Goal: Communication & Community: Answer question/provide support

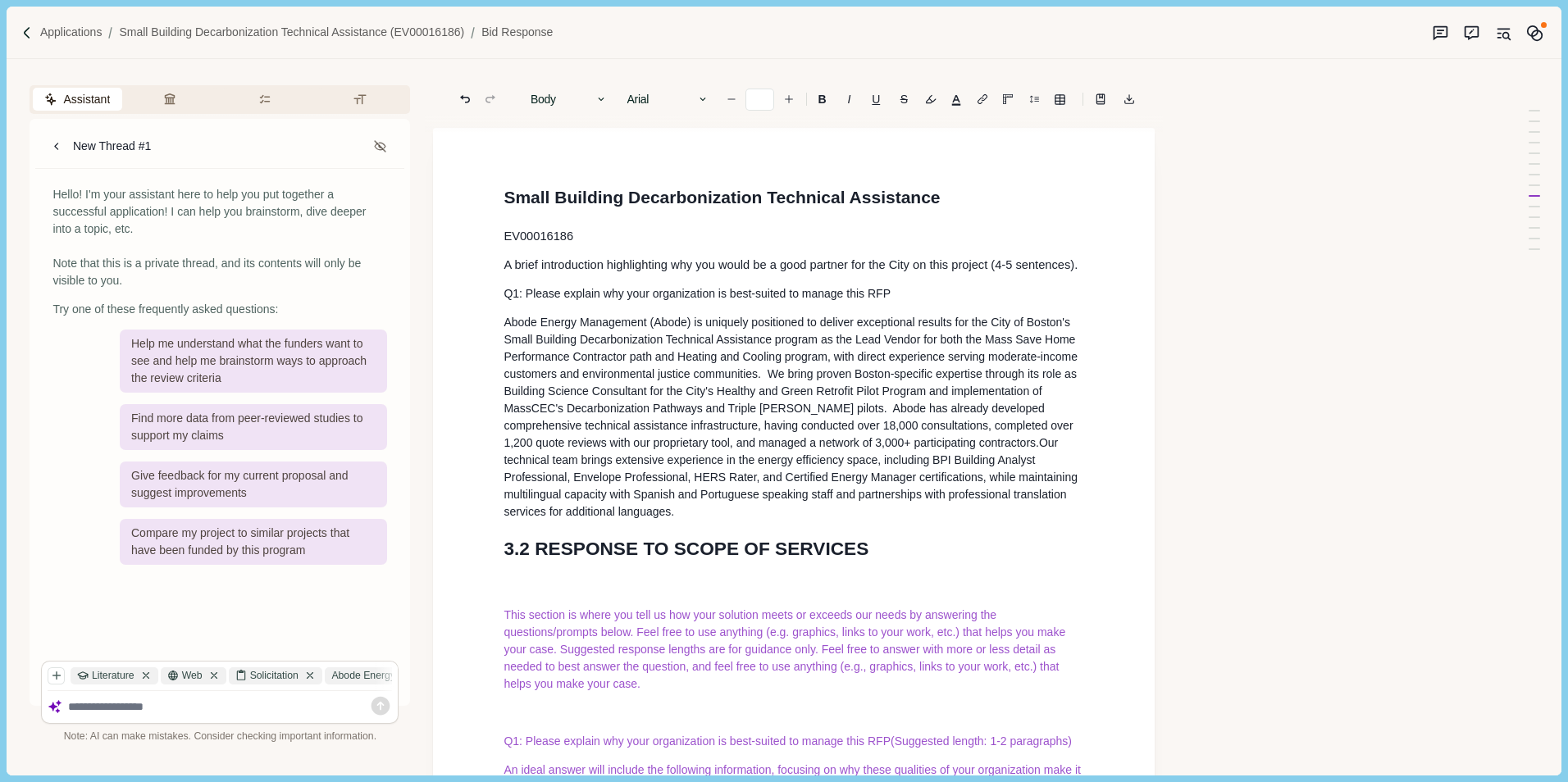
scroll to position [7420, 0]
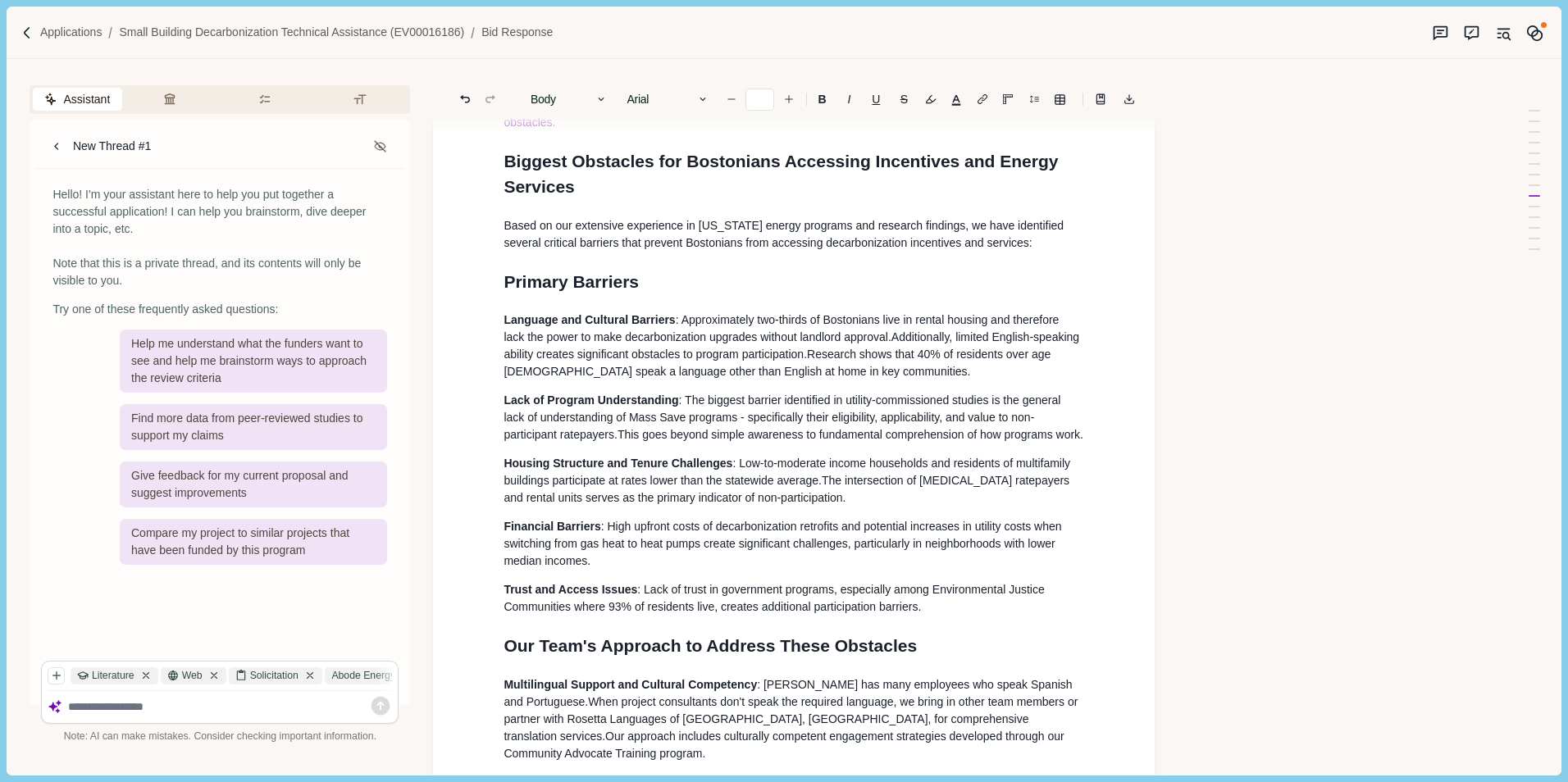
drag, startPoint x: 819, startPoint y: 300, endPoint x: 758, endPoint y: 298, distance: 61.0
click at [802, 200] on h1 "Biggest Obstacles for Bostonians Accessing Incentives and Energy Services" at bounding box center [793, 174] width 580 height 52
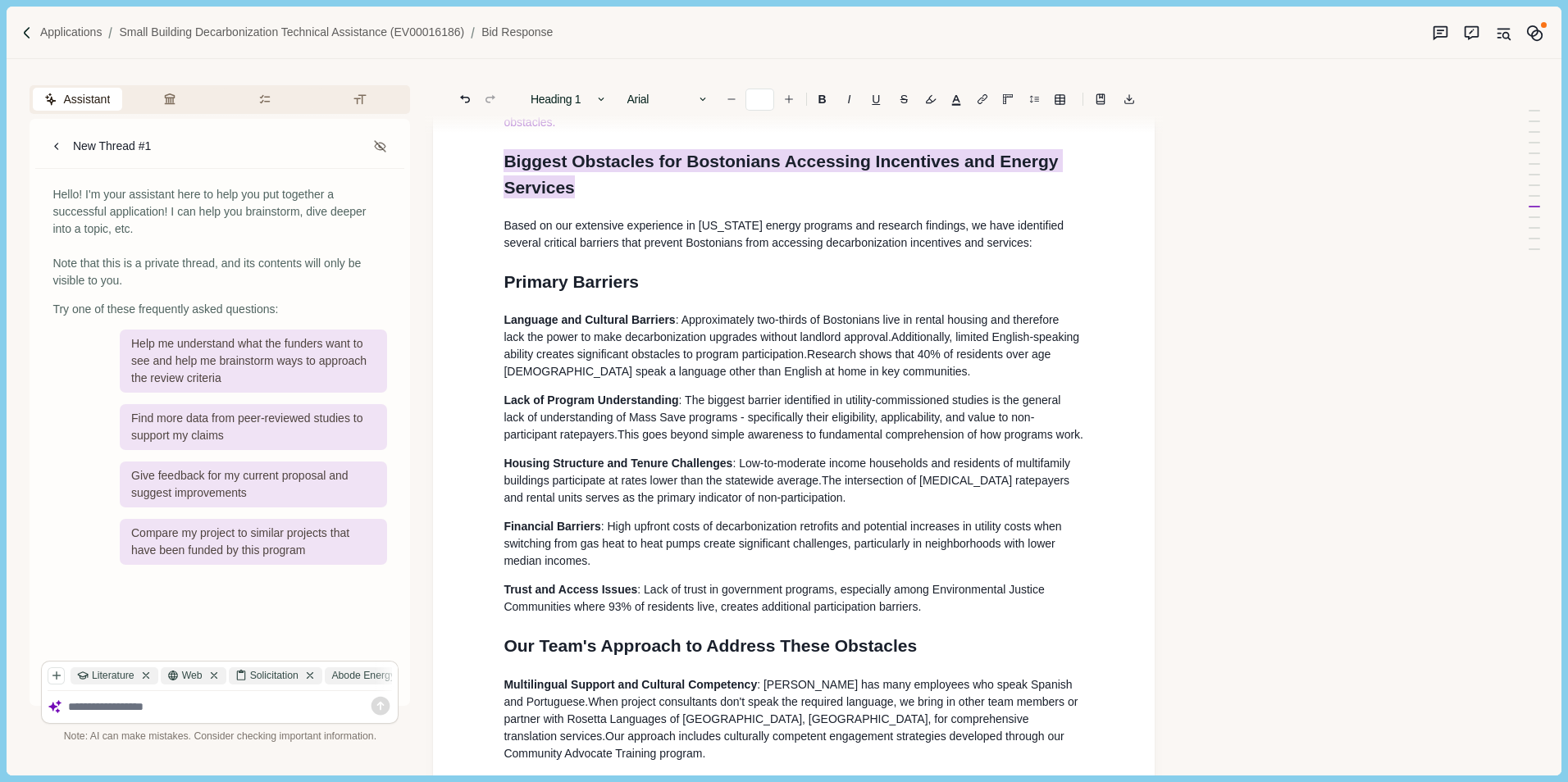
type input "**"
drag, startPoint x: 505, startPoint y: 282, endPoint x: 593, endPoint y: 315, distance: 94.0
click at [593, 200] on h1 "Biggest Obstacles for Bostonians Accessing Incentives and Energy Services" at bounding box center [793, 174] width 580 height 52
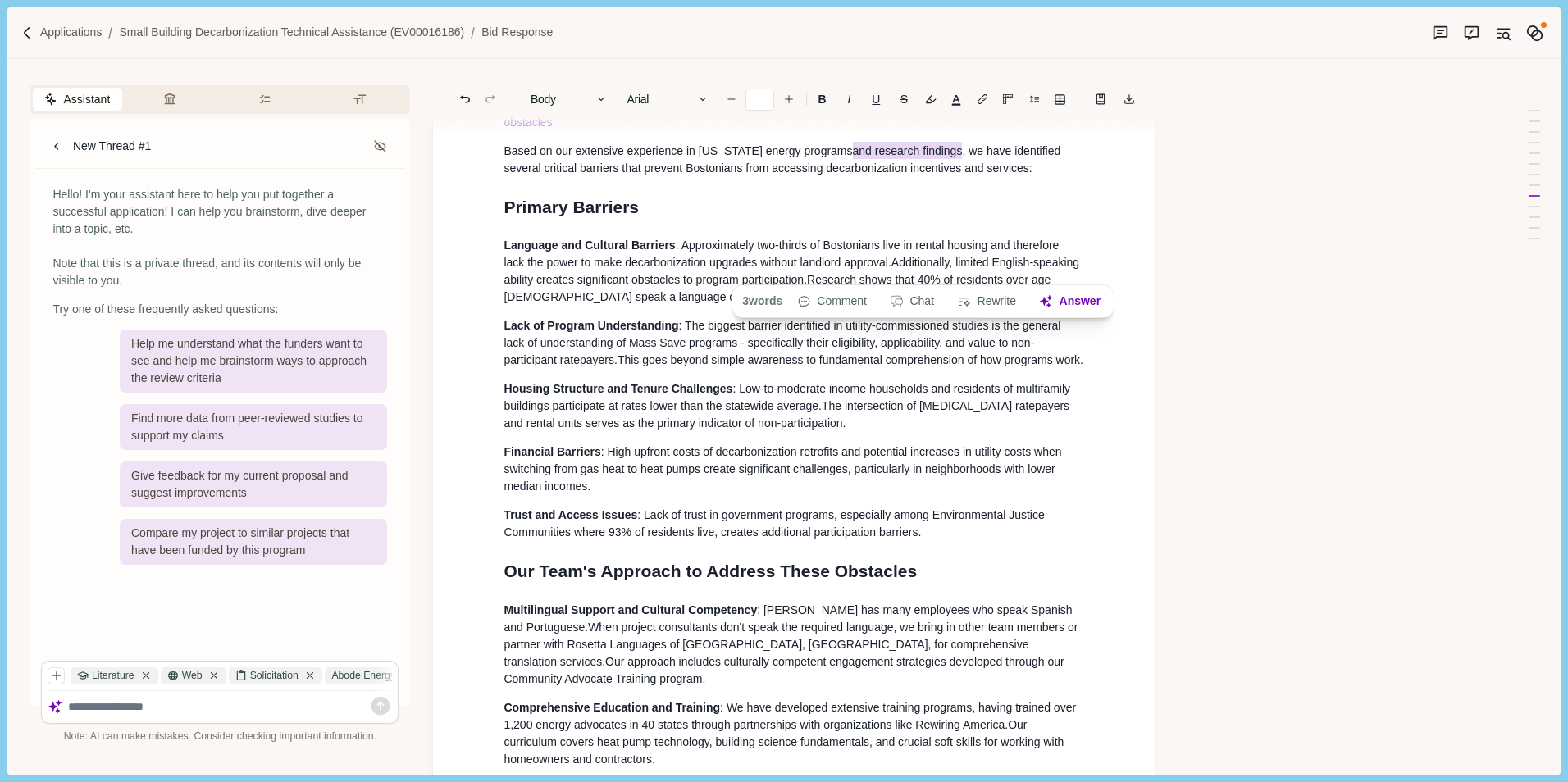
drag, startPoint x: 895, startPoint y: 270, endPoint x: 979, endPoint y: 271, distance: 84.0
click at [979, 175] on span "Based on our extensive experience in [US_STATE] energy programs and research fi…" at bounding box center [784, 158] width 560 height 33
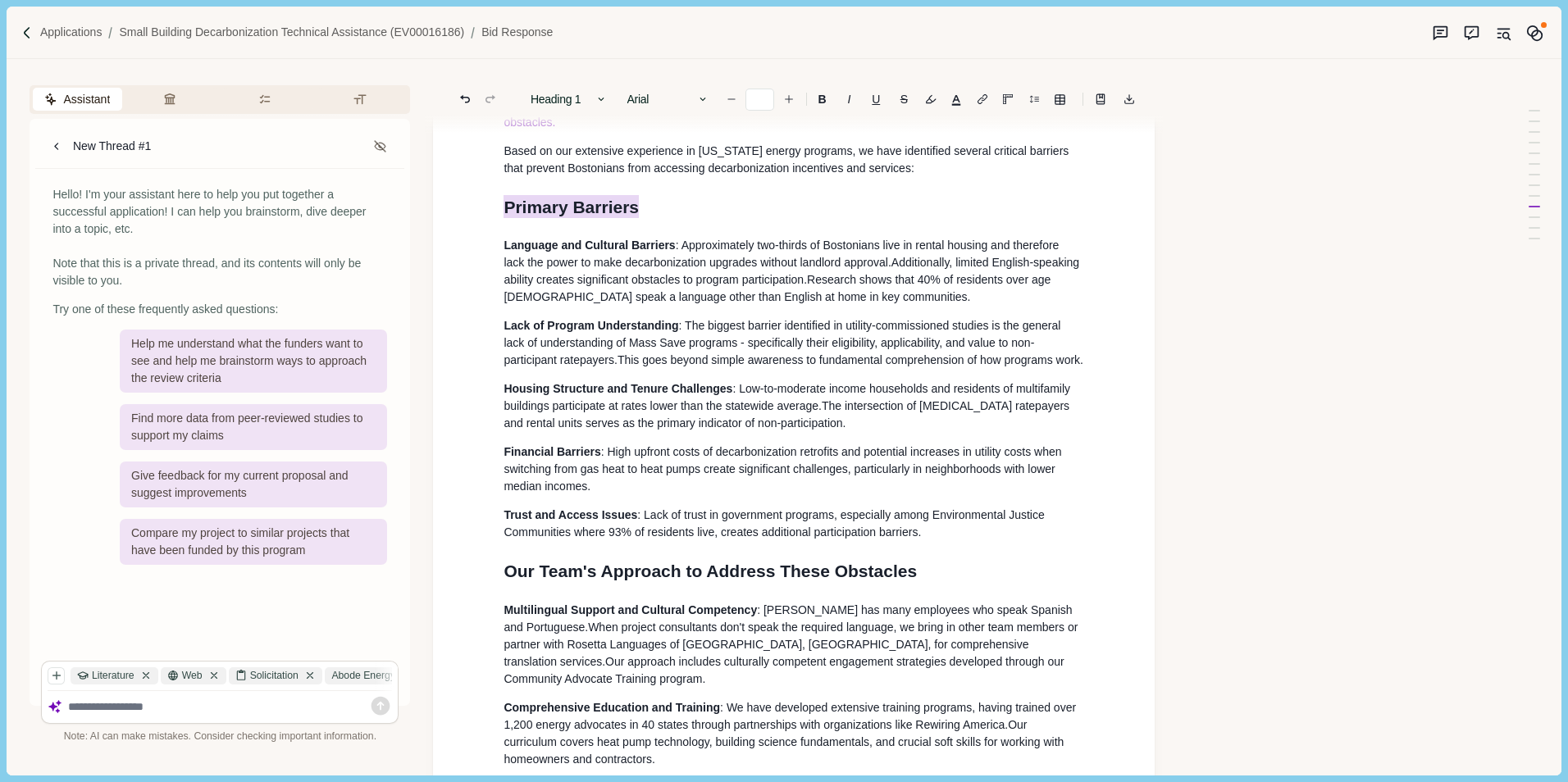
drag, startPoint x: 498, startPoint y: 326, endPoint x: 738, endPoint y: 325, distance: 240.0
click at [738, 325] on div "Small Building Decarbonization Technical Assistance EV00016186 A brief introduc…" at bounding box center [793, 253] width 603 height 14977
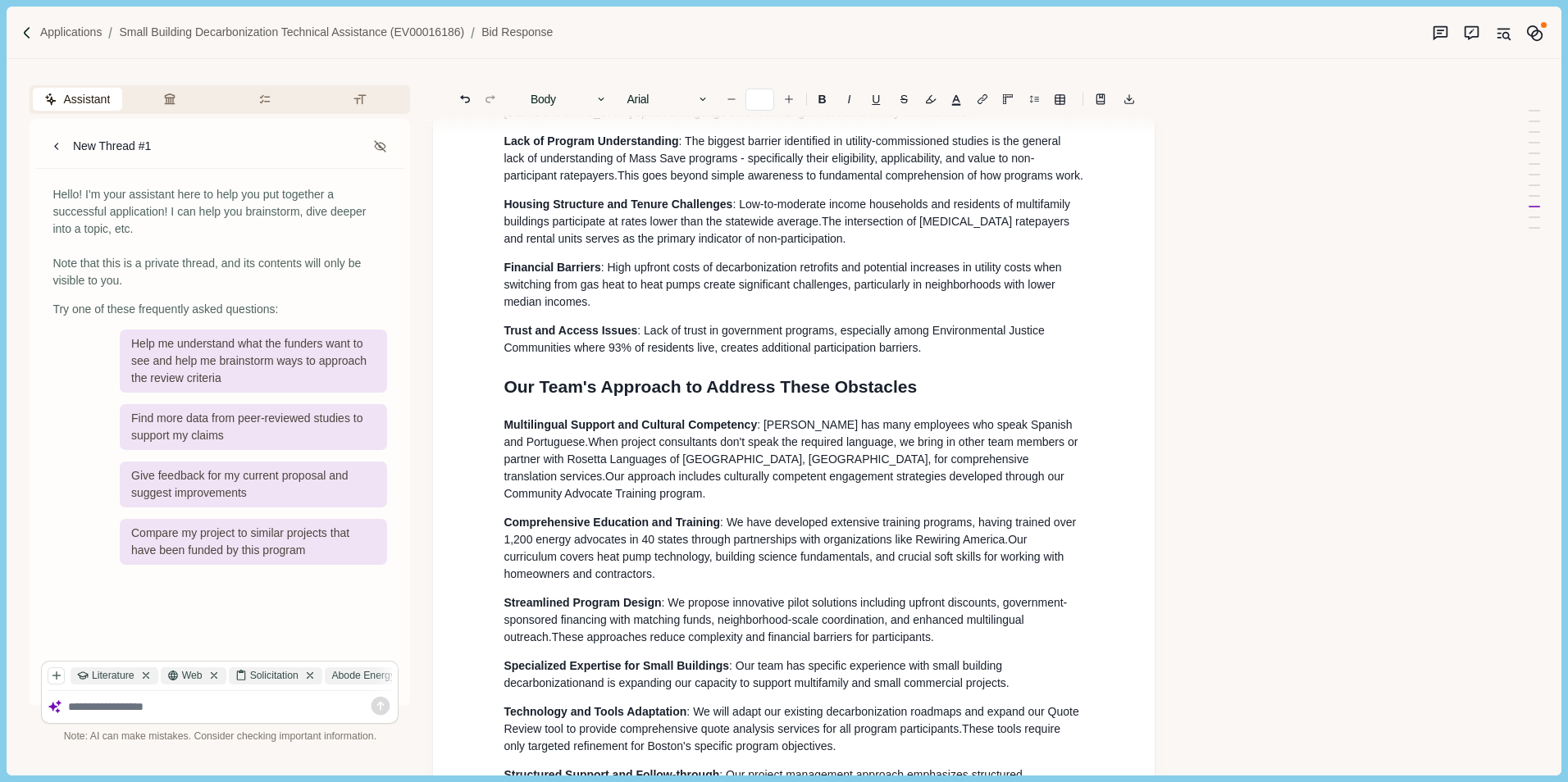
scroll to position [7585, 0]
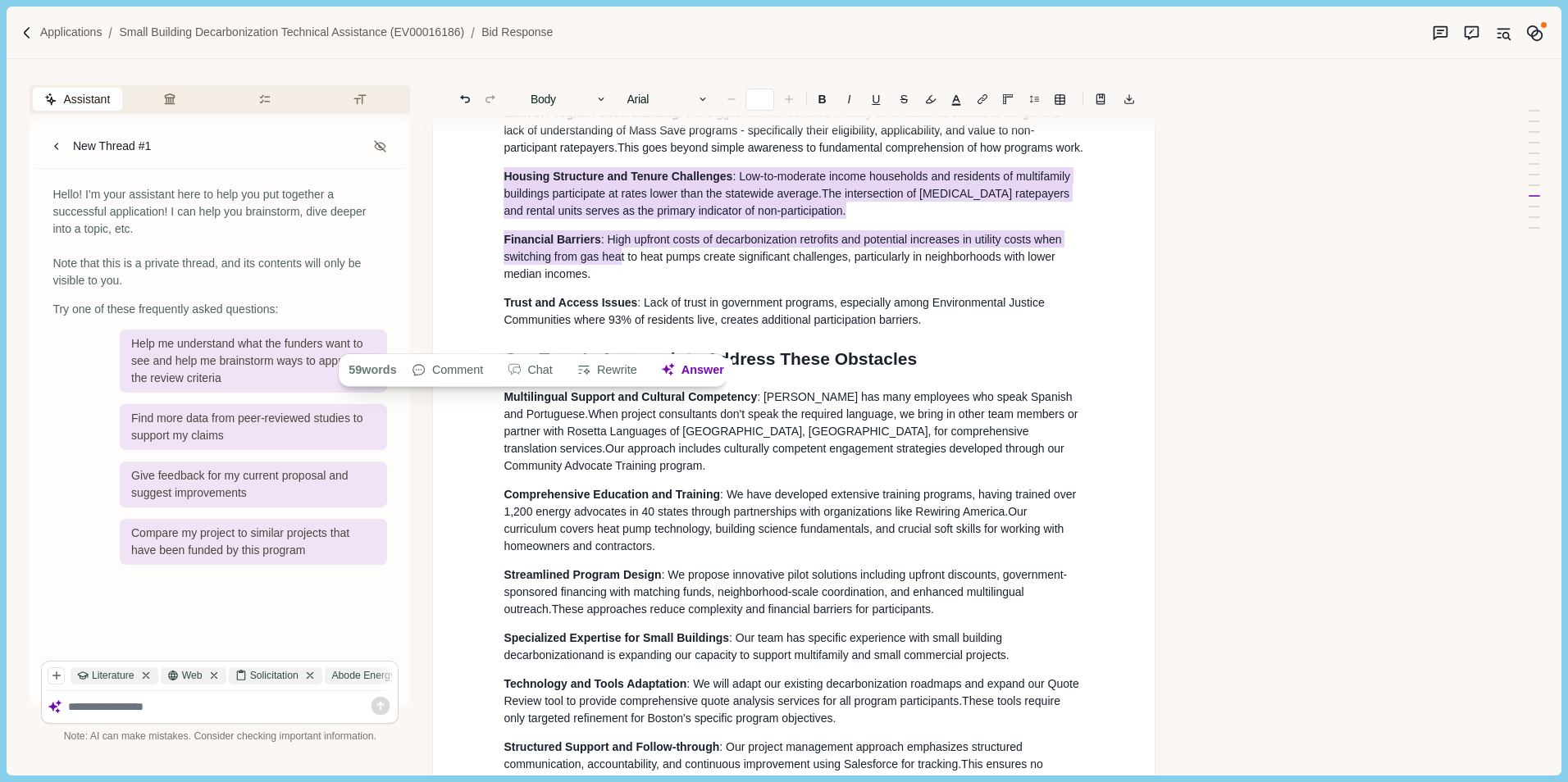
type input "**"
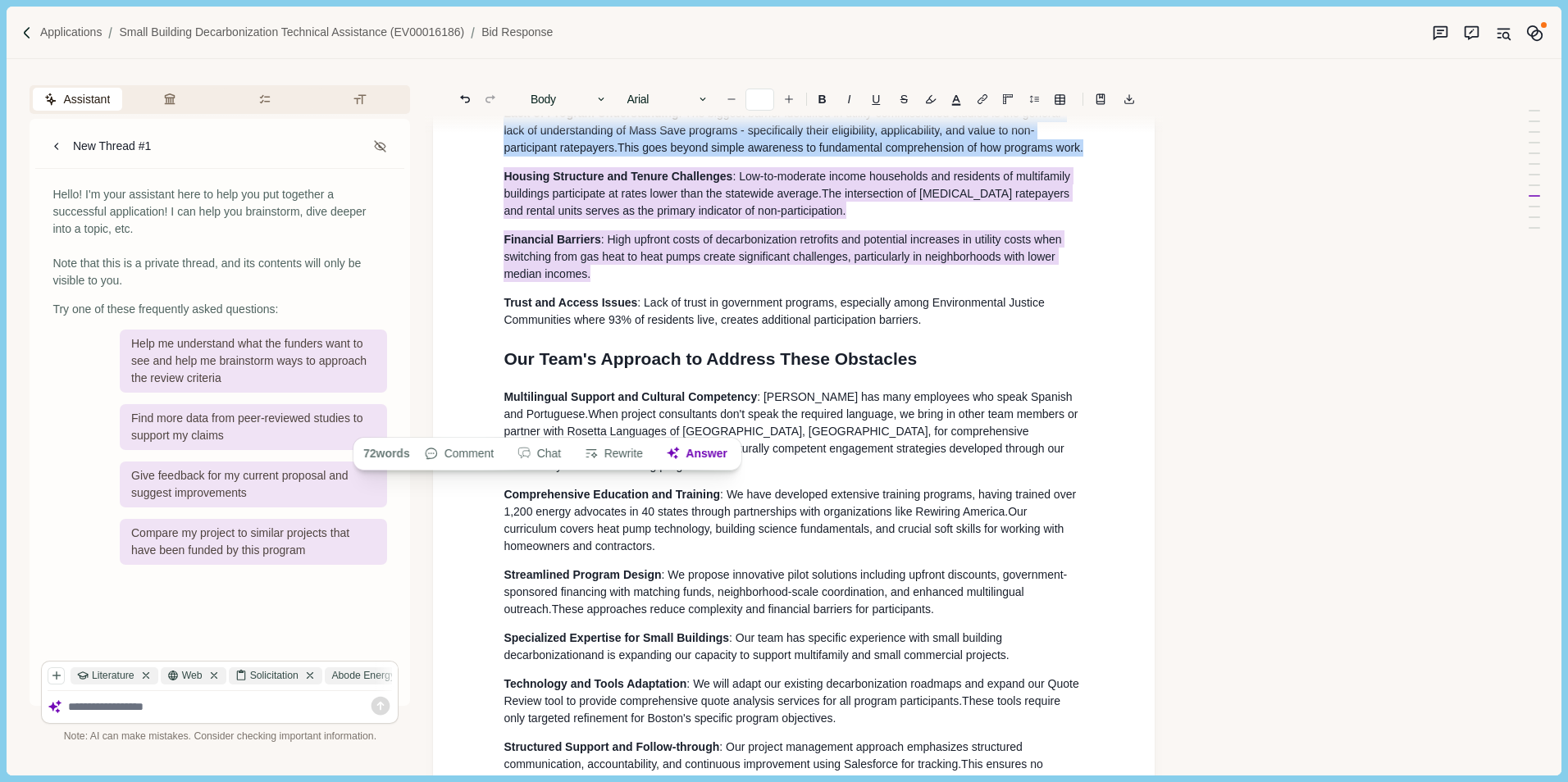
drag, startPoint x: 502, startPoint y: 321, endPoint x: 622, endPoint y: 422, distance: 156.8
click at [622, 422] on div "Small Building Decarbonization Technical Assistance EV00016186 A brief introduc…" at bounding box center [793, 64] width 603 height 14928
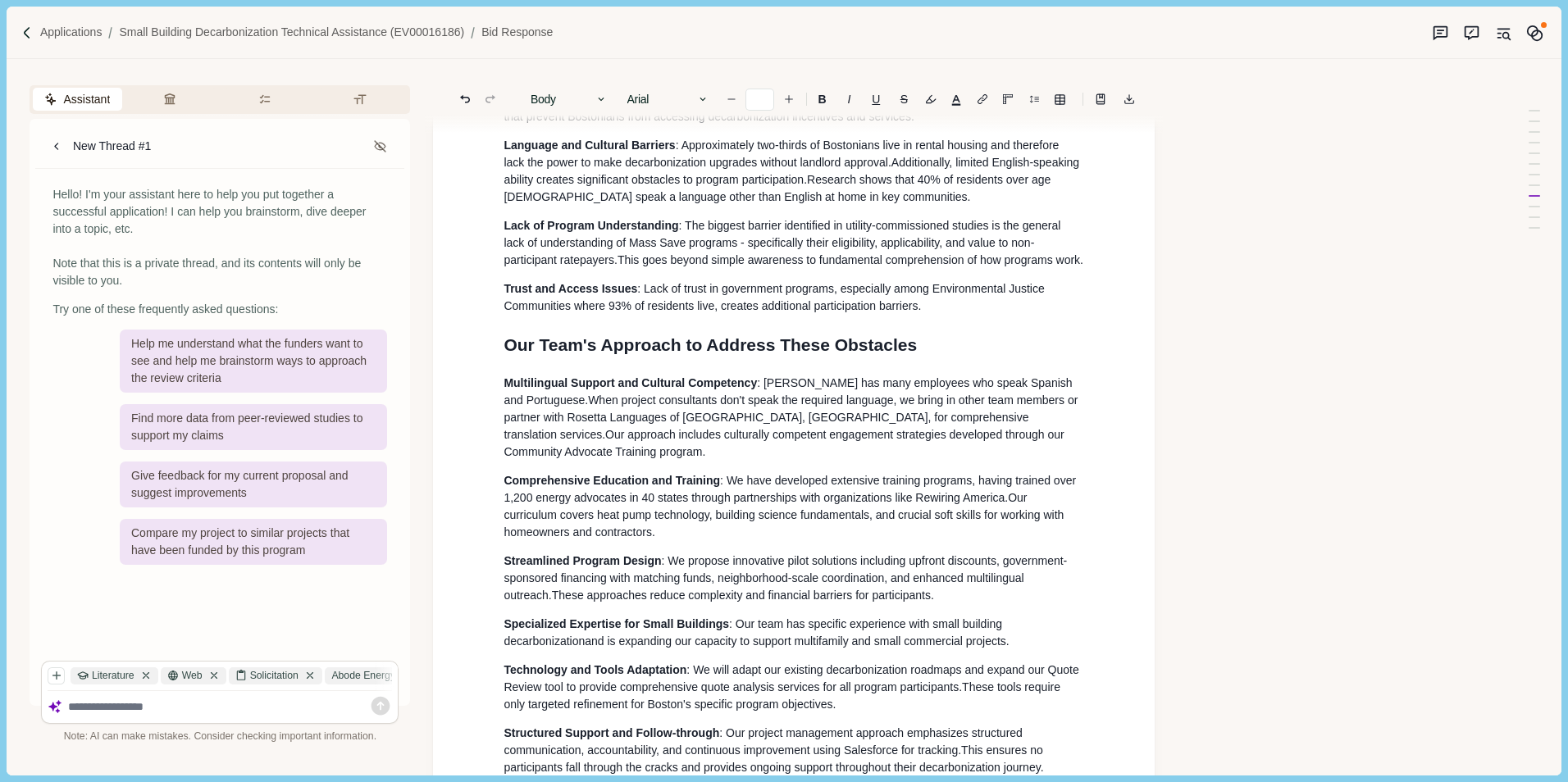
scroll to position [7420, 0]
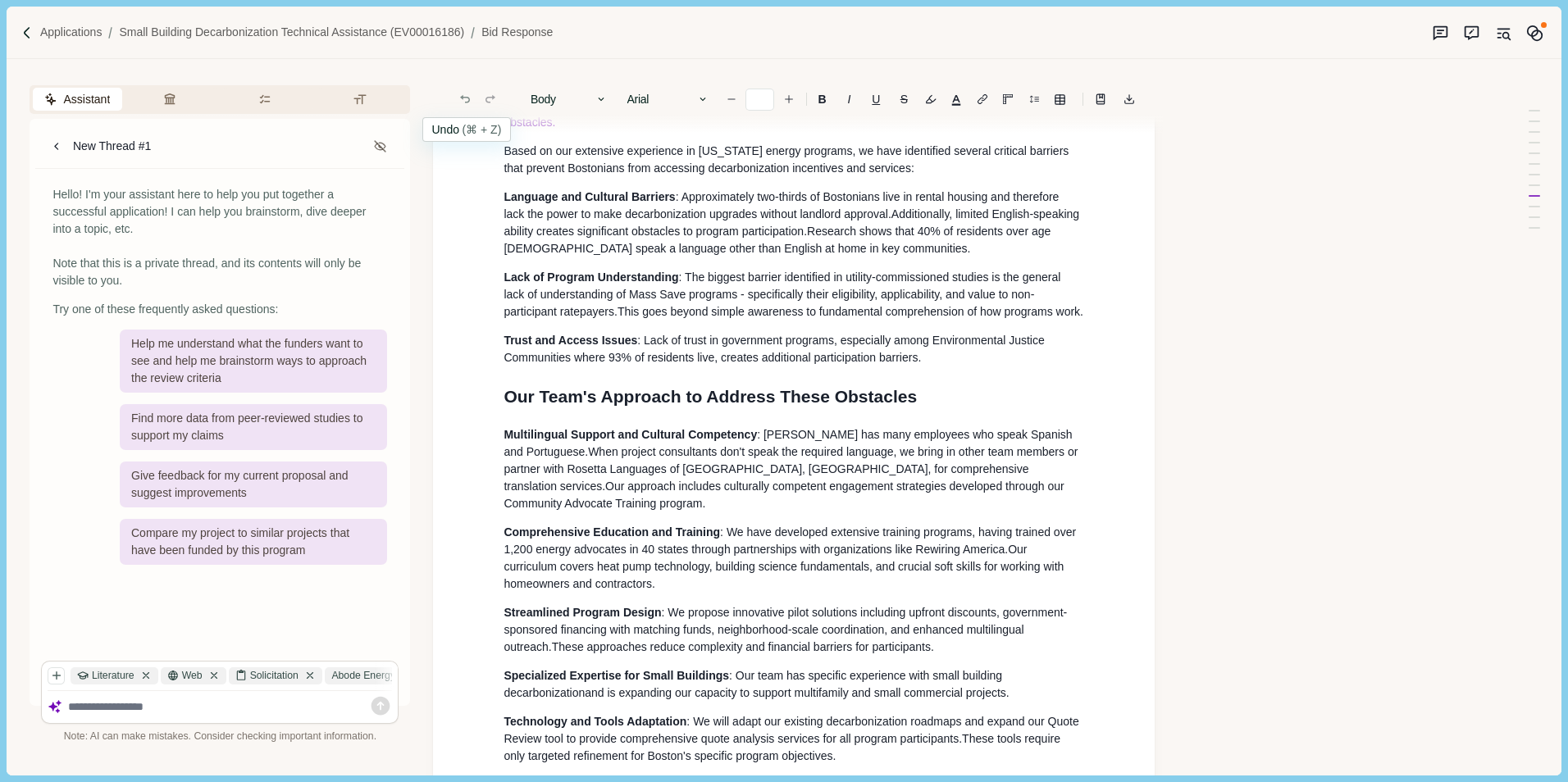
click at [466, 99] on icon "Undo" at bounding box center [465, 99] width 15 height 15
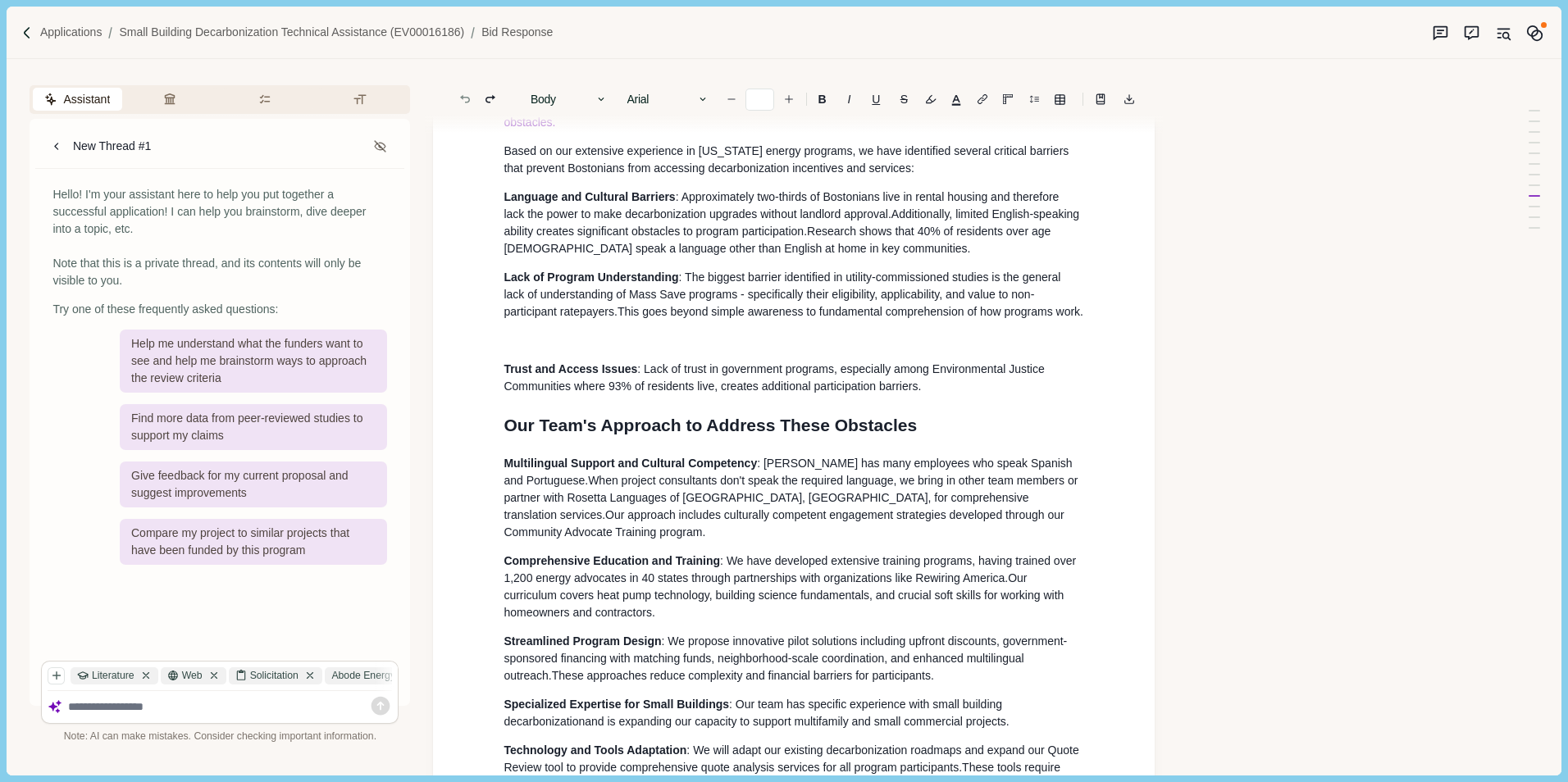
click at [468, 98] on icon "Undo" at bounding box center [465, 99] width 10 height 8
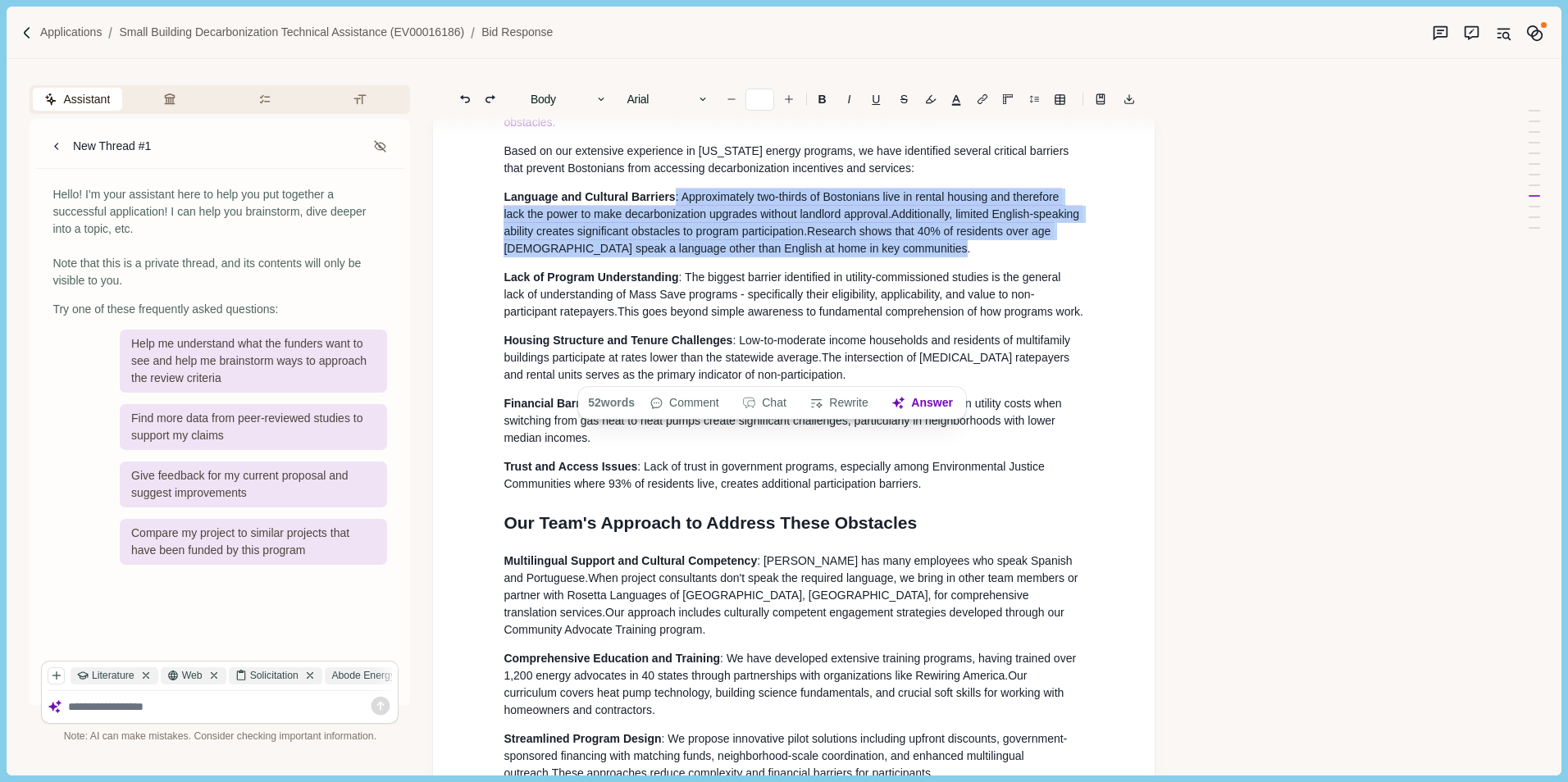
drag, startPoint x: 675, startPoint y: 319, endPoint x: 877, endPoint y: 368, distance: 207.9
click at [877, 258] on p "Language and Cultural Barriers : Approximately two-thirds of Bostonians live in…" at bounding box center [793, 223] width 580 height 69
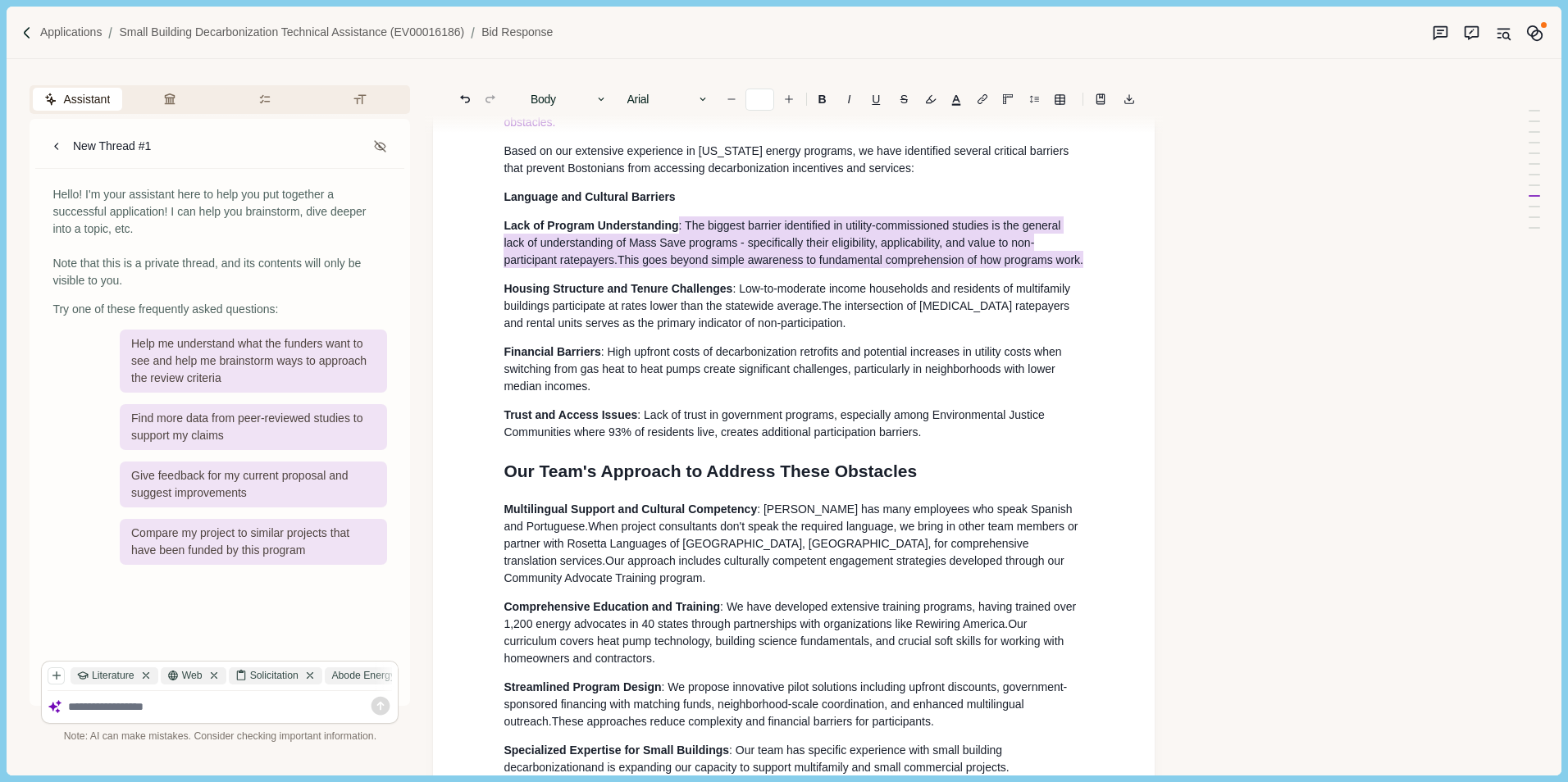
drag, startPoint x: 676, startPoint y: 348, endPoint x: 697, endPoint y: 409, distance: 64.5
click at [697, 269] on p "Lack of Program Understanding : The biggest barrier identified in utility-commi…" at bounding box center [793, 243] width 580 height 52
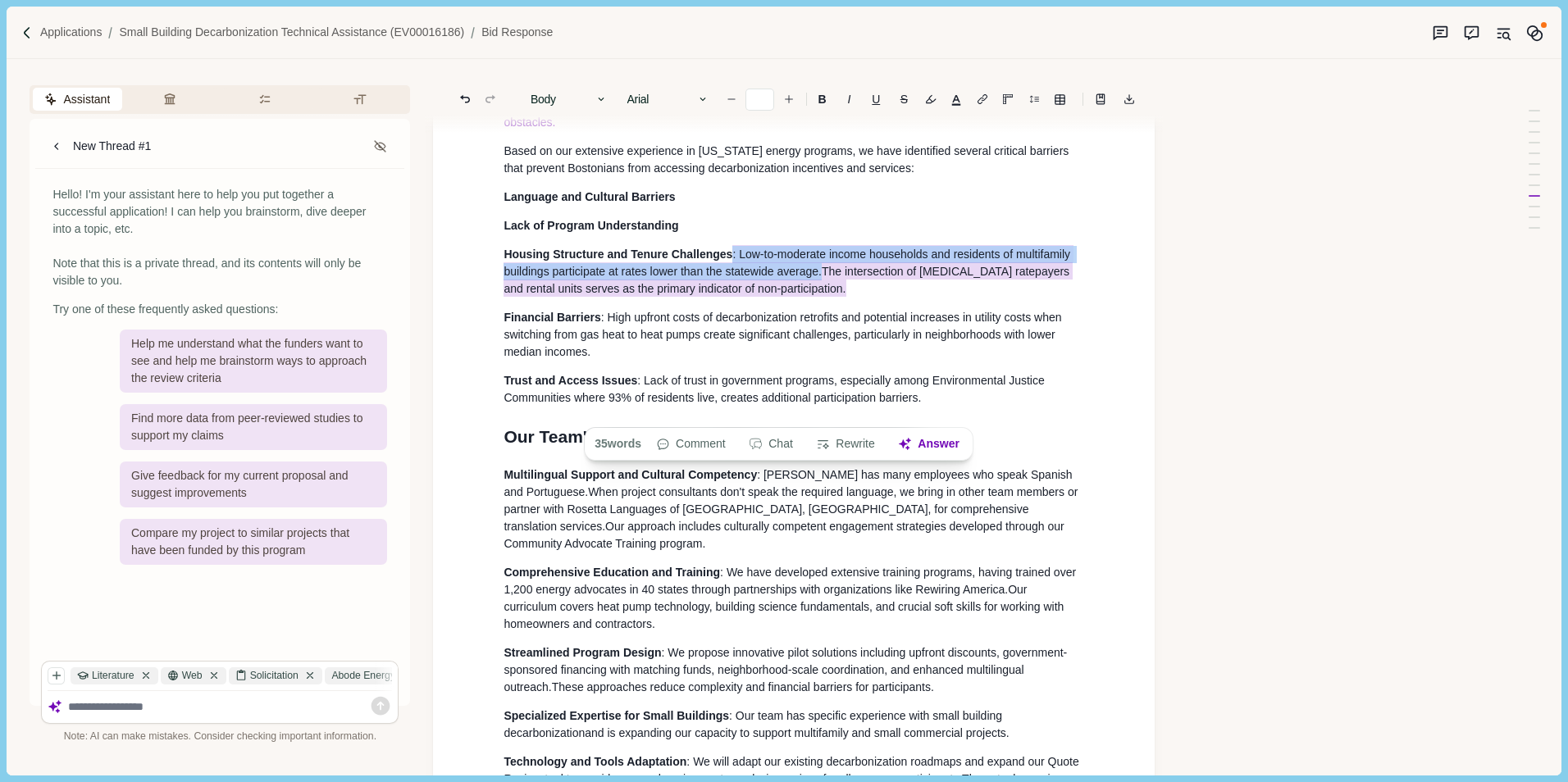
drag, startPoint x: 730, startPoint y: 374, endPoint x: 834, endPoint y: 417, distance: 112.5
click at [834, 298] on p "Housing Structure and Tenure Challenges : Low-to-moderate income households and…" at bounding box center [793, 272] width 580 height 52
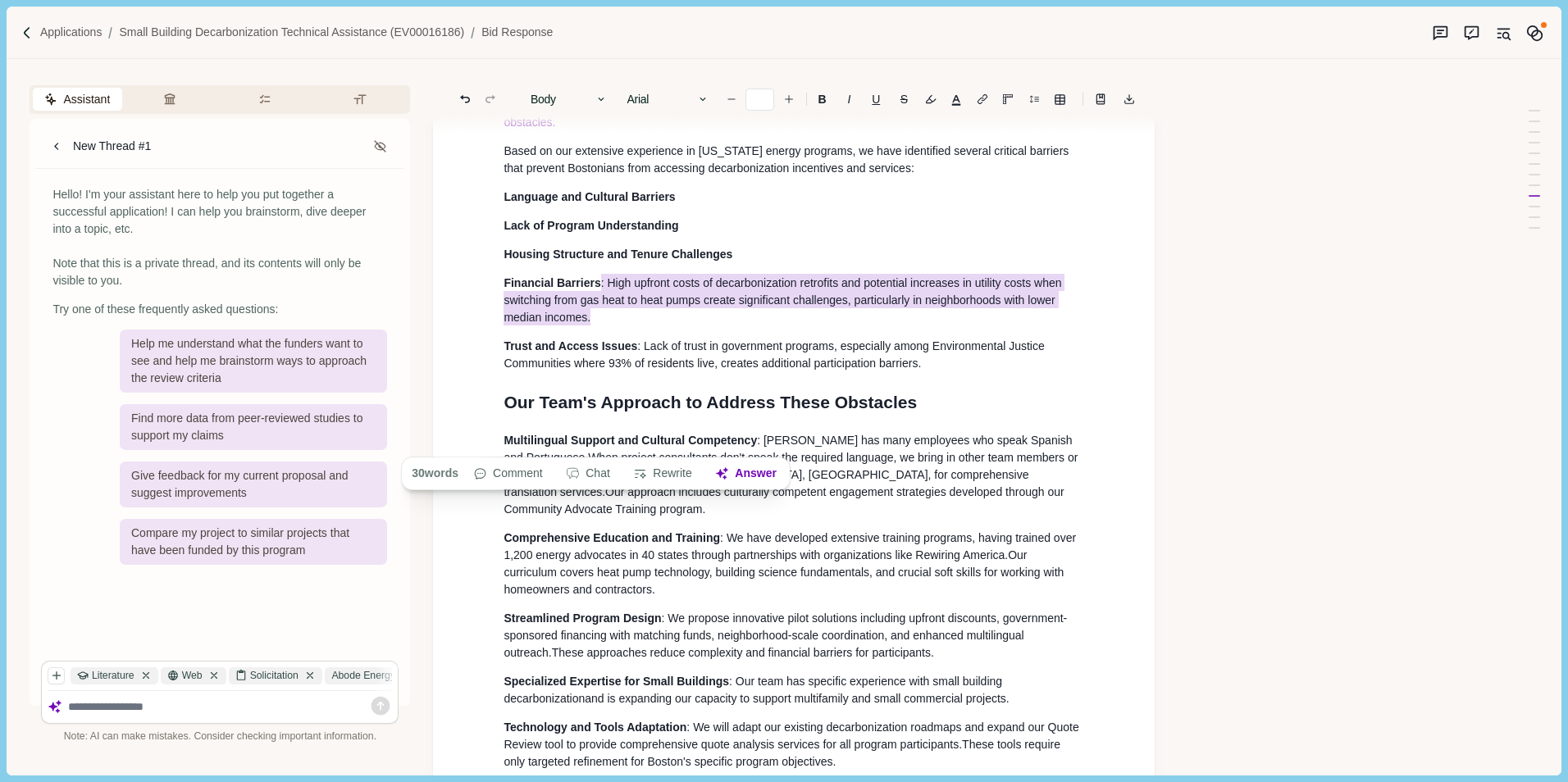
drag, startPoint x: 600, startPoint y: 406, endPoint x: 625, endPoint y: 442, distance: 43.8
click at [625, 326] on p "Financial Barriers : High upfront costs of decarbonization retrofits and potent…" at bounding box center [793, 300] width 580 height 52
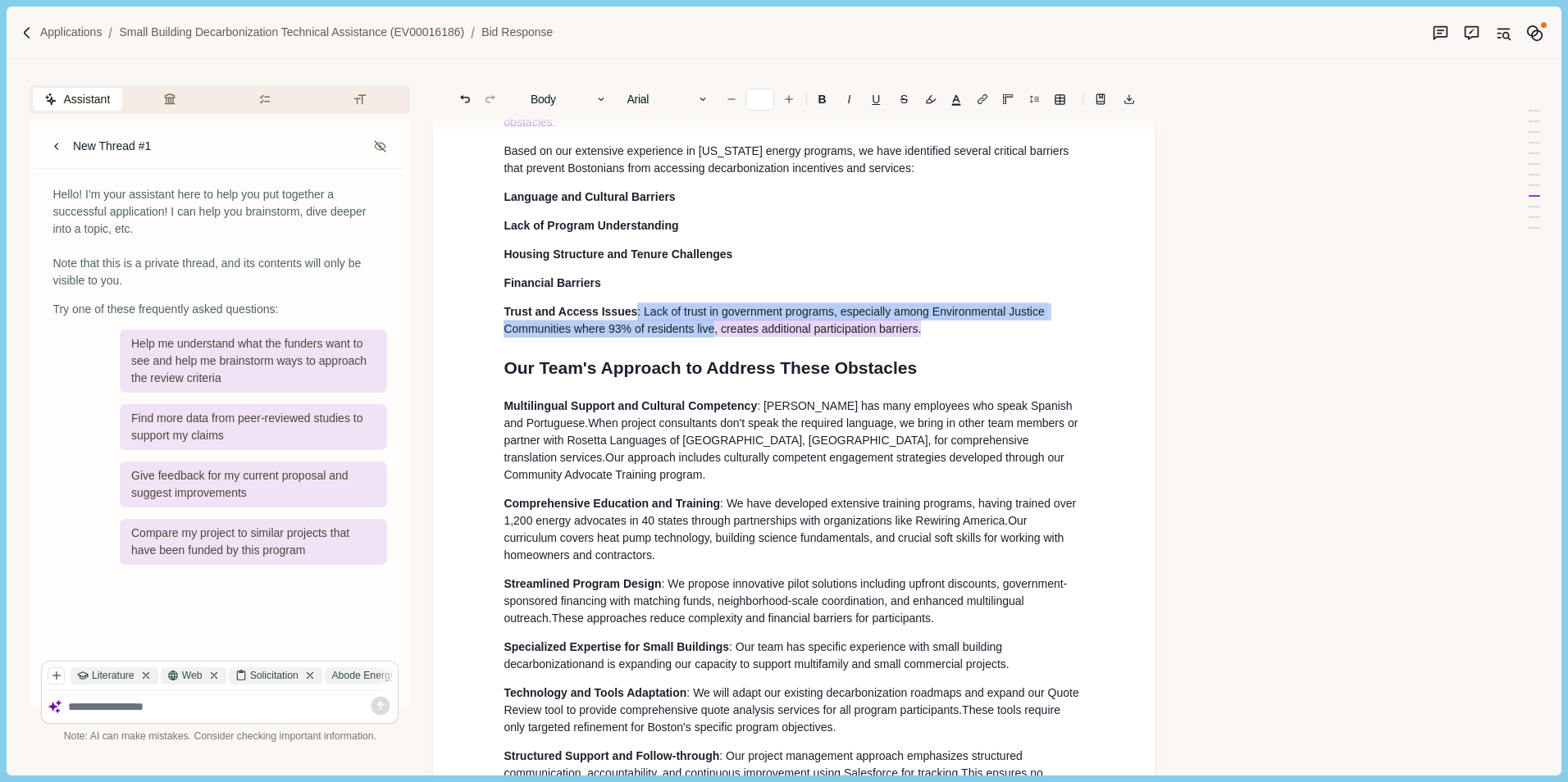
drag, startPoint x: 634, startPoint y: 438, endPoint x: 938, endPoint y: 459, distance: 304.7
click at [938, 338] on p "Trust and Access Issues : Lack of trust in government programs, especially amon…" at bounding box center [793, 320] width 580 height 35
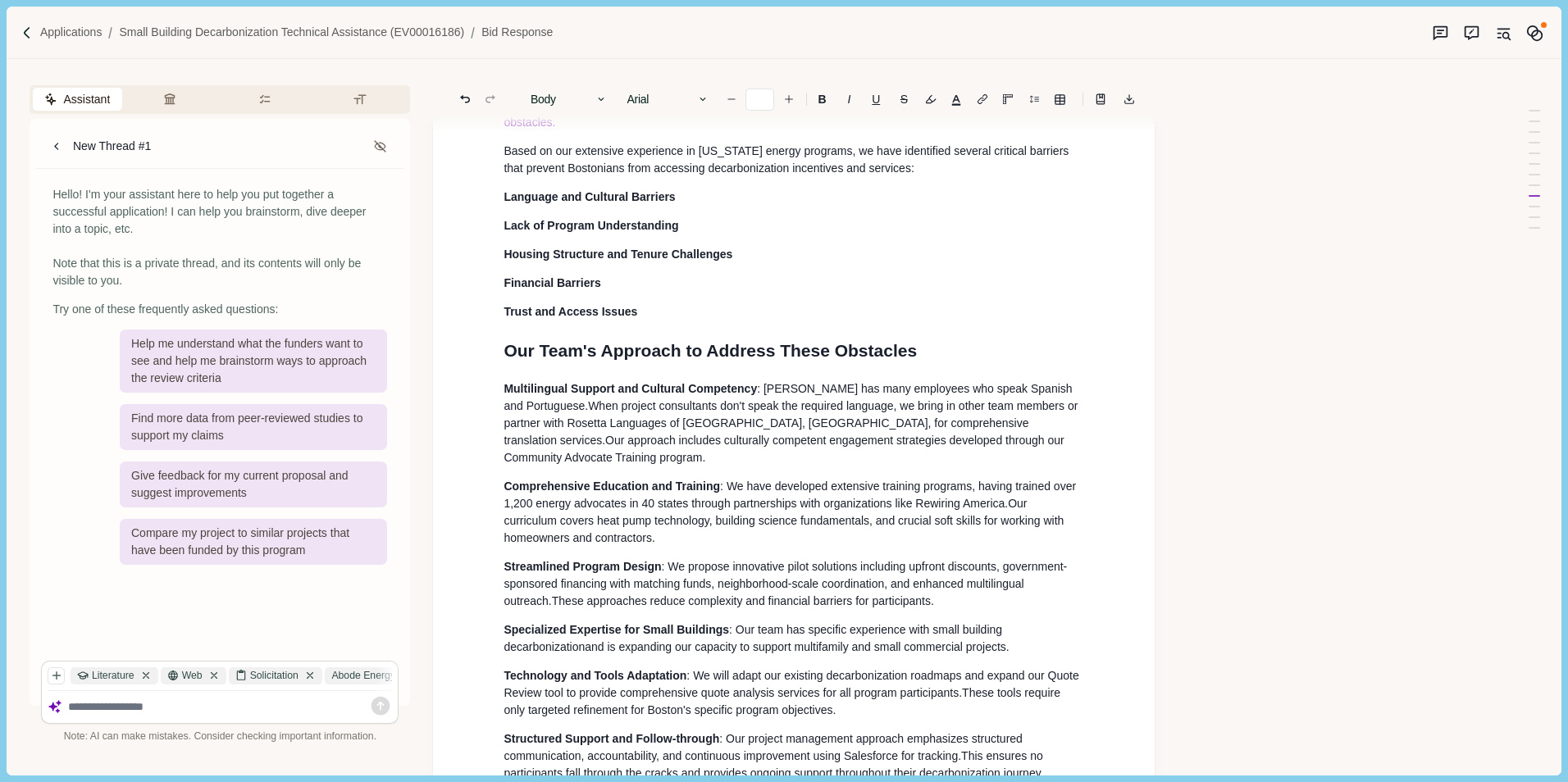
drag, startPoint x: 830, startPoint y: 418, endPoint x: 610, endPoint y: 369, distance: 225.4
click at [828, 417] on div "Small Building Decarbonization Technical Assistance EV00016186 A brief introduc…" at bounding box center [793, 142] width 603 height 14756
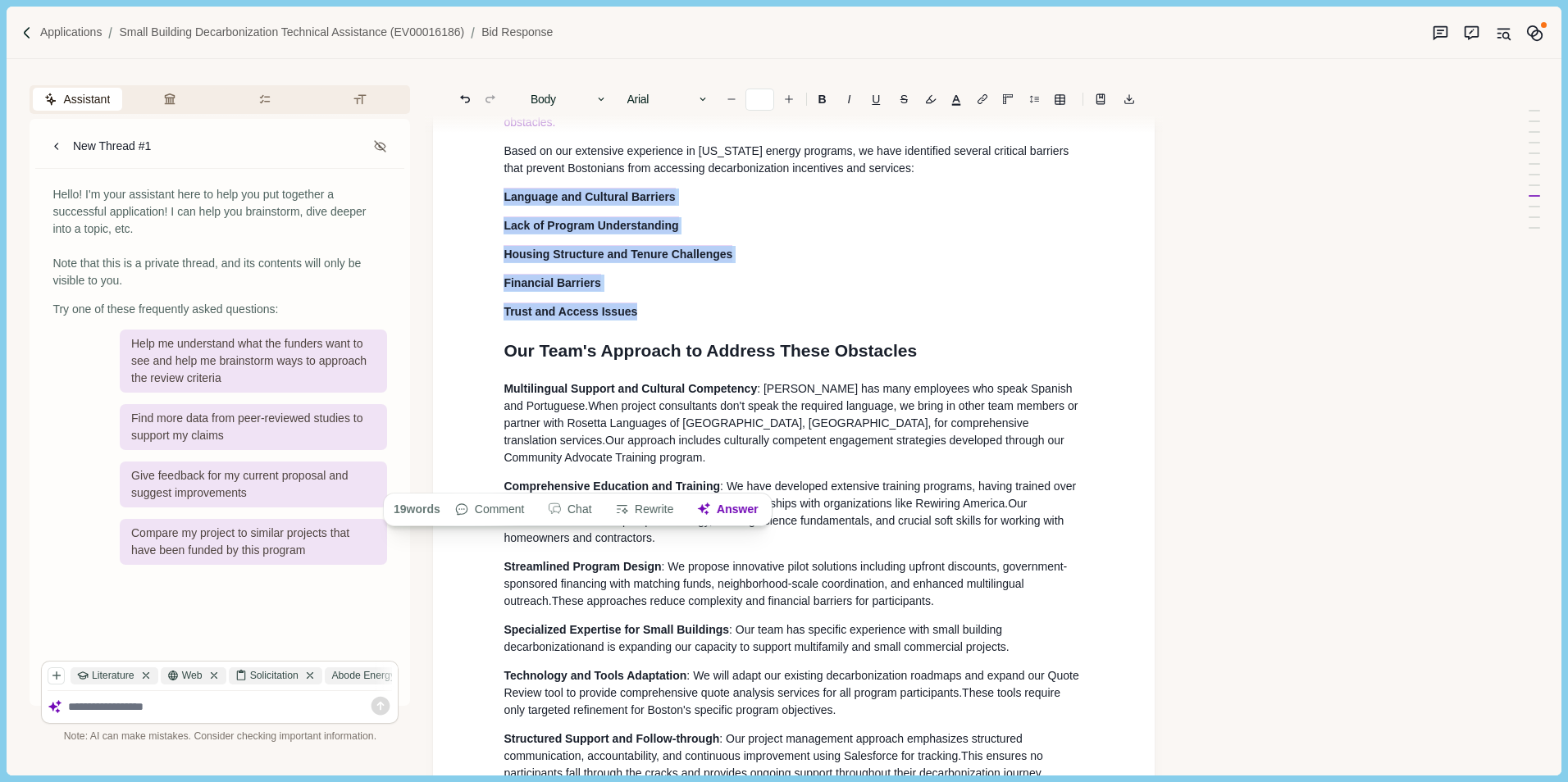
drag, startPoint x: 564, startPoint y: 330, endPoint x: 653, endPoint y: 424, distance: 129.4
click at [653, 432] on div "Small Building Decarbonization Technical Assistance EV00016186 A brief introduc…" at bounding box center [793, 142] width 603 height 14756
click at [1037, 100] on button "Line height" at bounding box center [1034, 100] width 23 height 23
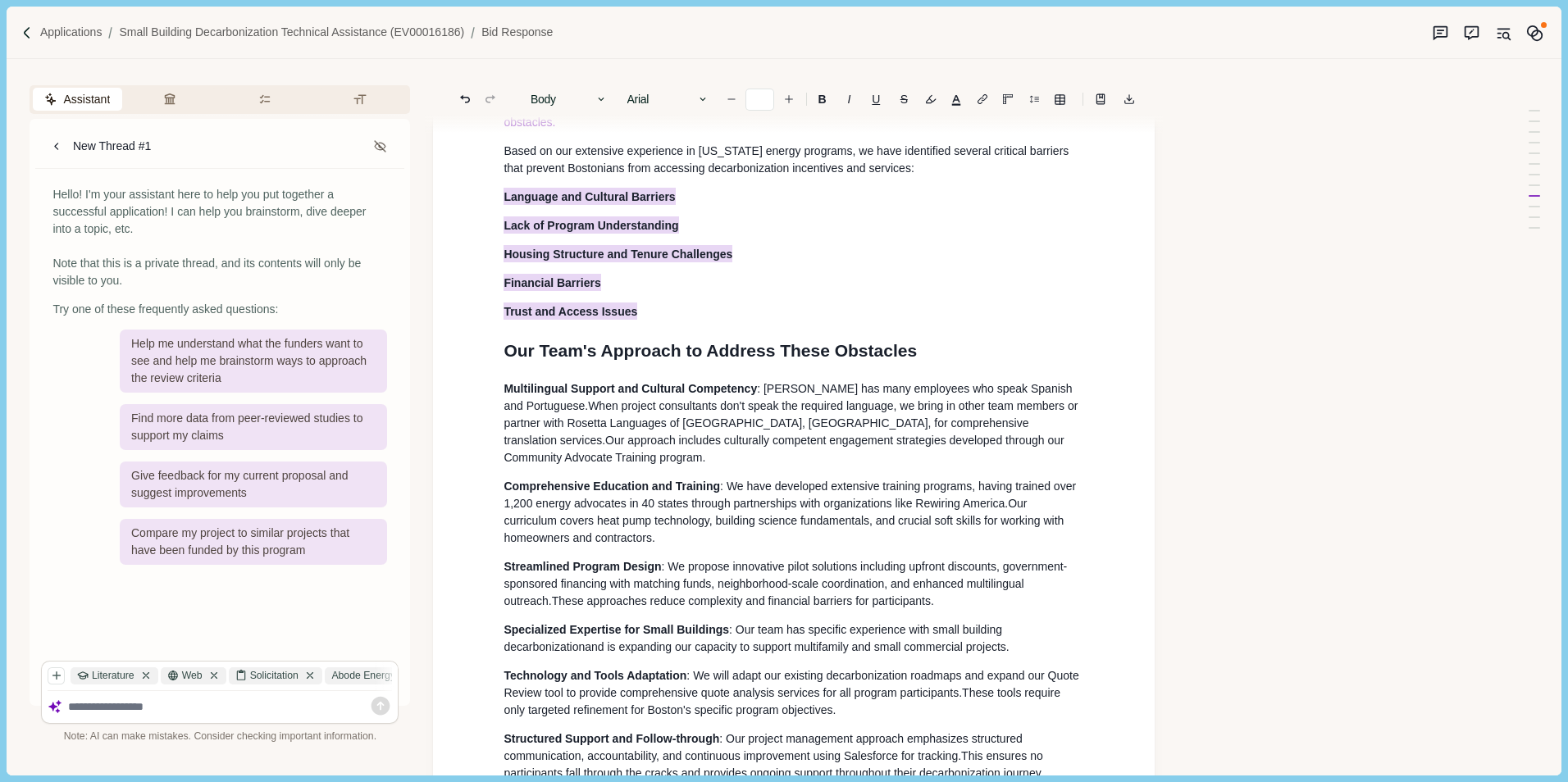
click at [1118, 251] on div "Small Building Decarbonization Technical Assistance EV00016186 A brief introduc…" at bounding box center [793, 140] width 721 height 14863
click at [769, 328] on div "Small Building Decarbonization Technical Assistance EV00016186 A brief introduc…" at bounding box center [793, 142] width 603 height 14756
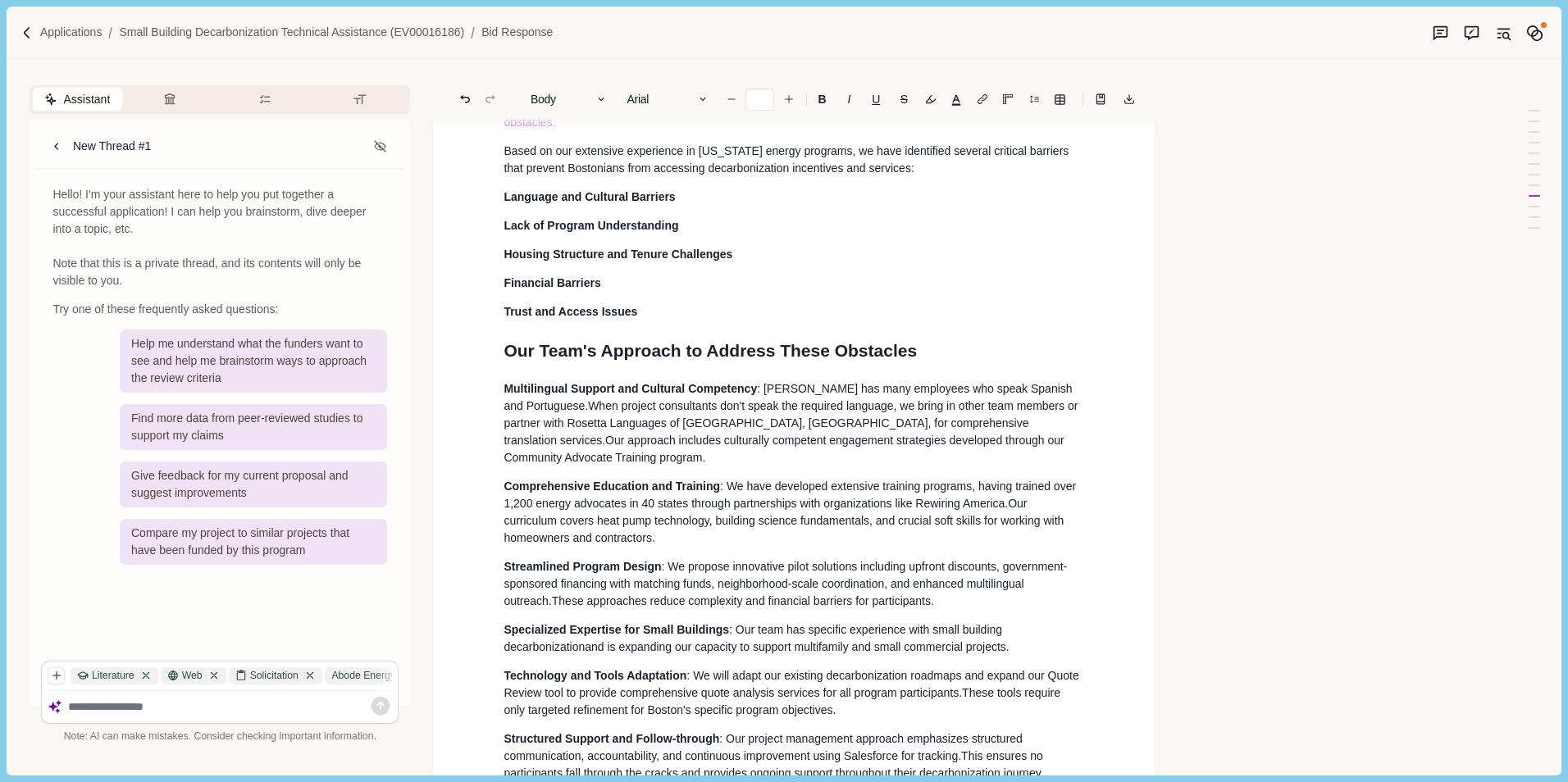
drag, startPoint x: 505, startPoint y: 317, endPoint x: 532, endPoint y: 322, distance: 27.5
click at [505, 203] on span "Language and Cultural Barriers" at bounding box center [589, 196] width 171 height 13
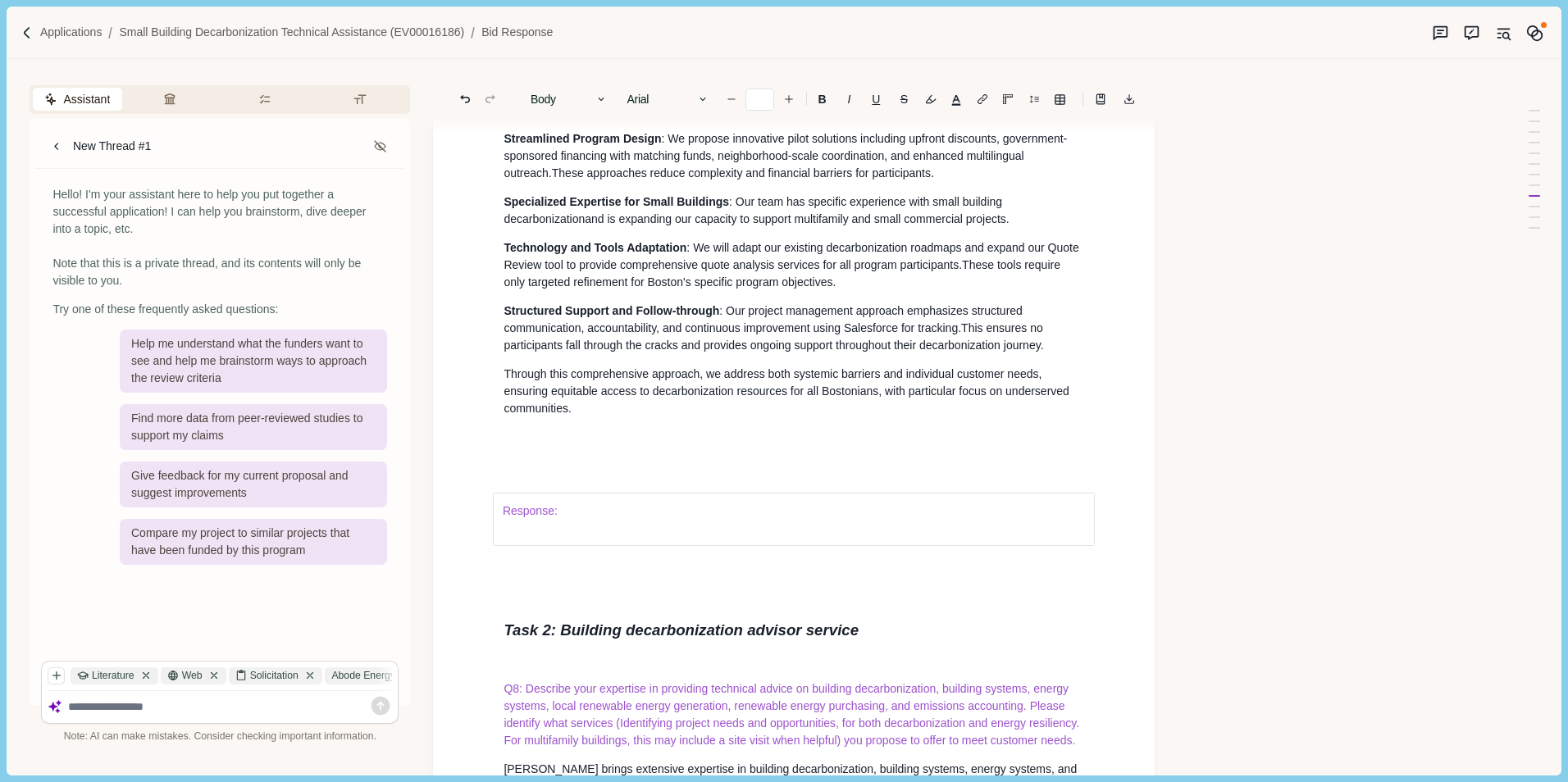
scroll to position [7748, 0]
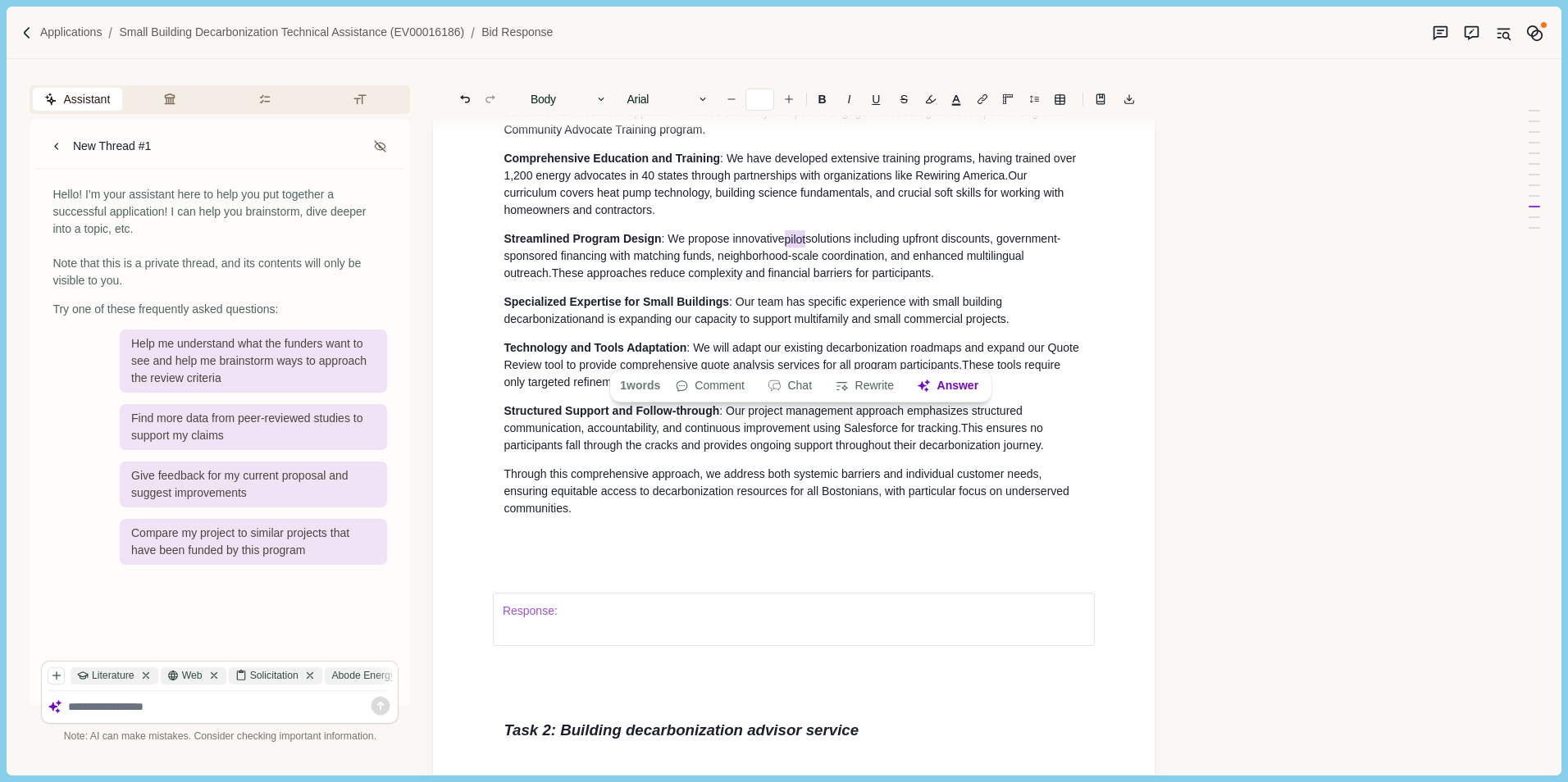
drag, startPoint x: 787, startPoint y: 356, endPoint x: 811, endPoint y: 354, distance: 24.1
click at [811, 281] on span ": We propose innovative pilot solutions including upfront discounts, government…" at bounding box center [782, 255] width 557 height 50
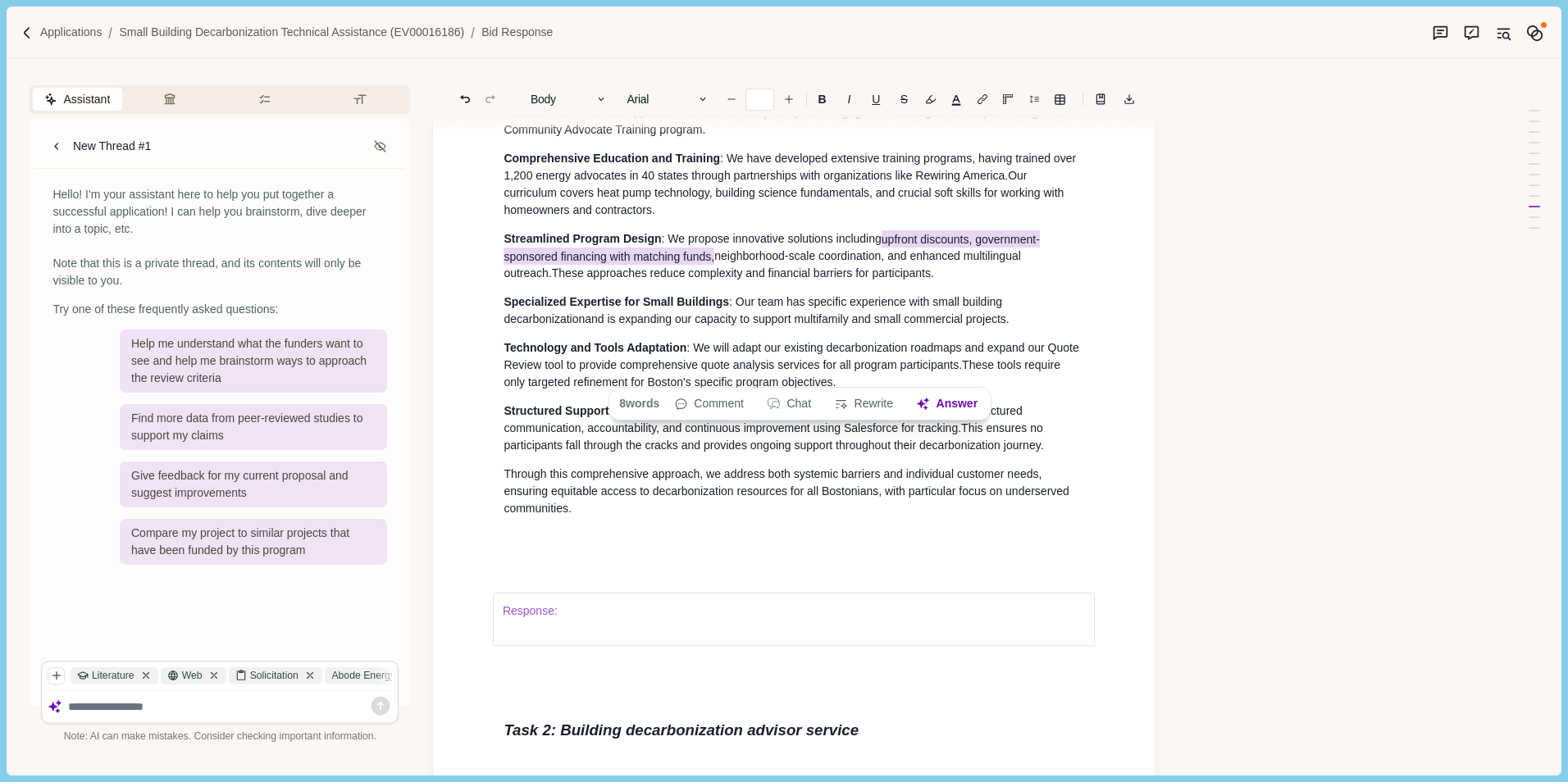
drag, startPoint x: 885, startPoint y: 356, endPoint x: 714, endPoint y: 374, distance: 171.9
click at [714, 281] on span ": We propose innovative solutions including upfront discounts, government-spons…" at bounding box center [771, 255] width 536 height 50
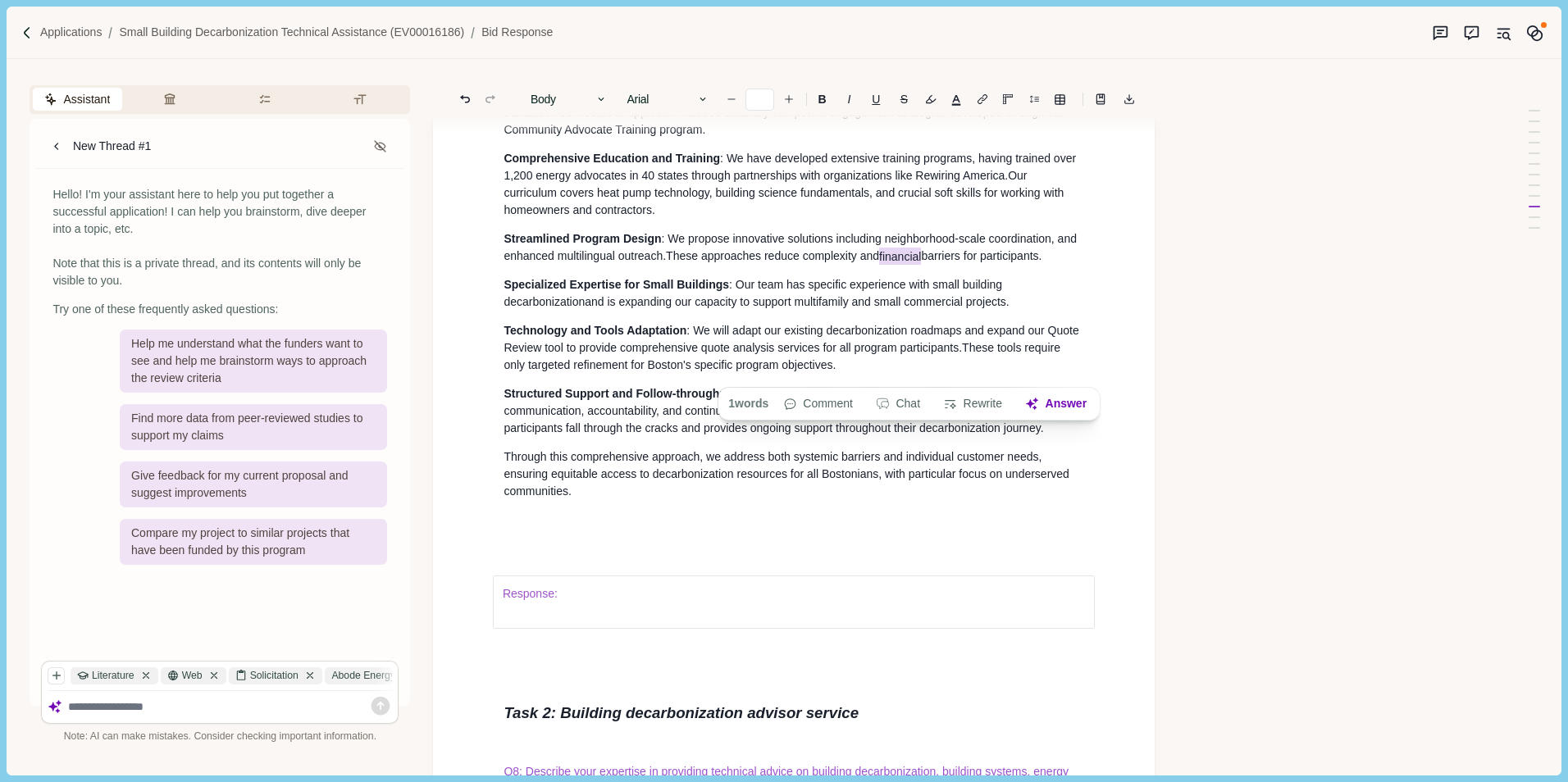
drag, startPoint x: 885, startPoint y: 372, endPoint x: 930, endPoint y: 373, distance: 45.0
click at [930, 265] on span "These approaches reduce complexity and financial barriers for participants." at bounding box center [853, 256] width 376 height 17
drag, startPoint x: 669, startPoint y: 373, endPoint x: 1005, endPoint y: 377, distance: 336.0
click at [1005, 265] on span "These approaches reduce complexity and barriers for participants." at bounding box center [835, 256] width 340 height 17
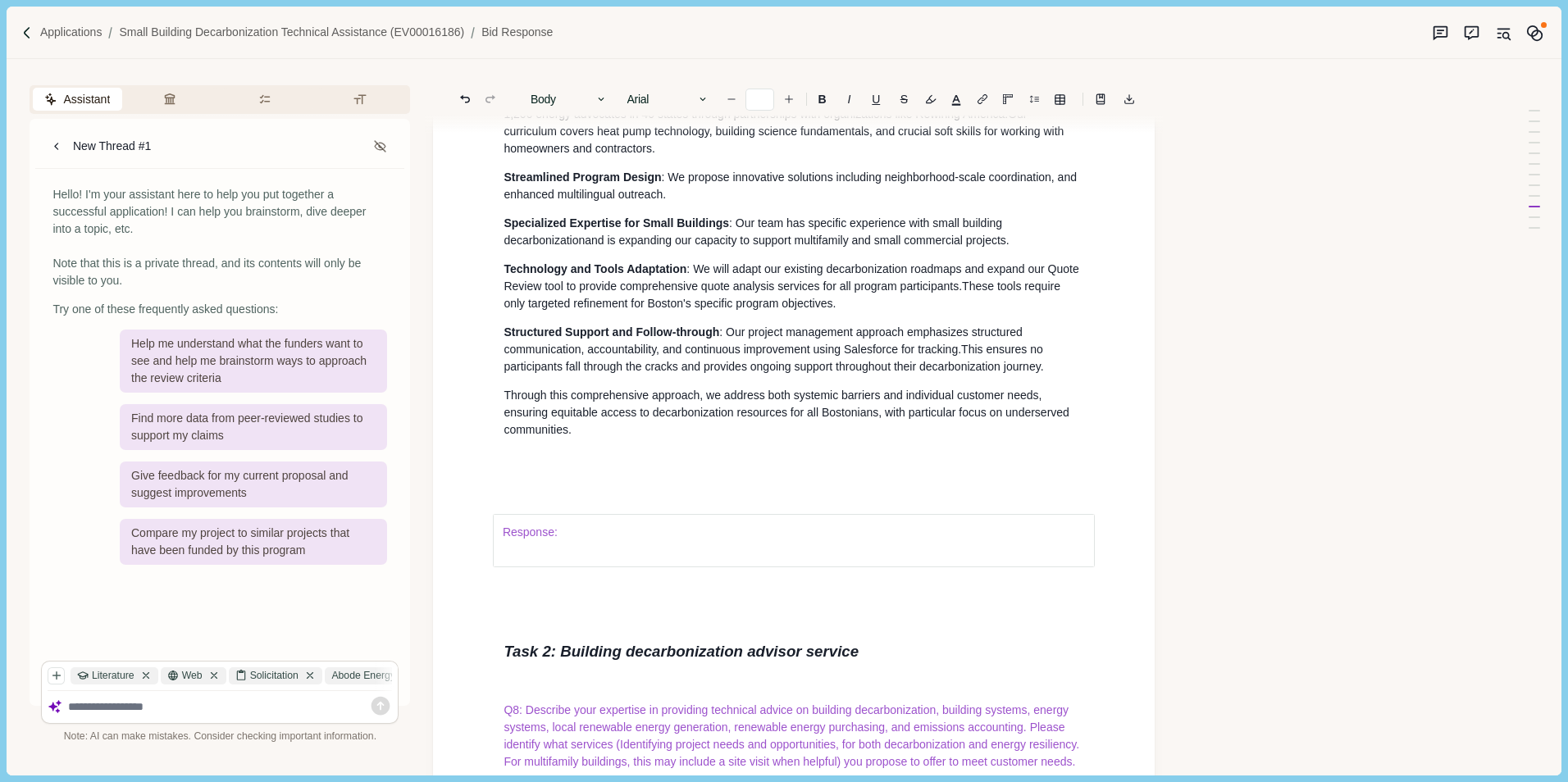
scroll to position [7831, 0]
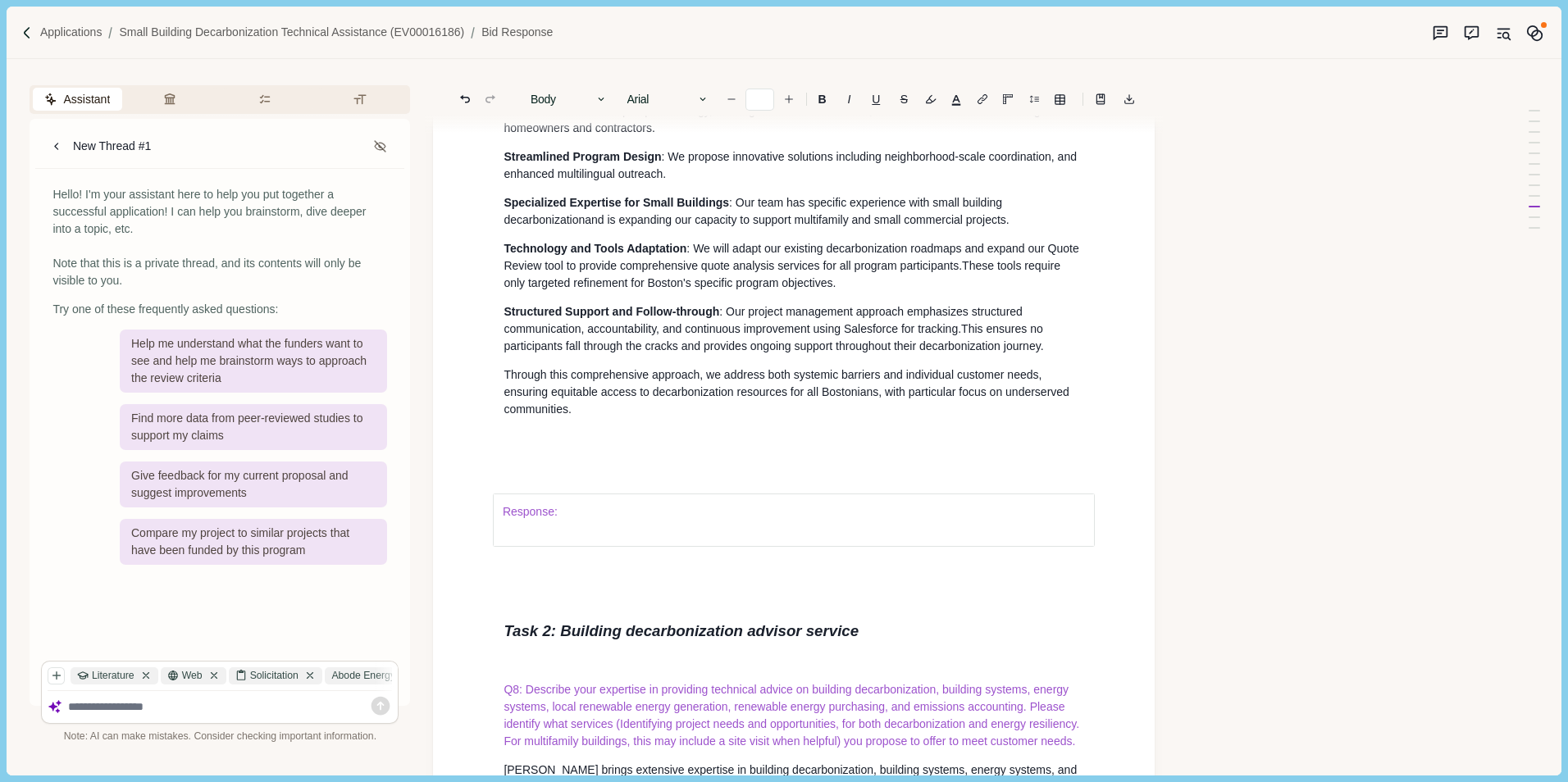
click at [592, 419] on p "Through this comprehensive approach, we address both systemic barriers and indi…" at bounding box center [793, 393] width 580 height 52
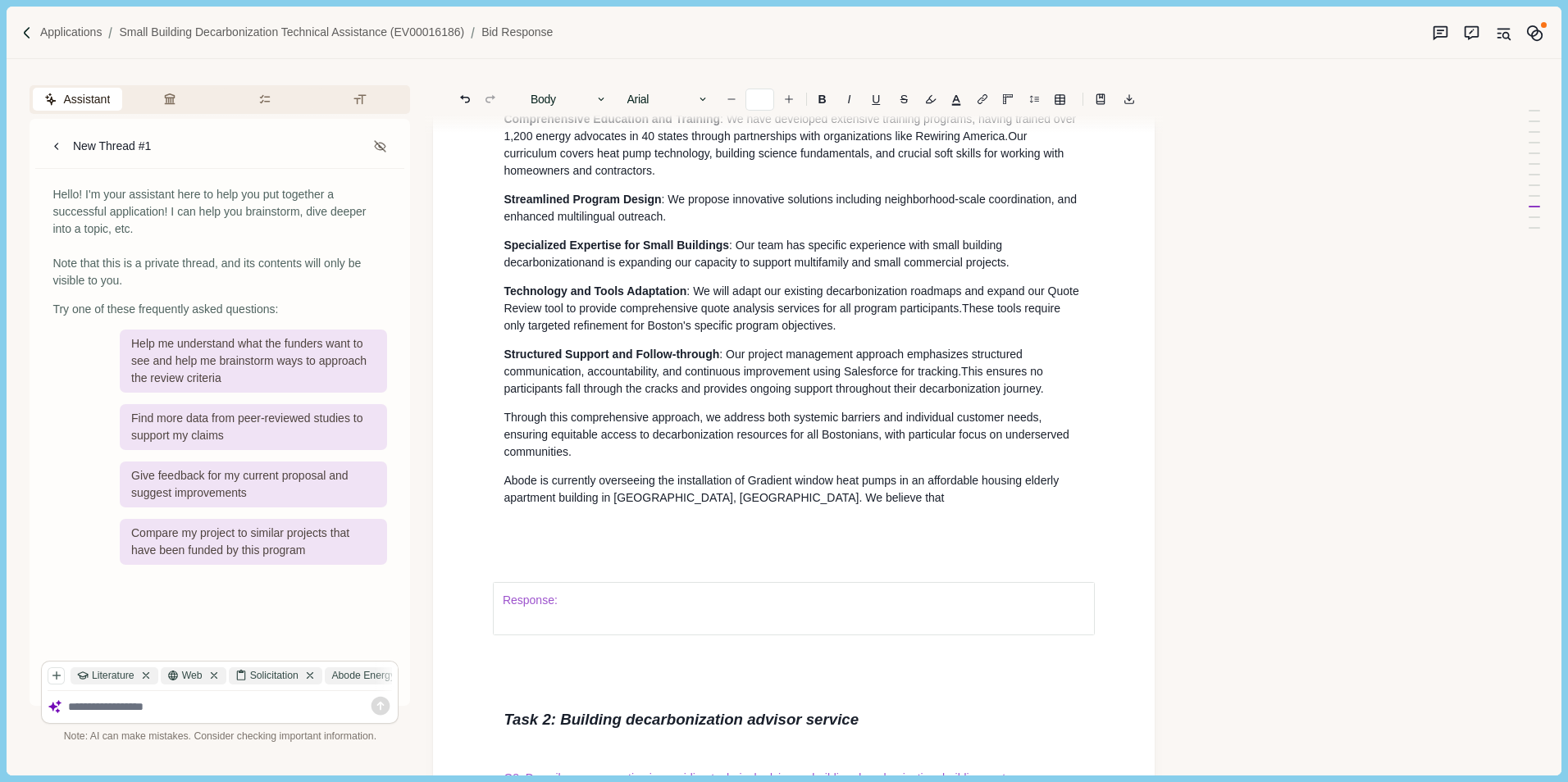
scroll to position [7748, 0]
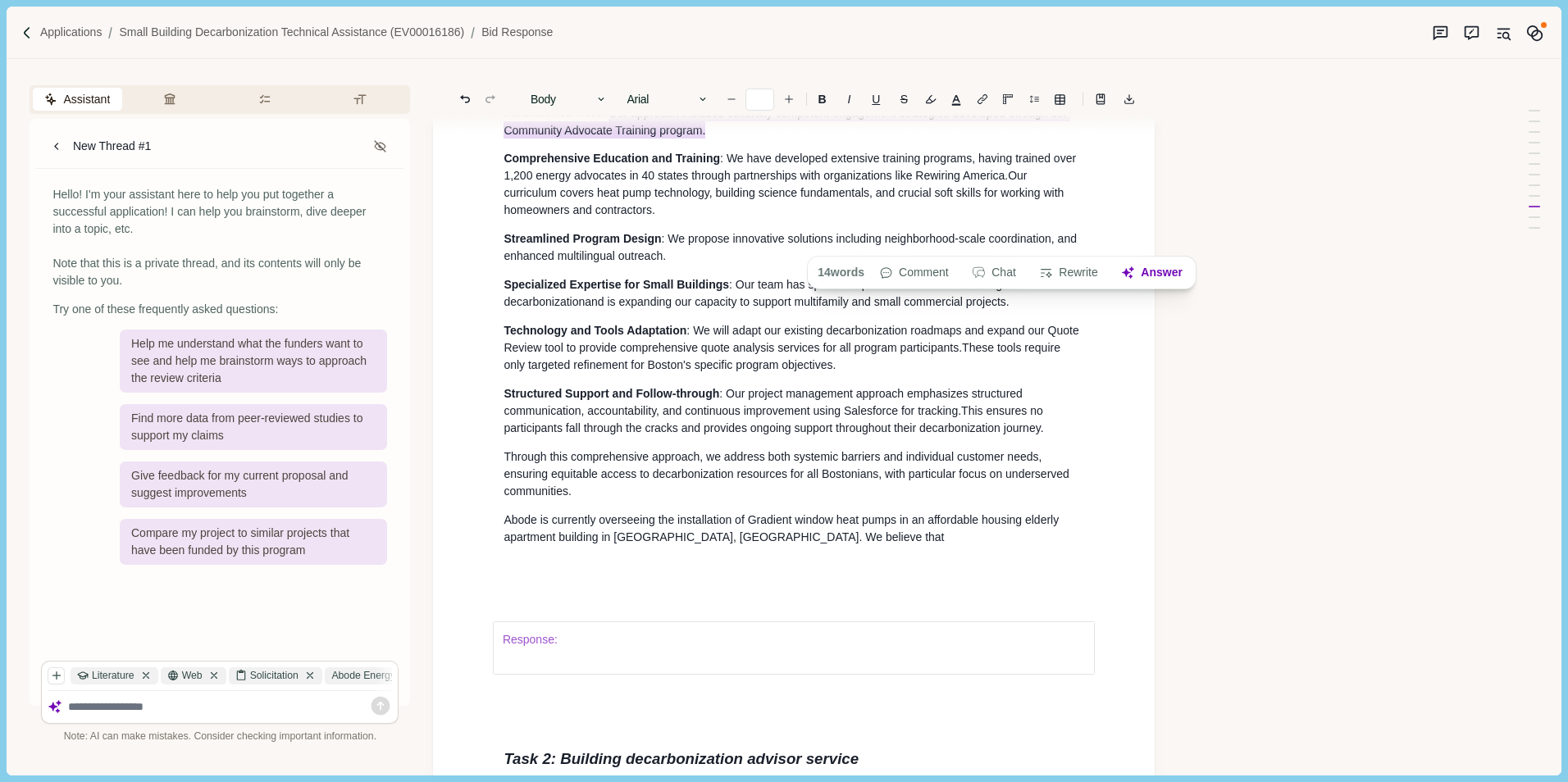
drag, startPoint x: 953, startPoint y: 223, endPoint x: 1052, endPoint y: 235, distance: 99.7
click at [1052, 139] on p "Multilingual Support and Cultural Competency : Abode has many employees who spe…" at bounding box center [793, 95] width 580 height 86
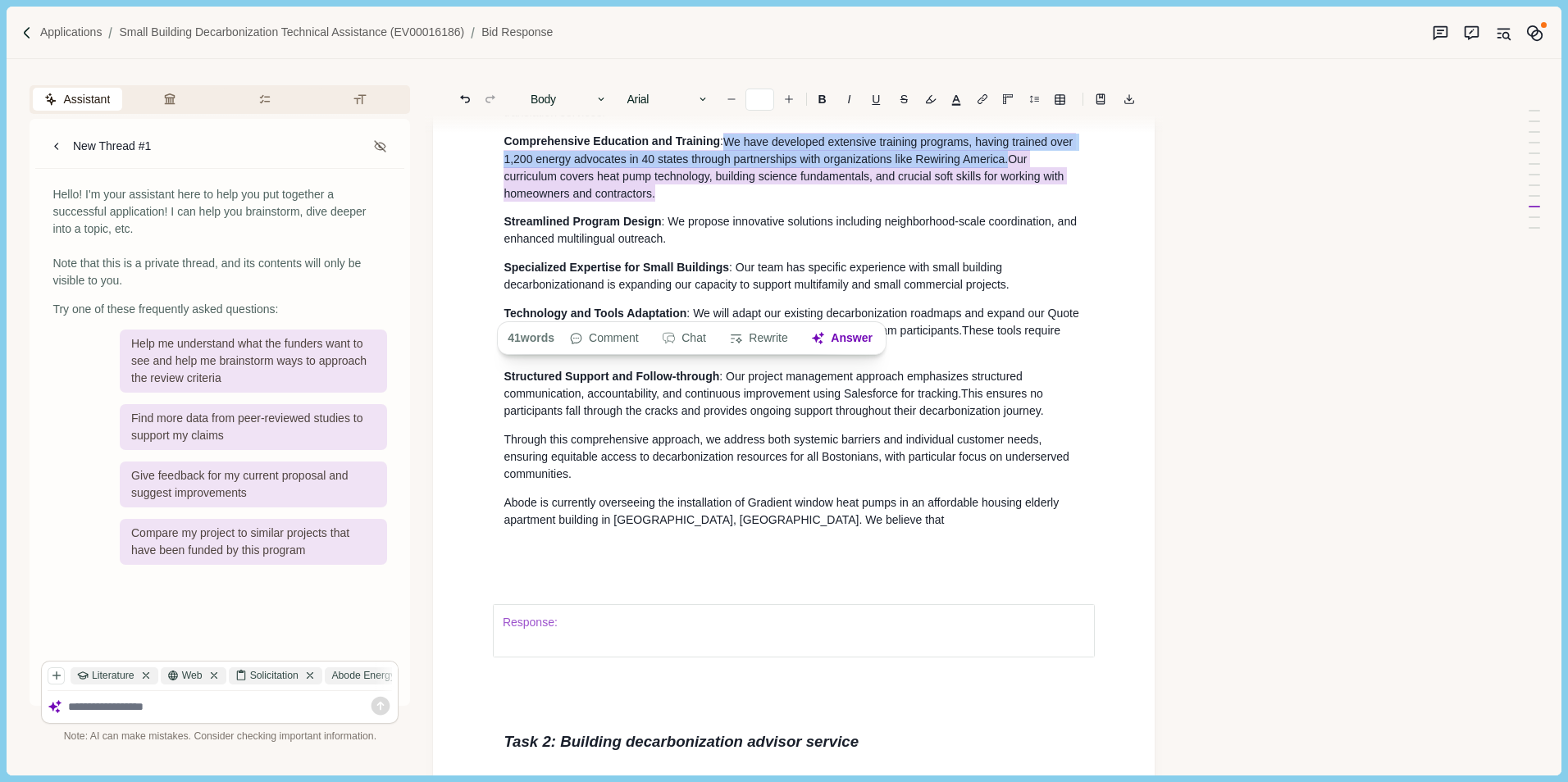
drag, startPoint x: 734, startPoint y: 253, endPoint x: 710, endPoint y: 302, distance: 54.6
click at [710, 202] on p "Comprehensive Education and Training : We have developed extensive training pro…" at bounding box center [793, 168] width 580 height 69
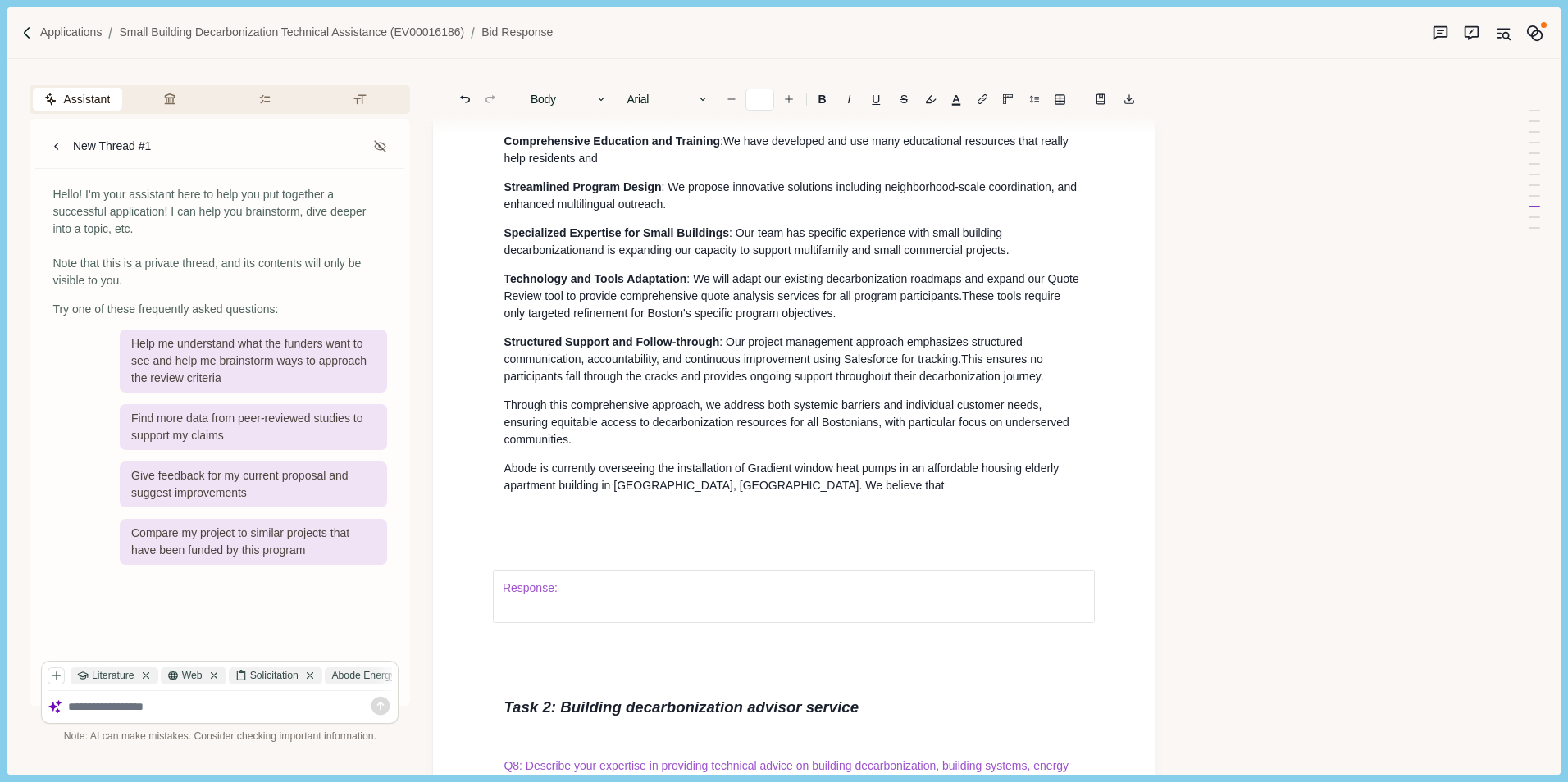
click at [624, 167] on p "Comprehensive Education and Training : W e have developed and use many educatio…" at bounding box center [793, 150] width 580 height 35
click at [876, 323] on p "Technology and Tools Adaptation : We will adapt our existing decarbonization ro…" at bounding box center [793, 297] width 580 height 52
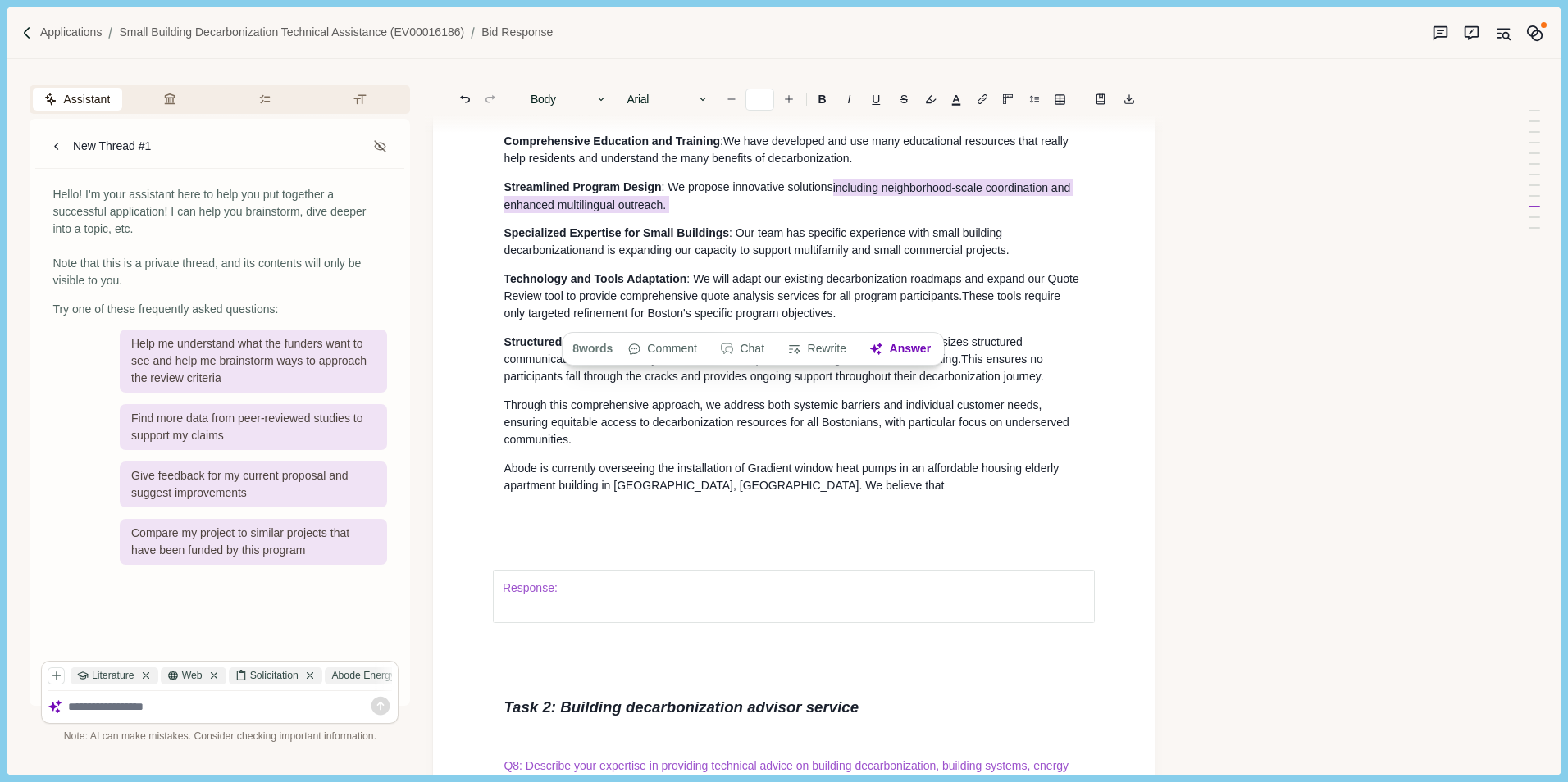
drag, startPoint x: 835, startPoint y: 299, endPoint x: 843, endPoint y: 315, distance: 17.9
click at [843, 213] on p "Streamlined Program Design : We propose innovative solutions including neighbor…" at bounding box center [793, 196] width 580 height 35
click at [728, 213] on span ": We propose innovative solutions including neighborhood-scale coordination and…" at bounding box center [788, 196] width 569 height 35
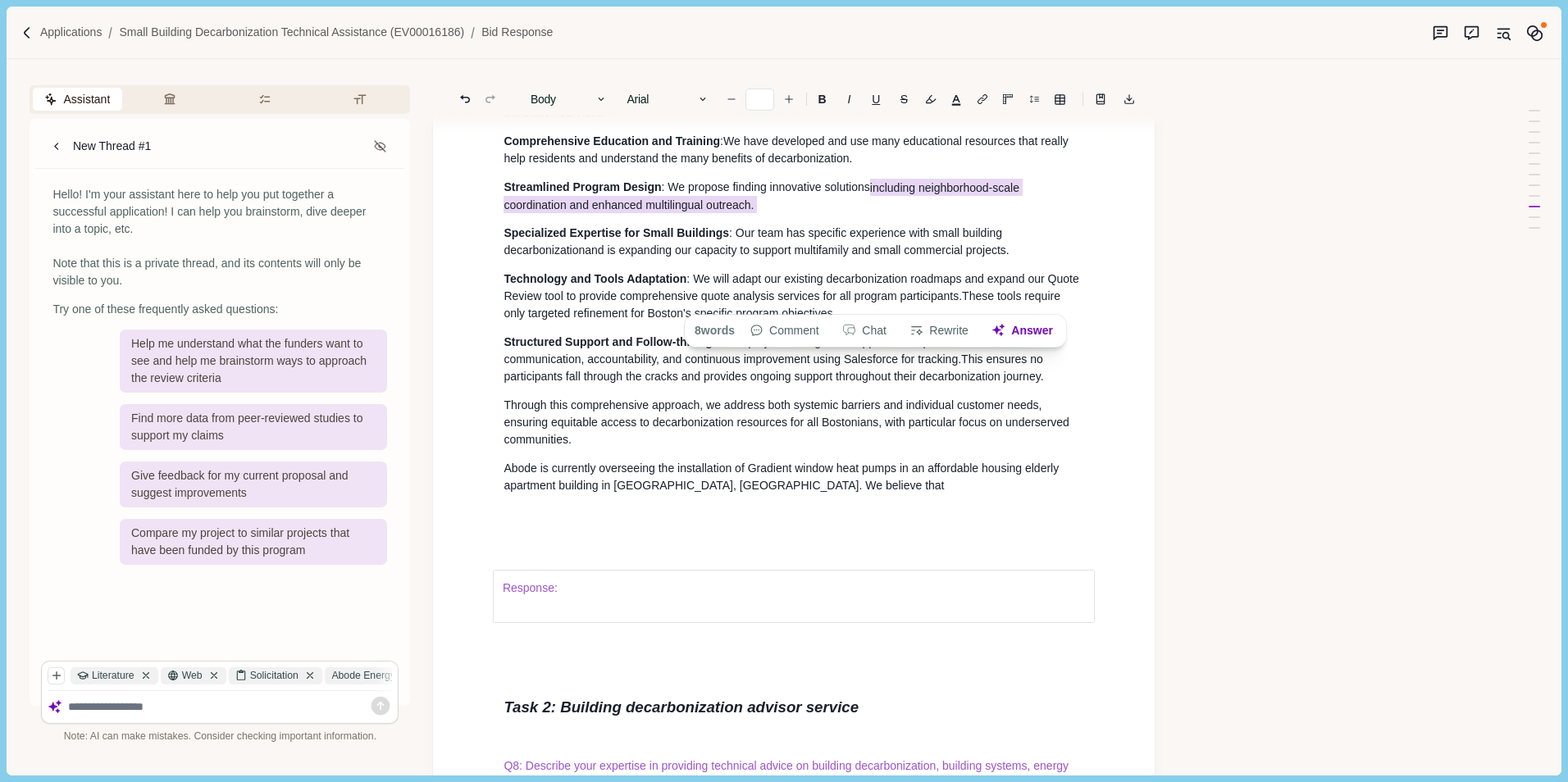
drag, startPoint x: 872, startPoint y: 301, endPoint x: 875, endPoint y: 311, distance: 10.4
click at [875, 213] on p "Streamlined Program Design : We propose finding innovative solutions including …" at bounding box center [793, 196] width 580 height 35
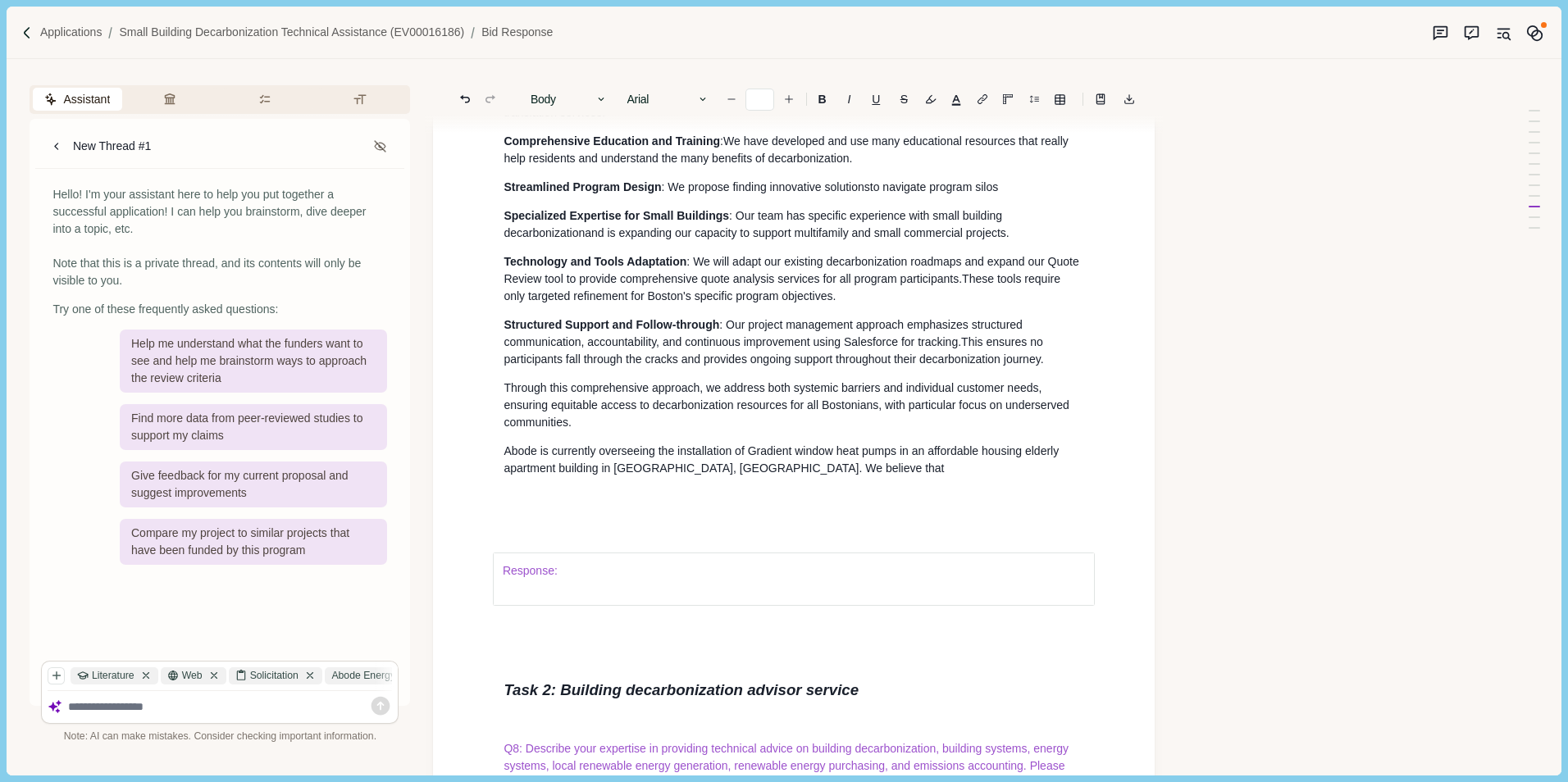
click at [888, 194] on span "o navigate program silos" at bounding box center [935, 187] width 125 height 13
click at [1080, 196] on p "Streamlined Program Design : We propose finding innovative solutions t o help r…" at bounding box center [793, 187] width 580 height 17
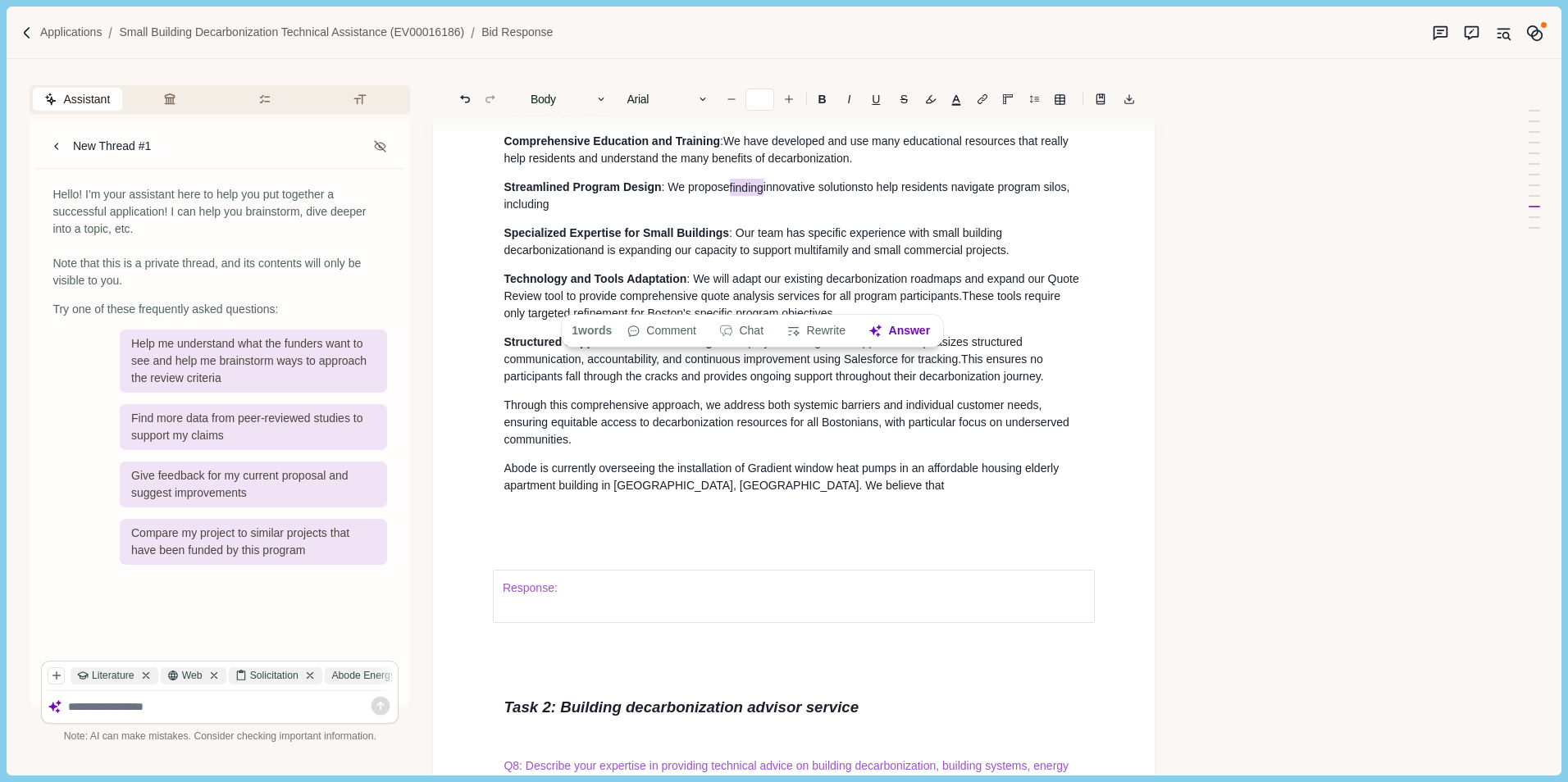
drag, startPoint x: 733, startPoint y: 299, endPoint x: 769, endPoint y: 301, distance: 36.1
click at [769, 196] on span ": We propose finding innovative solutions" at bounding box center [762, 187] width 202 height 17
click at [608, 213] on p "Streamlined Program Design : We propose expanding innovative solutions t o help…" at bounding box center [793, 196] width 580 height 35
click at [586, 213] on p "Streamlined Program Design : We propose expanding innovative solutions t o help…" at bounding box center [793, 196] width 580 height 35
click at [792, 494] on p "Abode is currently overseeing the installation of Gradient window heat pumps in…" at bounding box center [793, 477] width 580 height 35
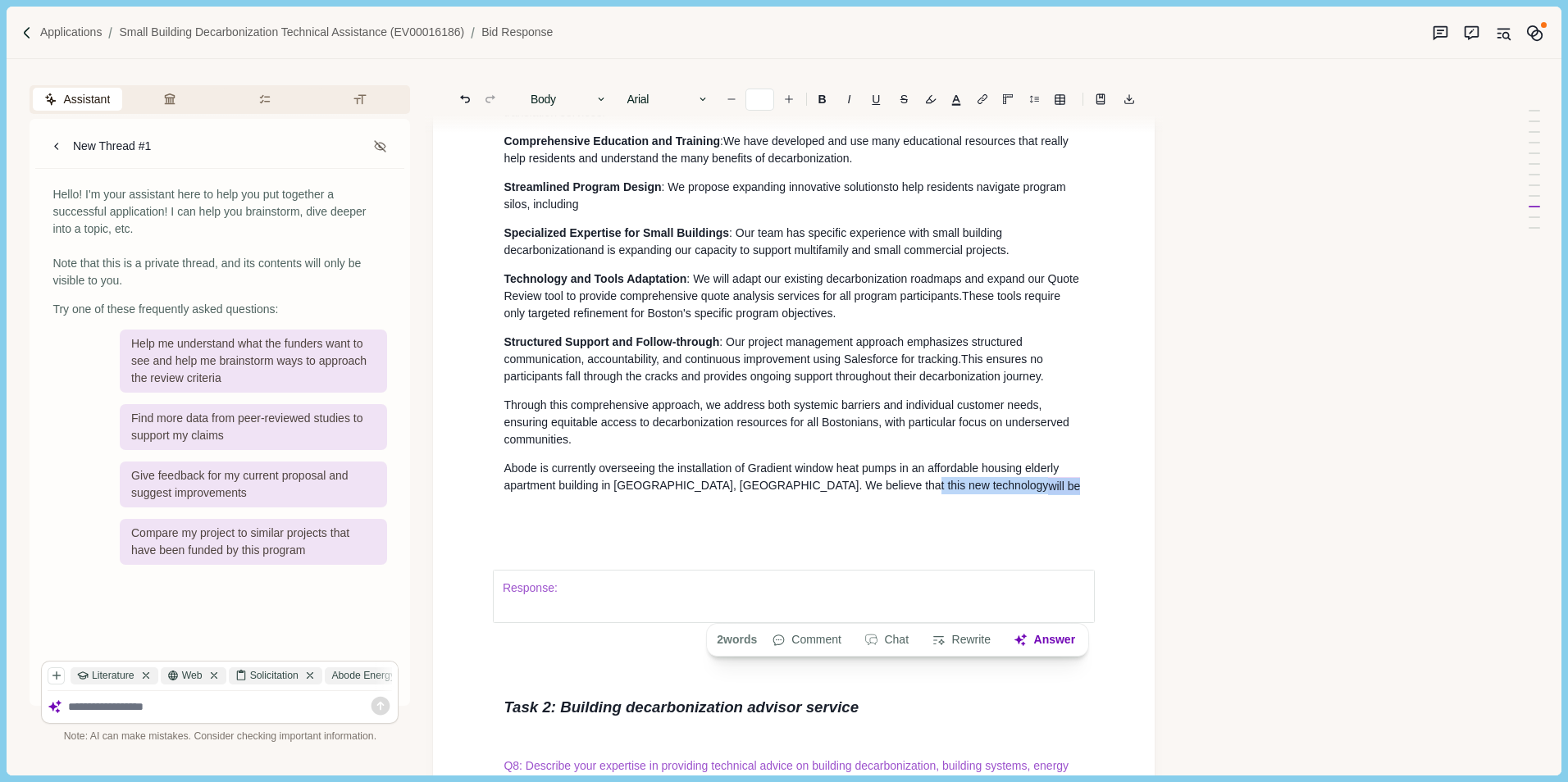
drag, startPoint x: 888, startPoint y: 607, endPoint x: 914, endPoint y: 607, distance: 26.0
click at [914, 494] on span "Abode is currently overseeing the installation of Gradient window heat pumps in…" at bounding box center [793, 478] width 579 height 33
click at [944, 494] on p "Abode is currently overseeing the installation of Gradient window heat pumps in…" at bounding box center [793, 477] width 580 height 35
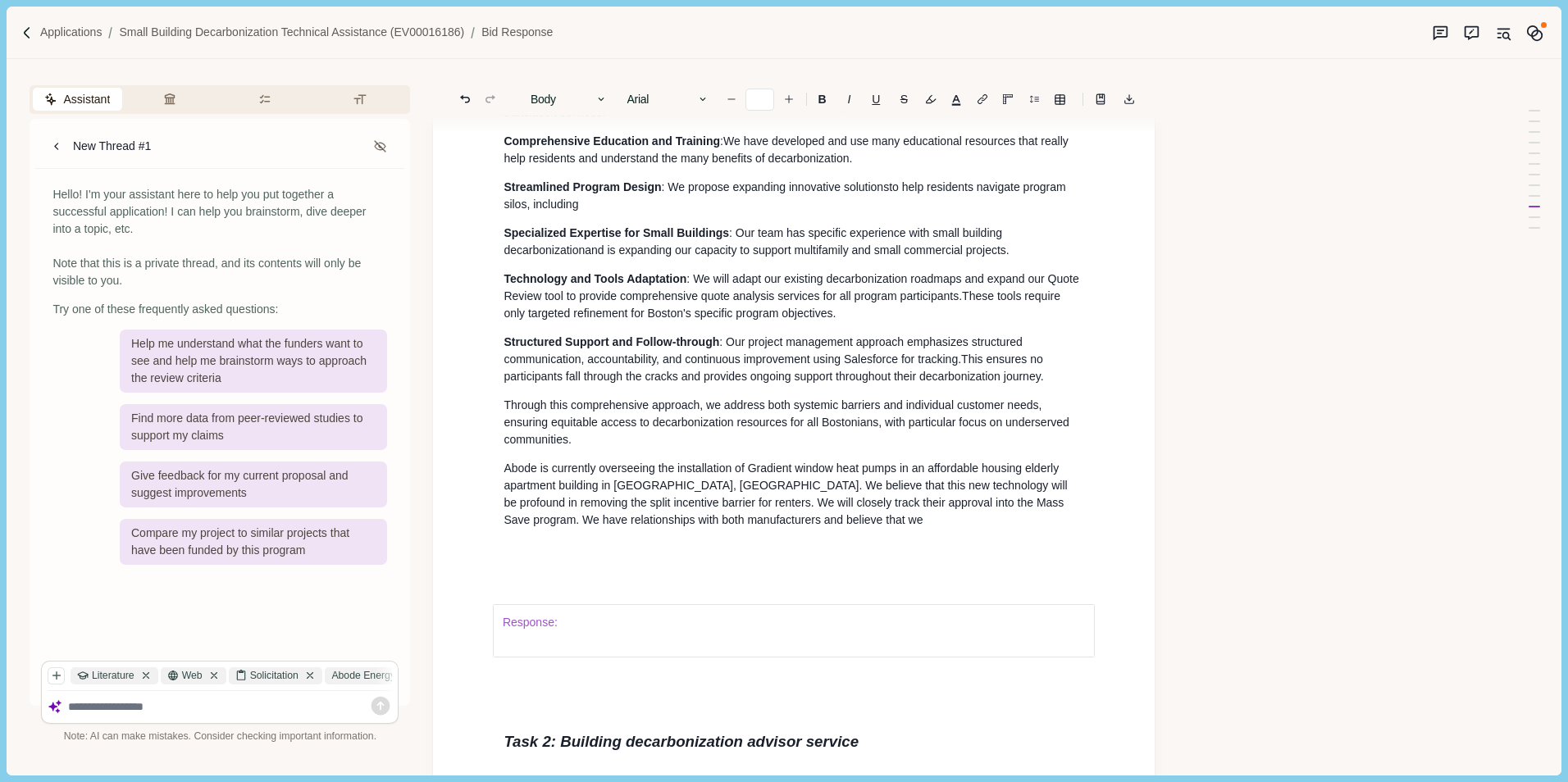
click at [815, 529] on p "Abode is currently overseeing the installation of Gradient window heat pumps in…" at bounding box center [793, 495] width 580 height 69
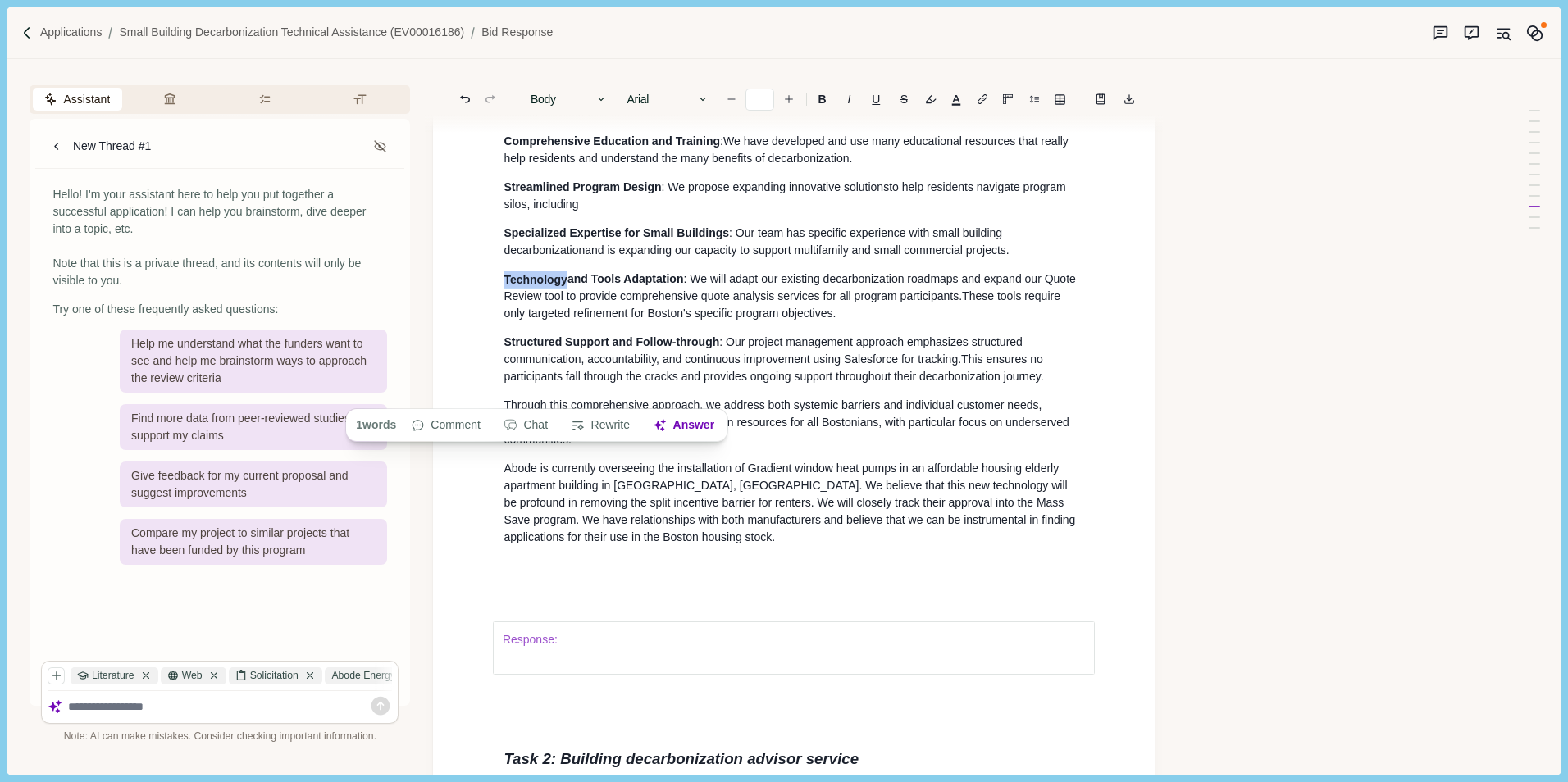
drag, startPoint x: 505, startPoint y: 391, endPoint x: 571, endPoint y: 398, distance: 66.4
click at [569, 288] on span "Technology and Tools Adaptation" at bounding box center [593, 279] width 179 height 17
click at [505, 544] on span "Abode is currently overseeing the installation of Gradient window heat pumps in…" at bounding box center [791, 503] width 575 height 82
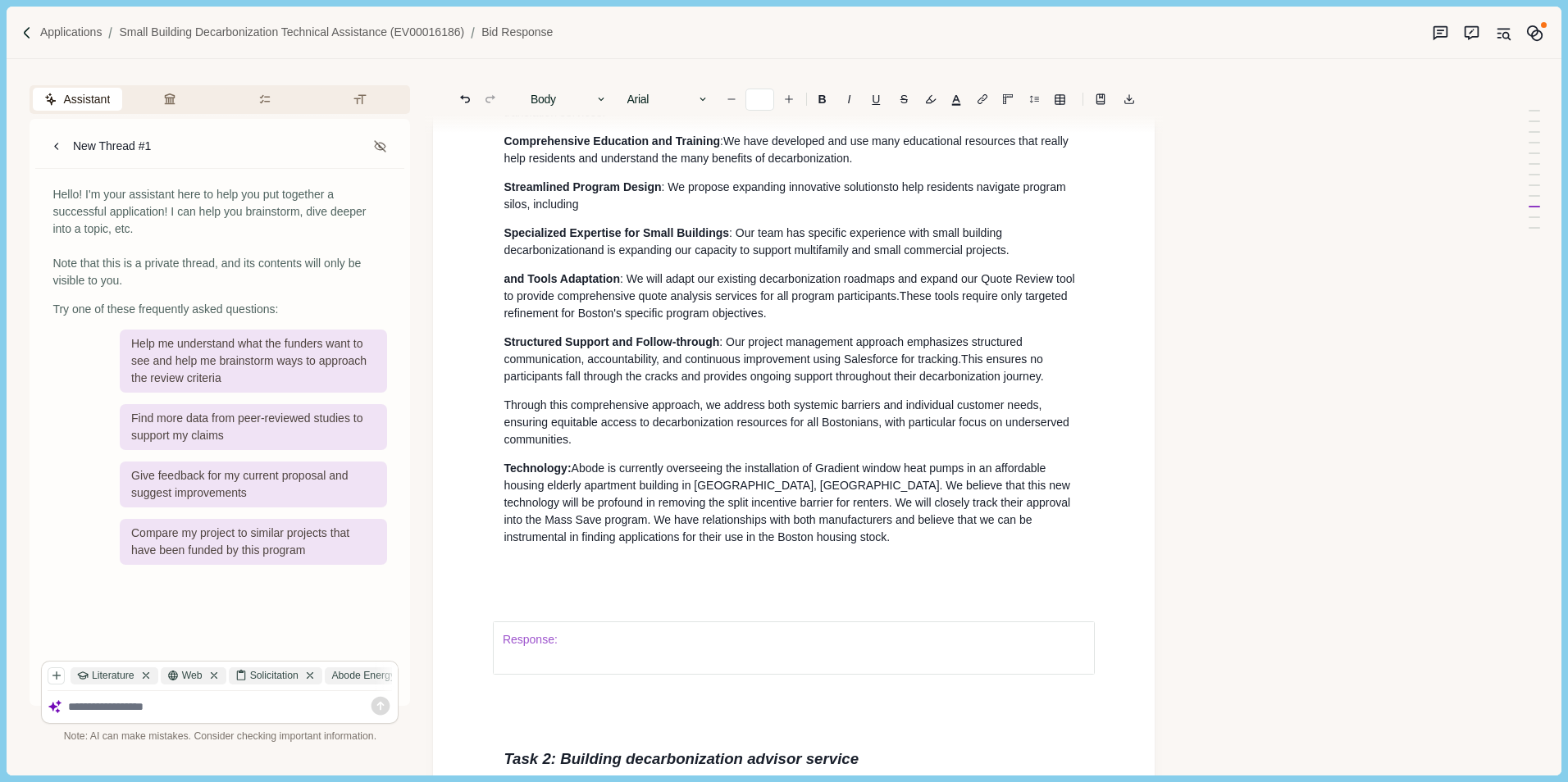
click at [508, 285] on span "and Tools Adaptation" at bounding box center [561, 278] width 116 height 13
click at [507, 285] on span "Tools Adaptation" at bounding box center [550, 278] width 92 height 13
click at [799, 257] on span "and is expanding our capacity to support multifamily and small commercial proje…" at bounding box center [796, 250] width 424 height 13
click at [757, 257] on span "and is expanding our capacity to support multifamily and small commercial proje…" at bounding box center [796, 250] width 424 height 13
click at [609, 213] on p "Streamlined Program Design : We propose expanding innovative solutions t o help…" at bounding box center [793, 196] width 580 height 35
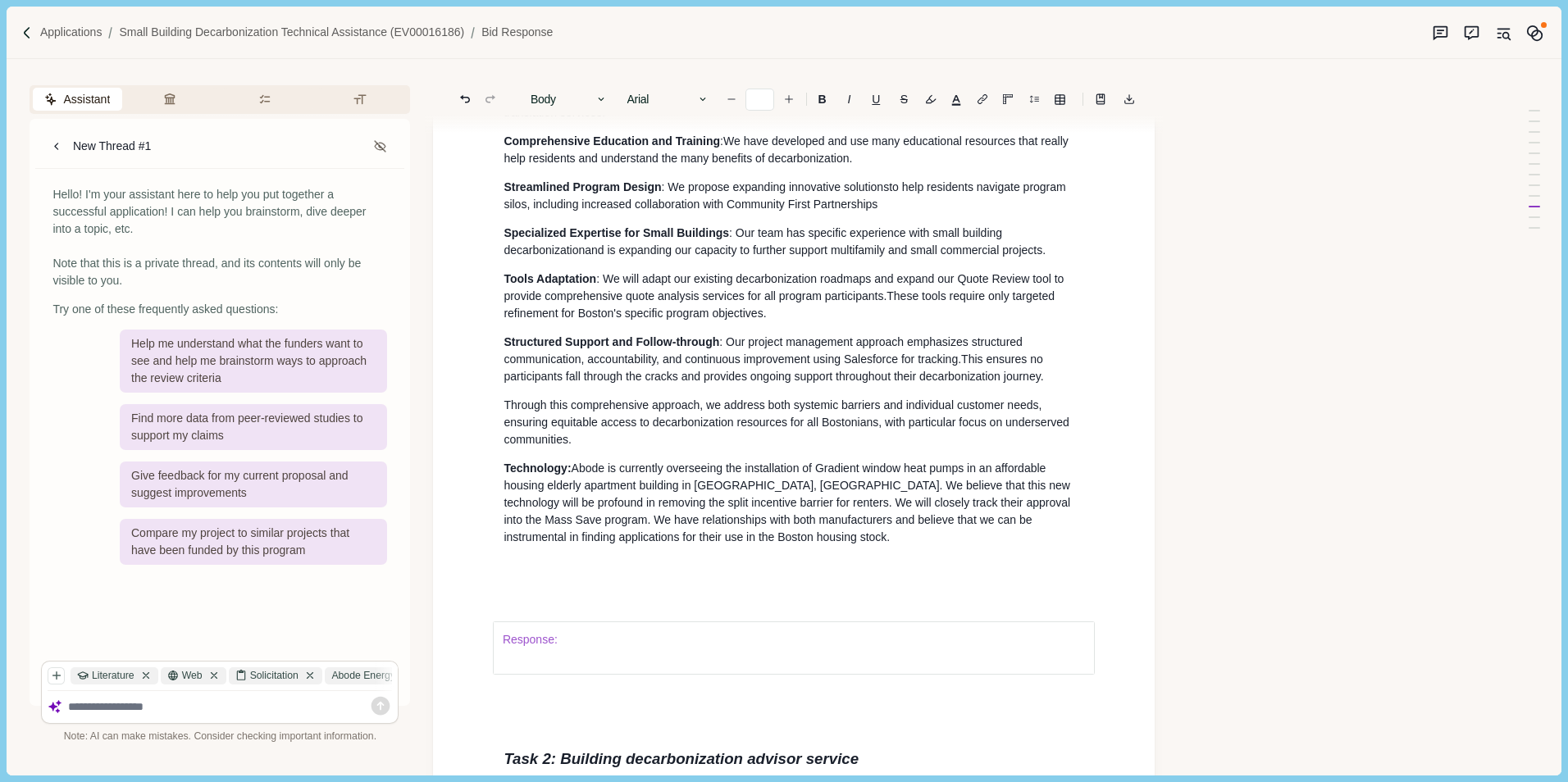
click at [123, 707] on textarea at bounding box center [230, 707] width 324 height 14
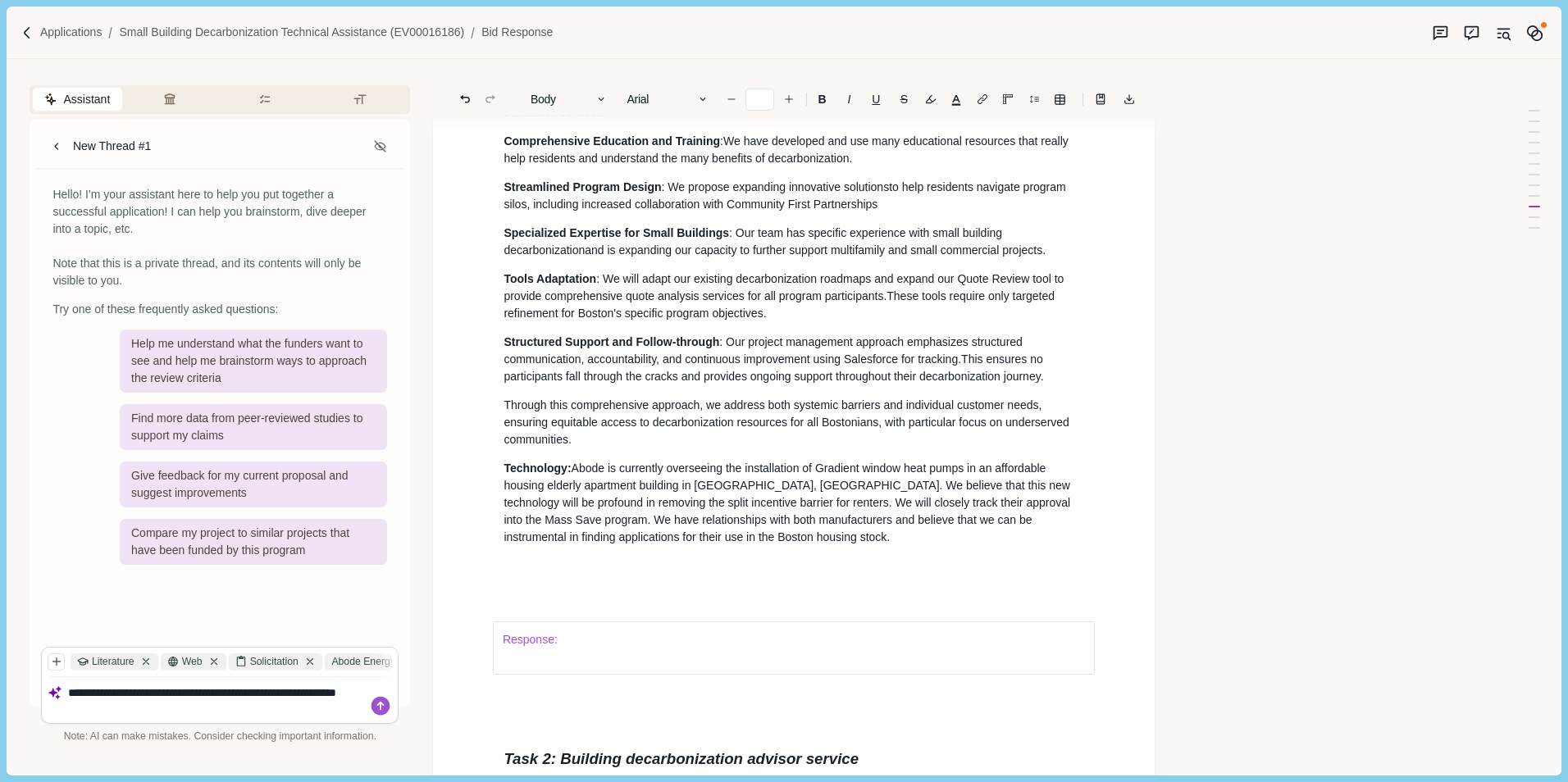
type textarea "**********"
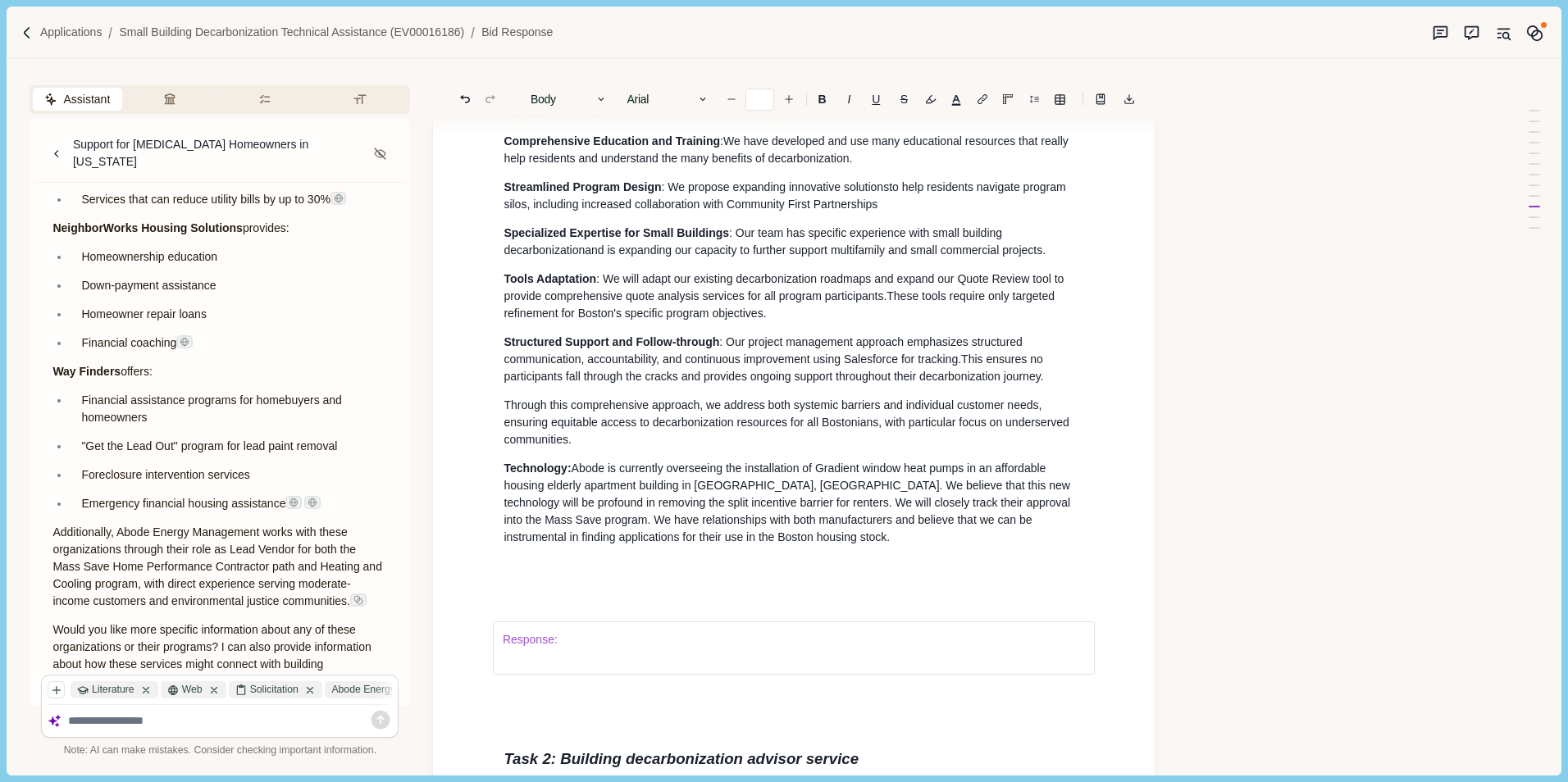
scroll to position [1009, 0]
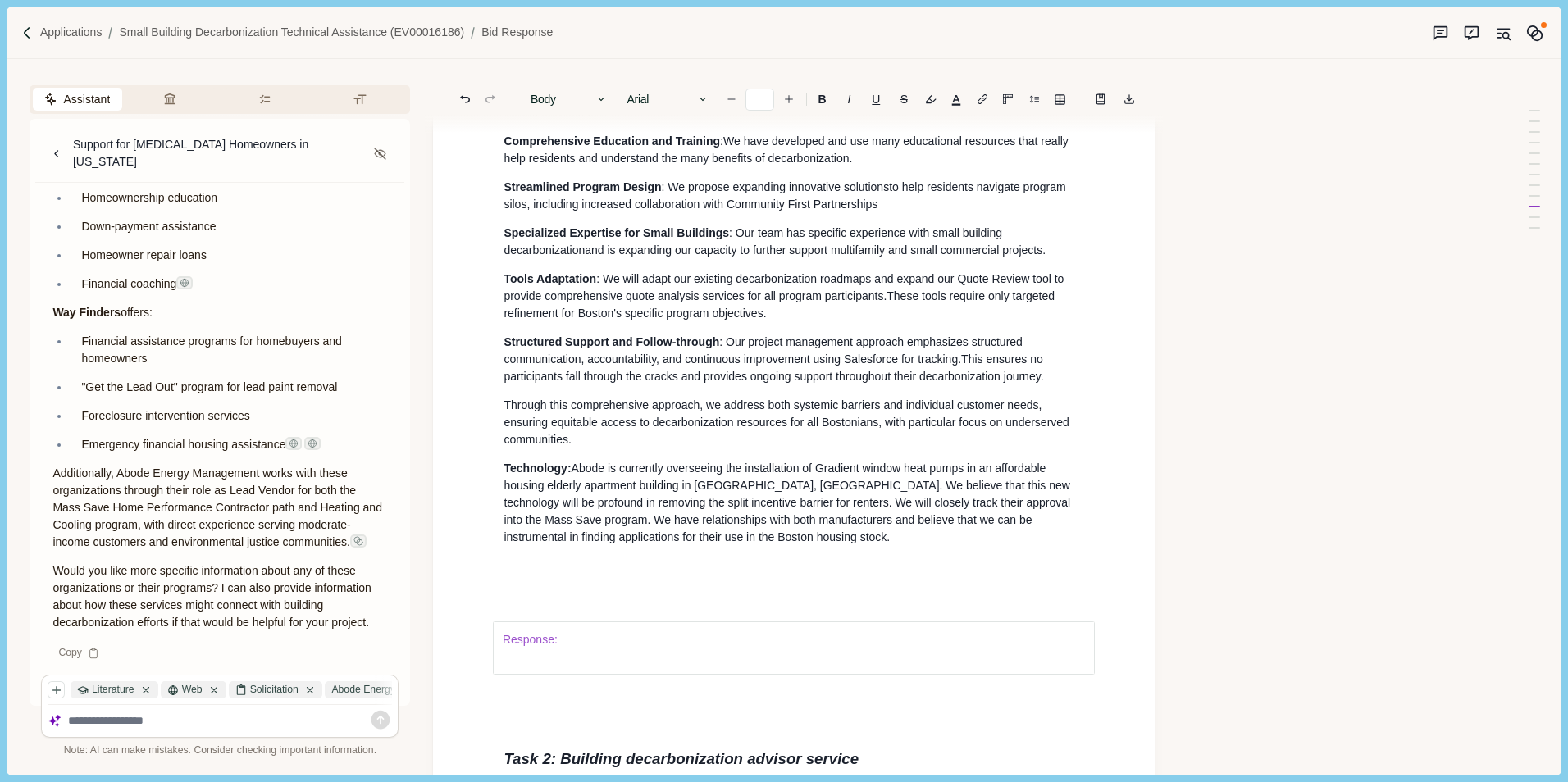
click at [102, 714] on textarea at bounding box center [230, 722] width 324 height 14
type textarea "**********"
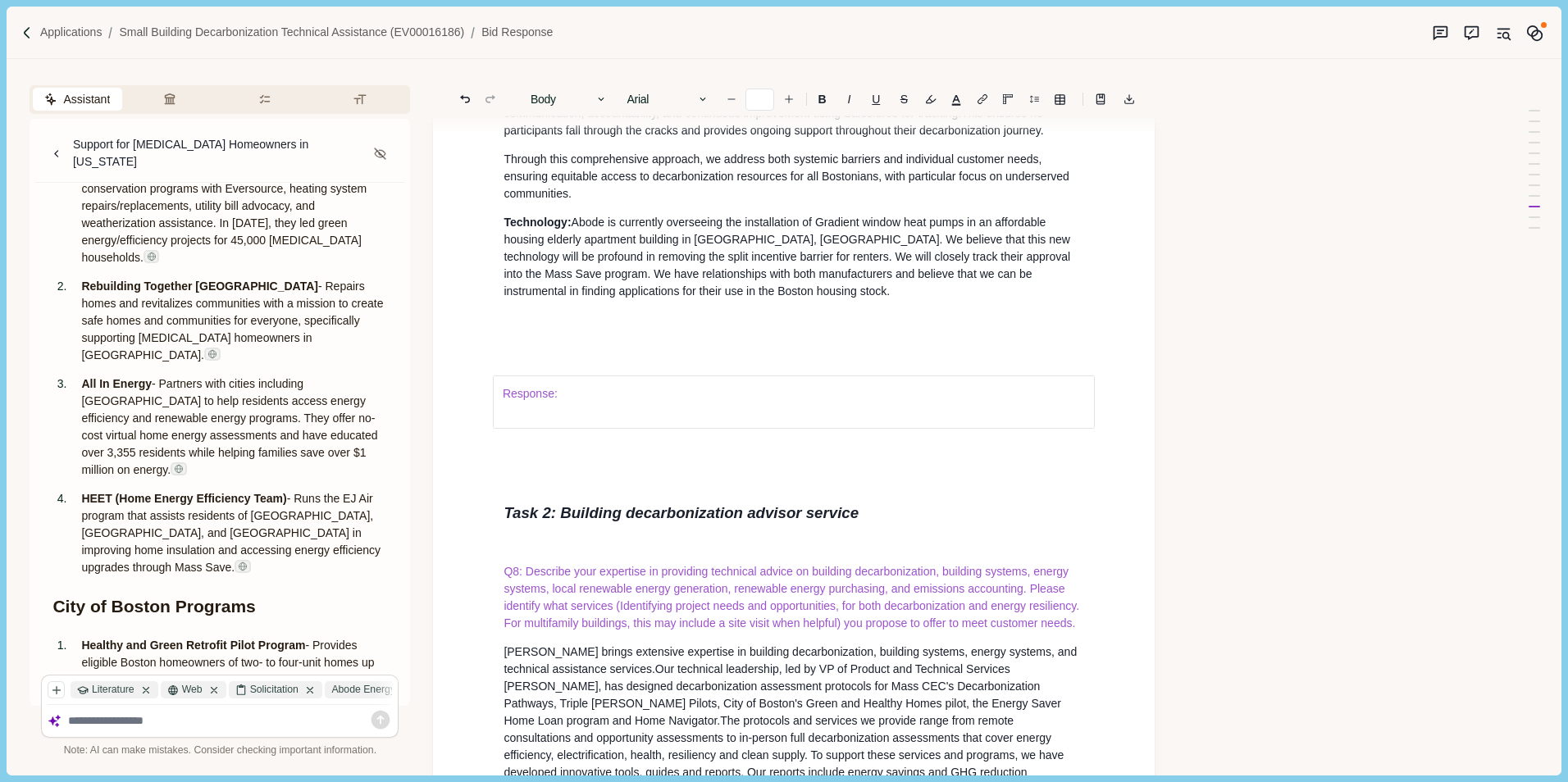
scroll to position [1726, 0]
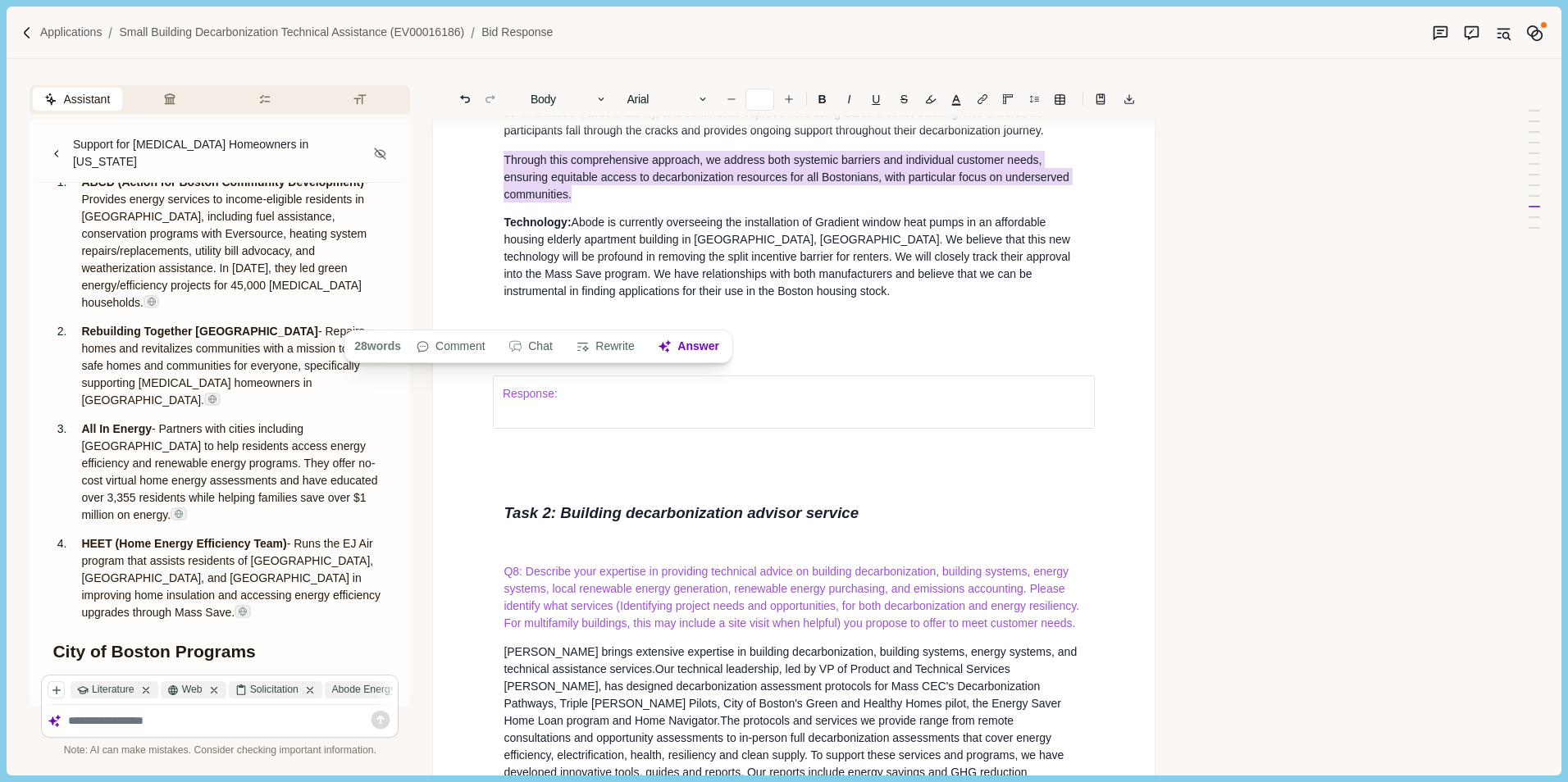
drag, startPoint x: 500, startPoint y: 276, endPoint x: 601, endPoint y: 313, distance: 107.6
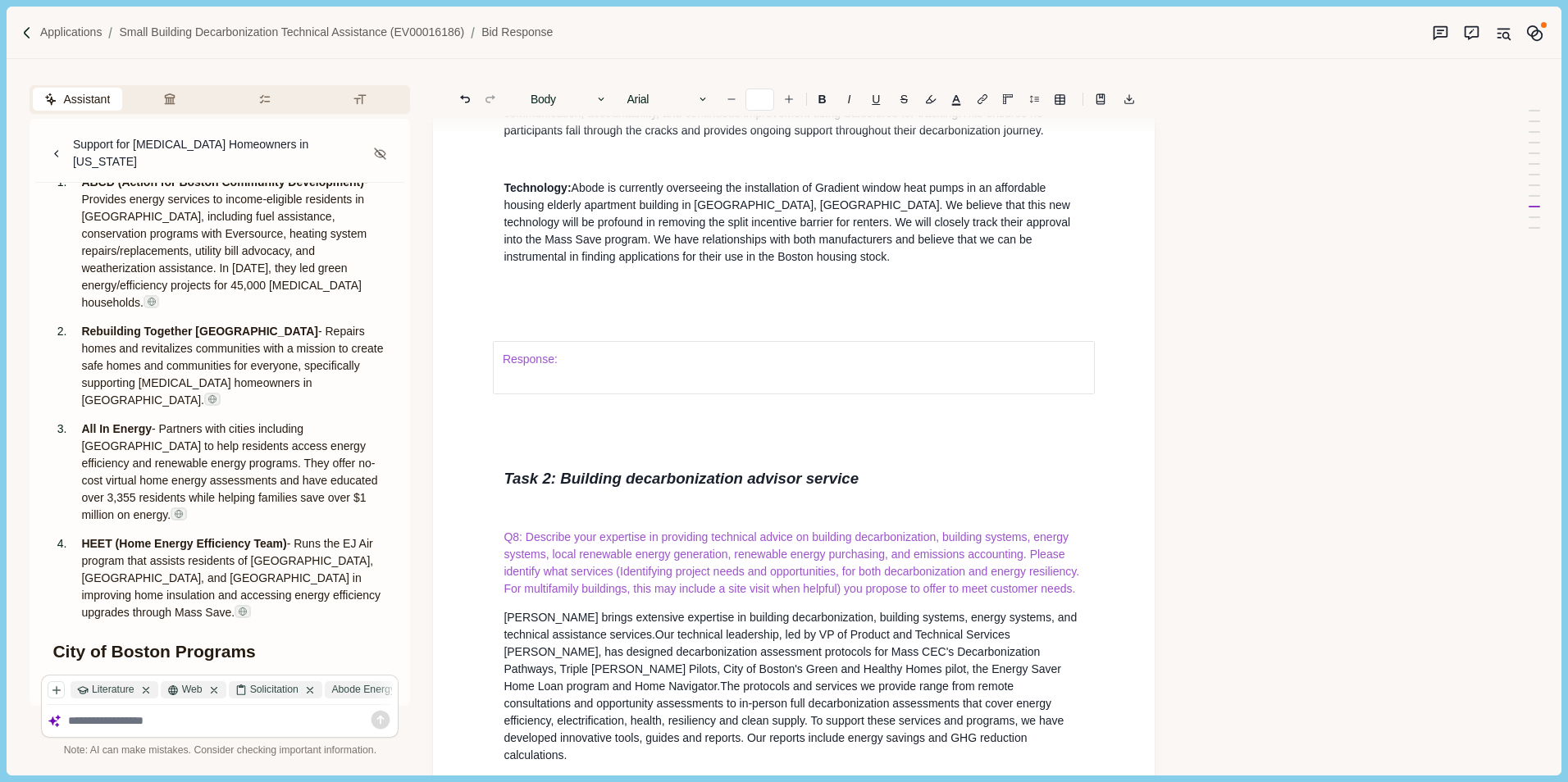
click at [522, 294] on p at bounding box center [793, 285] width 580 height 17
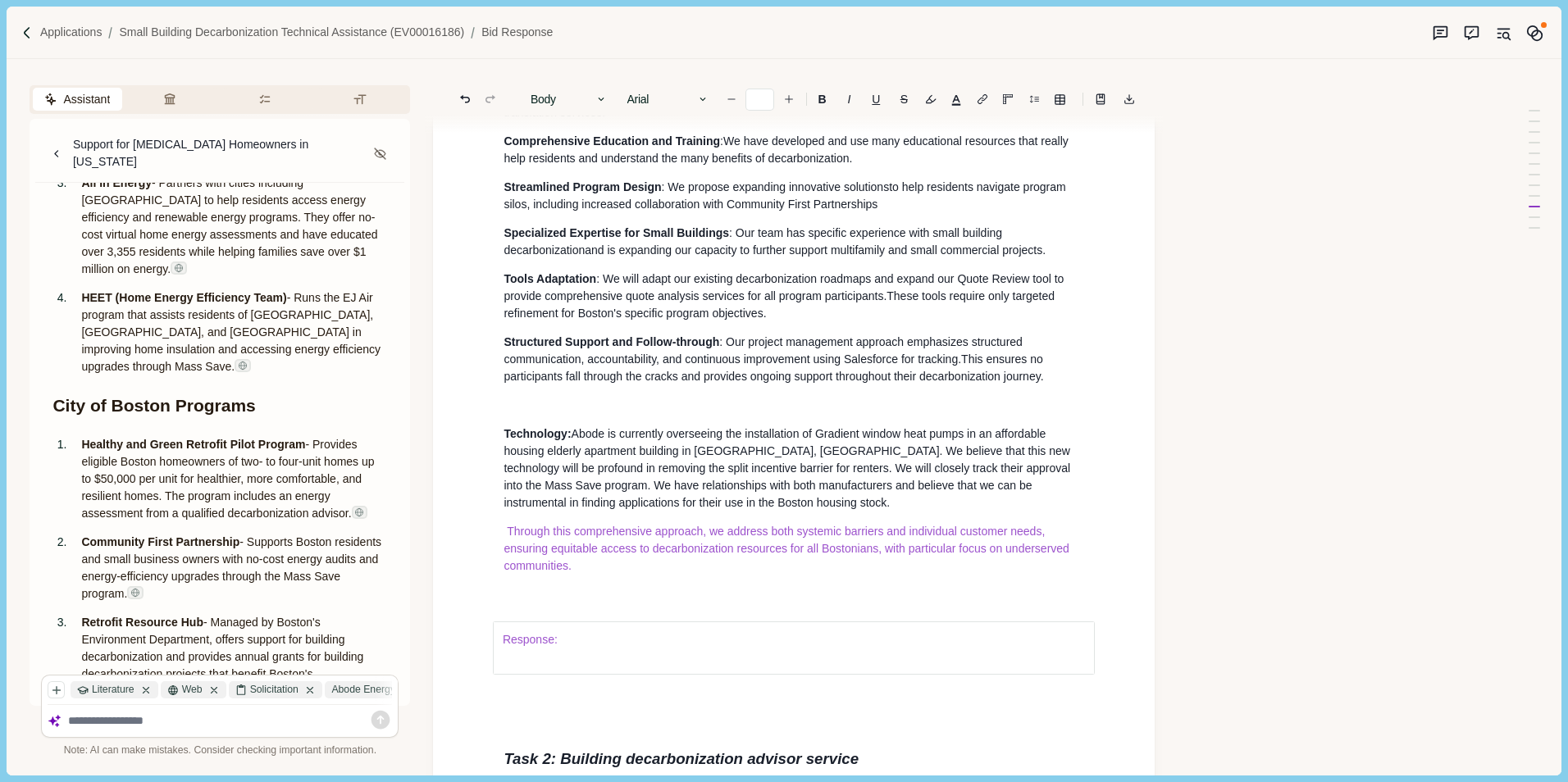
scroll to position [2054, 0]
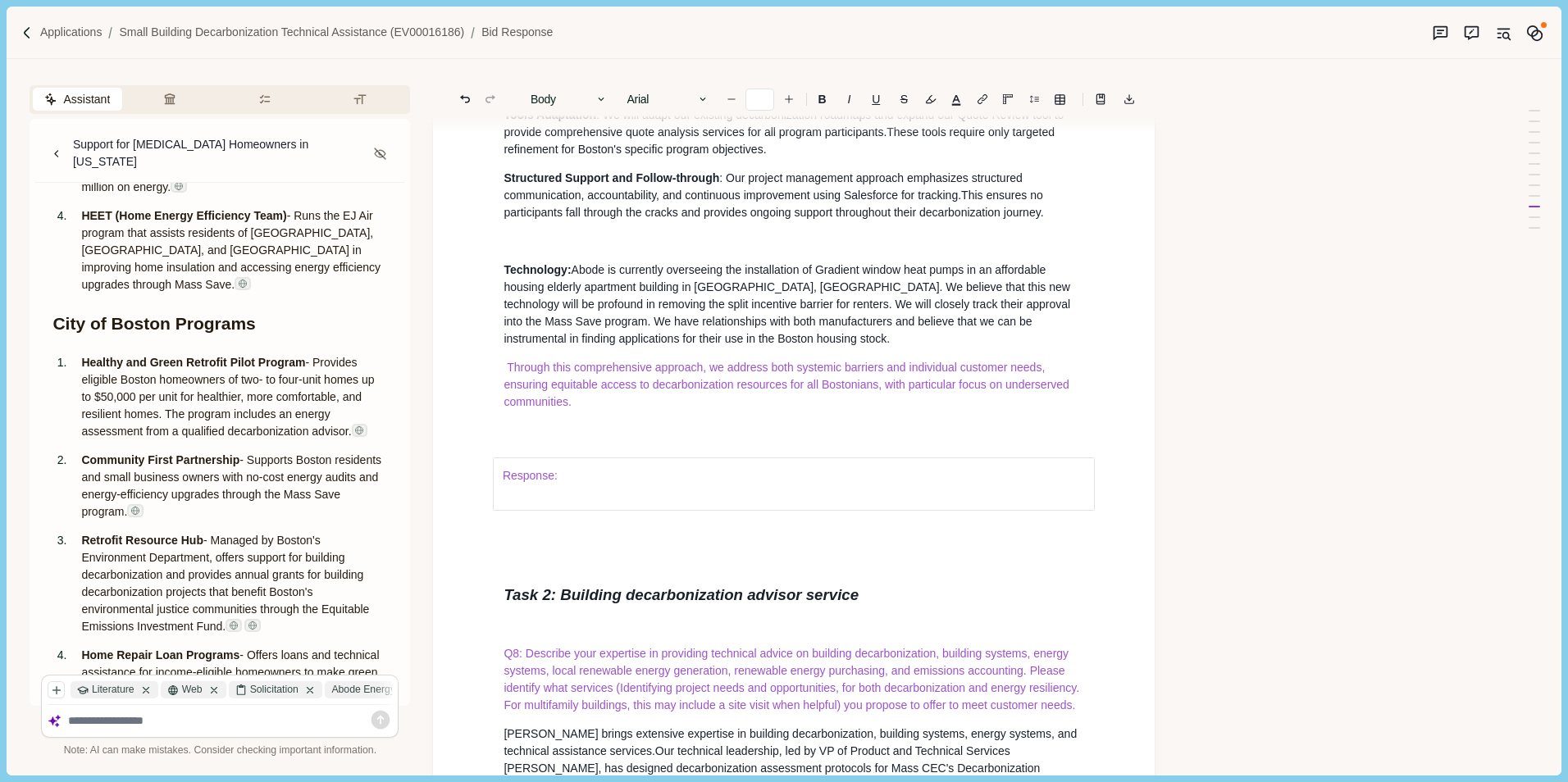
click at [510, 250] on p at bounding box center [793, 241] width 580 height 17
drag, startPoint x: 505, startPoint y: 358, endPoint x: 554, endPoint y: 361, distance: 49.1
click at [554, 250] on p "Financing:" at bounding box center [793, 241] width 580 height 17
click at [824, 100] on b "B" at bounding box center [822, 99] width 8 height 12
click at [623, 250] on p "Financing:" at bounding box center [793, 241] width 580 height 17
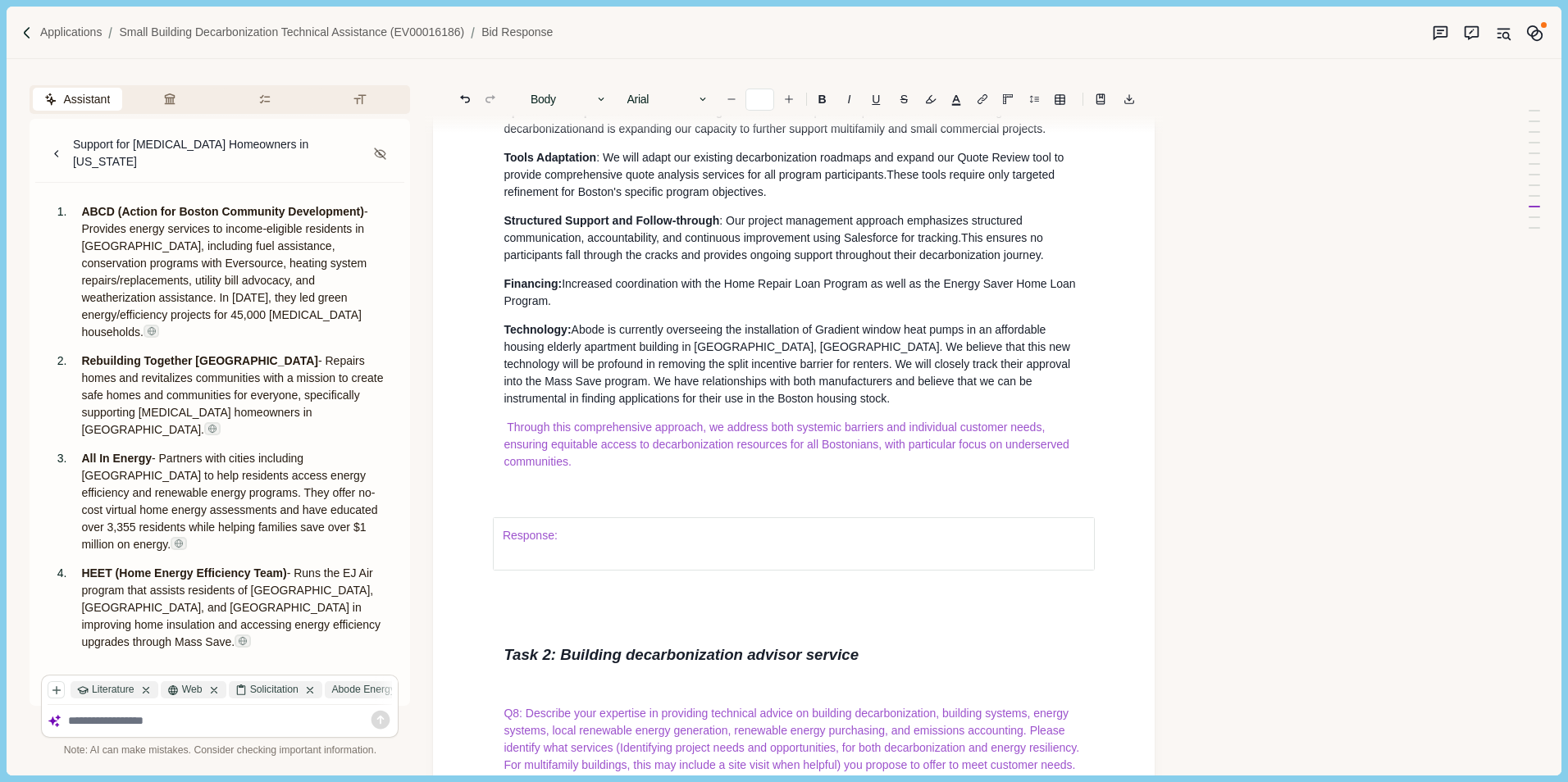
scroll to position [7831, 0]
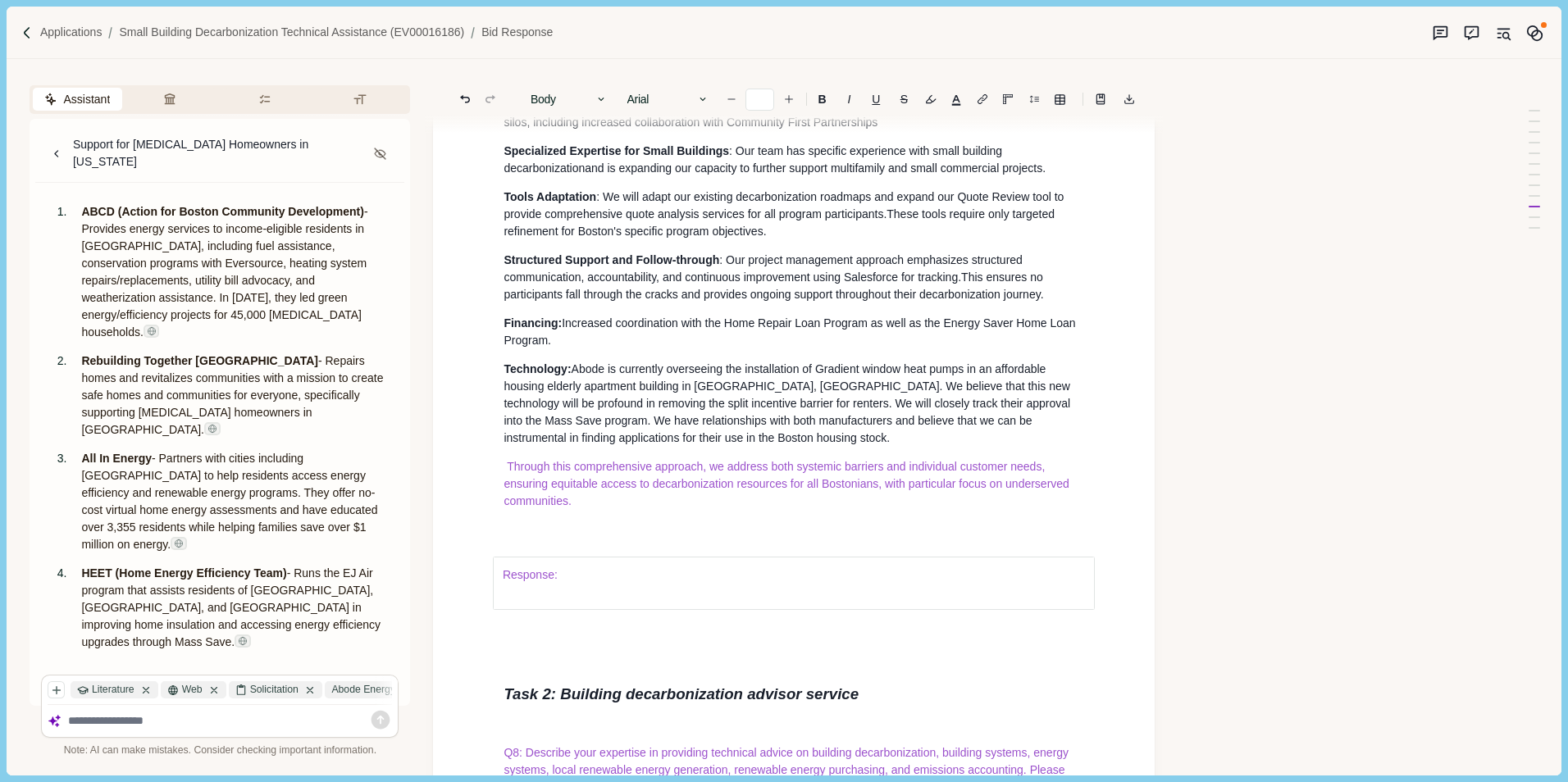
click at [882, 132] on p "Streamlined Program Design : We propose expanding innovative solutions t o help…" at bounding box center [793, 114] width 580 height 35
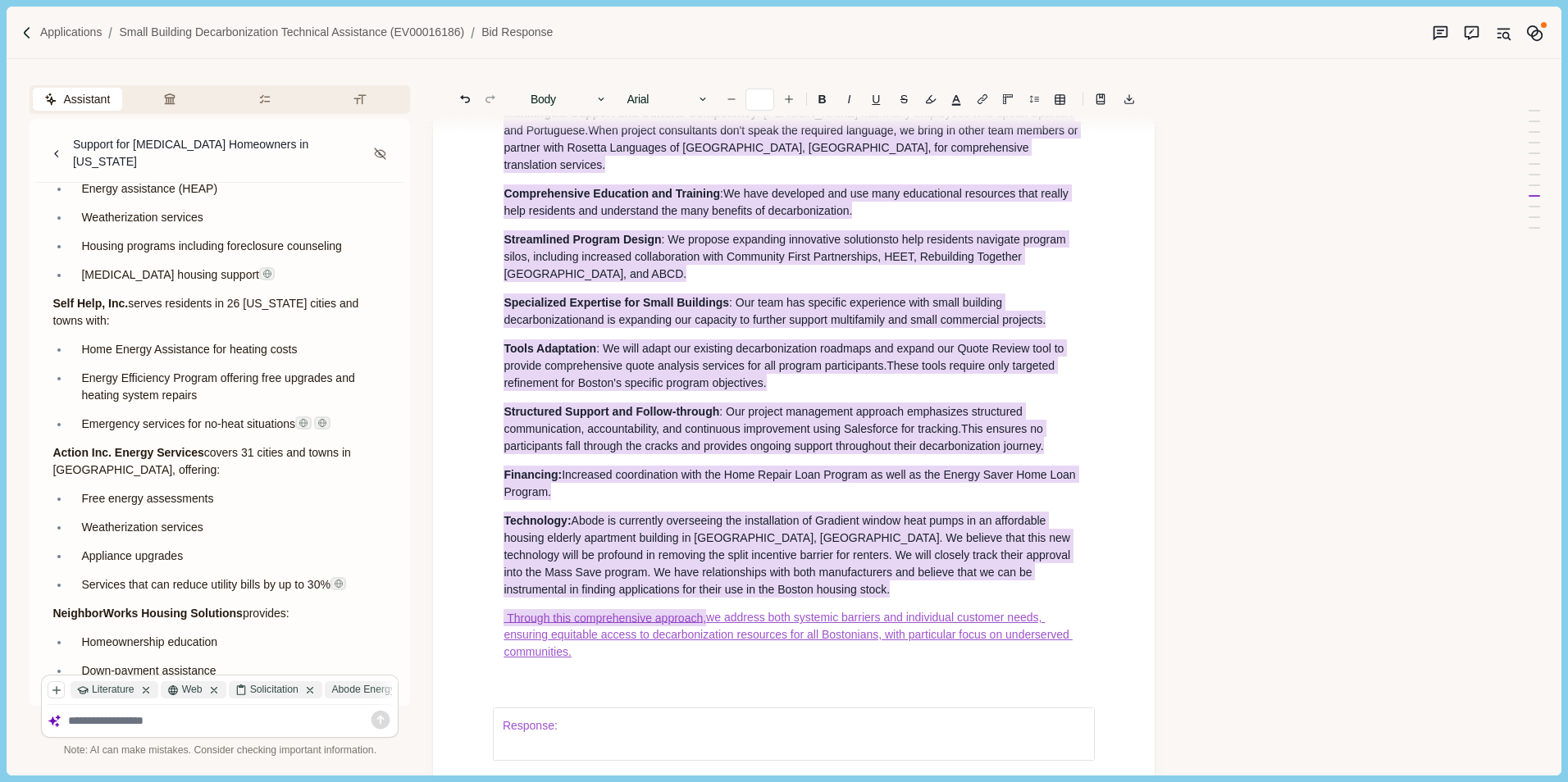
scroll to position [7733, 0]
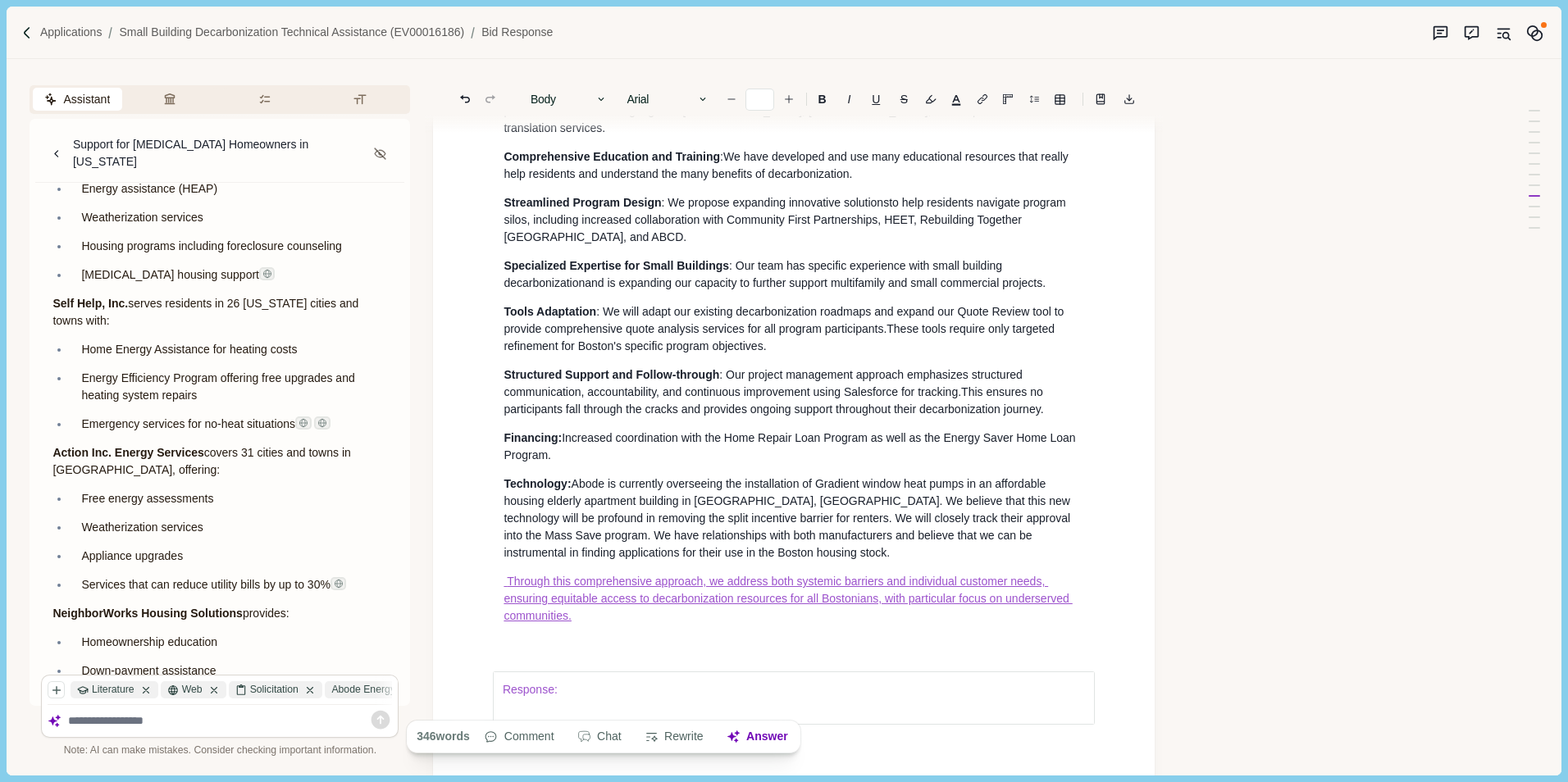
type input "**"
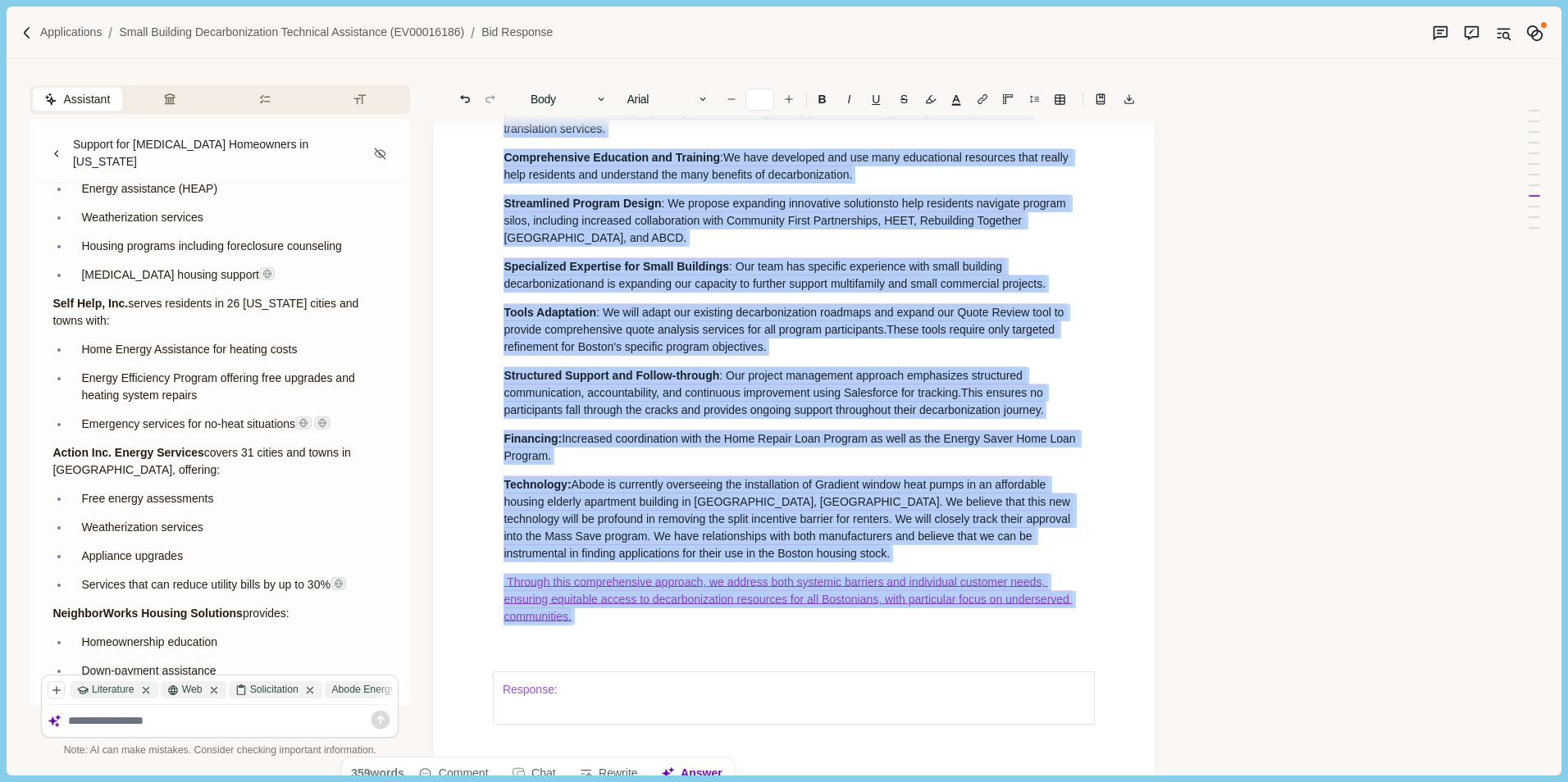
drag, startPoint x: 499, startPoint y: 348, endPoint x: 861, endPoint y: 755, distance: 544.7
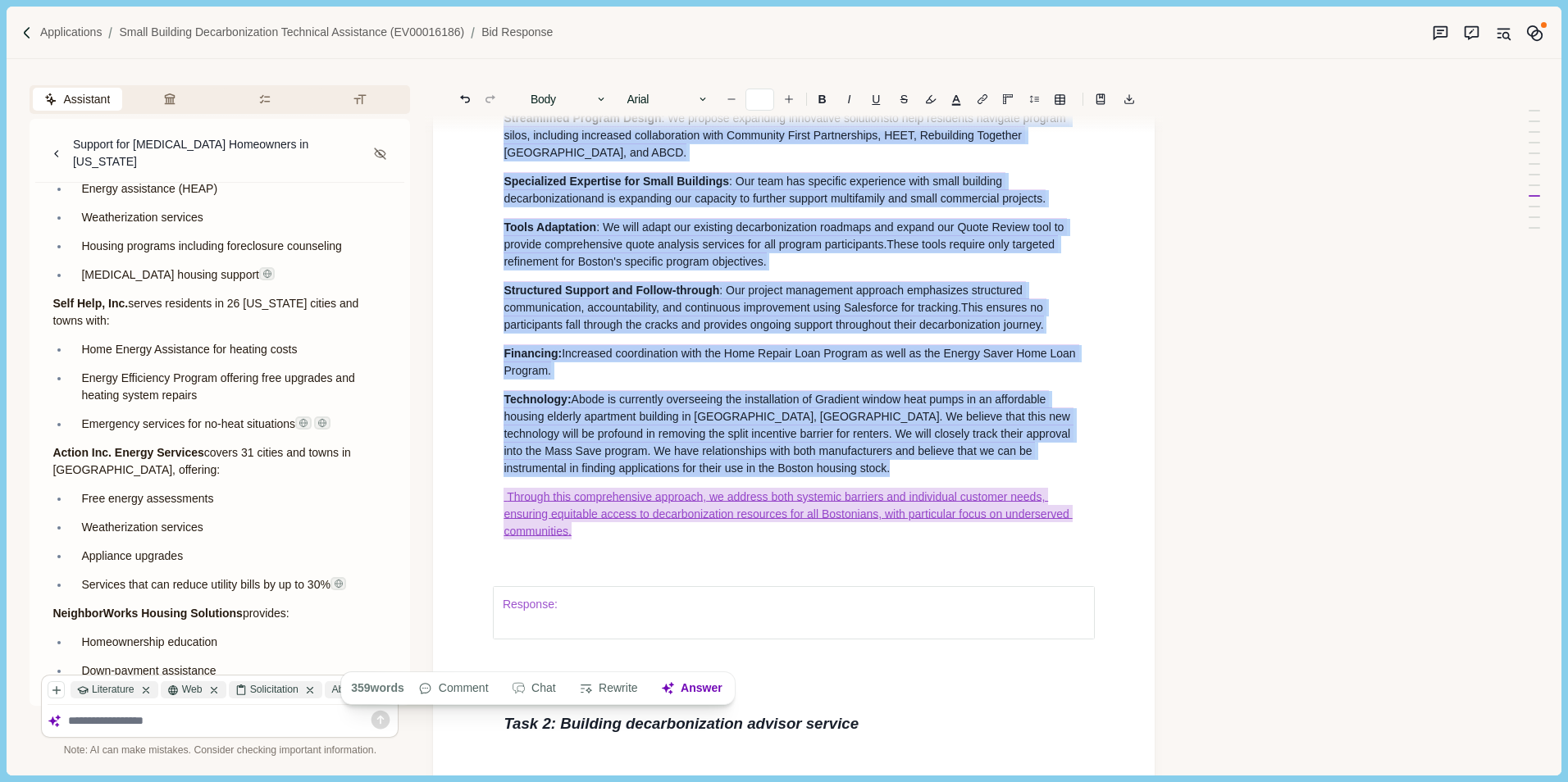
scroll to position [7896, 0]
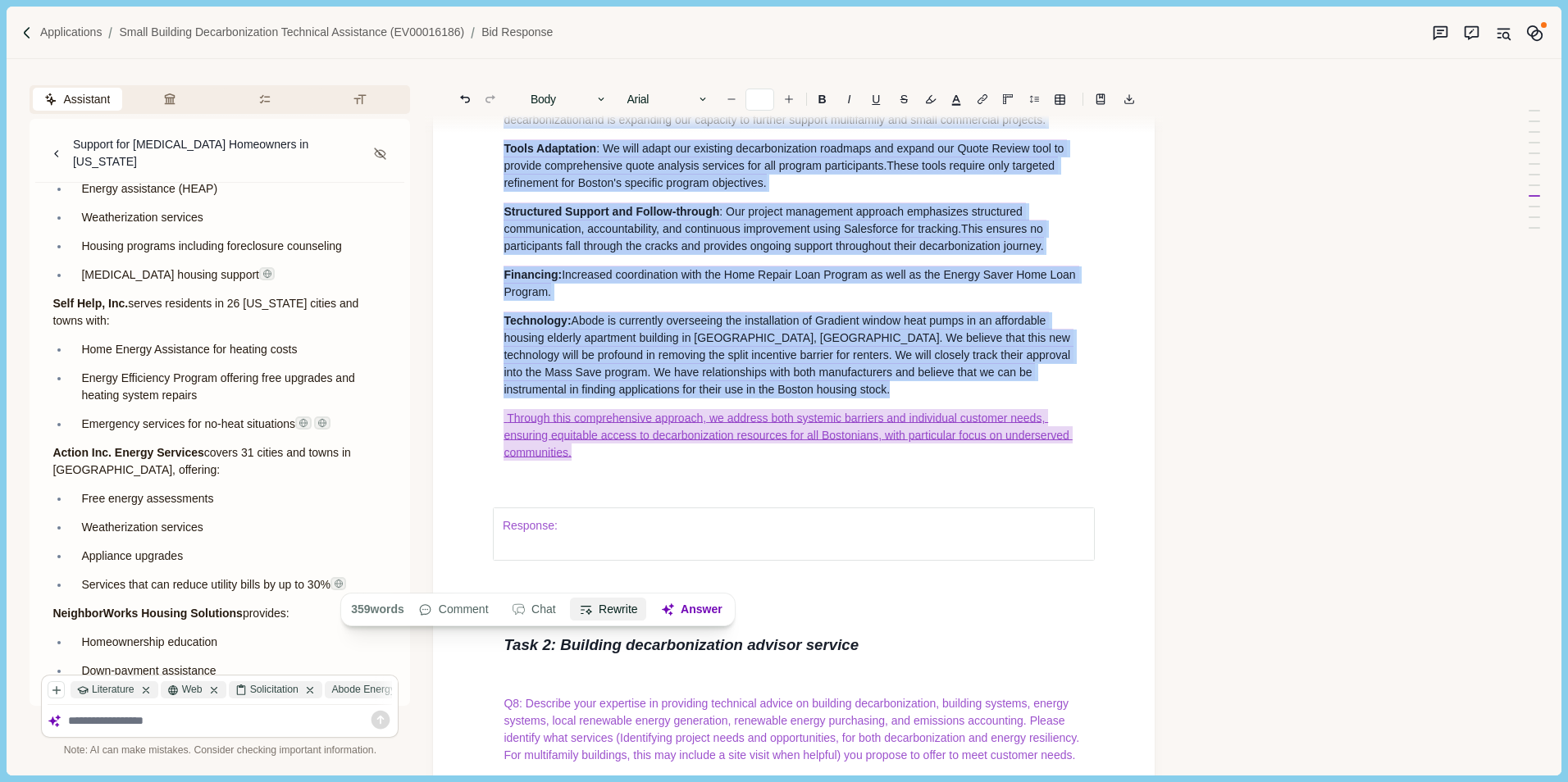
click at [617, 613] on button "Rewrite" at bounding box center [609, 610] width 76 height 23
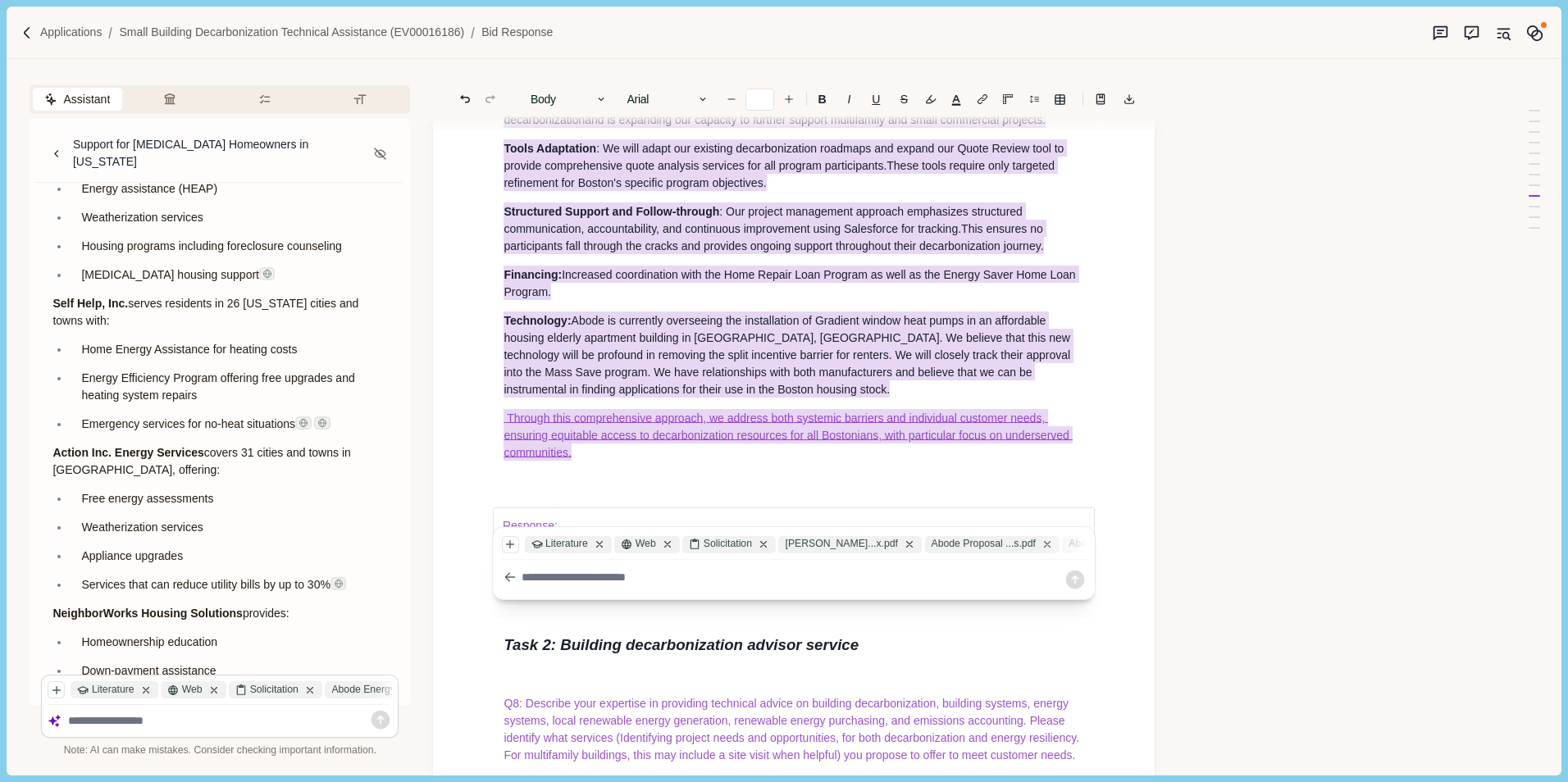
click at [569, 574] on textarea at bounding box center [792, 577] width 542 height 17
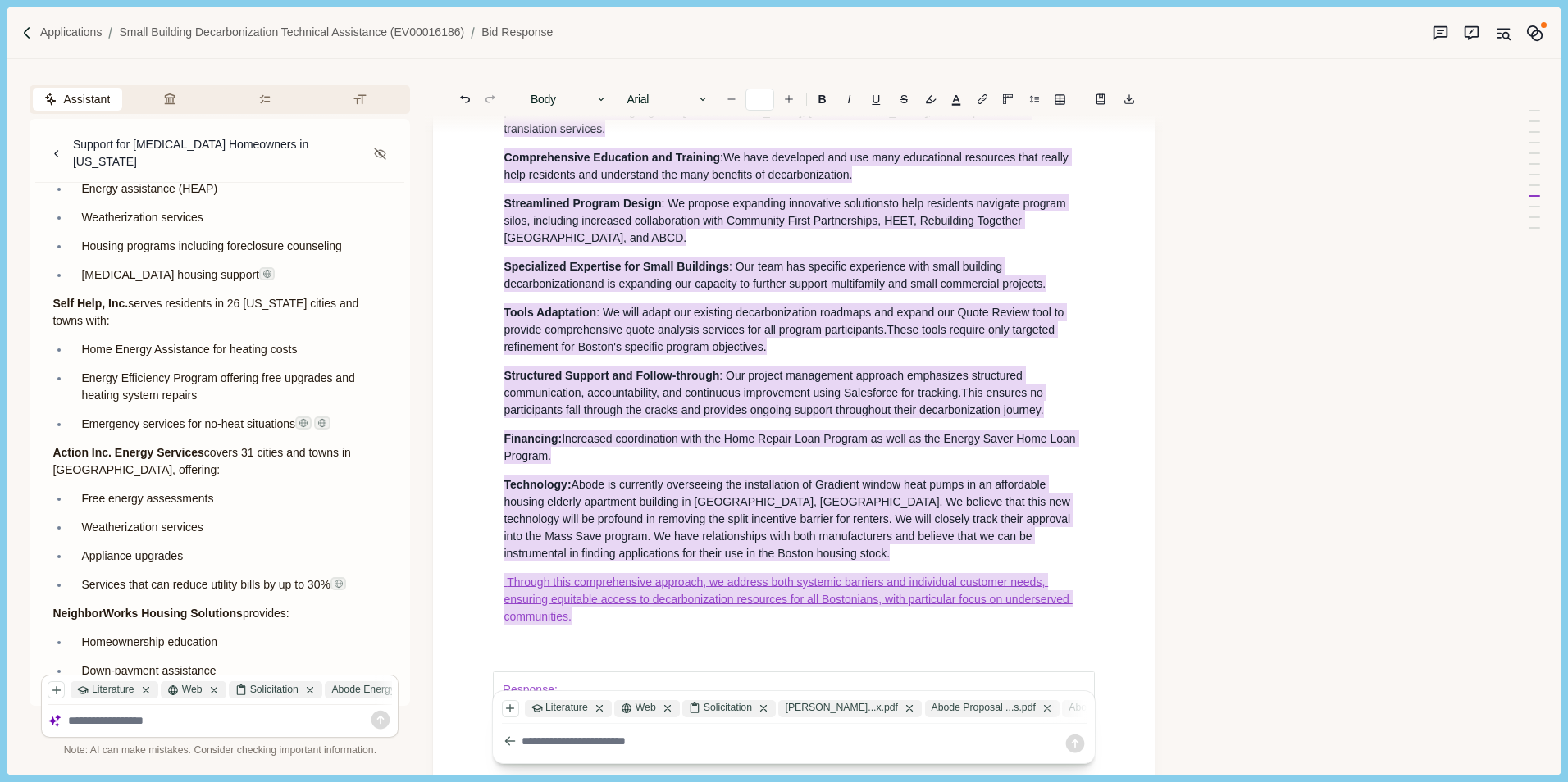
scroll to position [7815, 0]
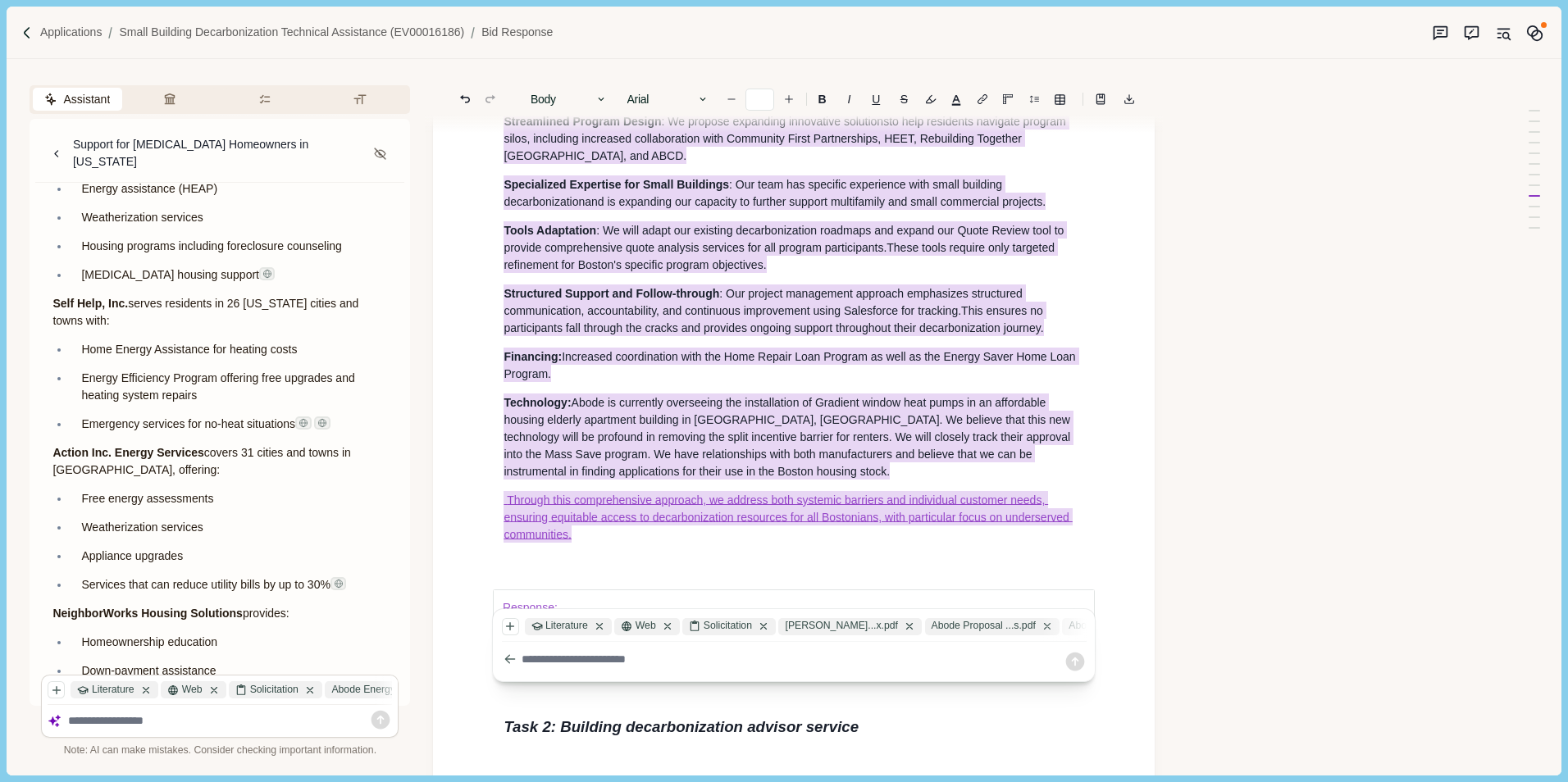
click at [570, 663] on textarea at bounding box center [792, 659] width 542 height 17
type textarea "**********"
click at [1071, 659] on icon at bounding box center [1075, 662] width 19 height 19
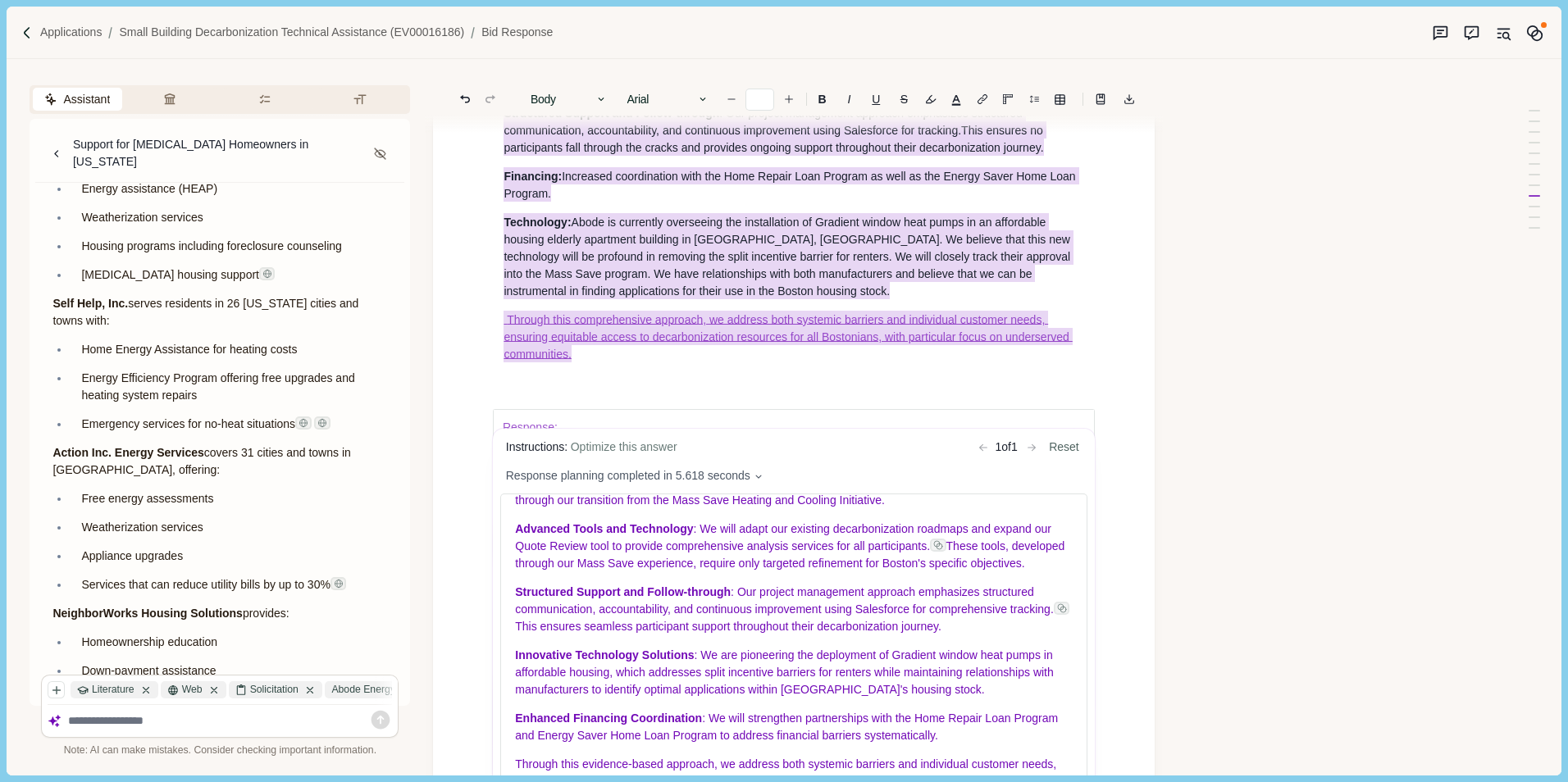
scroll to position [8143, 0]
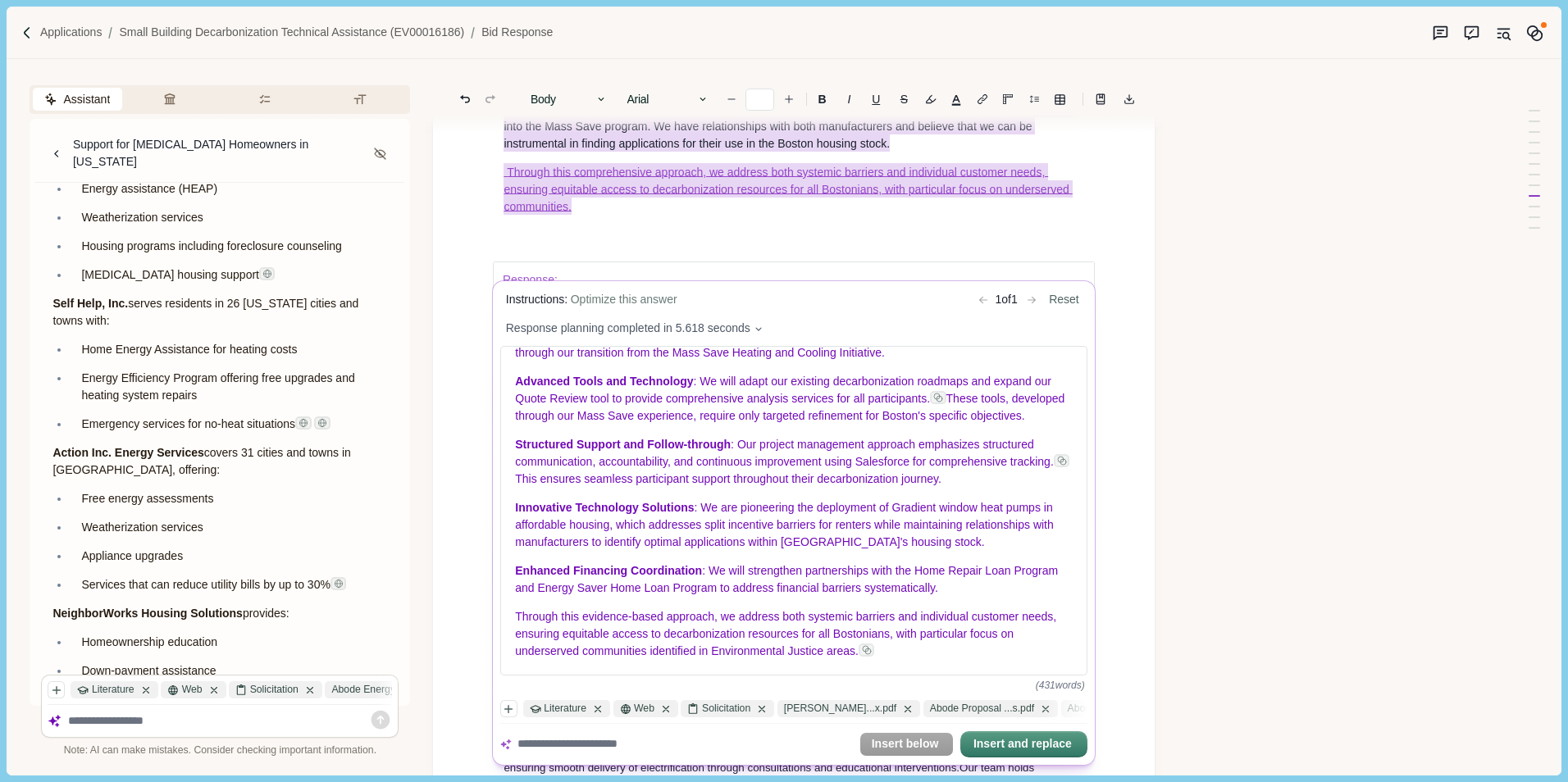
drag, startPoint x: 932, startPoint y: 292, endPoint x: 924, endPoint y: 296, distance: 8.9
click at [924, 296] on div "Instructions: Optimize this answer 1 of 1 Reset" at bounding box center [794, 300] width 588 height 23
click at [912, 295] on div "Instructions: Optimize this answer 1 of 1 Reset" at bounding box center [794, 300] width 588 height 23
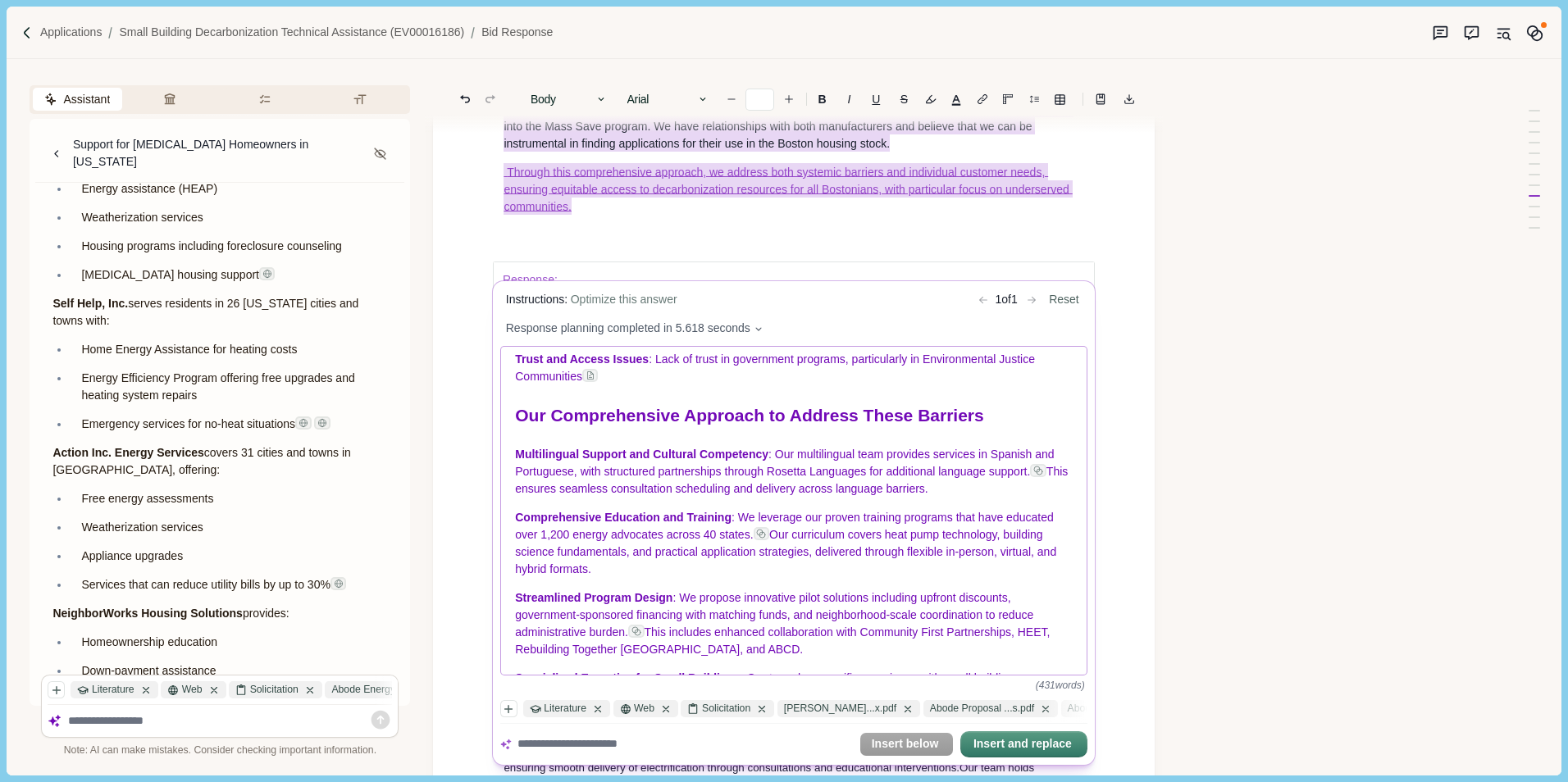
scroll to position [0, 0]
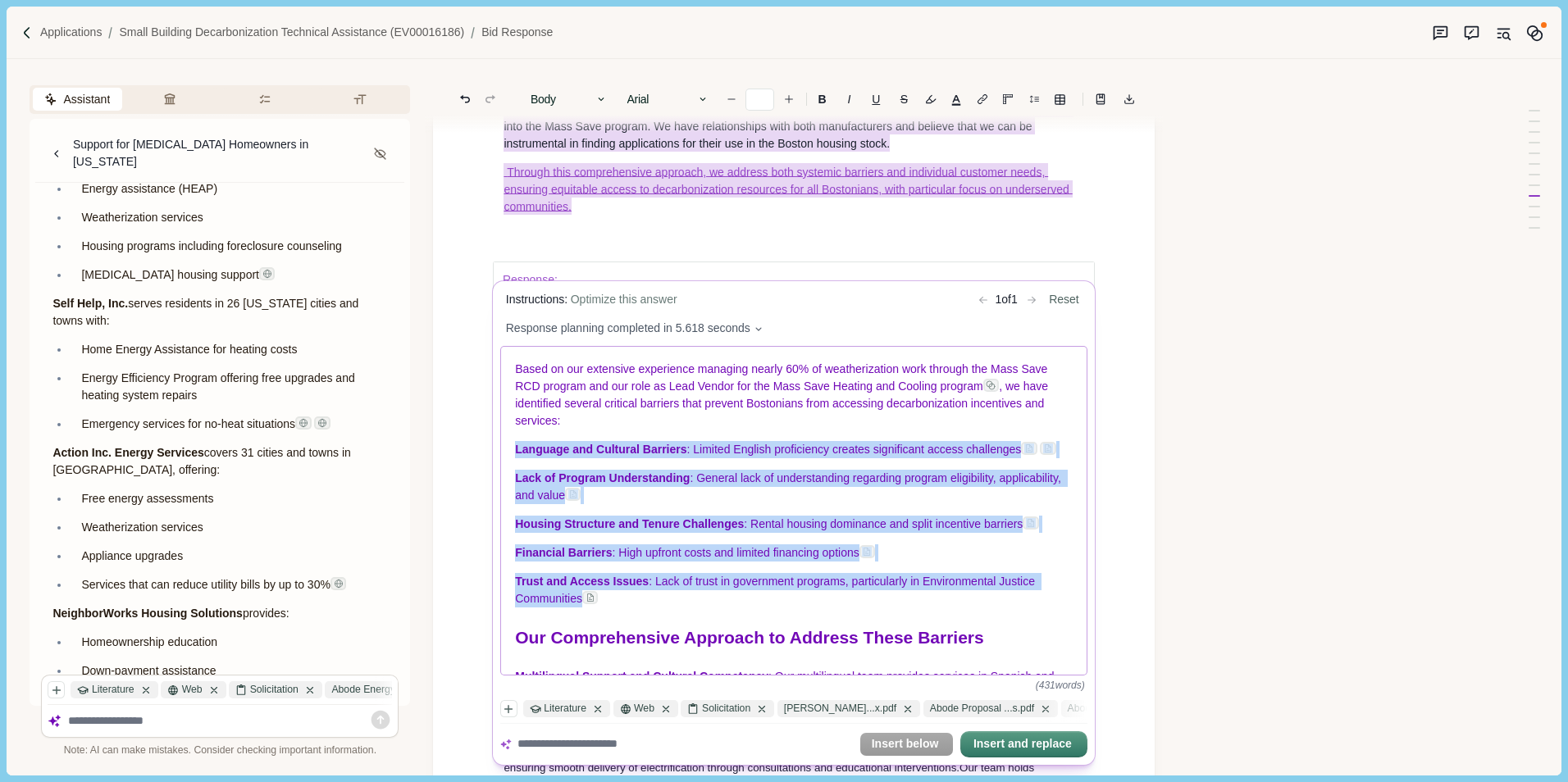
drag, startPoint x: 513, startPoint y: 452, endPoint x: 629, endPoint y: 598, distance: 186.5
click at [629, 598] on div "Based on our extensive experience managing nearly 60% of weatherization work th…" at bounding box center [794, 510] width 586 height 328
click at [561, 503] on span ": General lack of understanding regarding program eligibility, applicability, a…" at bounding box center [789, 488] width 548 height 30
drag, startPoint x: 515, startPoint y: 453, endPoint x: 621, endPoint y: 617, distance: 195.3
click at [617, 611] on div "Based on our extensive experience managing nearly 60% of weatherization work th…" at bounding box center [794, 510] width 586 height 328
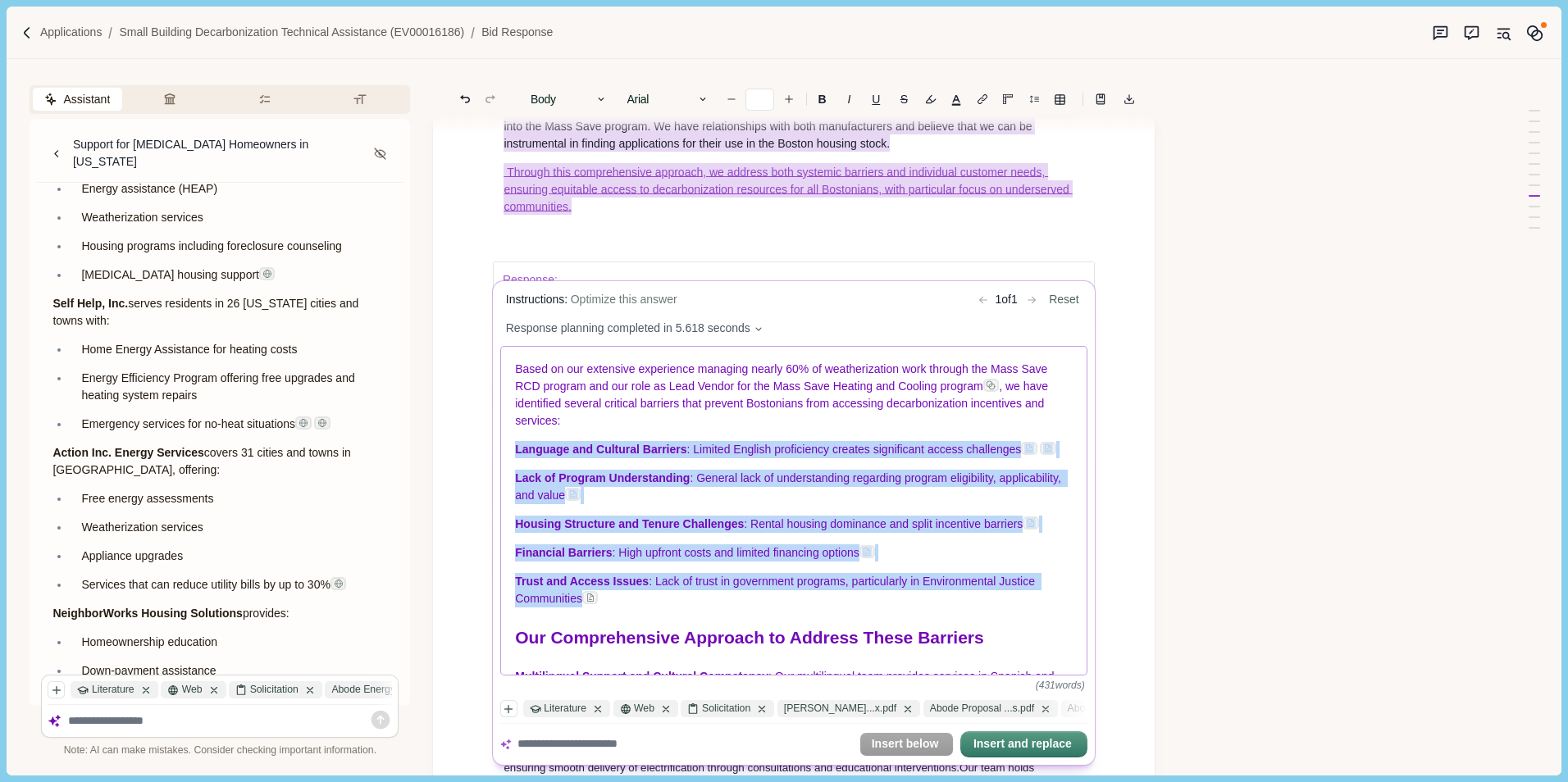
copy div "Language and Cultural Barriers : Limited English proficiency creates significan…"
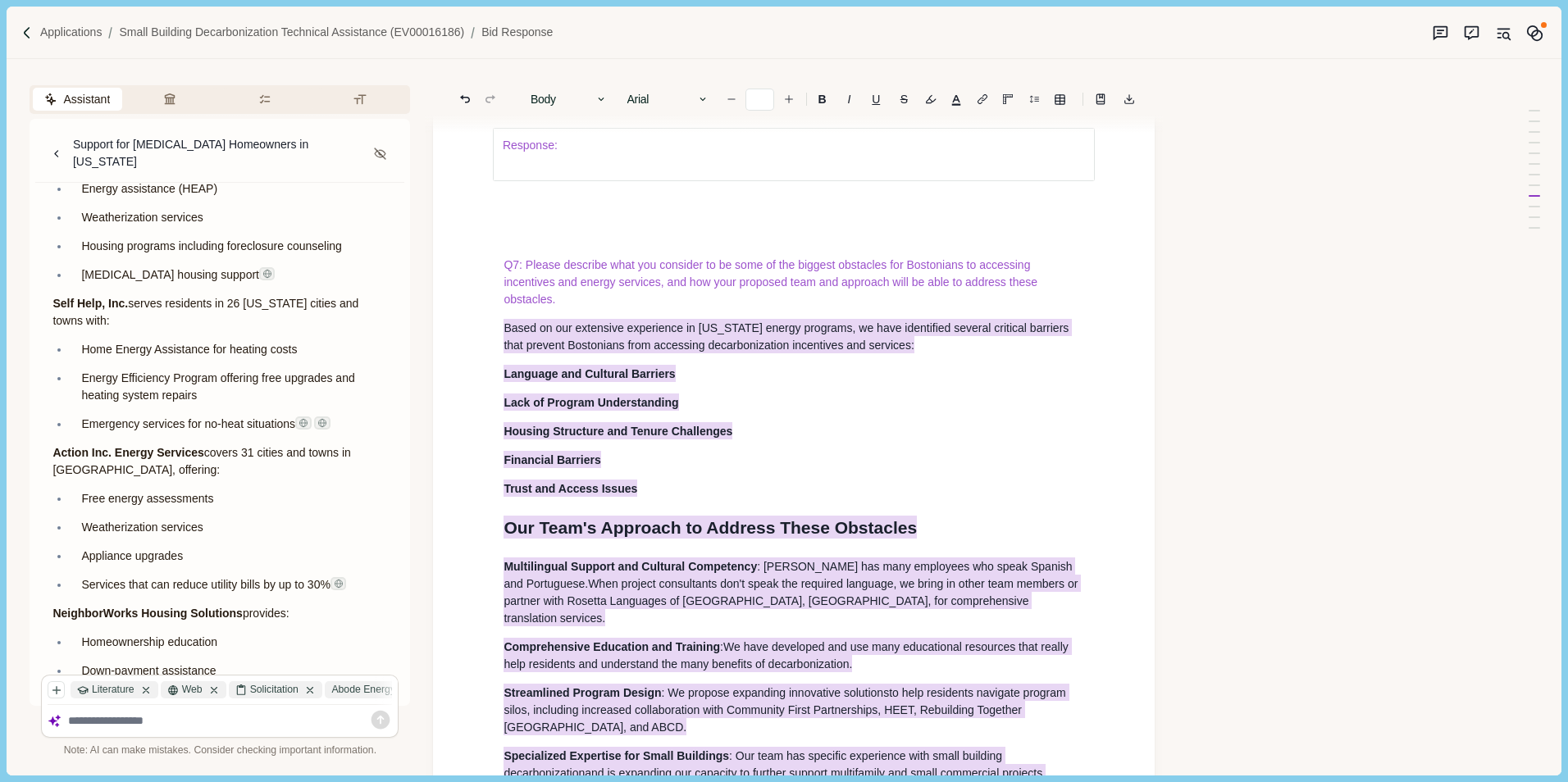
scroll to position [7241, 0]
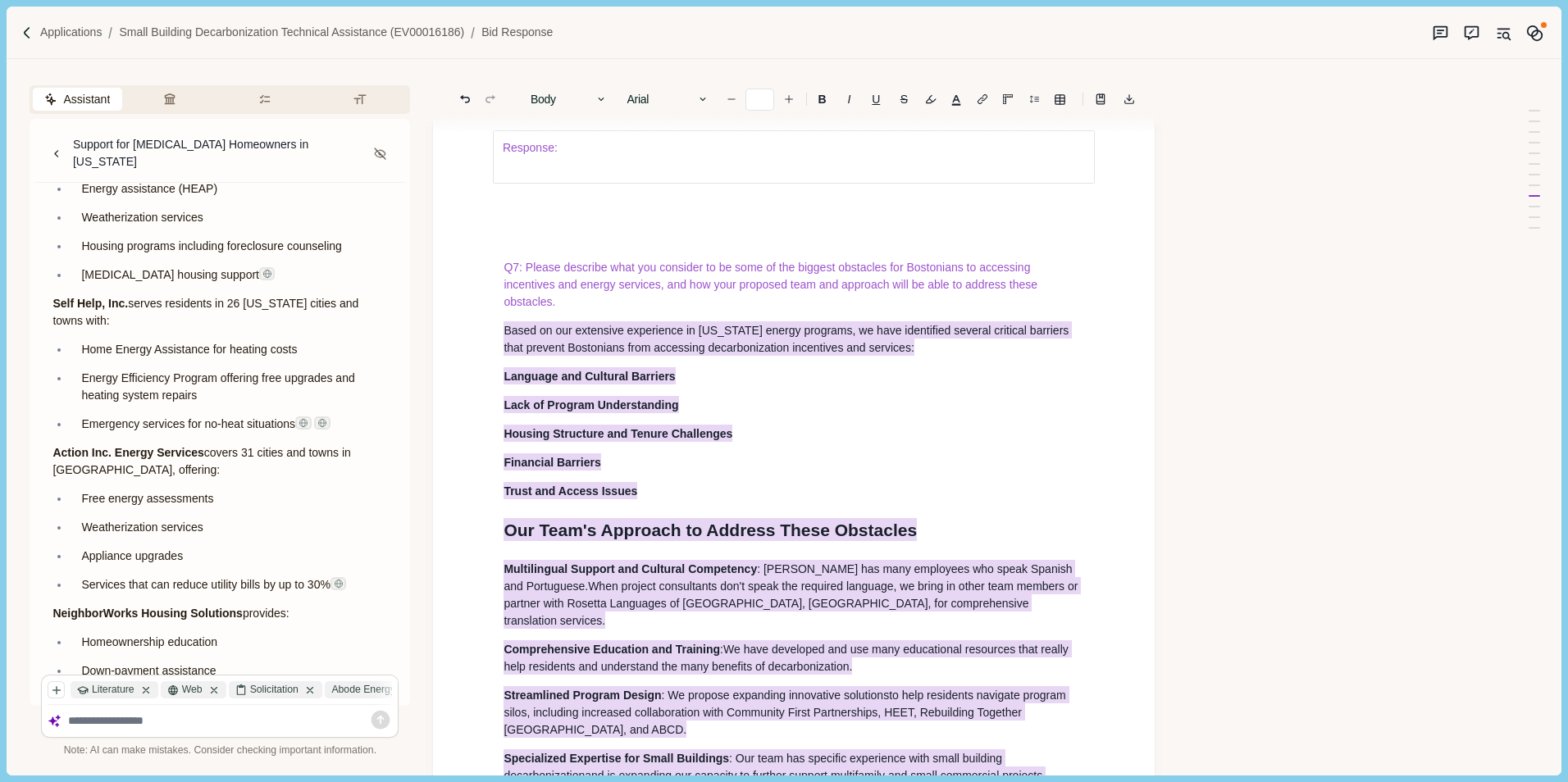
click at [713, 503] on body "Applications Small Building Decarbonization Technical Assistance (EV00016186) B…" at bounding box center [784, 391] width 1568 height 782
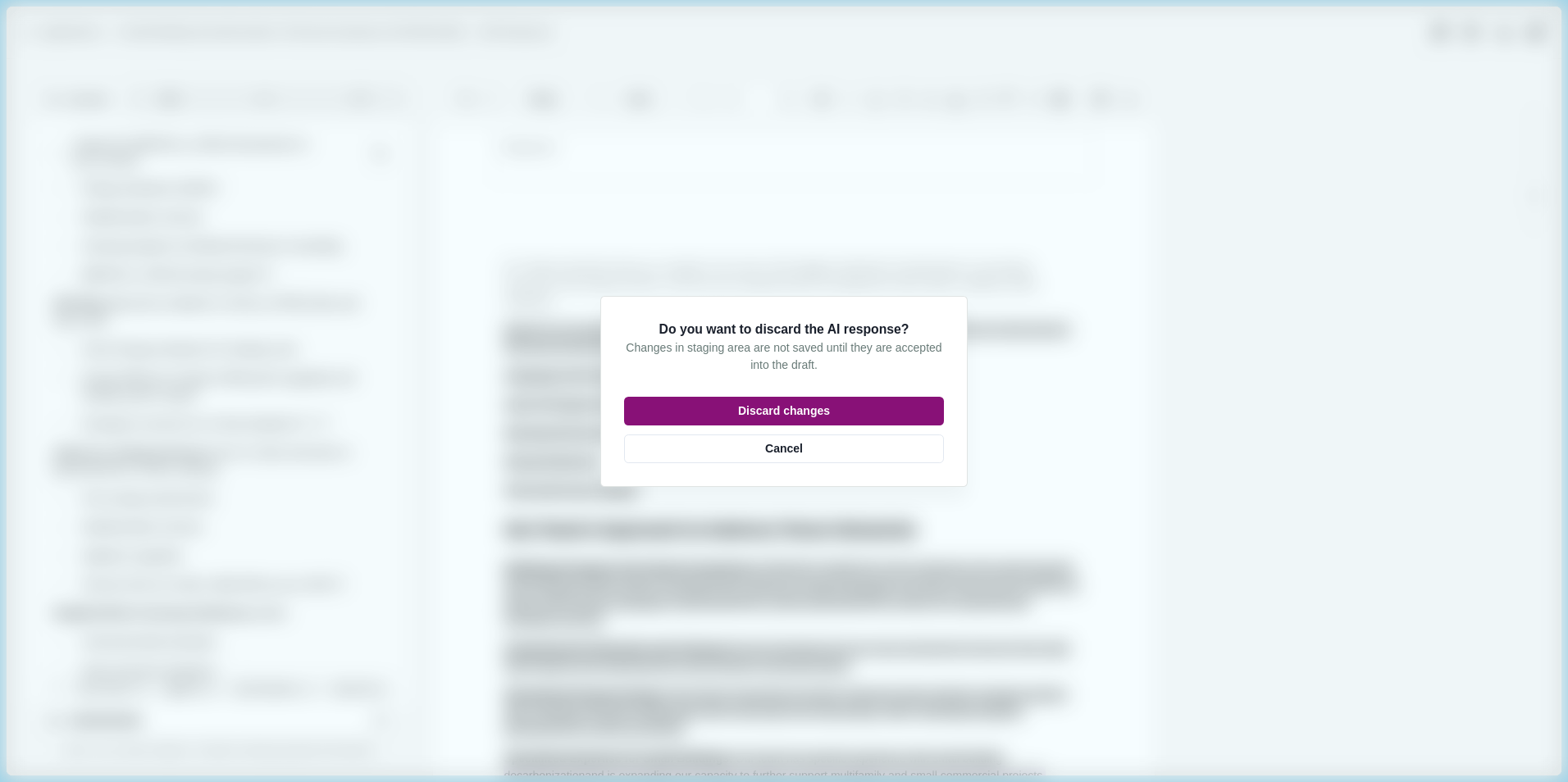
click at [813, 409] on button "Discard changes" at bounding box center [784, 411] width 320 height 28
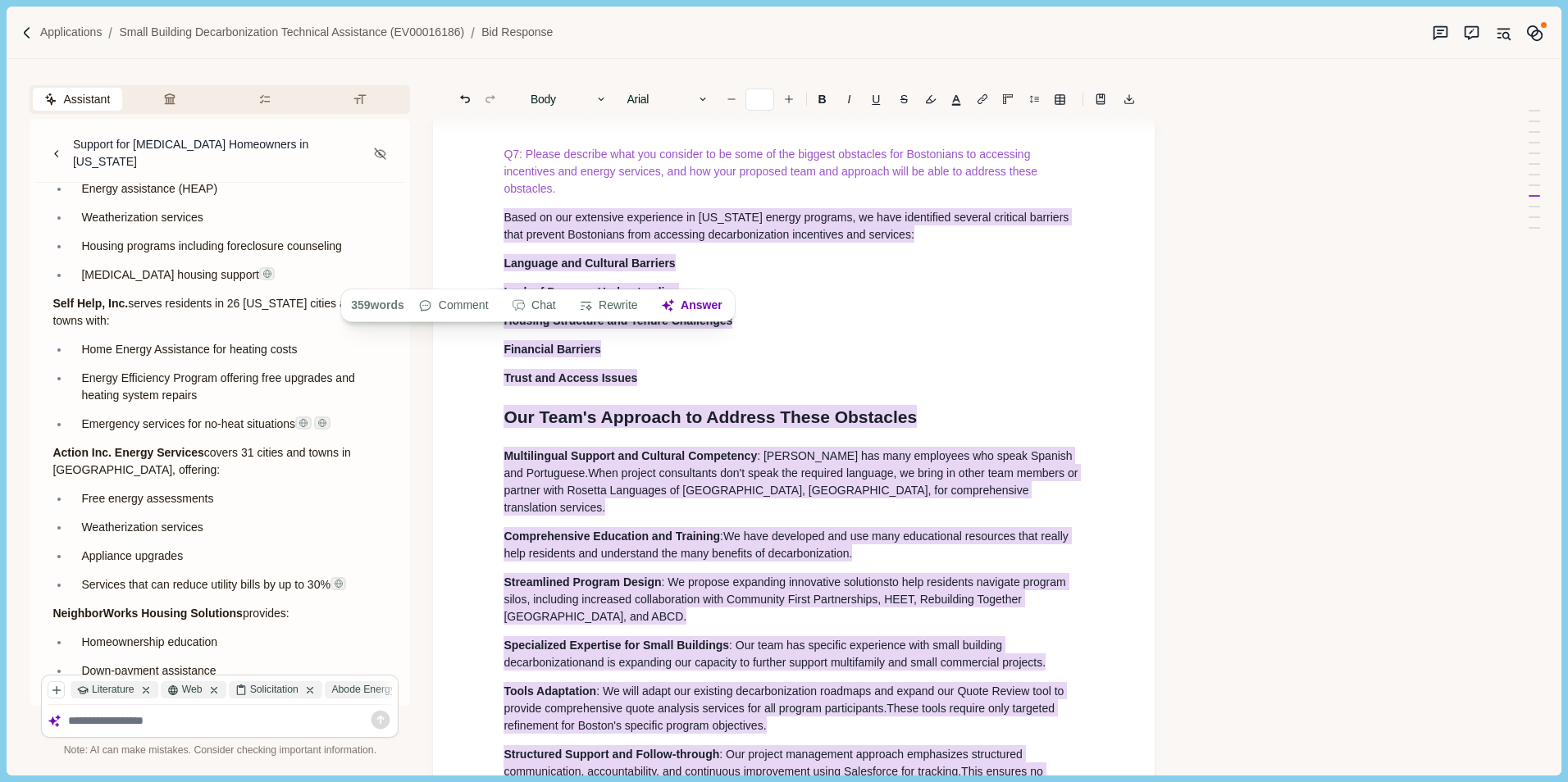
scroll to position [7352, 0]
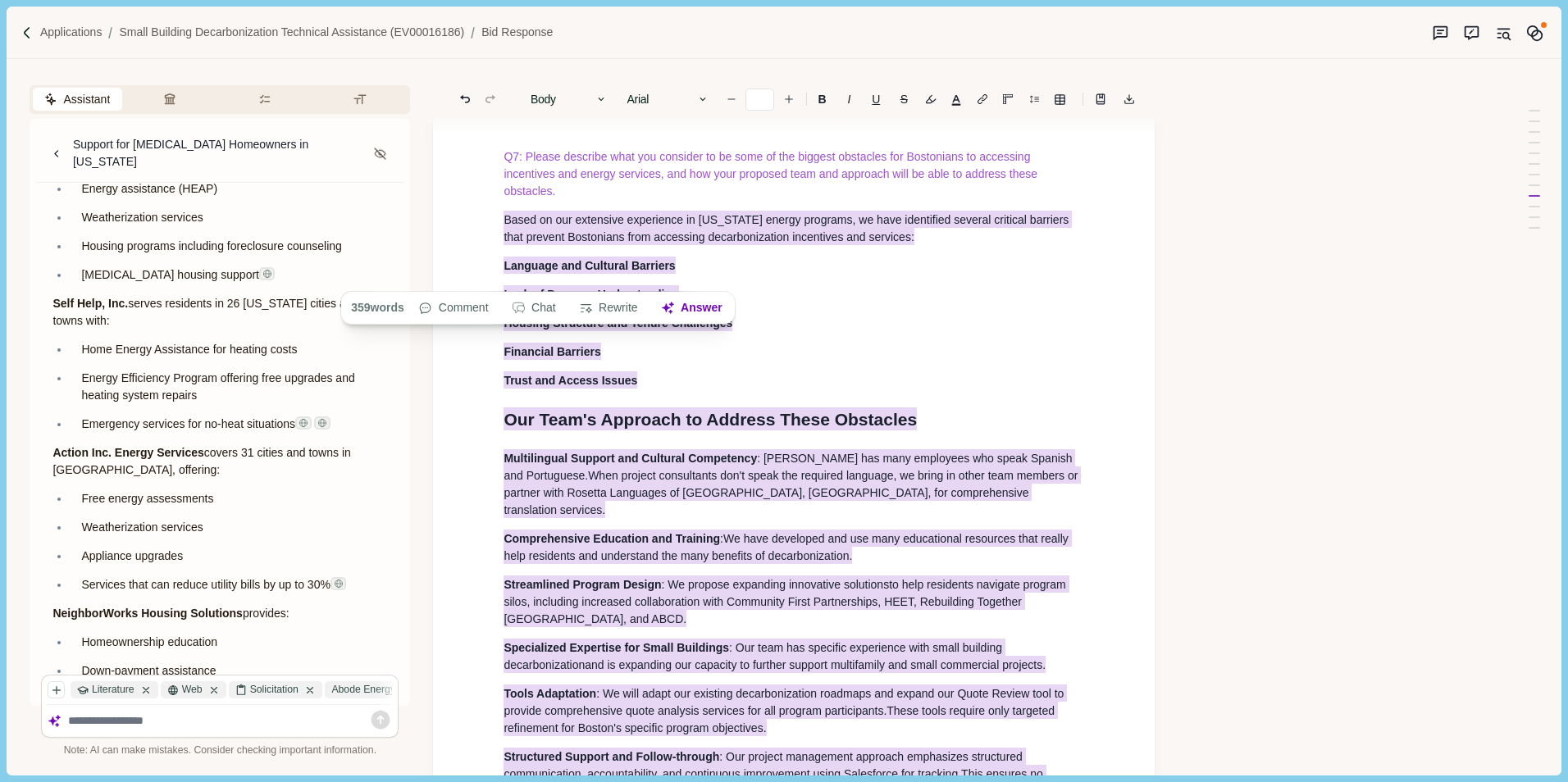
click at [787, 459] on div "Small Building Decarbonization Technical Assistance EV00016186 A brief introduc…" at bounding box center [793, 243] width 603 height 14819
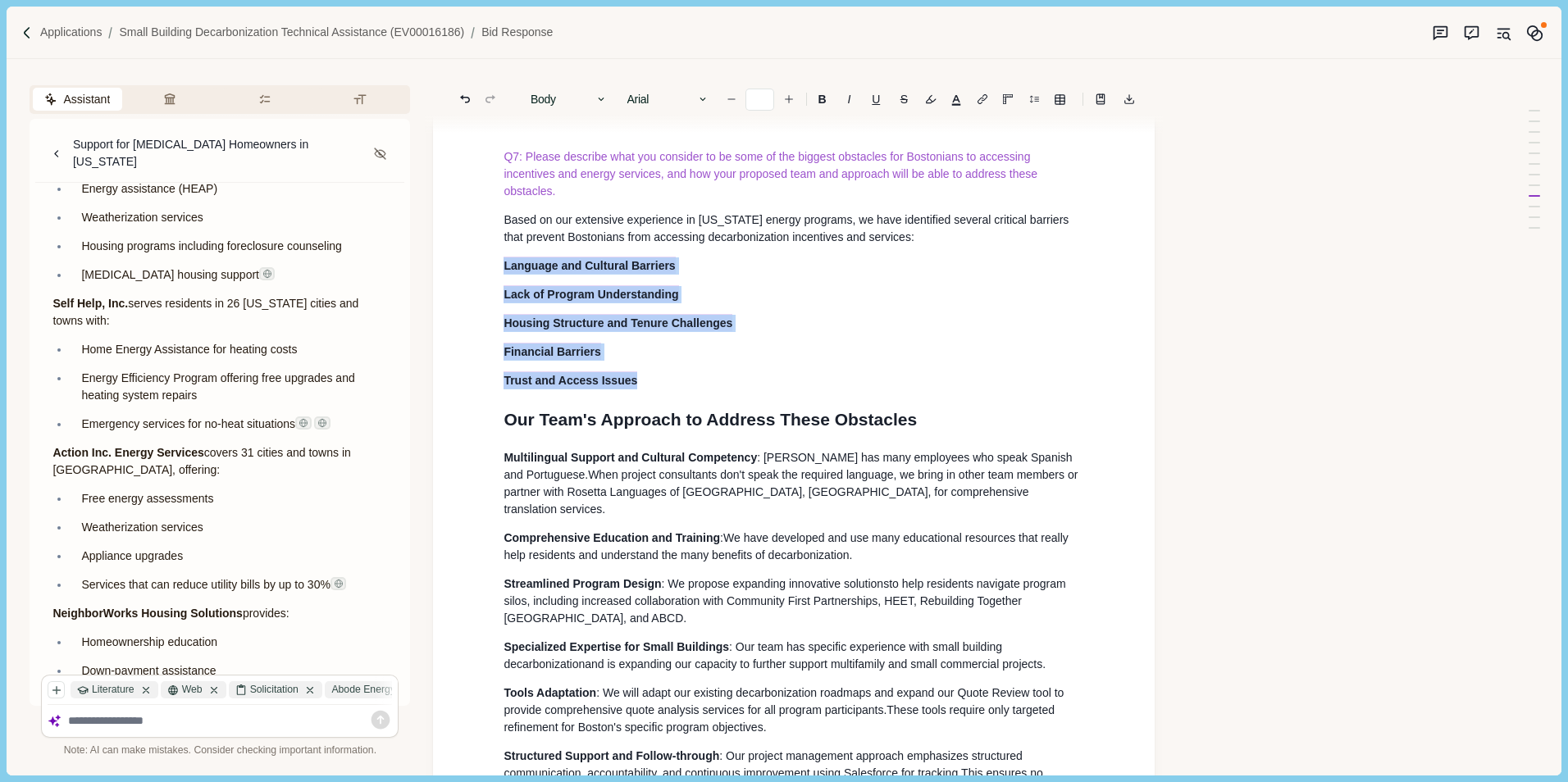
drag, startPoint x: 501, startPoint y: 383, endPoint x: 654, endPoint y: 499, distance: 192.0
click at [654, 499] on div "Small Building Decarbonization Technical Assistance EV00016186 A brief introduc…" at bounding box center [793, 243] width 603 height 14819
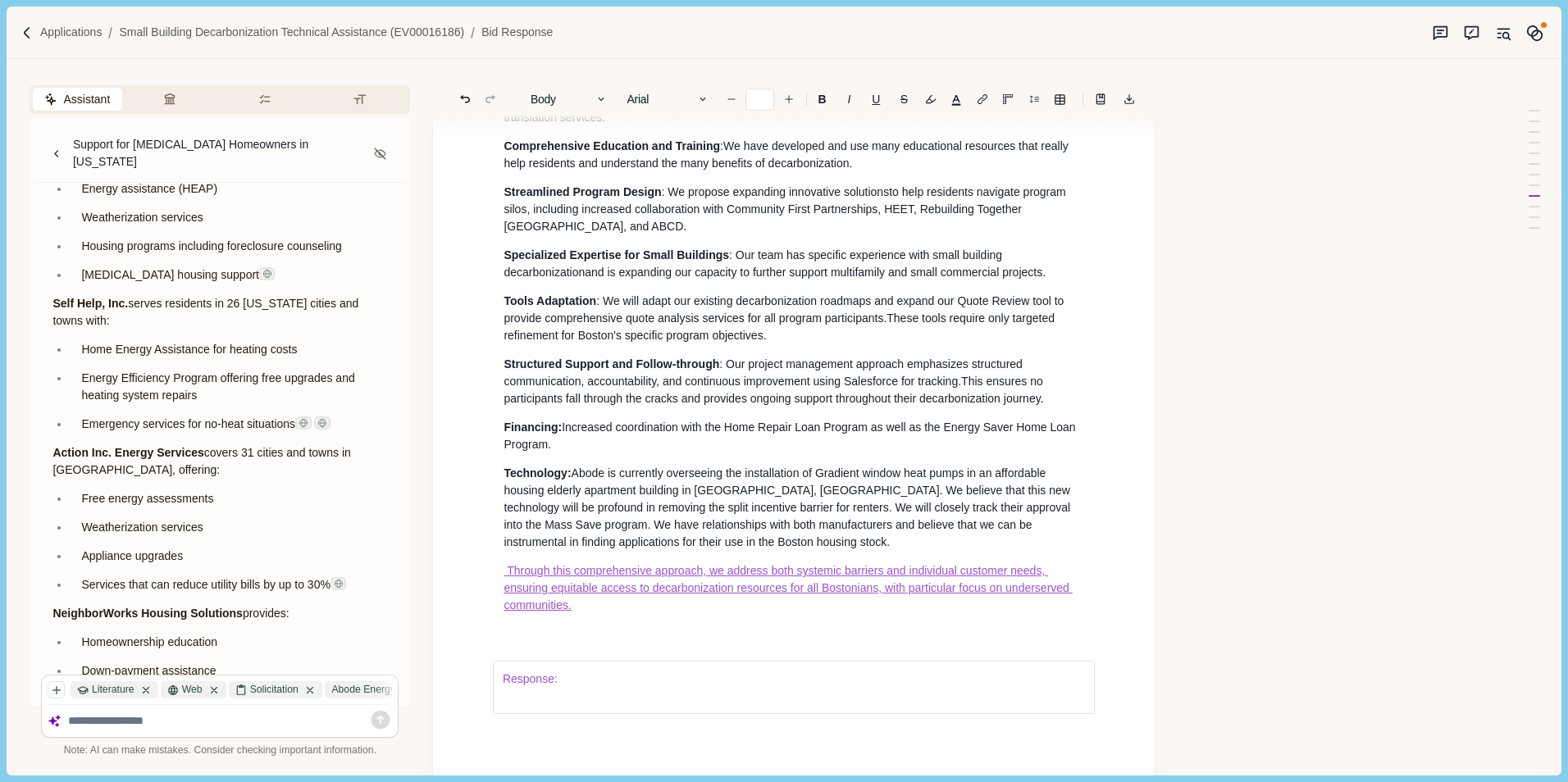
scroll to position [7843, 0]
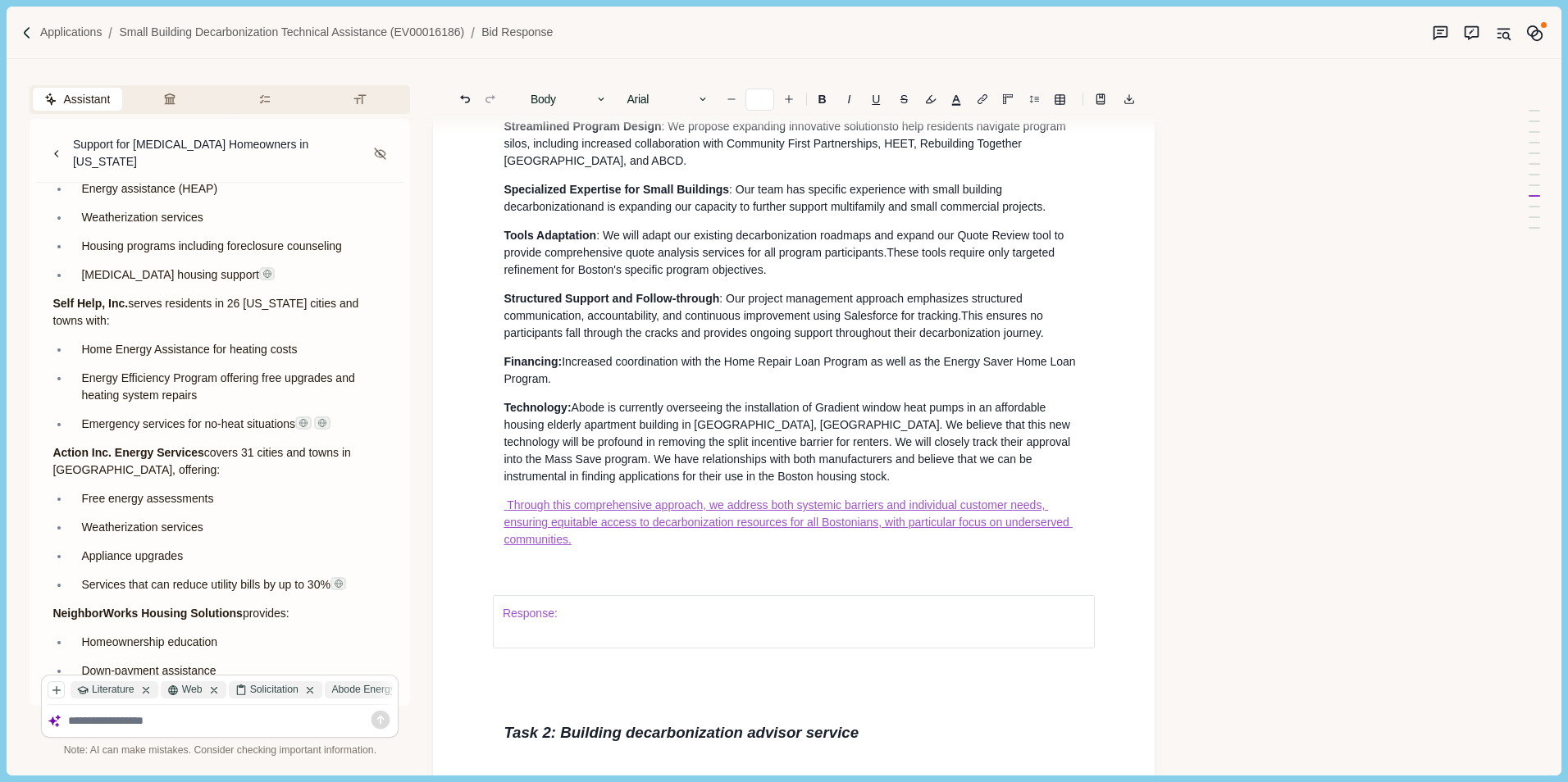
click at [506, 547] on span "Through this comprehensive approach, we address both systemic barriers and indi…" at bounding box center [788, 523] width 569 height 48
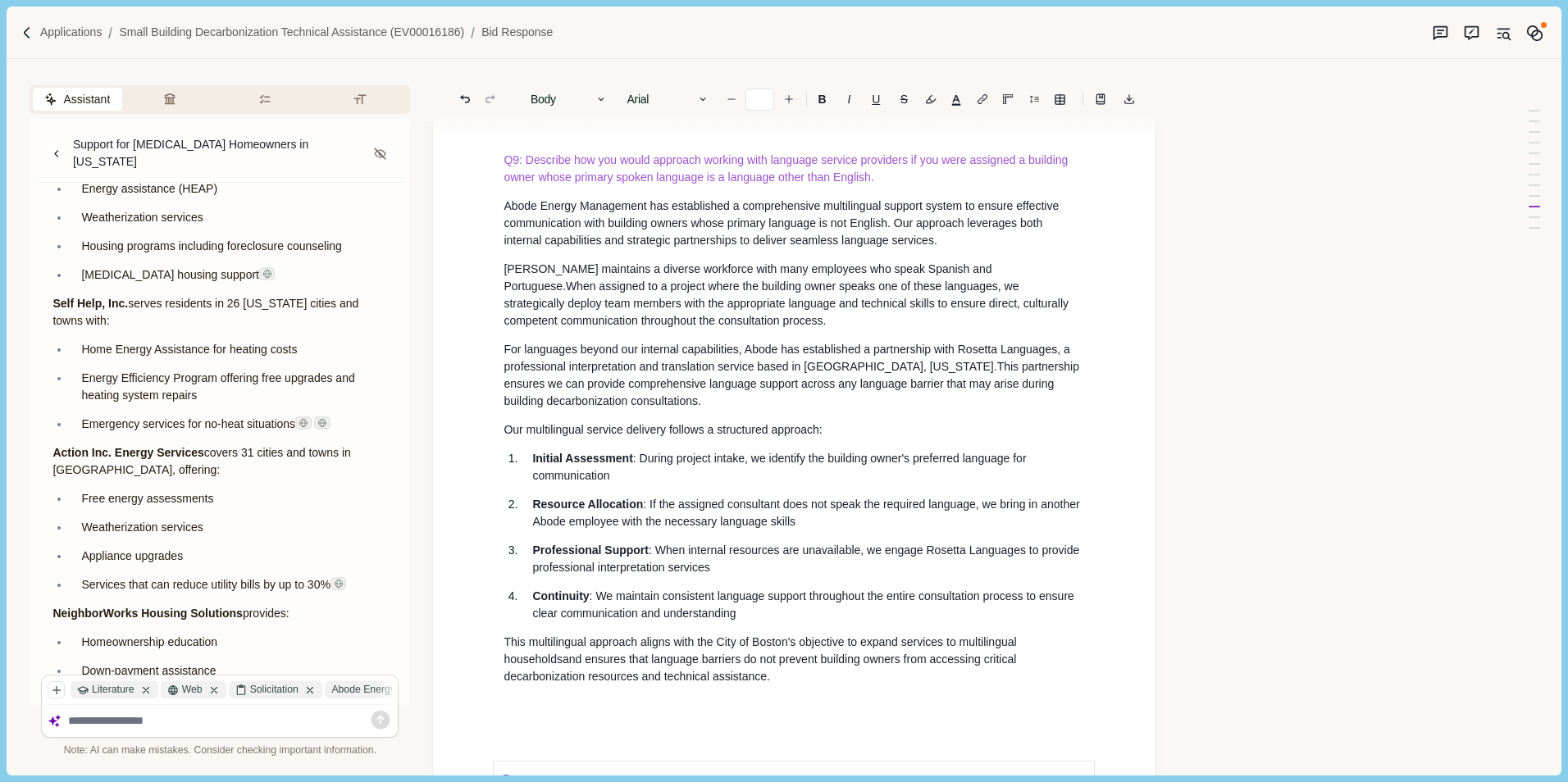
scroll to position [10058, 0]
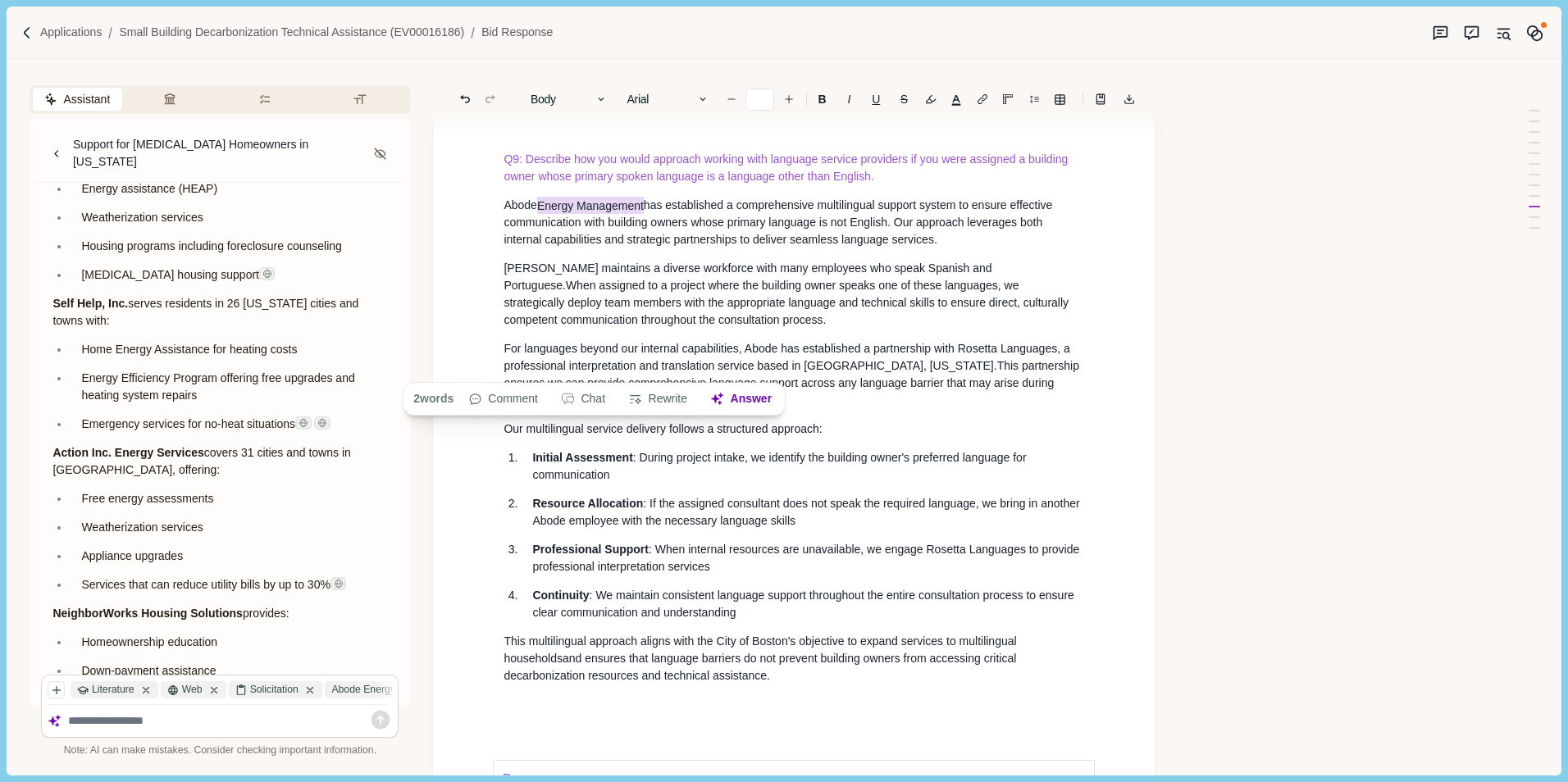
drag, startPoint x: 540, startPoint y: 370, endPoint x: 647, endPoint y: 367, distance: 107.0
click at [647, 247] on span "Abode Energy Management has established a comprehensive multilingual support sy…" at bounding box center [779, 221] width 552 height 50
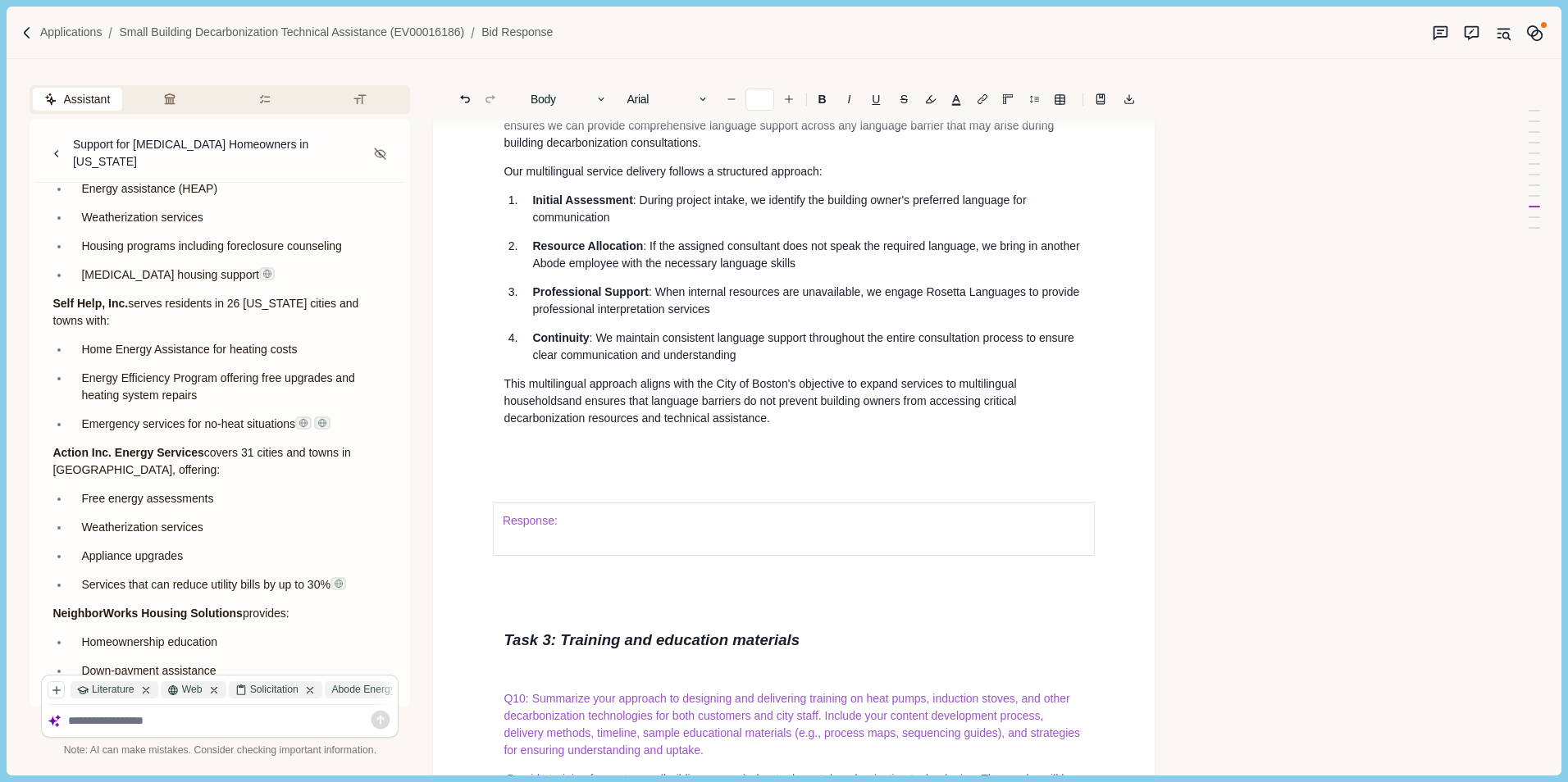
scroll to position [10385, 0]
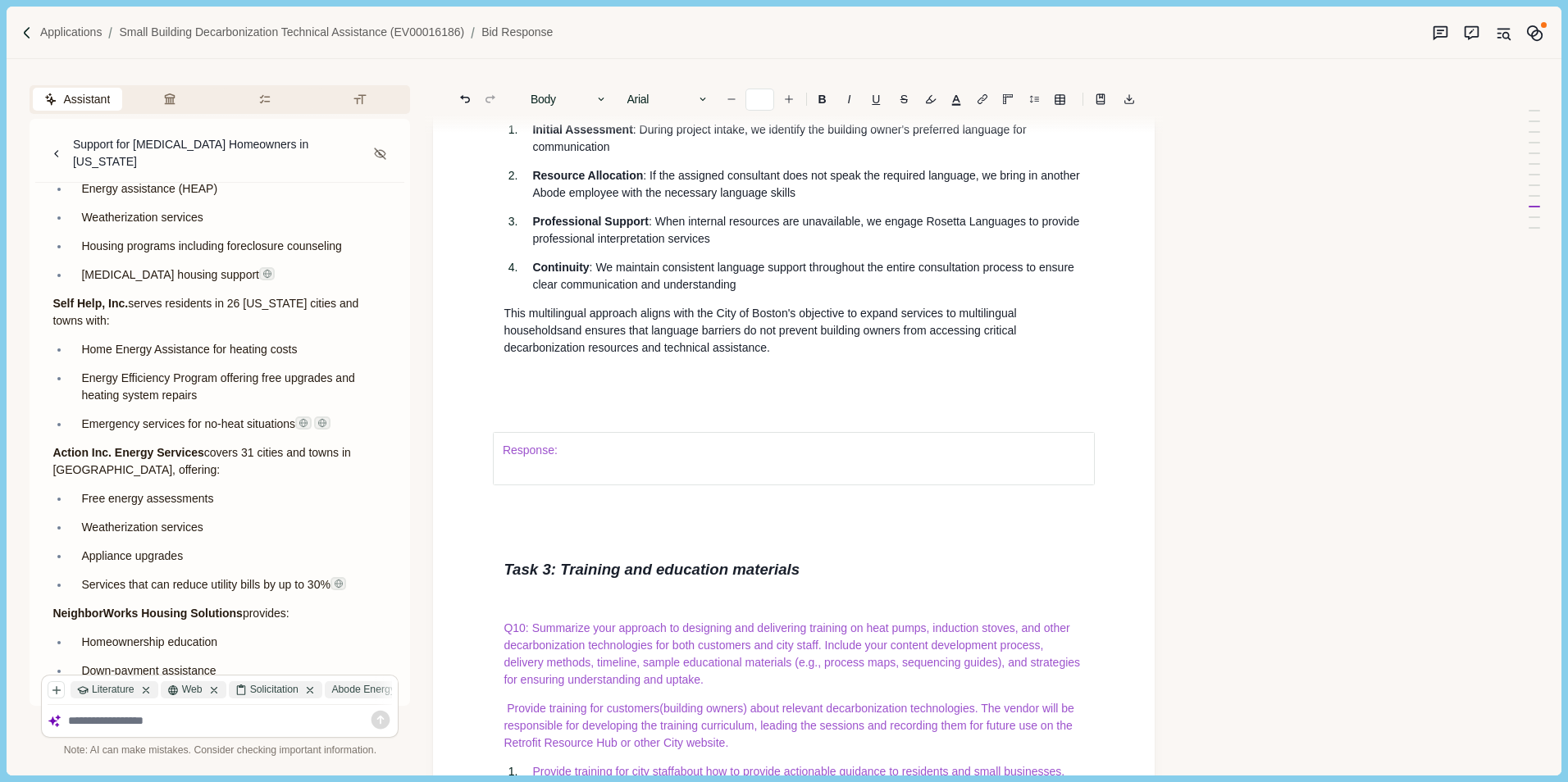
click at [606, 459] on p "Response:" at bounding box center [794, 450] width 583 height 17
click at [667, 521] on div "Response:" at bounding box center [793, 459] width 603 height 124
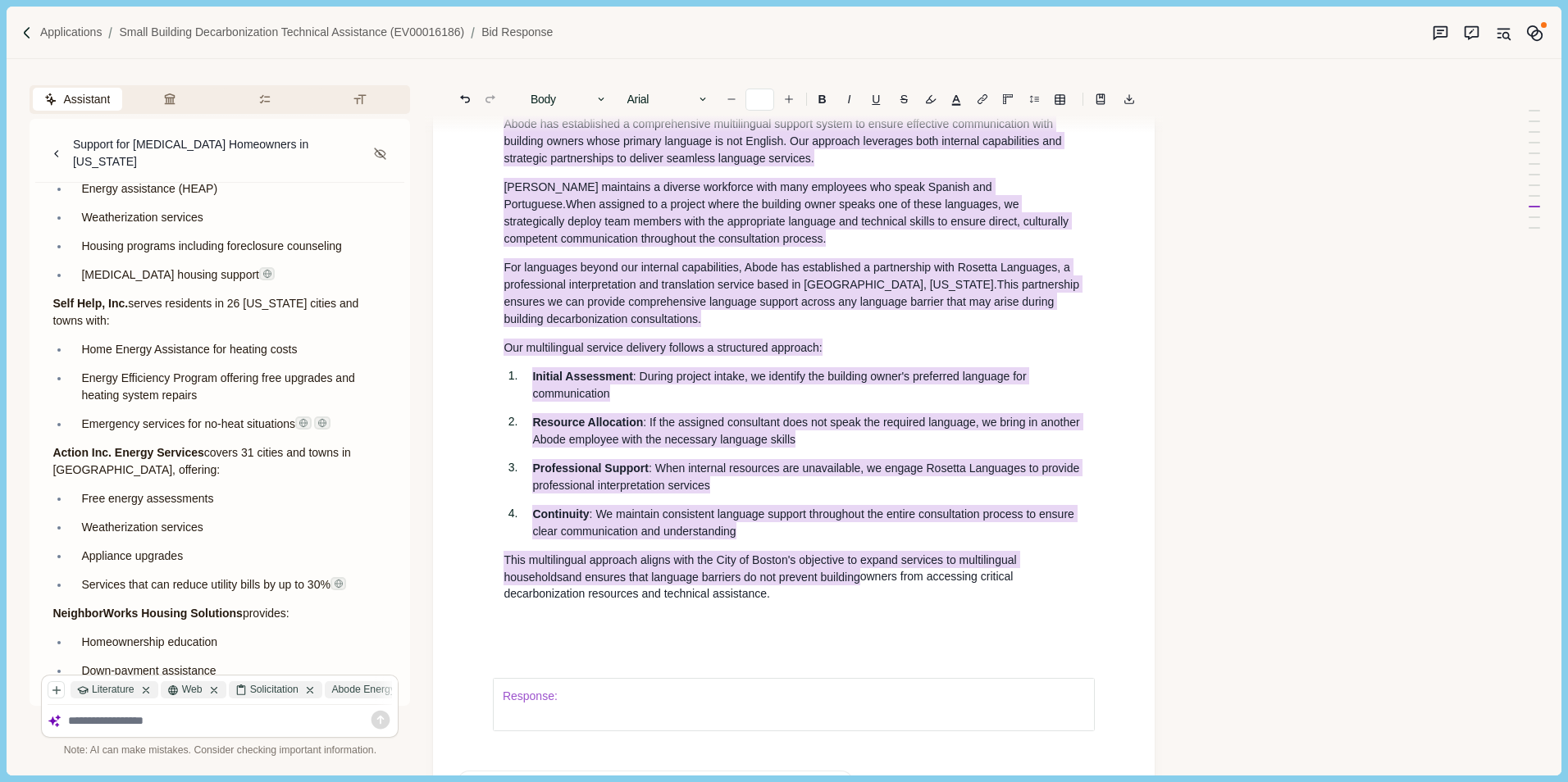
scroll to position [10209, 0]
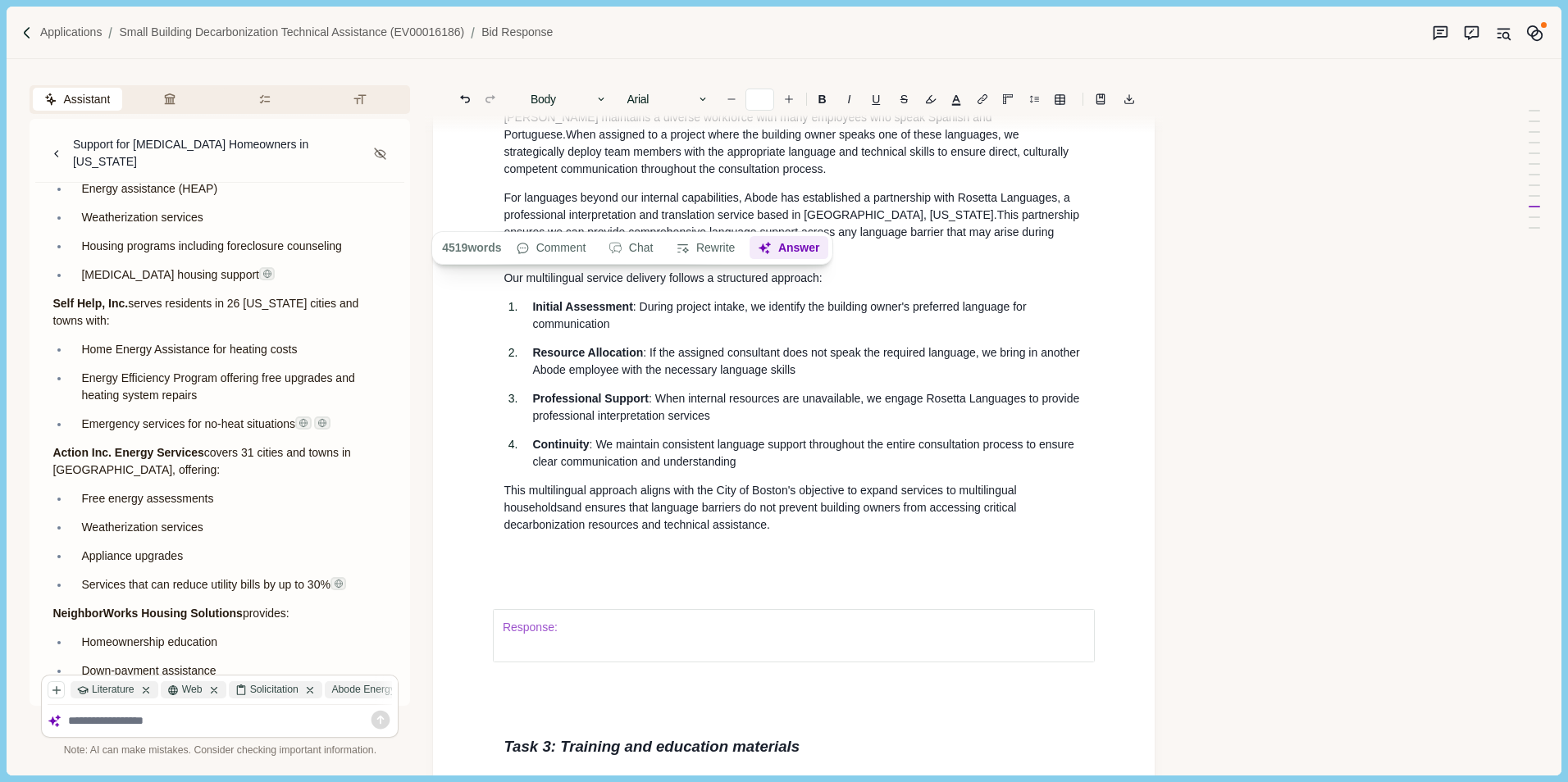
drag, startPoint x: 497, startPoint y: 285, endPoint x: 761, endPoint y: 709, distance: 499.5
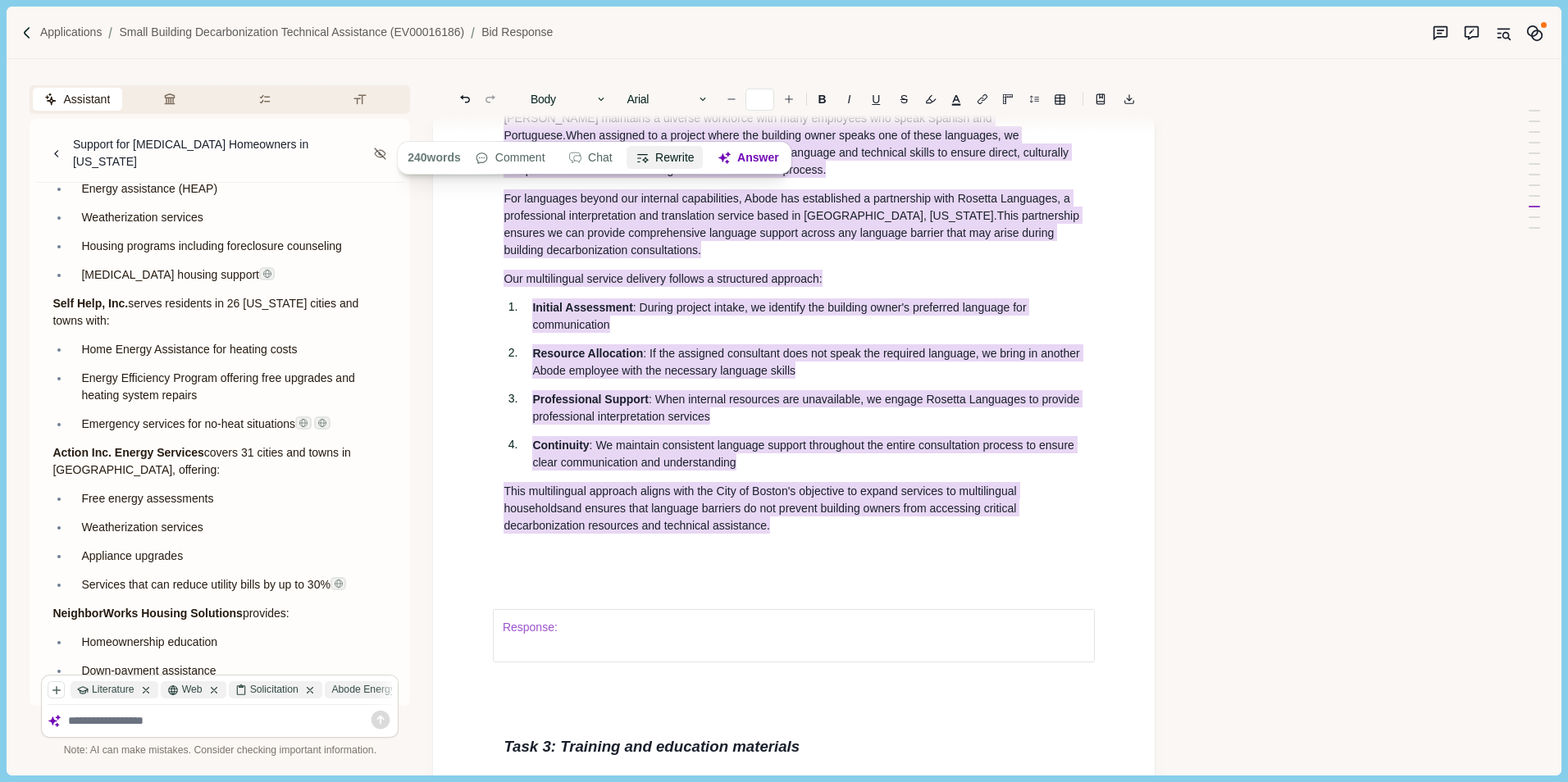
click at [675, 153] on button "Rewrite" at bounding box center [665, 158] width 76 height 23
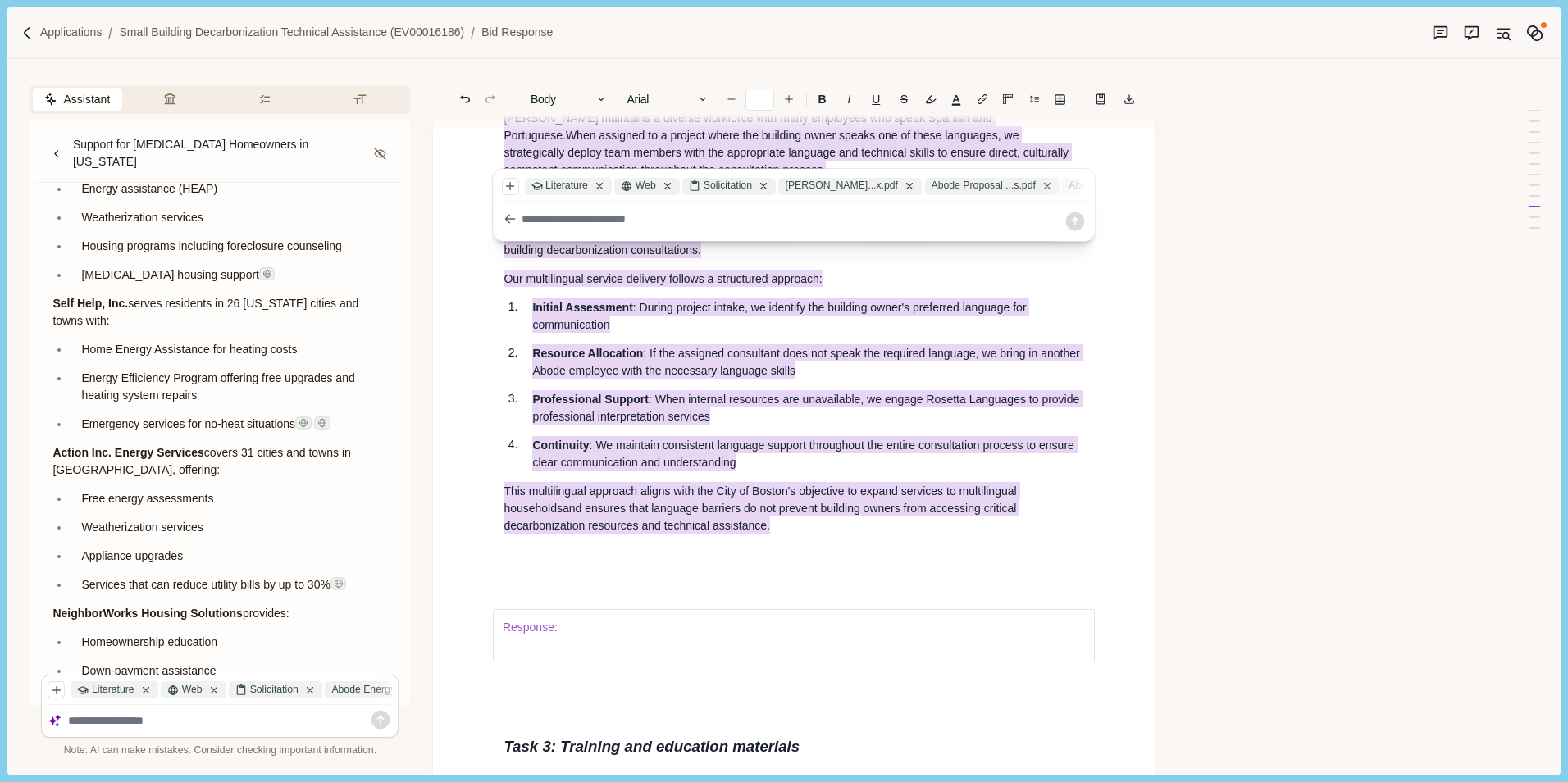
click at [577, 219] on textarea at bounding box center [792, 219] width 542 height 17
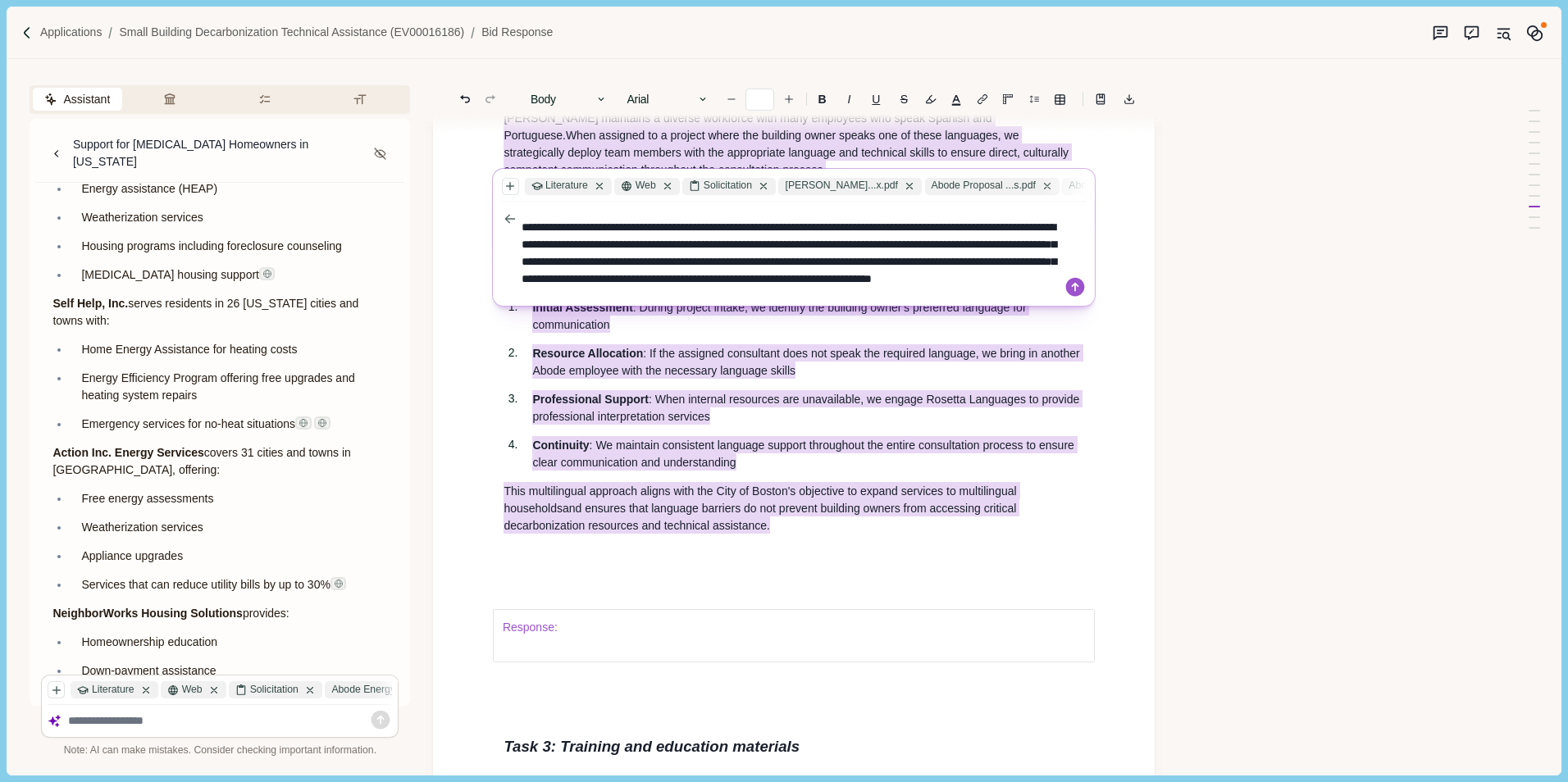
click at [866, 239] on textarea "**********" at bounding box center [792, 253] width 542 height 86
click at [963, 239] on textarea "**********" at bounding box center [792, 253] width 542 height 86
click at [942, 239] on textarea "**********" at bounding box center [792, 253] width 542 height 86
click at [883, 236] on textarea "**********" at bounding box center [792, 253] width 542 height 86
click at [927, 239] on textarea "**********" at bounding box center [792, 253] width 542 height 86
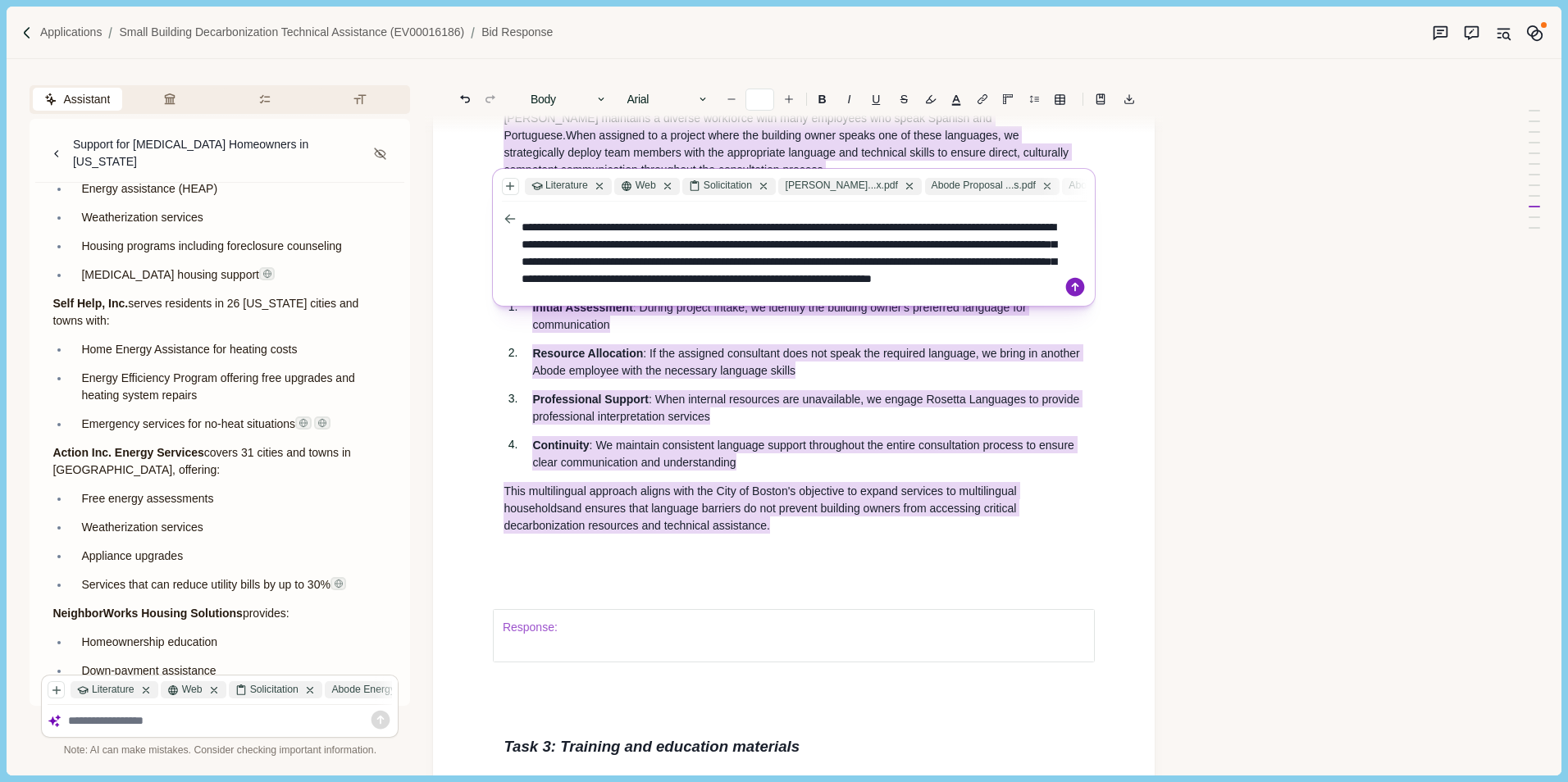
type textarea "**********"
click at [1076, 283] on icon at bounding box center [1075, 287] width 23 height 23
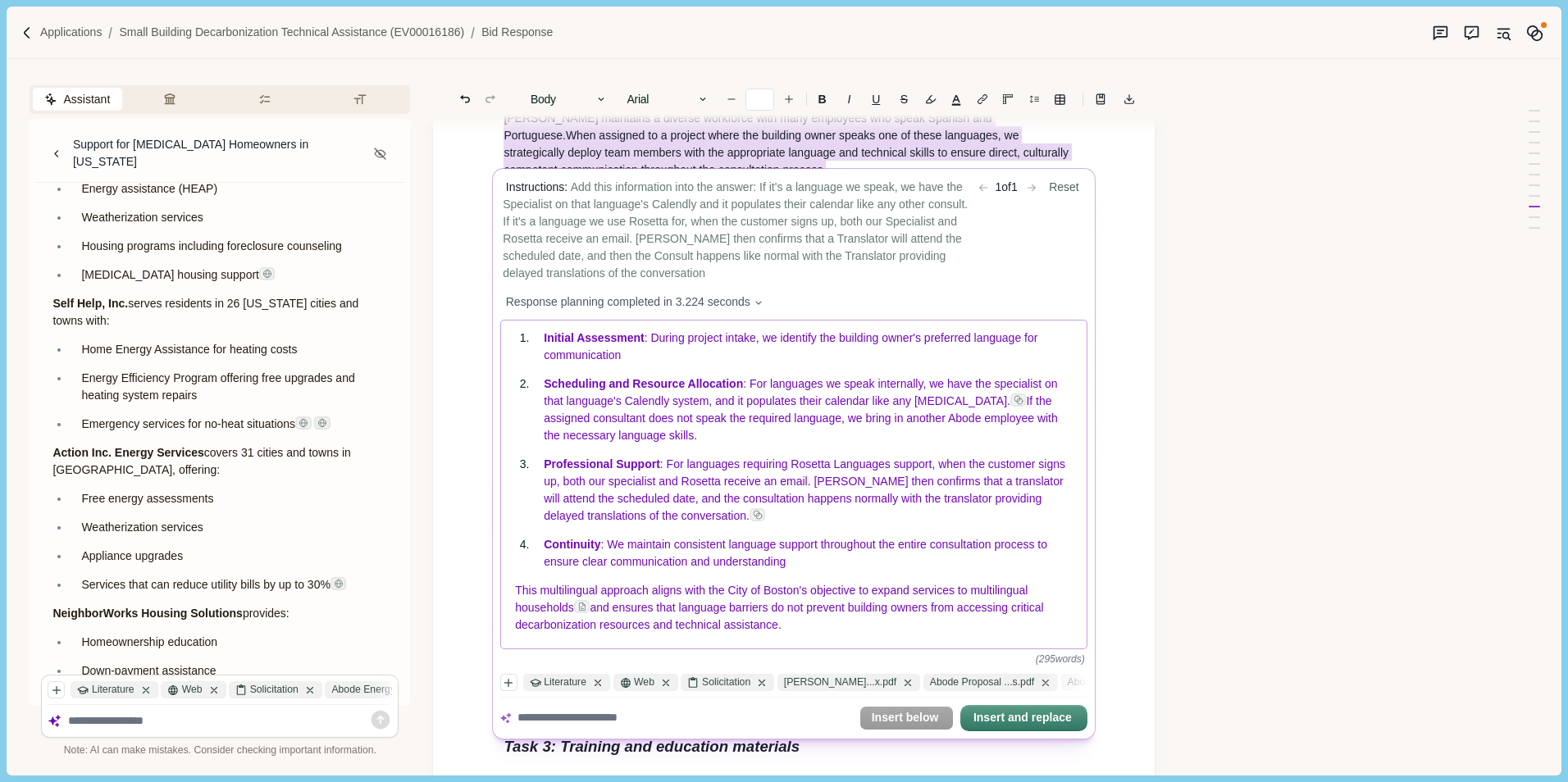
scroll to position [197, 0]
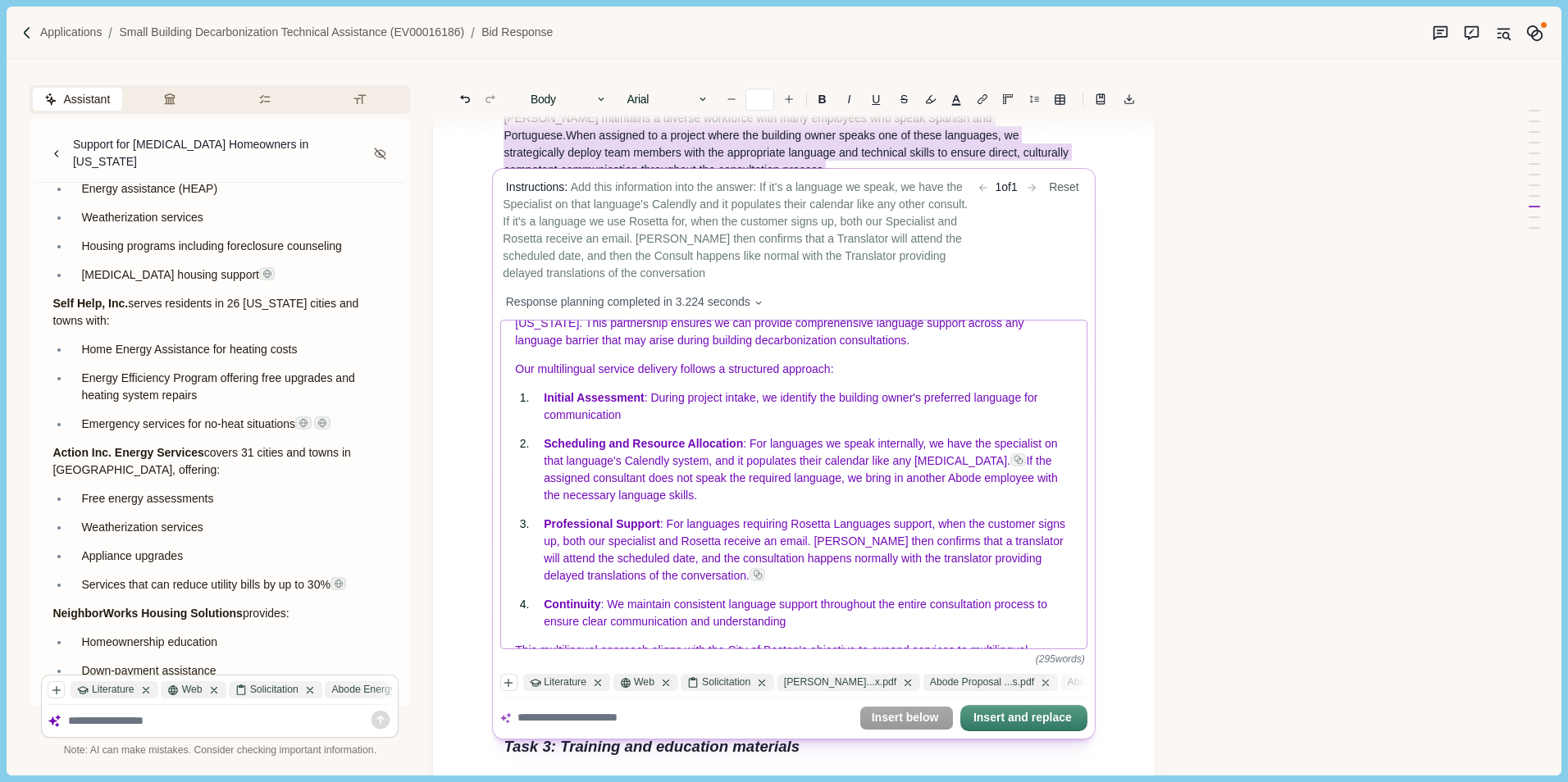
drag, startPoint x: 1042, startPoint y: 474, endPoint x: 1040, endPoint y: 505, distance: 31.1
click at [1040, 505] on p "Scheduling and Resource Allocation : For languages we speak internally, we have…" at bounding box center [808, 471] width 529 height 69
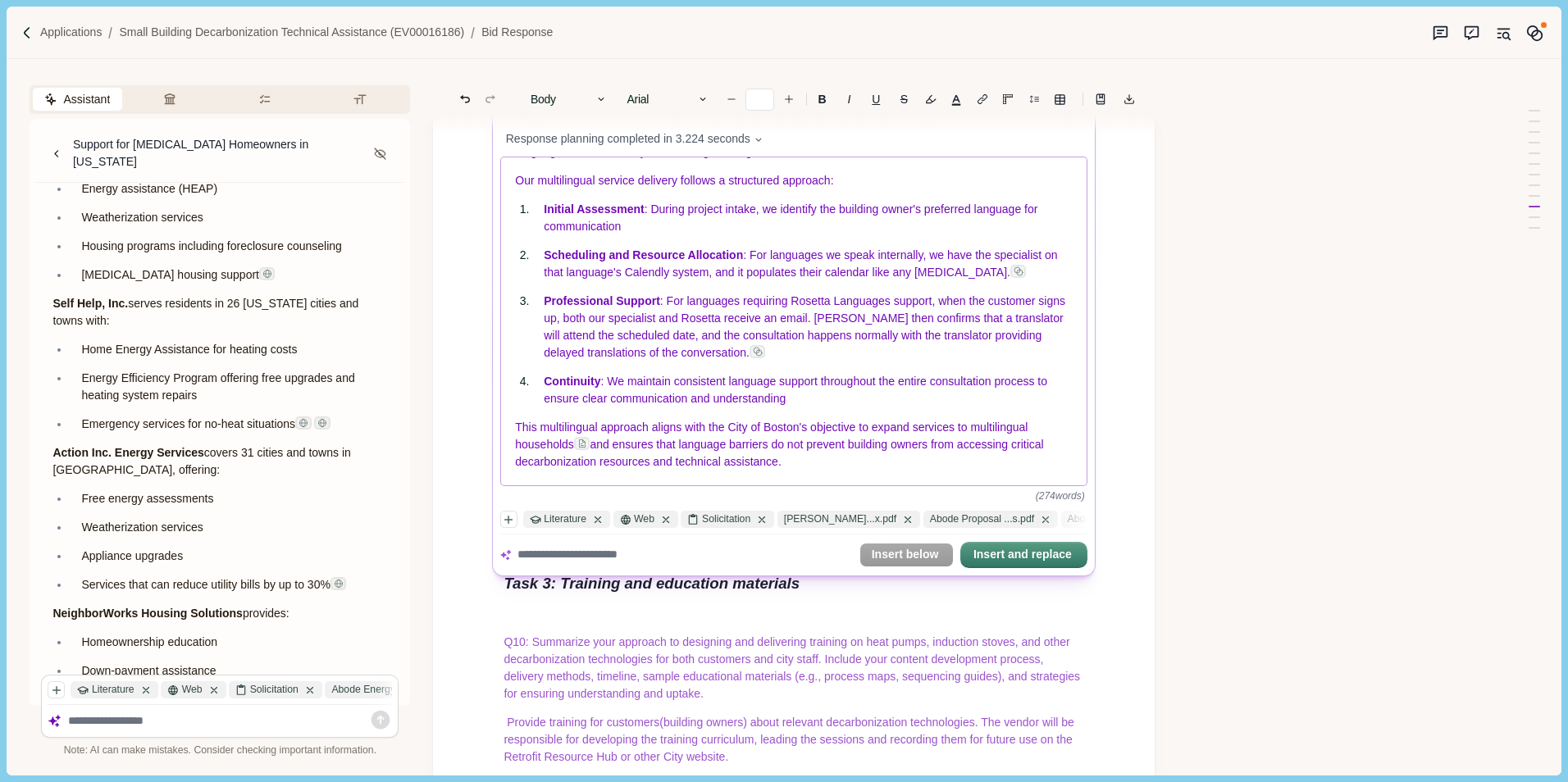
scroll to position [10372, 0]
click at [1032, 555] on button "Insert and replace" at bounding box center [1023, 555] width 123 height 23
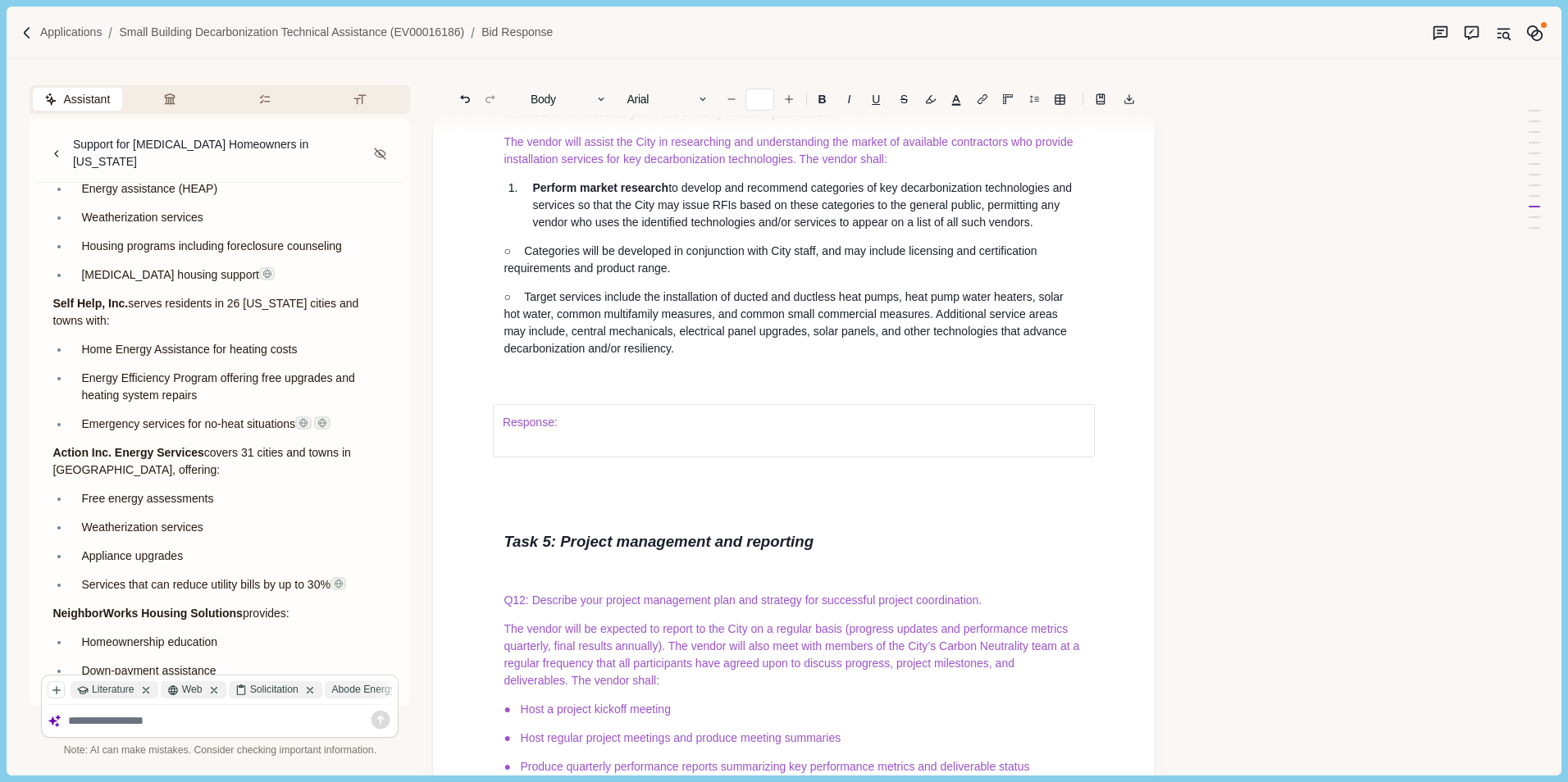
scroll to position [13016, 0]
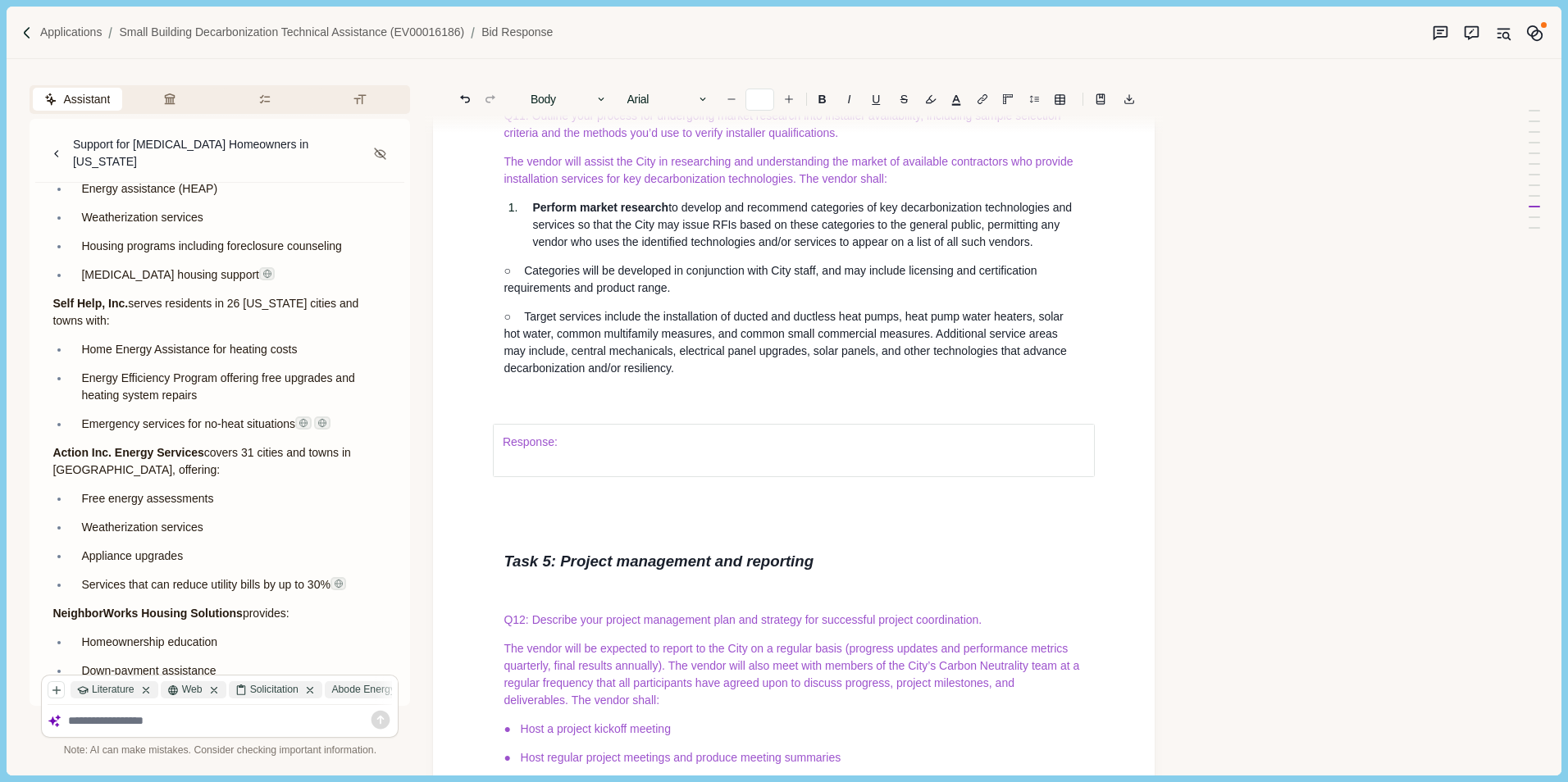
click at [564, 513] on div "Response:" at bounding box center [793, 450] width 603 height 124
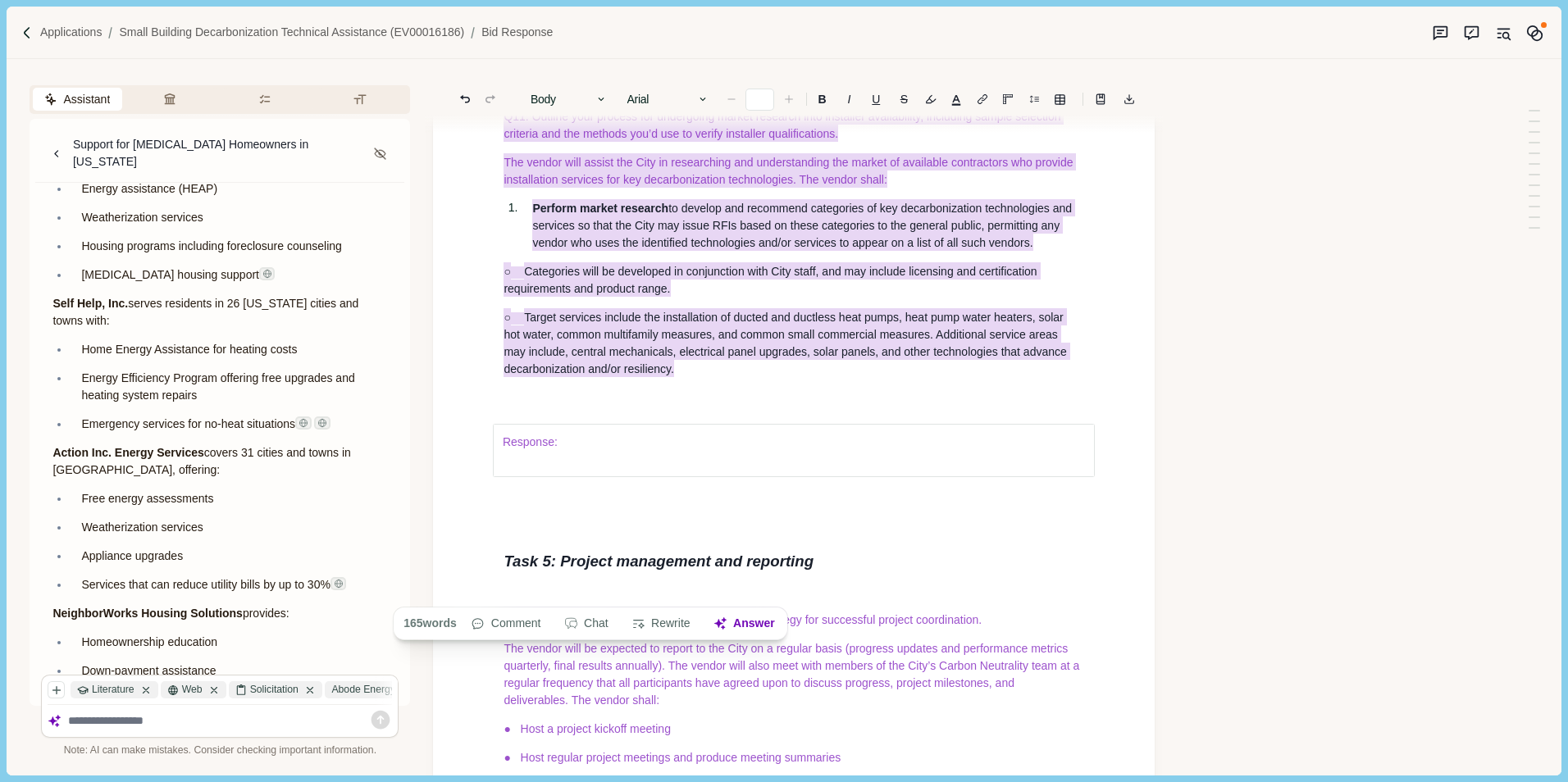
drag, startPoint x: 495, startPoint y: 335, endPoint x: 702, endPoint y: 595, distance: 332.3
click at [759, 624] on button "Answer" at bounding box center [744, 624] width 79 height 23
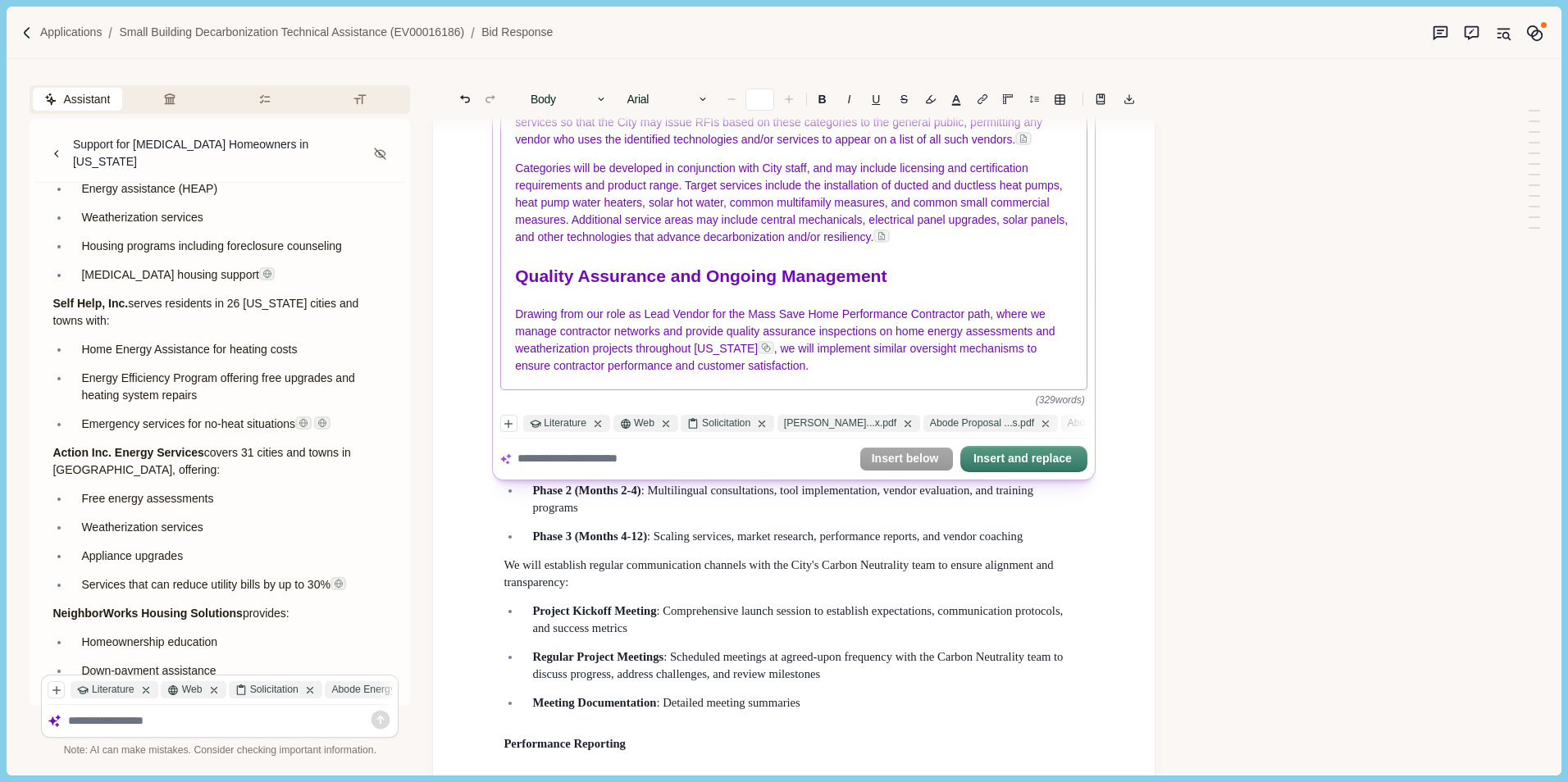
scroll to position [13590, 0]
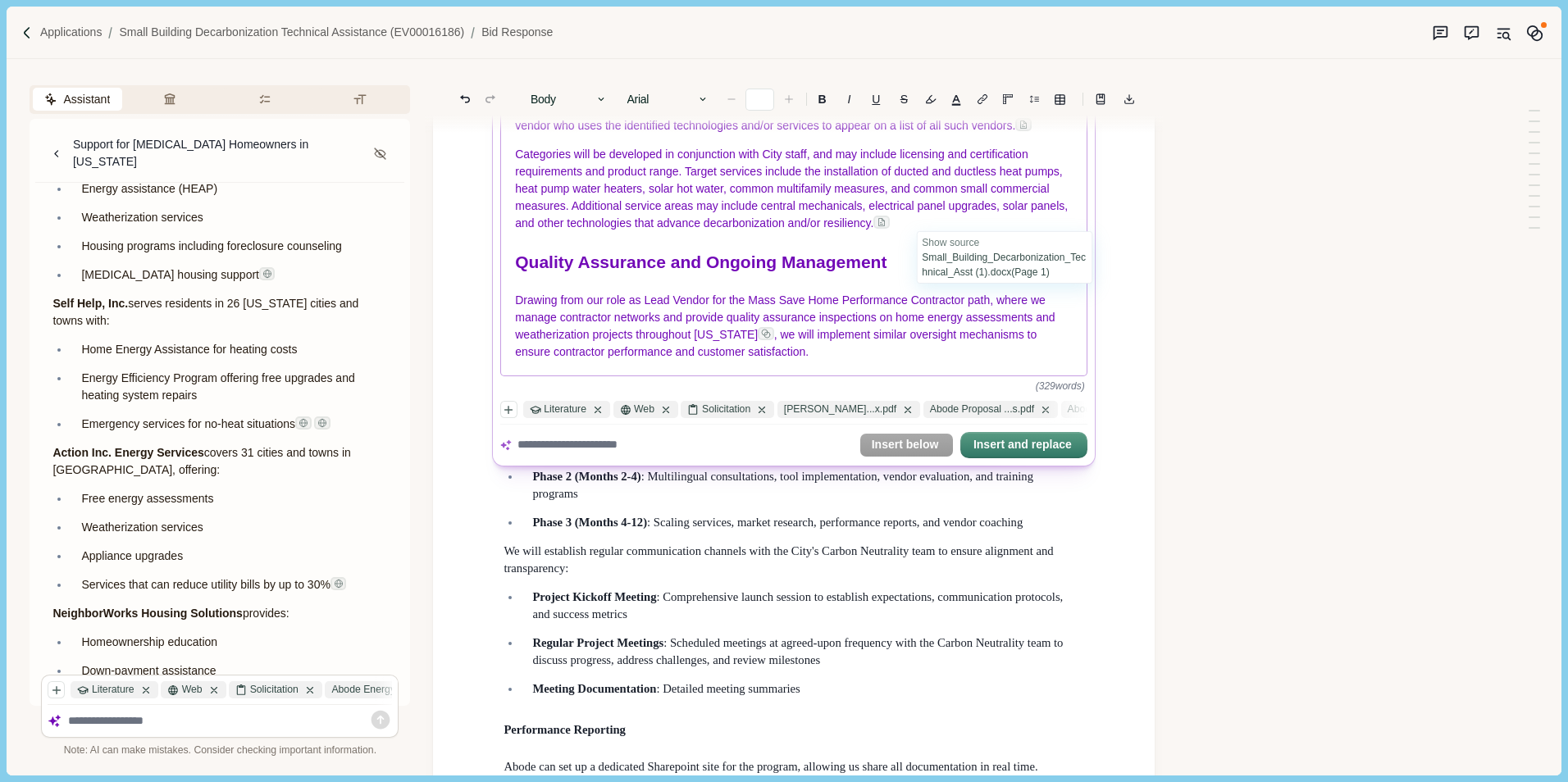
click at [1040, 218] on p "Categories will be developed in conjunction with City staff, and may include li…" at bounding box center [794, 188] width 558 height 86
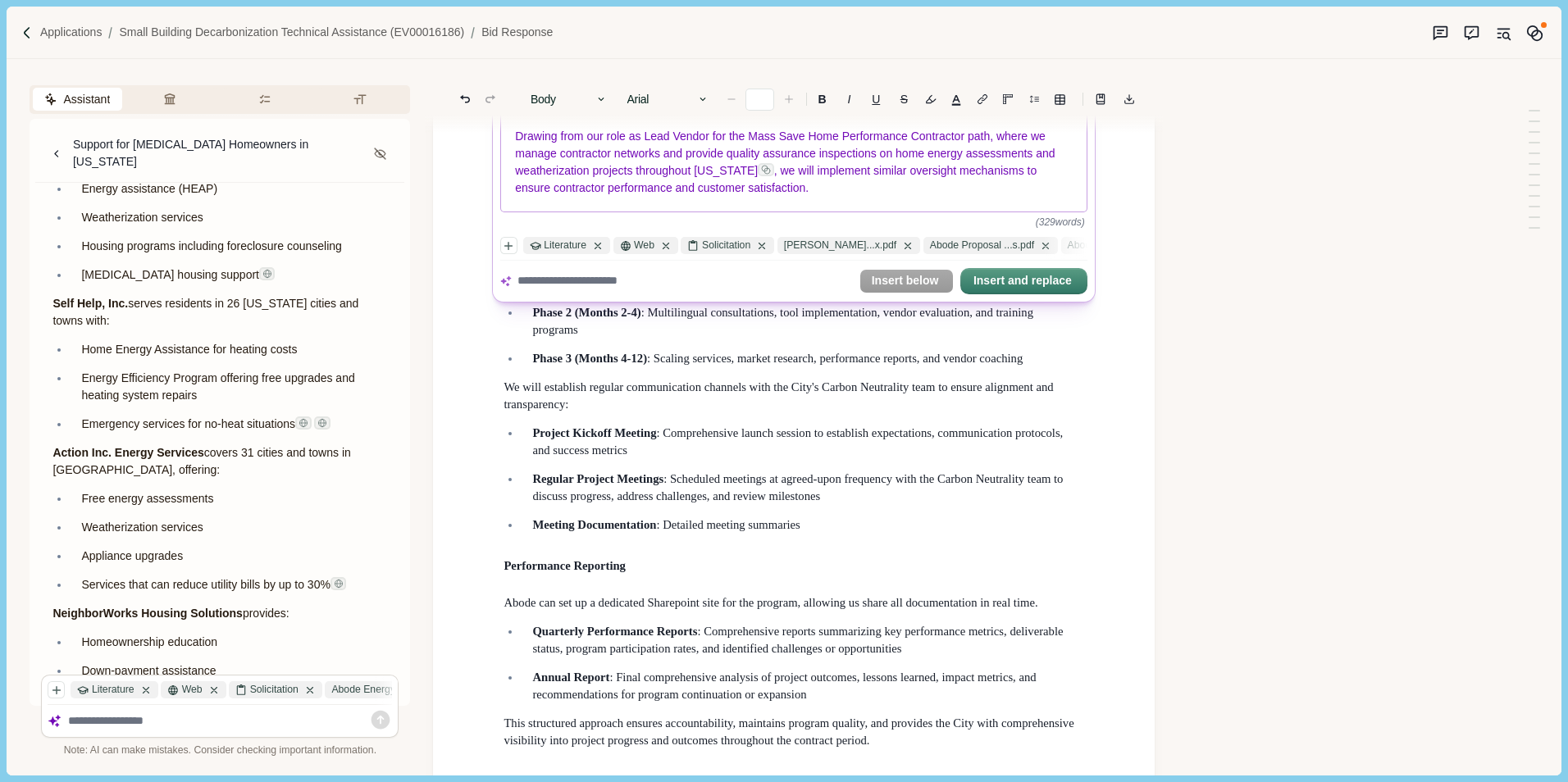
scroll to position [13507, 0]
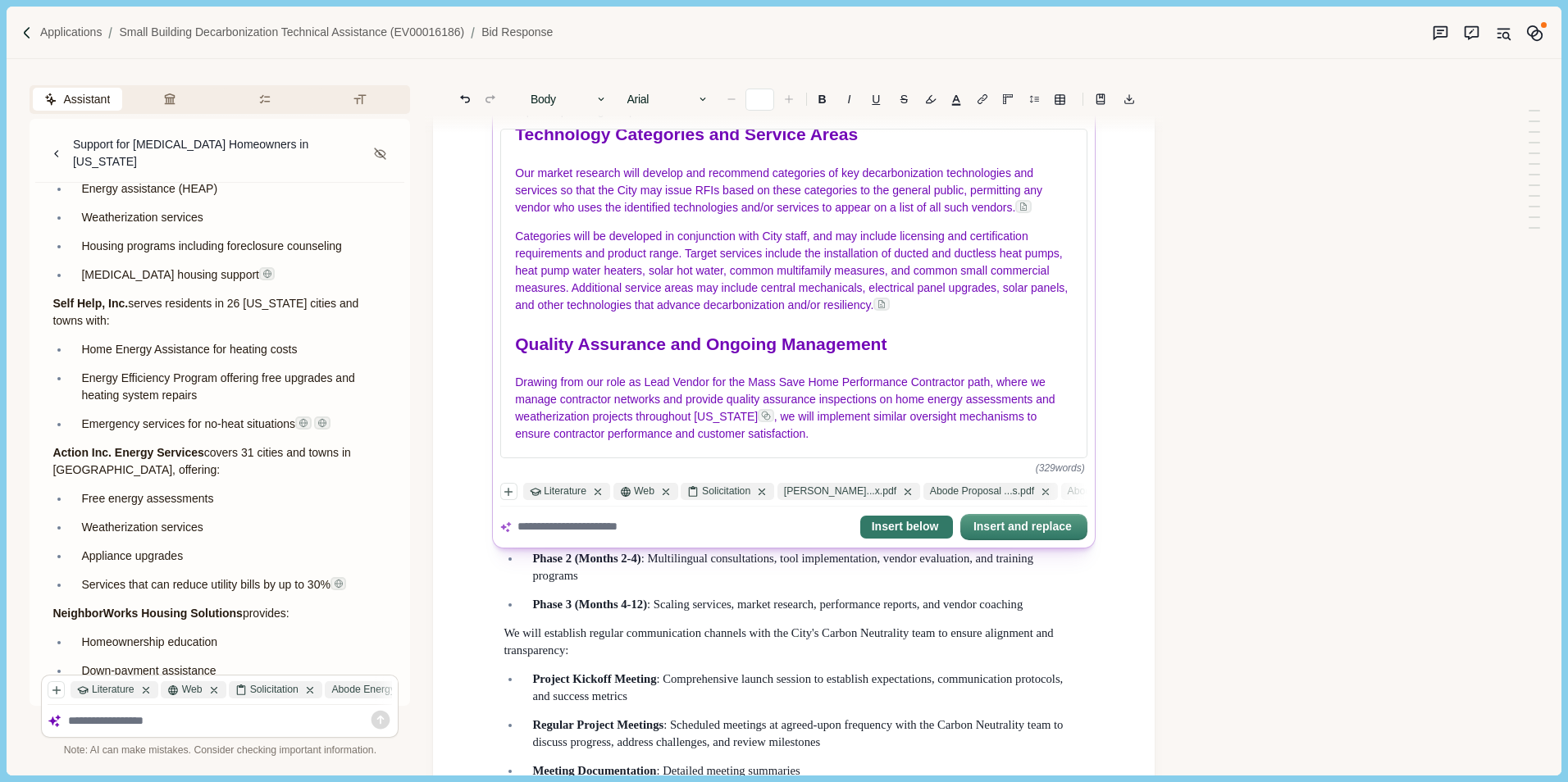
click at [935, 524] on button "Insert below" at bounding box center [906, 527] width 92 height 23
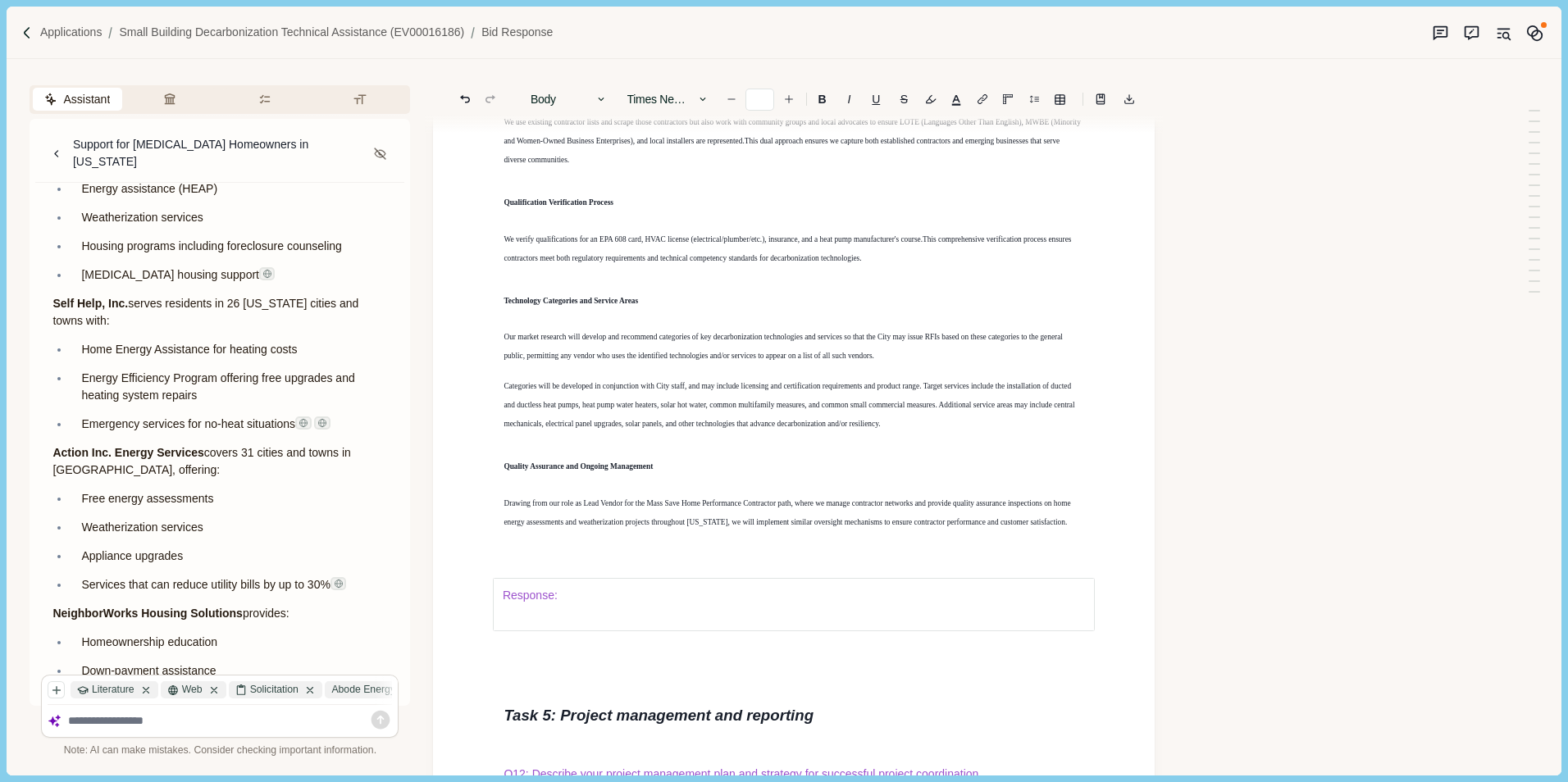
type input "*"
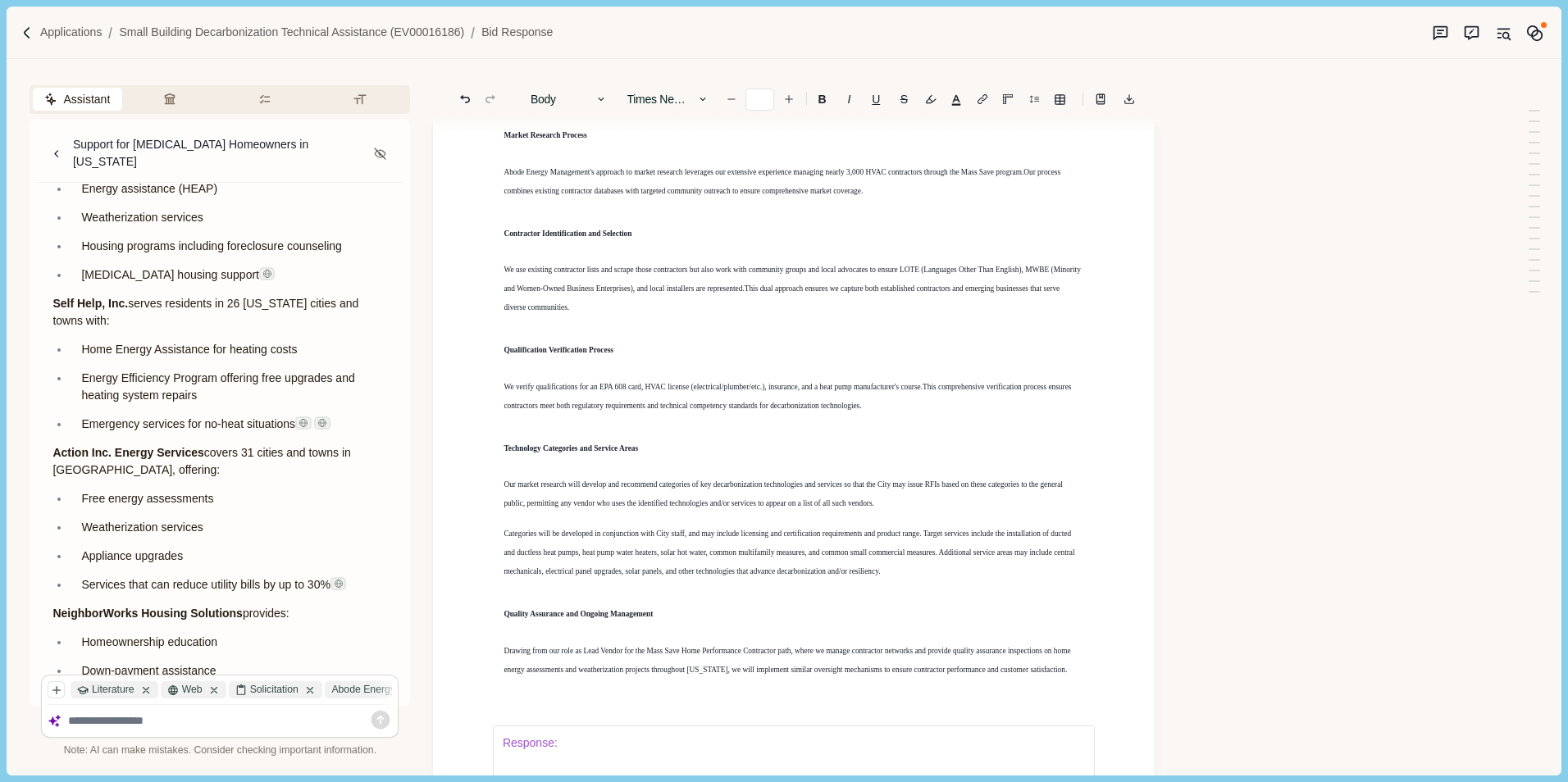
scroll to position [13344, 0]
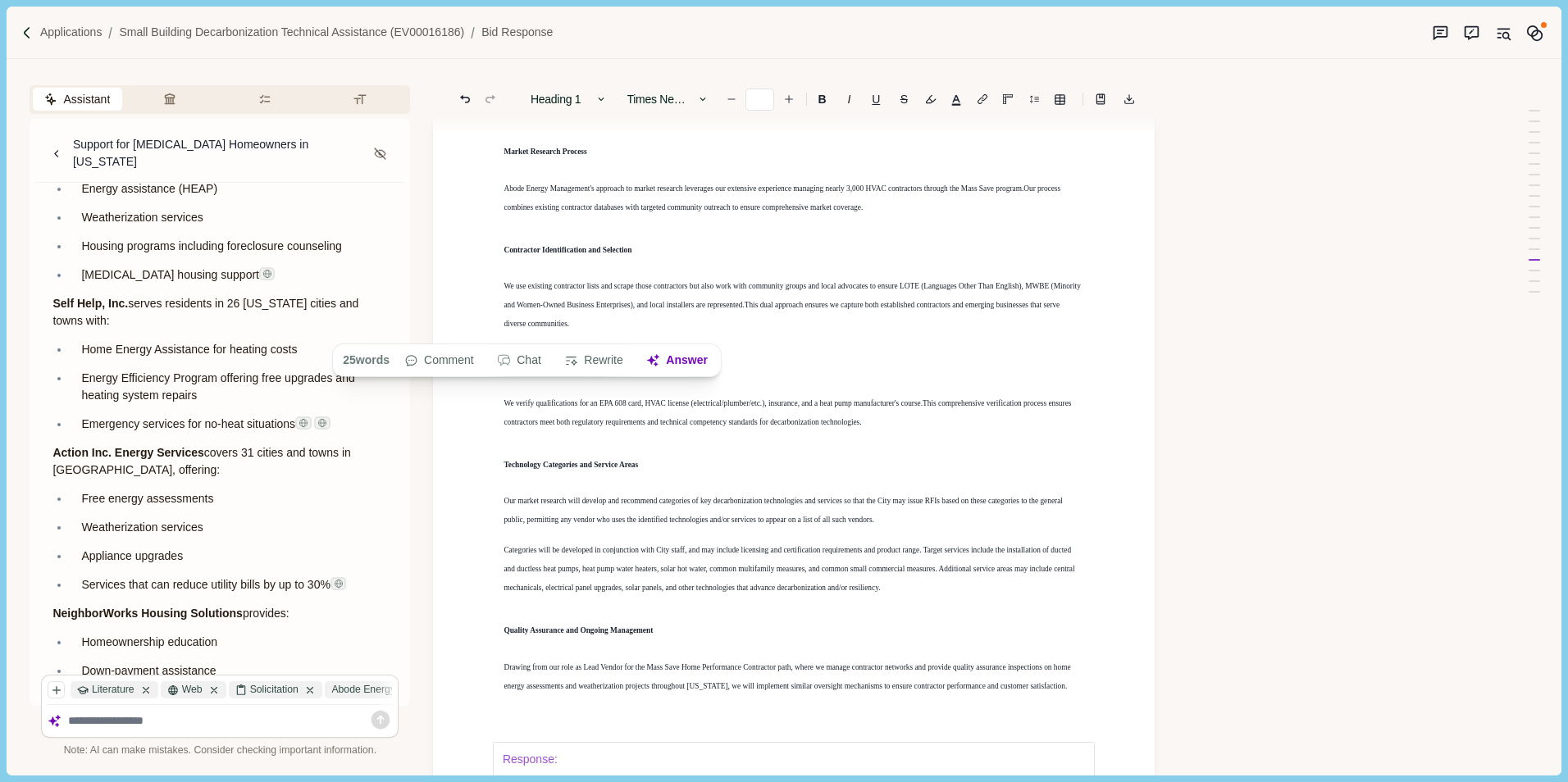
drag, startPoint x: 499, startPoint y: 306, endPoint x: 583, endPoint y: 322, distance: 85.5
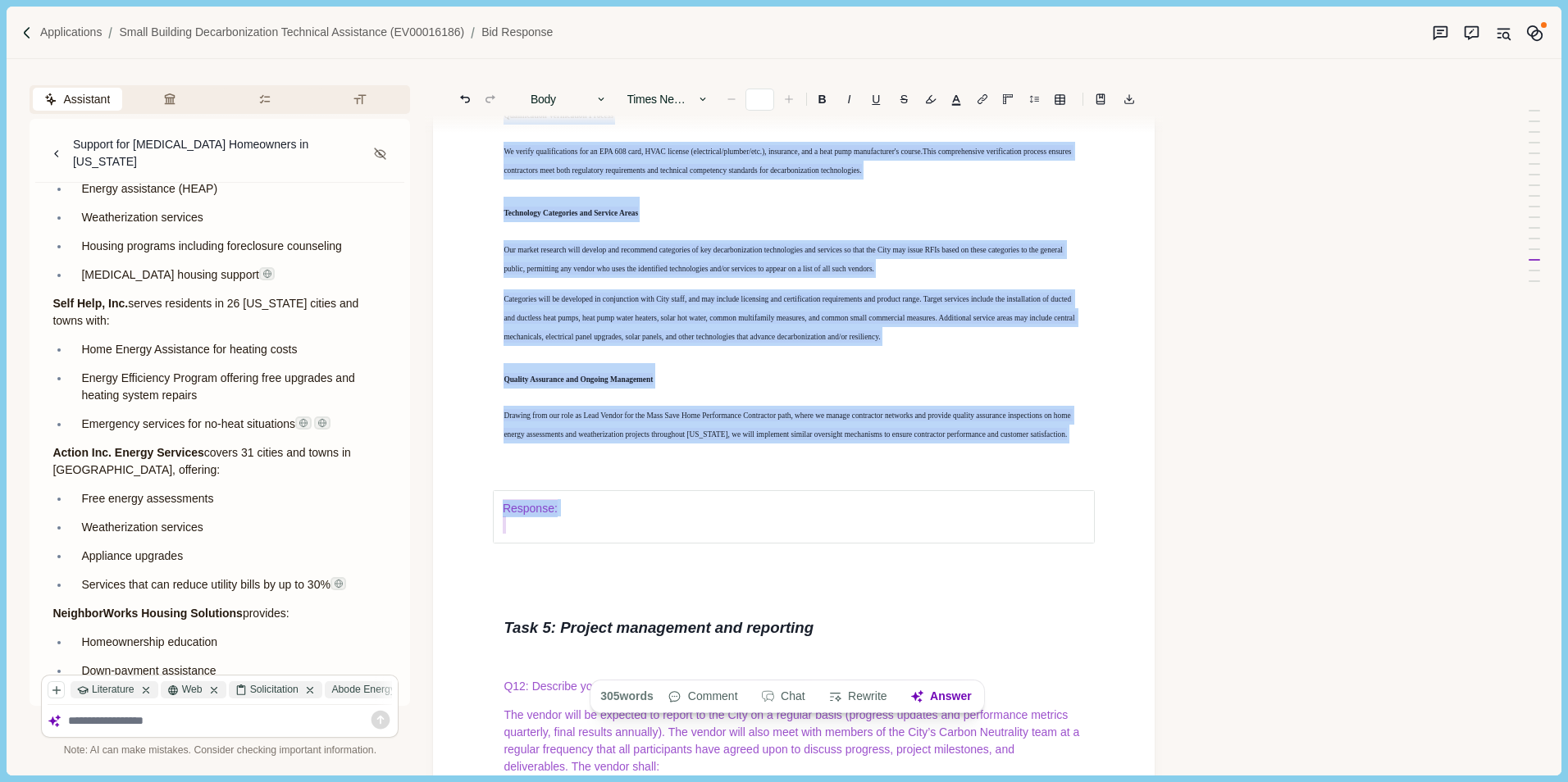
scroll to position [13541, 0]
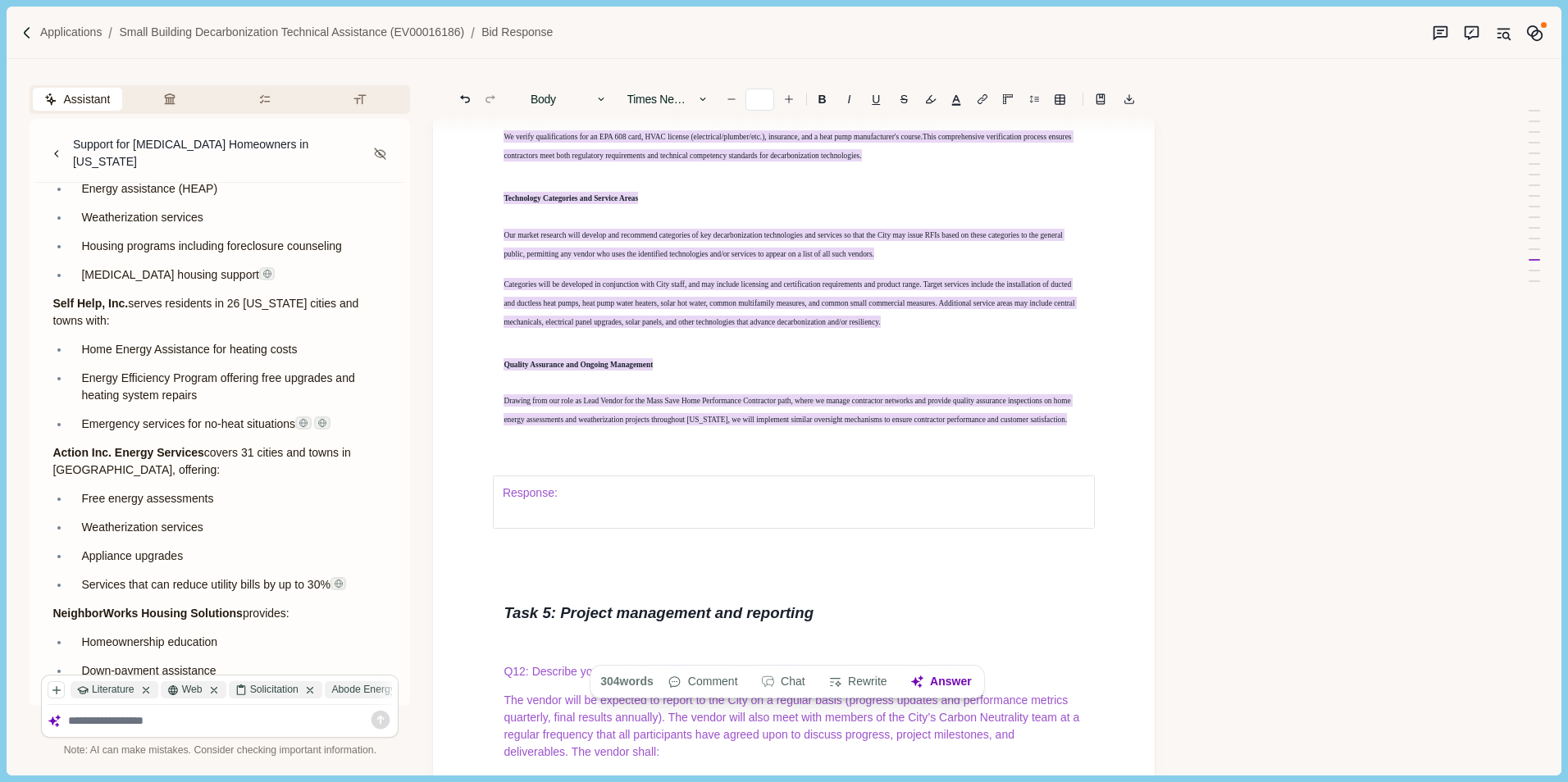
drag, startPoint x: 495, startPoint y: 304, endPoint x: 1085, endPoint y: 650, distance: 684.0
click at [792, 101] on icon "Increase font size" at bounding box center [788, 99] width 12 height 12
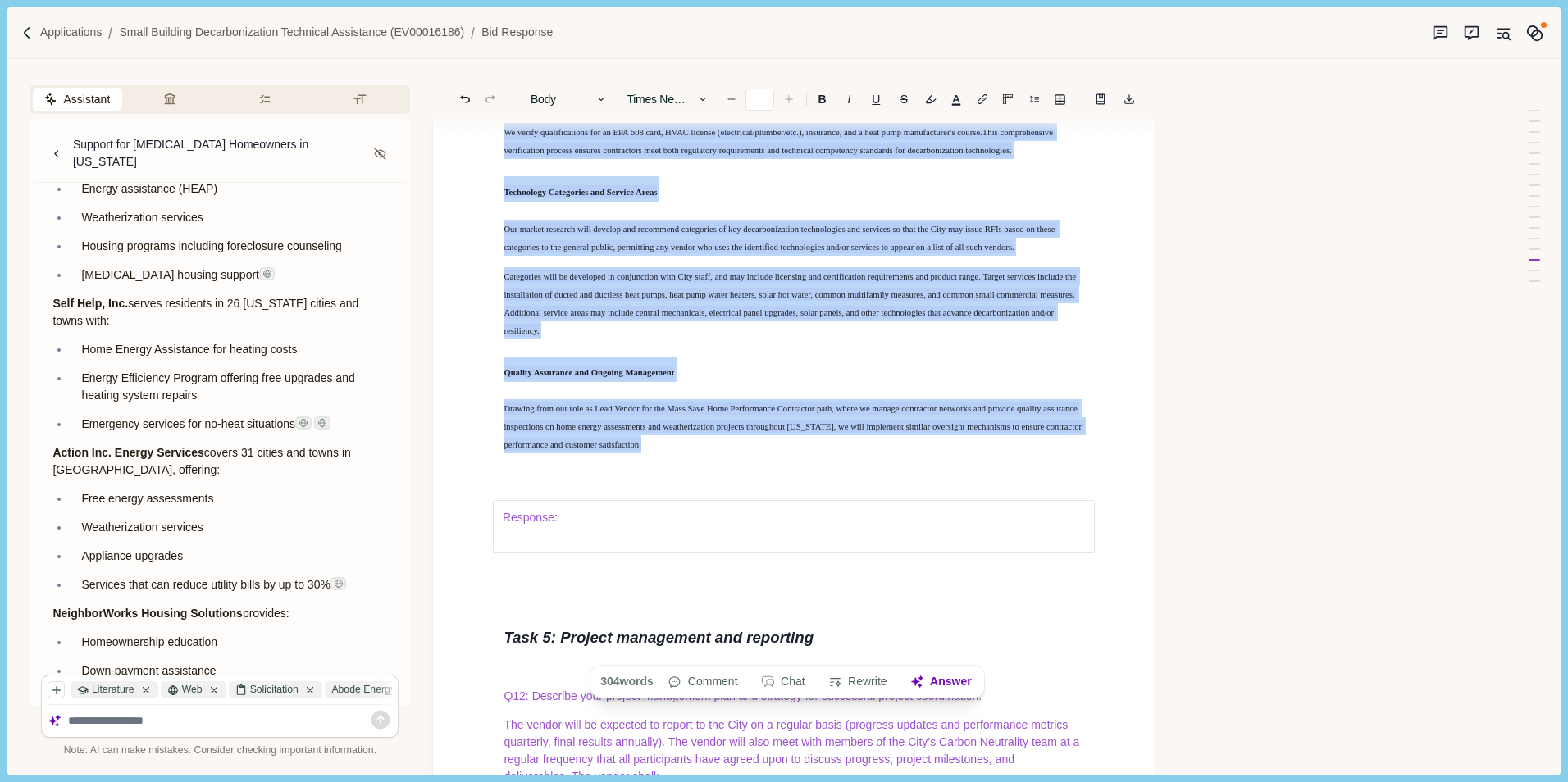
click at [792, 101] on icon "Increase font size" at bounding box center [788, 99] width 12 height 12
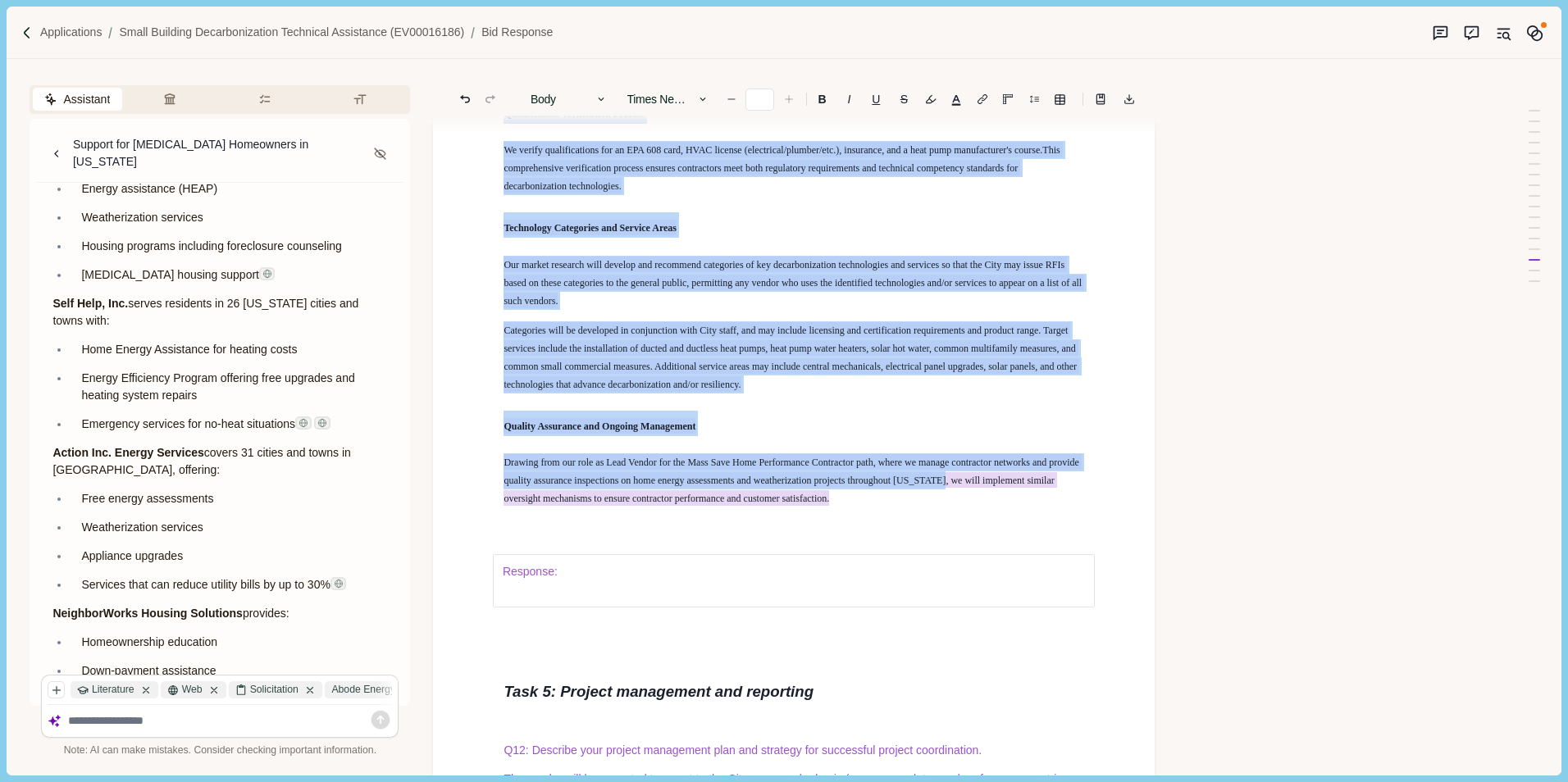
click at [792, 101] on icon "Increase font size" at bounding box center [788, 99] width 12 height 12
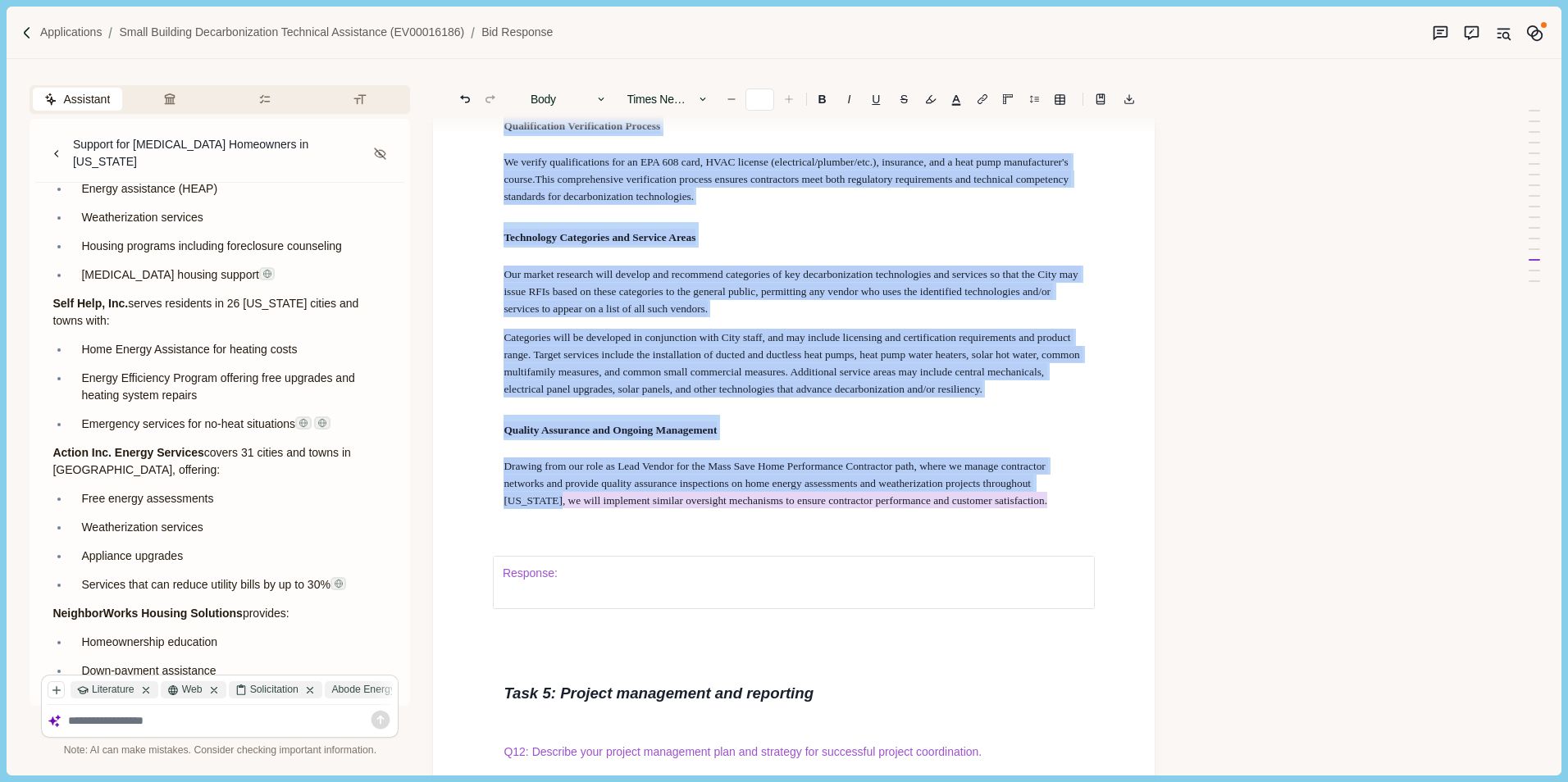
click at [792, 101] on icon "Increase font size" at bounding box center [788, 99] width 12 height 12
type input "**"
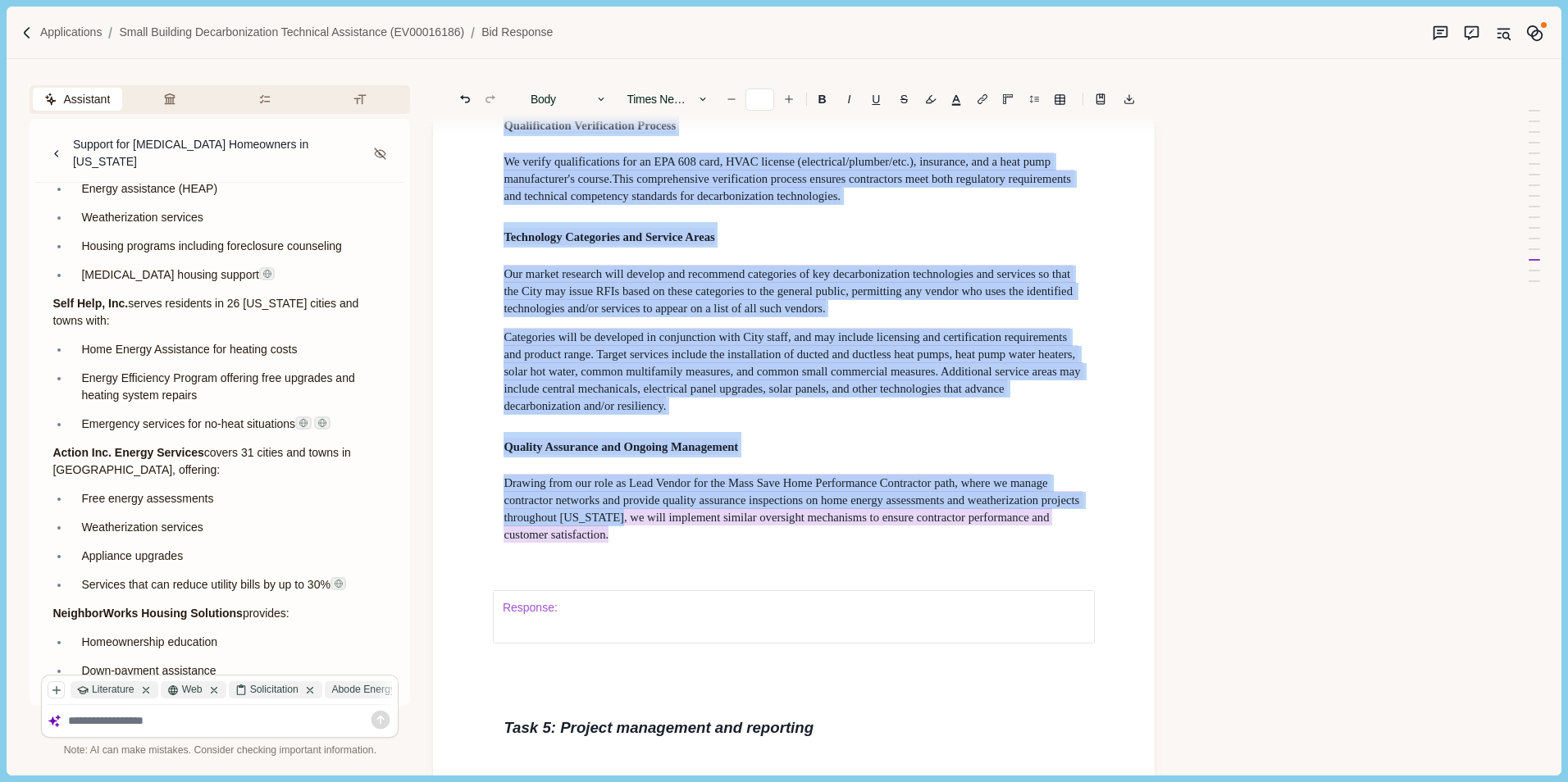
scroll to position [13553, 0]
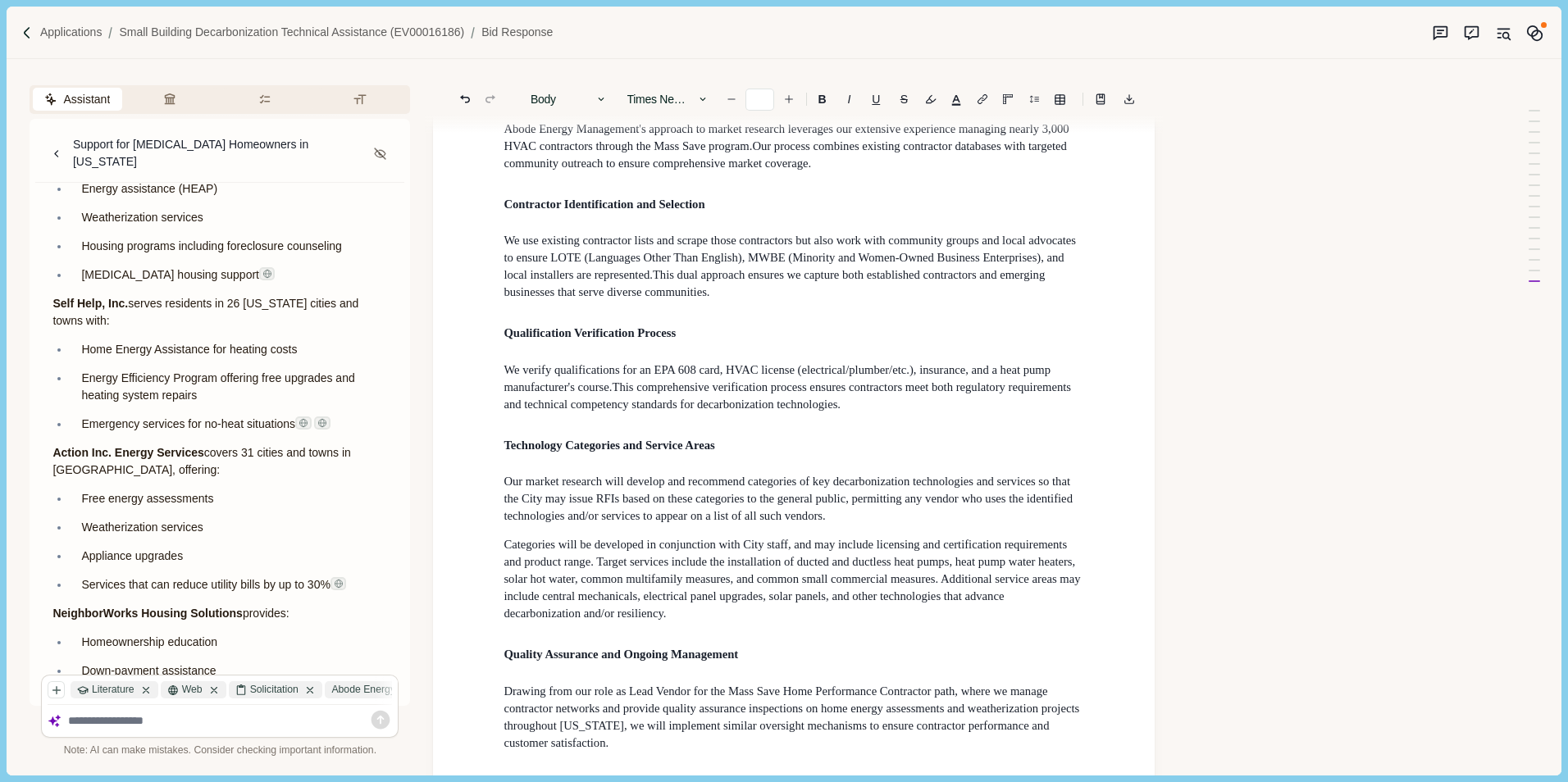
scroll to position [13390, 0]
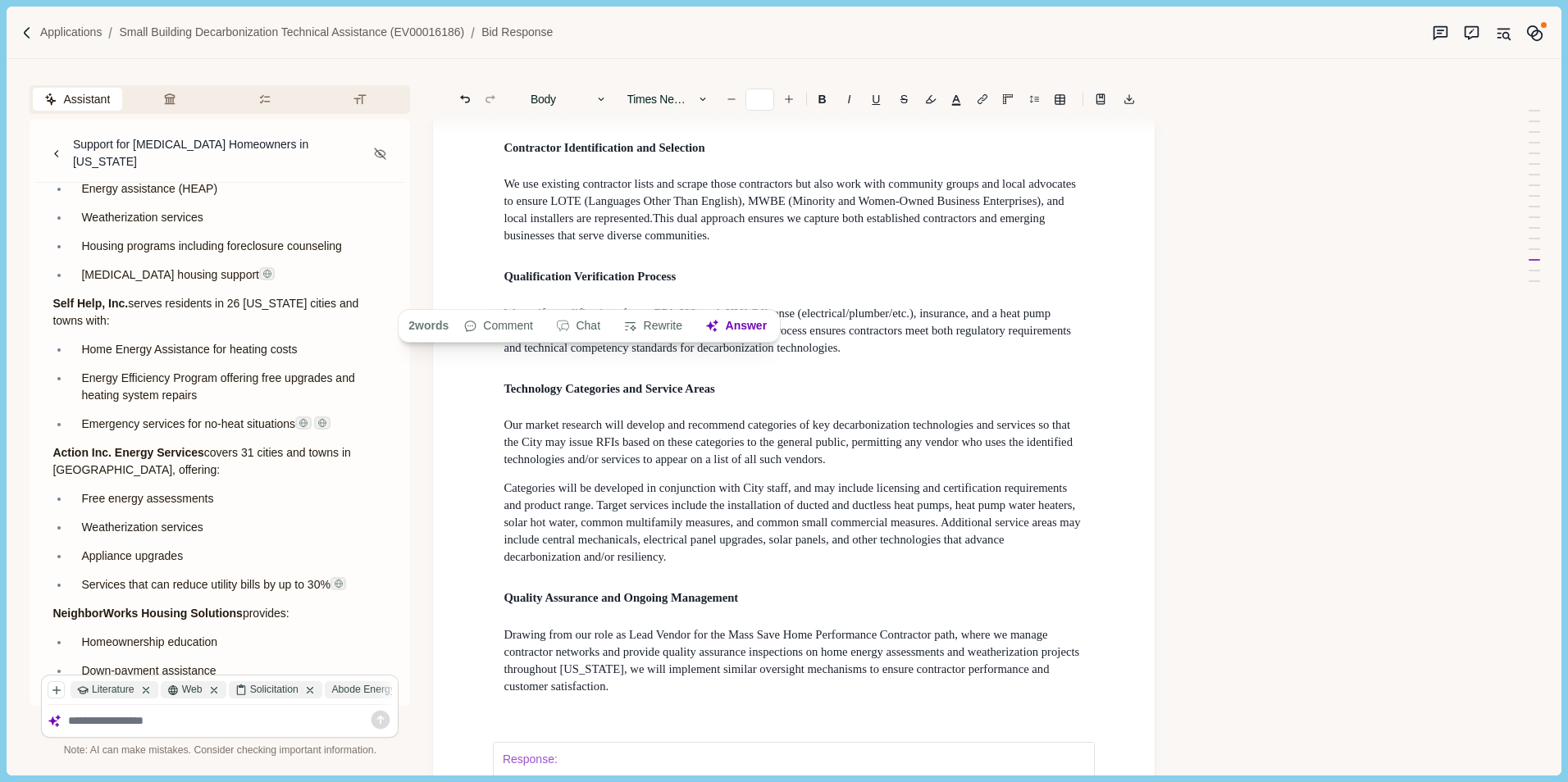
drag, startPoint x: 539, startPoint y: 293, endPoint x: 639, endPoint y: 298, distance: 100.1
click at [639, 96] on span "Abode Energy Management 's approach to market research leverages our extensive …" at bounding box center [786, 79] width 565 height 33
drag, startPoint x: 497, startPoint y: 257, endPoint x: 674, endPoint y: 258, distance: 177.0
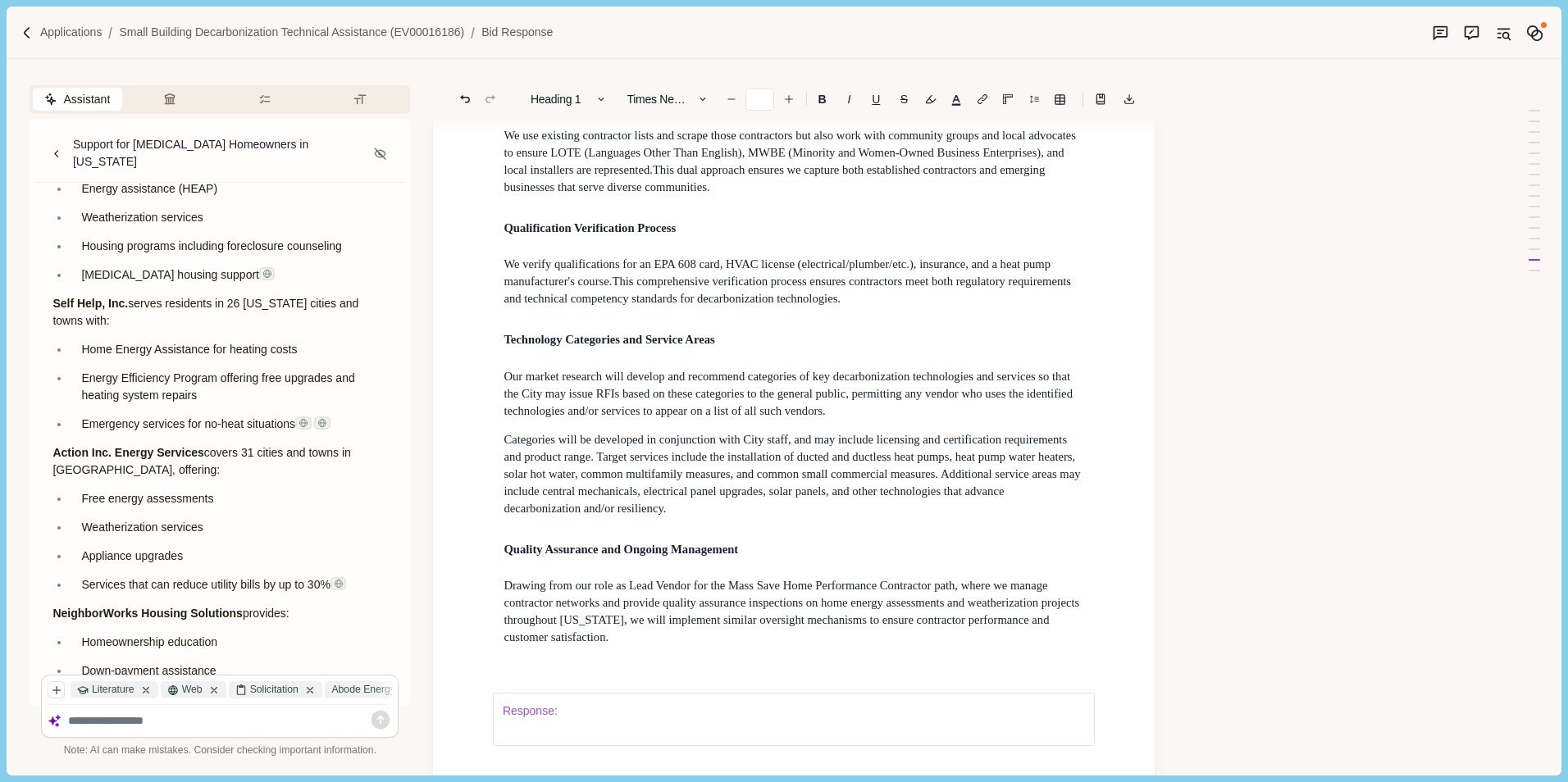
drag, startPoint x: 494, startPoint y: 326, endPoint x: 727, endPoint y: 325, distance: 233.0
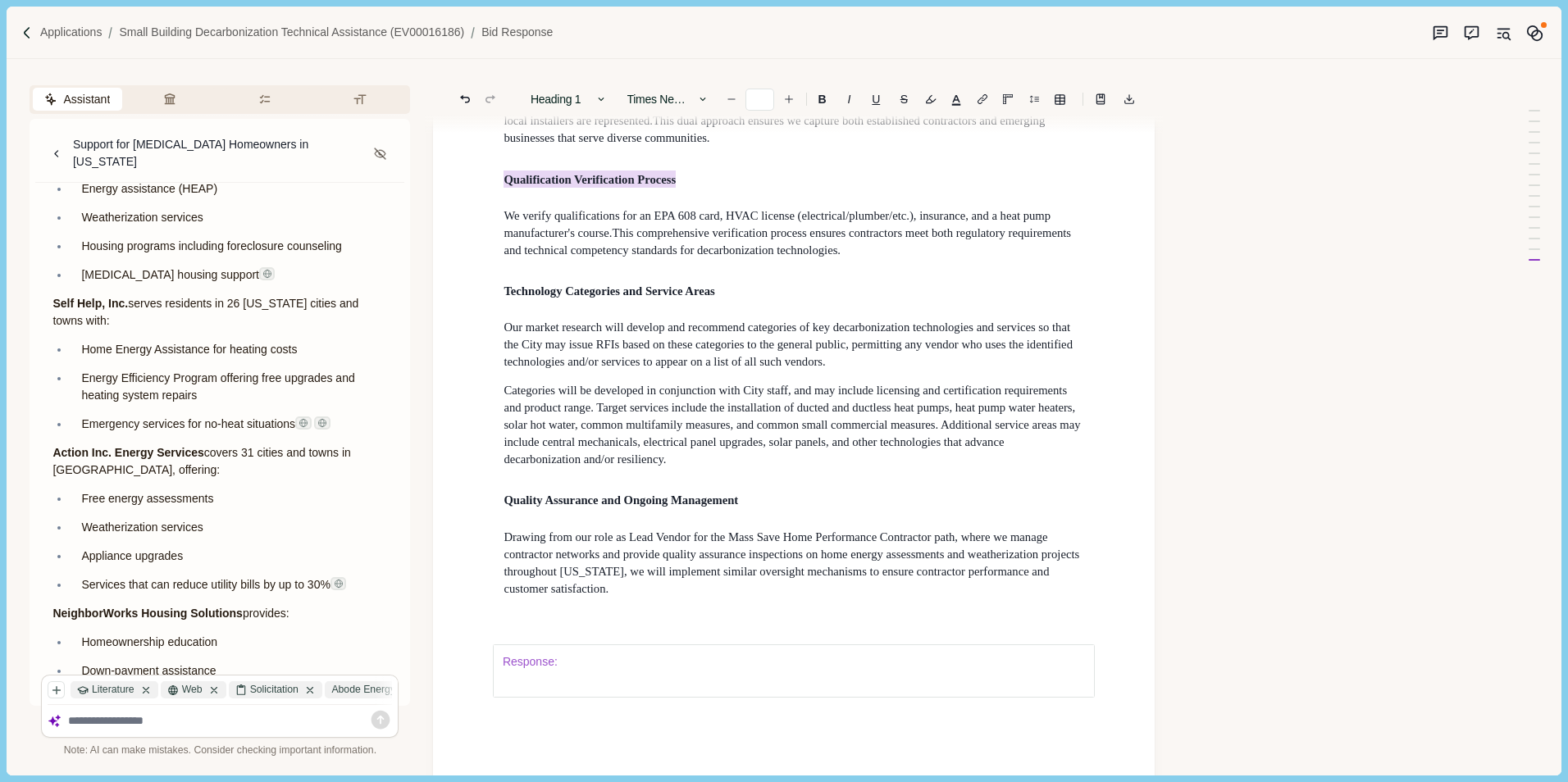
drag, startPoint x: 501, startPoint y: 412, endPoint x: 726, endPoint y: 403, distance: 225.2
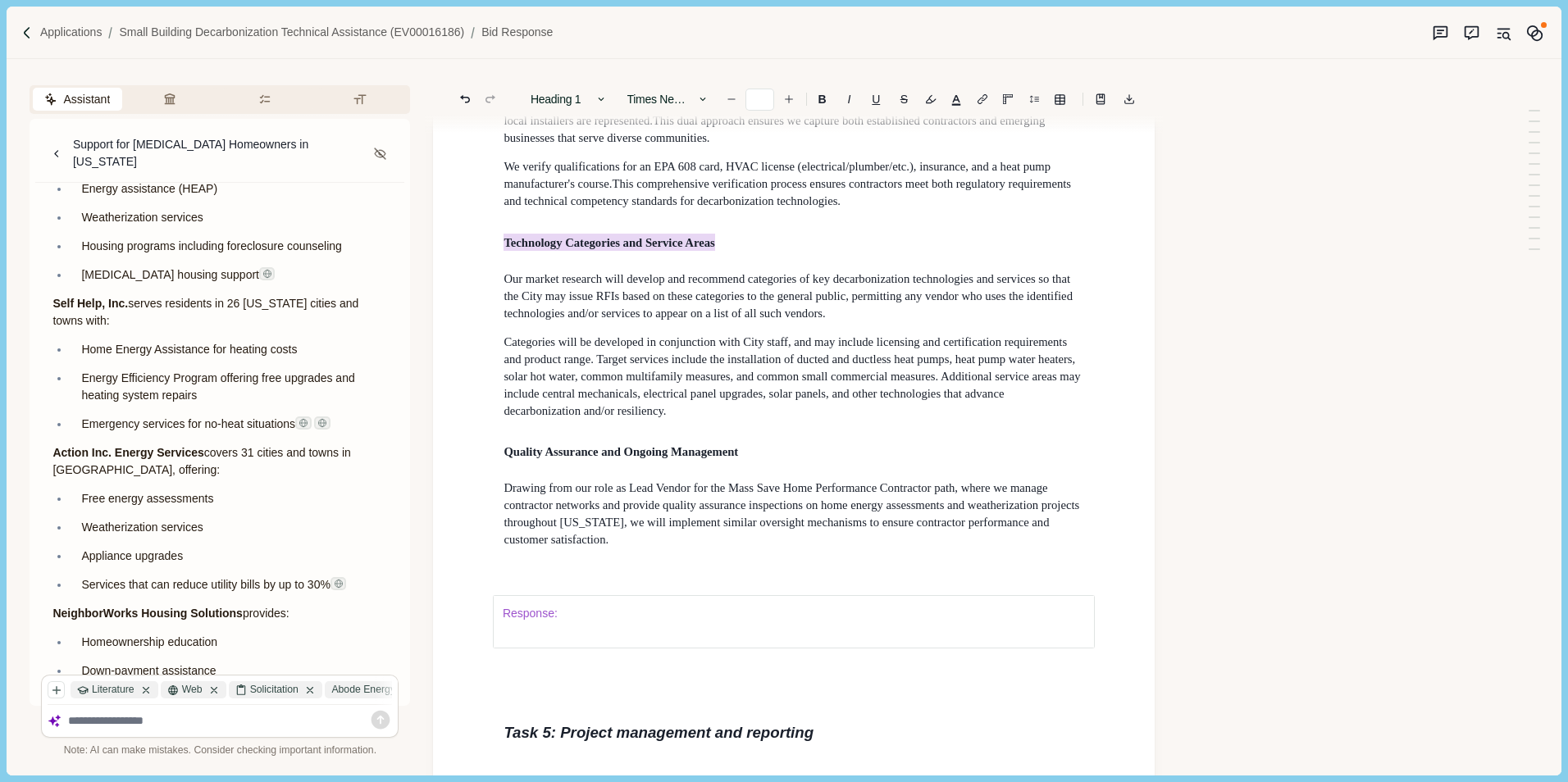
drag, startPoint x: 503, startPoint y: 475, endPoint x: 750, endPoint y: 475, distance: 247.0
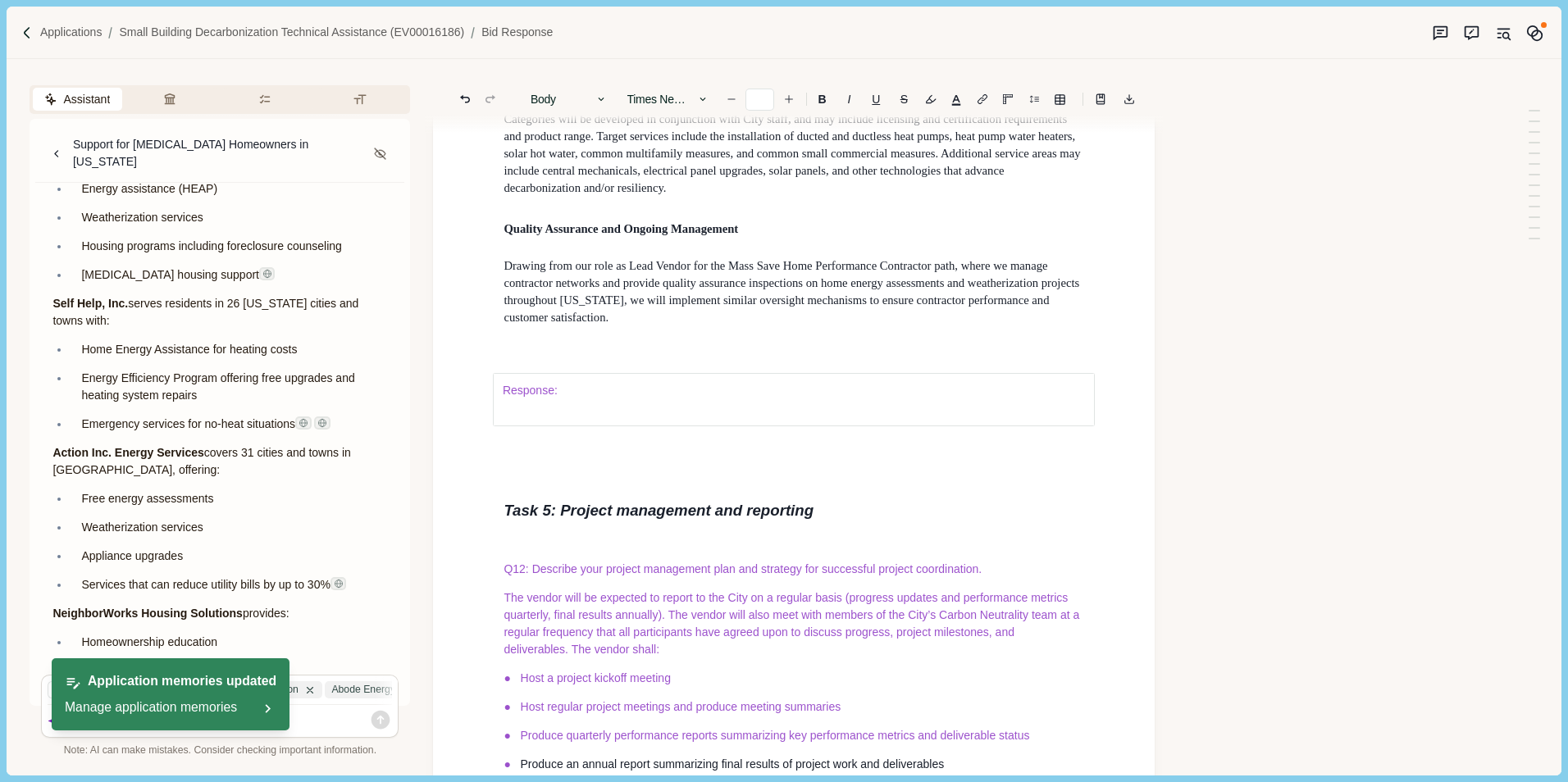
scroll to position [13635, 0]
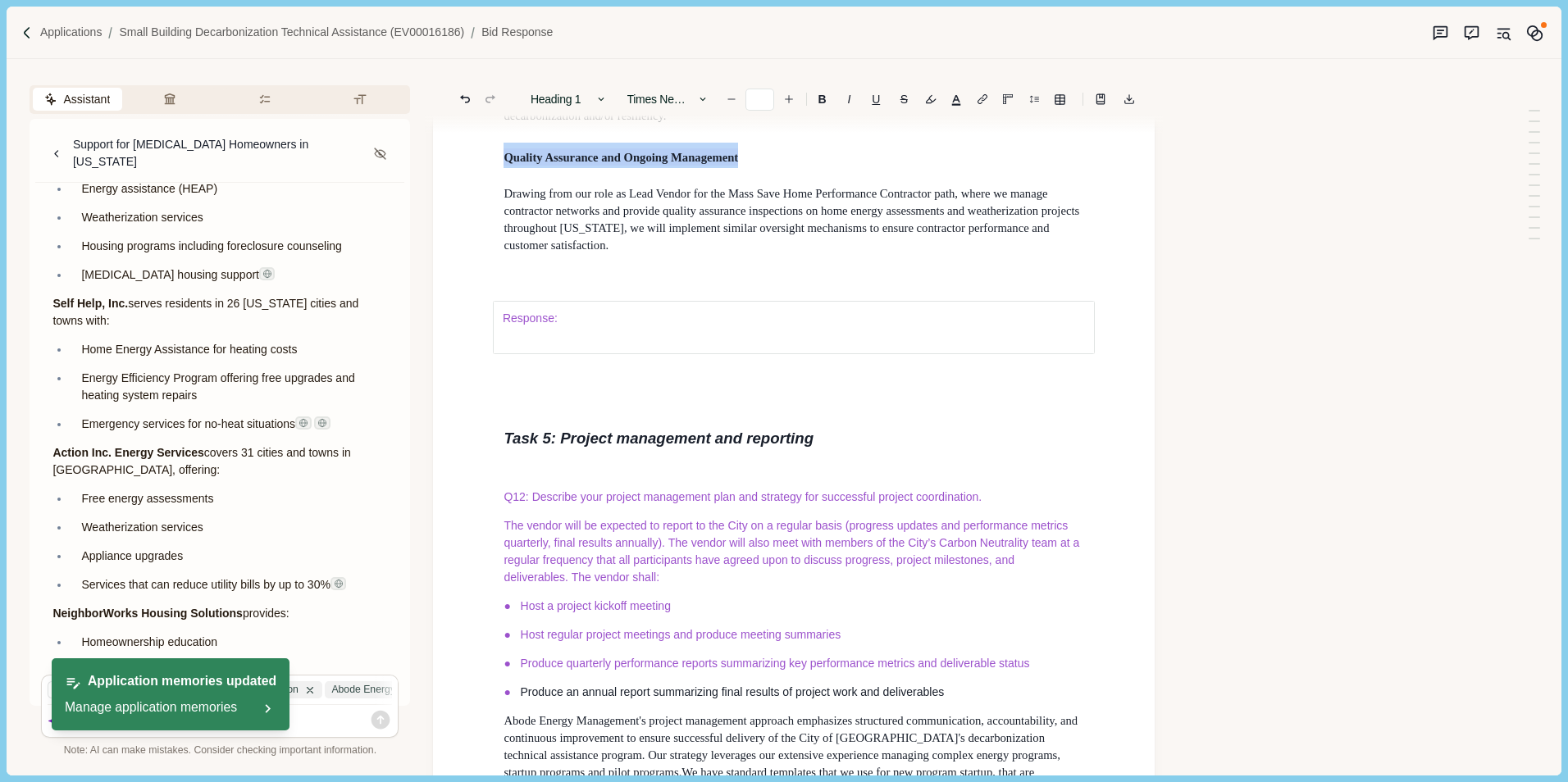
drag, startPoint x: 503, startPoint y: 396, endPoint x: 813, endPoint y: 407, distance: 310.2
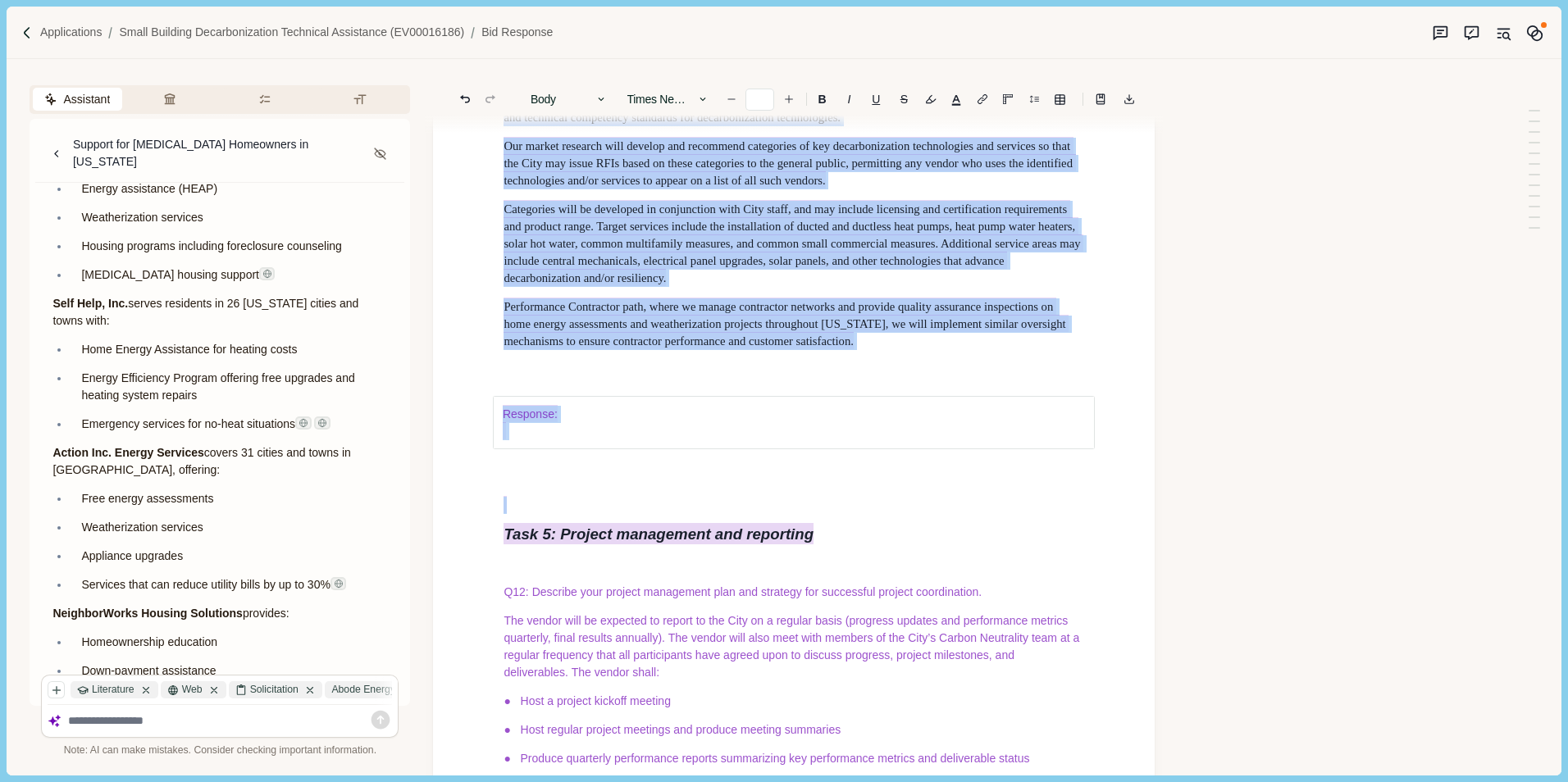
scroll to position [13483, 0]
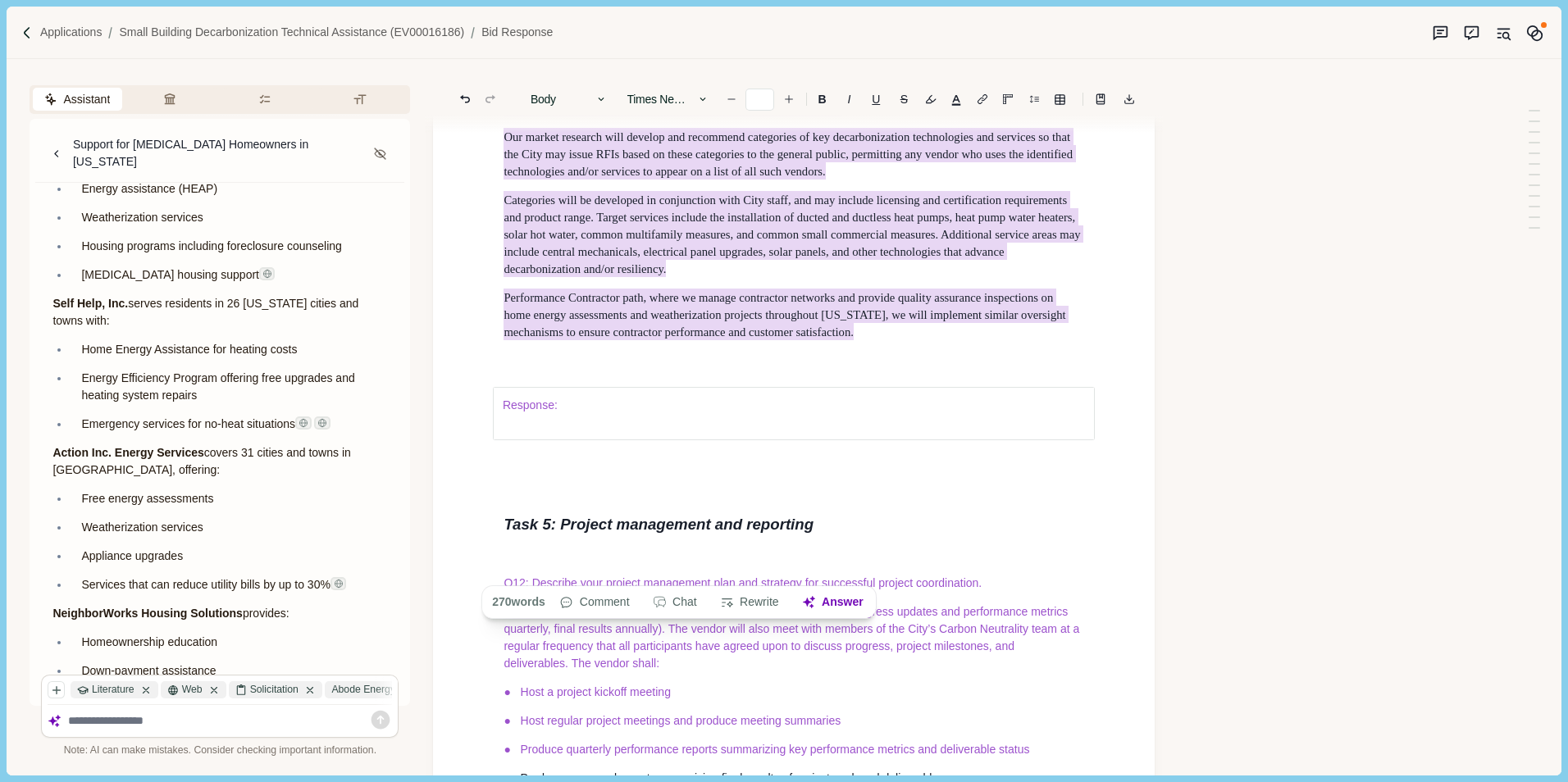
drag, startPoint x: 502, startPoint y: 328, endPoint x: 876, endPoint y: 599, distance: 461.9
click at [749, 600] on button "Rewrite" at bounding box center [750, 602] width 76 height 23
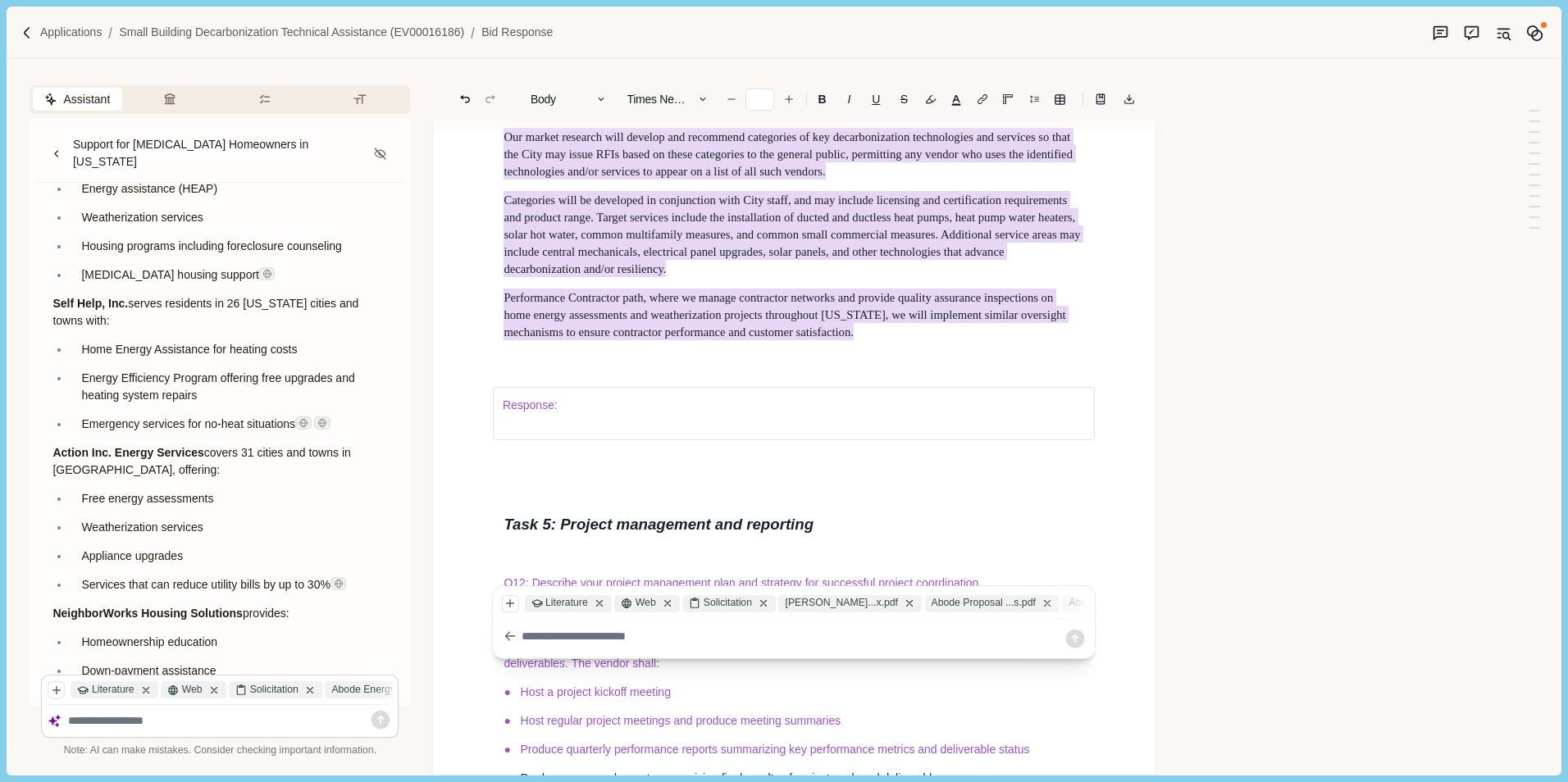
click at [556, 633] on textarea at bounding box center [792, 636] width 542 height 17
paste textarea "**********"
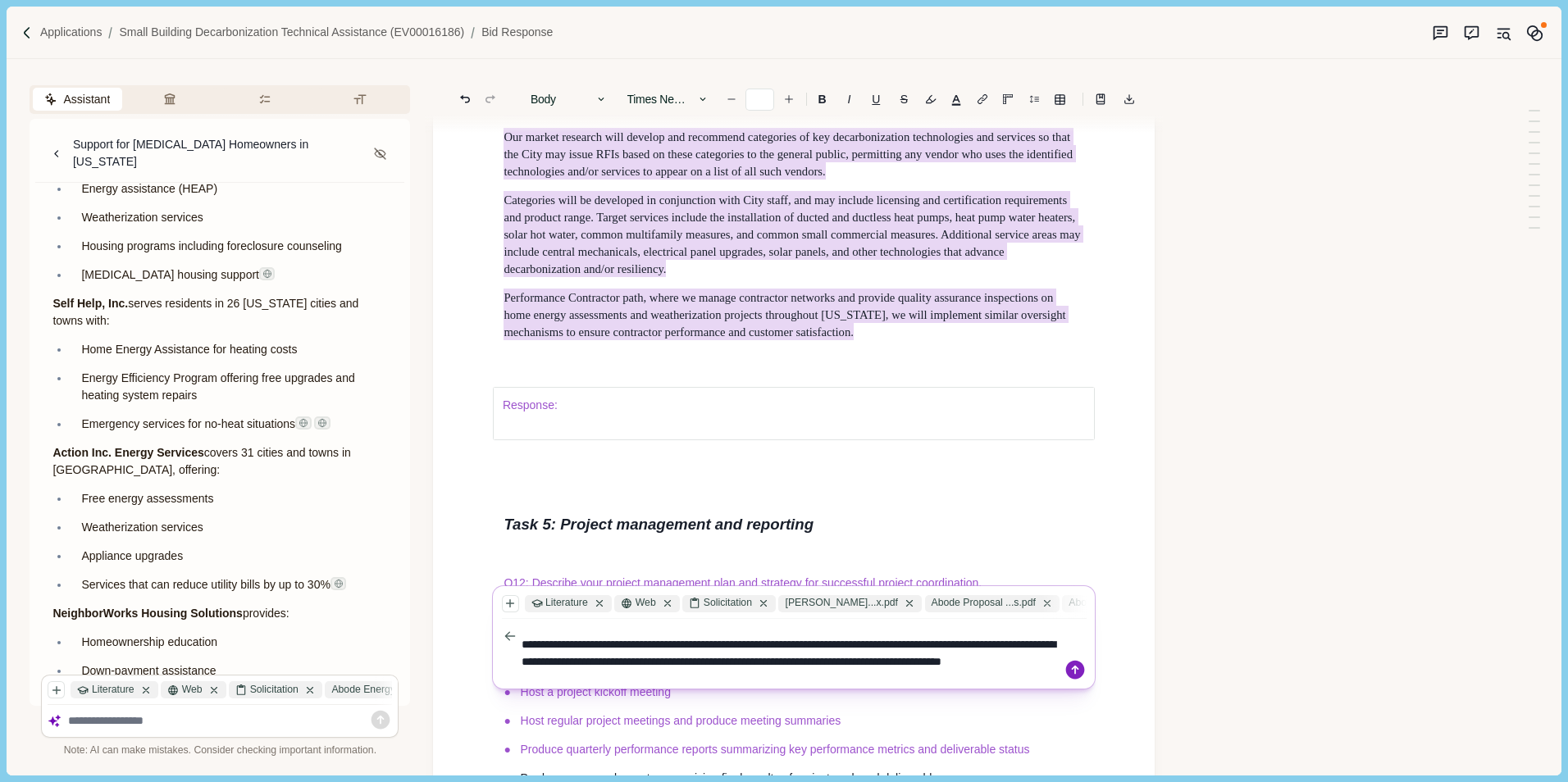
type textarea "**********"
click at [1071, 666] on icon at bounding box center [1075, 670] width 19 height 19
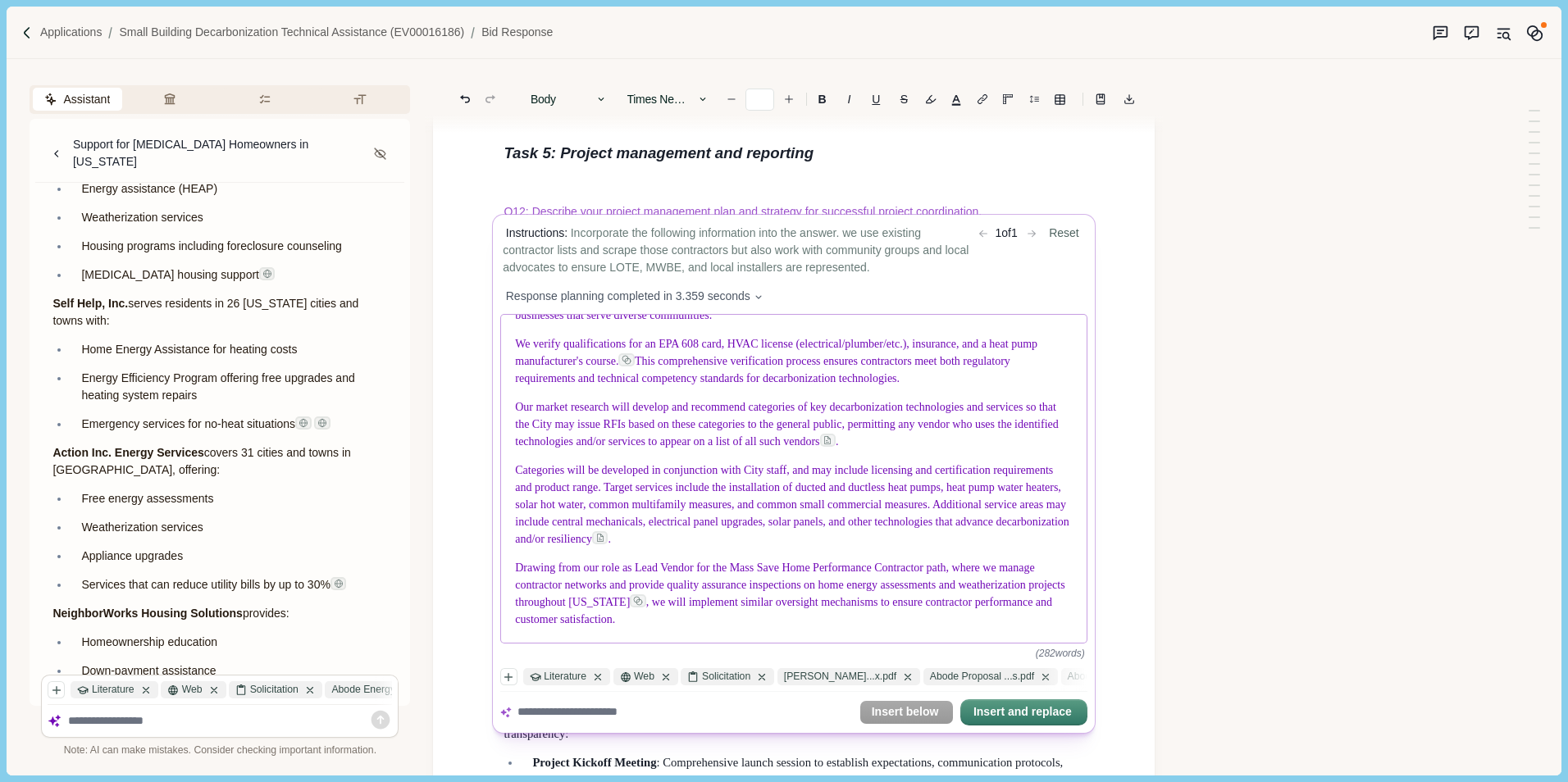
scroll to position [13893, 0]
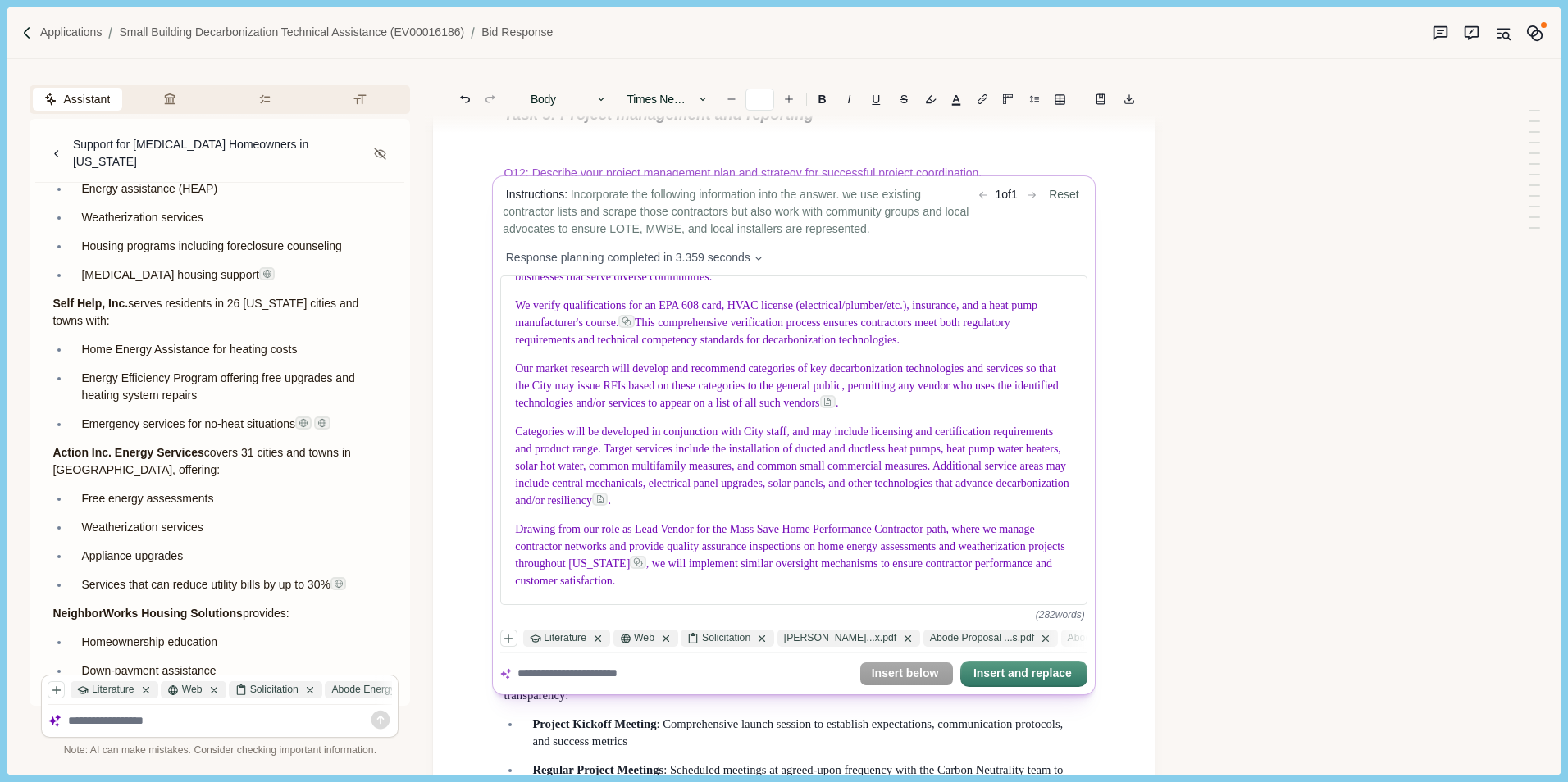
click at [579, 671] on textarea at bounding box center [684, 674] width 335 height 17
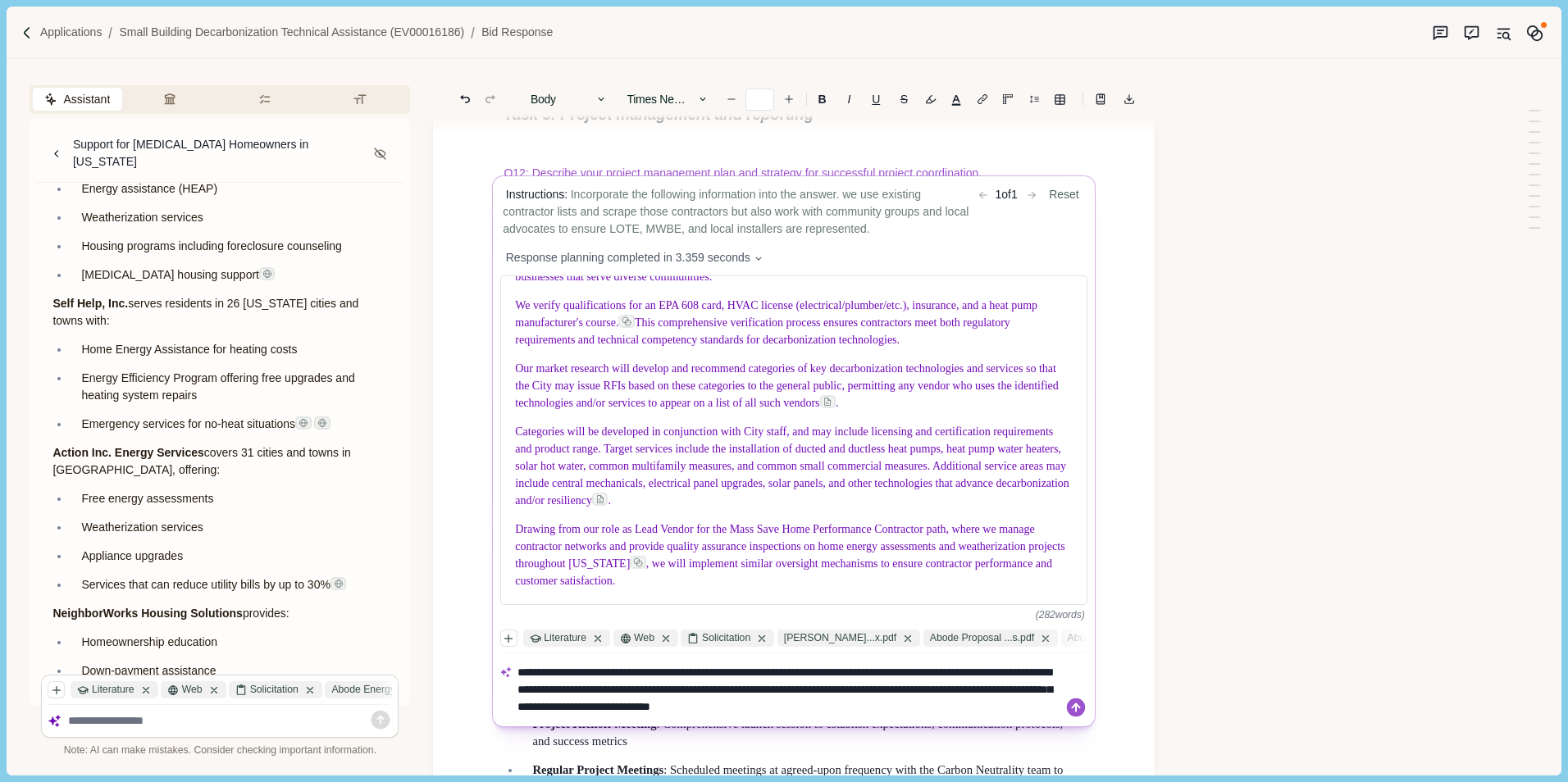
drag, startPoint x: 859, startPoint y: 706, endPoint x: 903, endPoint y: 710, distance: 44.2
click at [898, 707] on textarea "**********" at bounding box center [788, 690] width 542 height 52
drag, startPoint x: 1017, startPoint y: 703, endPoint x: 1045, endPoint y: 706, distance: 28.2
click at [1017, 704] on textarea "**********" at bounding box center [788, 690] width 542 height 52
type textarea "**********"
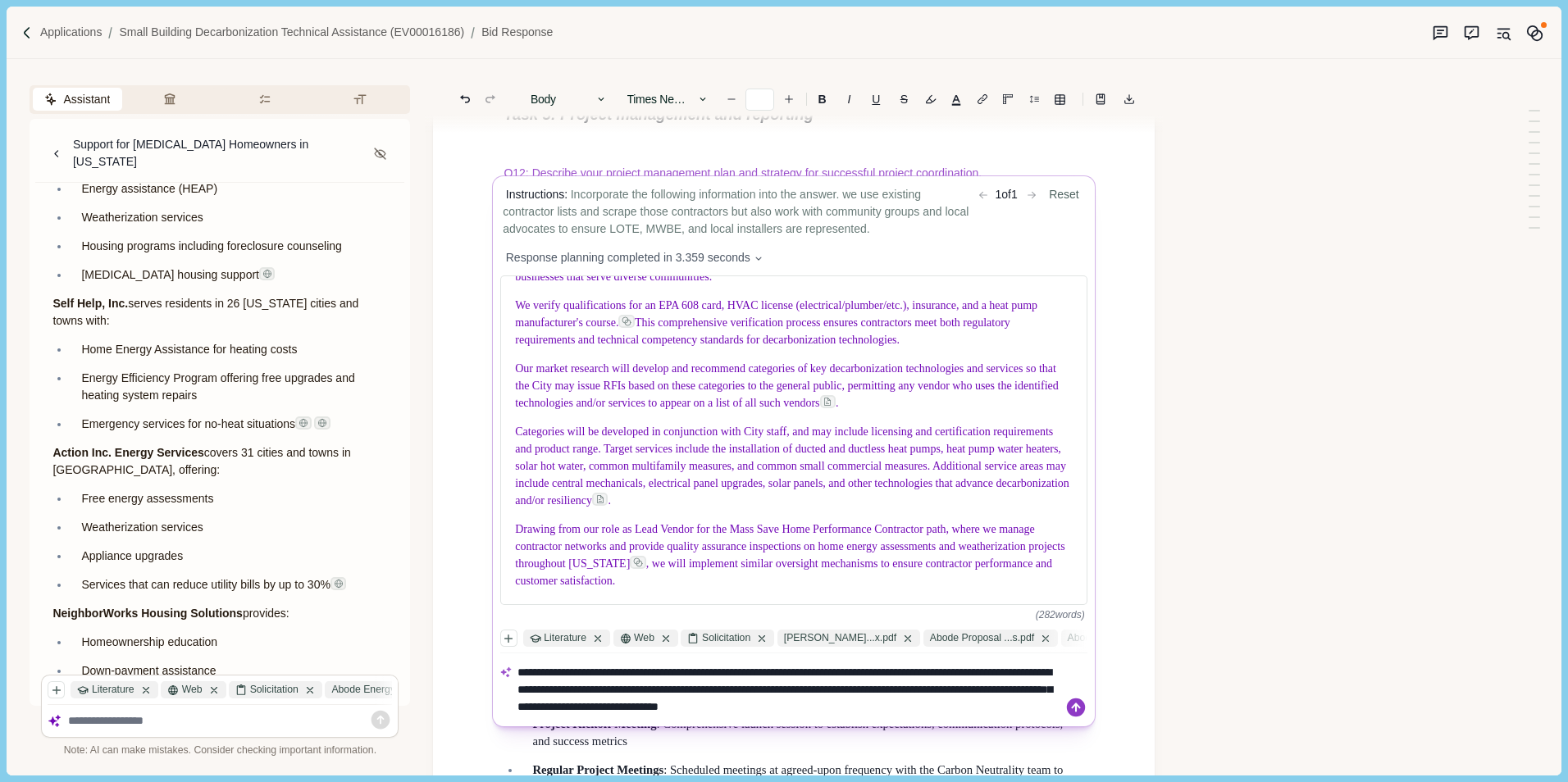
click at [1073, 705] on icon at bounding box center [1076, 707] width 18 height 18
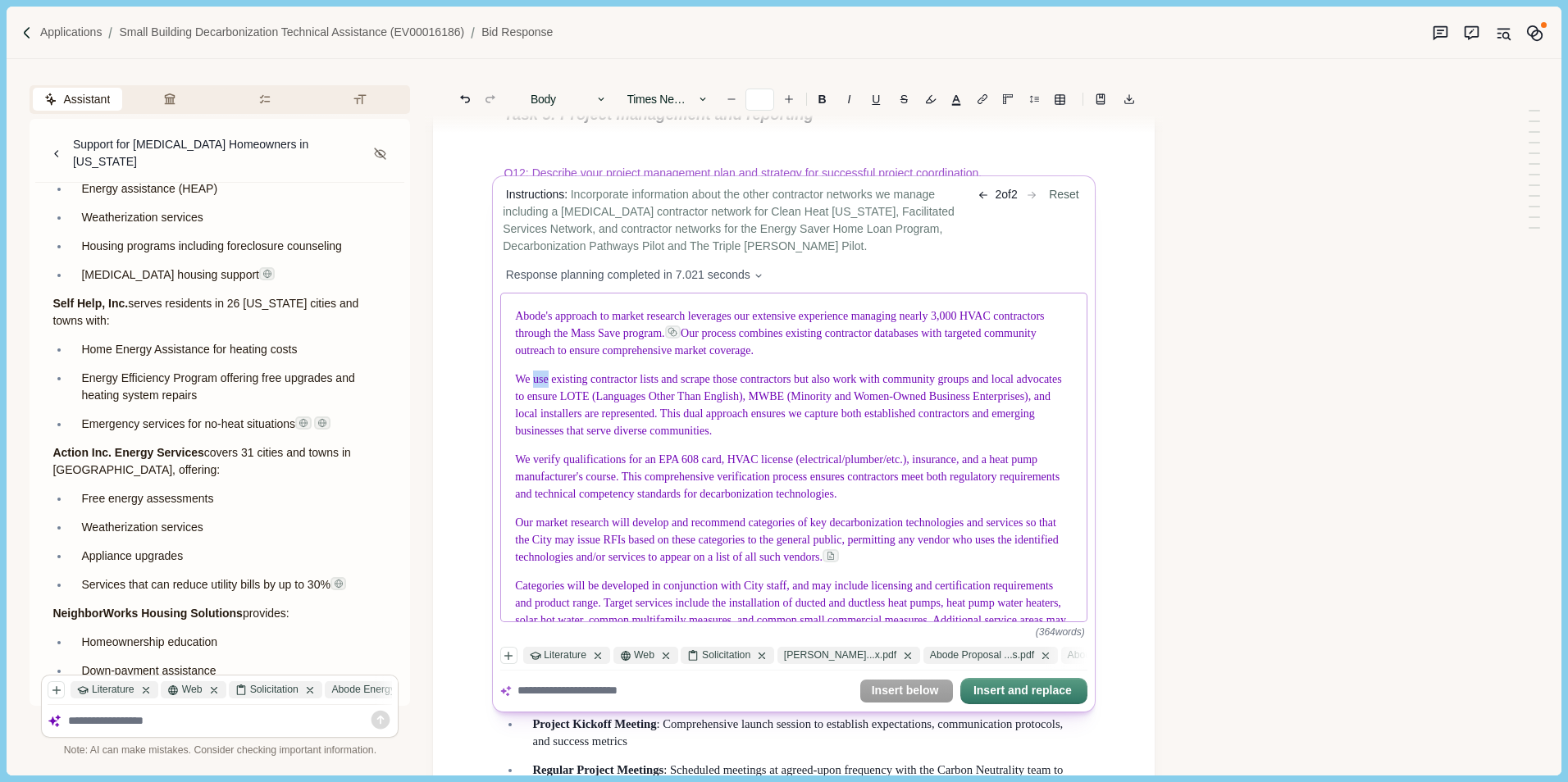
drag, startPoint x: 534, startPoint y: 383, endPoint x: 547, endPoint y: 384, distance: 13.0
click at [547, 384] on span "We use existing contractor lists and scrape those contractors but also work wit…" at bounding box center [790, 406] width 549 height 64
drag, startPoint x: 688, startPoint y: 383, endPoint x: 703, endPoint y: 383, distance: 15.0
click at [703, 383] on span "We pull from existing contractor lists and scrape those contractors but also wo…" at bounding box center [793, 406] width 557 height 64
drag, startPoint x: 733, startPoint y: 384, endPoint x: 756, endPoint y: 383, distance: 23.0
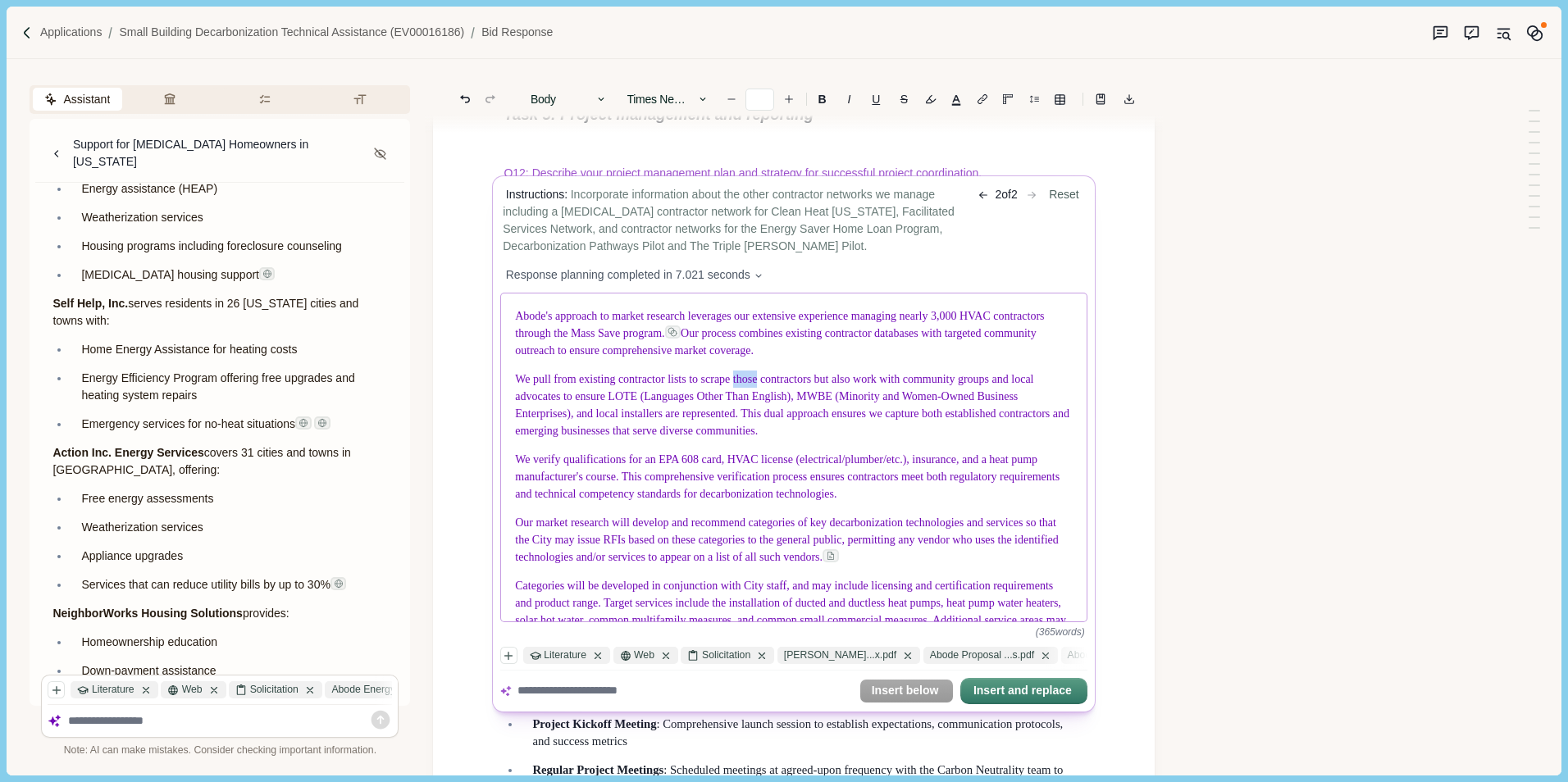
click at [756, 383] on span "We pull from existing contractor lists to scrape those contractors but also wor…" at bounding box center [793, 406] width 557 height 64
drag, startPoint x: 827, startPoint y: 384, endPoint x: 861, endPoint y: 377, distance: 34.7
click at [862, 377] on span "We pull from existing contractor lists to scrape relevant contractors but also …" at bounding box center [793, 406] width 557 height 64
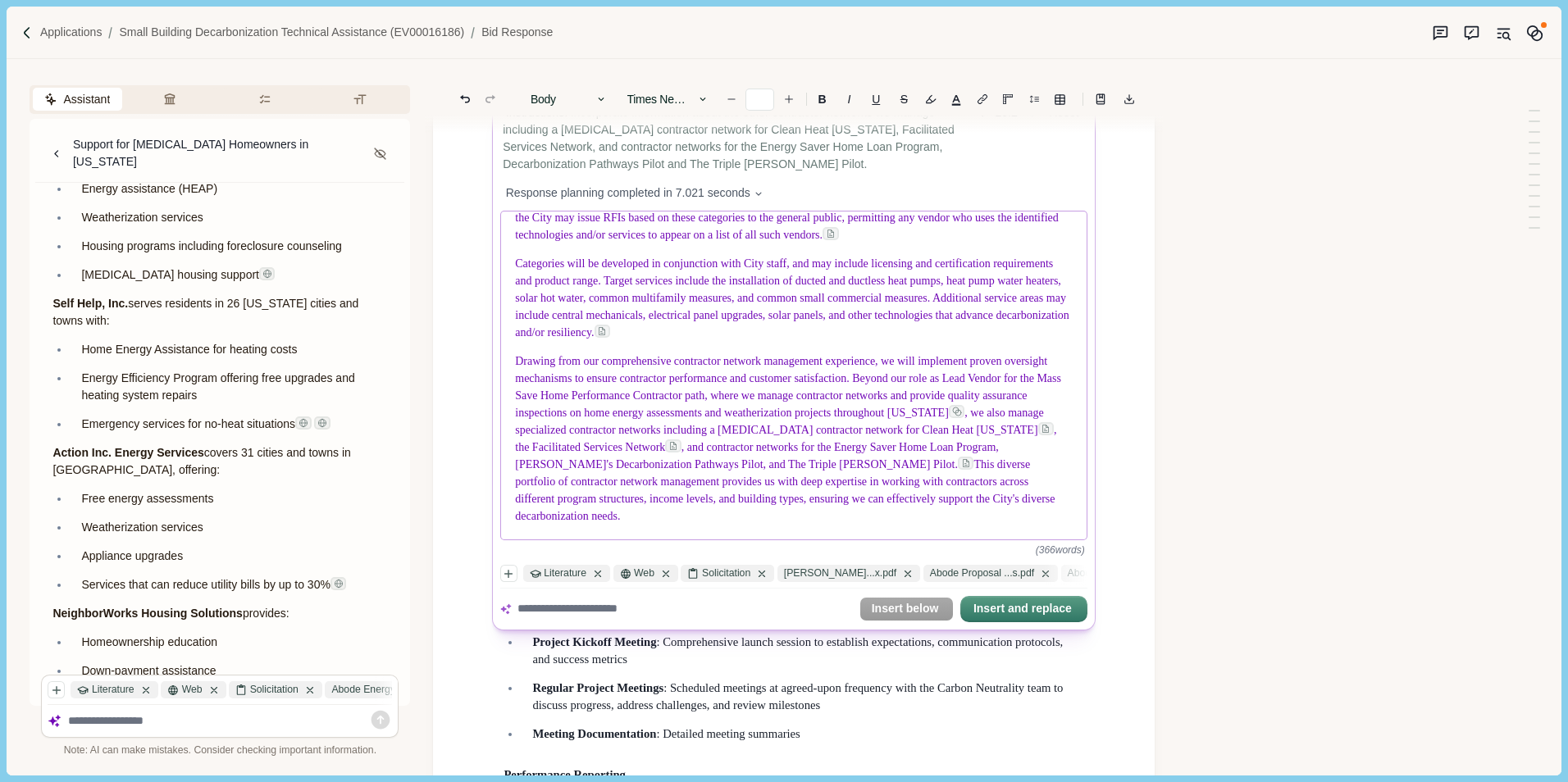
scroll to position [14057, 0]
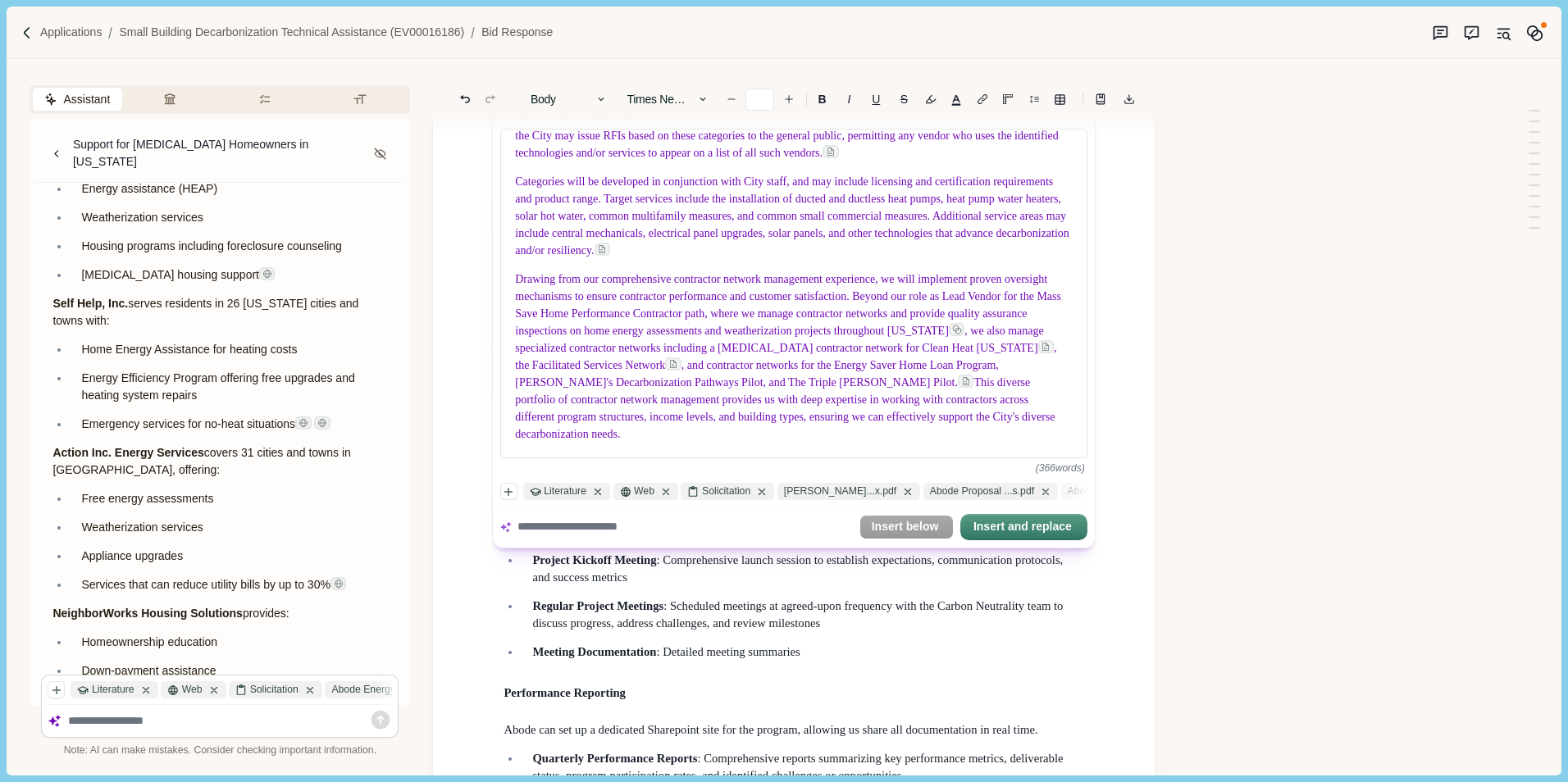
click at [553, 522] on textarea at bounding box center [684, 527] width 335 height 17
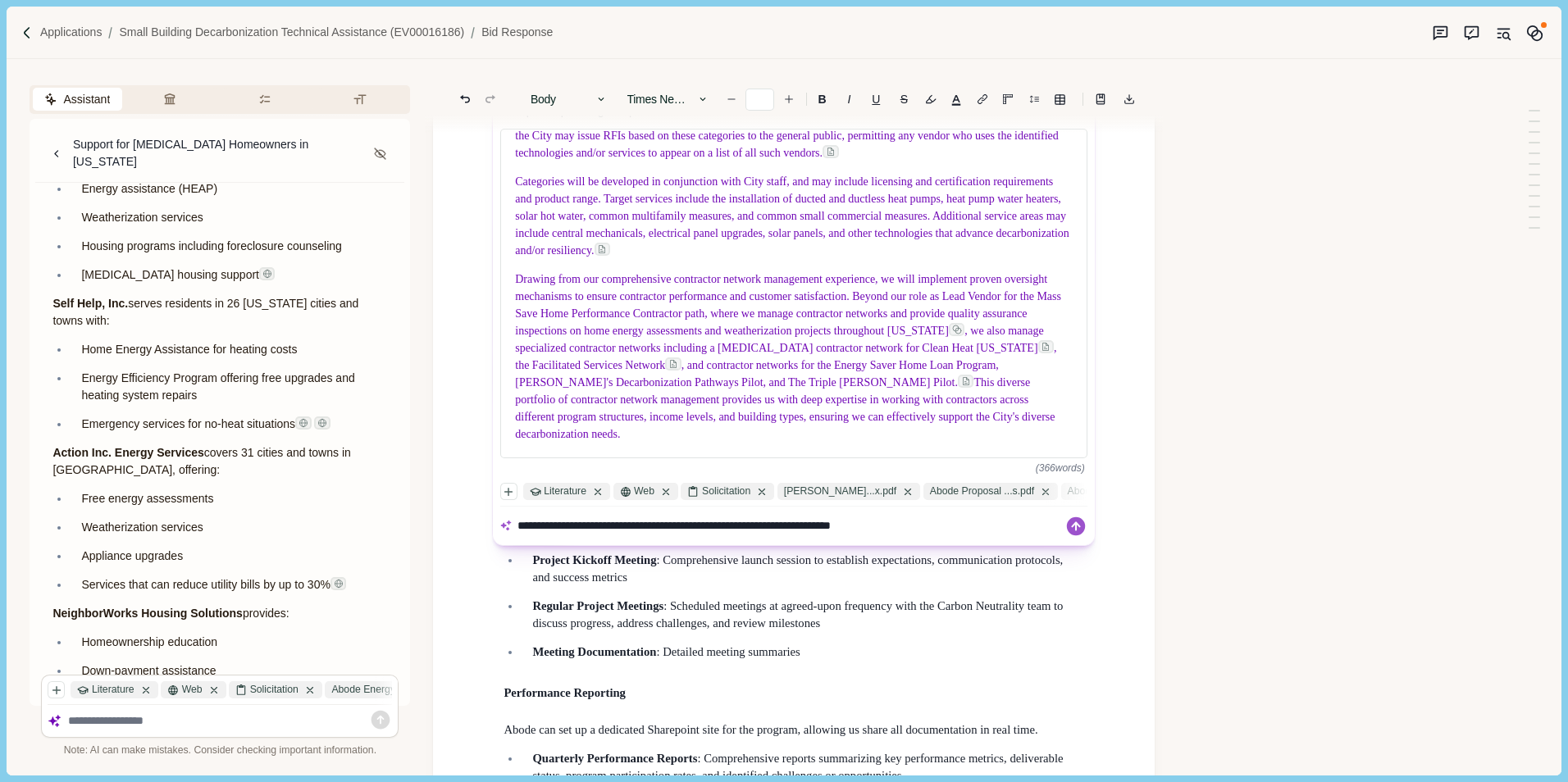
click at [926, 528] on textarea "**********" at bounding box center [788, 525] width 542 height 17
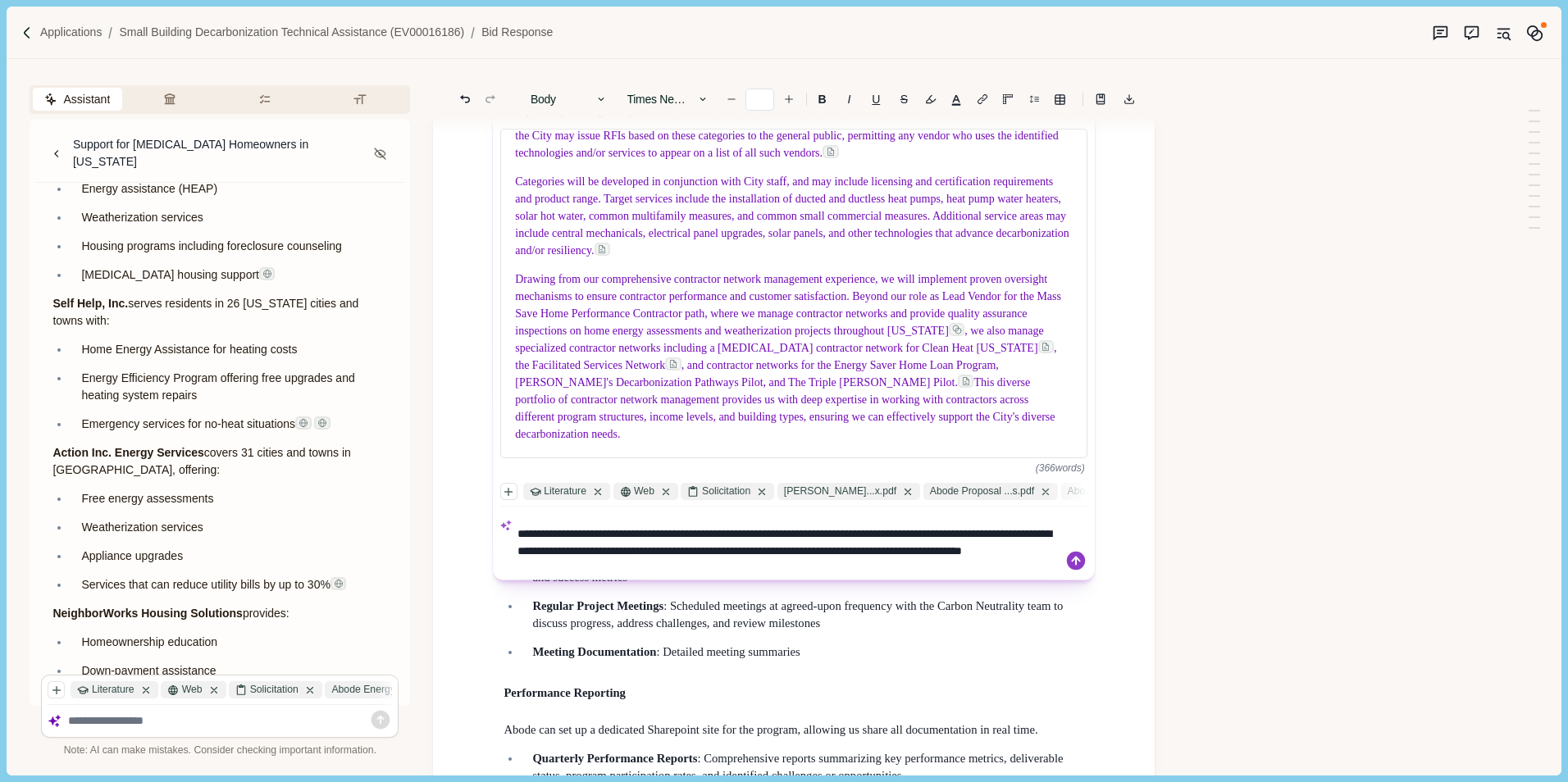
type textarea "**********"
click at [1074, 558] on icon at bounding box center [1077, 561] width 23 height 23
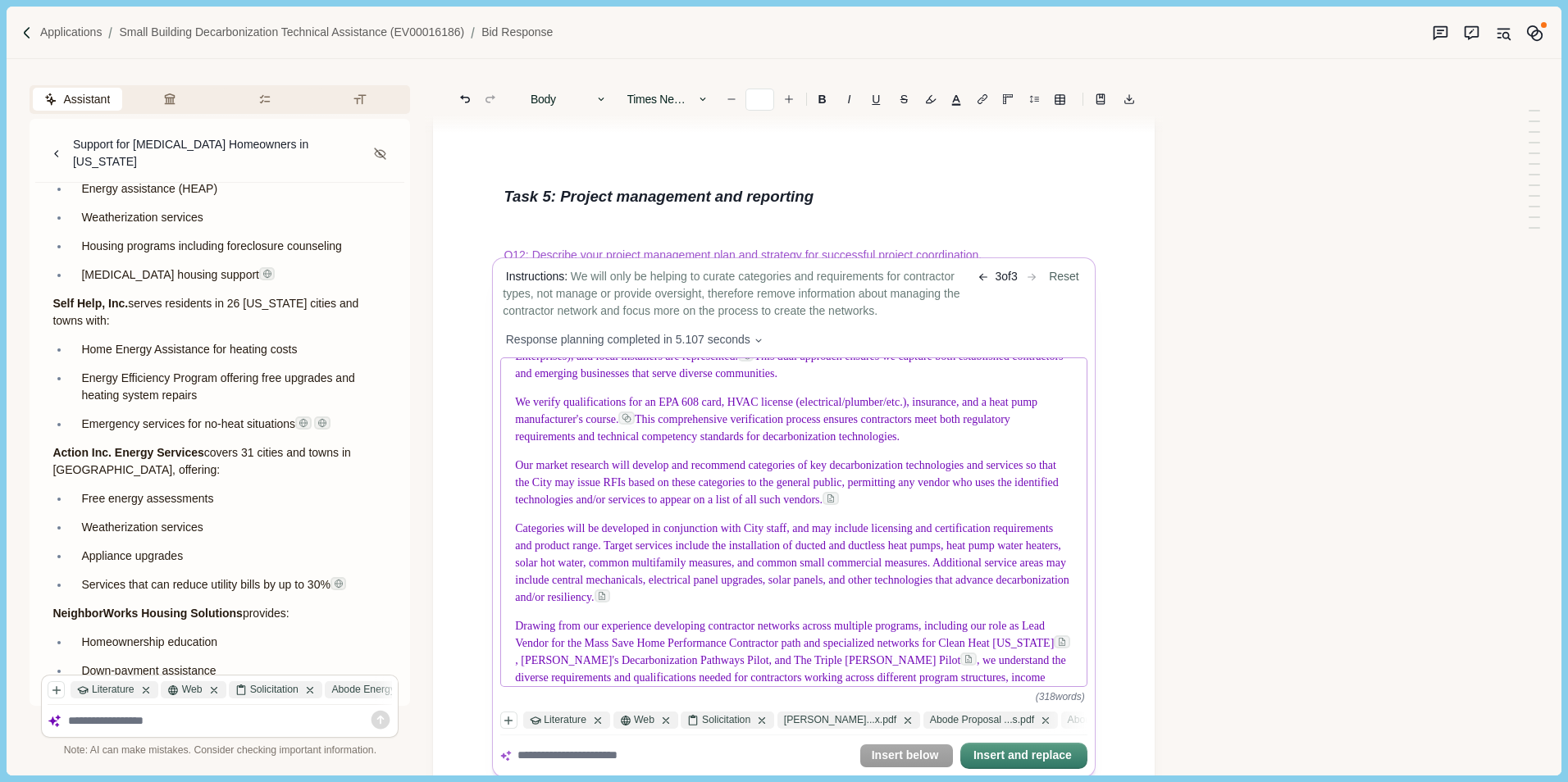
scroll to position [164, 0]
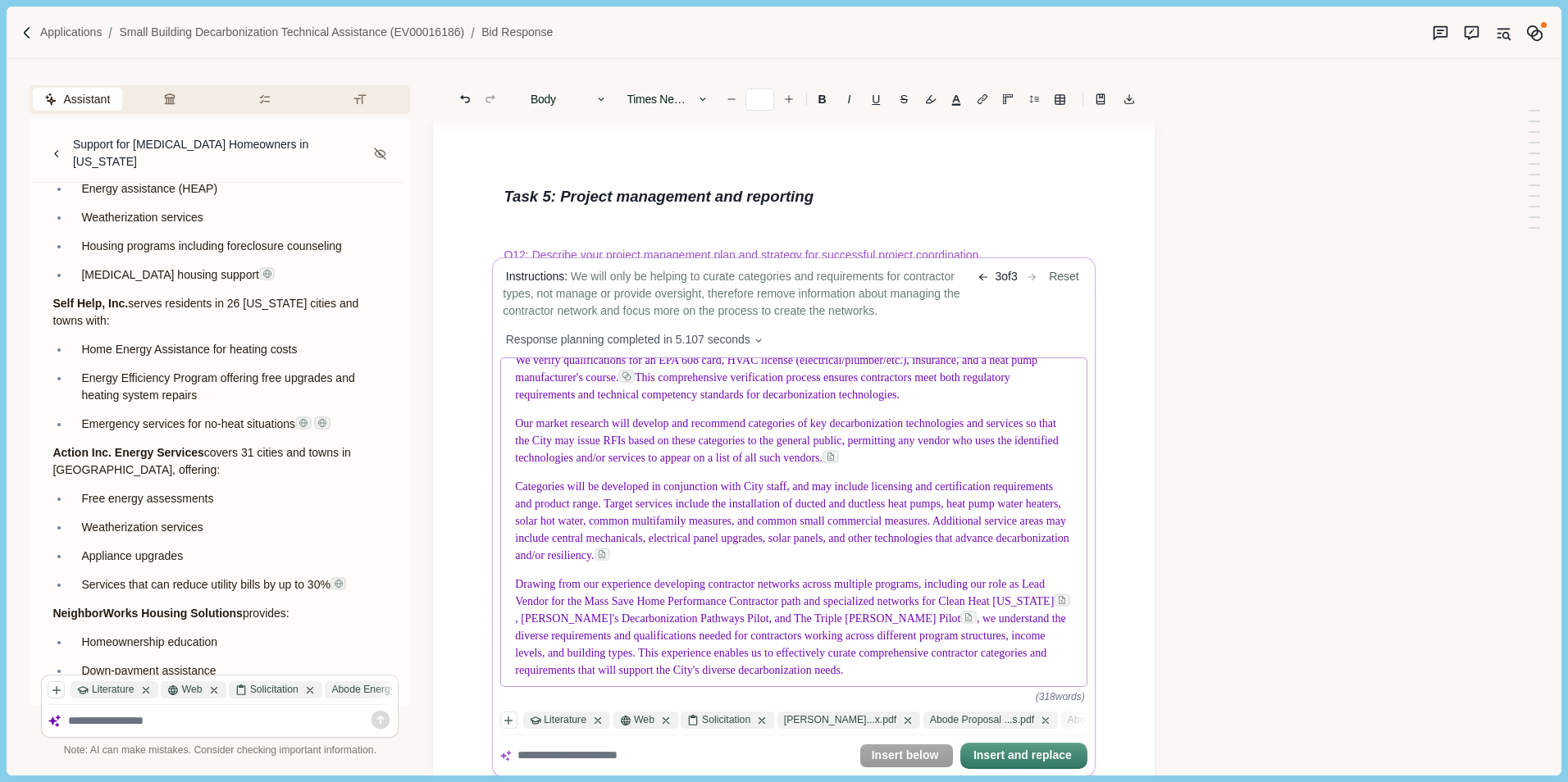
click at [919, 467] on p "Our market research will develop and recommend categories of key decarbonizatio…" at bounding box center [794, 442] width 558 height 52
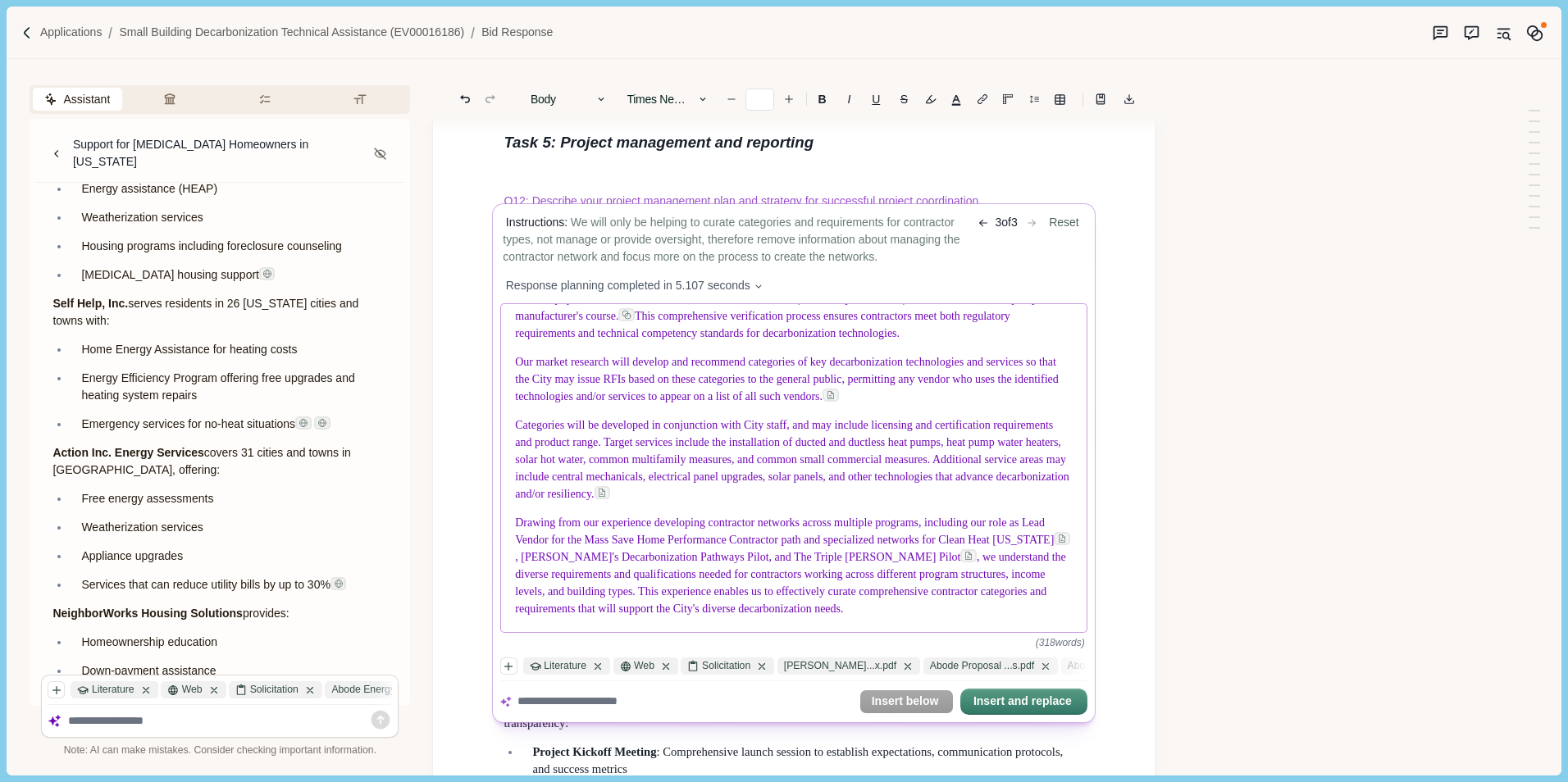
scroll to position [13893, 0]
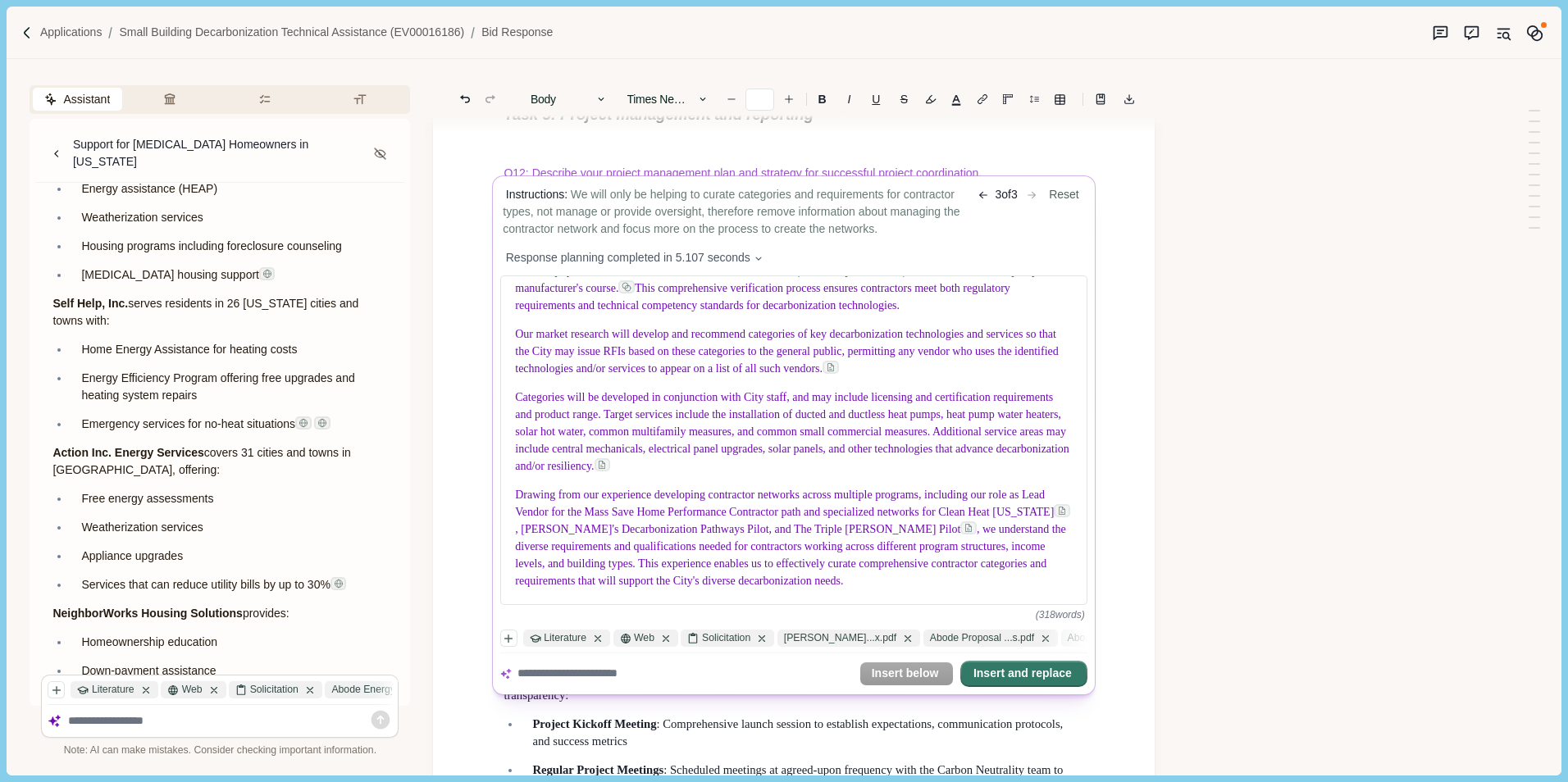
click at [1016, 672] on button "Insert and replace" at bounding box center [1023, 674] width 123 height 23
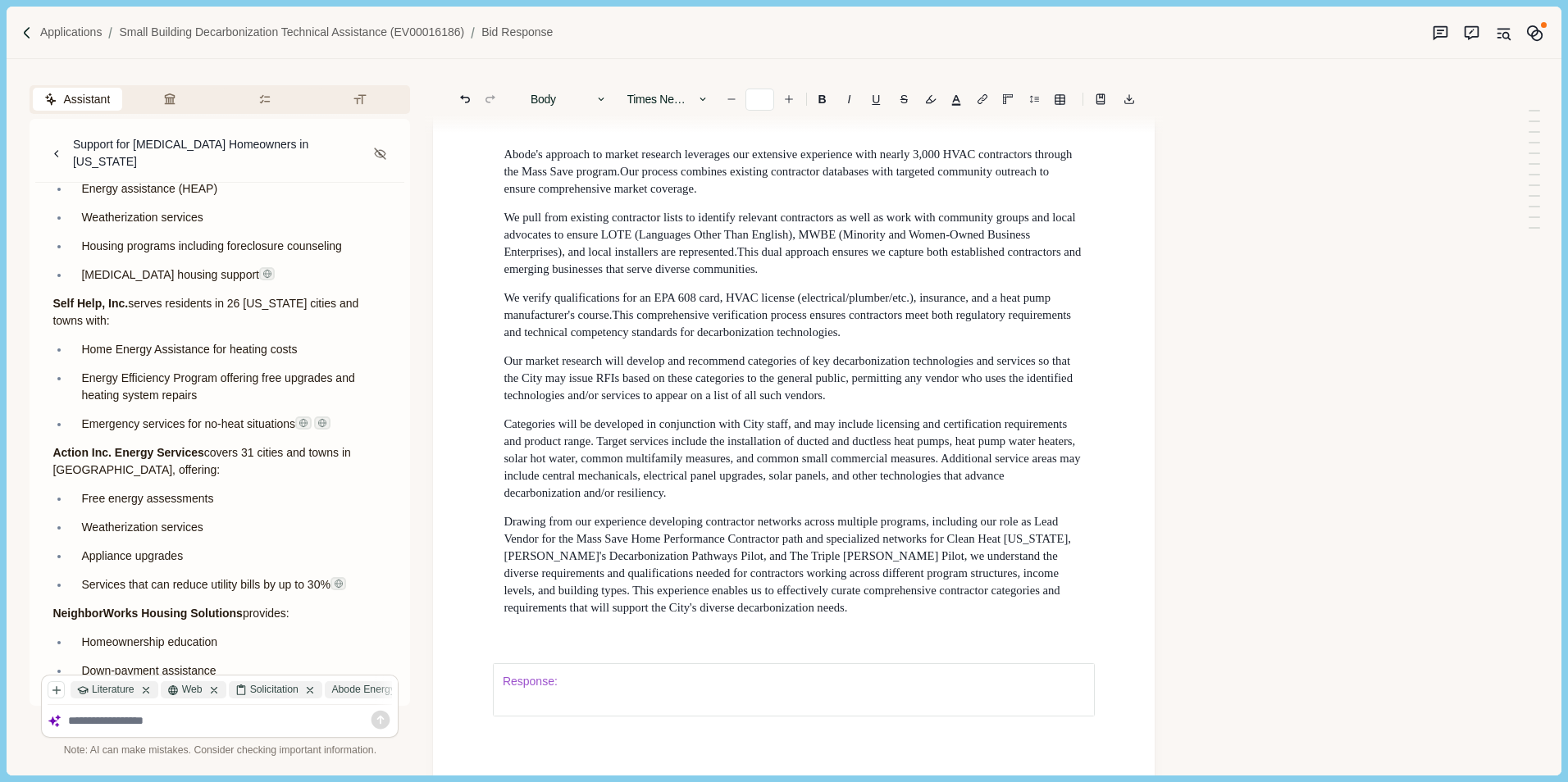
scroll to position [13155, 0]
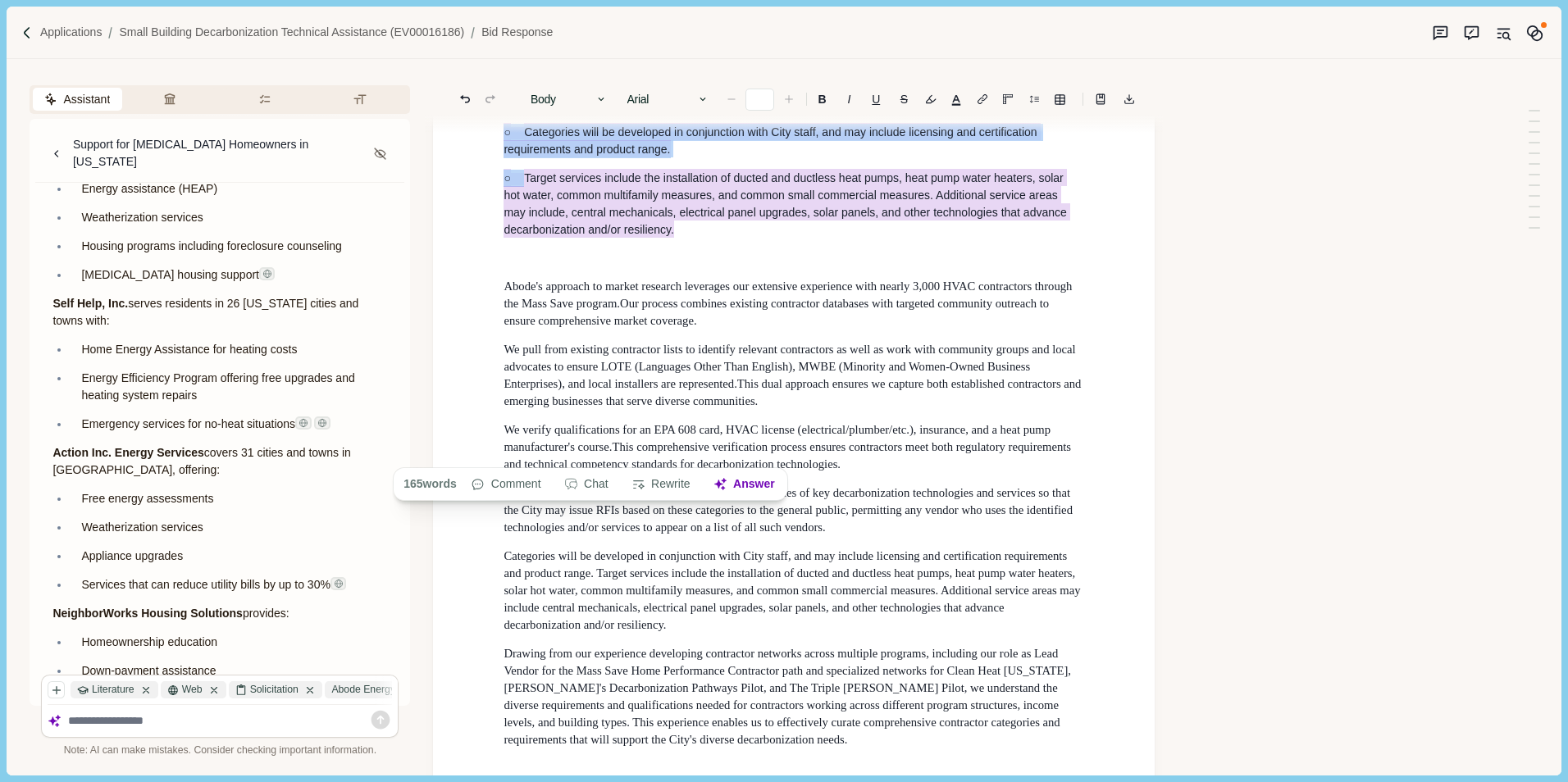
drag, startPoint x: 501, startPoint y: 201, endPoint x: 722, endPoint y: 405, distance: 300.8
click at [822, 100] on b "B" at bounding box center [822, 99] width 8 height 12
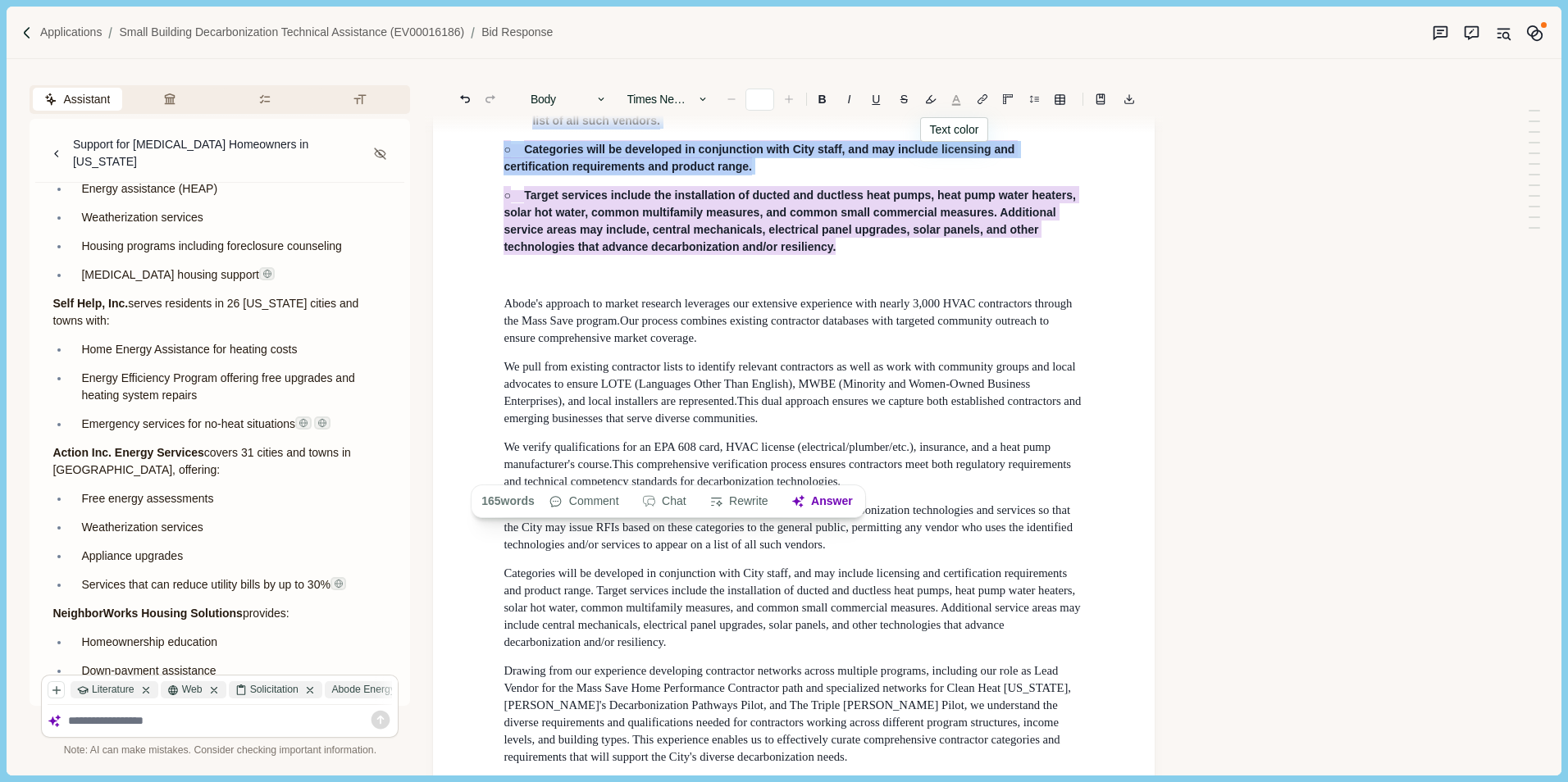
click at [956, 100] on button "button" at bounding box center [956, 100] width 23 height 23
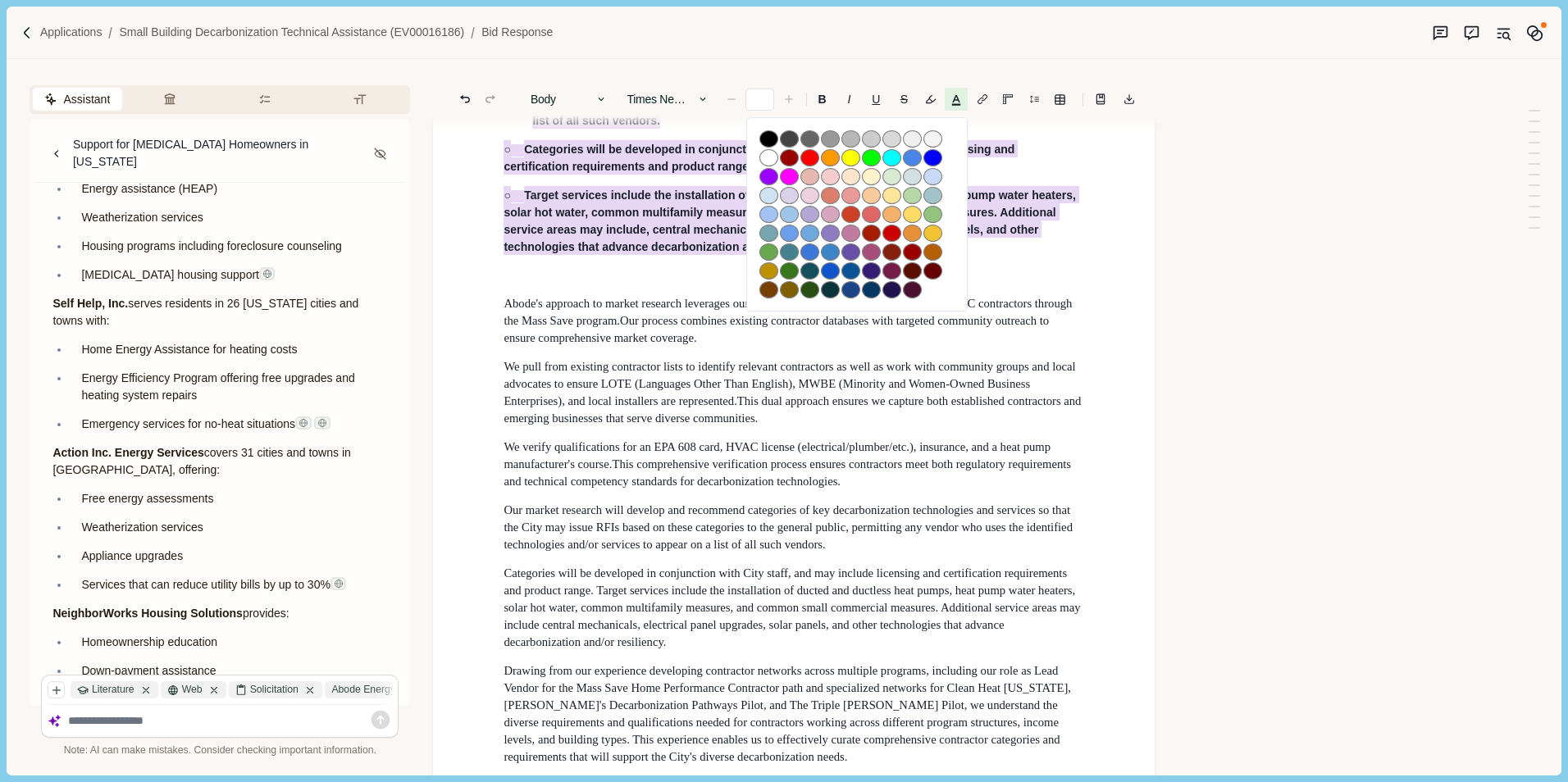
click at [770, 128] on div at bounding box center [856, 214] width 221 height 195
click at [768, 133] on button "button" at bounding box center [768, 139] width 19 height 17
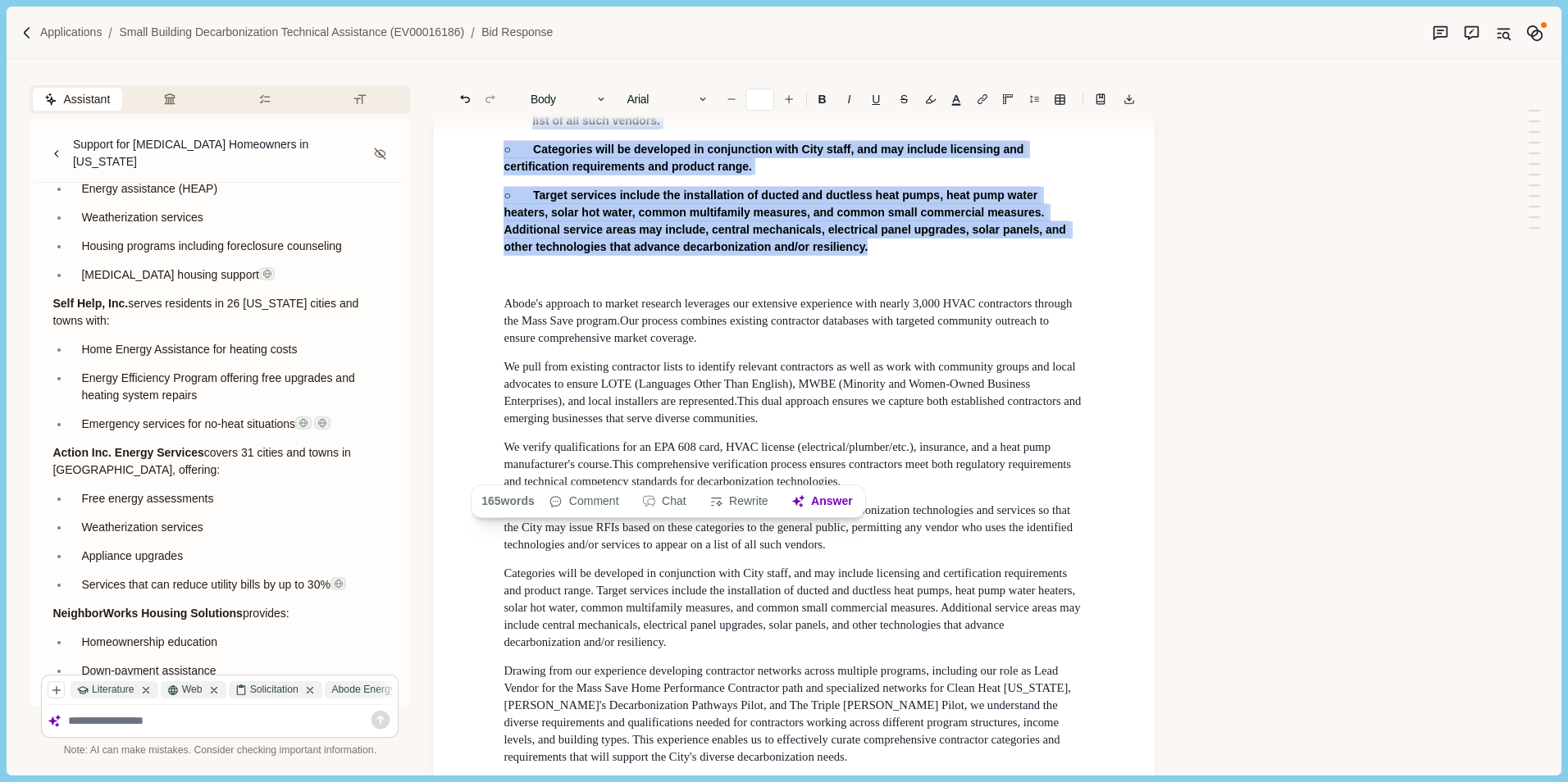
click at [826, 48] on span "The vendor will assist the City in researching and understanding the market of …" at bounding box center [792, 31] width 576 height 35
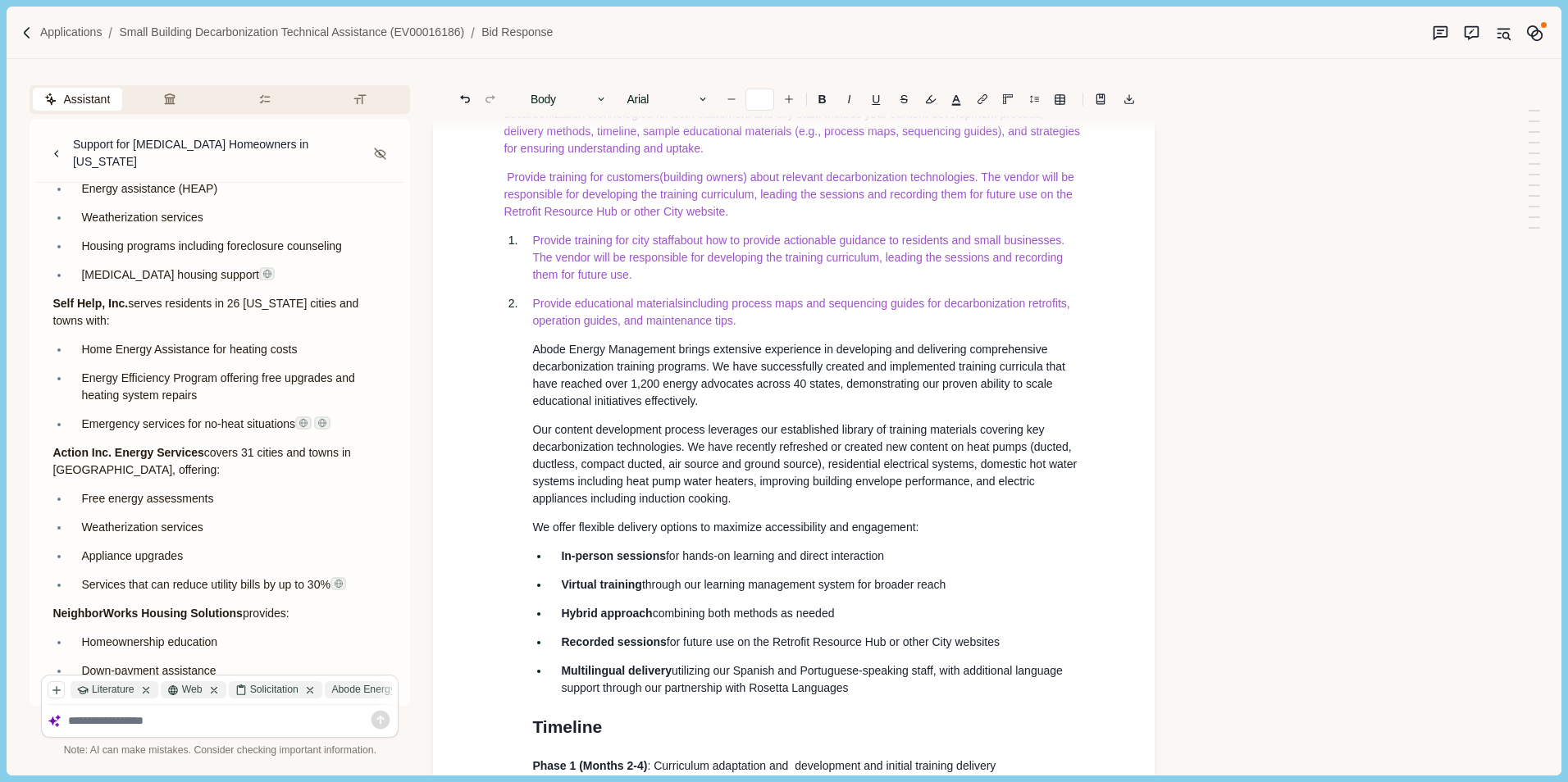
scroll to position [10941, 0]
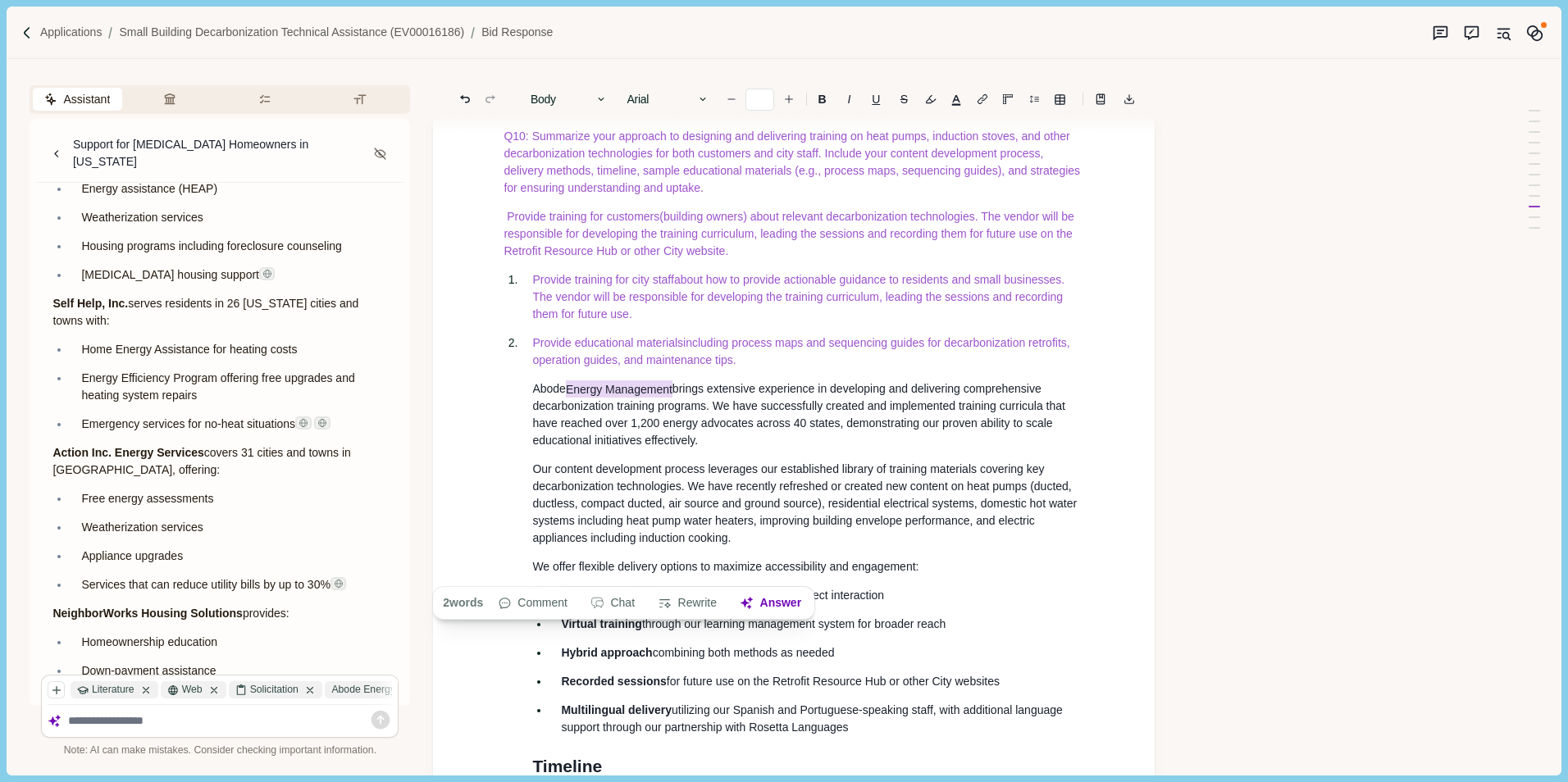
drag, startPoint x: 569, startPoint y: 570, endPoint x: 677, endPoint y: 576, distance: 108.2
click at [677, 448] on span "Abode Energy Management brings extensive experience in developing and deliverin…" at bounding box center [800, 414] width 536 height 68
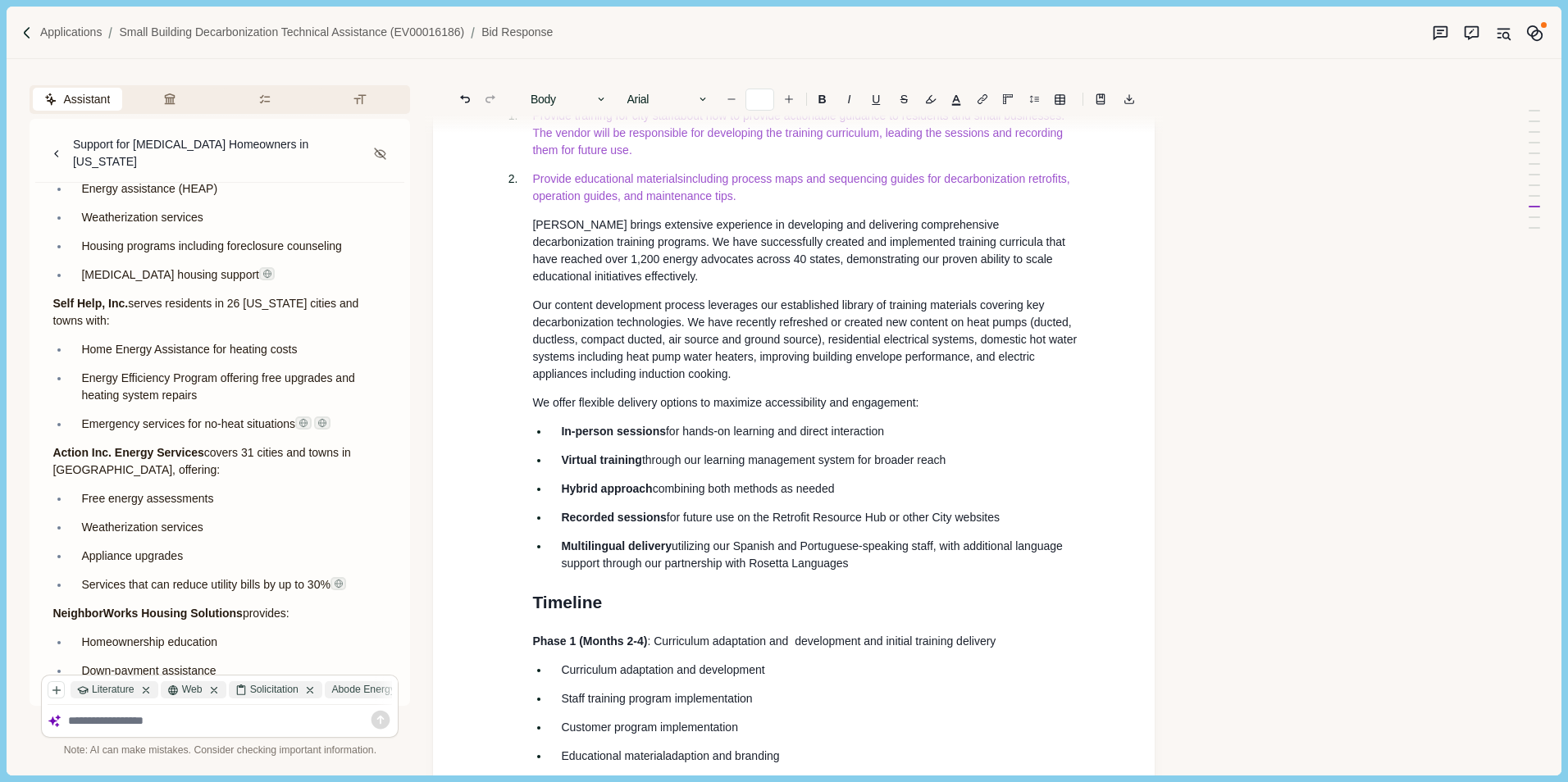
scroll to position [11023, 0]
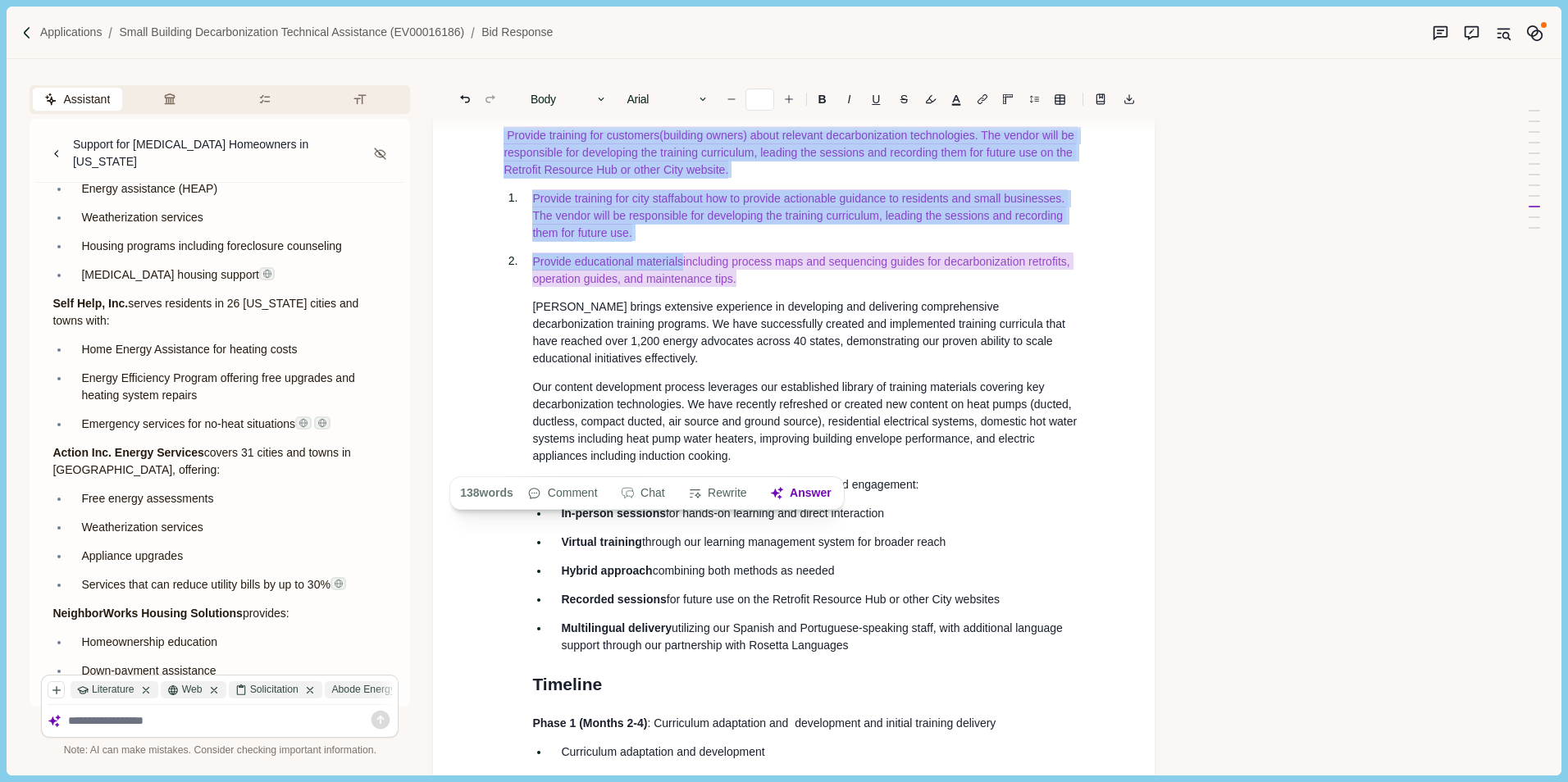
drag, startPoint x: 495, startPoint y: 233, endPoint x: 802, endPoint y: 459, distance: 381.2
click at [819, 100] on b "B" at bounding box center [822, 99] width 8 height 12
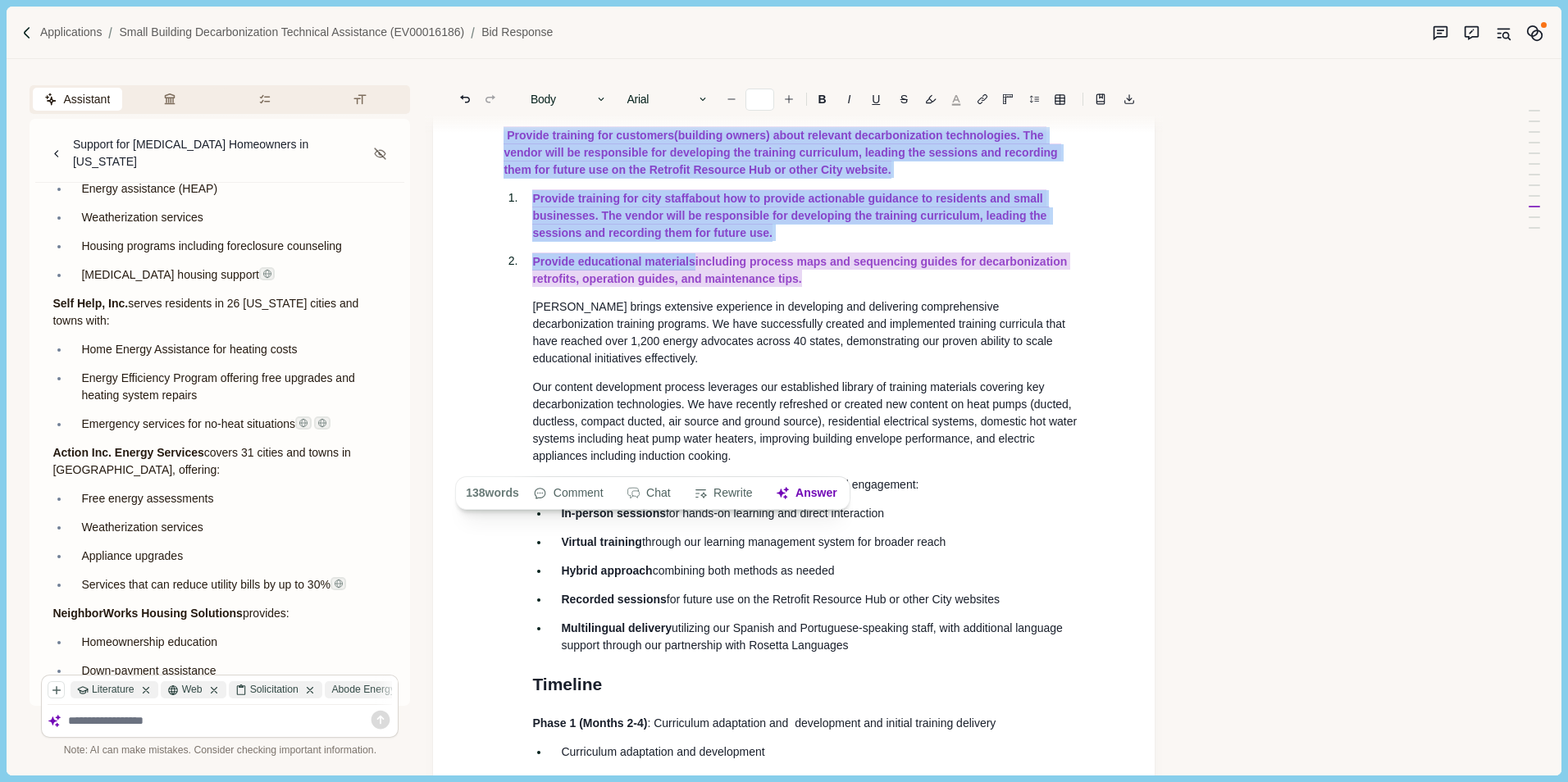
click at [952, 98] on button "button" at bounding box center [956, 100] width 23 height 23
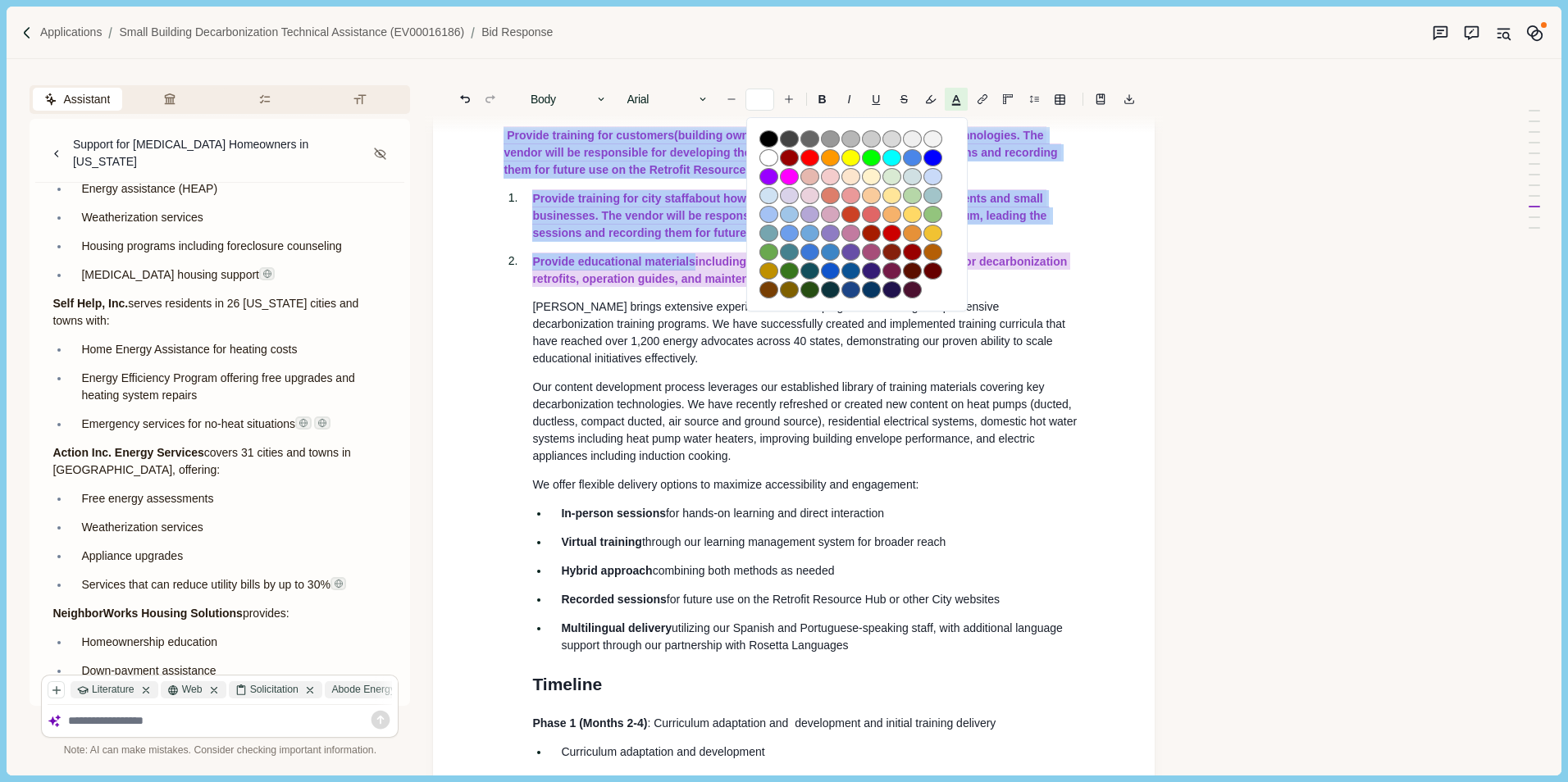
click at [1218, 241] on div "Assistant Review Criteria Requirements Formatting Support for [MEDICAL_DATA] Ho…" at bounding box center [756, 417] width 1500 height 716
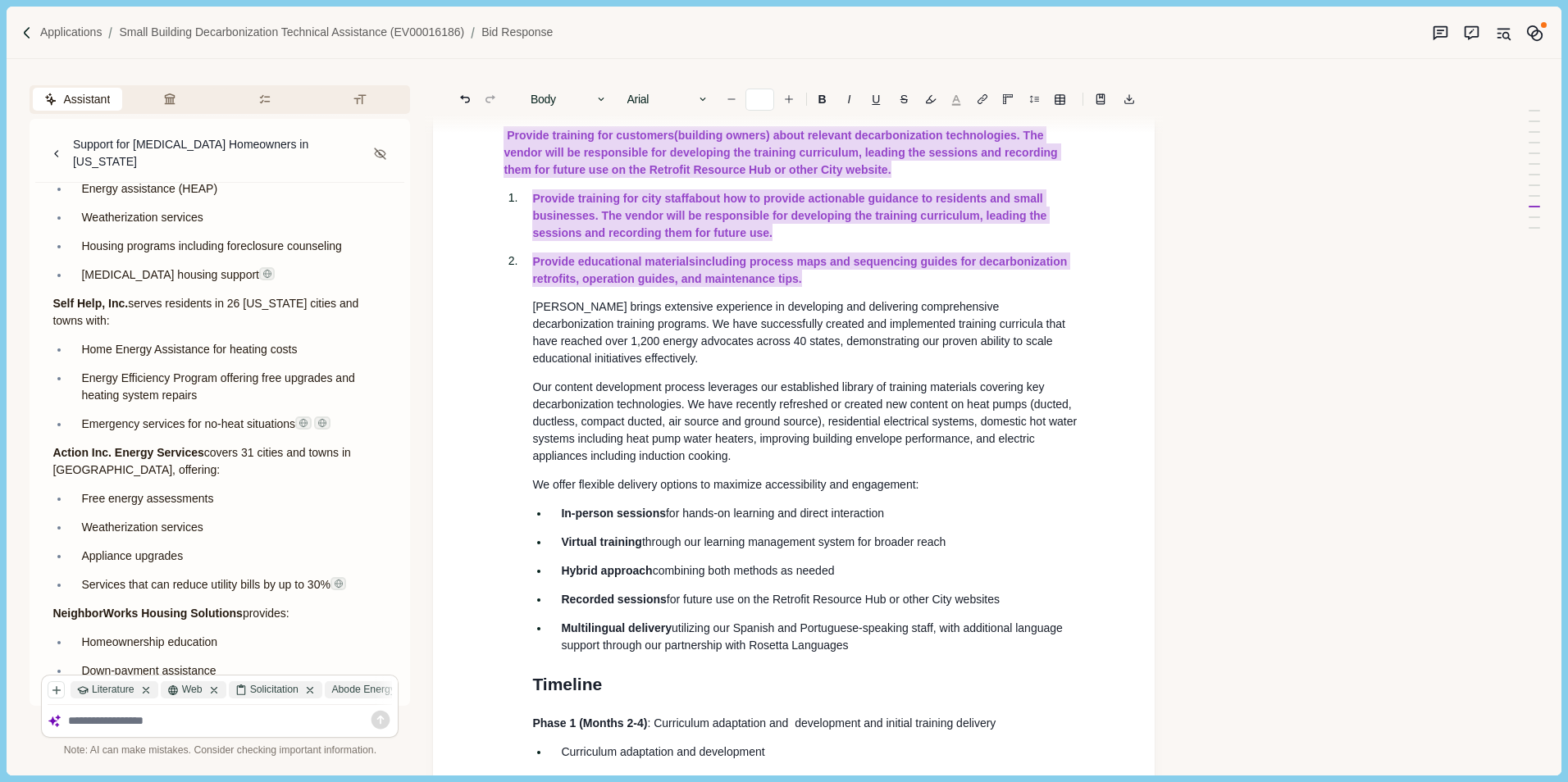
click at [952, 97] on button "button" at bounding box center [956, 100] width 23 height 23
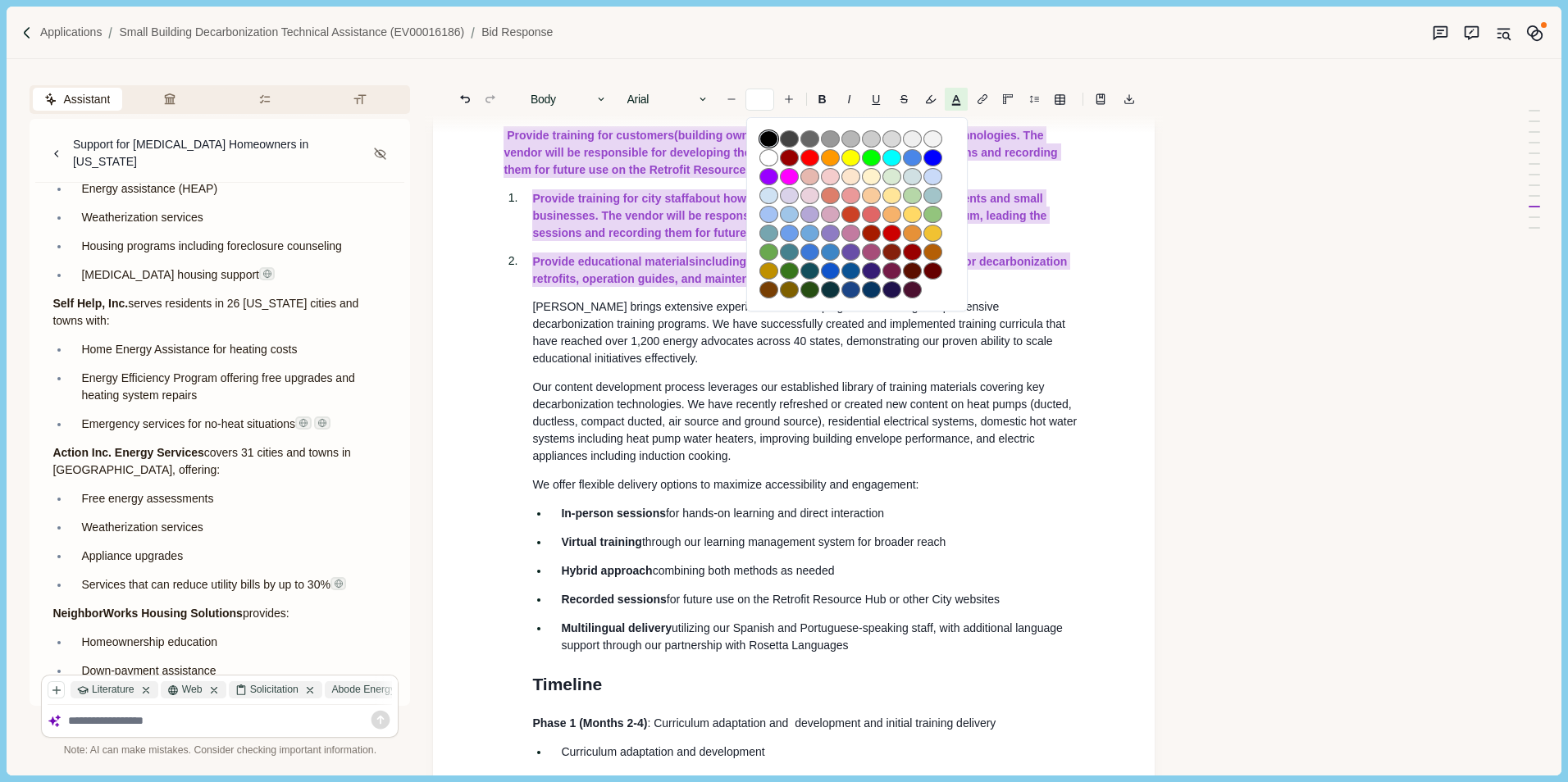
click at [768, 140] on button "button" at bounding box center [768, 139] width 19 height 17
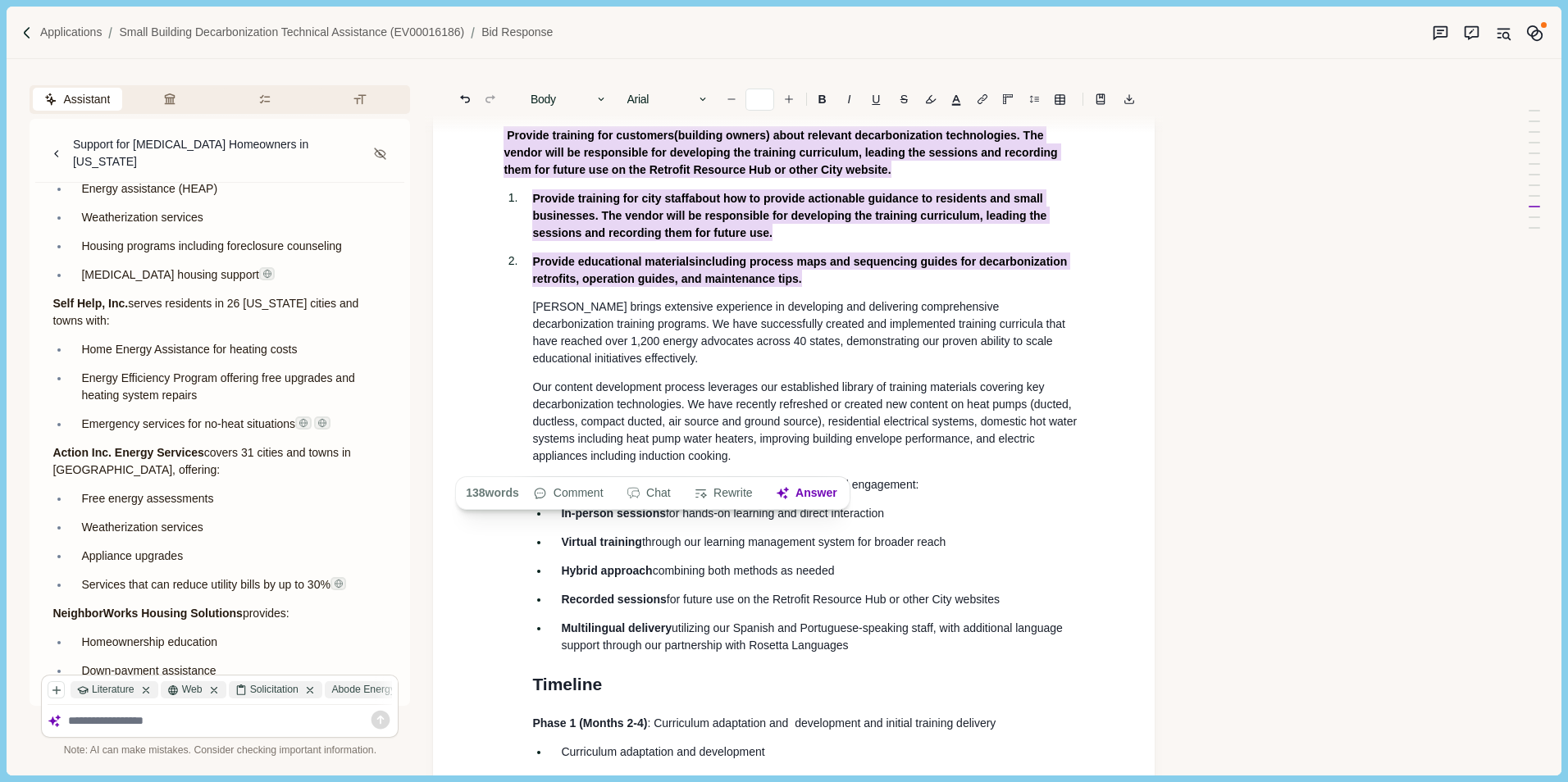
click at [1238, 347] on div "Assistant Review Criteria Requirements Formatting Support for [MEDICAL_DATA] Ho…" at bounding box center [756, 417] width 1500 height 716
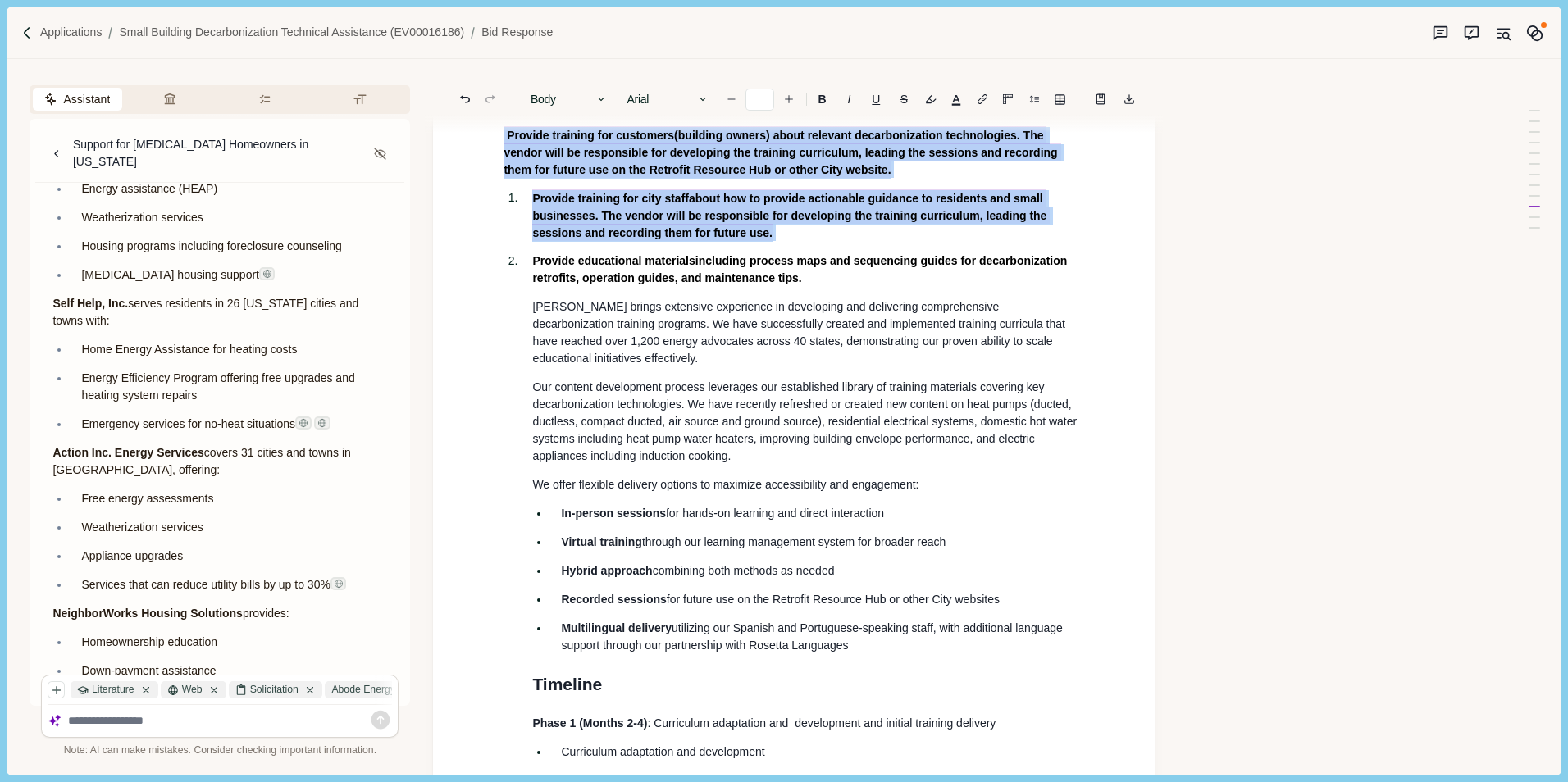
drag, startPoint x: 500, startPoint y: 234, endPoint x: 792, endPoint y: 434, distance: 353.9
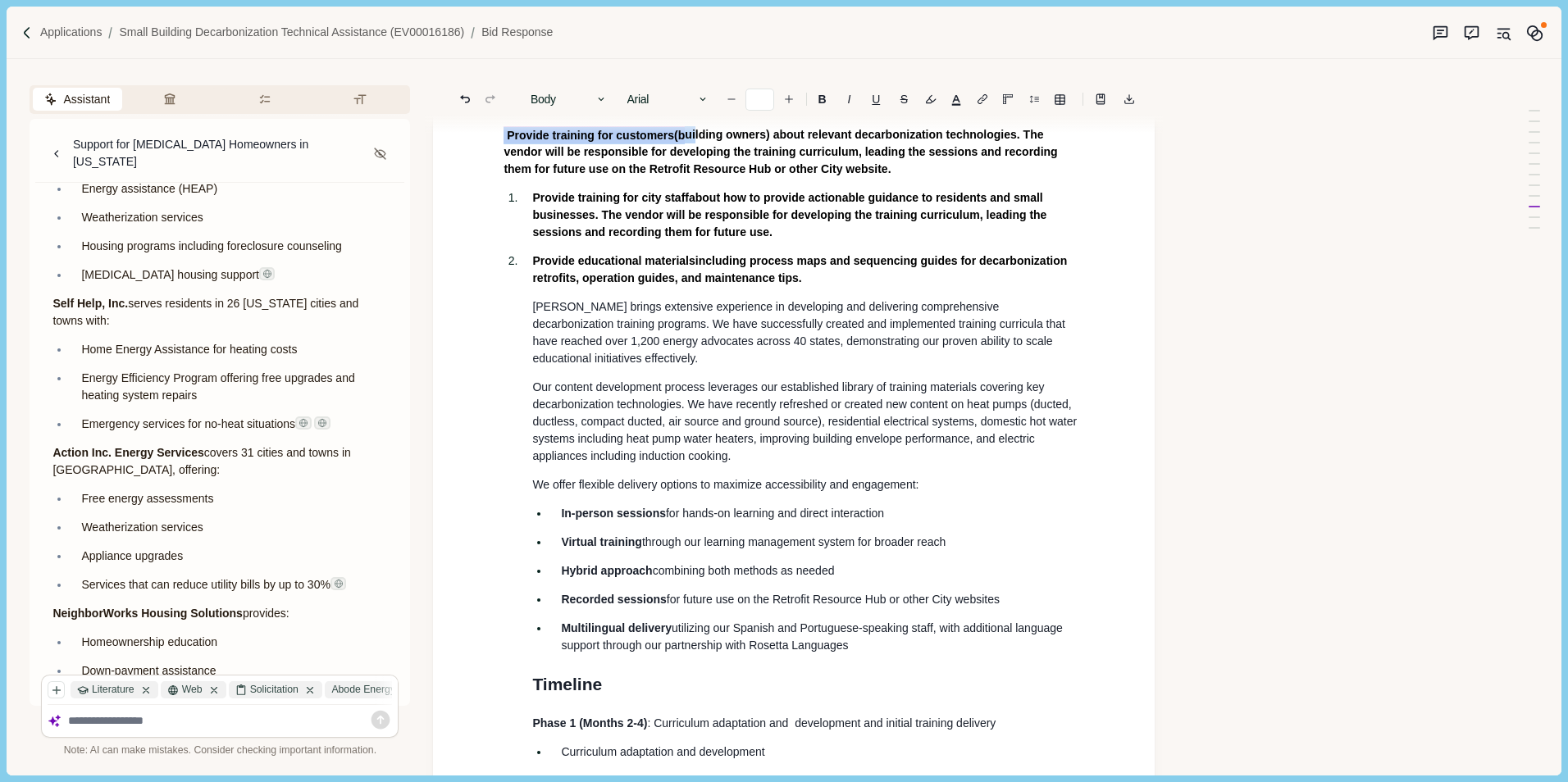
drag, startPoint x: 501, startPoint y: 238, endPoint x: 867, endPoint y: 355, distance: 384.2
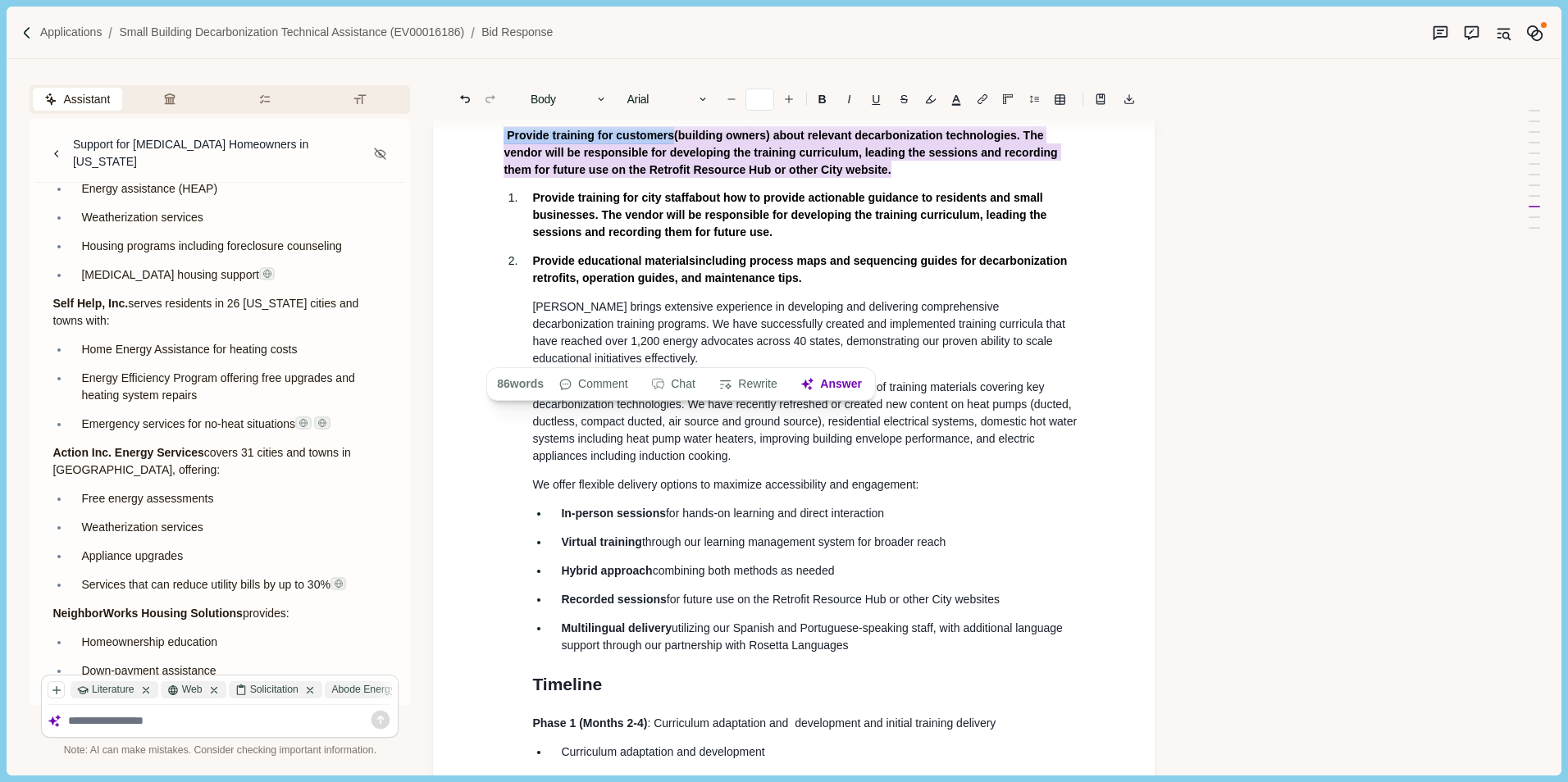
click at [918, 178] on p "Provide training for customers (building owners) about relevant decarbonization…" at bounding box center [793, 152] width 580 height 52
click at [983, 115] on p "Q10: Summarize your approach to designing and delivering training on heat pumps…" at bounding box center [793, 81] width 580 height 69
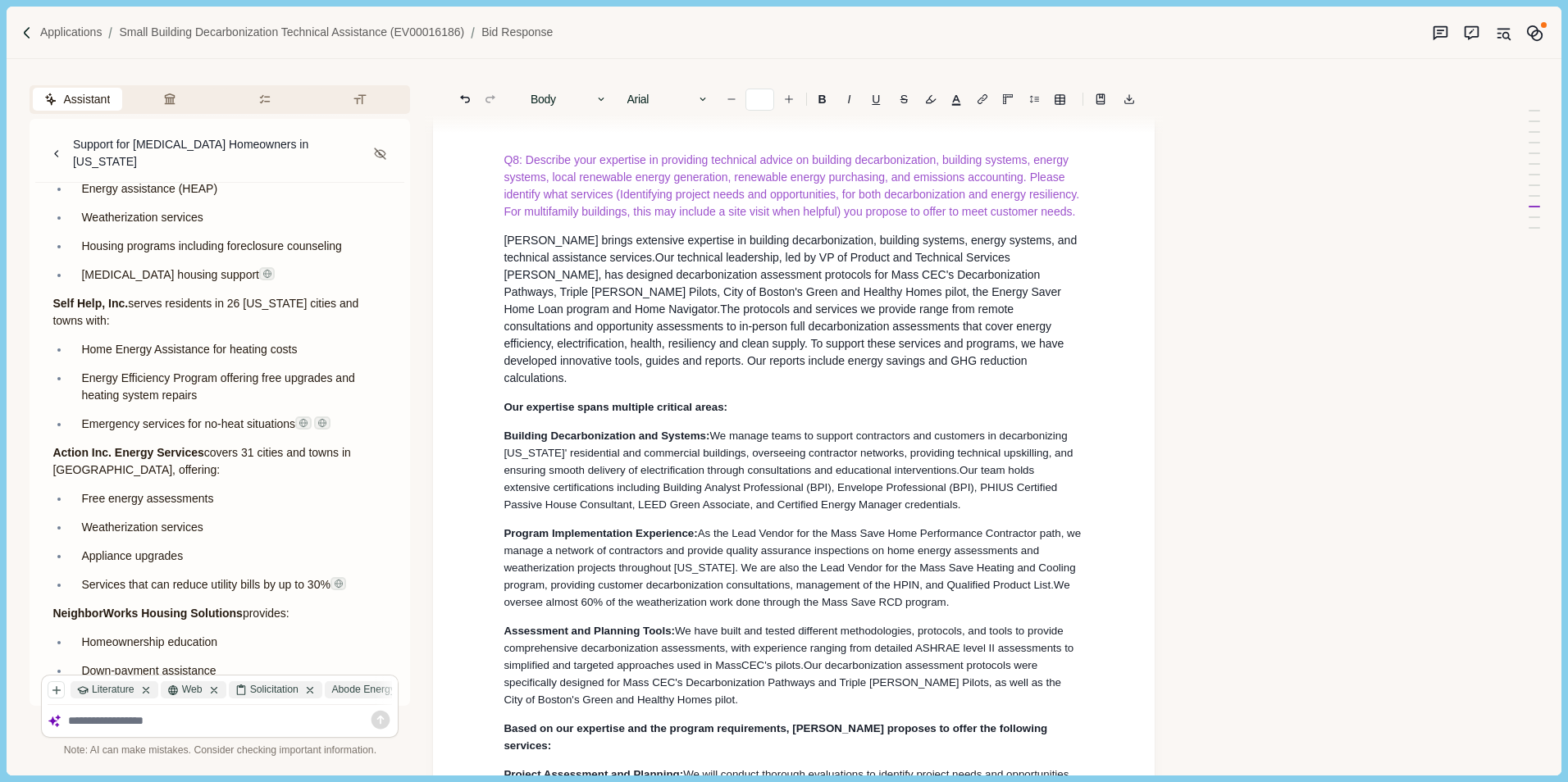
scroll to position [8480, 0]
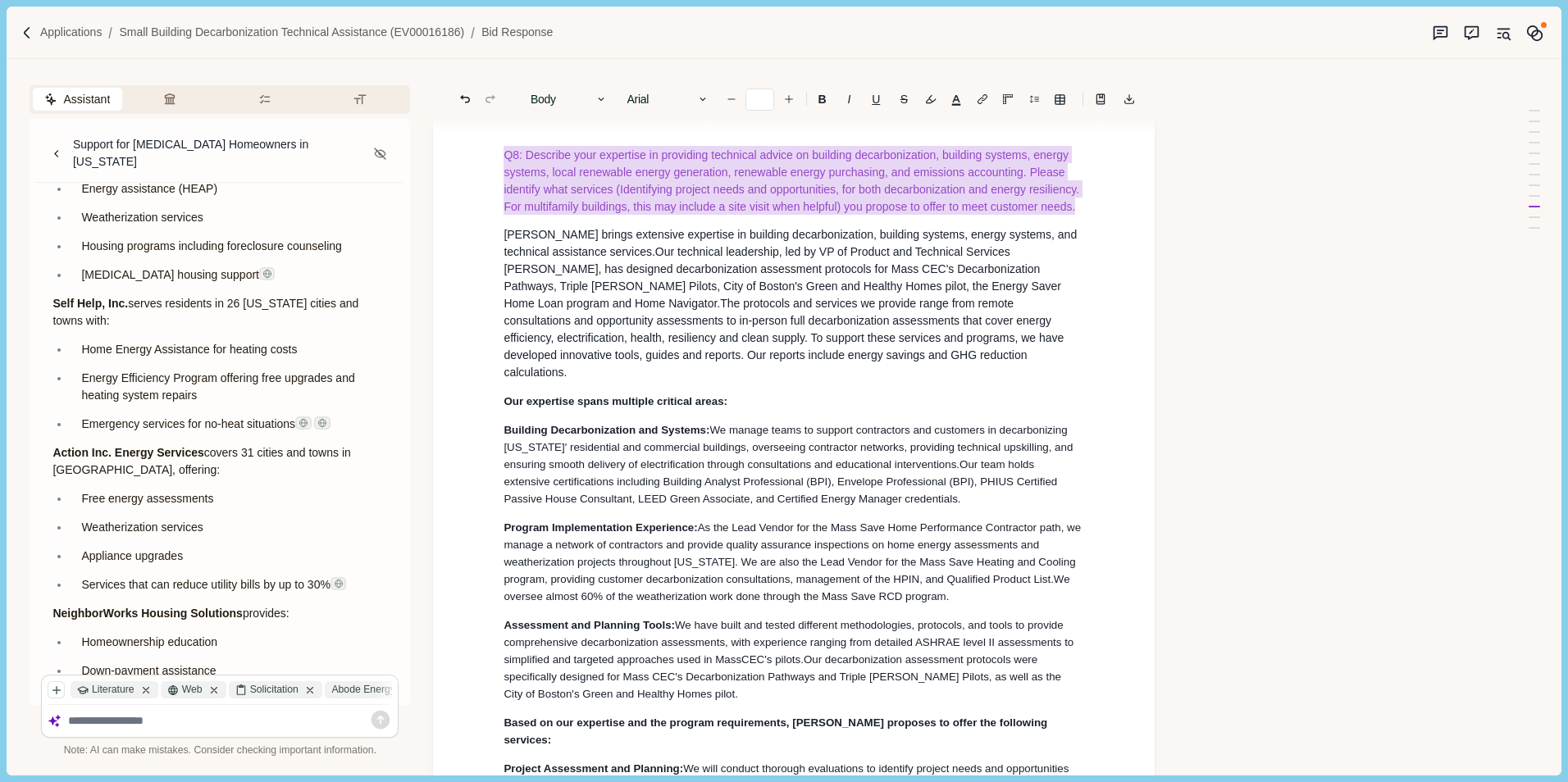
drag, startPoint x: 496, startPoint y: 280, endPoint x: 625, endPoint y: 346, distance: 144.9
click at [820, 100] on b "B" at bounding box center [822, 99] width 8 height 12
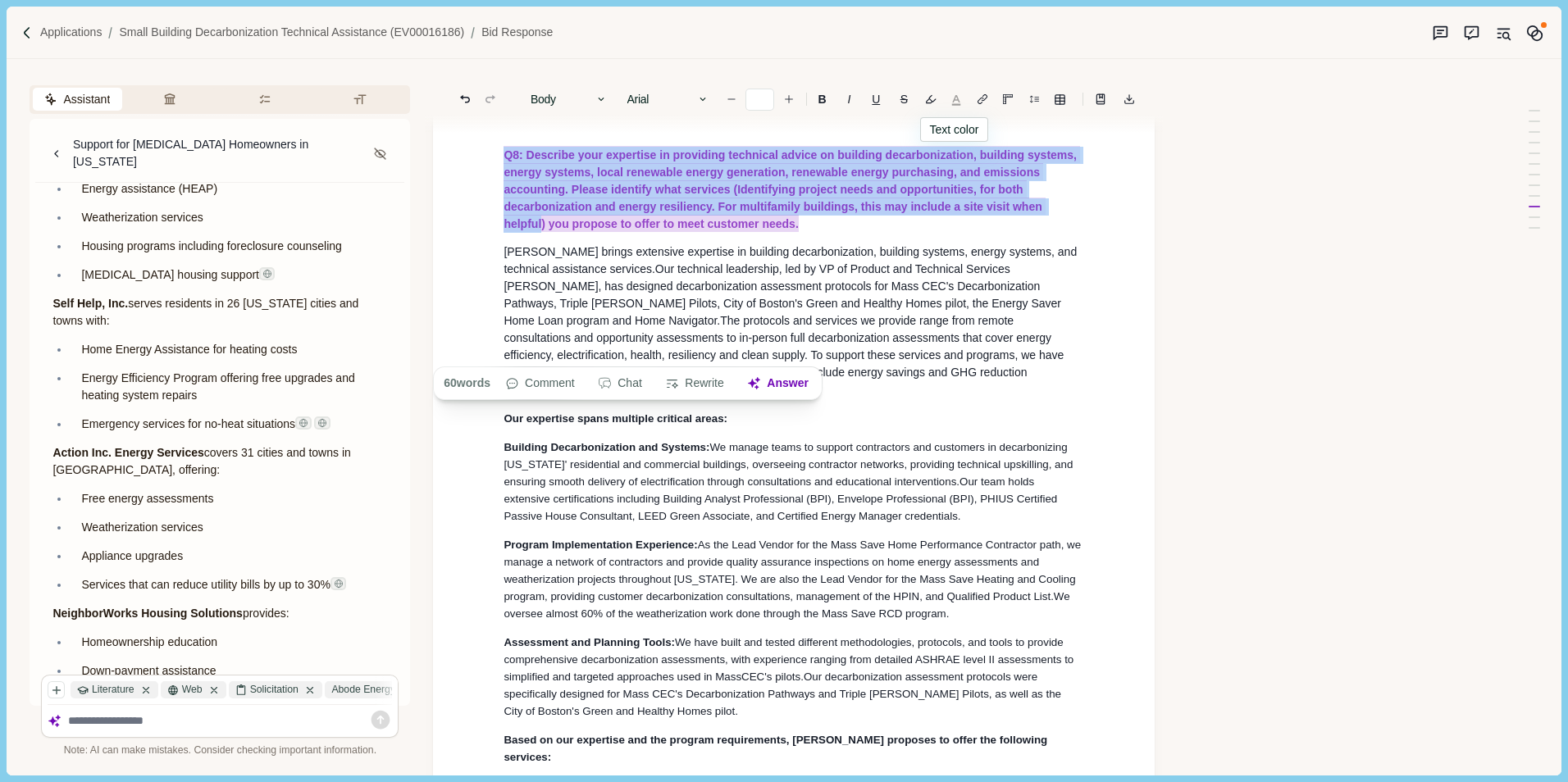
click at [953, 97] on button "button" at bounding box center [956, 100] width 23 height 23
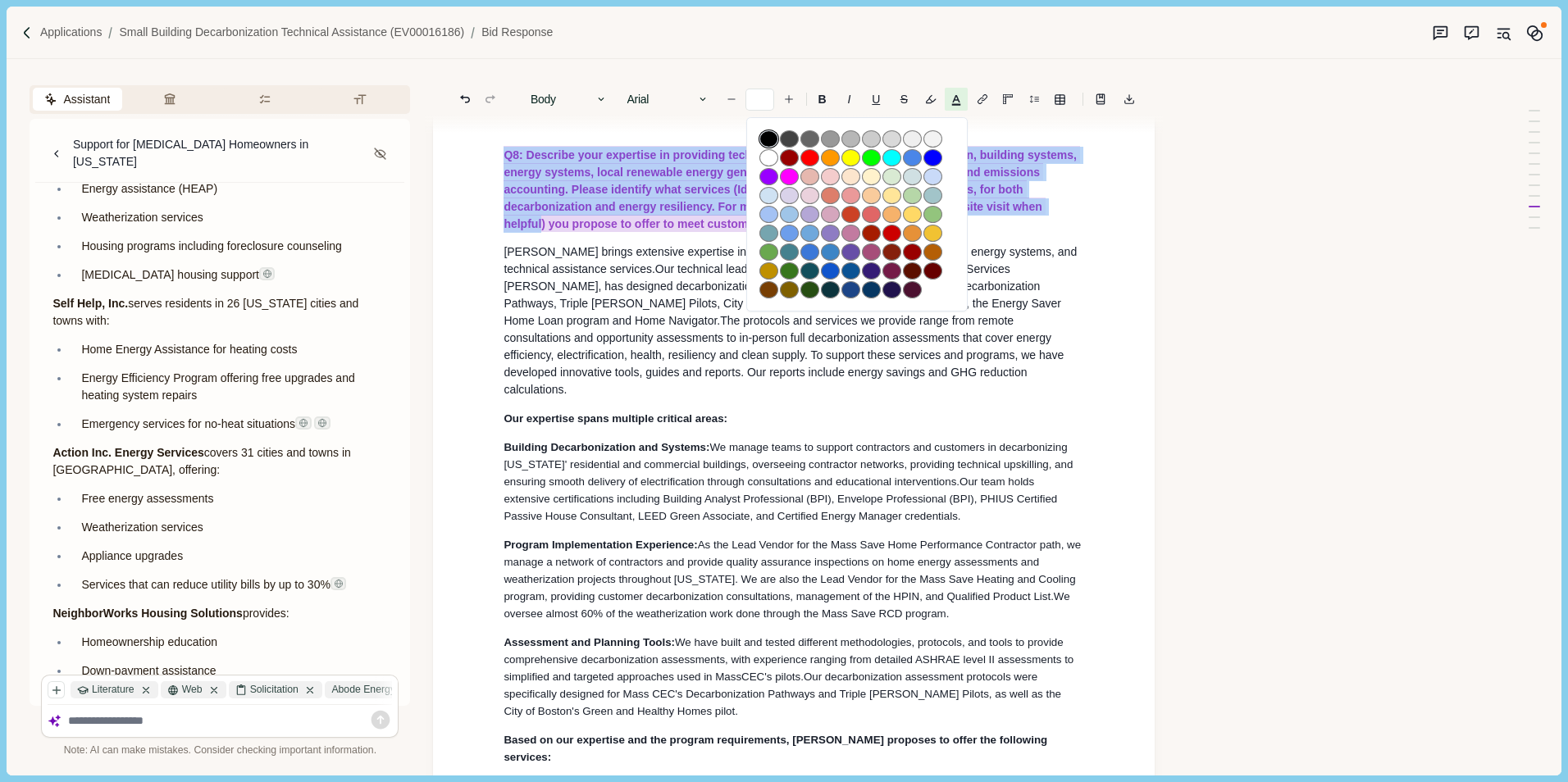
click at [768, 136] on button "button" at bounding box center [768, 139] width 19 height 17
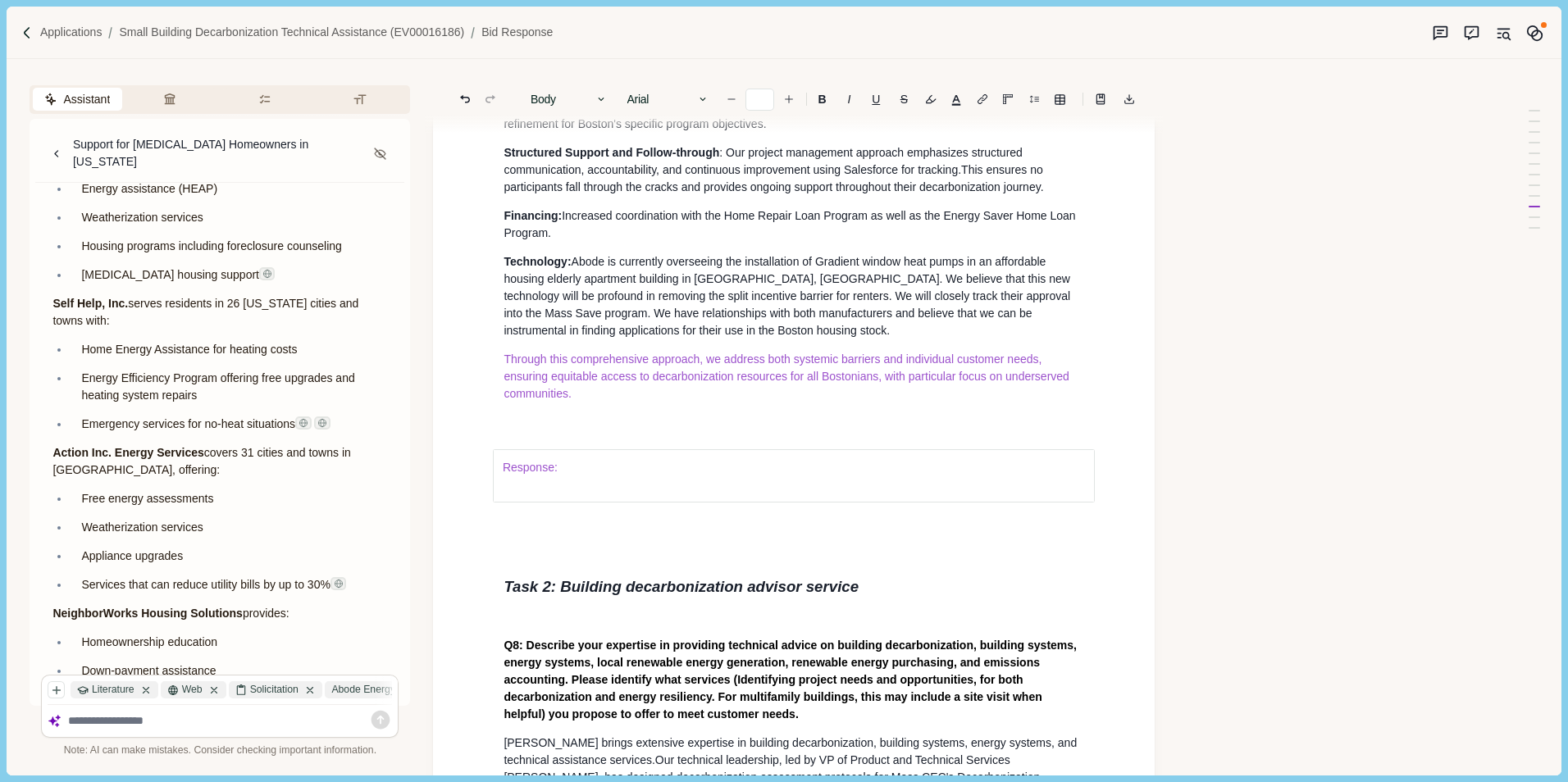
scroll to position [8071, 0]
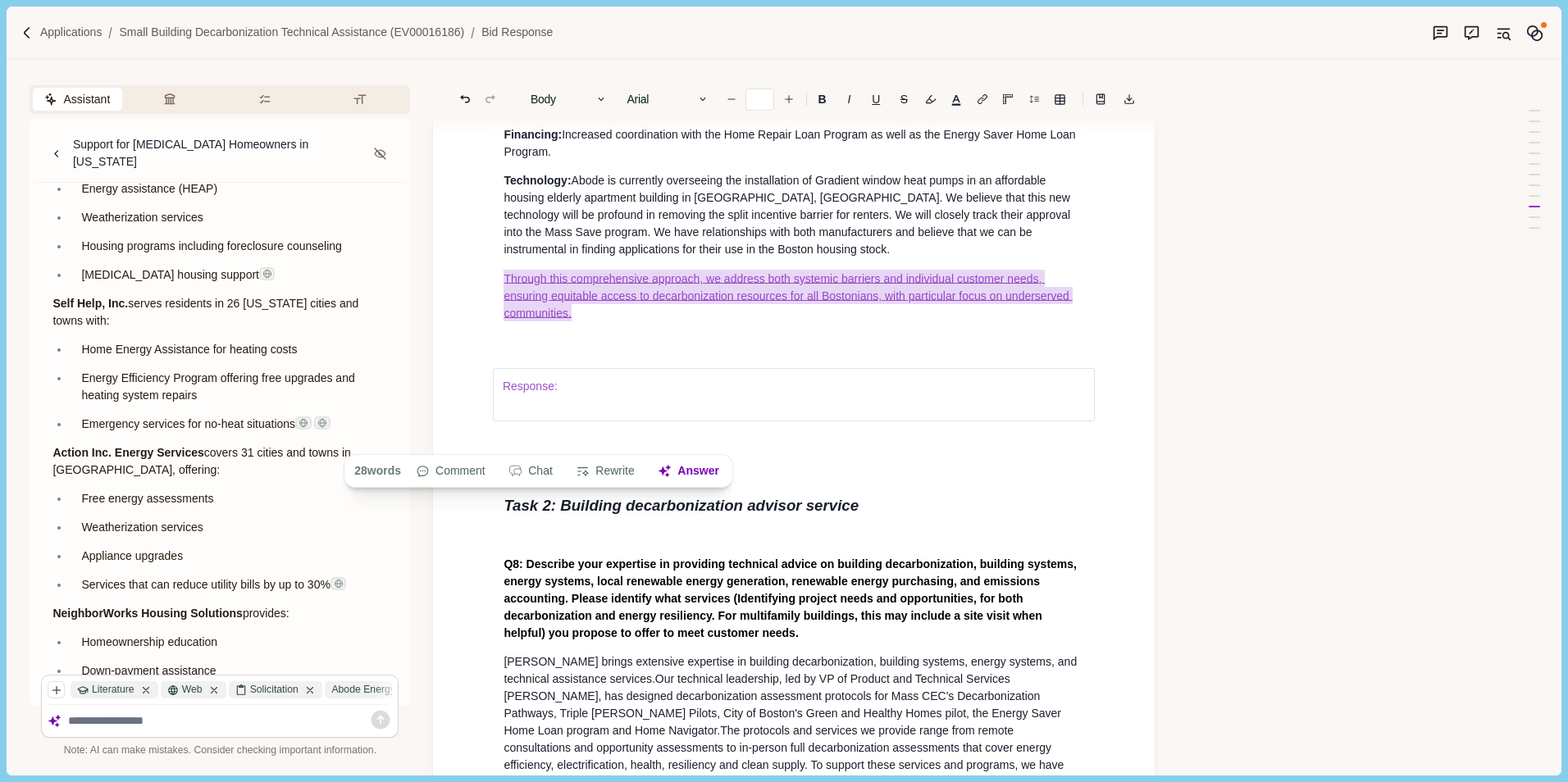
drag, startPoint x: 501, startPoint y: 403, endPoint x: 590, endPoint y: 404, distance: 89.0
click at [953, 98] on button "button" at bounding box center [956, 100] width 23 height 23
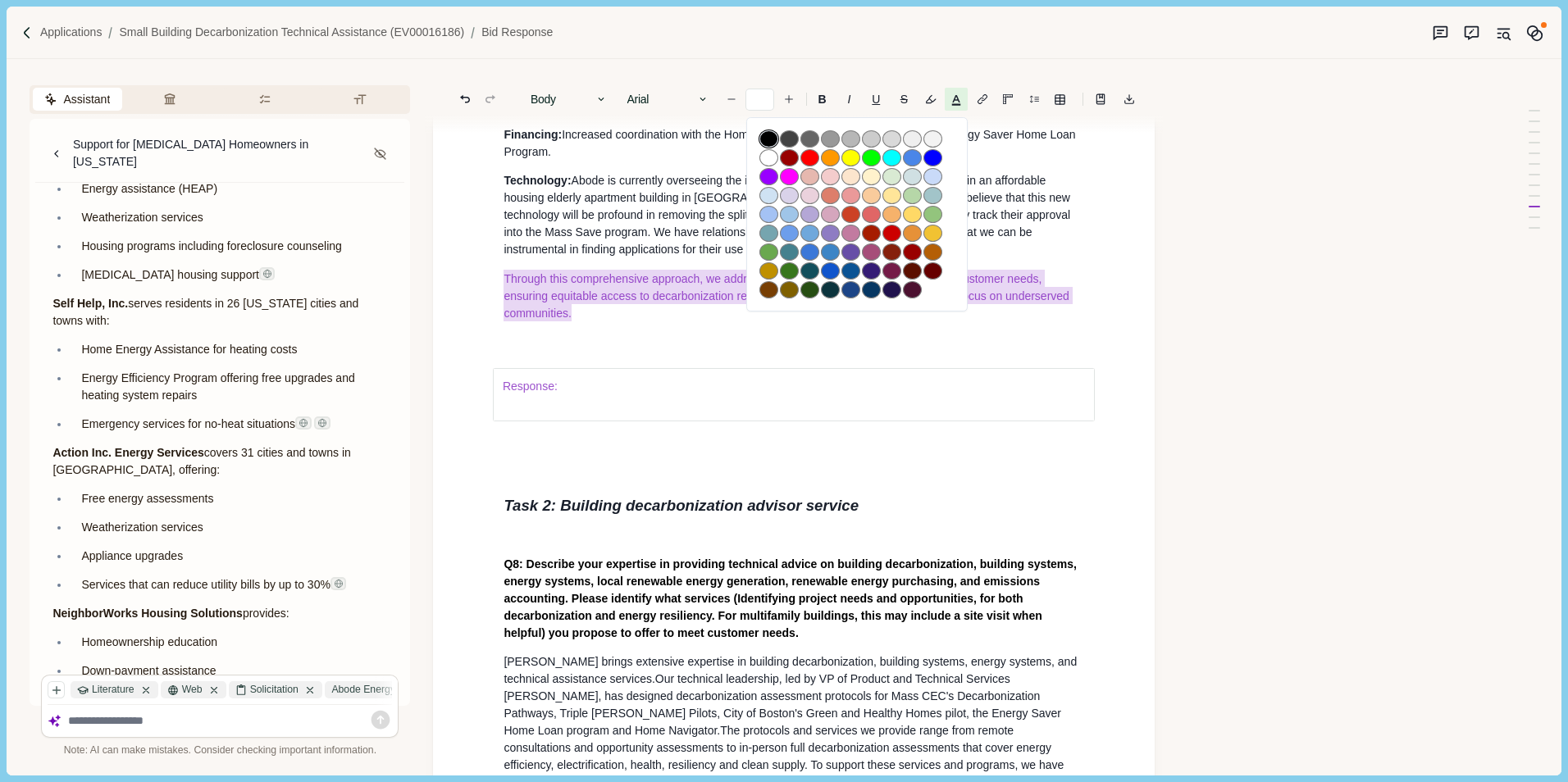
click at [768, 139] on button "button" at bounding box center [768, 139] width 19 height 17
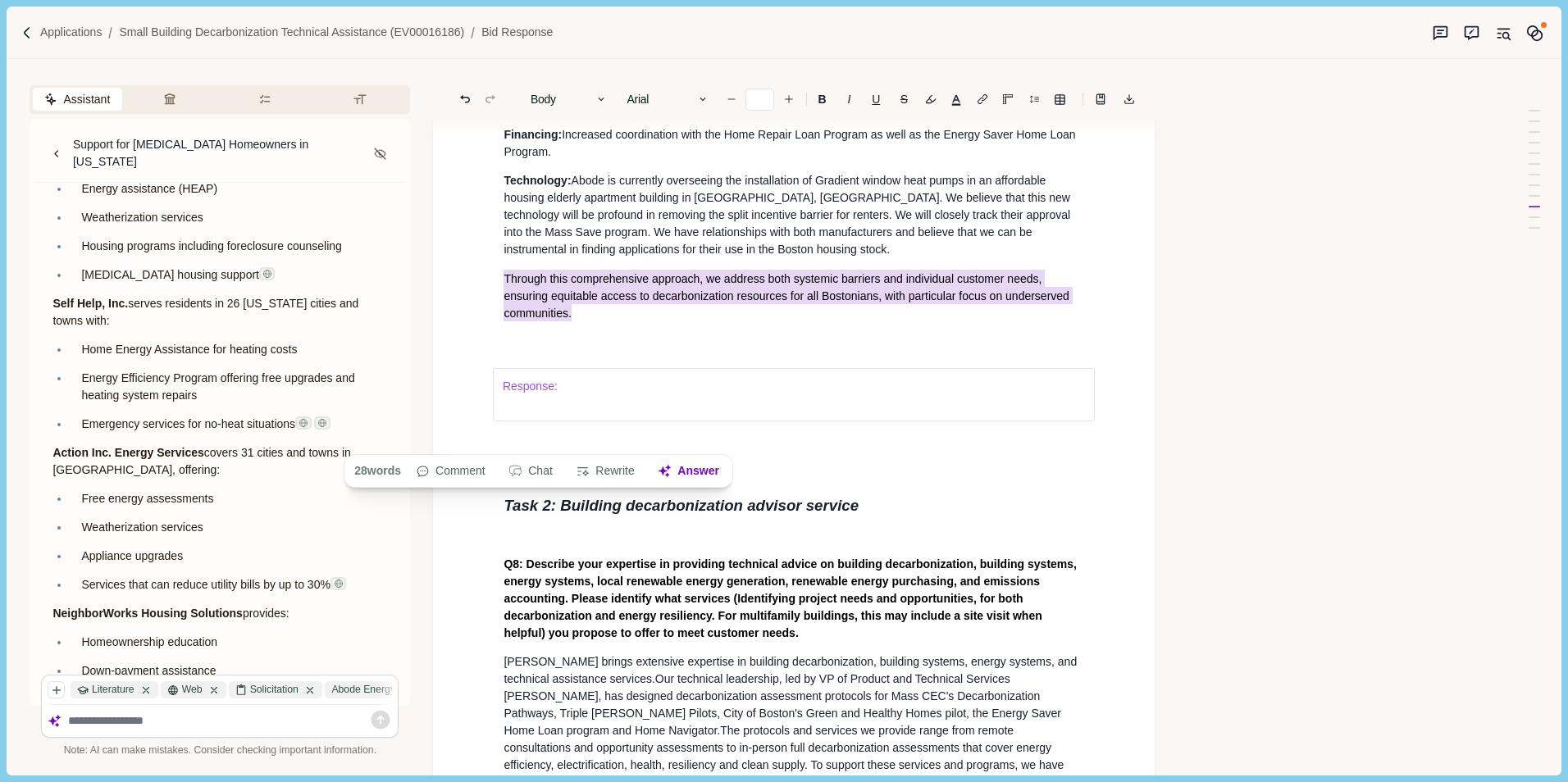
click at [770, 322] on p "Through this comprehensive approach, we address both systemic barriers and indi…" at bounding box center [793, 296] width 580 height 52
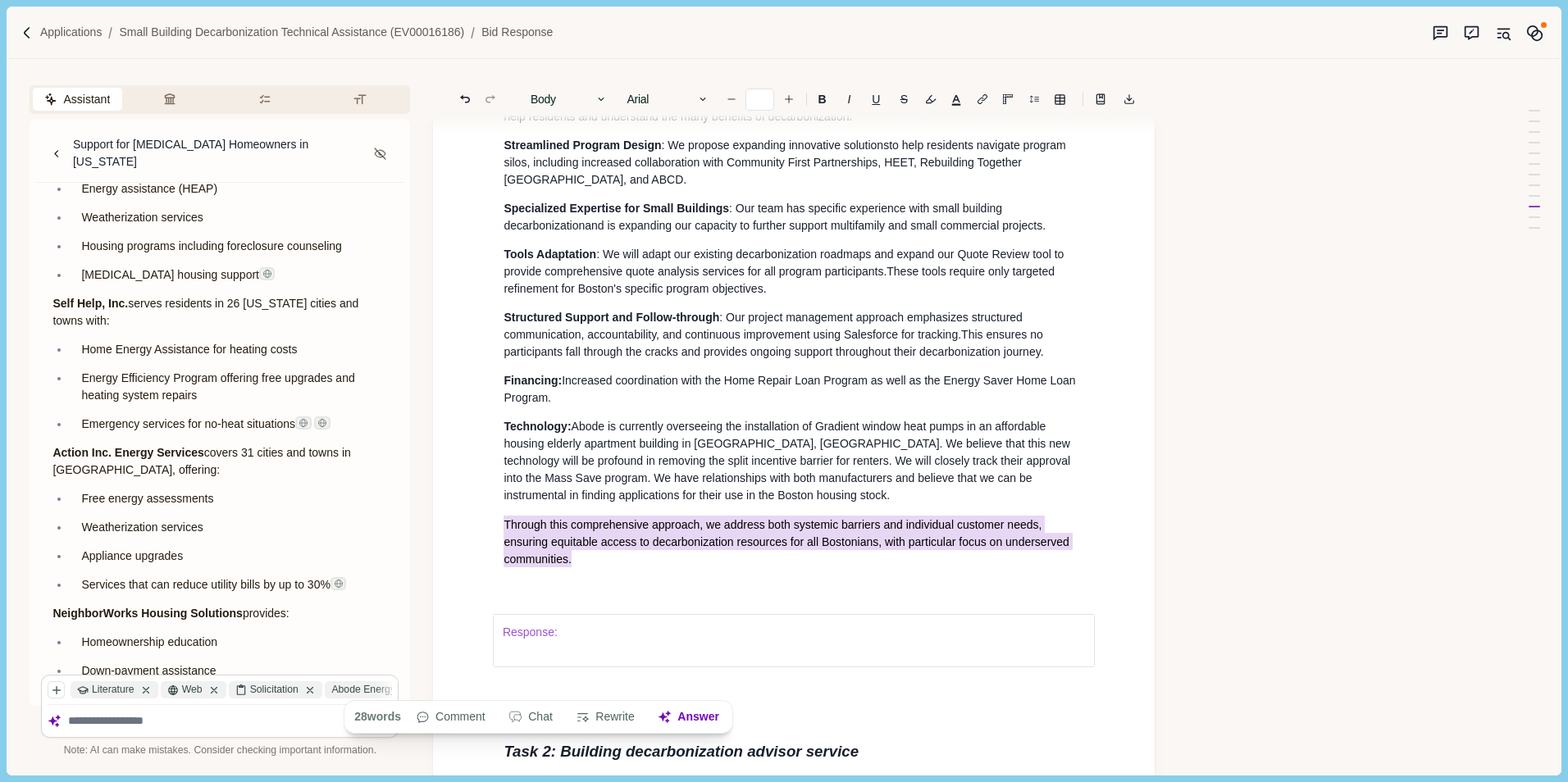
click at [1178, 356] on div "Assistant Review Criteria Requirements Formatting Support for [MEDICAL_DATA] Ho…" at bounding box center [756, 417] width 1500 height 716
click at [1133, 361] on div "Small Building Decarbonization Technical Assistance EV00016186 A brief introduc…" at bounding box center [793, 88] width 721 height 15570
click at [1052, 295] on span "These tools require only targeted refinement for Boston's specific program obje…" at bounding box center [780, 280] width 553 height 30
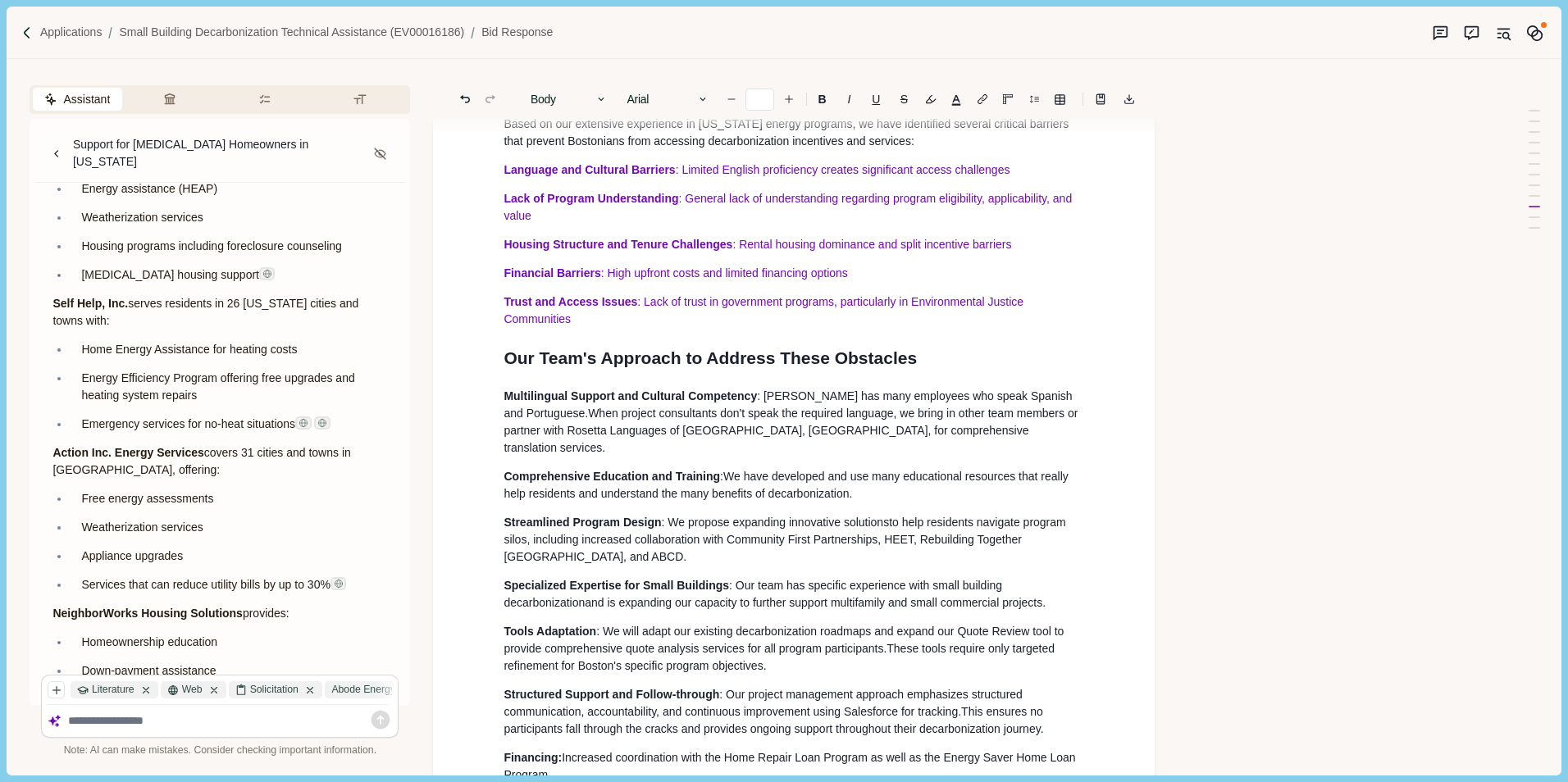
scroll to position [7415, 0]
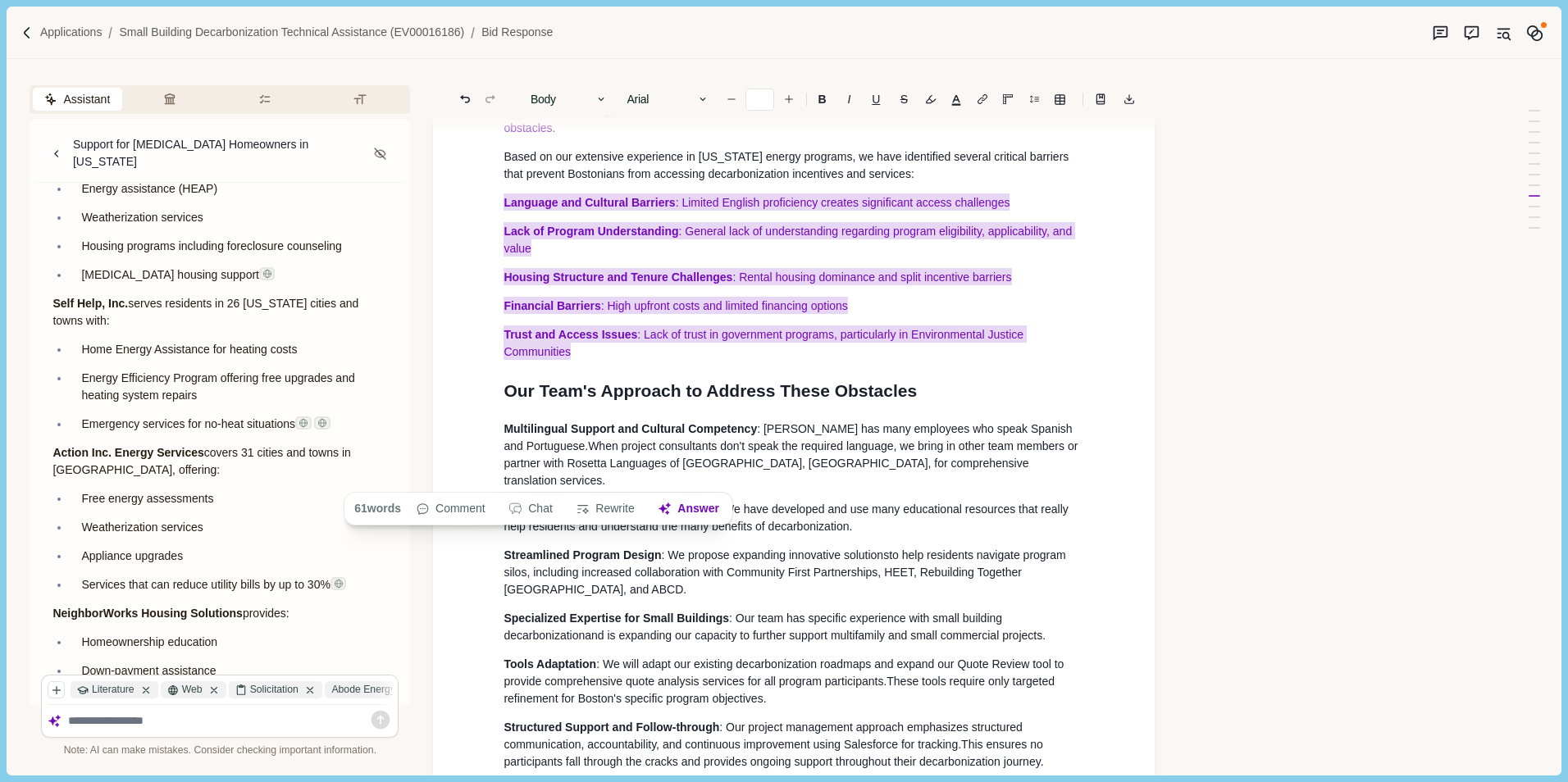
drag, startPoint x: 500, startPoint y: 324, endPoint x: 609, endPoint y: 460, distance: 174.3
click at [596, 469] on div "Small Building Decarbonization Technical Assistance EV00016186 A brief introduc…" at bounding box center [793, 501] width 603 height 15462
click at [953, 101] on button "button" at bounding box center [956, 100] width 23 height 23
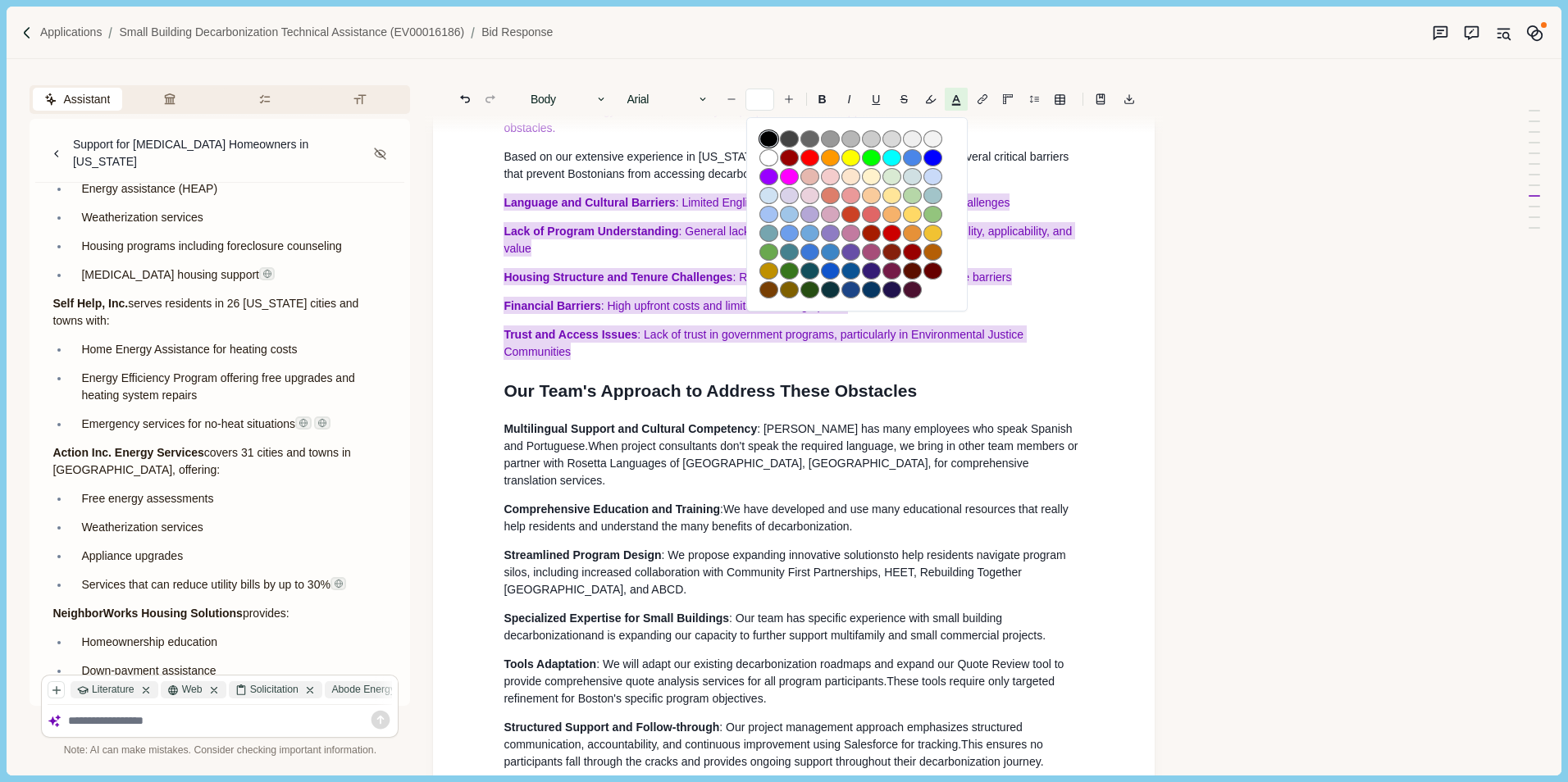
click at [769, 138] on button "button" at bounding box center [768, 139] width 19 height 17
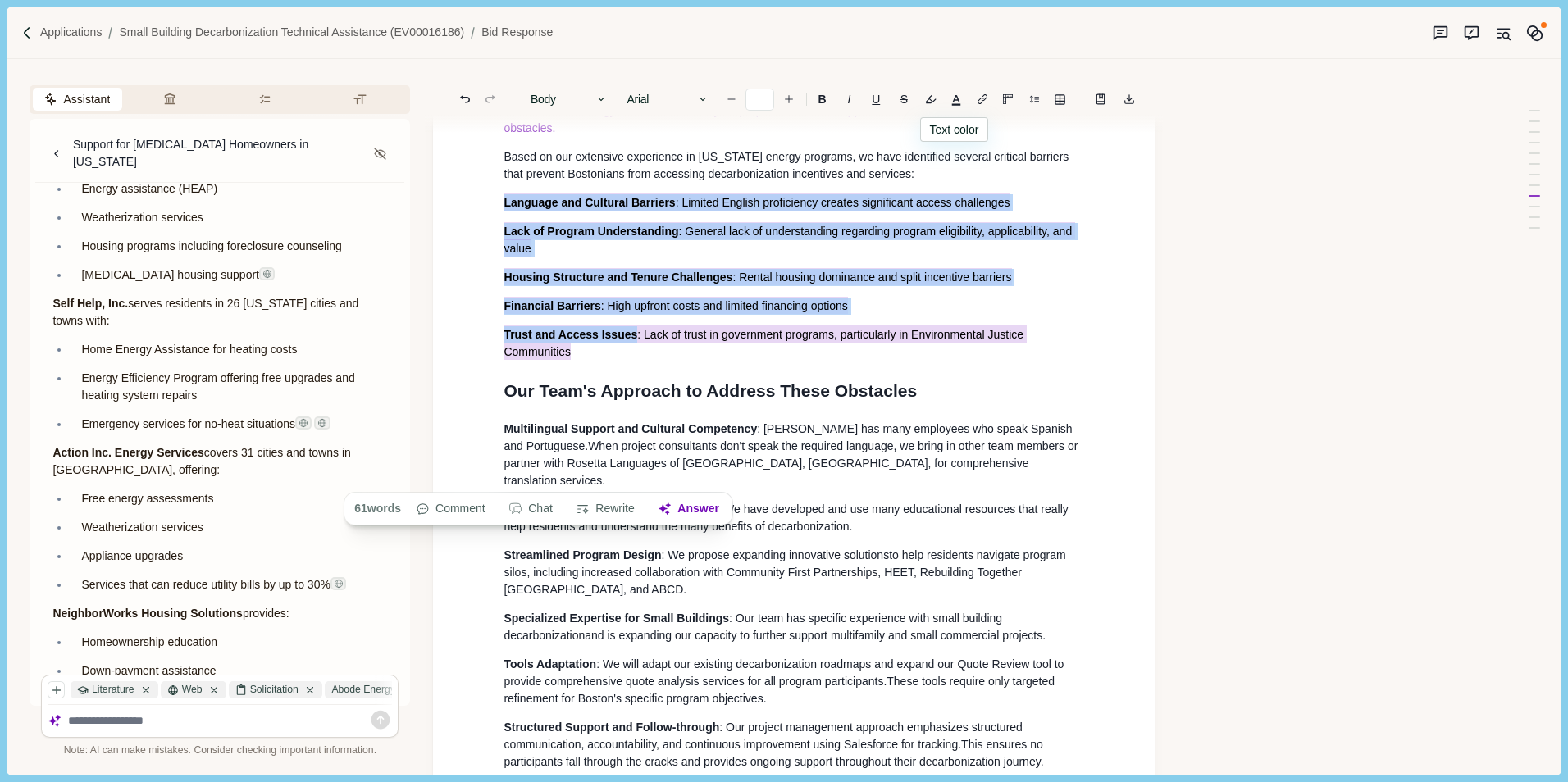
click at [617, 137] on p "Q7: Please describe what you consider to be some of the biggest obstacles for B…" at bounding box center [793, 111] width 580 height 52
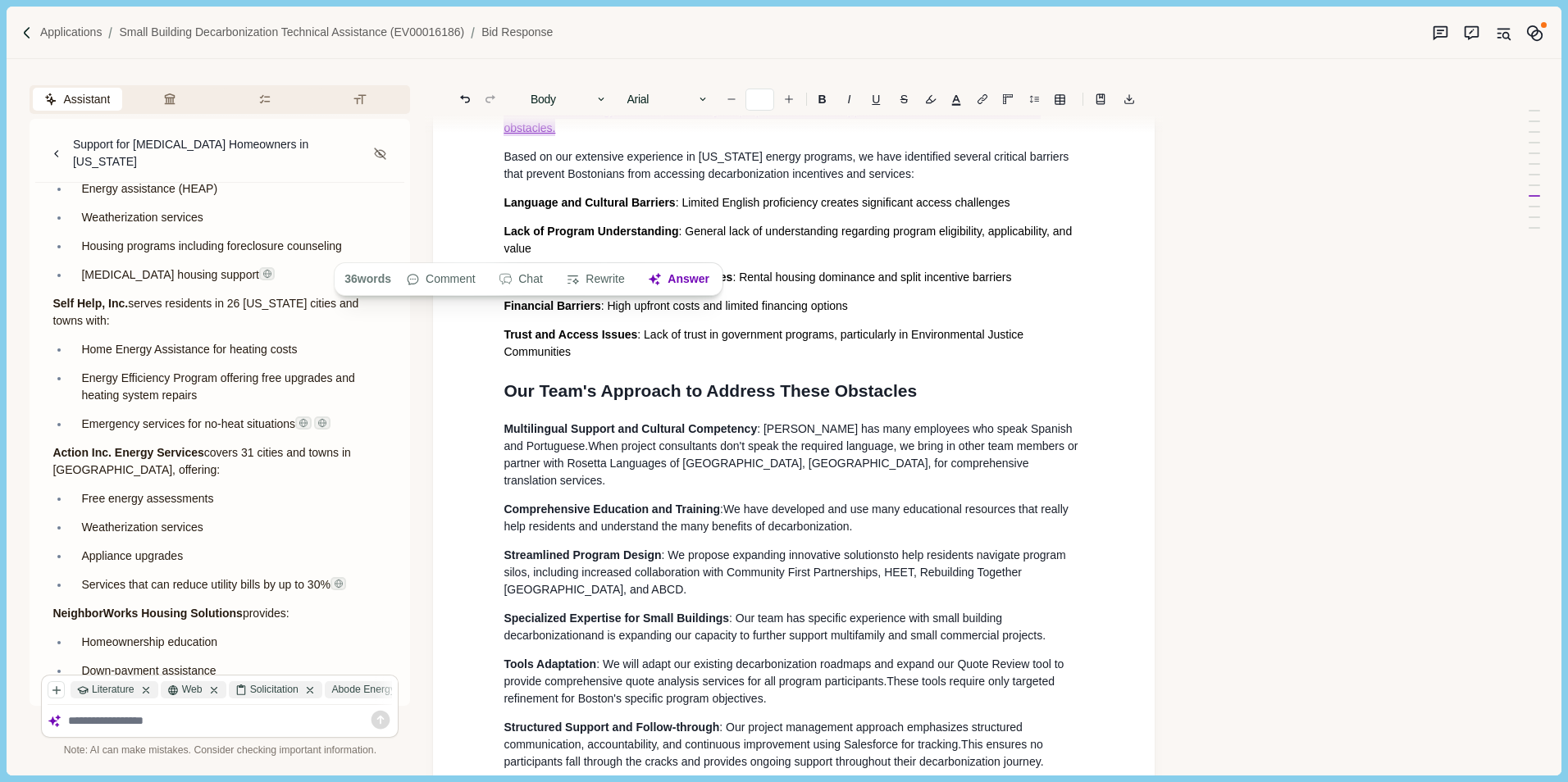
drag, startPoint x: 500, startPoint y: 211, endPoint x: 570, endPoint y: 233, distance: 73.4
click at [558, 243] on div "Small Building Decarbonization Technical Assistance EV00016186 A brief introduc…" at bounding box center [793, 501] width 603 height 15462
click at [826, 96] on button "B" at bounding box center [822, 100] width 26 height 23
click at [955, 100] on button "button" at bounding box center [956, 100] width 23 height 23
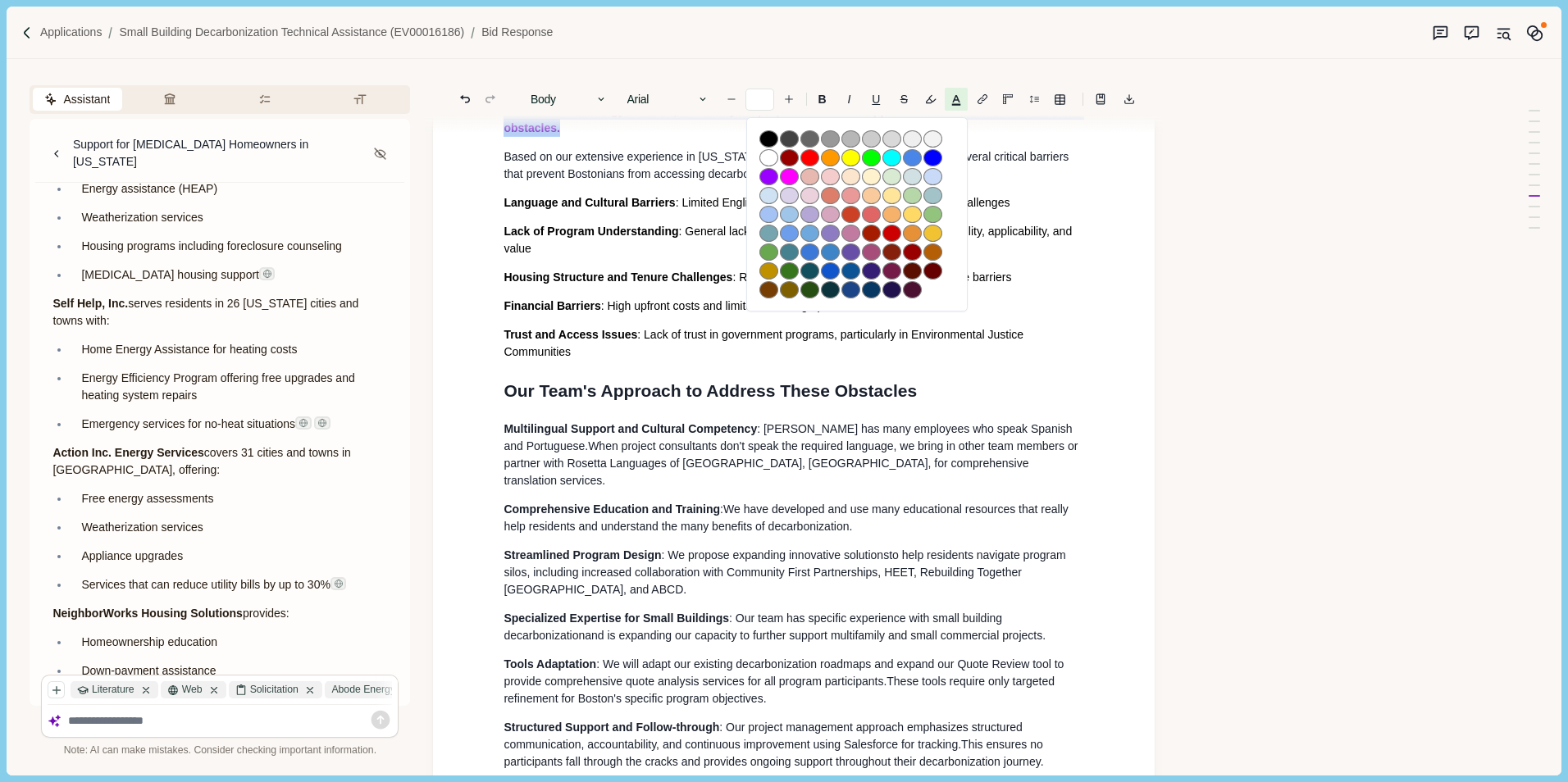
click at [769, 137] on button "button" at bounding box center [768, 139] width 19 height 17
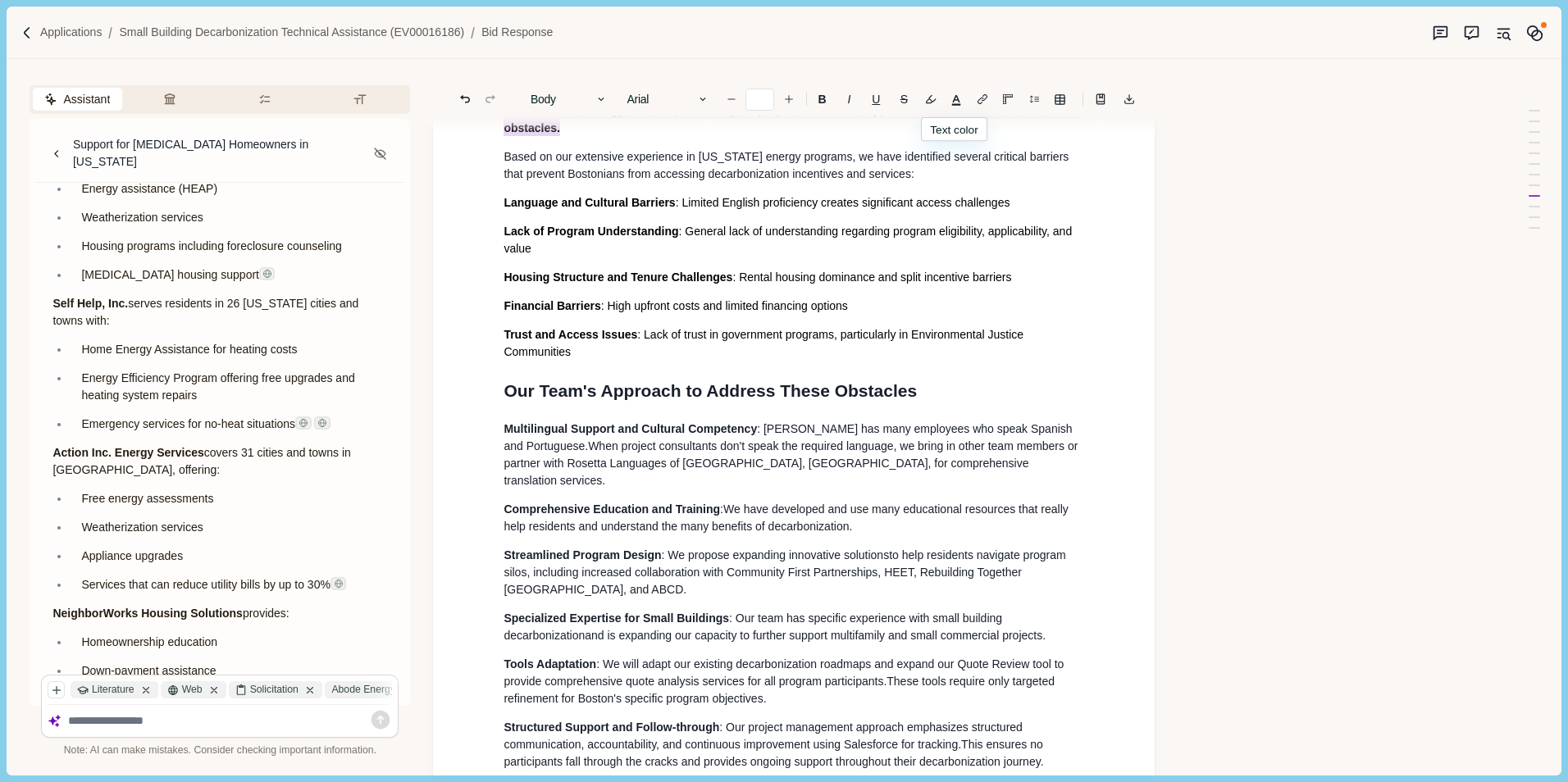
click at [769, 168] on div "Small Building Decarbonization Technical Assistance EV00016186 A brief introduc…" at bounding box center [793, 501] width 603 height 15462
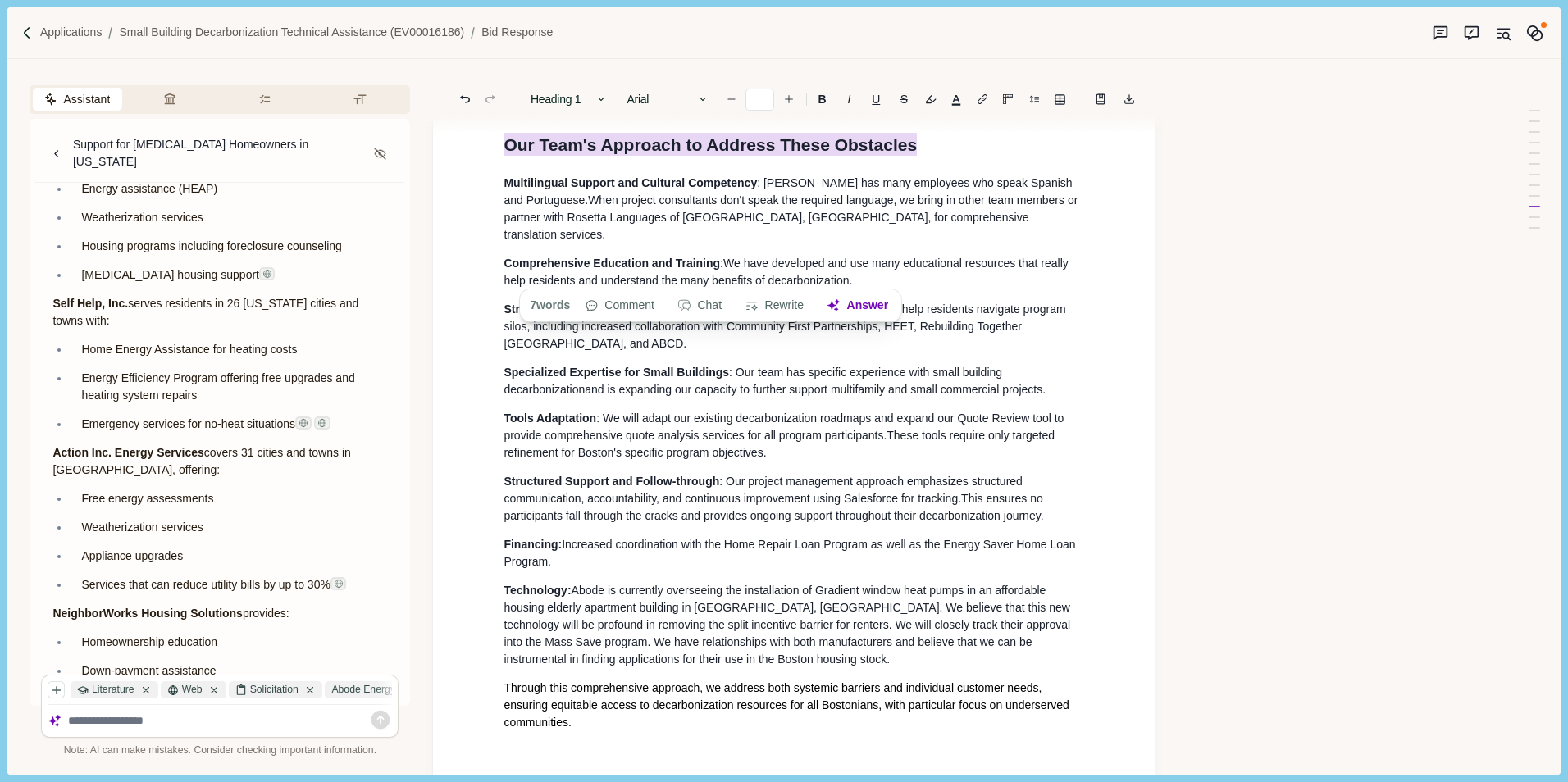
drag, startPoint x: 497, startPoint y: 273, endPoint x: 920, endPoint y: 273, distance: 423.0
click at [920, 273] on div "Small Building Decarbonization Technical Assistance EV00016186 A brief introduc…" at bounding box center [793, 255] width 603 height 15462
click at [734, 100] on icon "Decrease font size" at bounding box center [730, 100] width 6 height 0
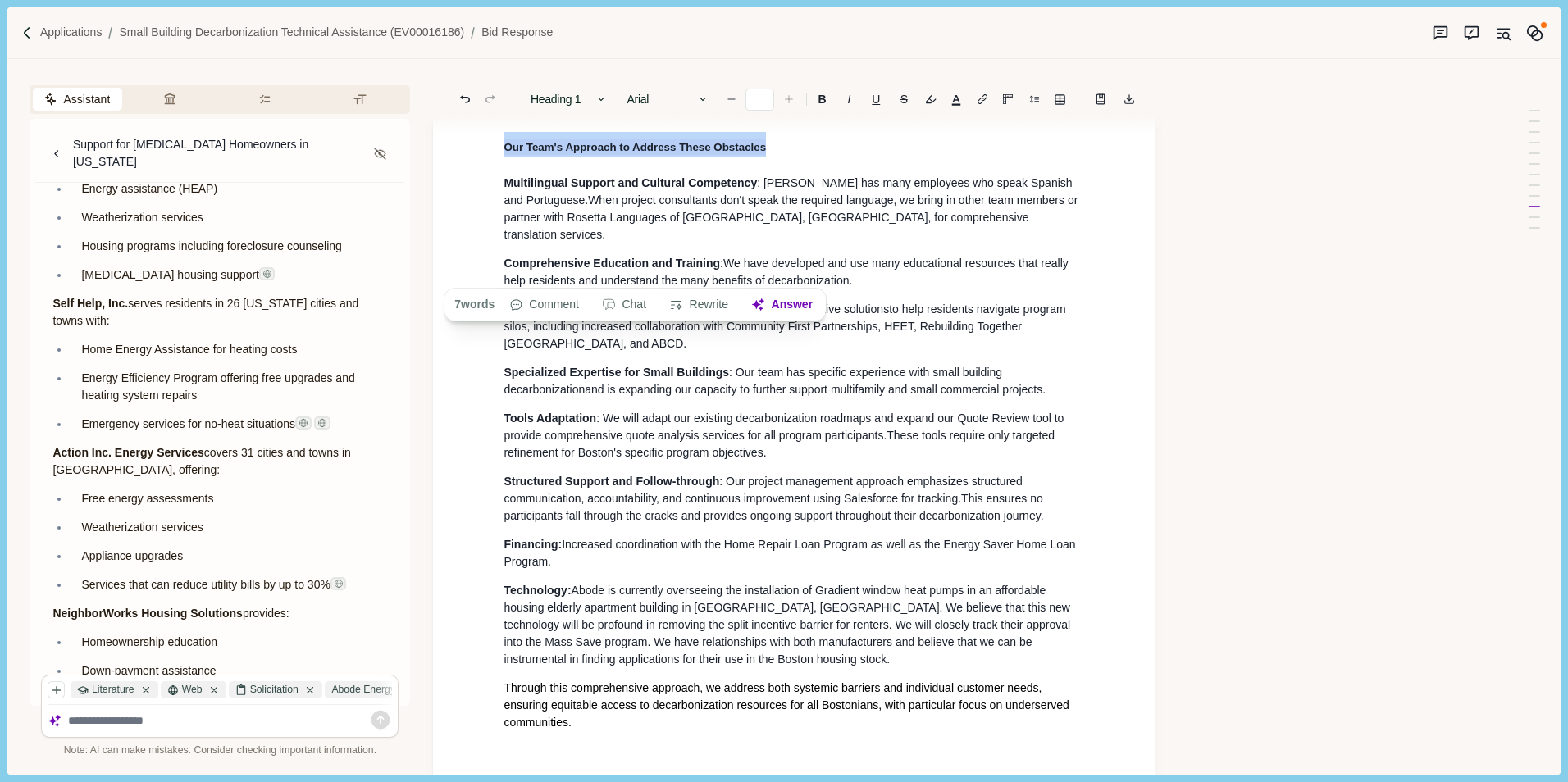
click at [792, 100] on icon "Increase font size" at bounding box center [788, 99] width 12 height 12
click at [821, 101] on b "B" at bounding box center [822, 99] width 8 height 12
click at [889, 243] on div "Small Building Decarbonization Technical Assistance EV00016186 A brief introduc…" at bounding box center [793, 255] width 603 height 15462
drag, startPoint x: 502, startPoint y: 275, endPoint x: 849, endPoint y: 273, distance: 347.0
click at [849, 273] on div "Small Building Decarbonization Technical Assistance EV00016186 A brief introduc…" at bounding box center [793, 255] width 603 height 15462
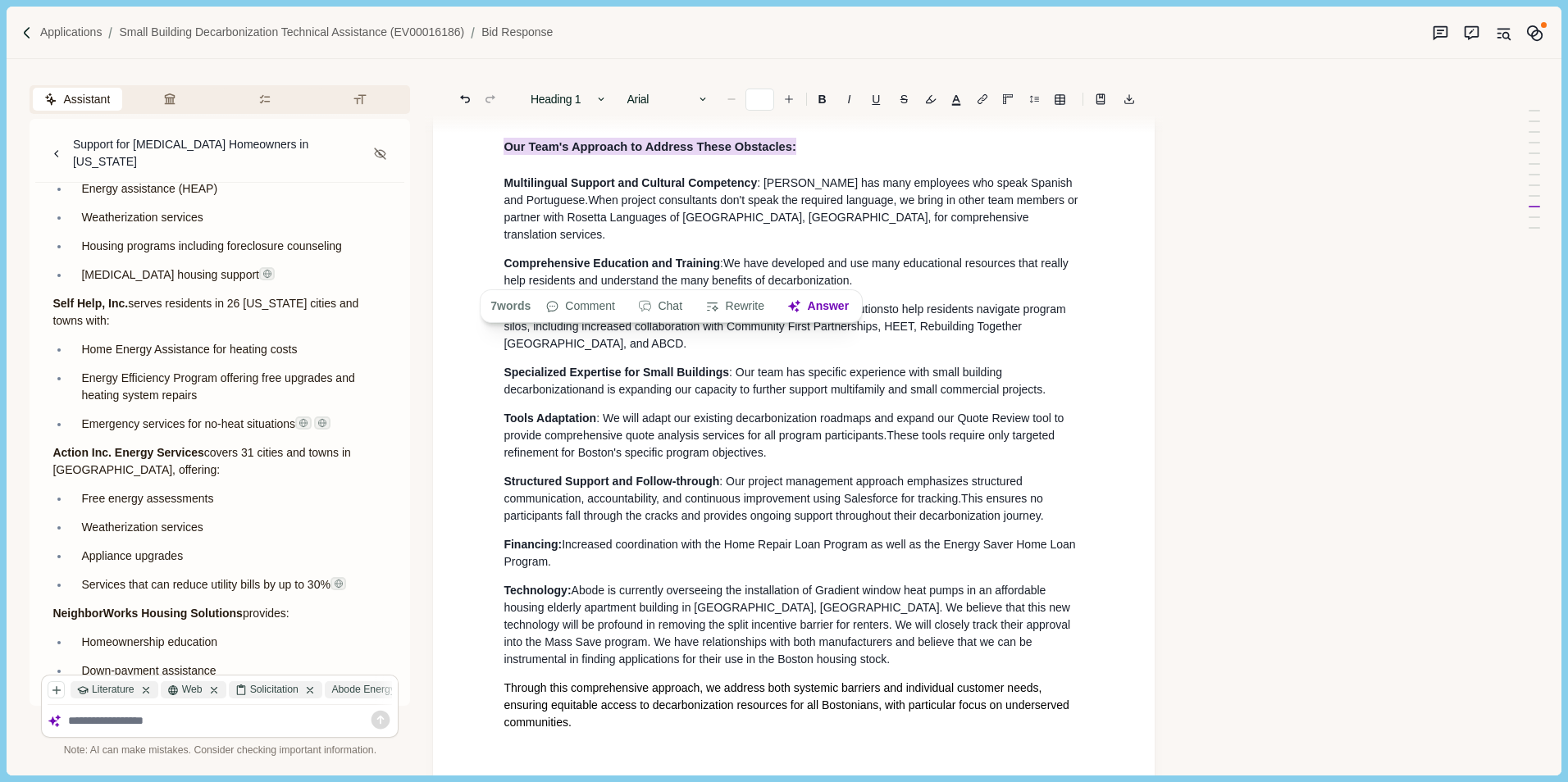
click at [736, 103] on icon "Decrease font size" at bounding box center [731, 99] width 12 height 12
click at [848, 250] on div "Small Building Decarbonization Technical Assistance EV00016186 A brief introduc…" at bounding box center [793, 255] width 603 height 15462
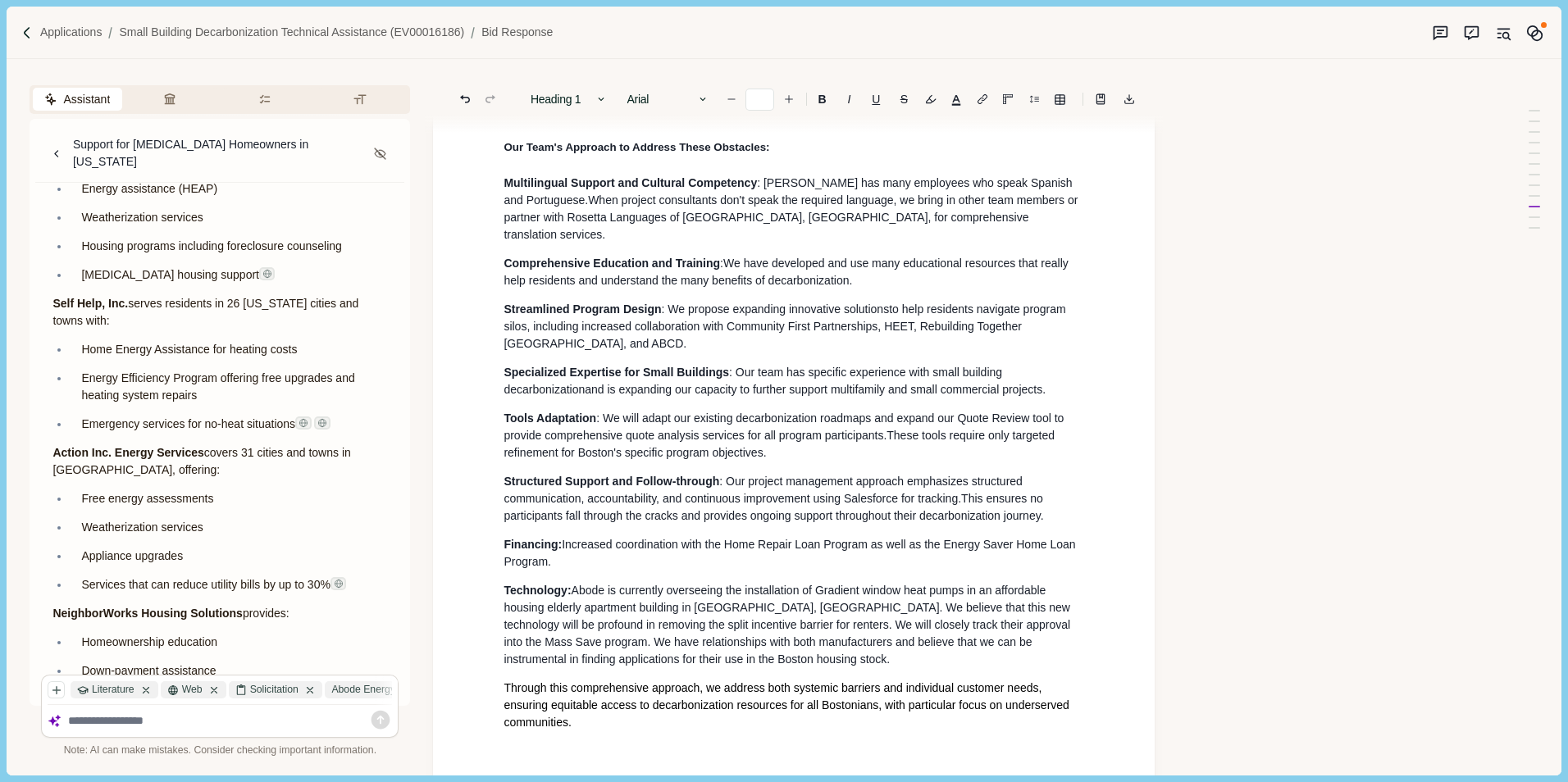
click at [761, 154] on span "Our Team's Approach to Address These Obstacles:" at bounding box center [636, 148] width 266 height 12
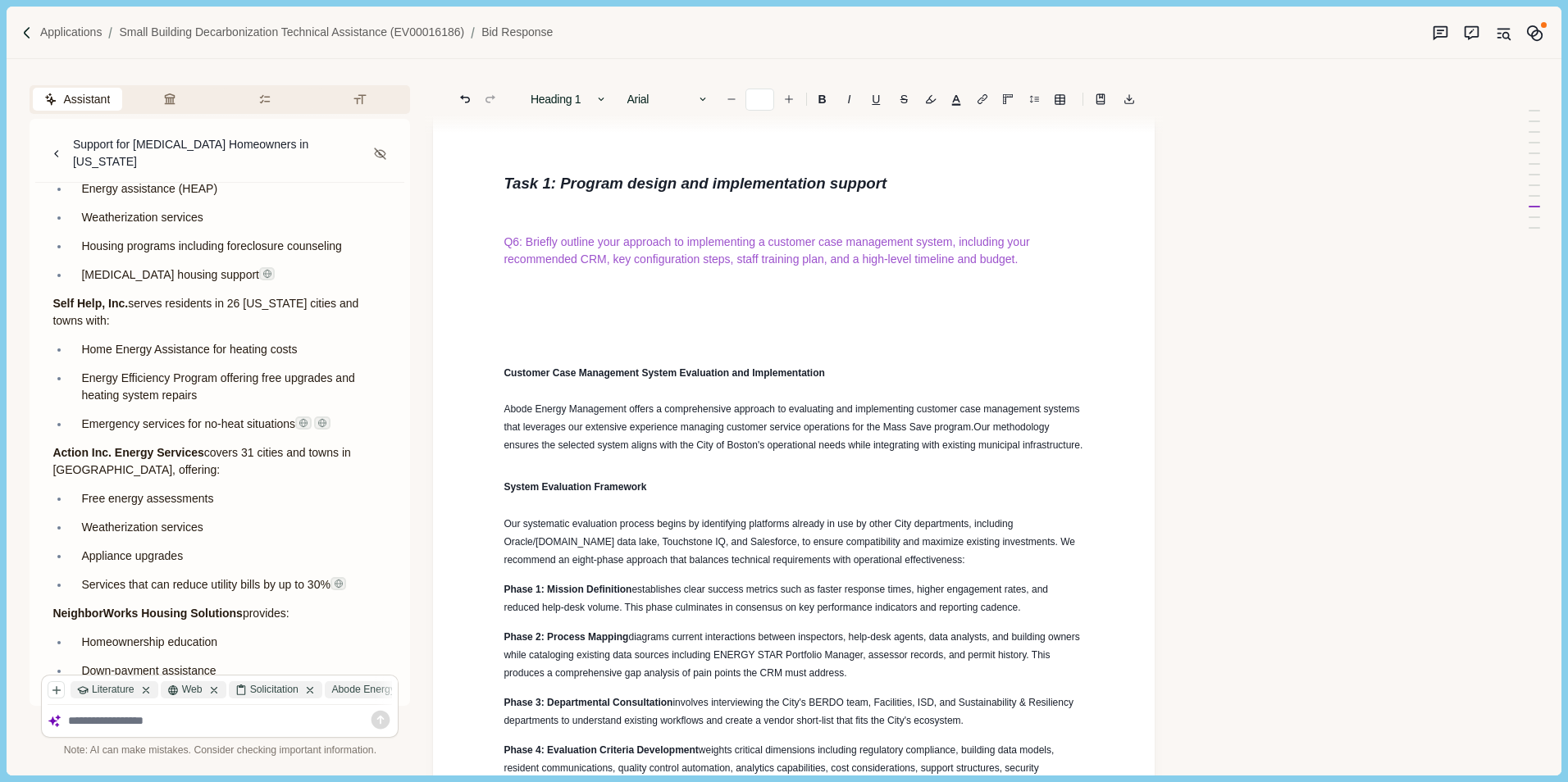
scroll to position [5364, 0]
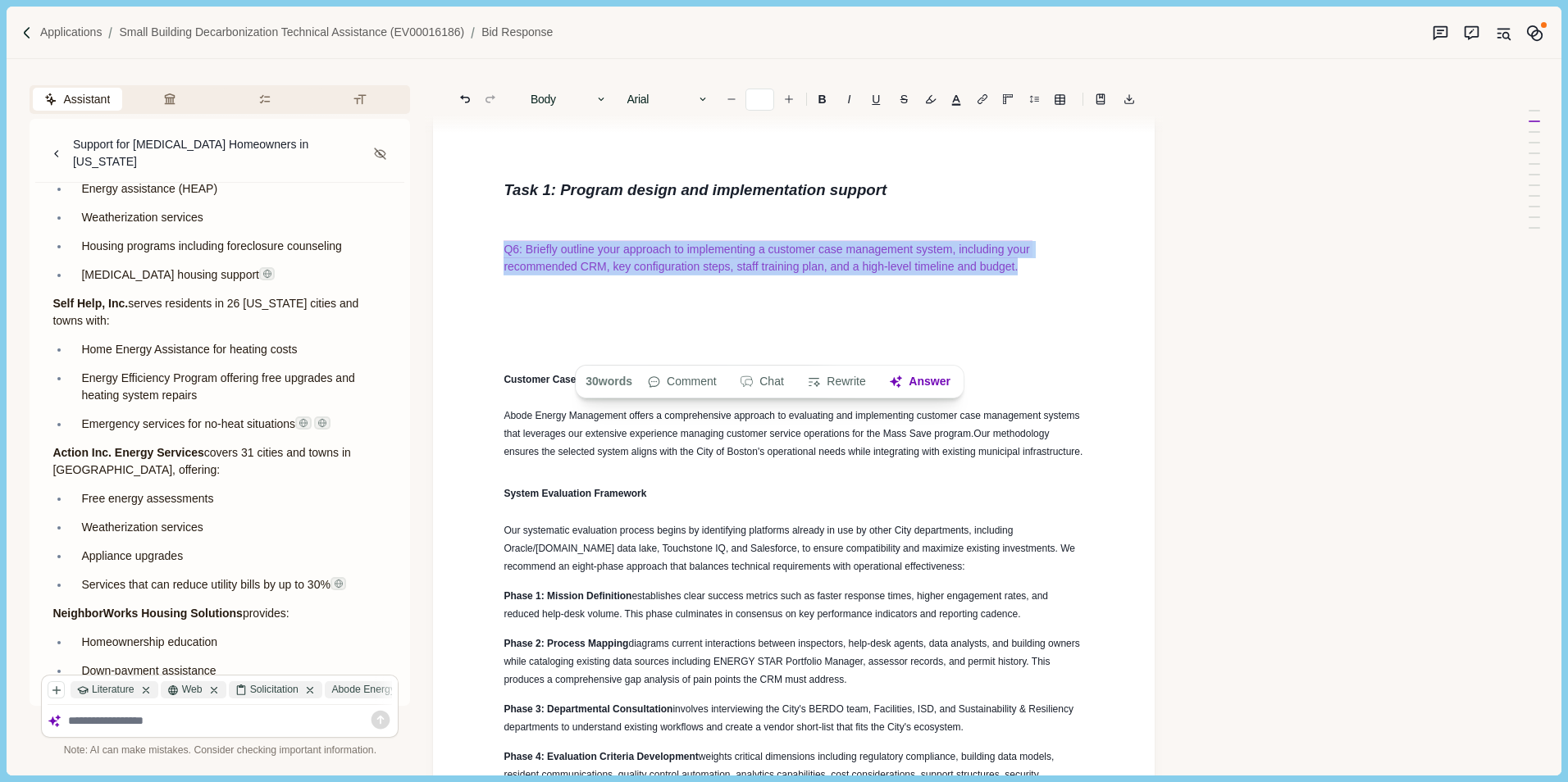
drag, startPoint x: 498, startPoint y: 333, endPoint x: 1070, endPoint y: 355, distance: 572.4
click at [820, 94] on b "B" at bounding box center [822, 99] width 8 height 12
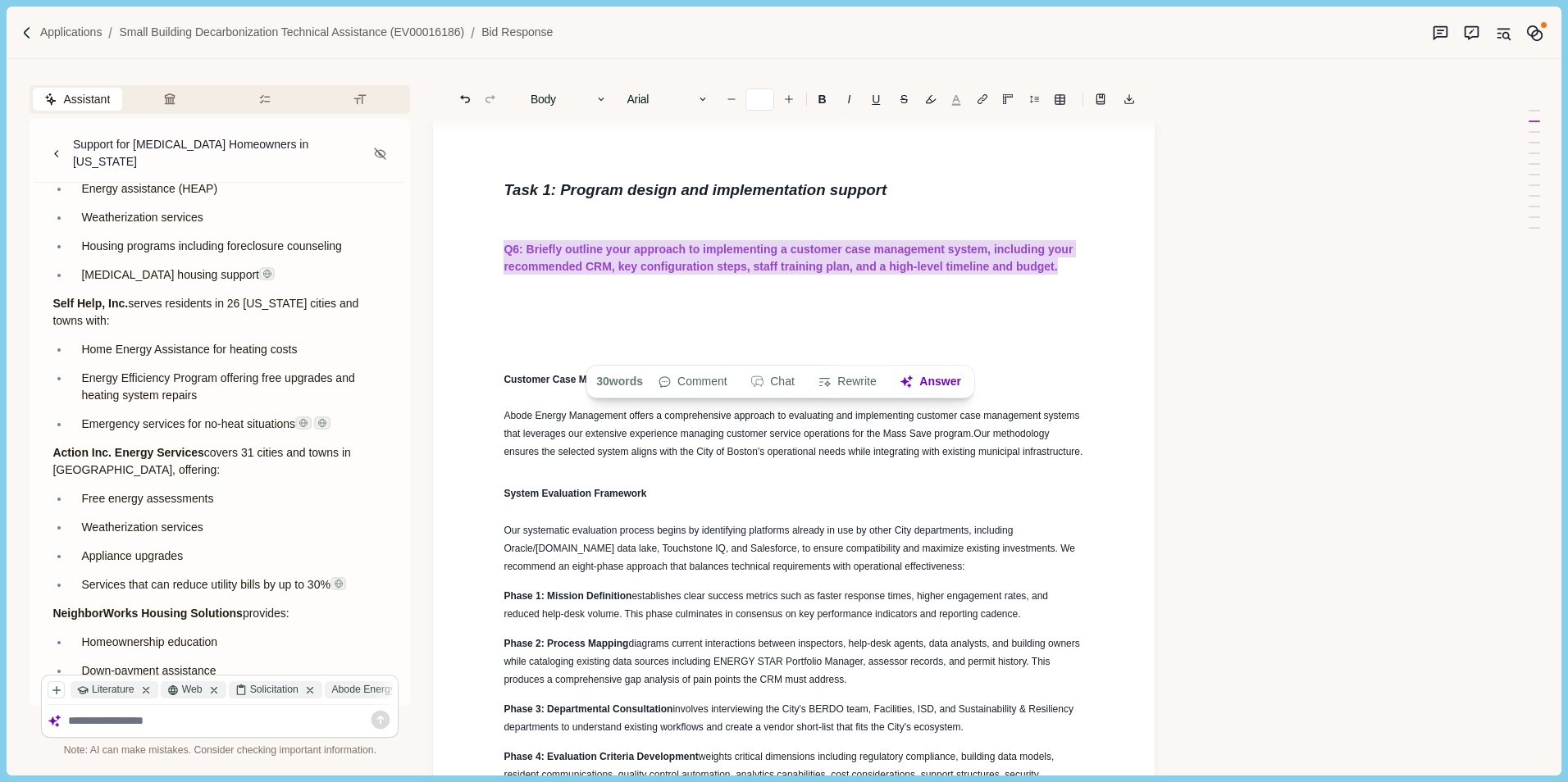
click at [951, 97] on button "button" at bounding box center [956, 100] width 23 height 23
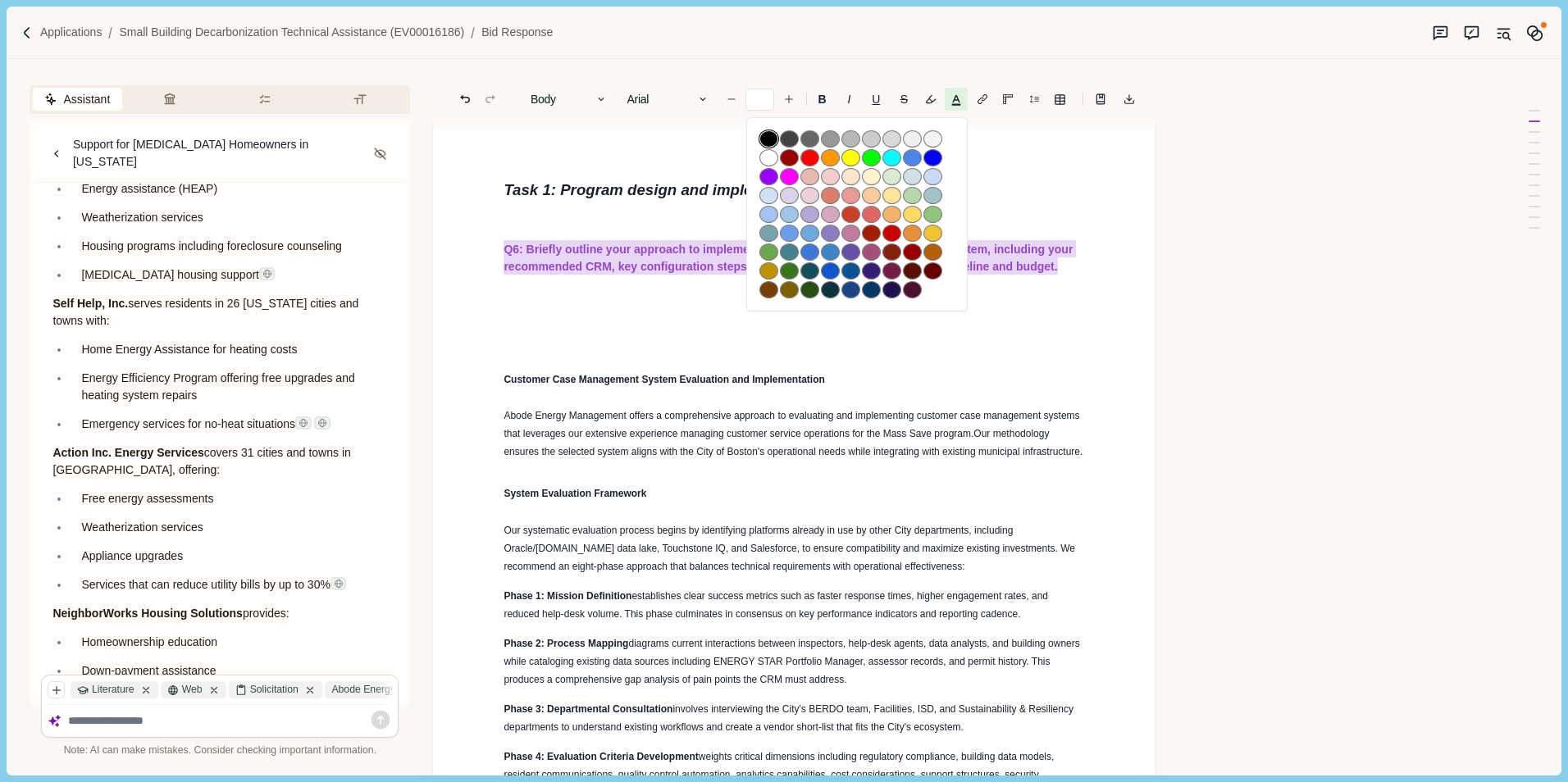
click at [772, 138] on button "button" at bounding box center [768, 139] width 19 height 17
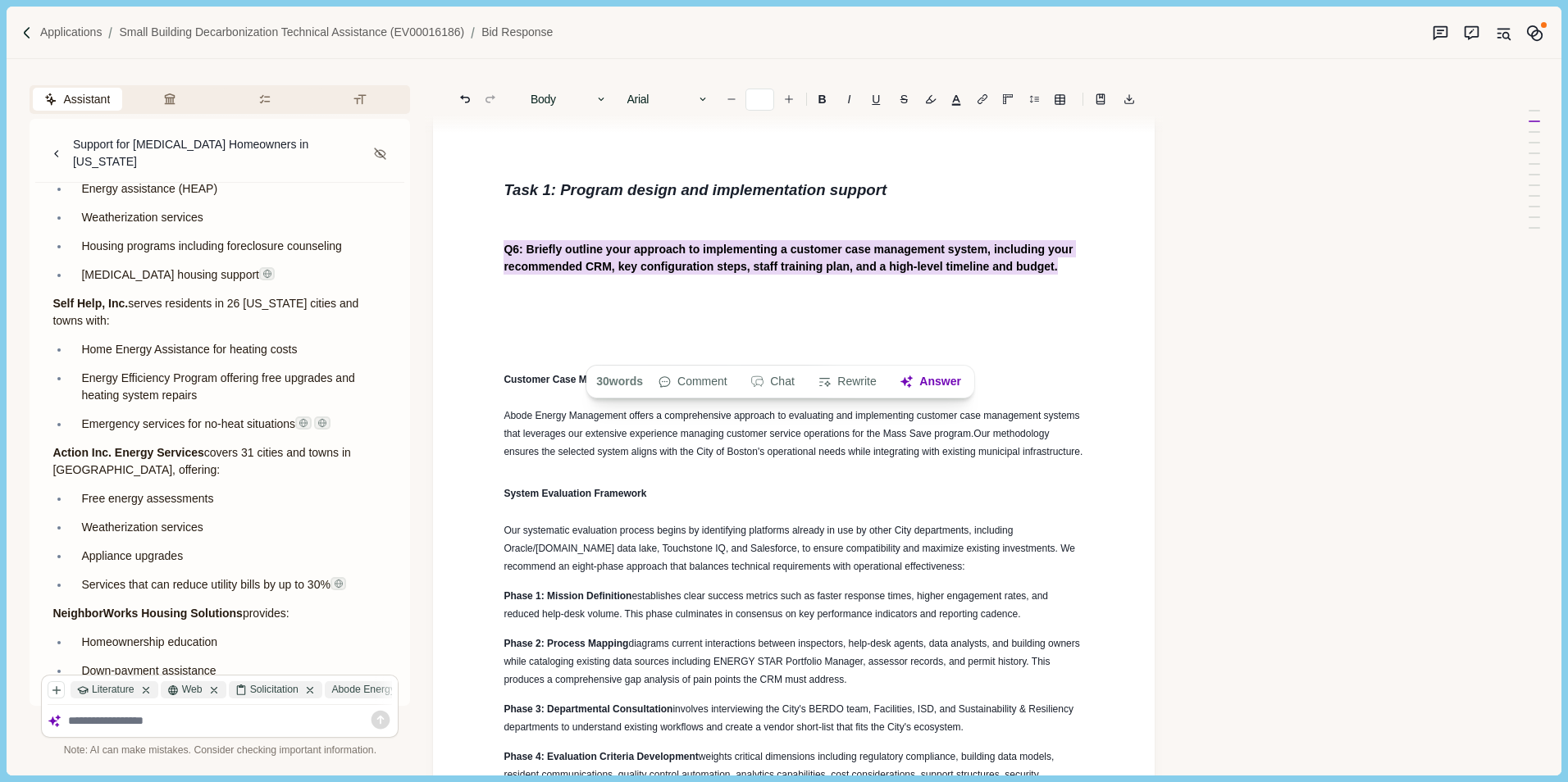
click at [968, 170] on p at bounding box center [793, 161] width 580 height 17
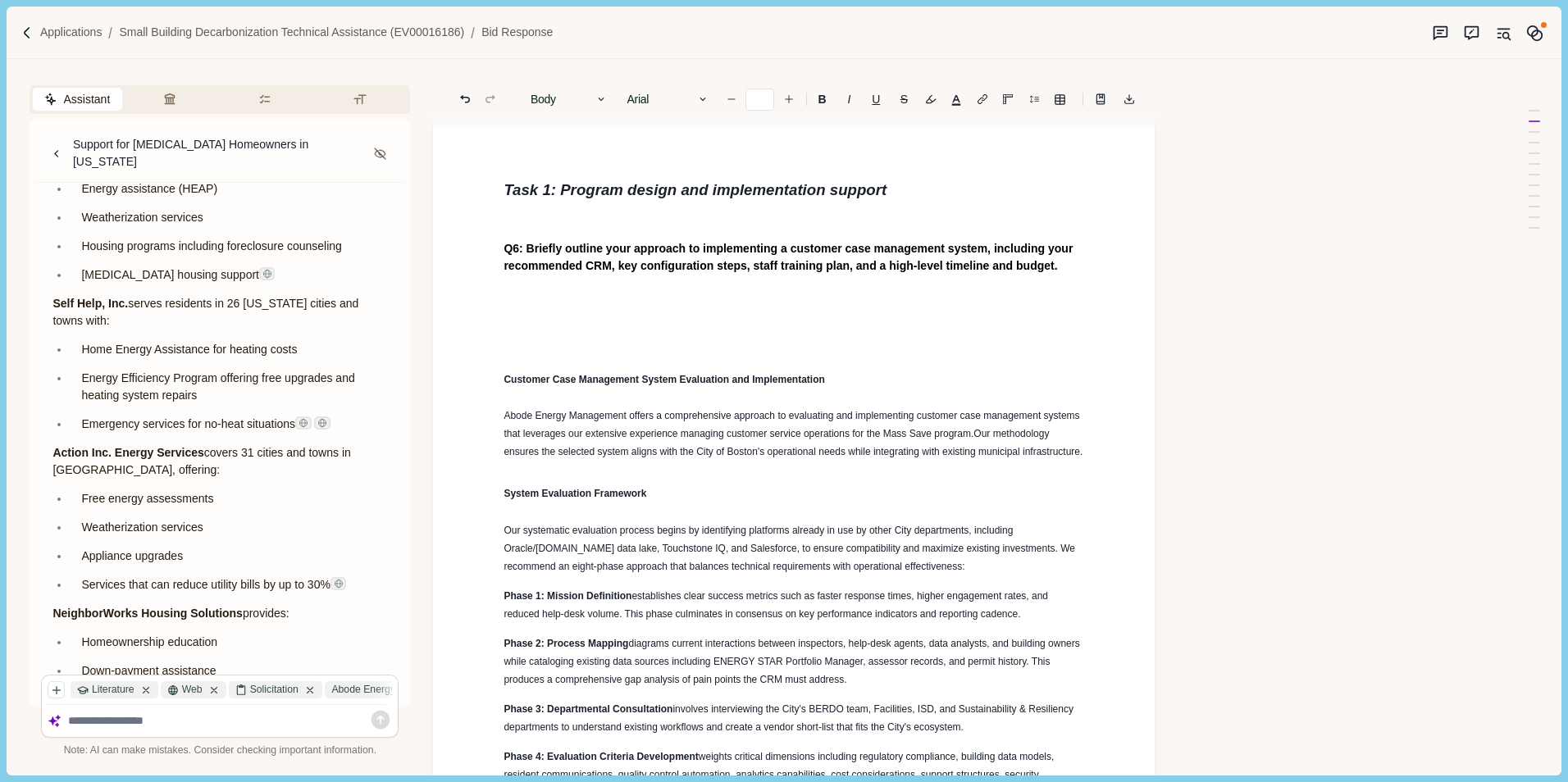
click at [529, 303] on p at bounding box center [793, 294] width 580 height 17
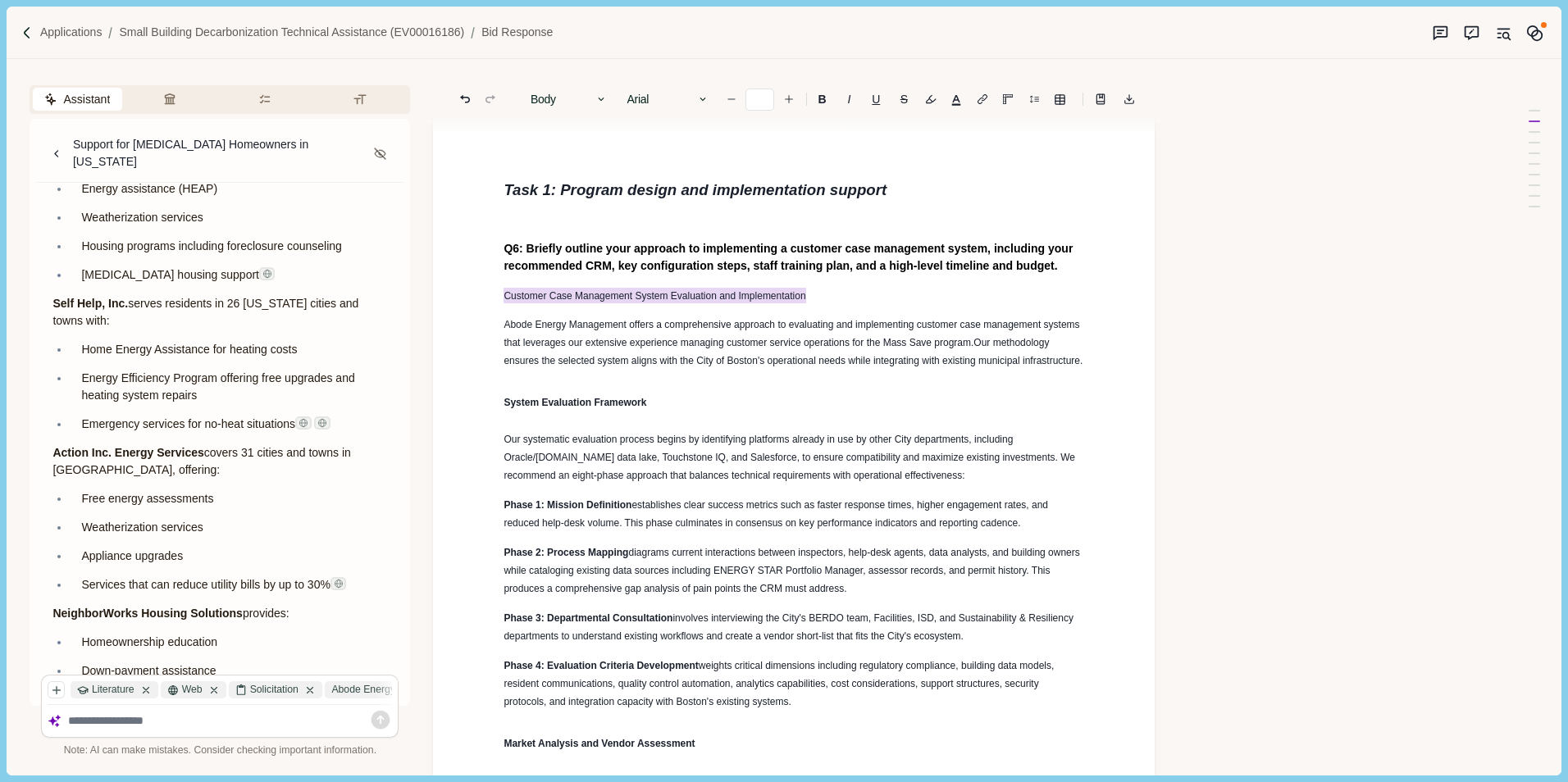
drag, startPoint x: 505, startPoint y: 378, endPoint x: 826, endPoint y: 378, distance: 321.0
click at [826, 304] on p "Customer Case Management System Evaluation and Implementation" at bounding box center [793, 295] width 580 height 18
drag, startPoint x: 497, startPoint y: 491, endPoint x: 712, endPoint y: 483, distance: 215.1
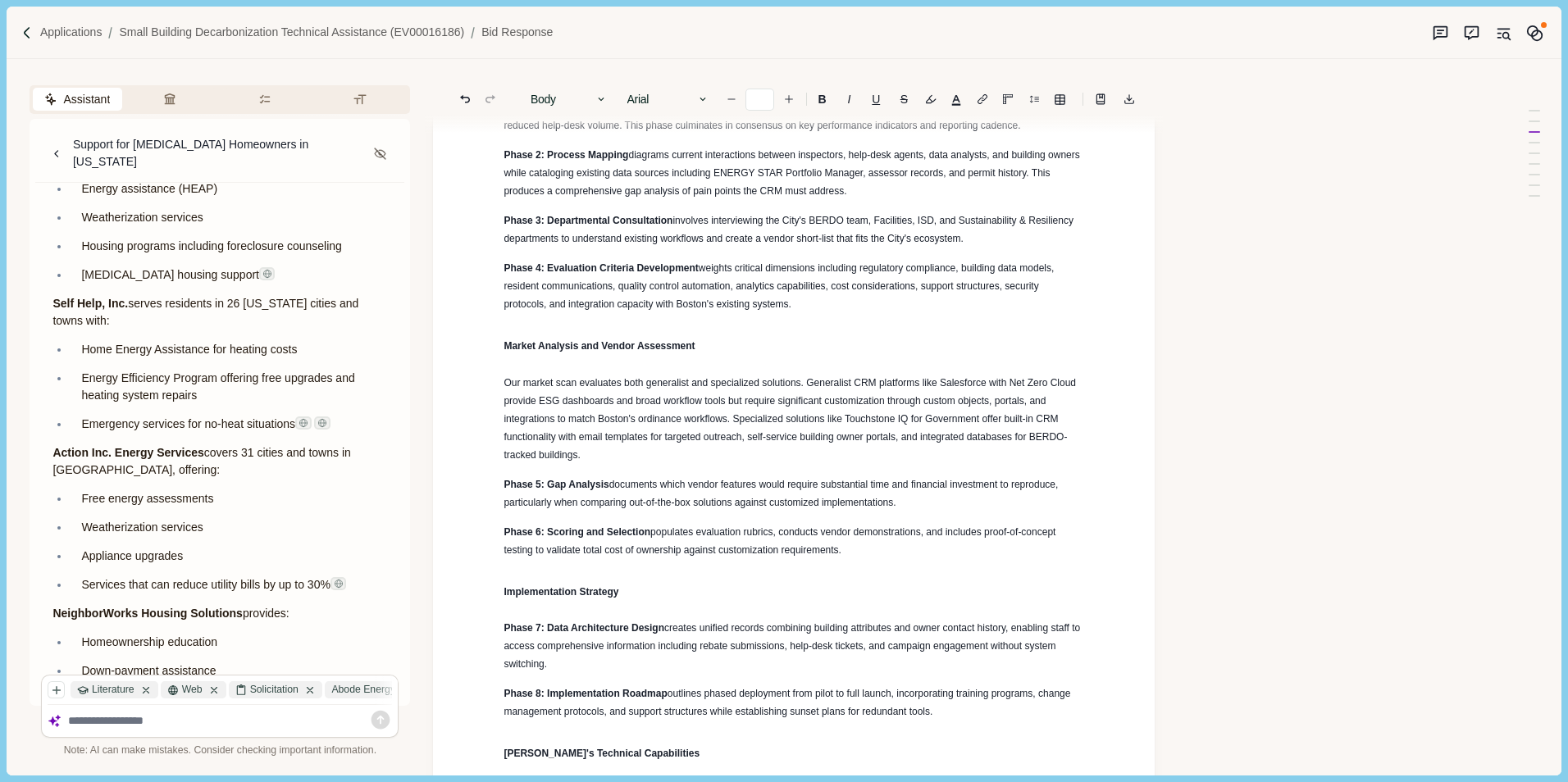
scroll to position [5774, 0]
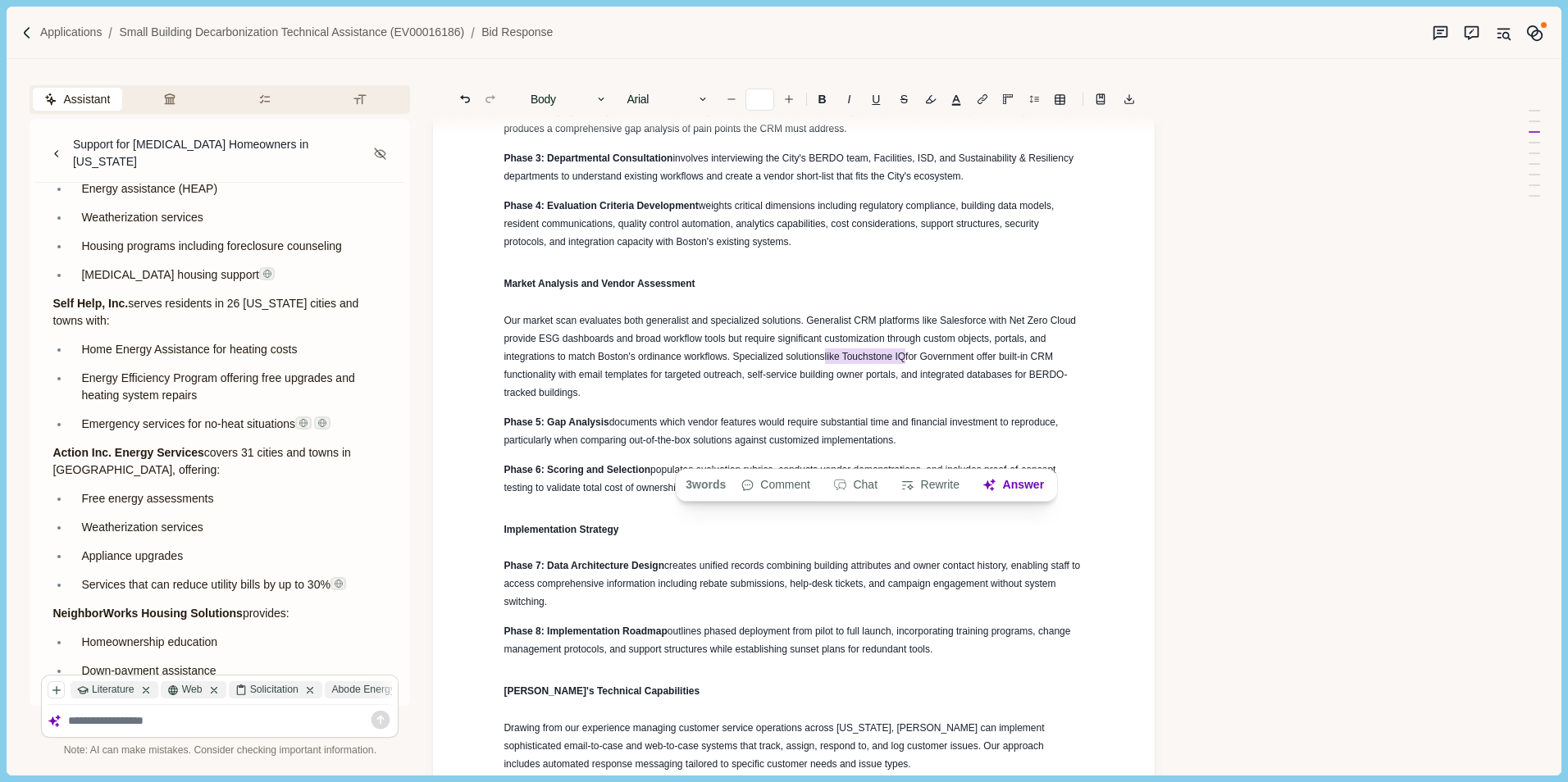
drag, startPoint x: 825, startPoint y: 457, endPoint x: 907, endPoint y: 457, distance: 82.0
click at [907, 399] on span "Our market scan evaluates both generalist and specialized solutions. Generalist…" at bounding box center [791, 356] width 575 height 84
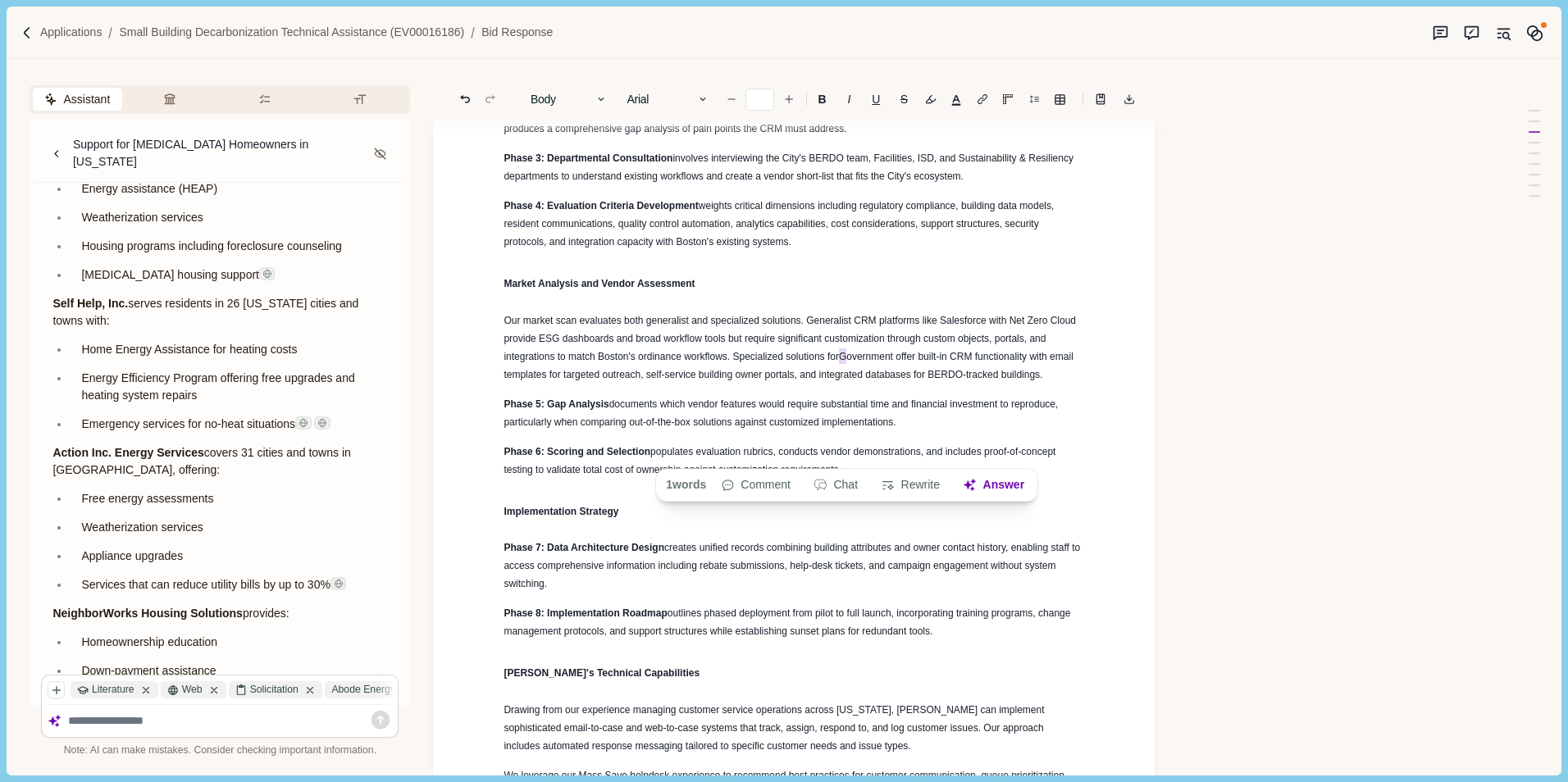
click at [843, 380] on span "Our market scan evaluates both generalist and specialized solutions. Generalist…" at bounding box center [791, 347] width 575 height 66
click at [893, 380] on span "Our market scan evaluates both generalist and specialized solutions. Generalist…" at bounding box center [791, 347] width 575 height 66
click at [1067, 384] on p "Our market scan evaluates both generalist and specialized solutions. Generalist…" at bounding box center [793, 347] width 580 height 72
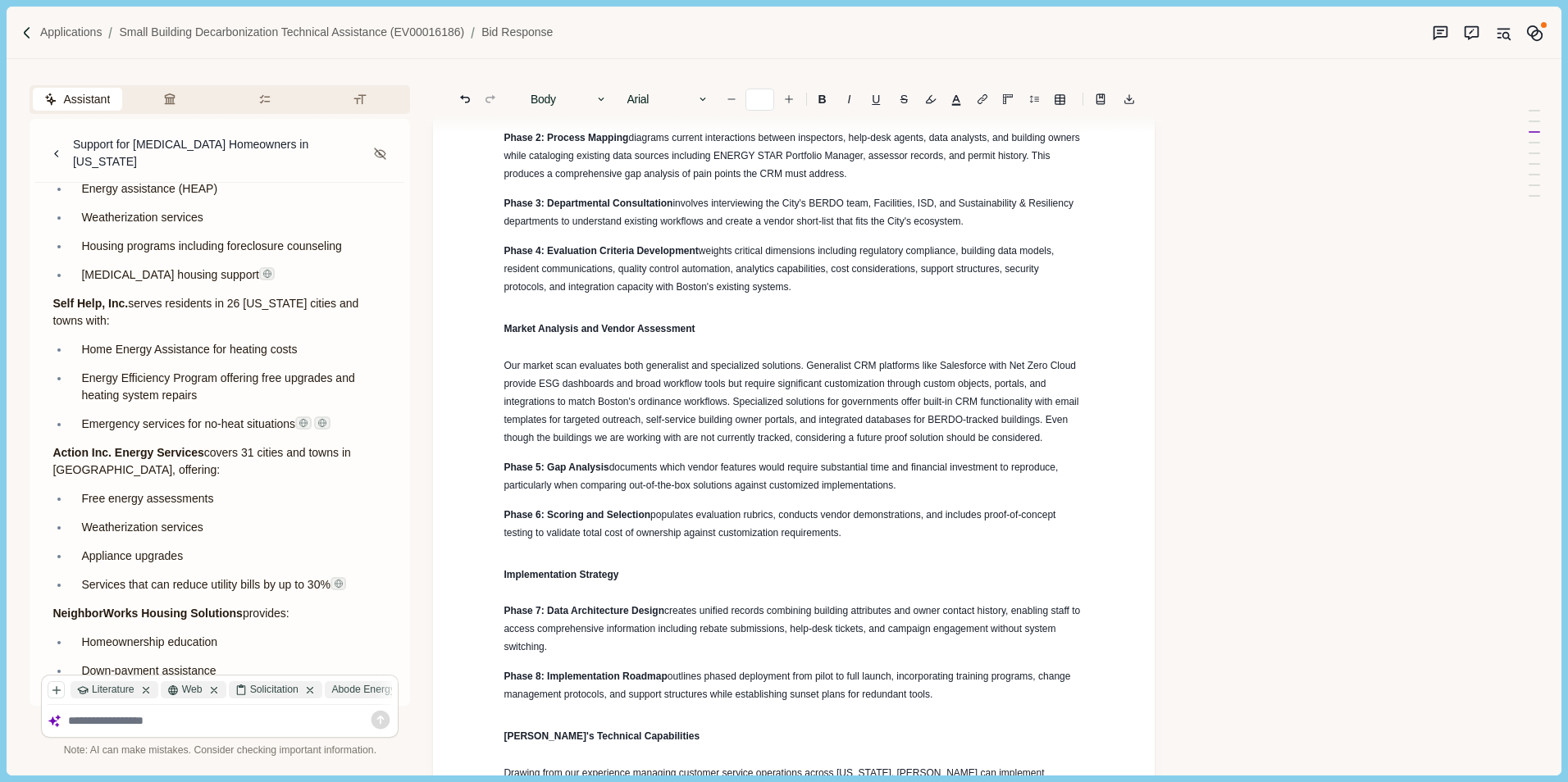
scroll to position [5693, 0]
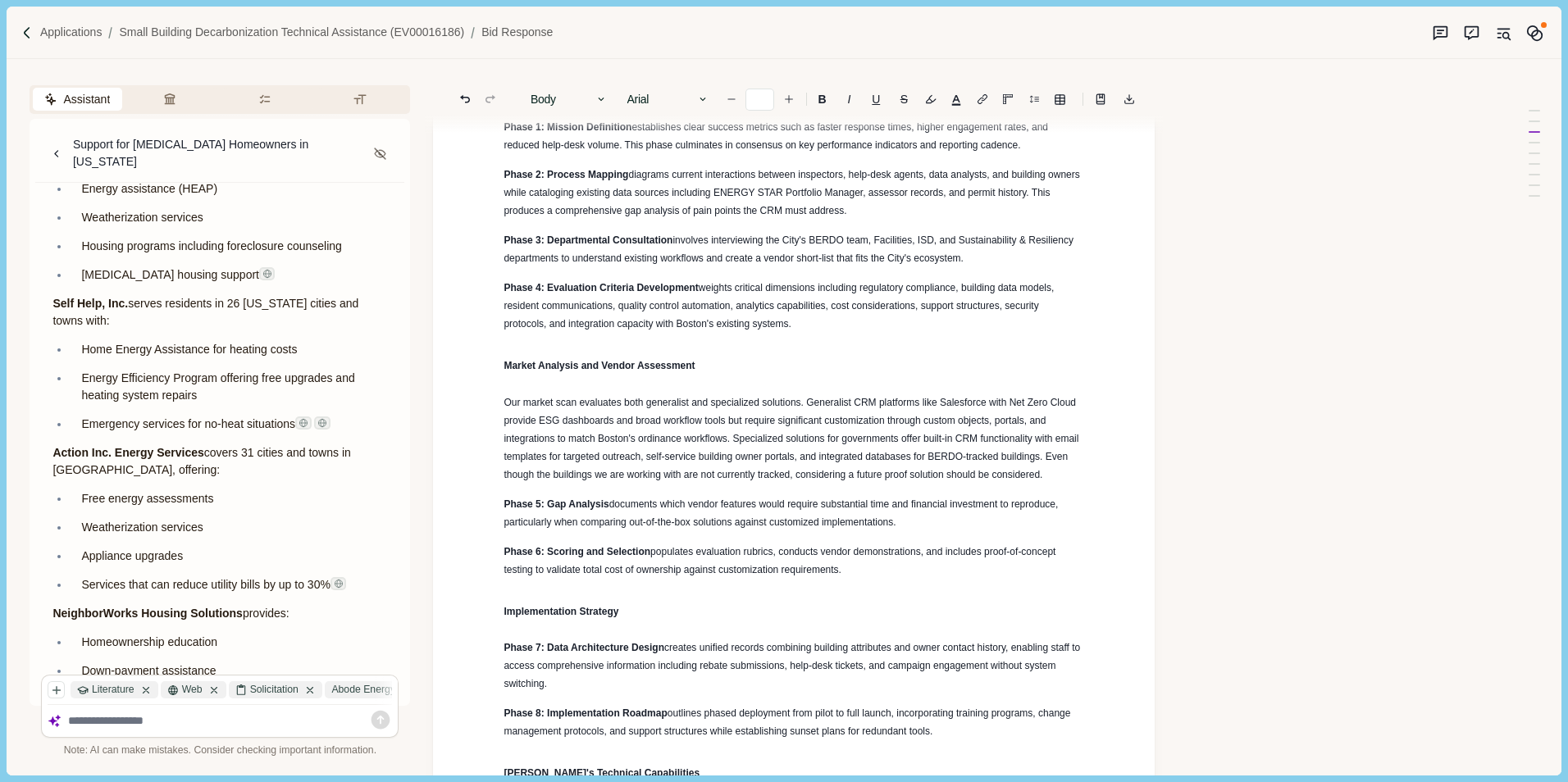
click at [725, 377] on h1 "Market Analysis and Vendor Assessment" at bounding box center [793, 363] width 580 height 27
drag, startPoint x: 503, startPoint y: 462, endPoint x: 718, endPoint y: 453, distance: 215.2
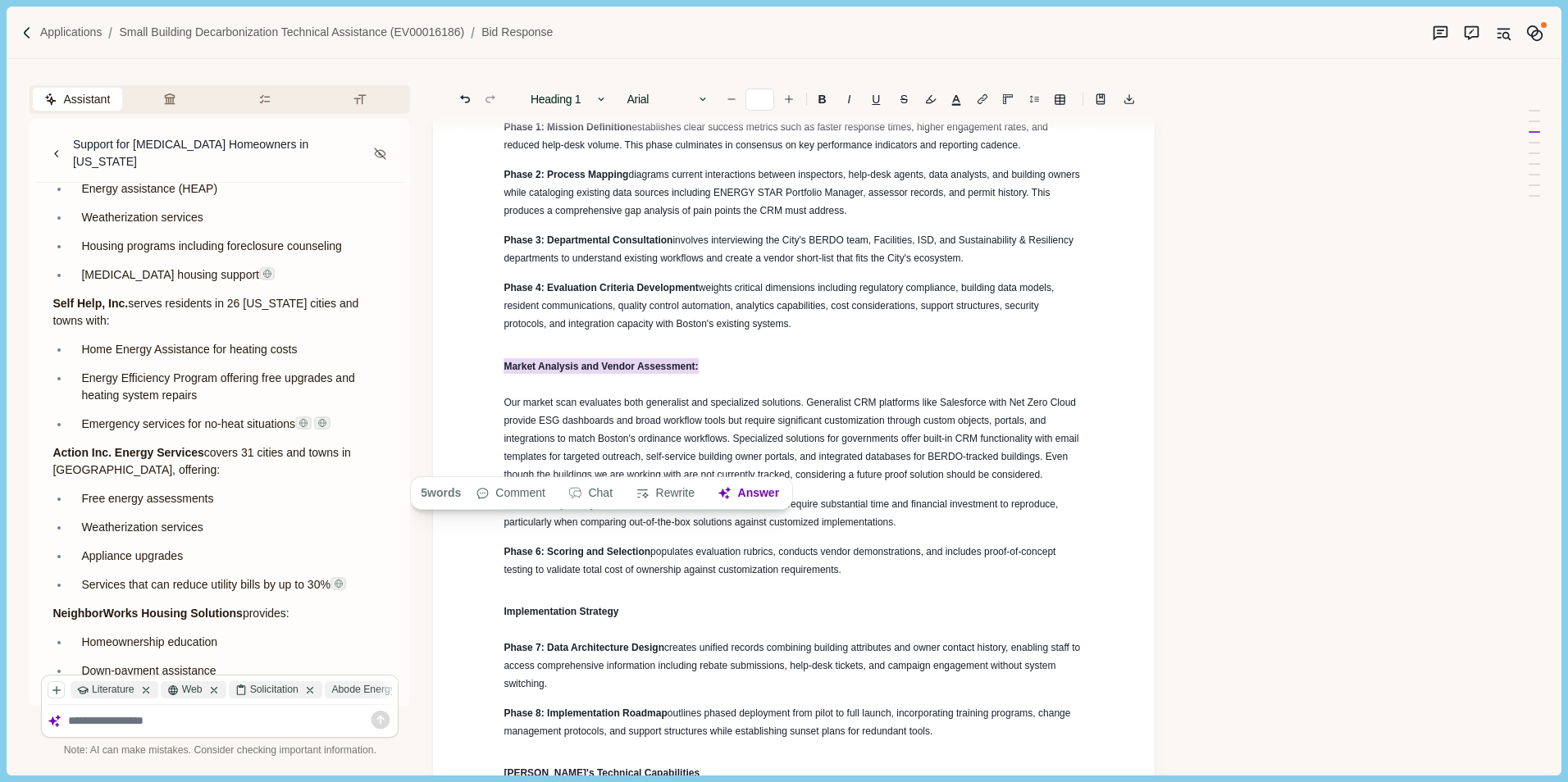
click at [505, 483] on p "Our market scan evaluates both generalist and specialized solutions. Generalist…" at bounding box center [793, 439] width 580 height 91
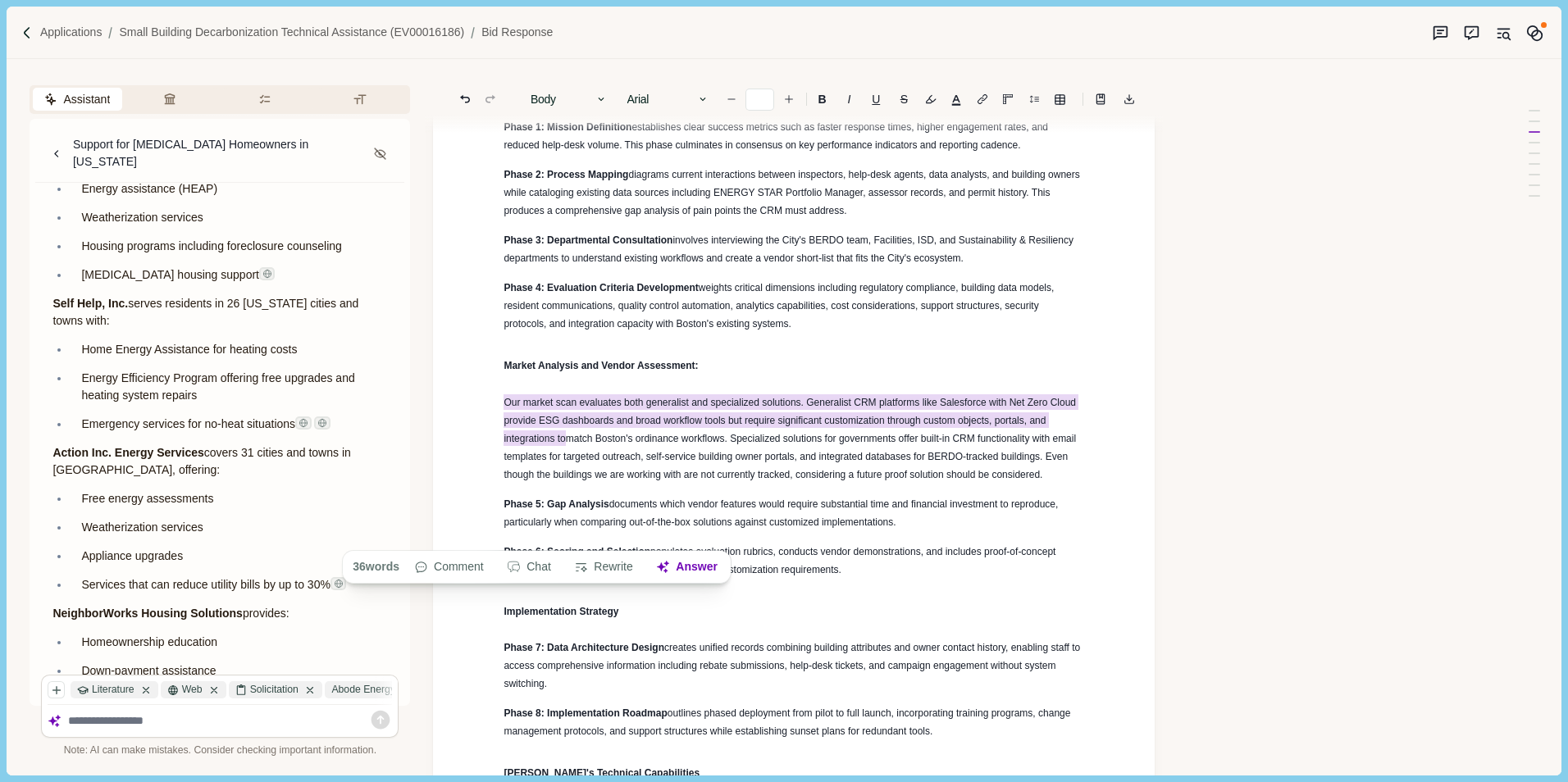
drag, startPoint x: 500, startPoint y: 499, endPoint x: 571, endPoint y: 526, distance: 76.0
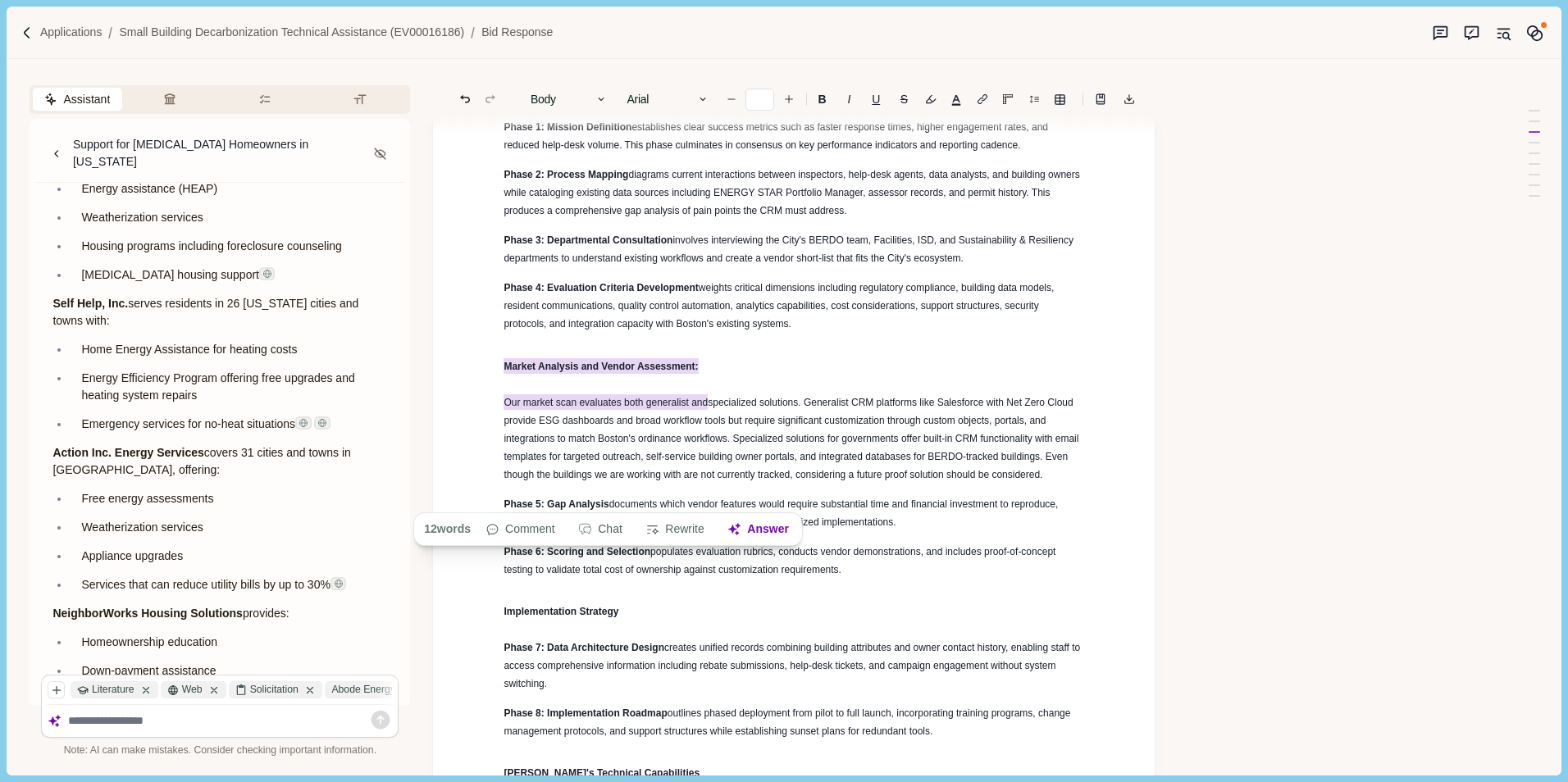
drag, startPoint x: 505, startPoint y: 464, endPoint x: 716, endPoint y: 475, distance: 211.3
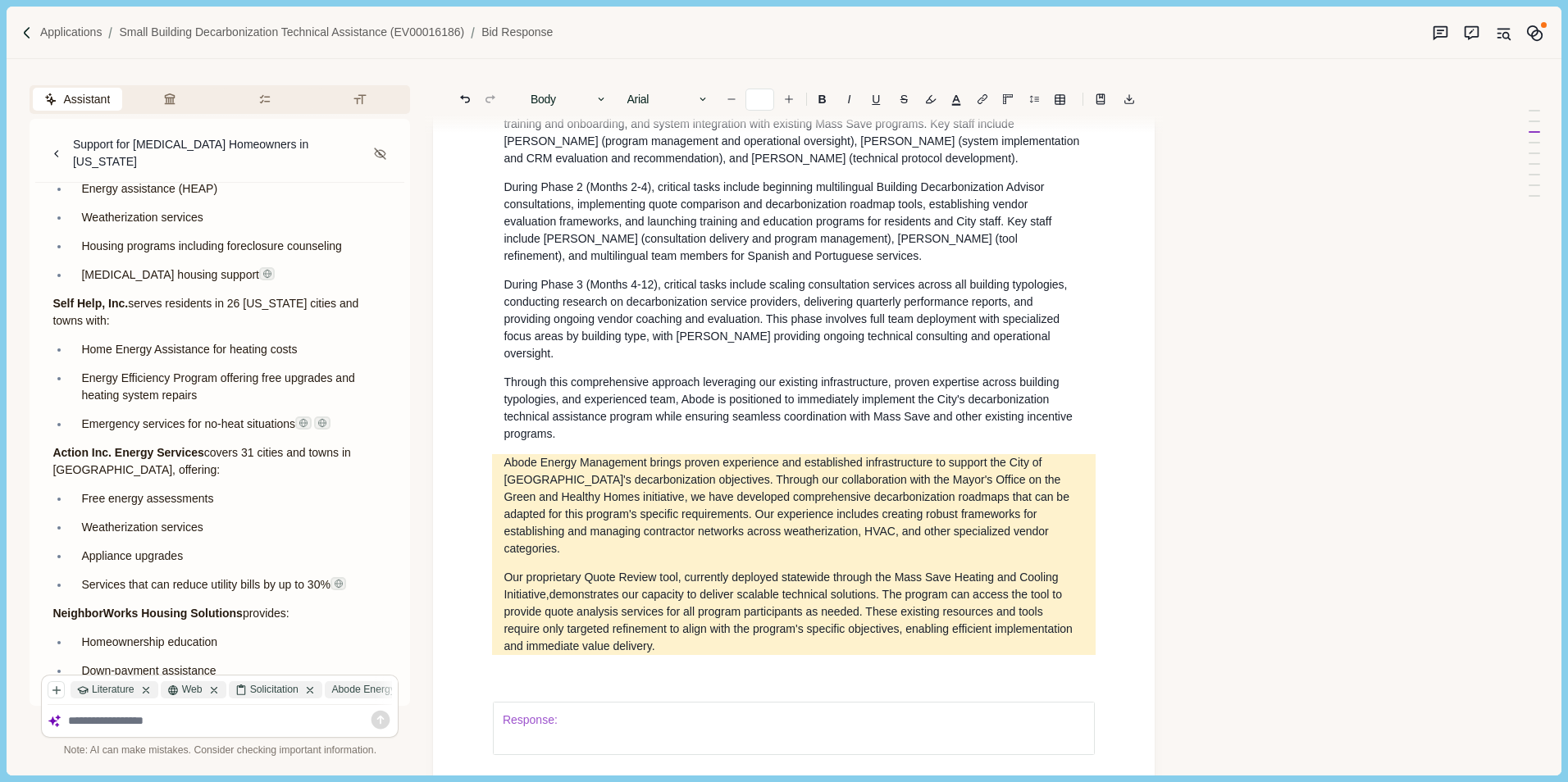
scroll to position [3724, 0]
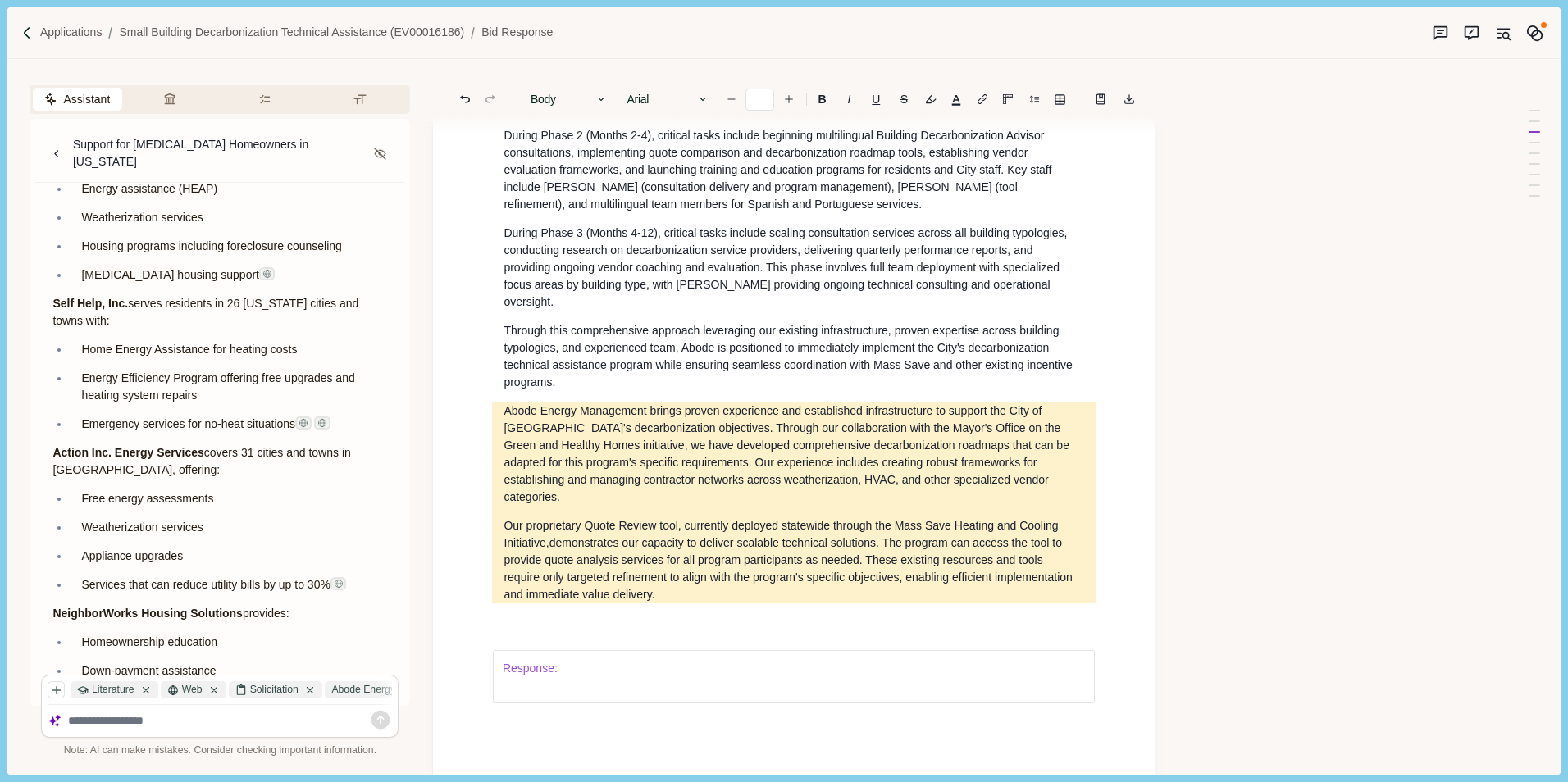
click at [580, 603] on p "Our proprietary Quote Review tool, currently deployed statewide through the Mas…" at bounding box center [793, 560] width 580 height 86
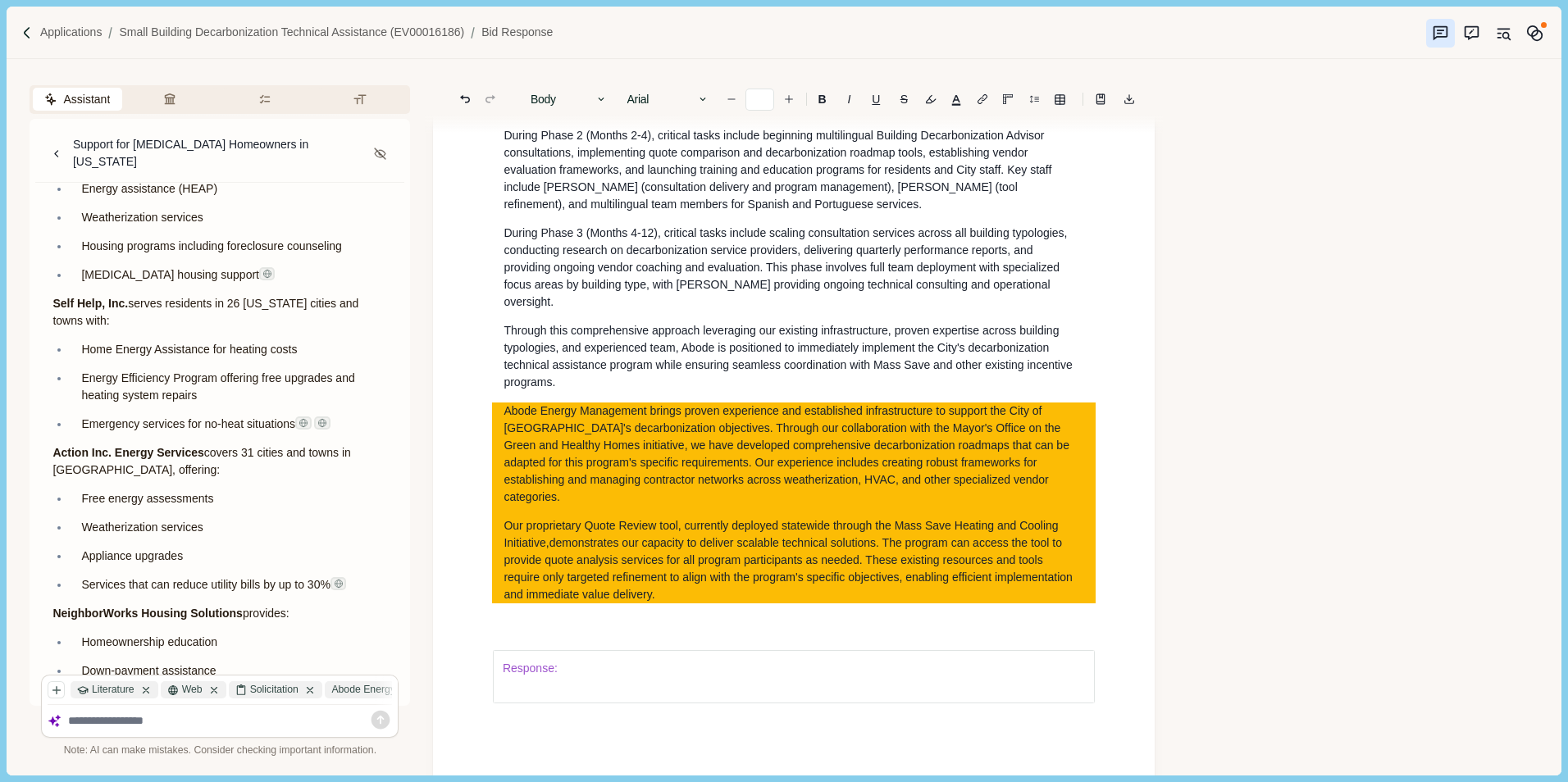
type input "**"
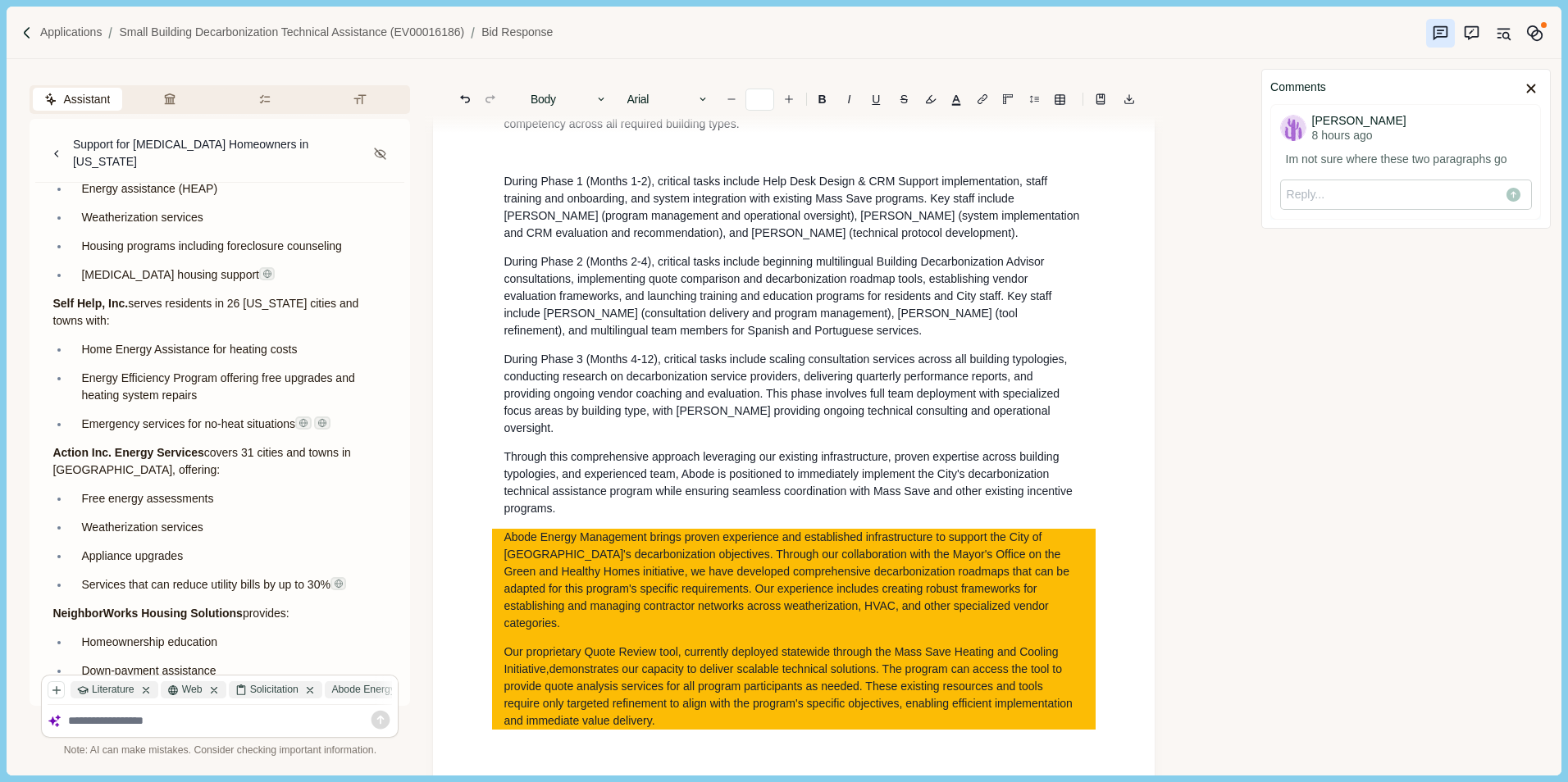
scroll to position [3843, 0]
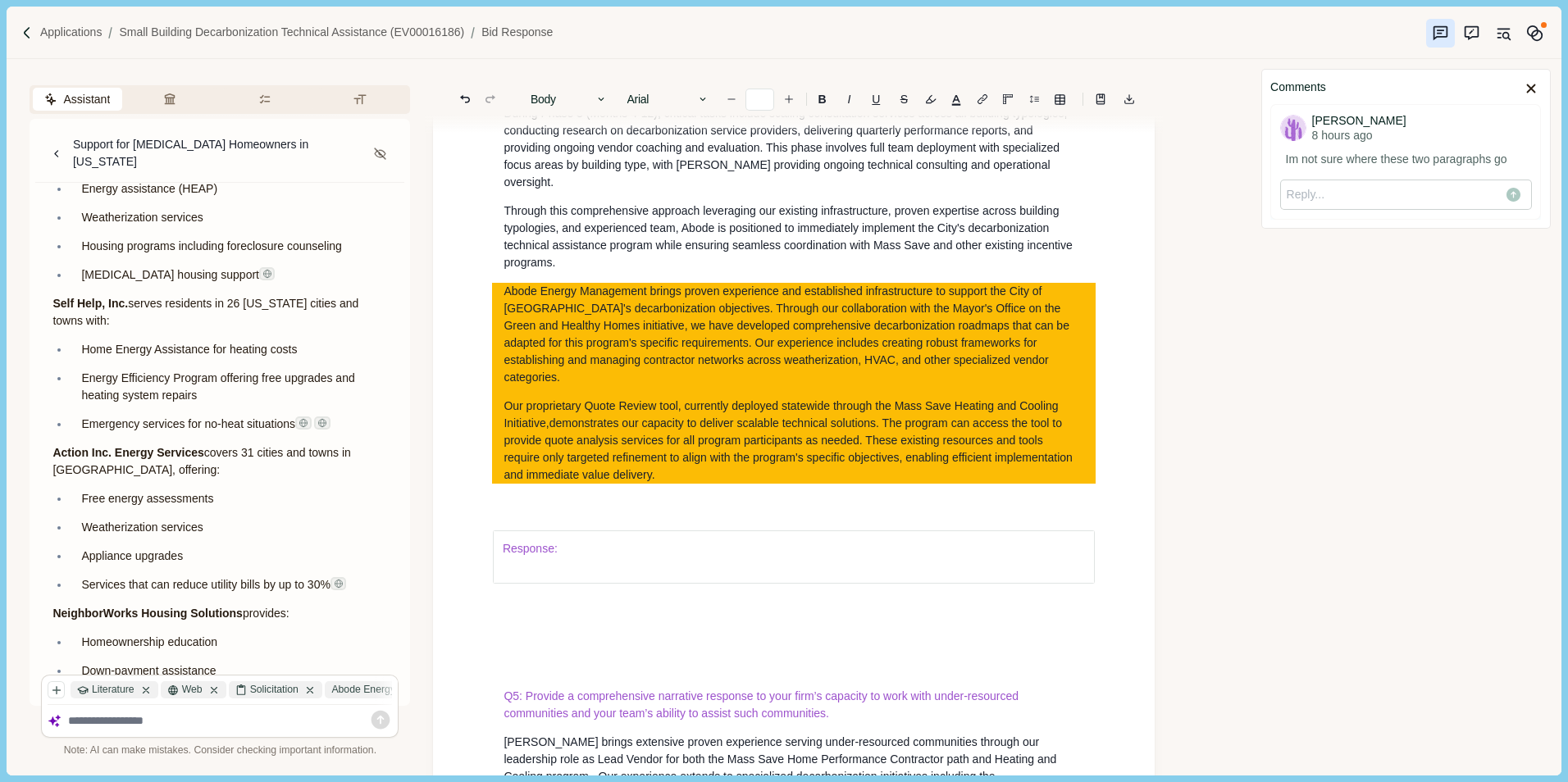
click at [620, 482] on span "demonstrates our capacity to deliver scalable technical solutions. The program …" at bounding box center [789, 449] width 571 height 65
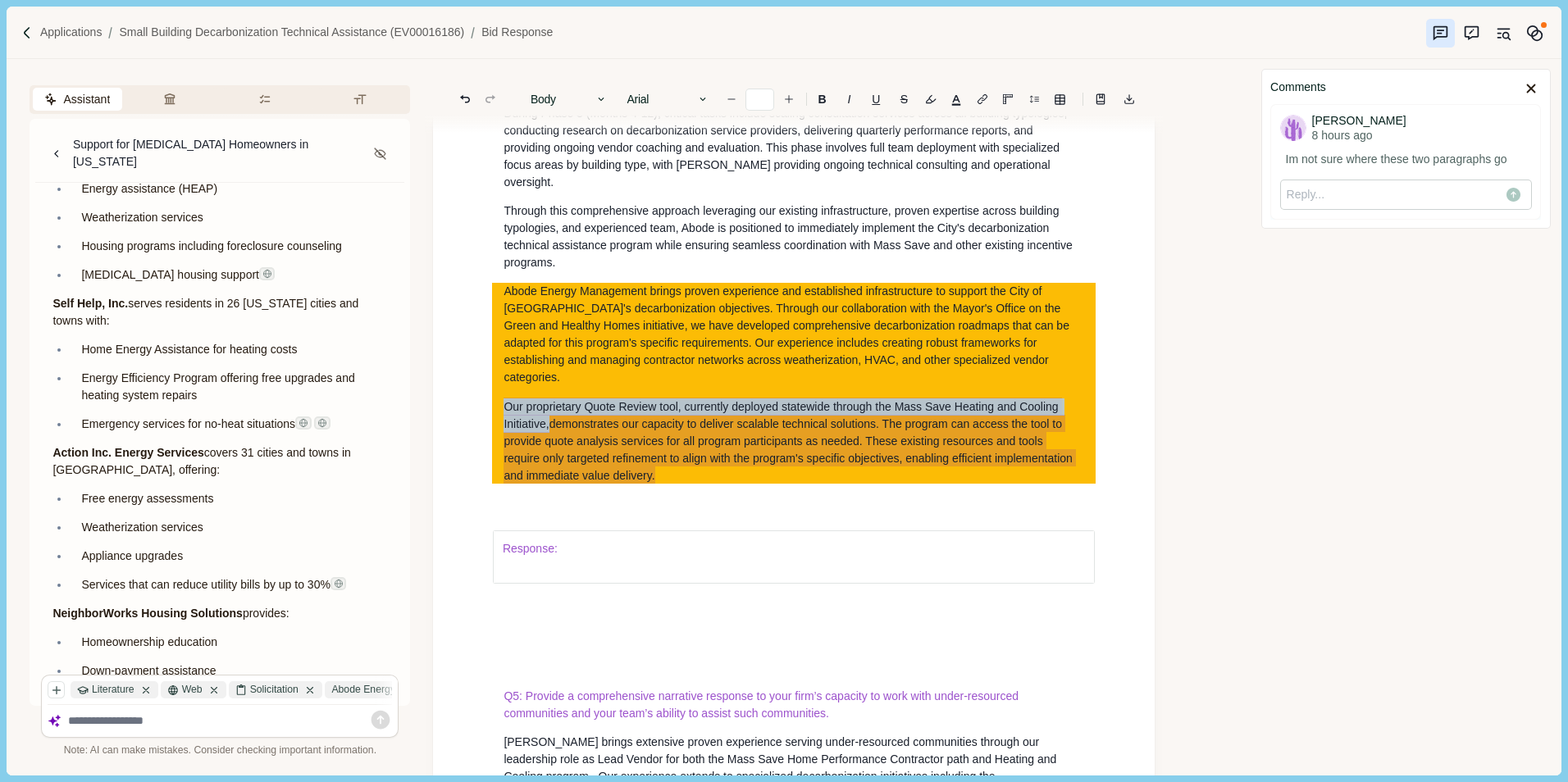
drag, startPoint x: 498, startPoint y: 459, endPoint x: 677, endPoint y: 531, distance: 192.9
click at [677, 483] on div "Abode Energy Management brings proven experience and established infrastructure…" at bounding box center [793, 383] width 603 height 201
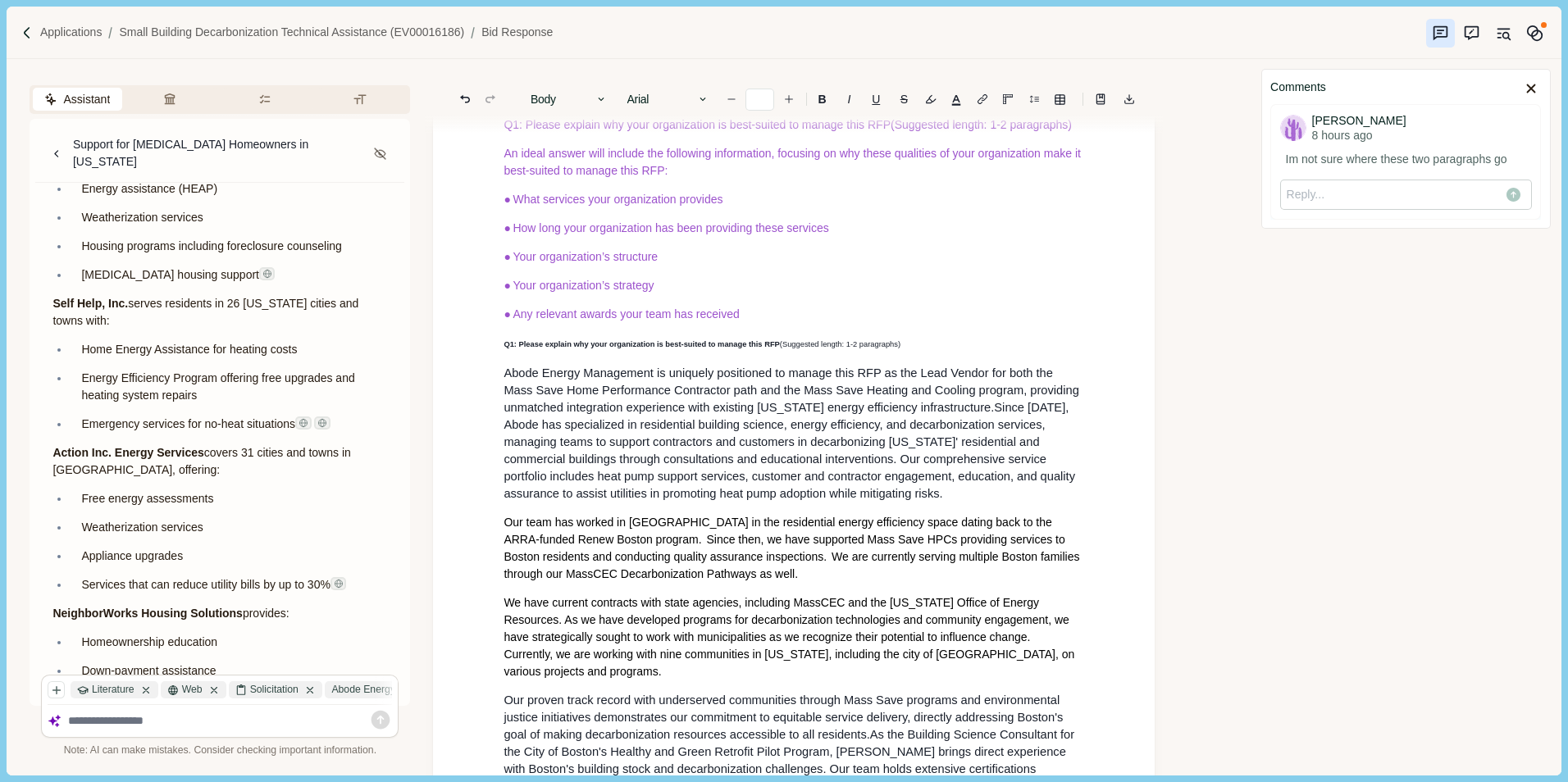
scroll to position [645, 0]
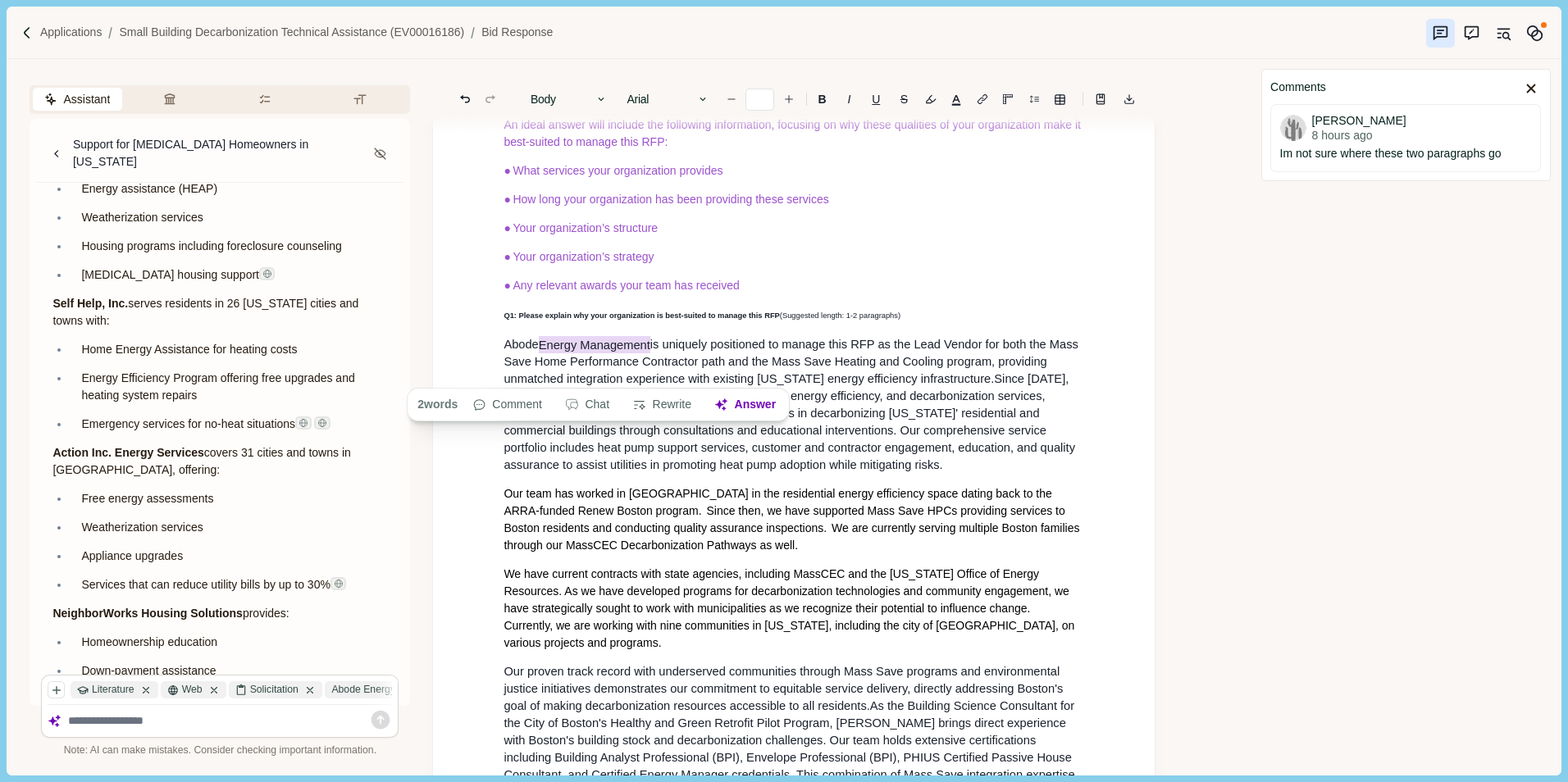
drag, startPoint x: 549, startPoint y: 372, endPoint x: 654, endPoint y: 377, distance: 105.1
click at [654, 377] on span "Abode Energy Management is uniquely positioned to manage this RFP as the Lead V…" at bounding box center [792, 361] width 578 height 50
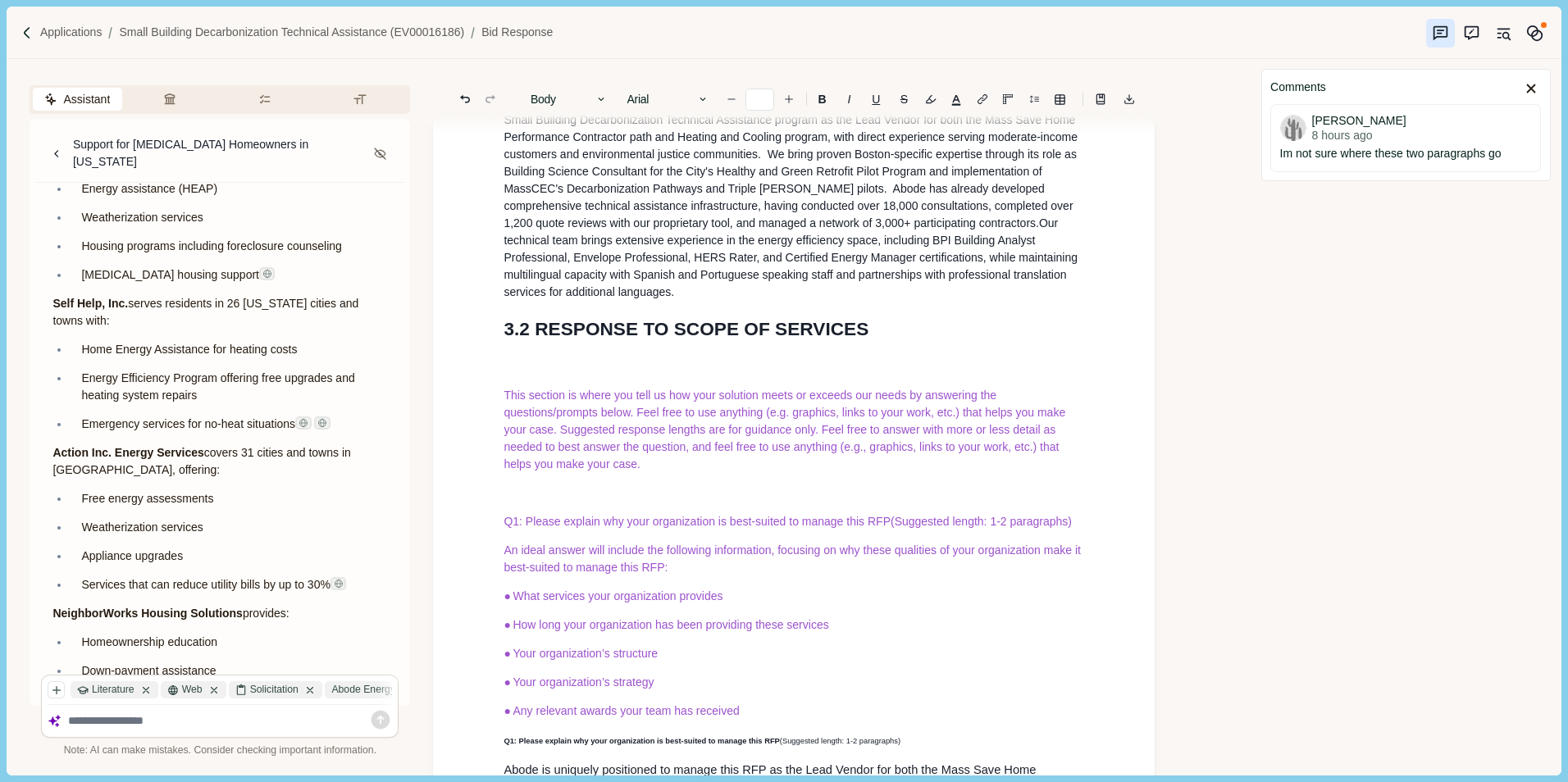
scroll to position [0, 0]
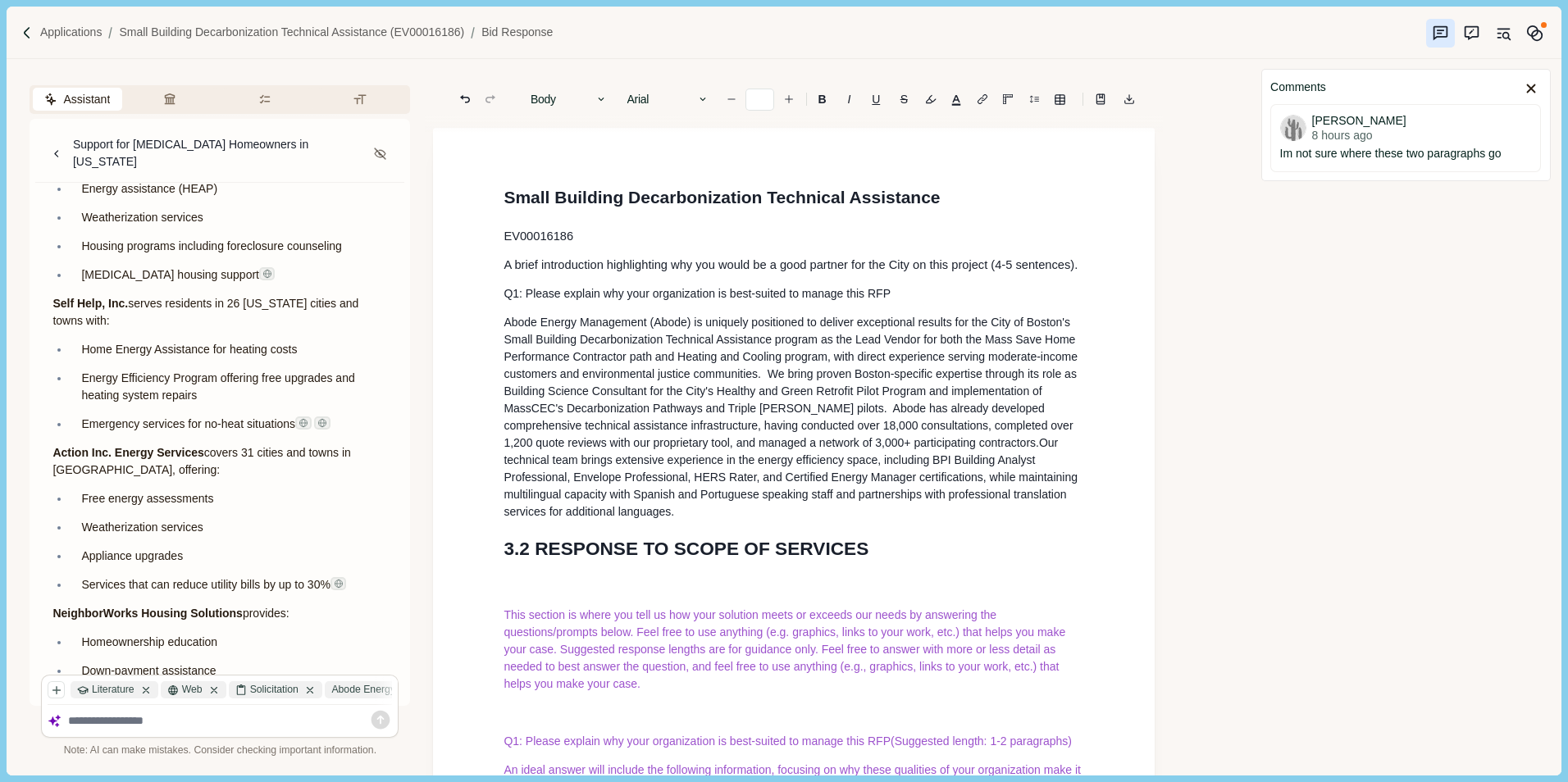
click at [544, 355] on span "Abode Energy Management (Abode) is uniquely positioned to deliver exceptional r…" at bounding box center [791, 339] width 575 height 48
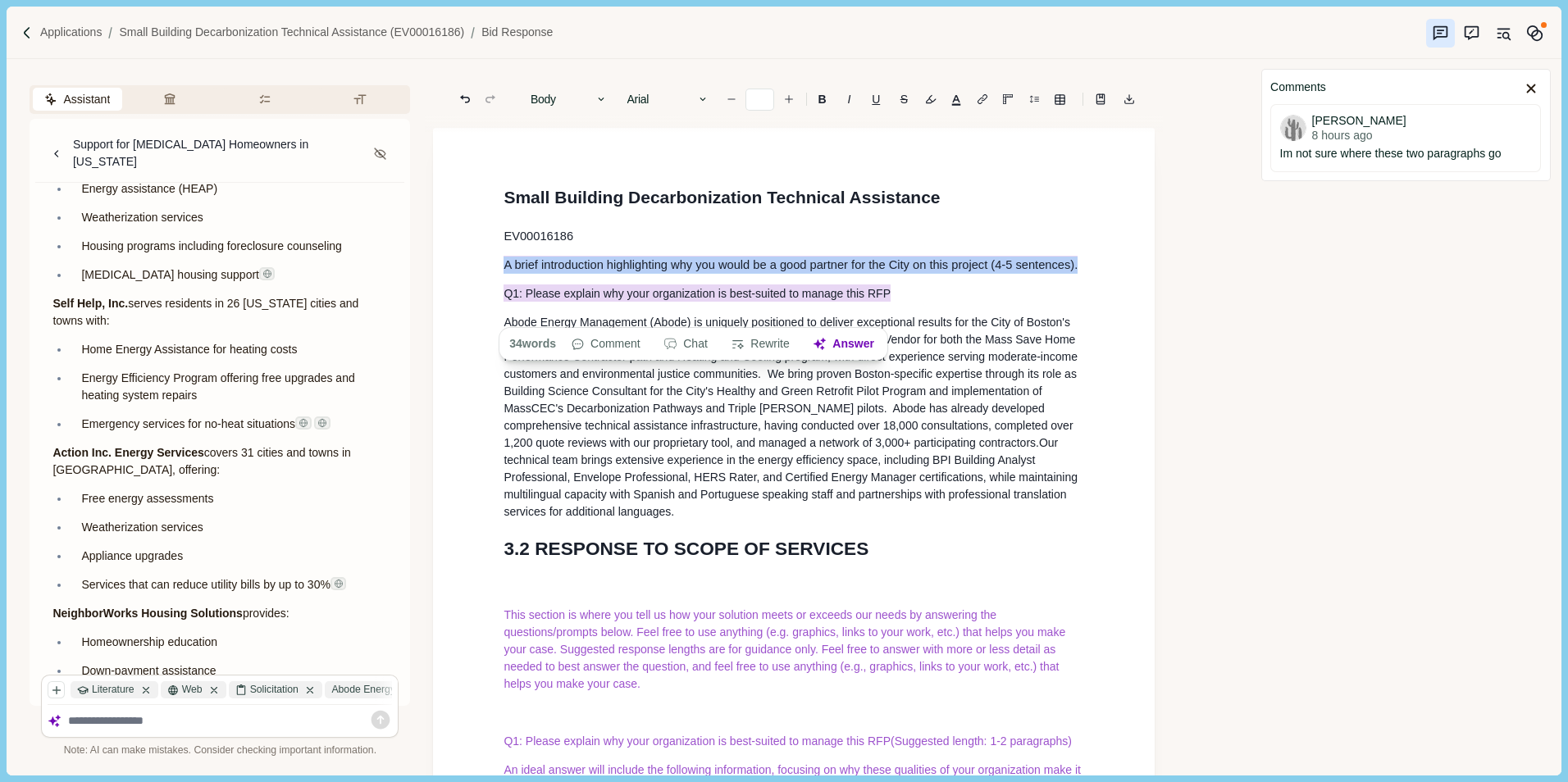
drag, startPoint x: 501, startPoint y: 282, endPoint x: 912, endPoint y: 314, distance: 412.2
click at [819, 98] on b "B" at bounding box center [822, 99] width 8 height 12
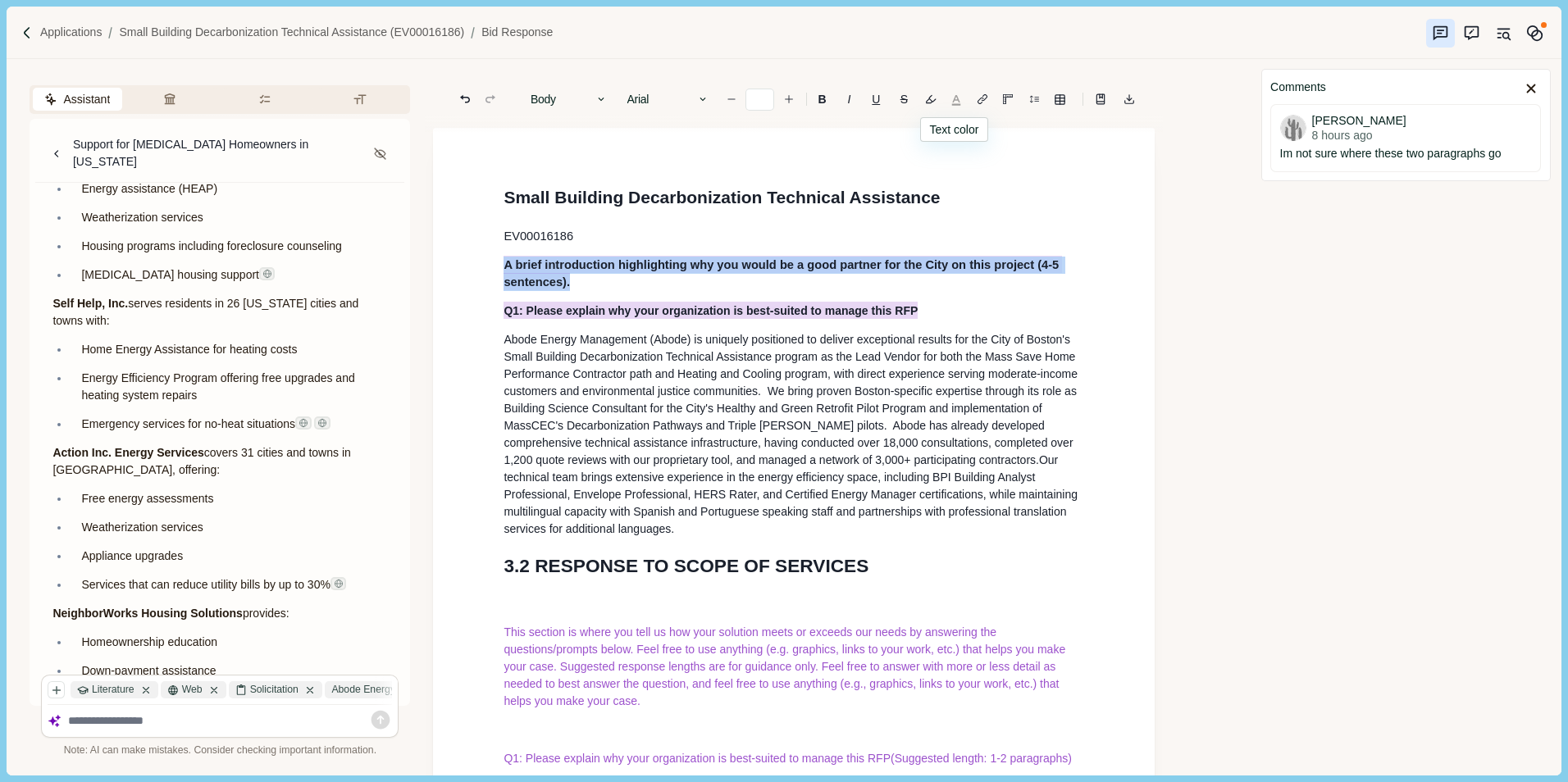
click at [956, 100] on button "button" at bounding box center [956, 100] width 23 height 23
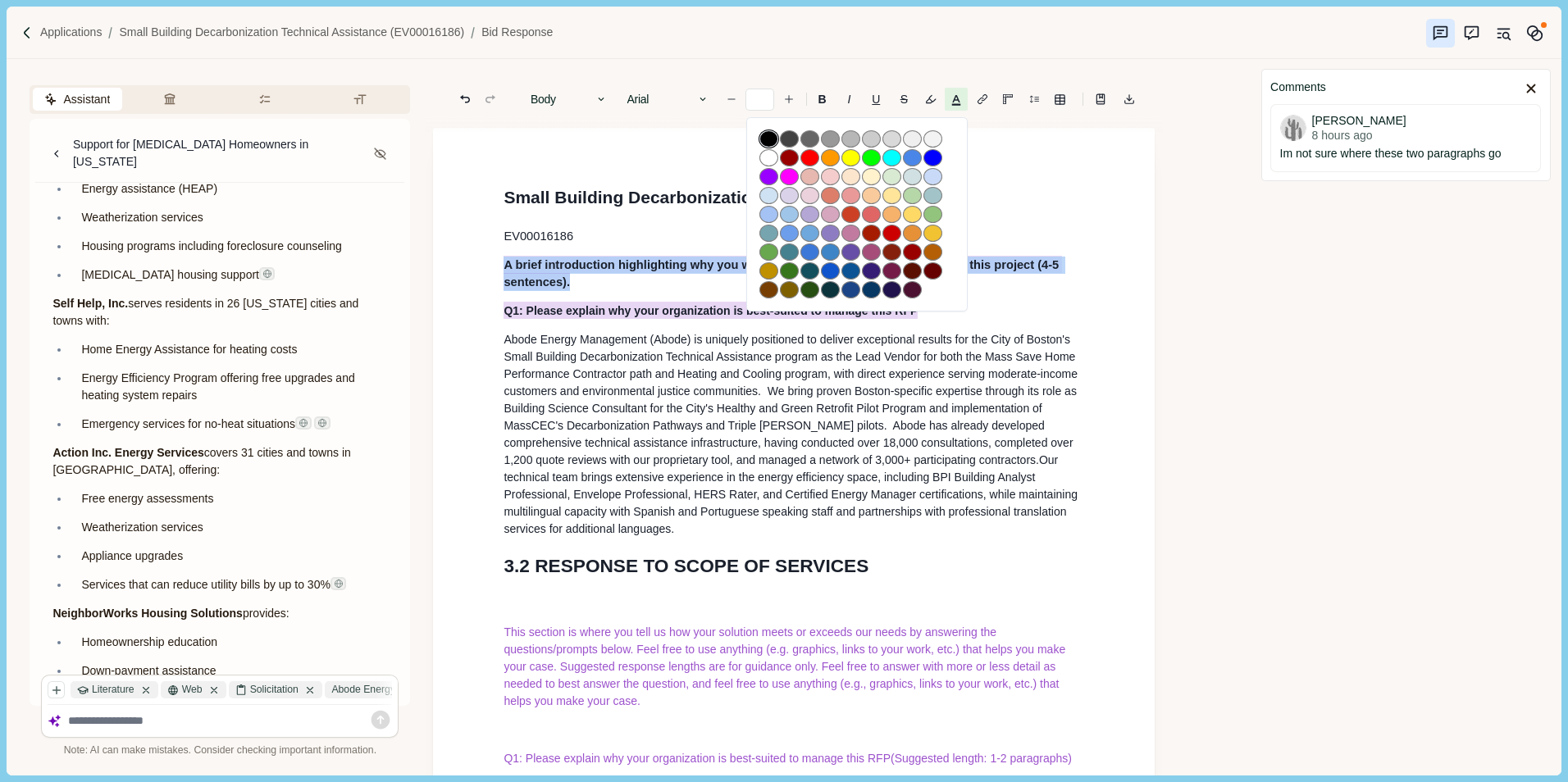
click at [766, 139] on button "button" at bounding box center [768, 139] width 19 height 17
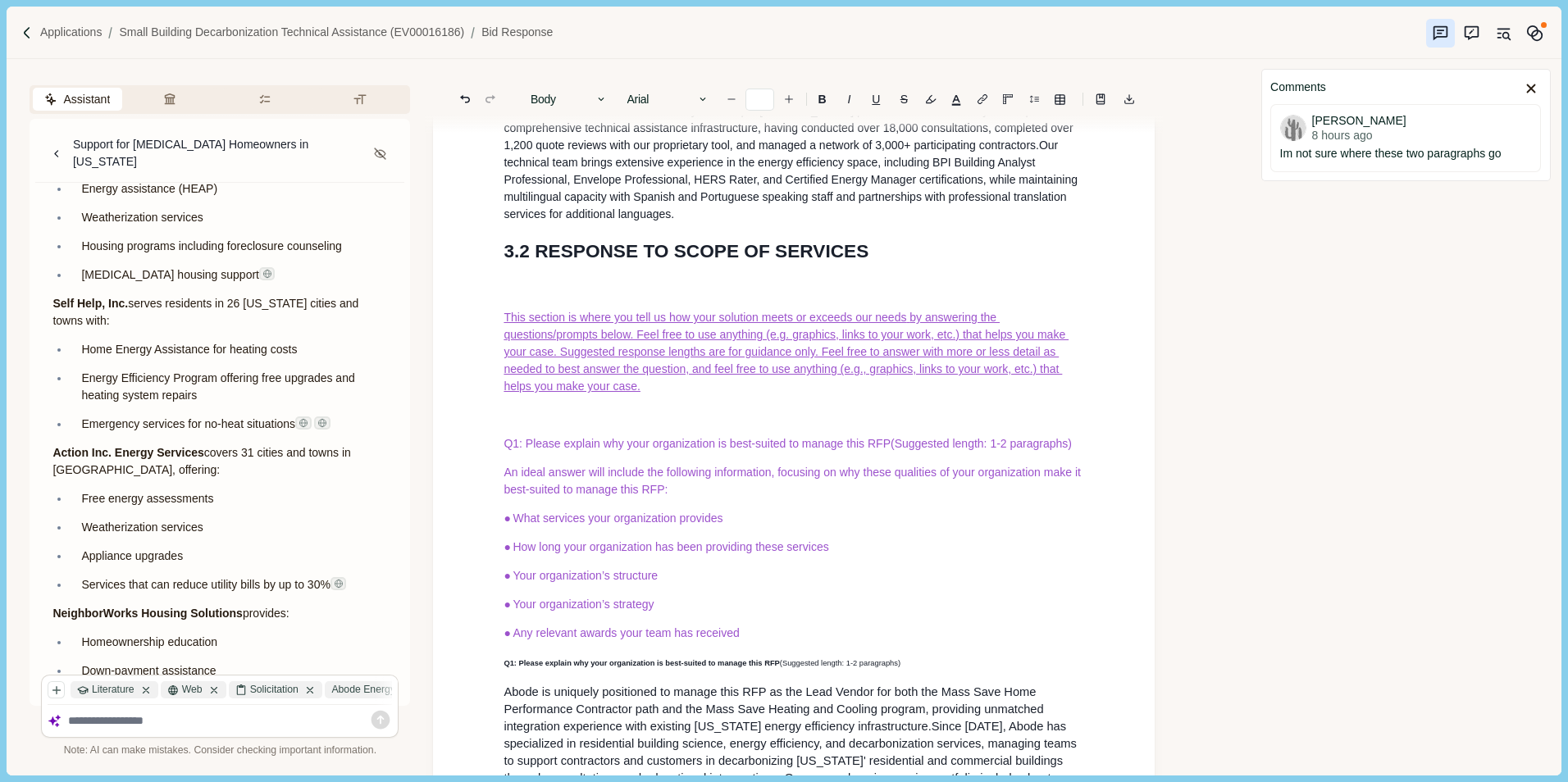
scroll to position [410, 0]
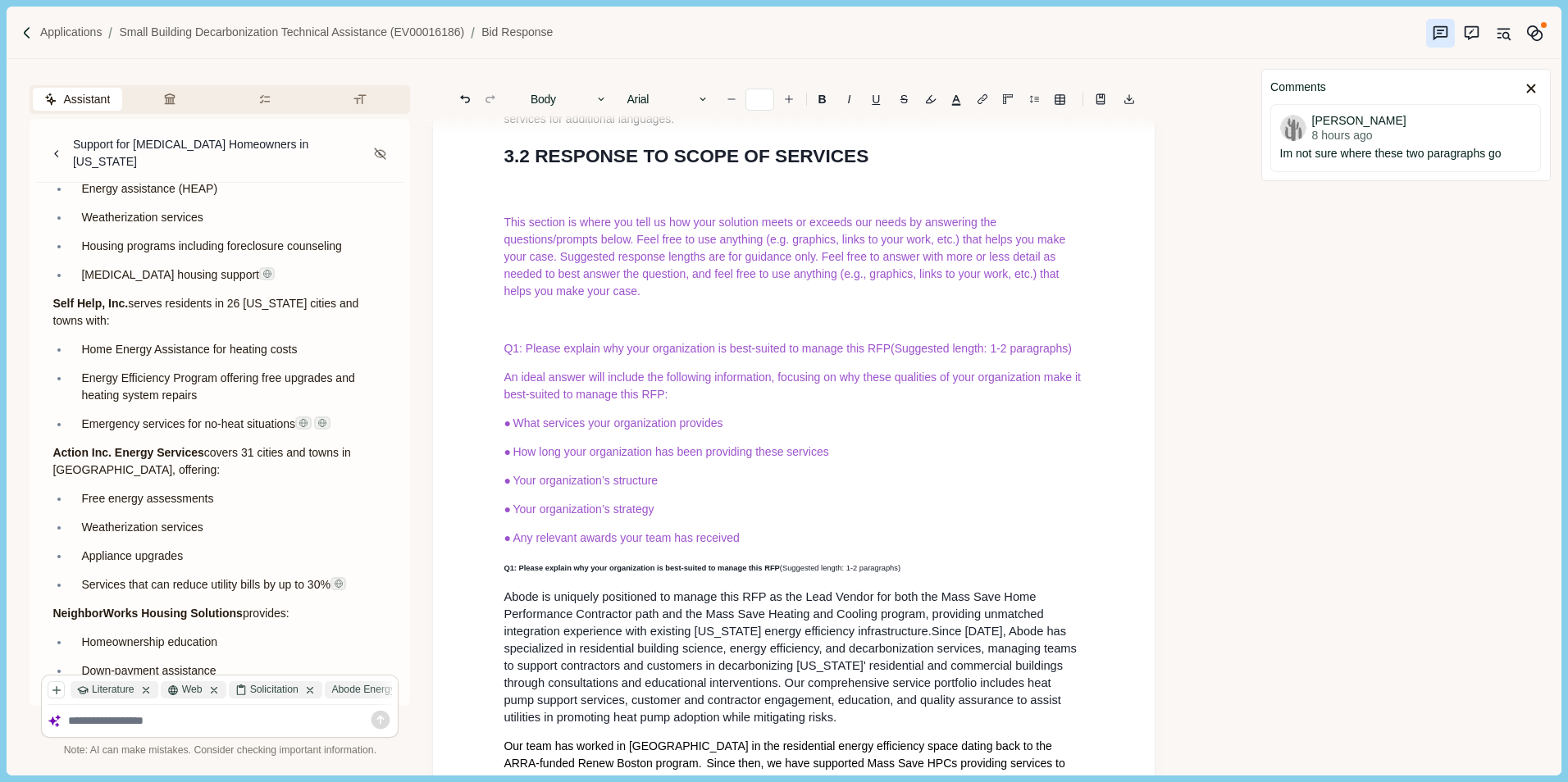
drag, startPoint x: 528, startPoint y: 212, endPoint x: 543, endPoint y: 214, distance: 15.1
click at [536, 203] on p at bounding box center [793, 194] width 580 height 17
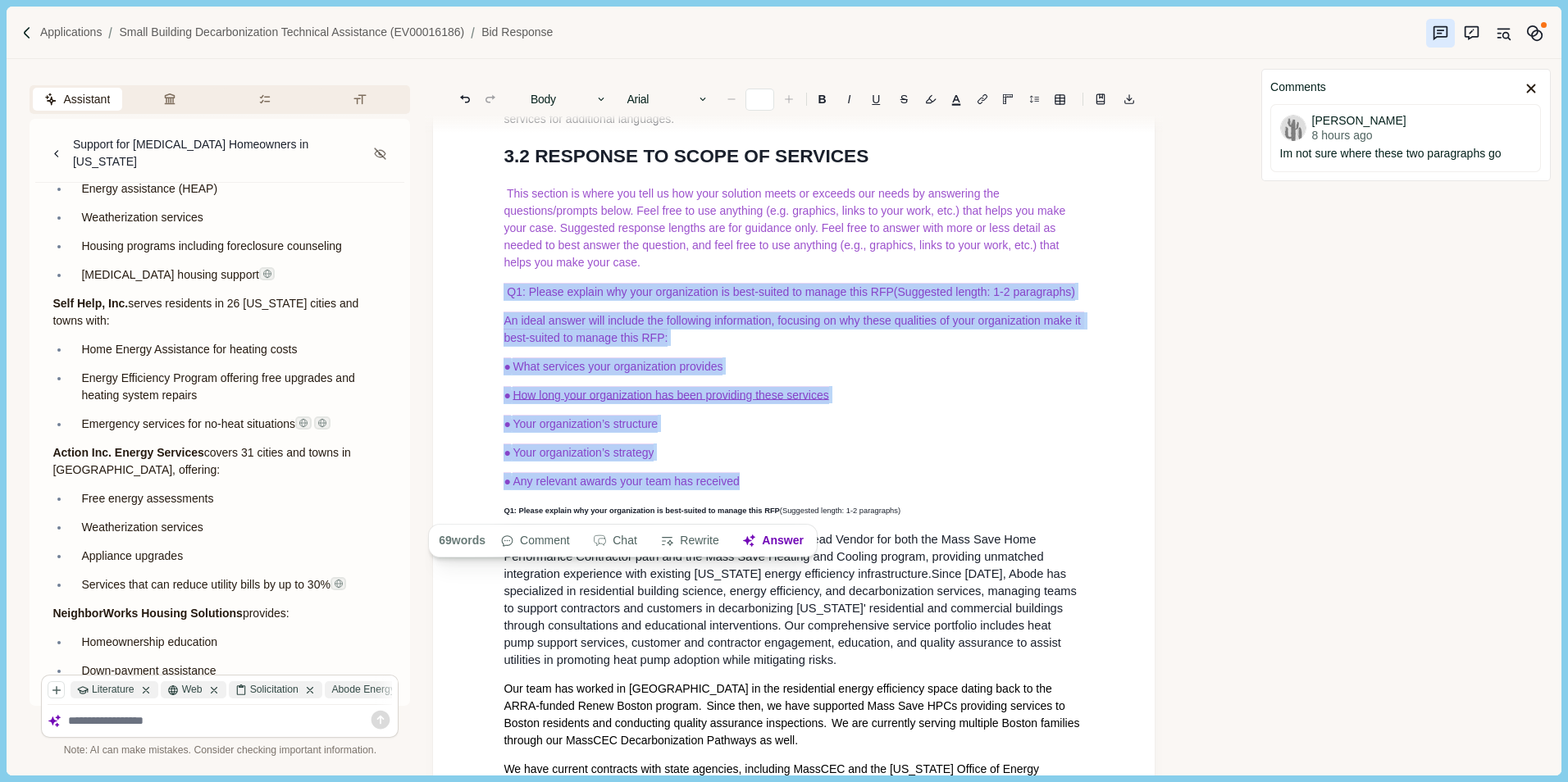
drag, startPoint x: 497, startPoint y: 316, endPoint x: 749, endPoint y: 430, distance: 276.6
click at [824, 93] on b "B" at bounding box center [822, 99] width 8 height 12
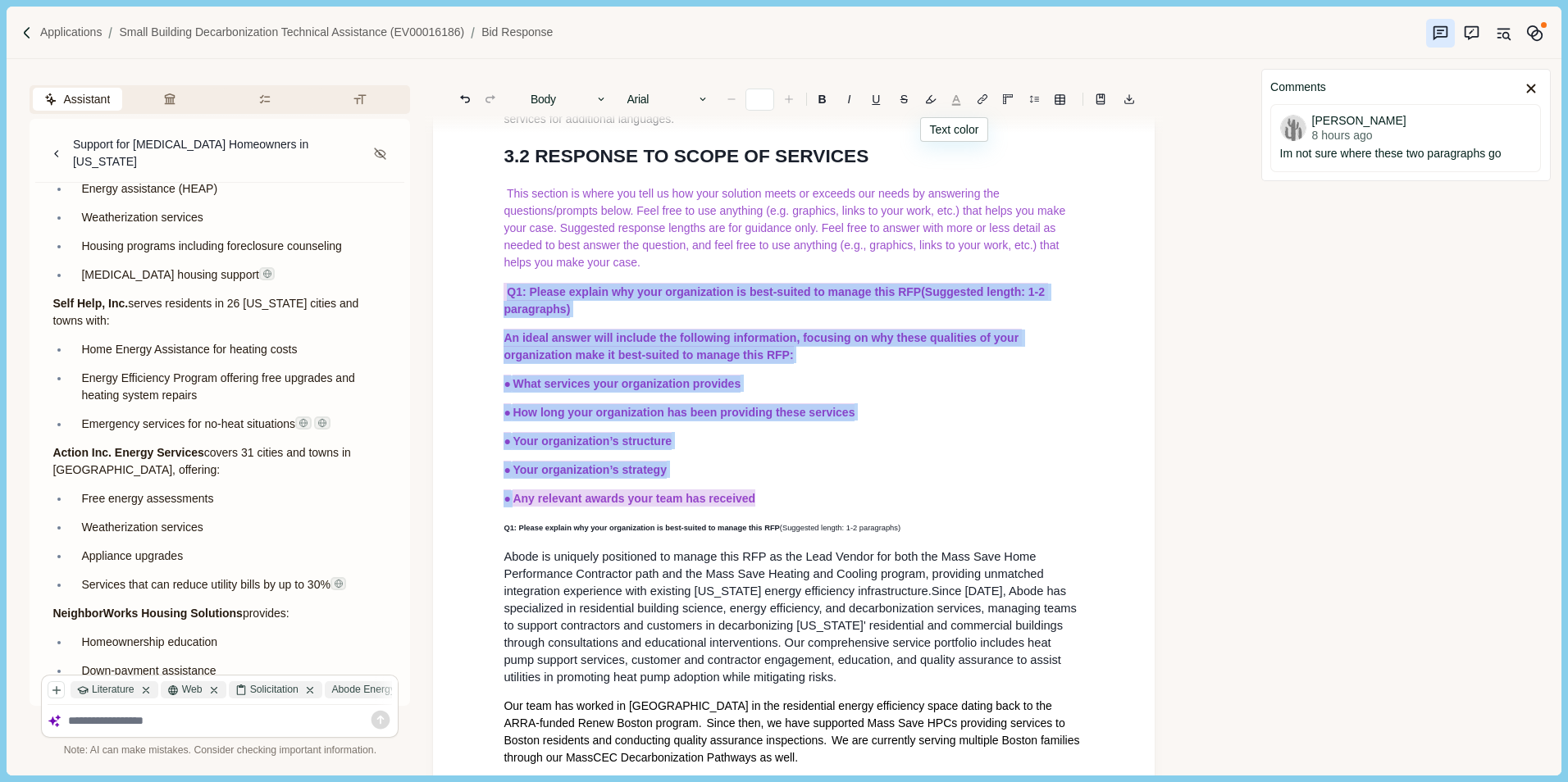
click at [954, 98] on button "button" at bounding box center [956, 100] width 23 height 23
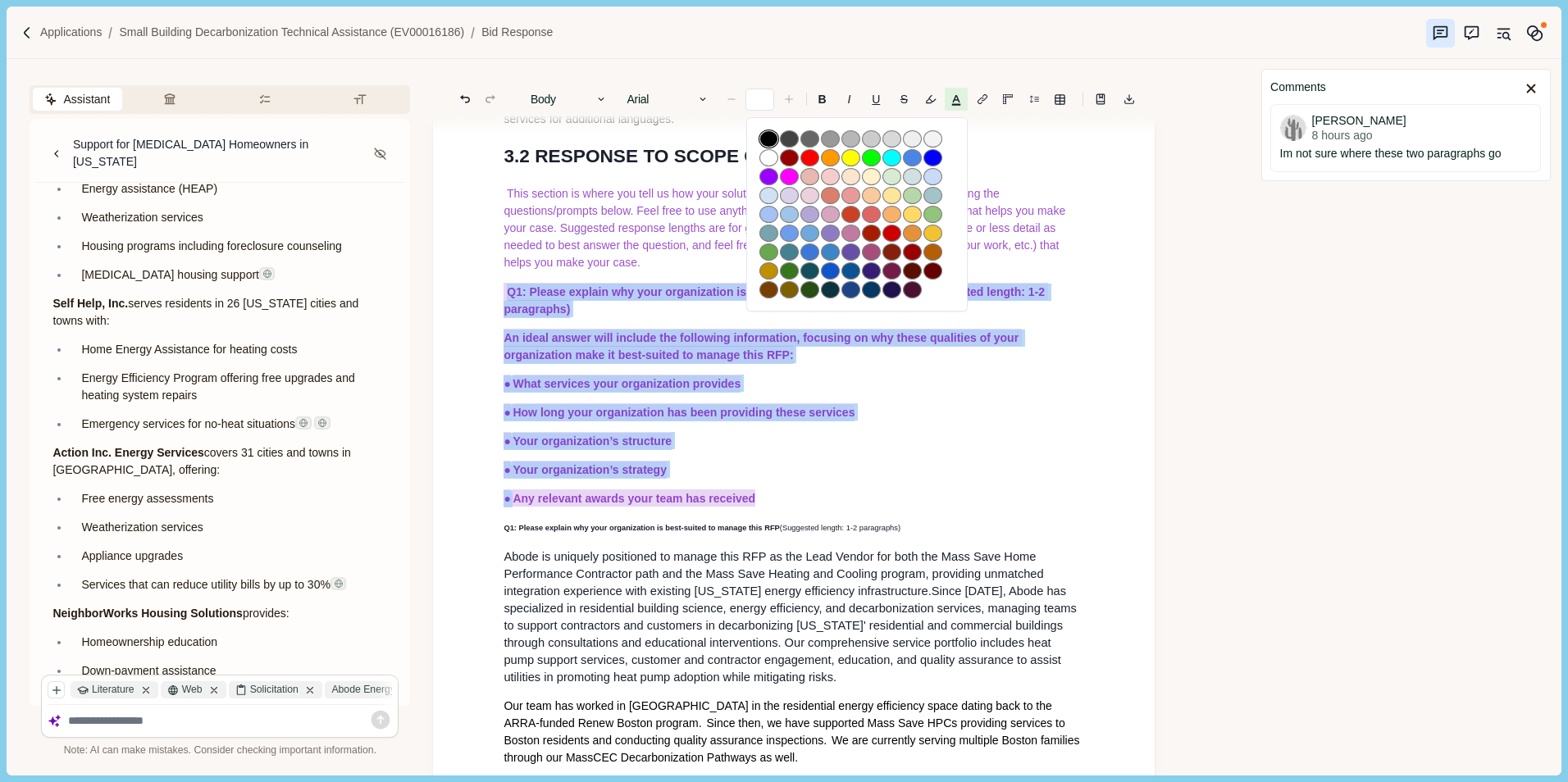
click at [765, 137] on button "button" at bounding box center [768, 139] width 19 height 17
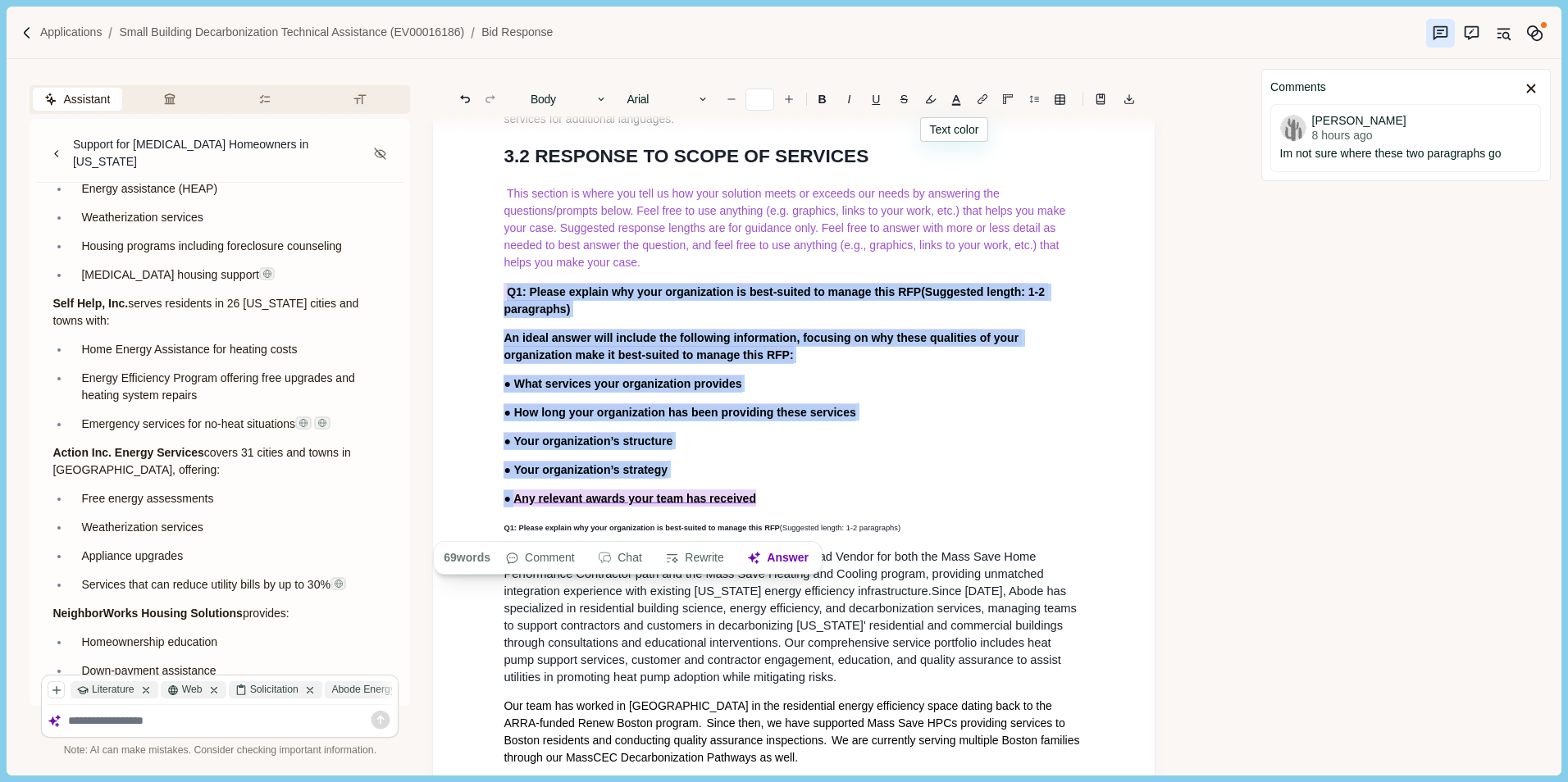
type input "**"
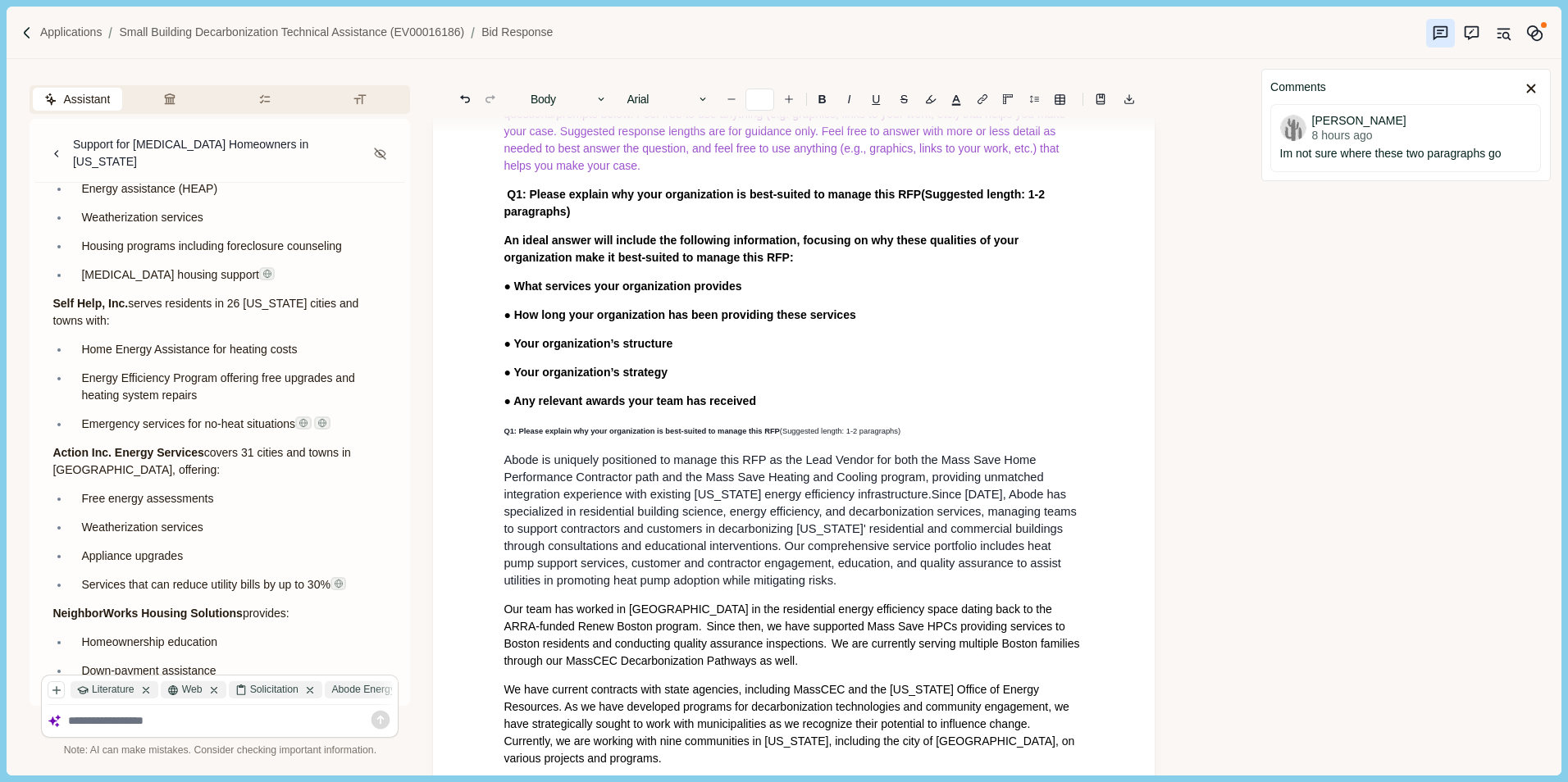
scroll to position [574, 0]
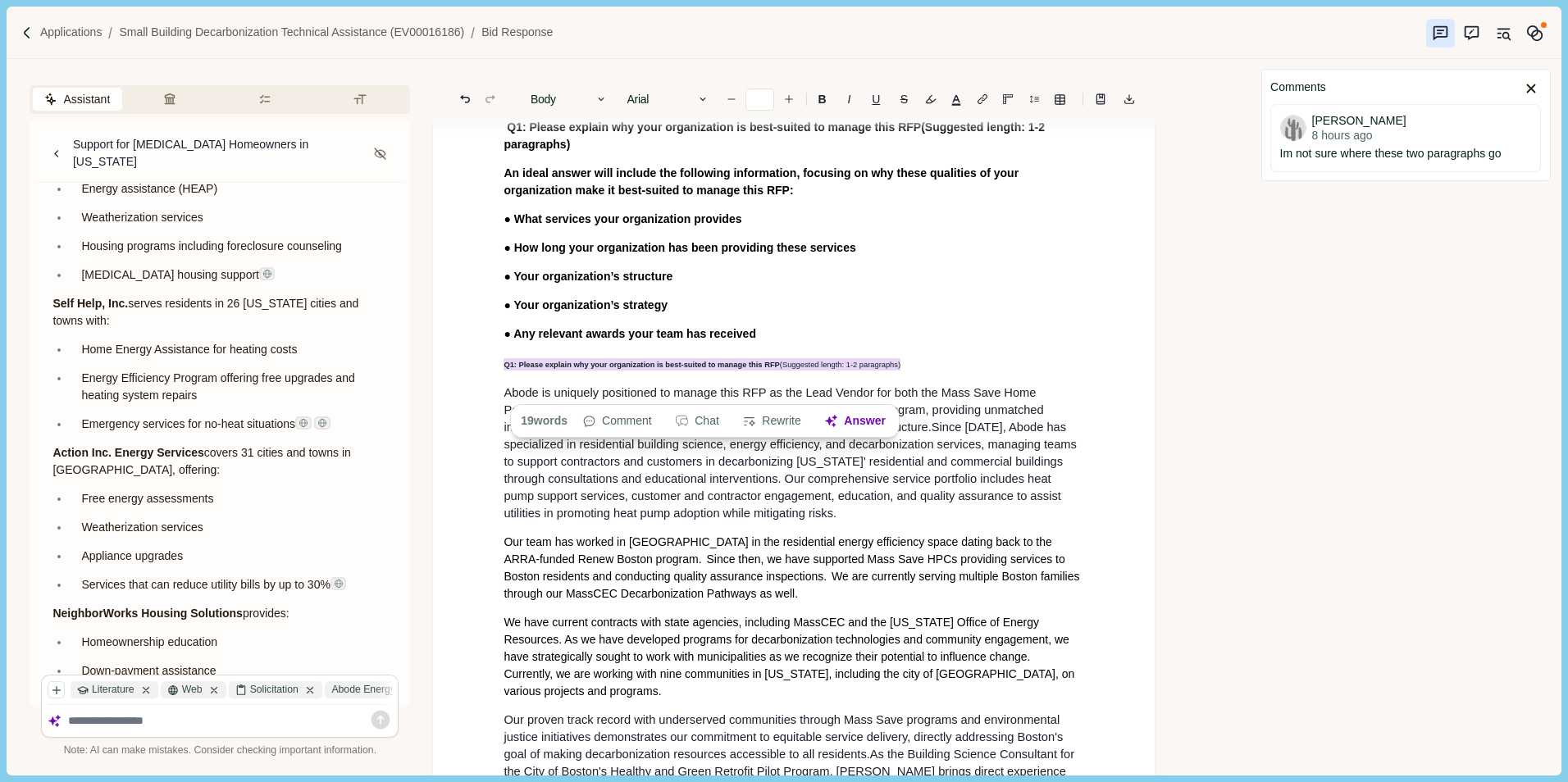
drag, startPoint x: 910, startPoint y: 386, endPoint x: 487, endPoint y: 385, distance: 423.0
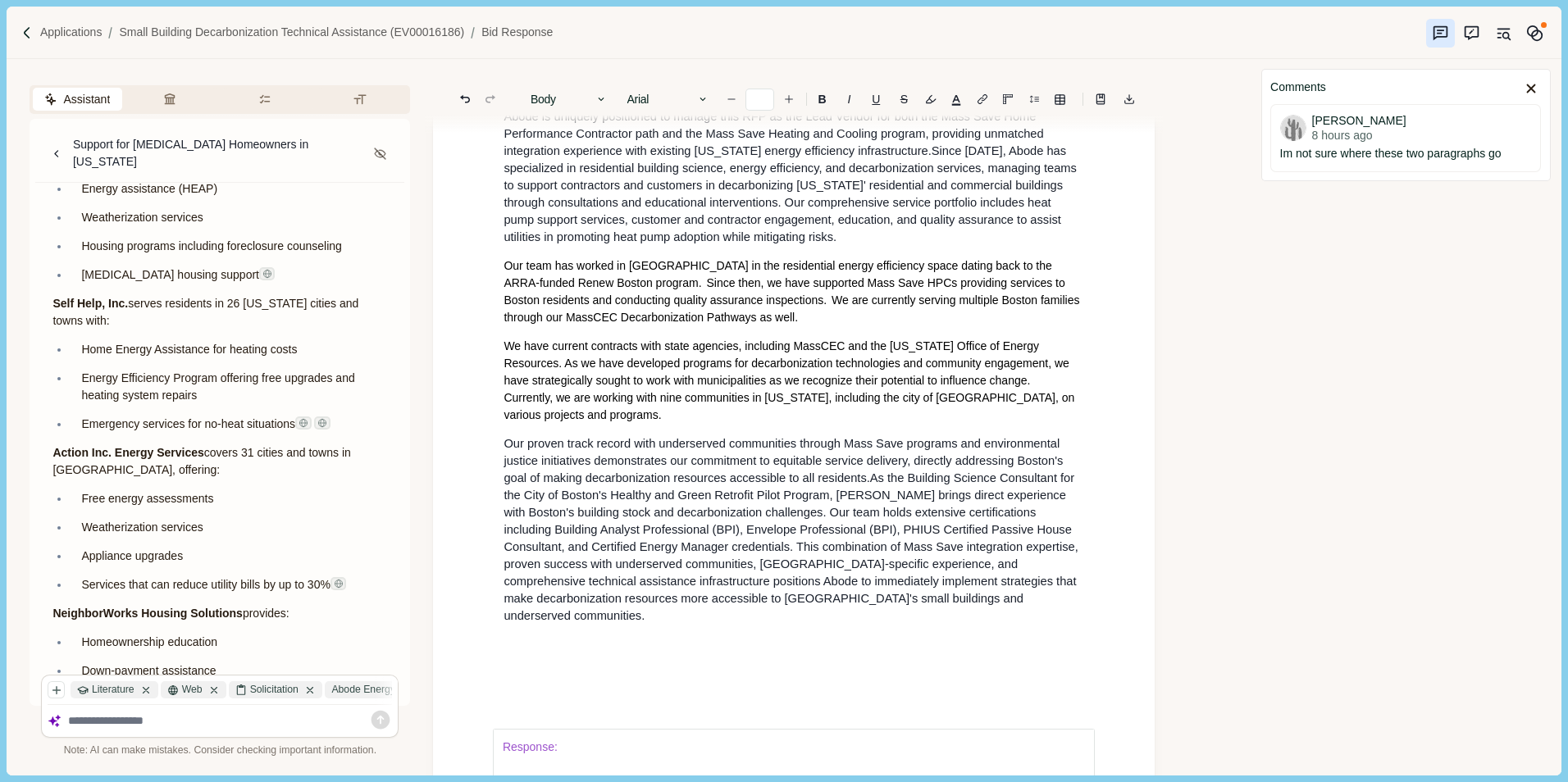
scroll to position [738, 0]
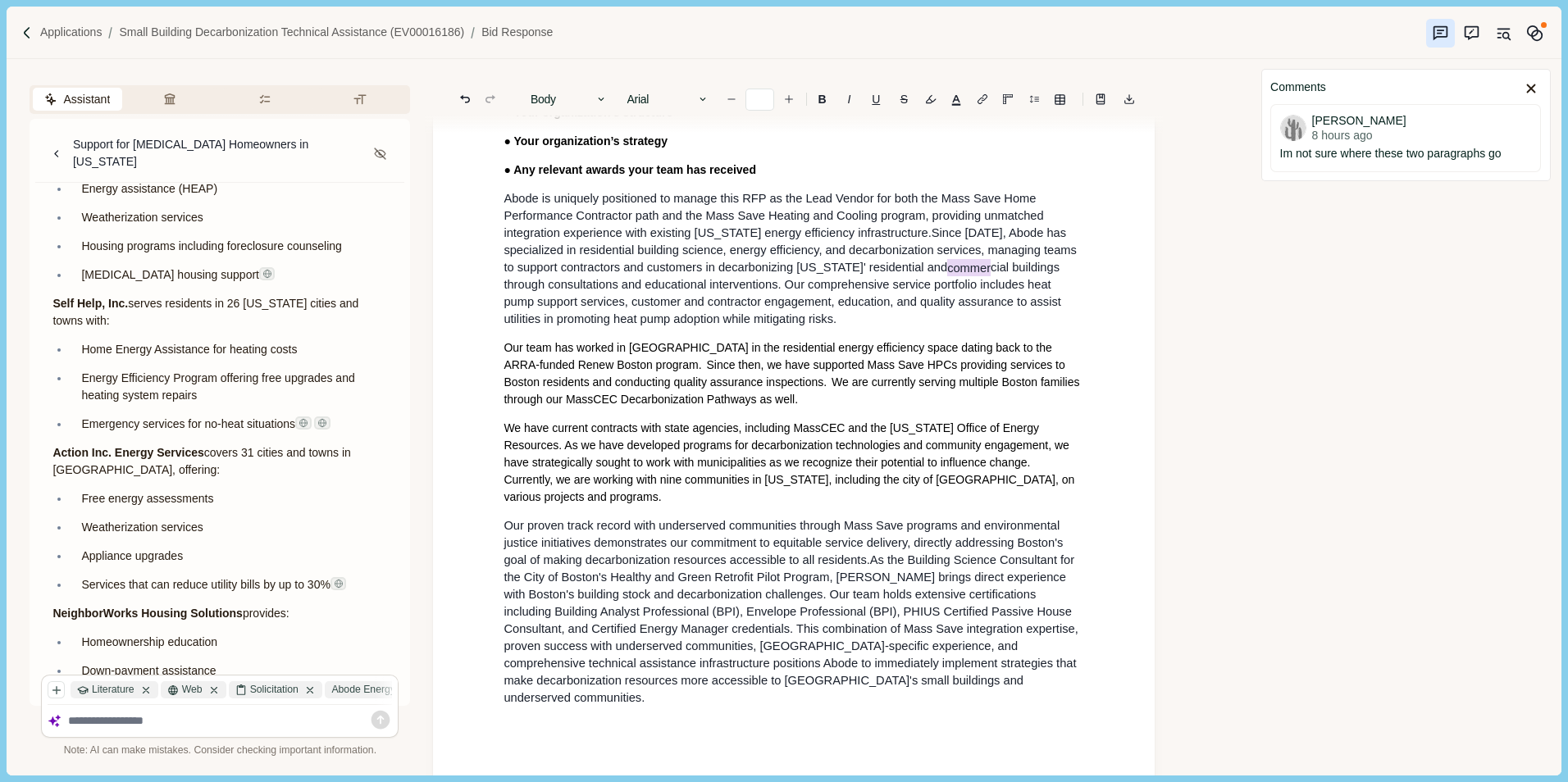
type input "**"
drag, startPoint x: 965, startPoint y: 301, endPoint x: 1025, endPoint y: 298, distance: 60.1
click at [1025, 298] on span "Since 2017, Abode has specialized in residential building science, energy effic…" at bounding box center [792, 276] width 577 height 100
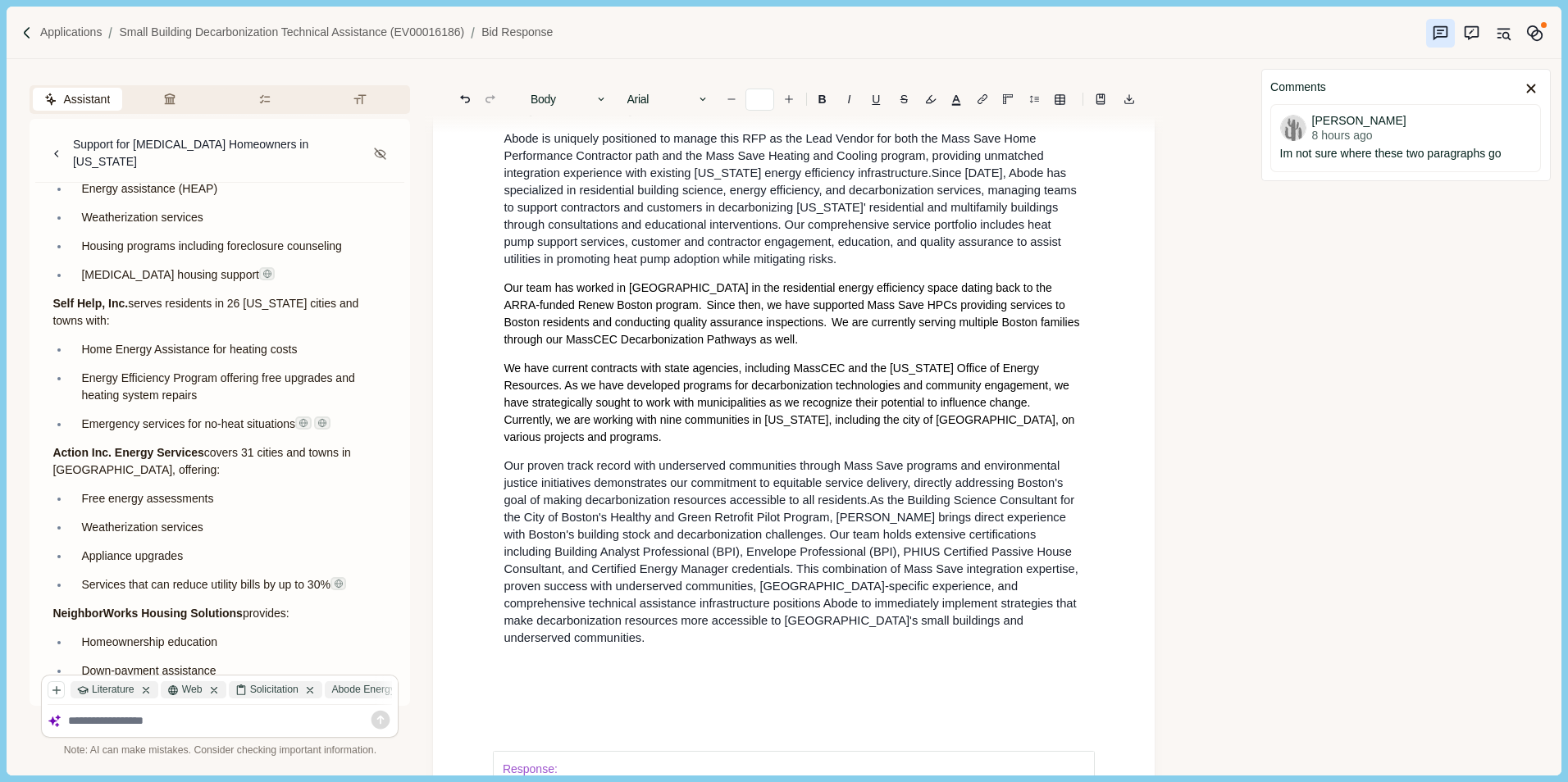
scroll to position [820, 0]
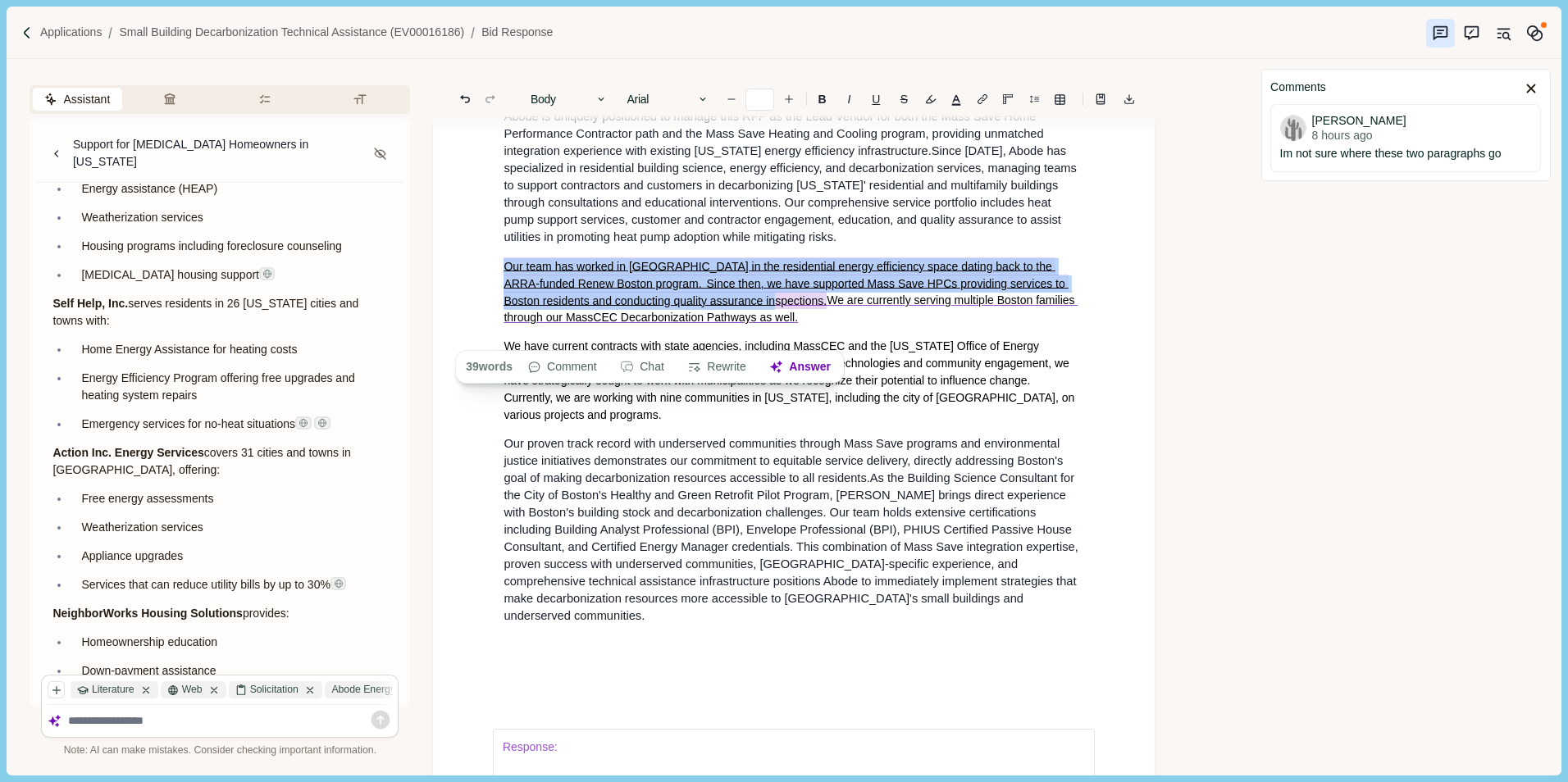
drag, startPoint x: 501, startPoint y: 303, endPoint x: 795, endPoint y: 336, distance: 295.8
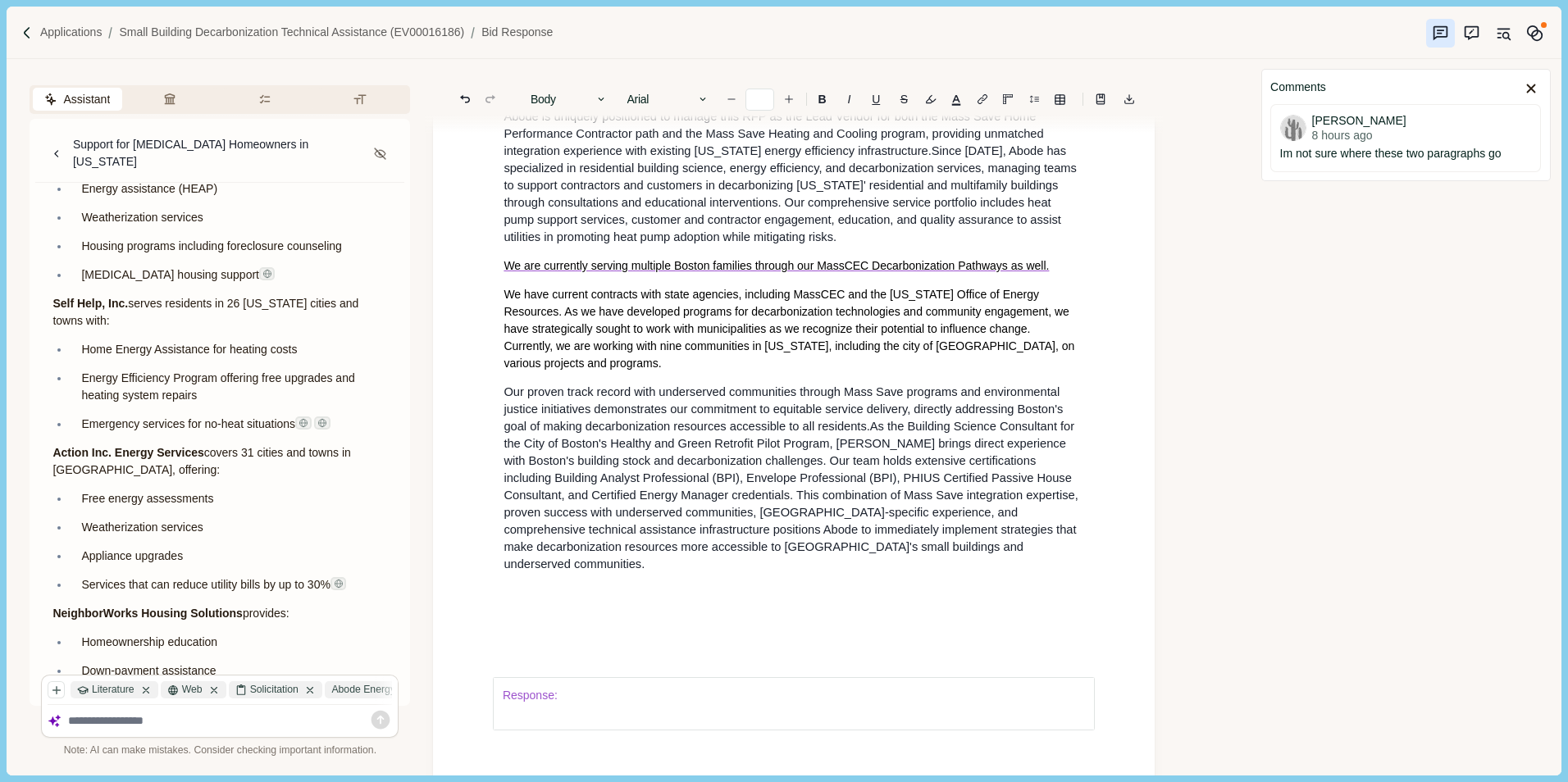
click at [947, 181] on span "Since [DATE], Abode has specialized in residential building science, energy eff…" at bounding box center [792, 194] width 577 height 100
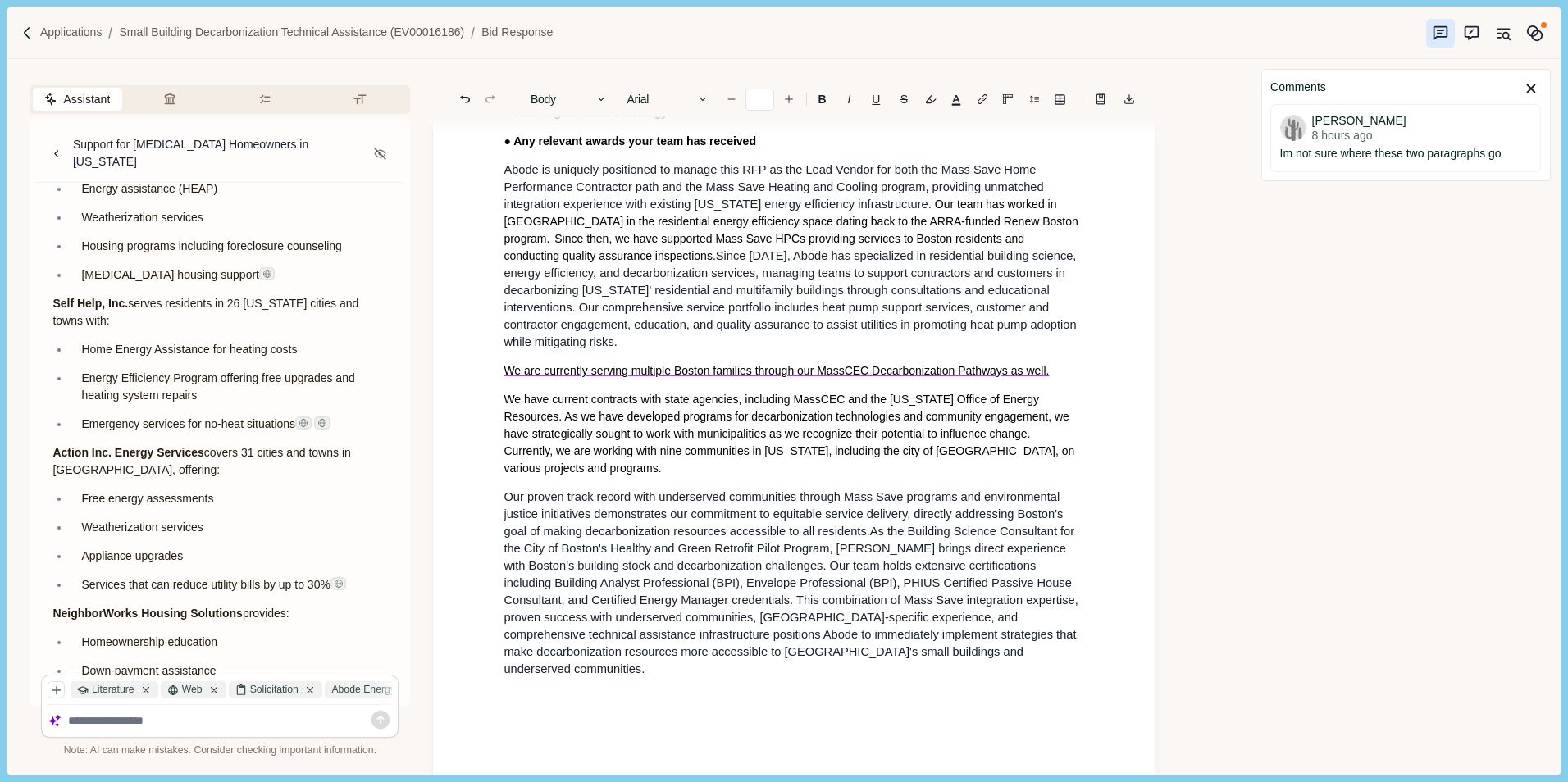
scroll to position [738, 0]
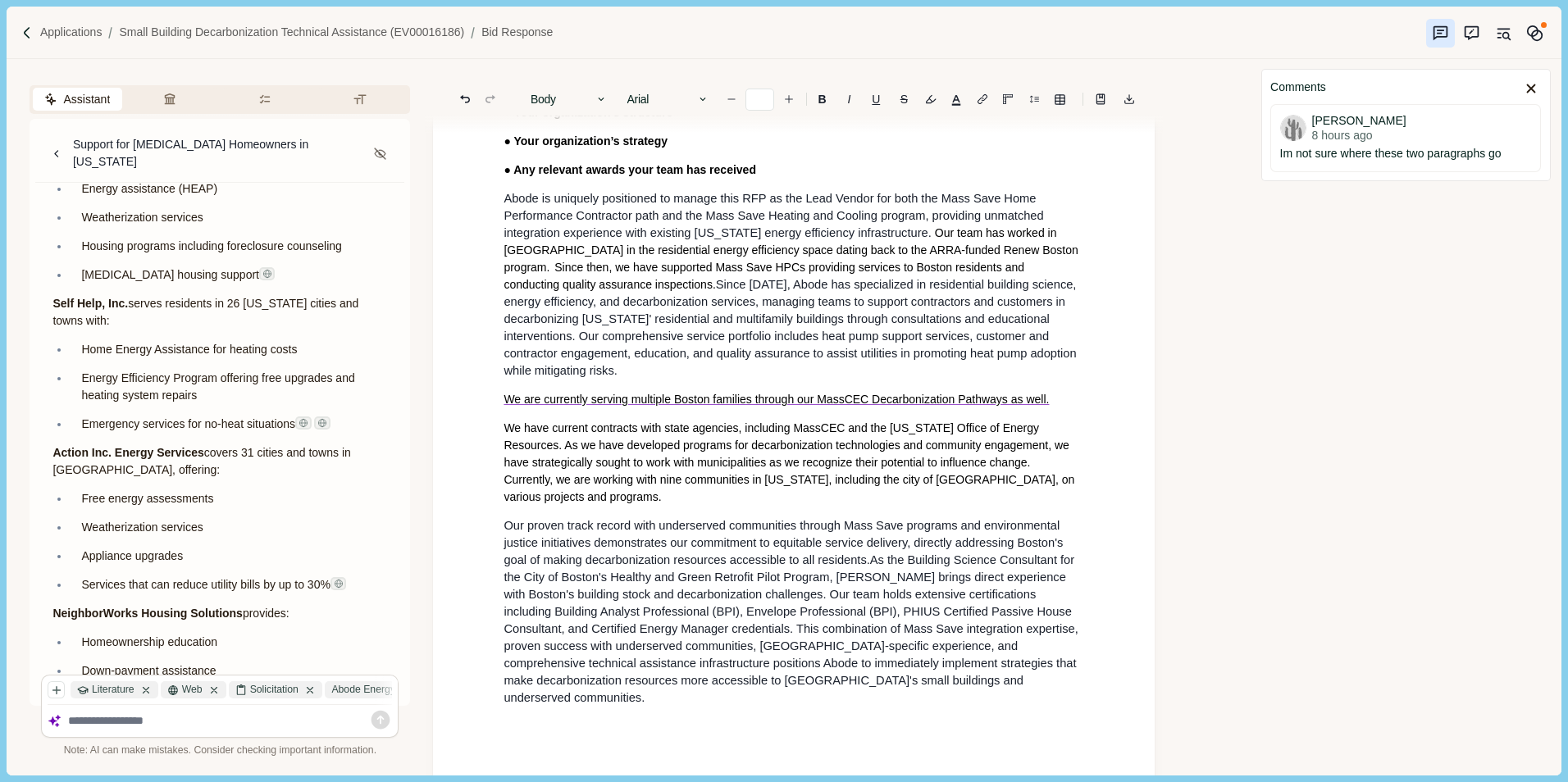
click at [638, 379] on p "Abode is uniquely positioned to manage this RFP as the Lead Vendor for both the…" at bounding box center [793, 284] width 580 height 189
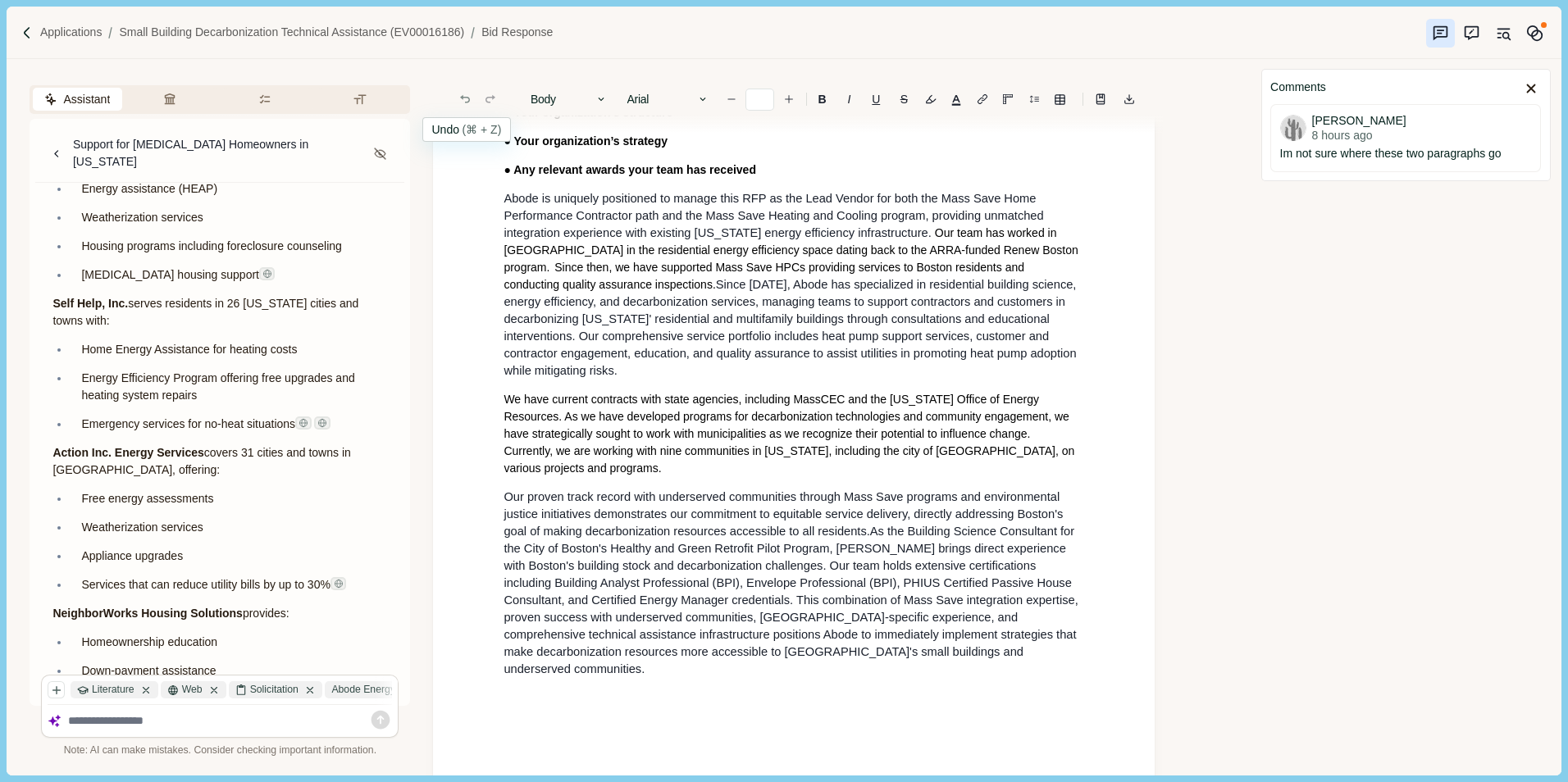
click at [466, 104] on icon "Undo" at bounding box center [465, 99] width 15 height 15
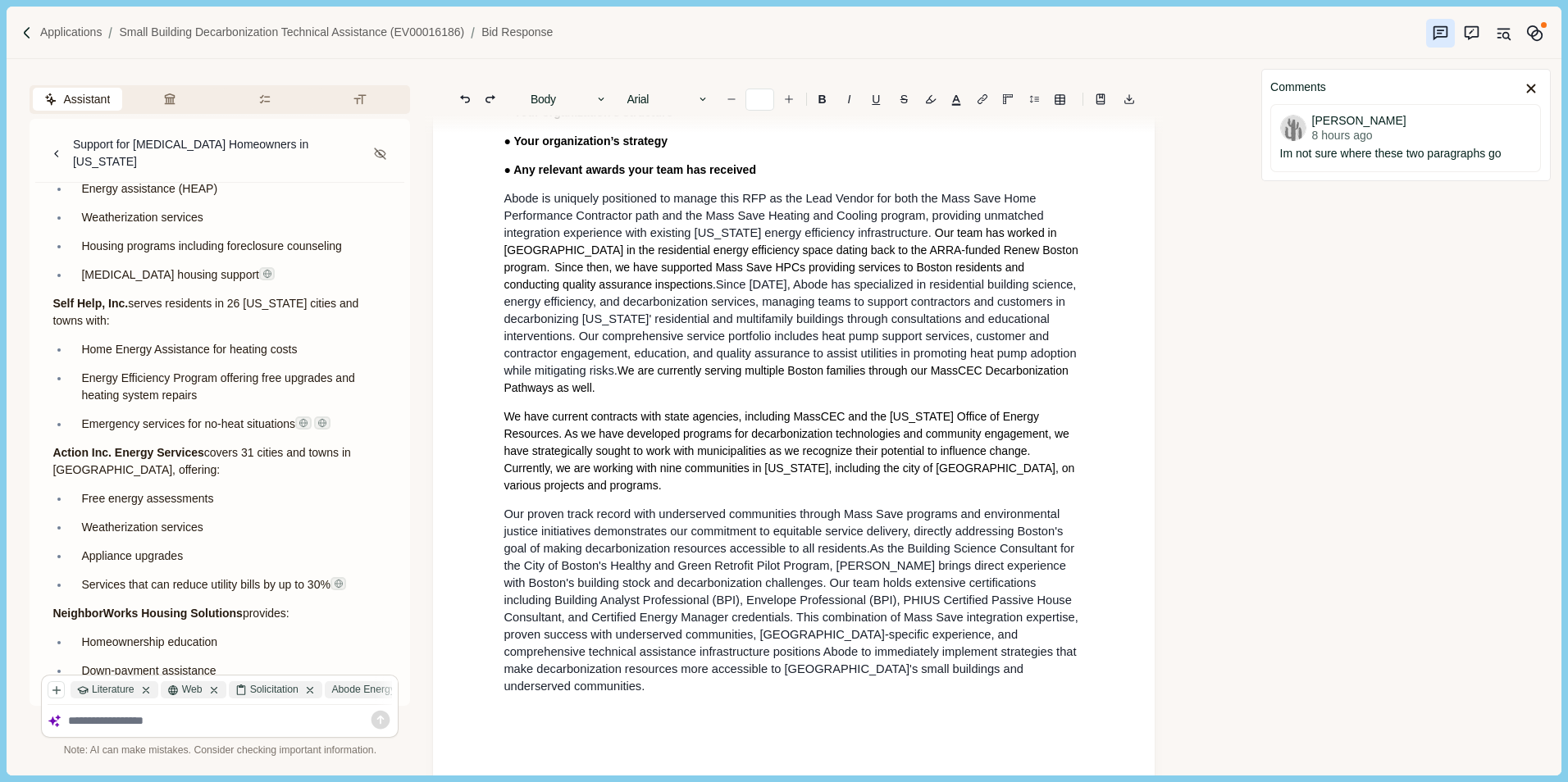
click at [588, 378] on span "Since [DATE], Abode has specialized in residential building science, energy eff…" at bounding box center [792, 328] width 576 height 100
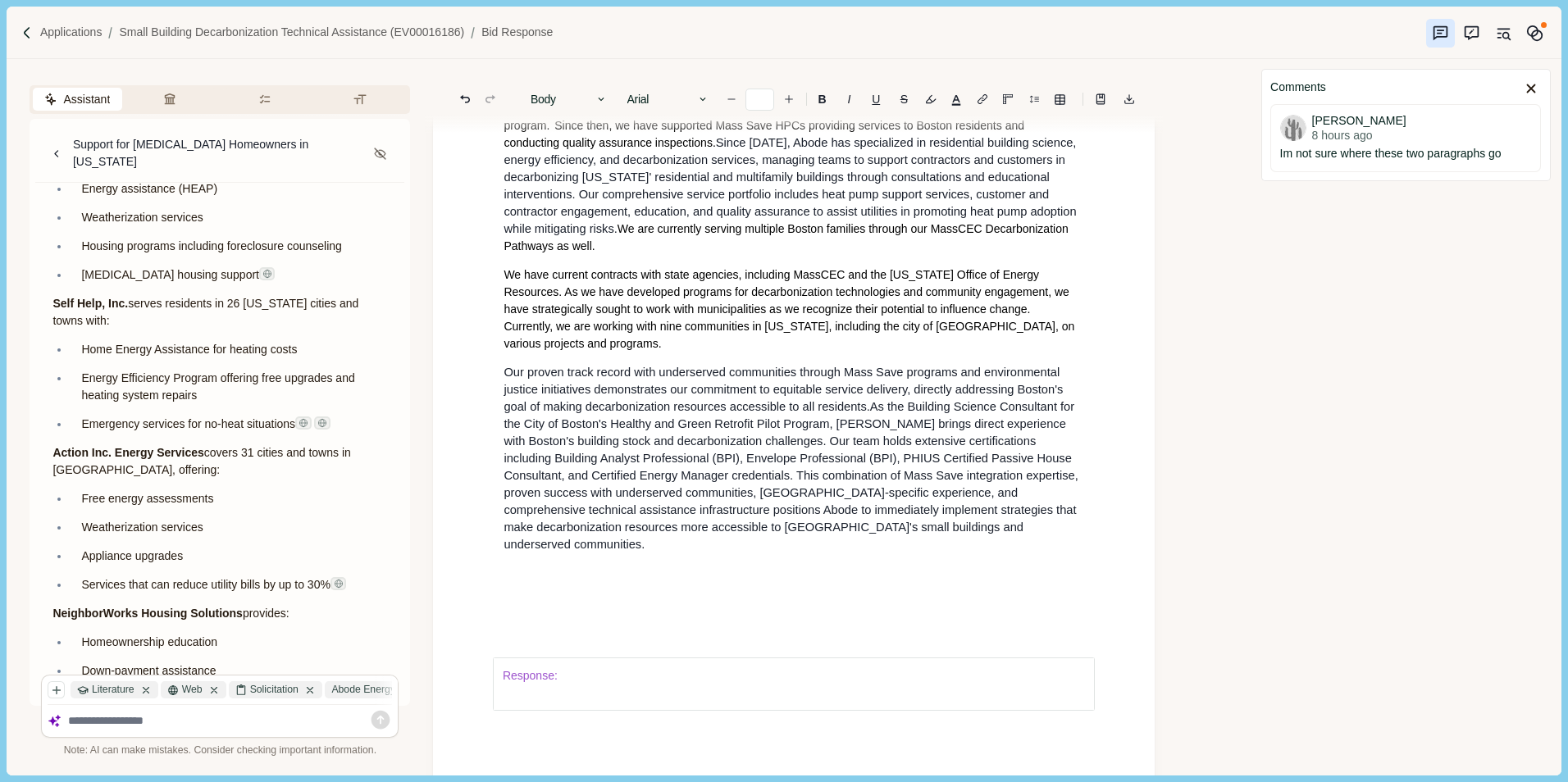
scroll to position [902, 0]
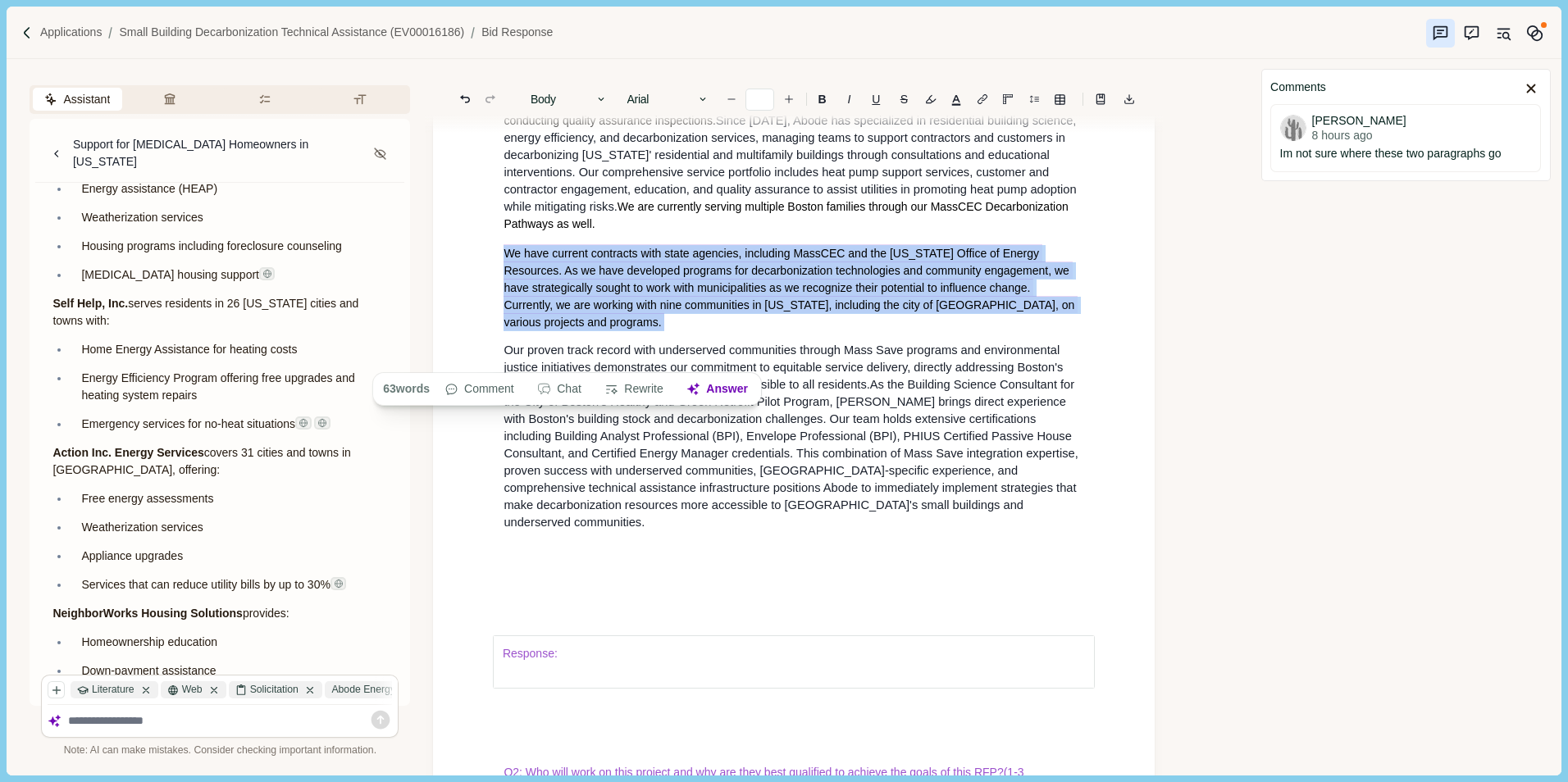
drag, startPoint x: 497, startPoint y: 286, endPoint x: 641, endPoint y: 353, distance: 158.8
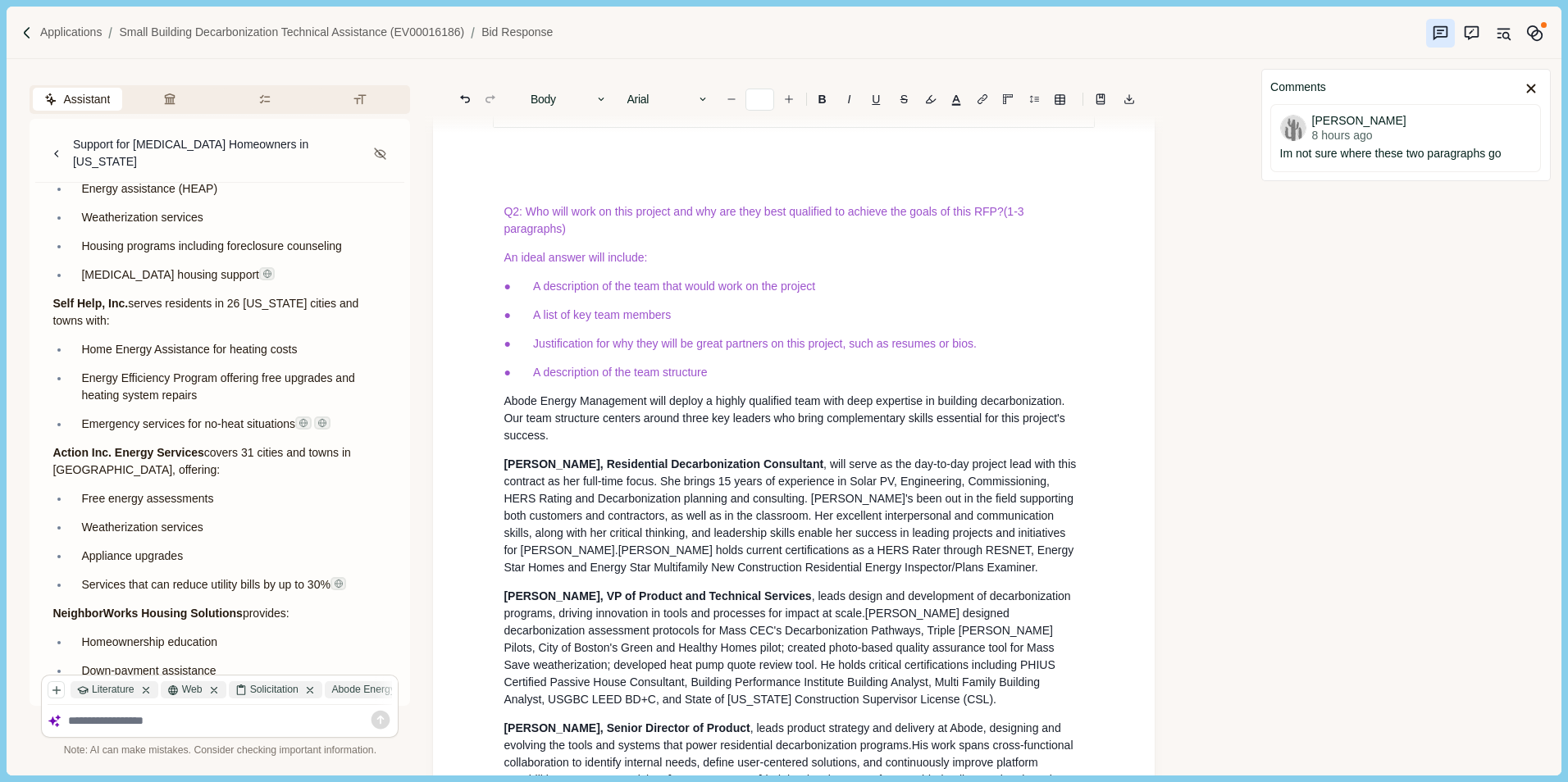
scroll to position [1394, 0]
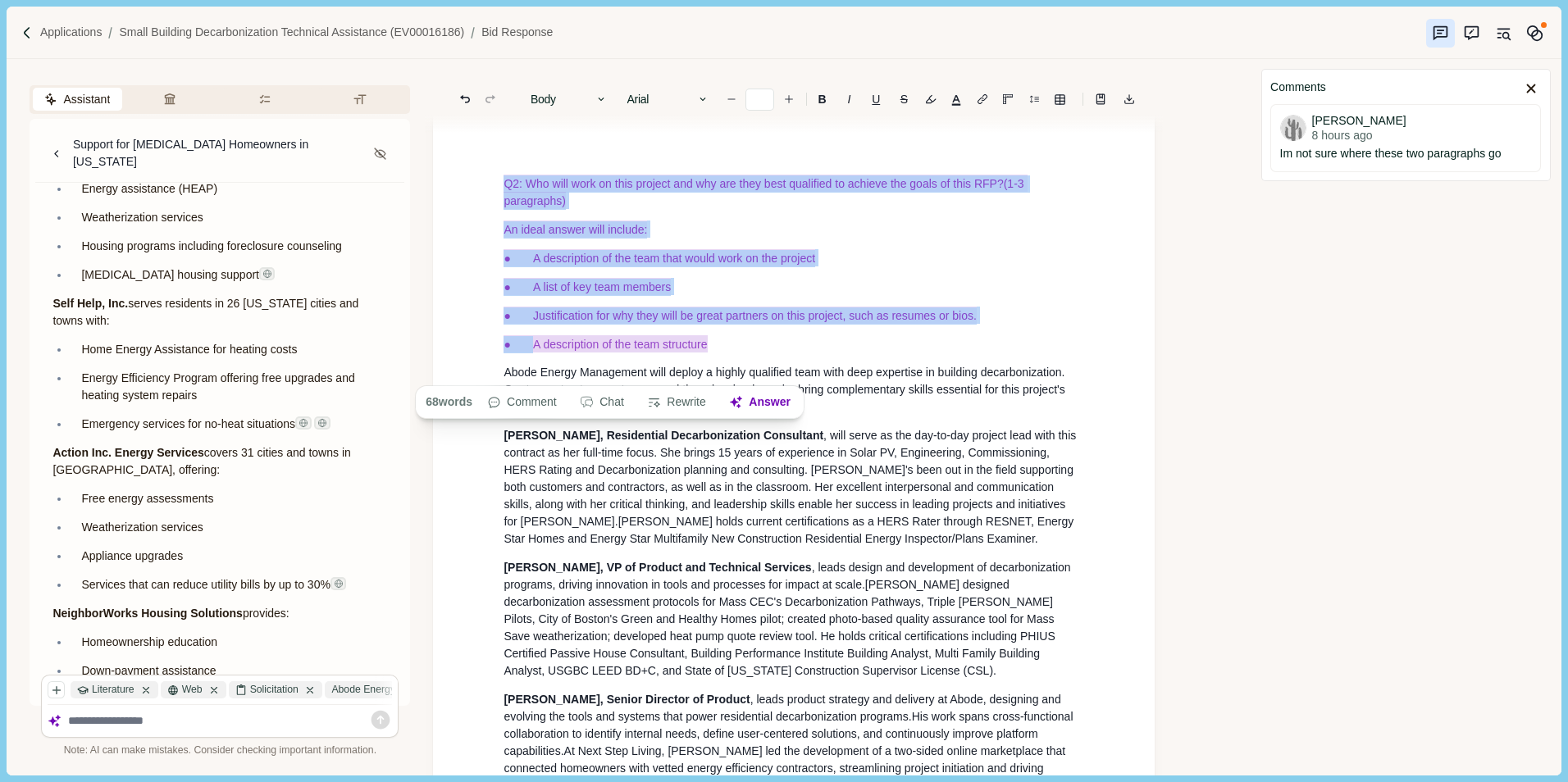
drag, startPoint x: 496, startPoint y: 205, endPoint x: 724, endPoint y: 360, distance: 275.7
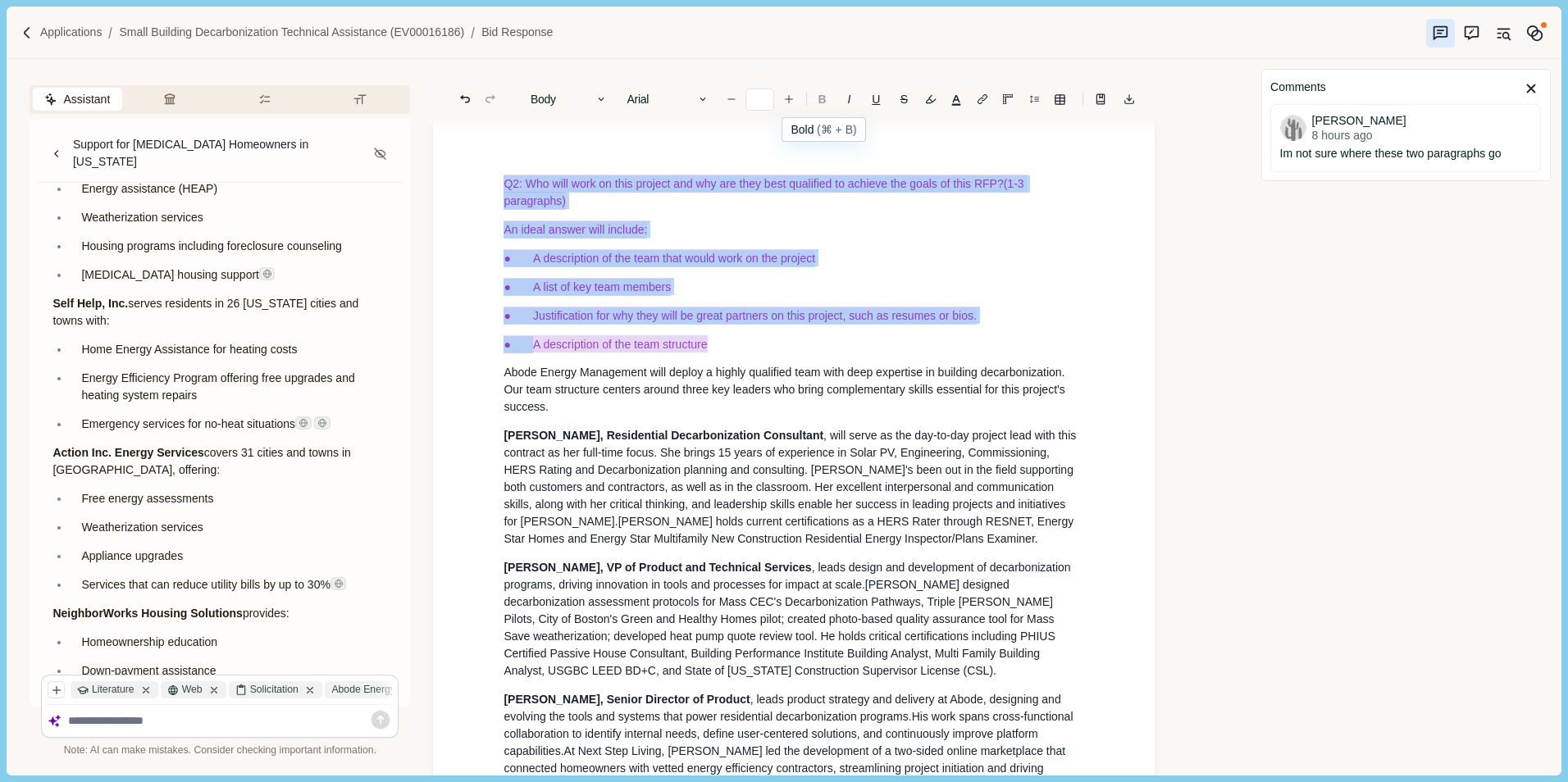
click at [816, 93] on button "B" at bounding box center [822, 100] width 26 height 23
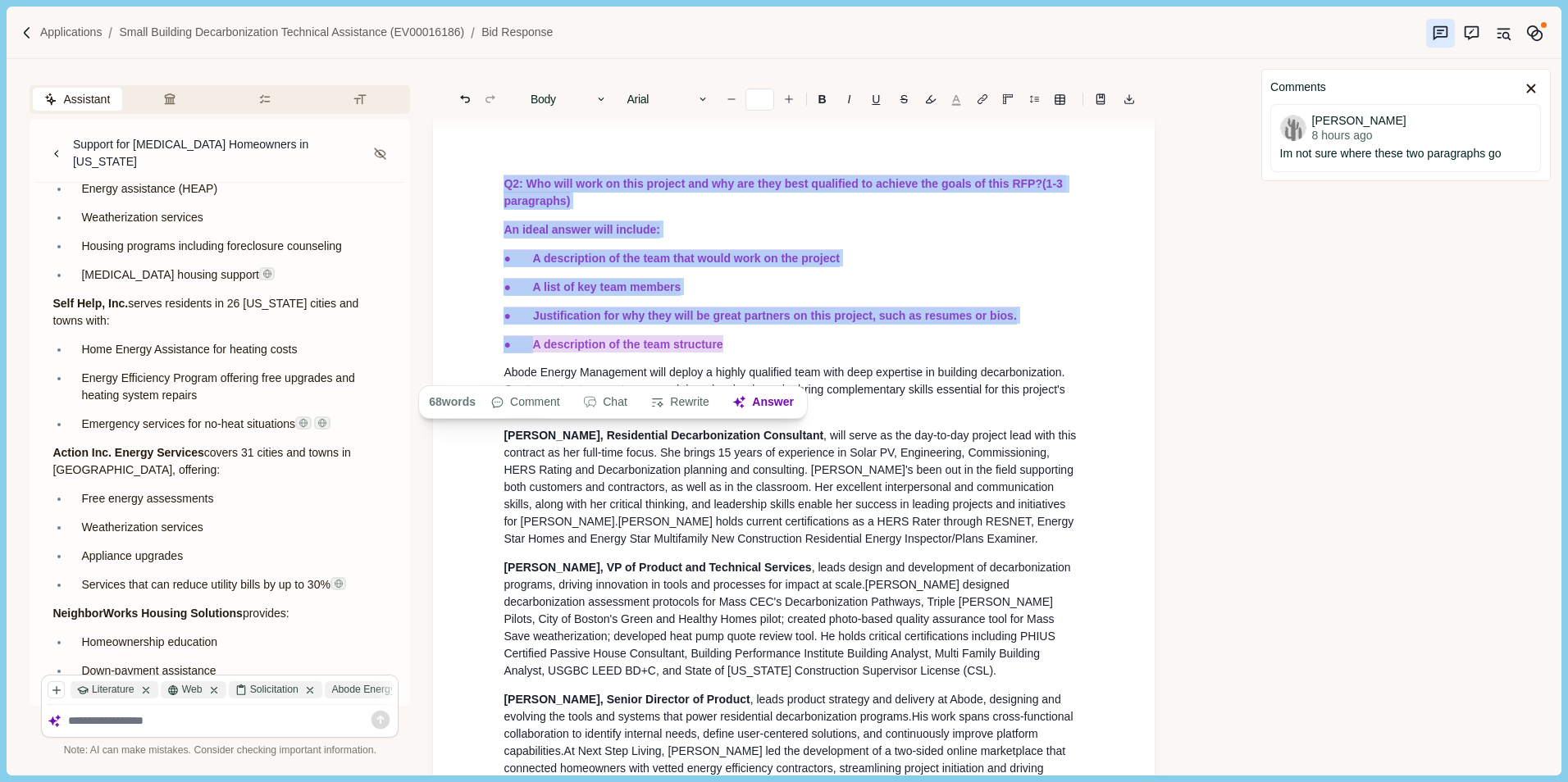
click at [959, 99] on button "button" at bounding box center [956, 100] width 23 height 23
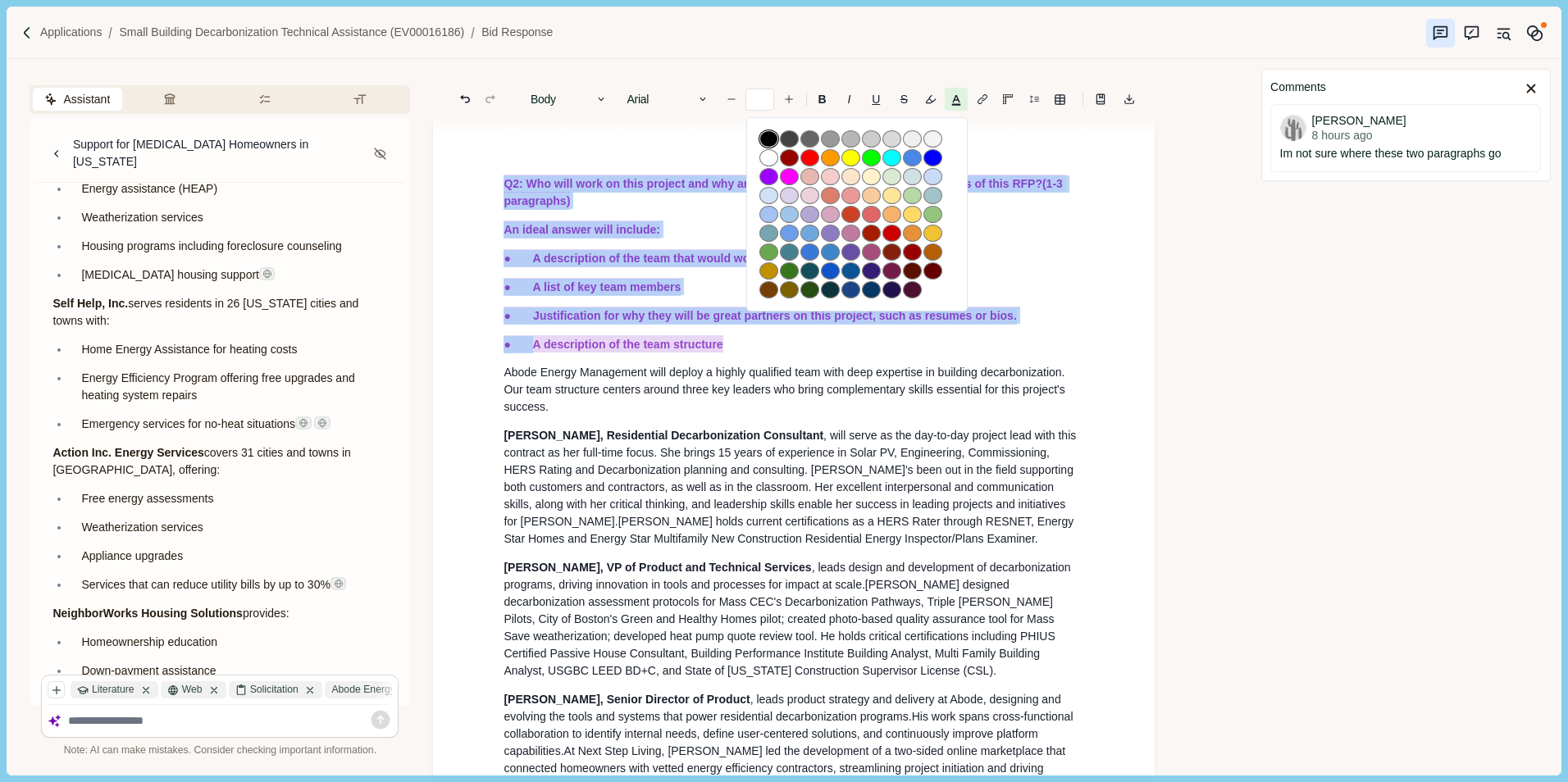
click at [770, 138] on button "button" at bounding box center [768, 139] width 19 height 17
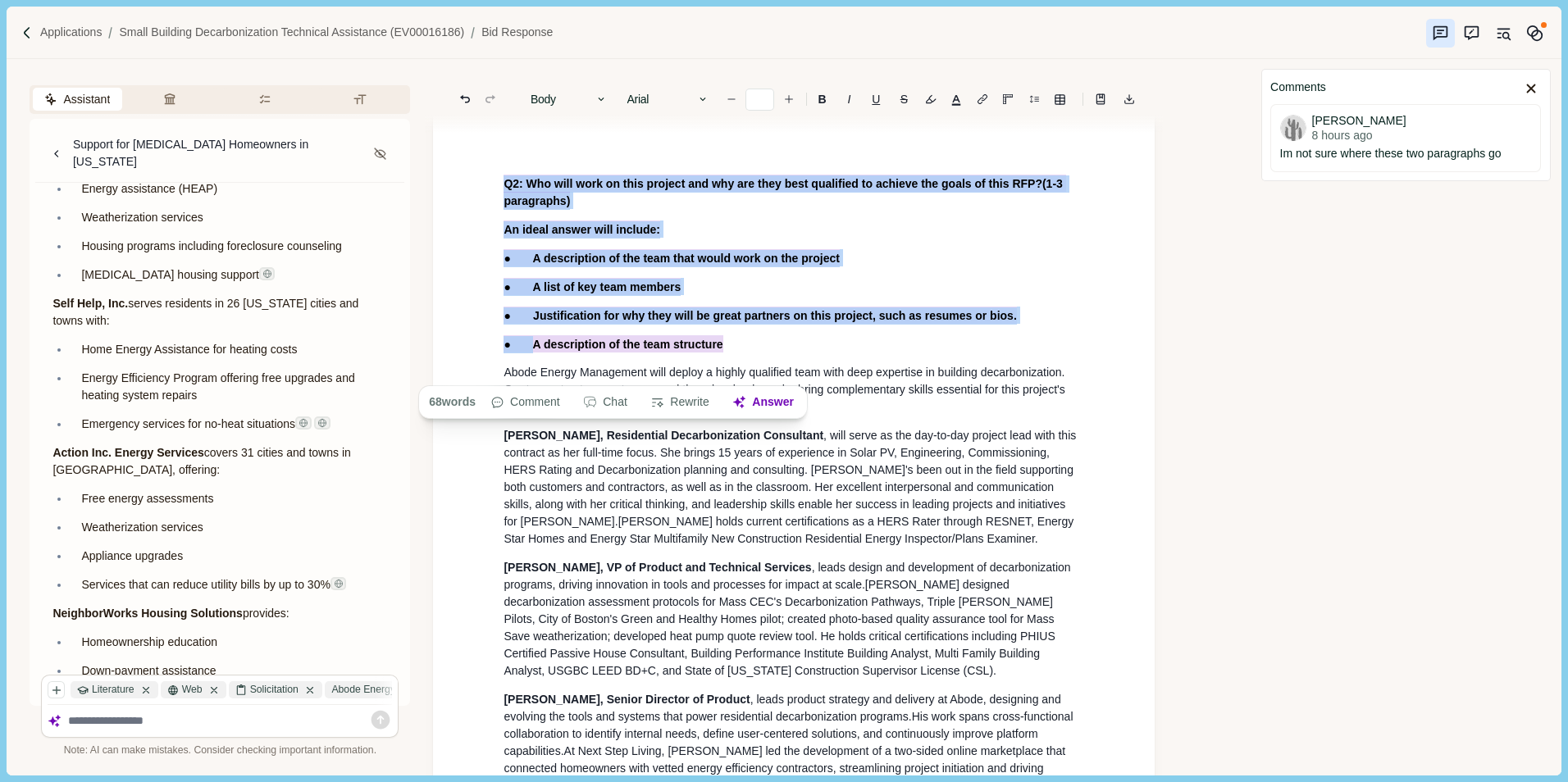
click at [958, 238] on p "An ideal answer will include:" at bounding box center [793, 228] width 580 height 17
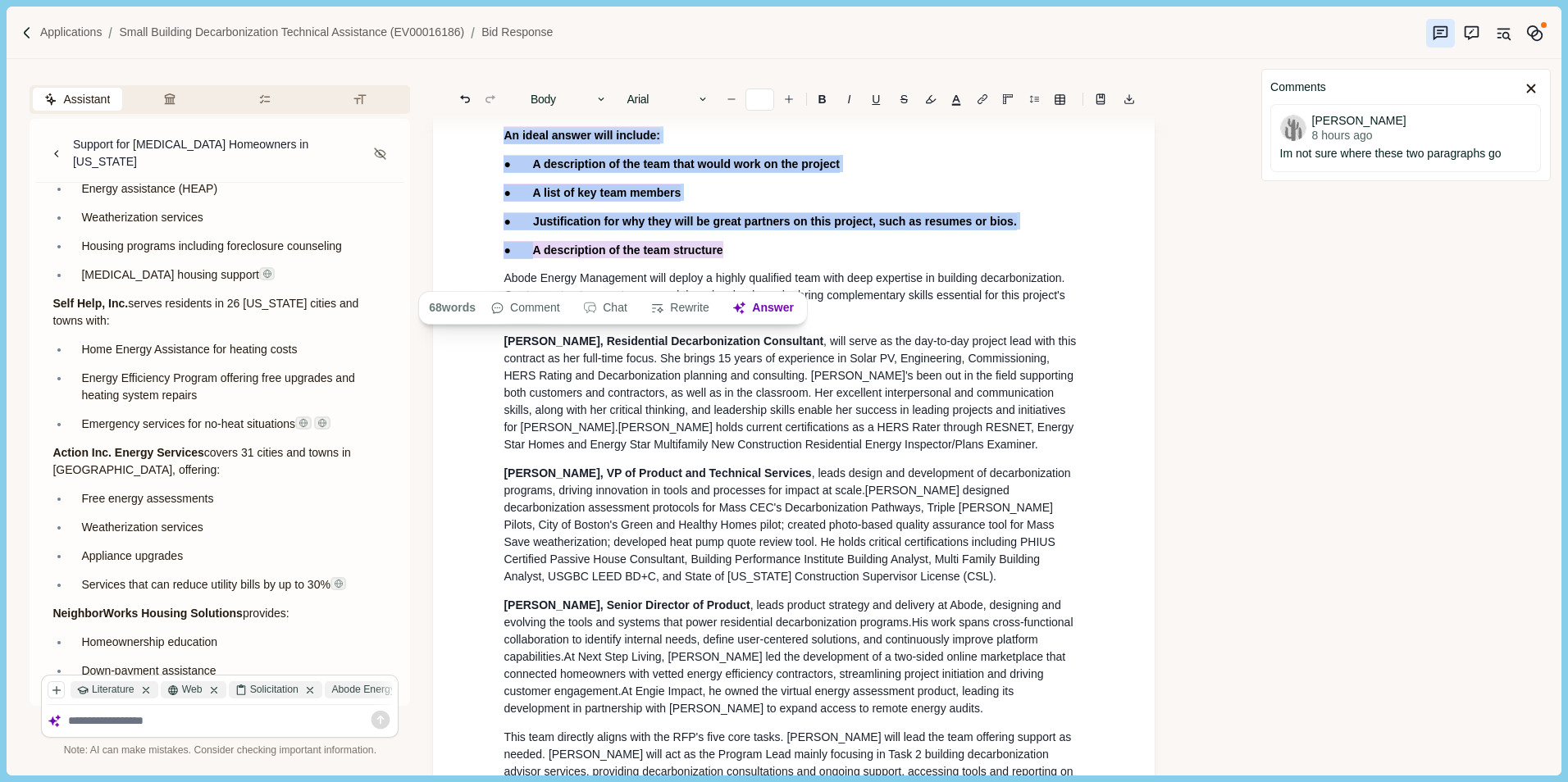
scroll to position [1558, 0]
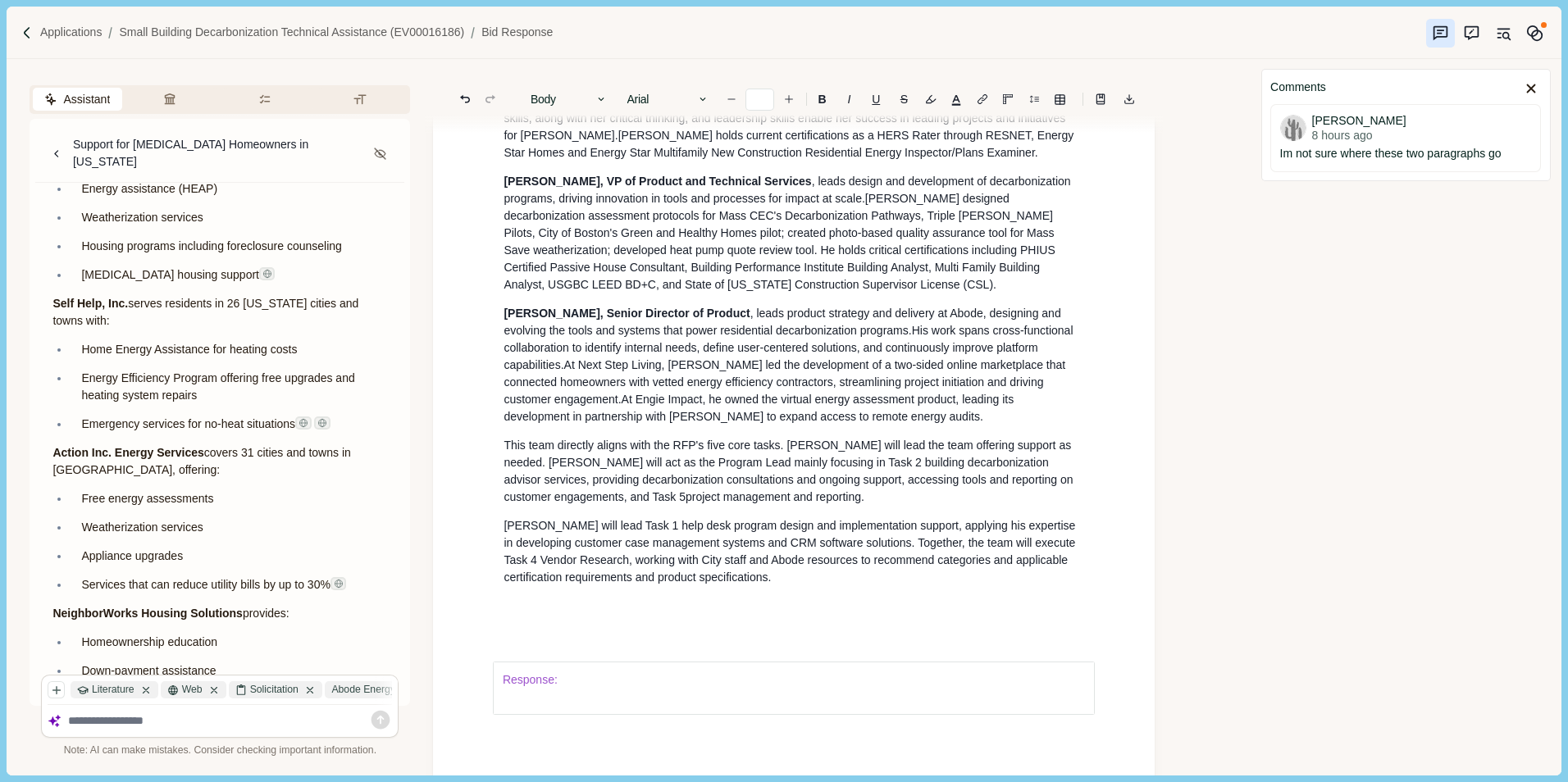
scroll to position [1804, 0]
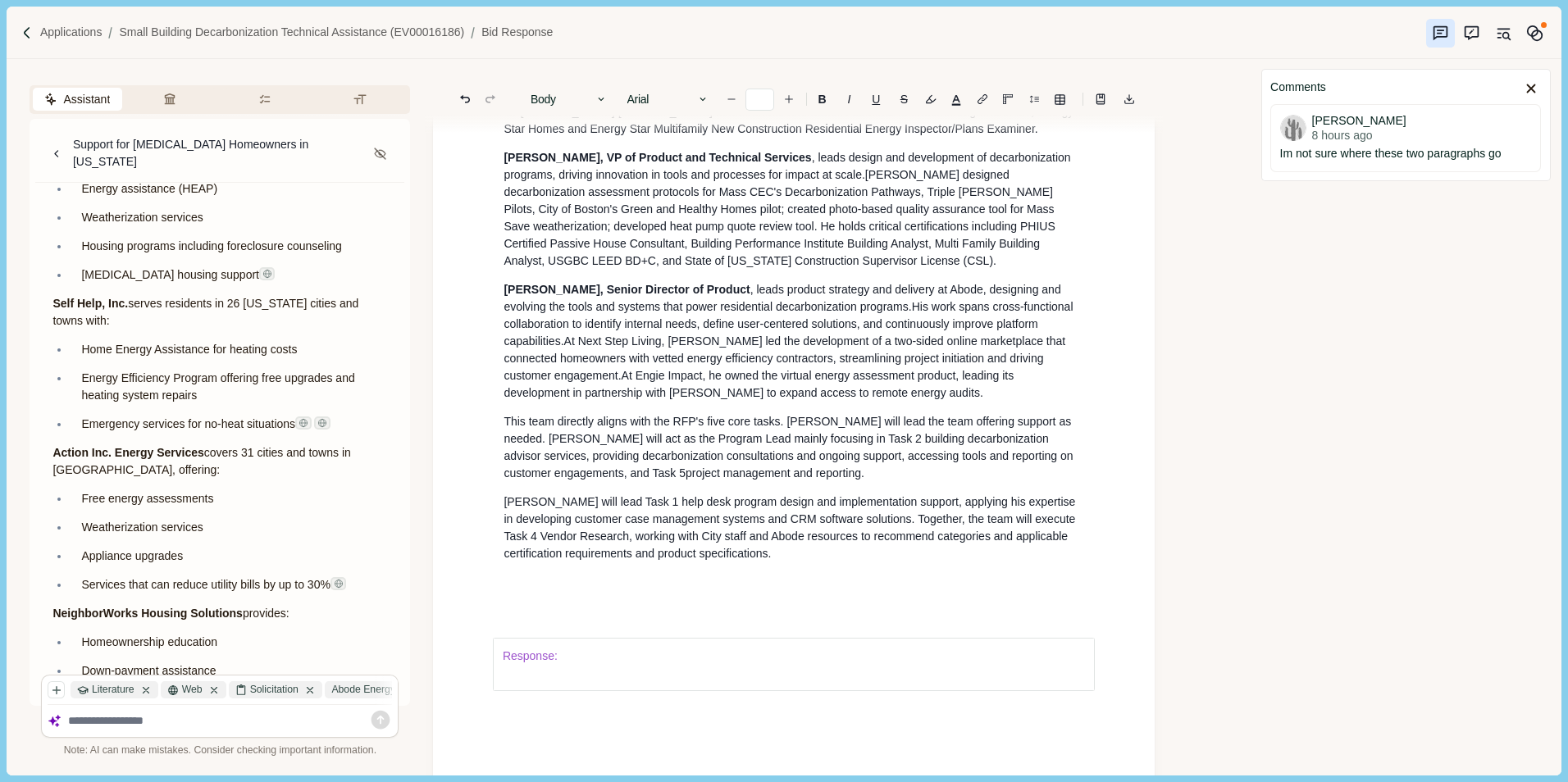
click at [696, 462] on span "This team directly aligns with the RFP's five core tasks. Mike will lead the te…" at bounding box center [789, 439] width 570 height 48
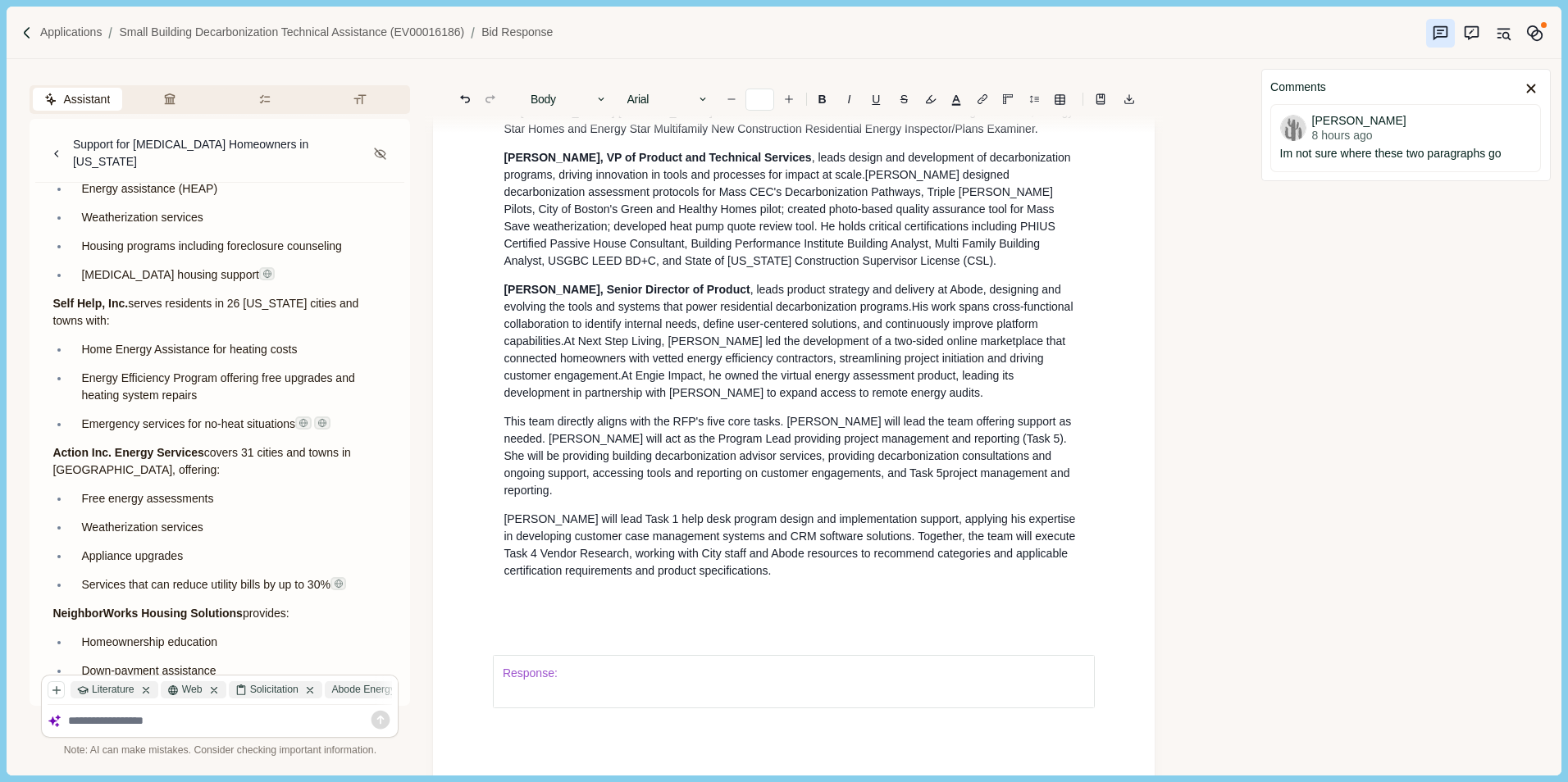
click at [712, 462] on span "This team directly aligns with the RFP's five core tasks. [PERSON_NAME] will le…" at bounding box center [789, 439] width 570 height 48
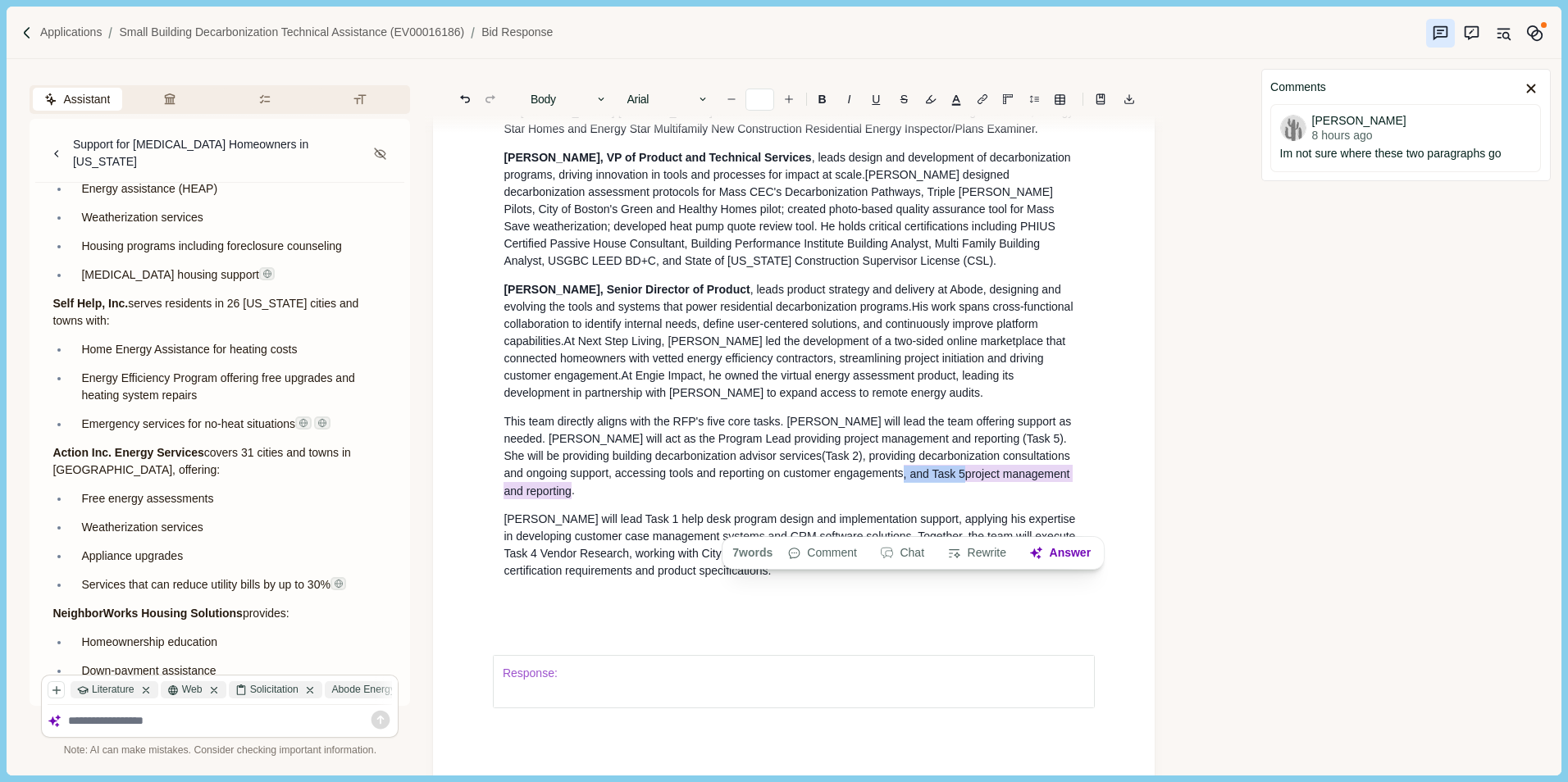
drag, startPoint x: 792, startPoint y: 525, endPoint x: 1023, endPoint y: 522, distance: 231.0
click at [1031, 499] on p "This team directly aligns with the RFP's five core tasks. Mike will lead the te…" at bounding box center [793, 456] width 580 height 86
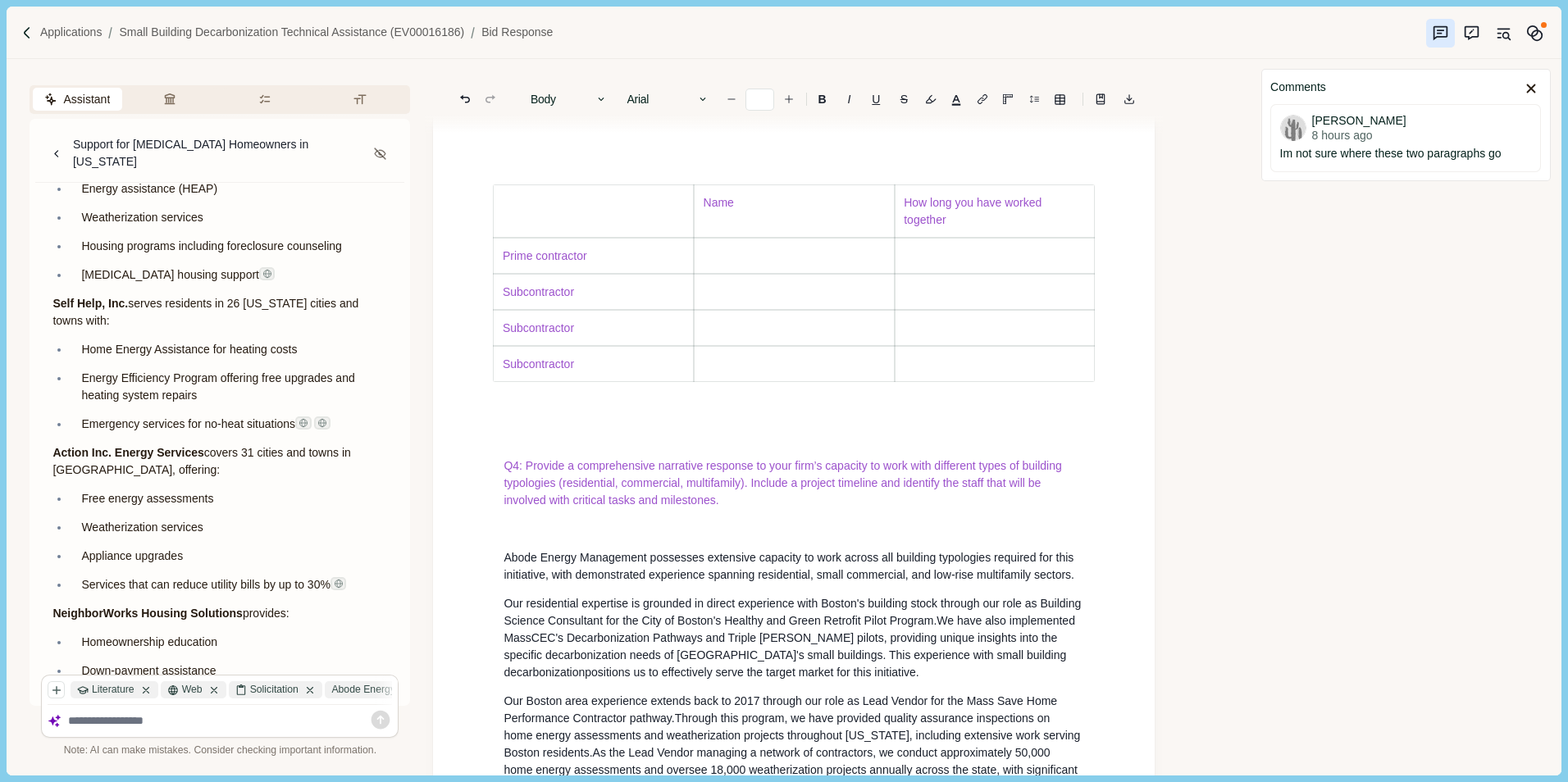
scroll to position [2789, 0]
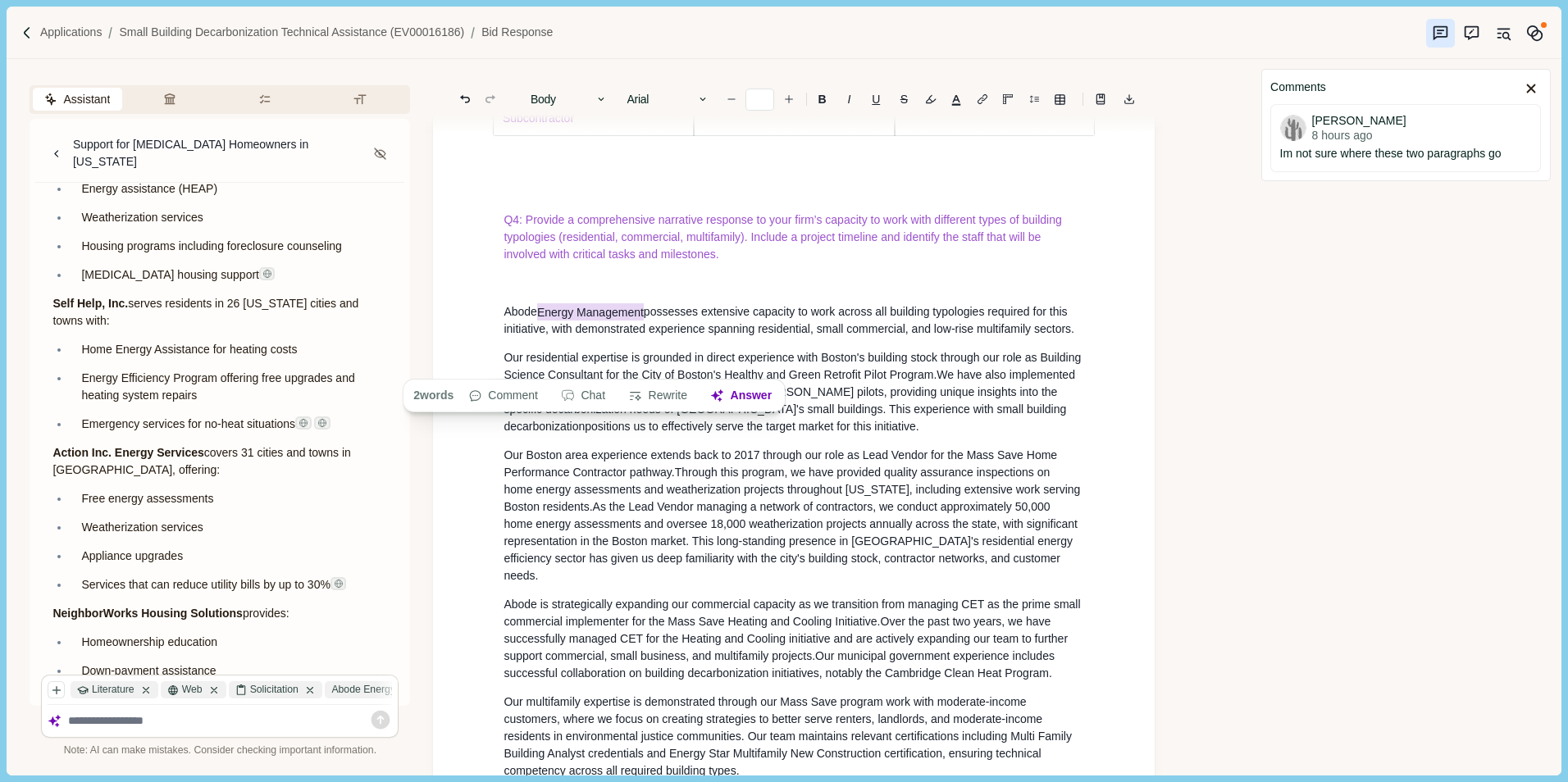
drag, startPoint x: 542, startPoint y: 362, endPoint x: 648, endPoint y: 364, distance: 106.0
click at [648, 336] on span "Abode Energy Management possesses extensive capacity to work across all buildin…" at bounding box center [789, 319] width 570 height 33
click at [1029, 338] on p "Abode possesses extensive capacity to work across all building typologies requi…" at bounding box center [793, 320] width 580 height 35
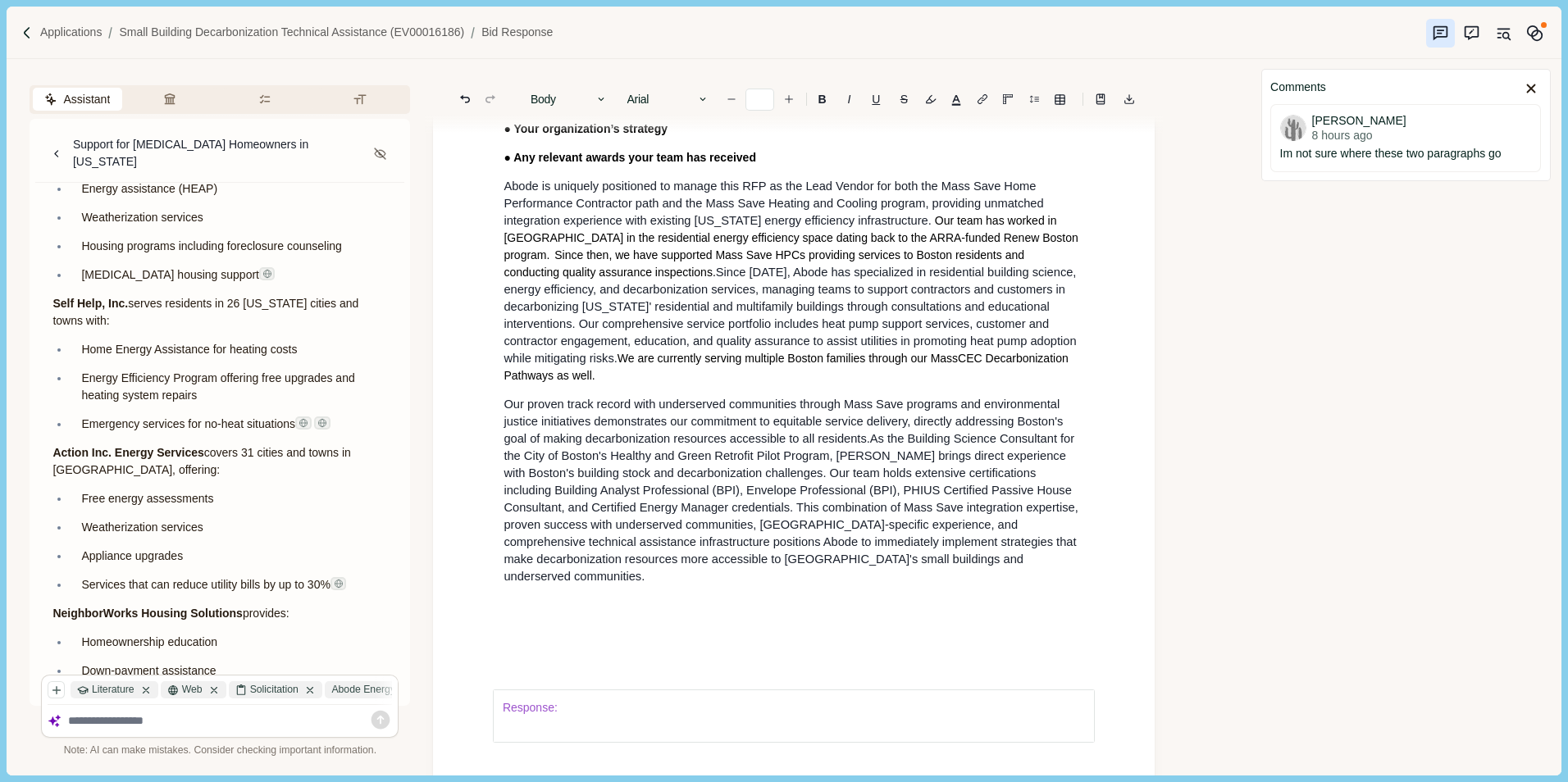
scroll to position [738, 0]
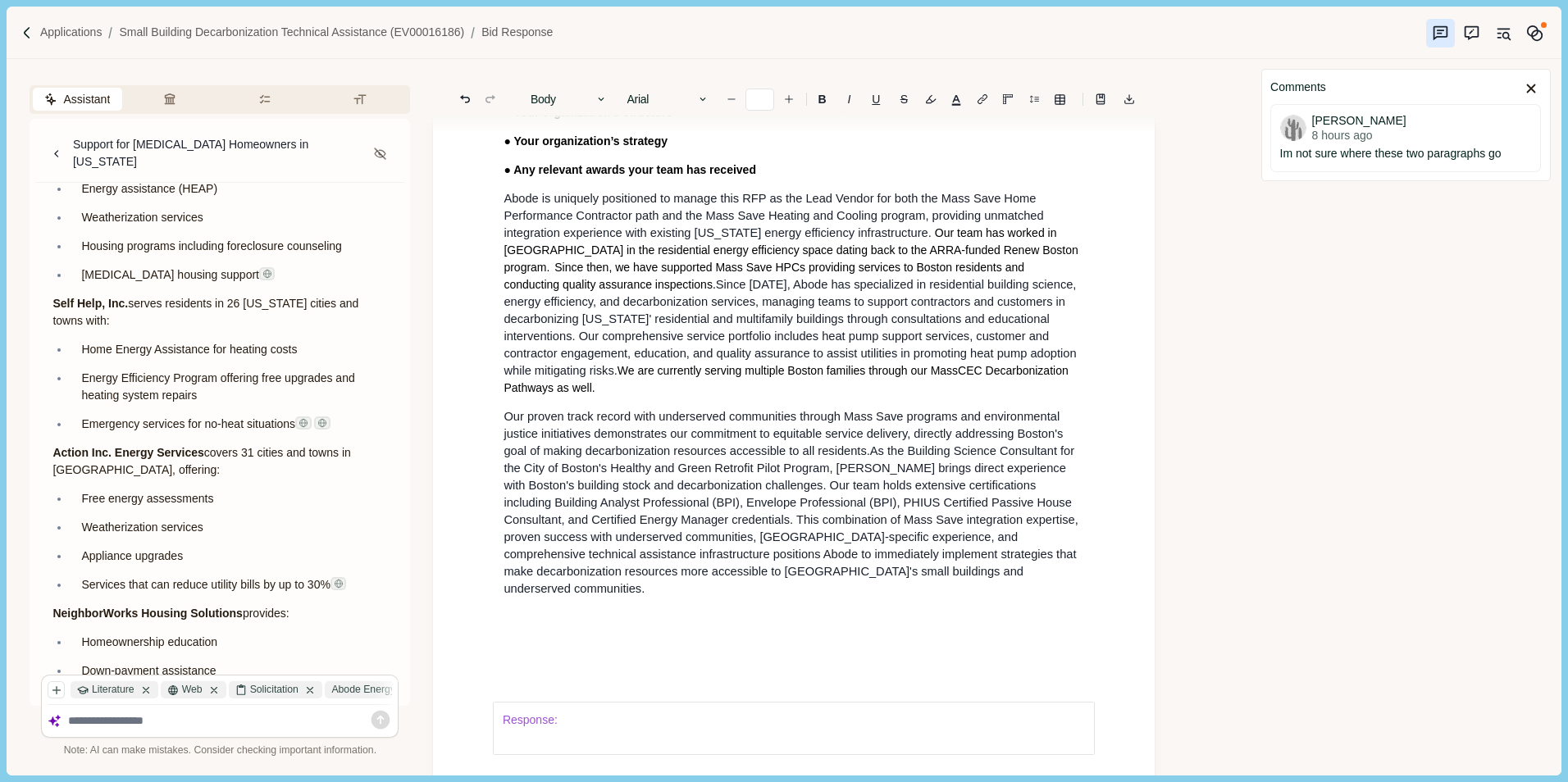
click at [935, 239] on span at bounding box center [933, 233] width 4 height 13
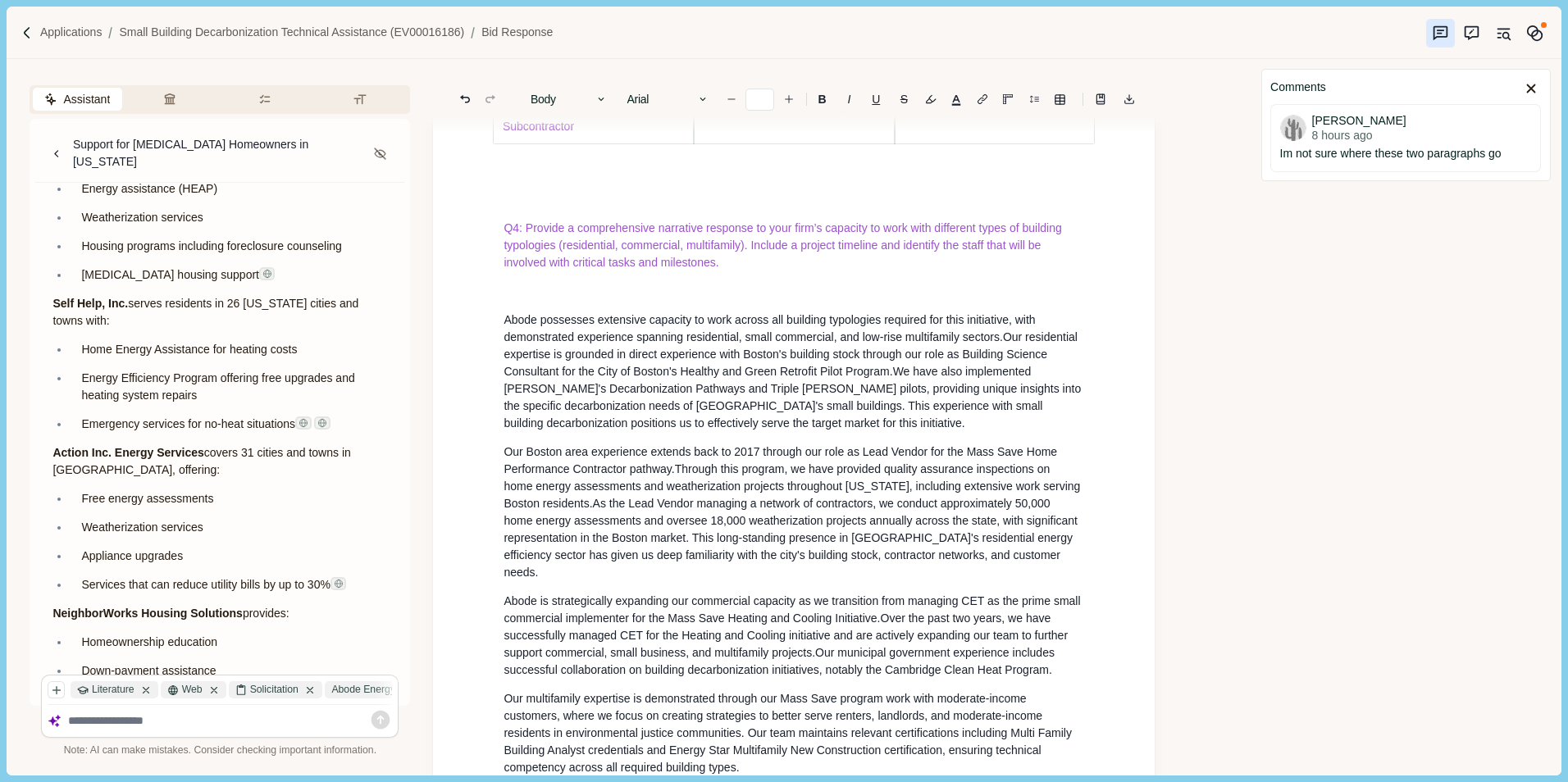
scroll to position [2789, 0]
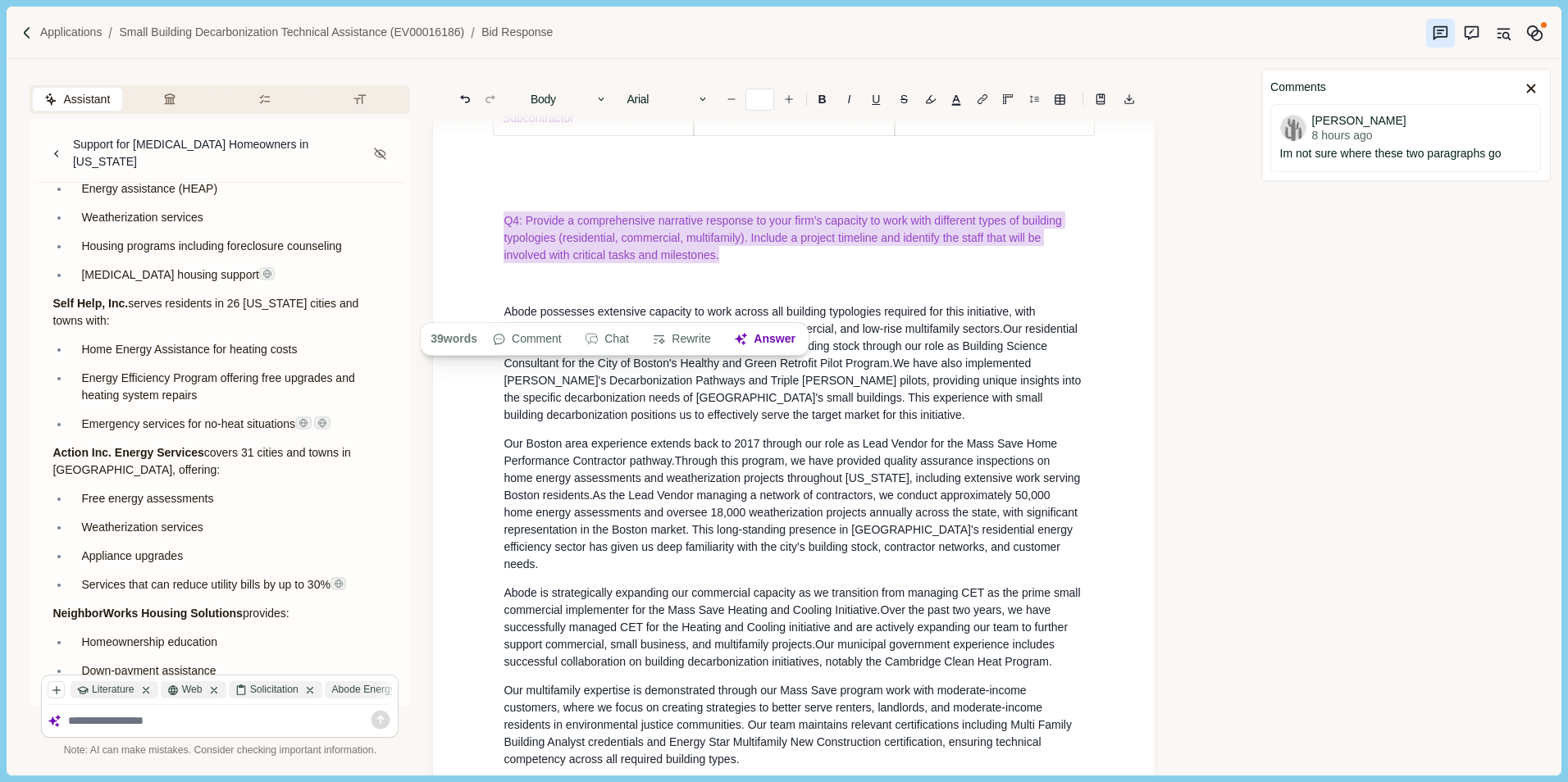
drag, startPoint x: 499, startPoint y: 264, endPoint x: 728, endPoint y: 306, distance: 232.8
click at [952, 96] on button "button" at bounding box center [956, 100] width 23 height 23
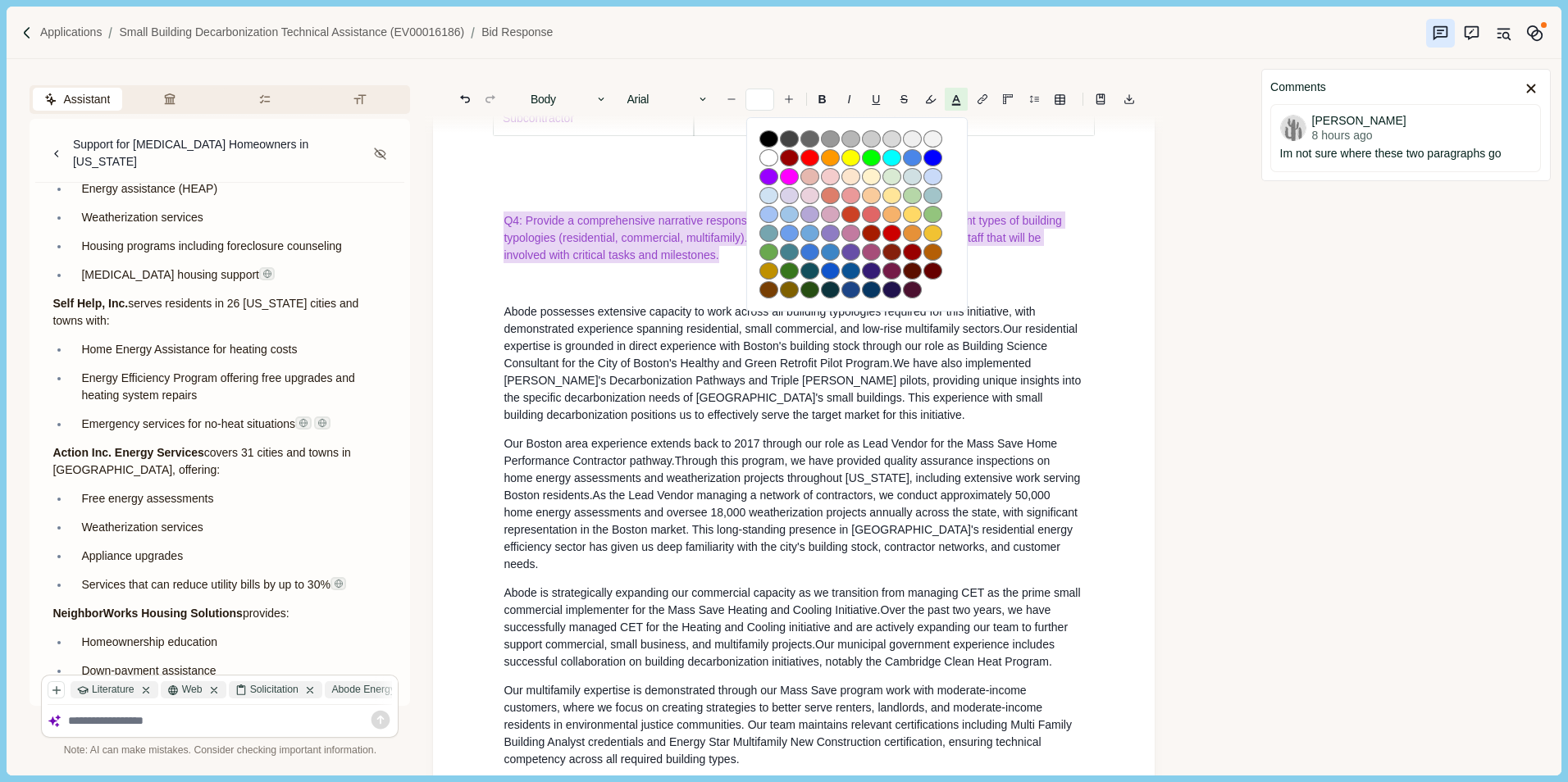
click at [765, 138] on button "button" at bounding box center [768, 139] width 19 height 17
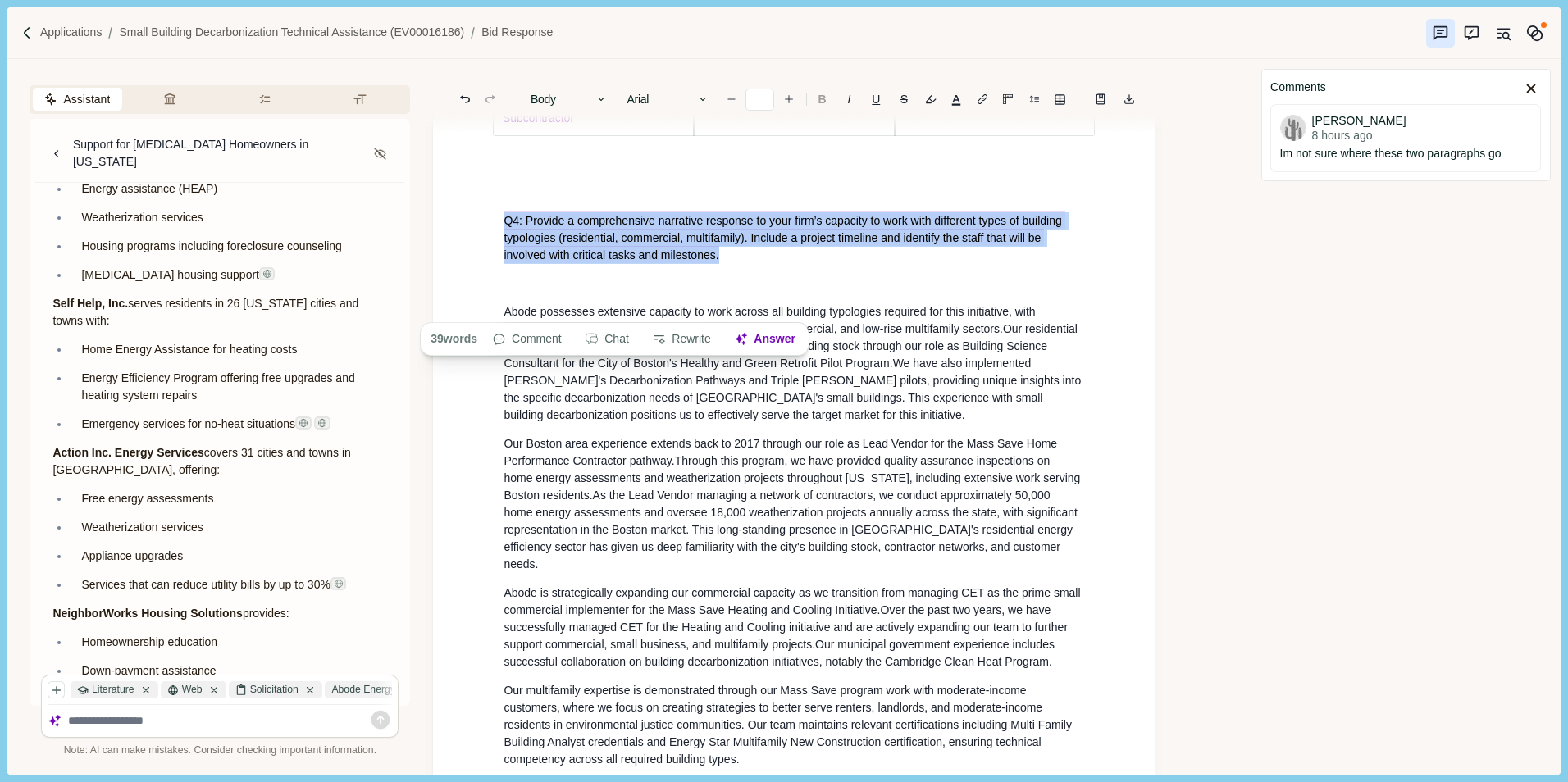
click at [819, 100] on b "B" at bounding box center [822, 99] width 8 height 12
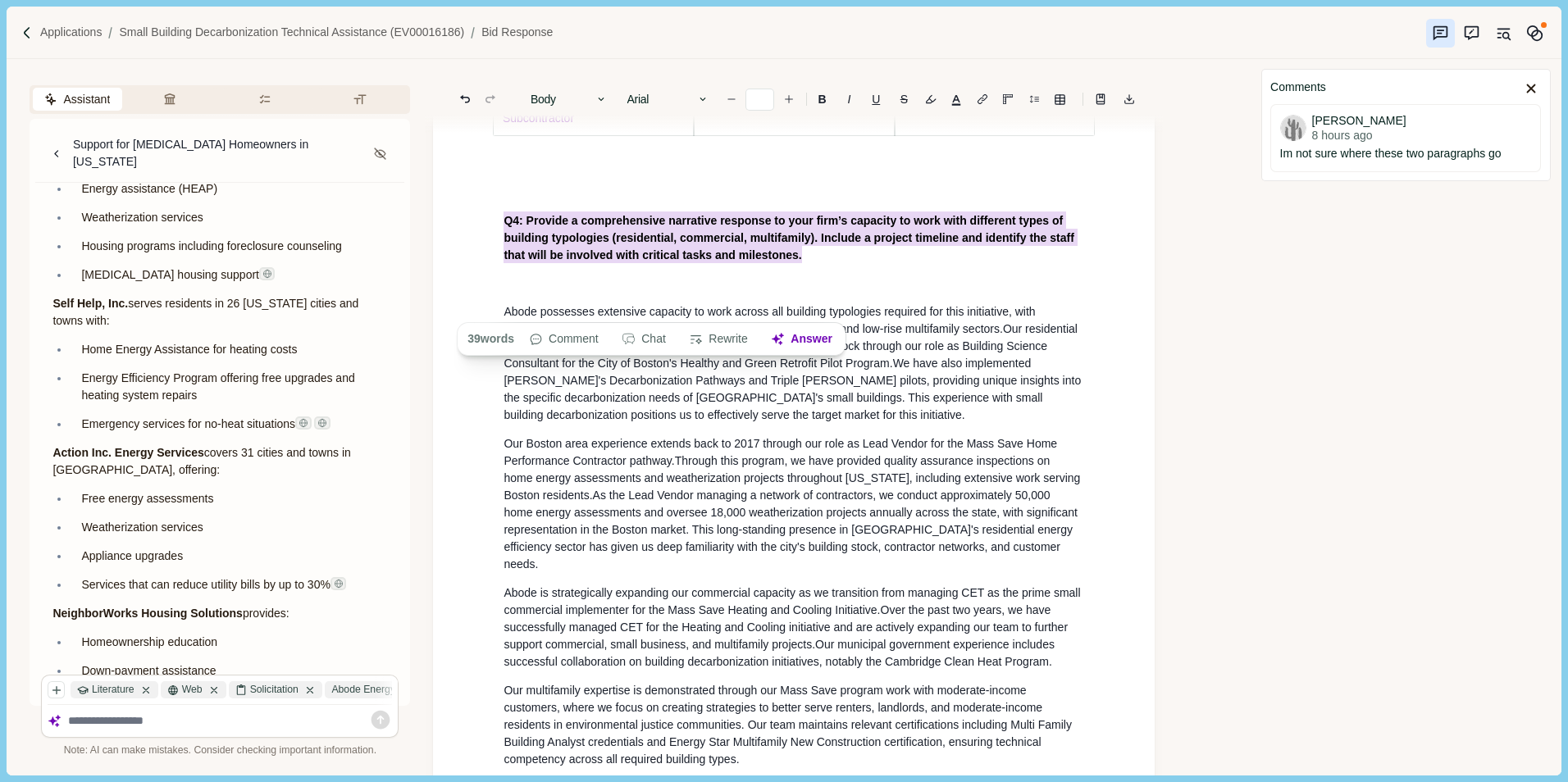
click at [903, 292] on p at bounding box center [793, 283] width 580 height 17
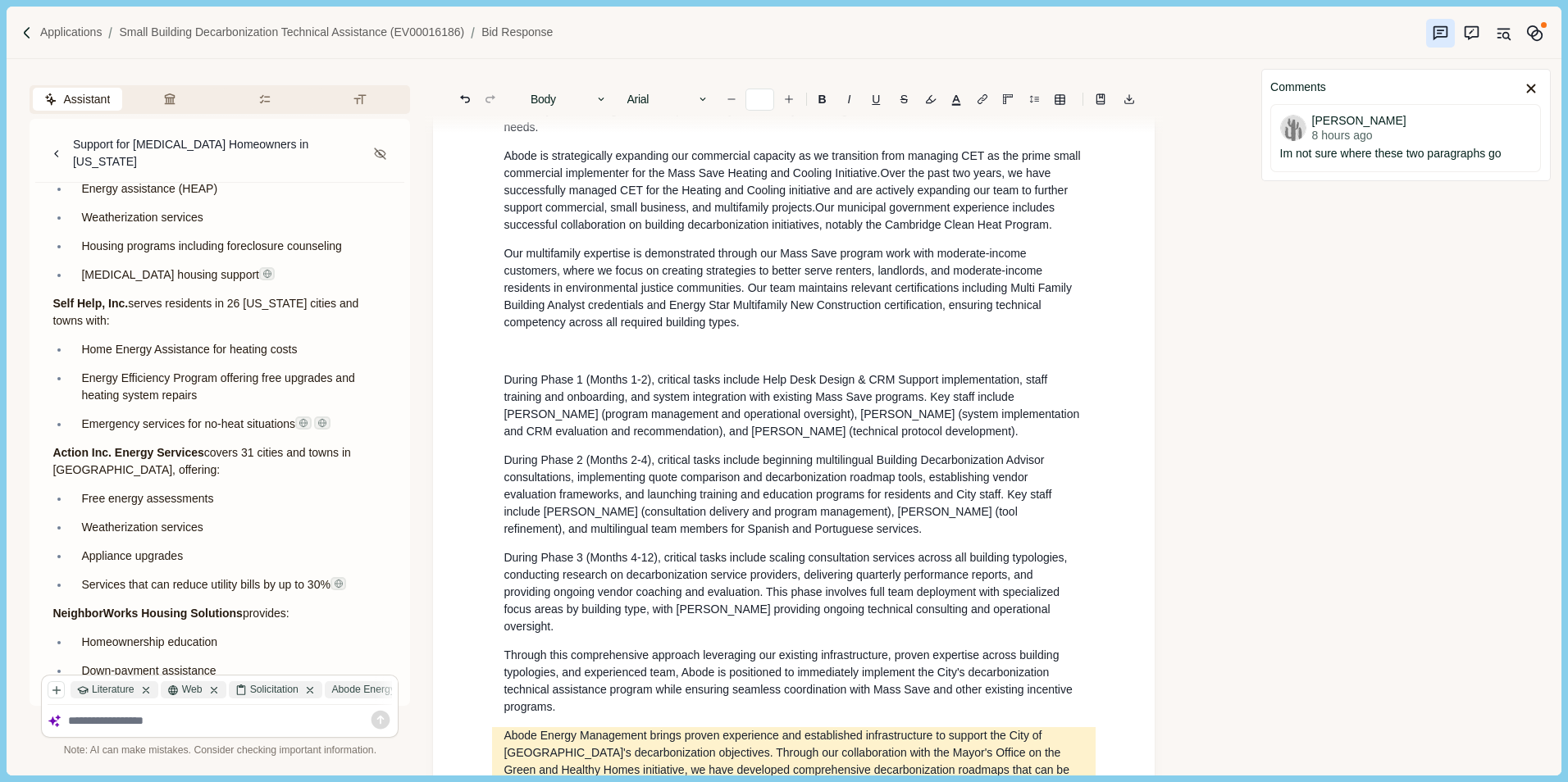
scroll to position [3198, 0]
click at [522, 358] on p at bounding box center [793, 349] width 580 height 17
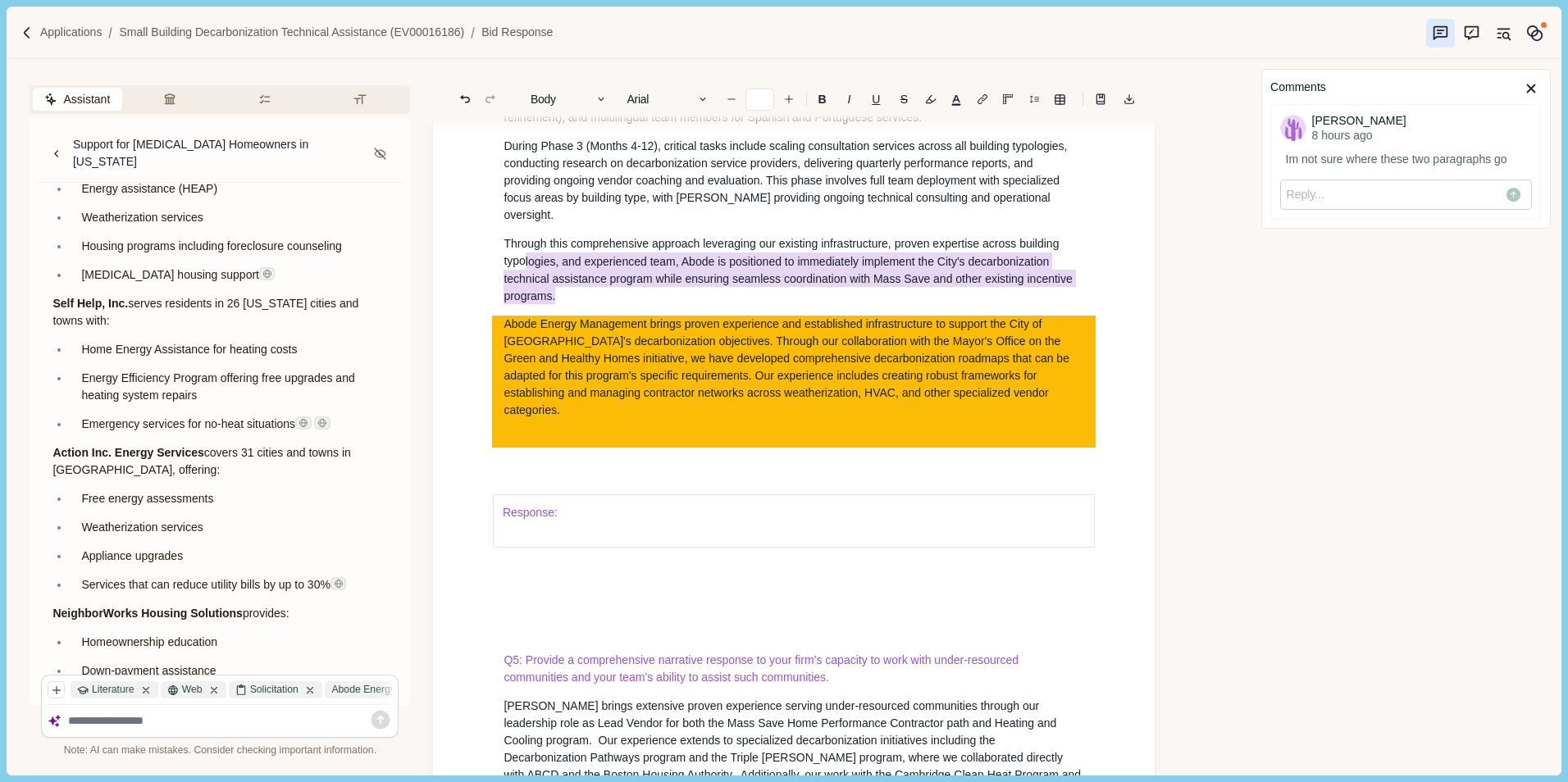
scroll to position [3546, 0]
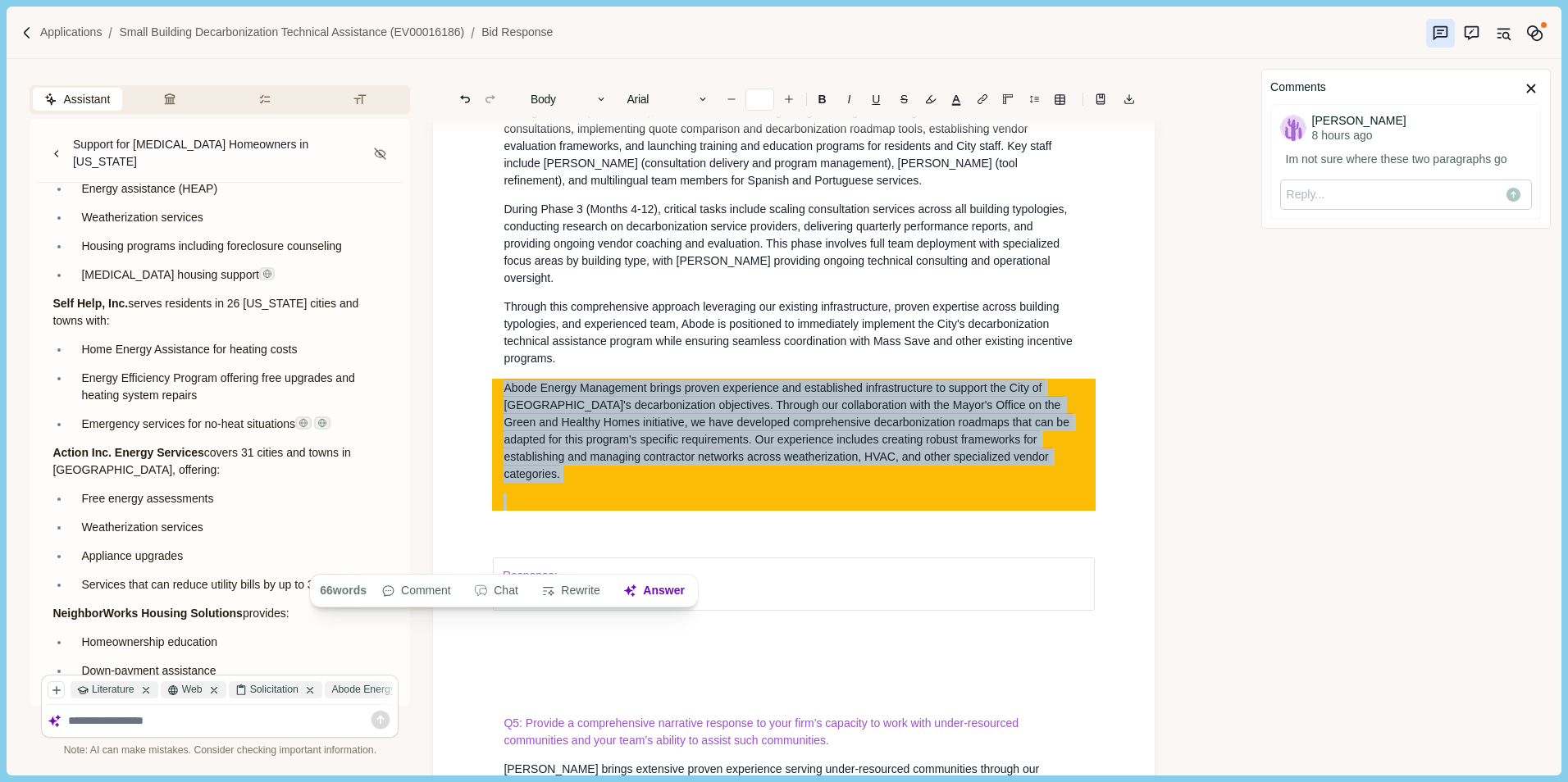
drag, startPoint x: 522, startPoint y: 396, endPoint x: 1015, endPoint y: 546, distance: 515.3
click at [1015, 511] on div "Abode Energy Management brings proven experience and established infrastructure…" at bounding box center [793, 444] width 603 height 132
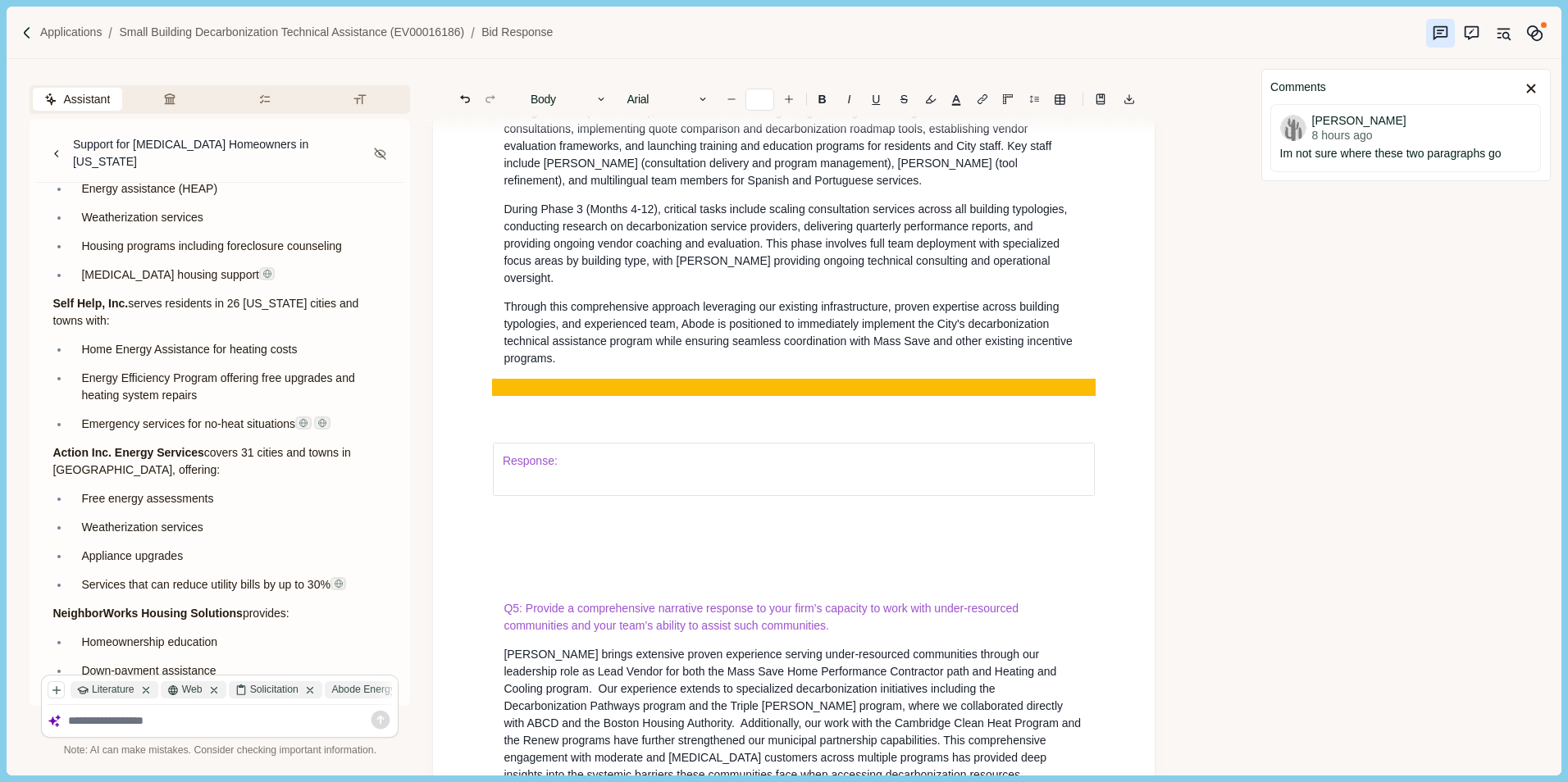
click at [731, 487] on div "Response:" at bounding box center [793, 469] width 603 height 124
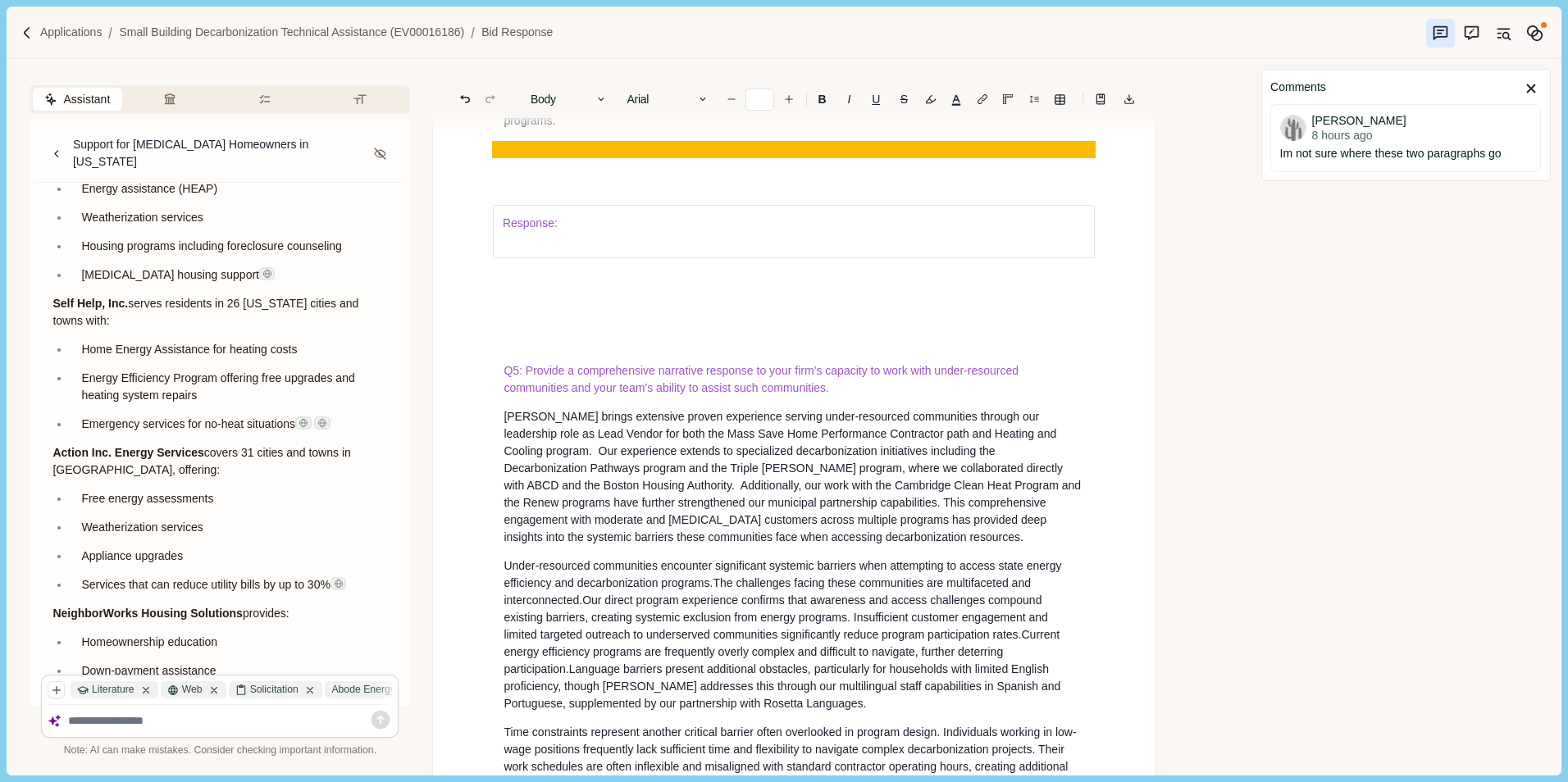
scroll to position [3791, 0]
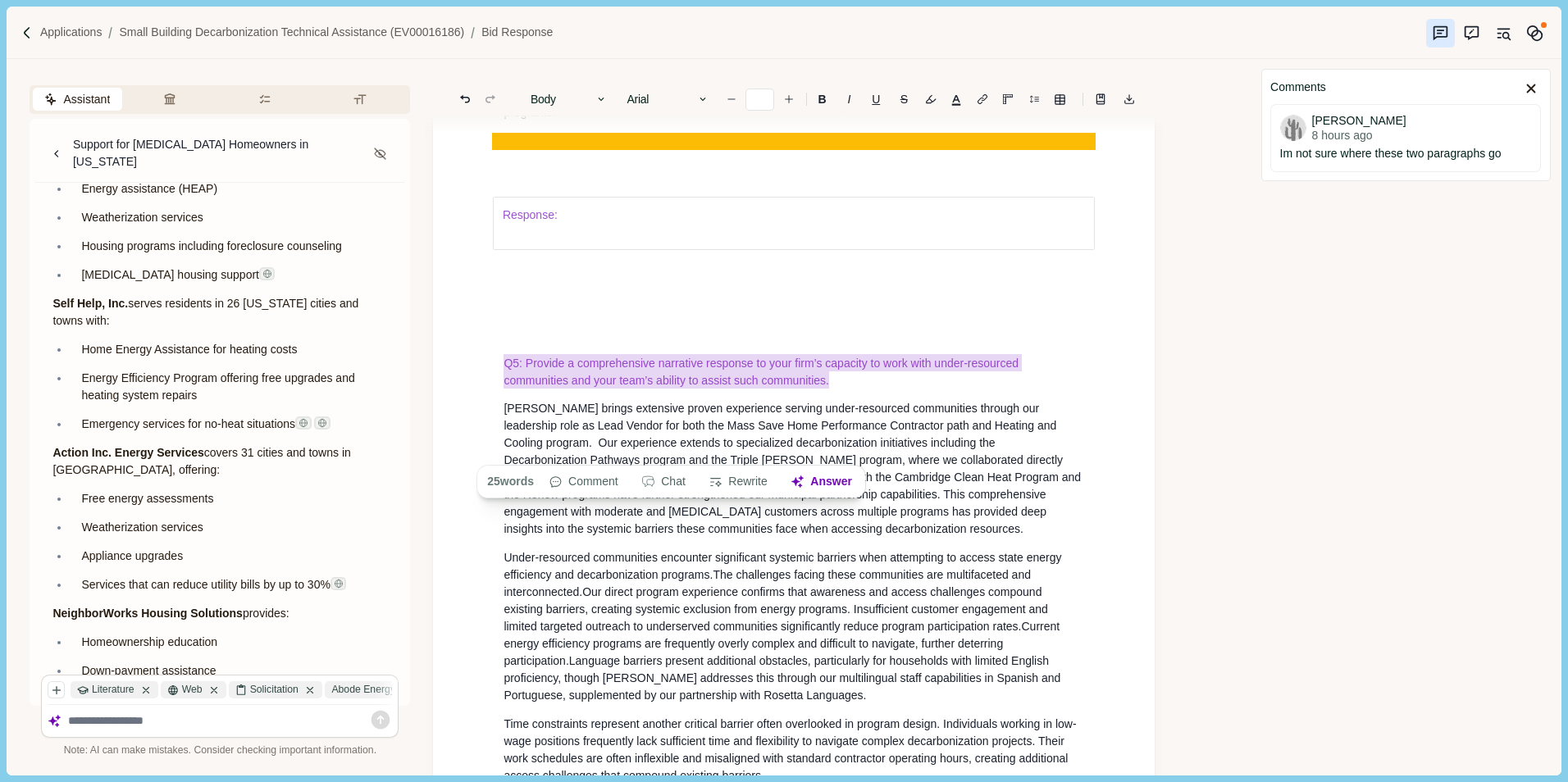
drag, startPoint x: 503, startPoint y: 431, endPoint x: 840, endPoint y: 451, distance: 337.6
drag, startPoint x: 824, startPoint y: 98, endPoint x: 895, endPoint y: 105, distance: 71.3
click at [824, 98] on b "B" at bounding box center [822, 99] width 8 height 12
click at [959, 101] on button "button" at bounding box center [956, 100] width 23 height 23
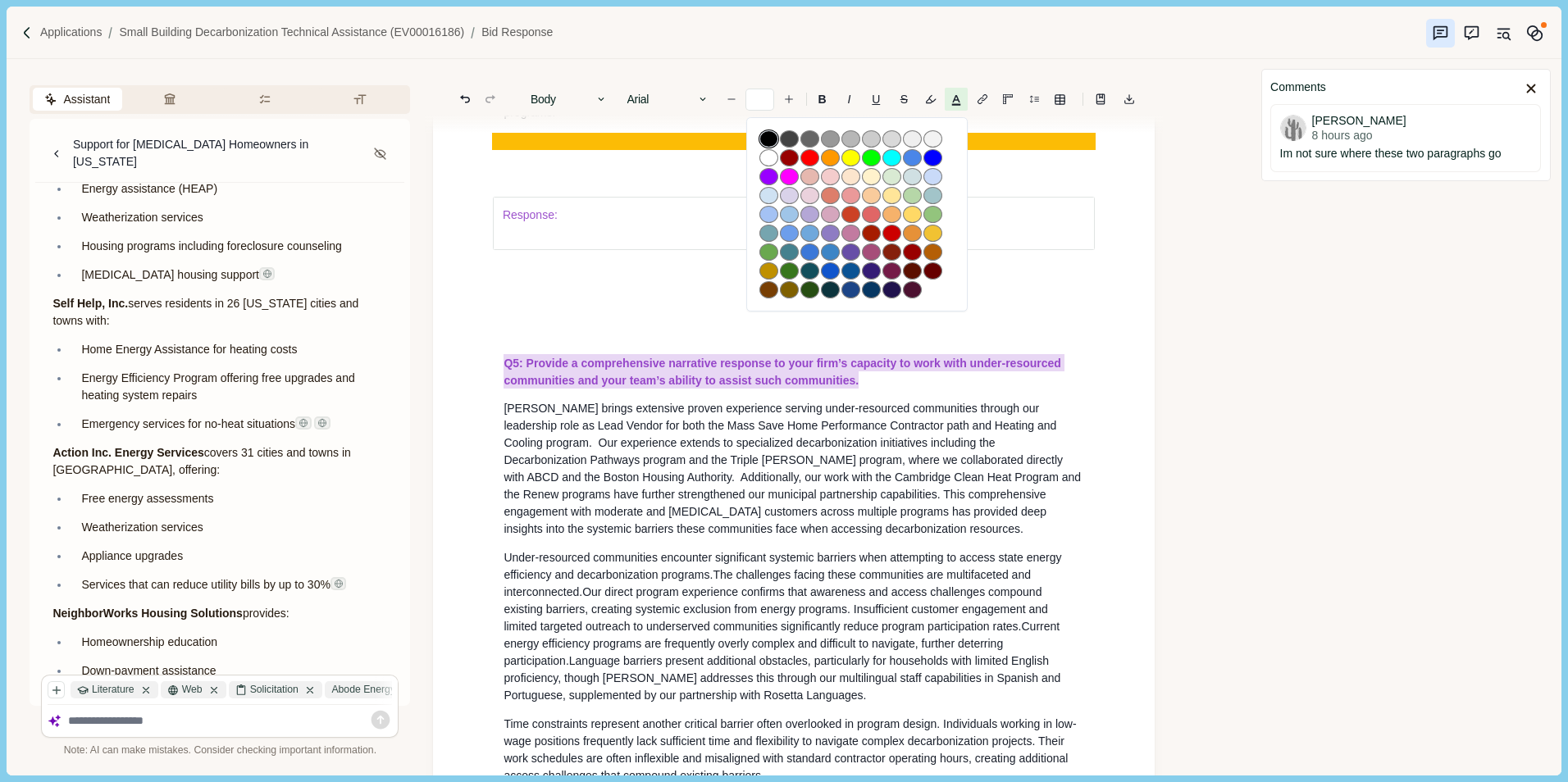
click at [773, 139] on button "button" at bounding box center [768, 139] width 19 height 17
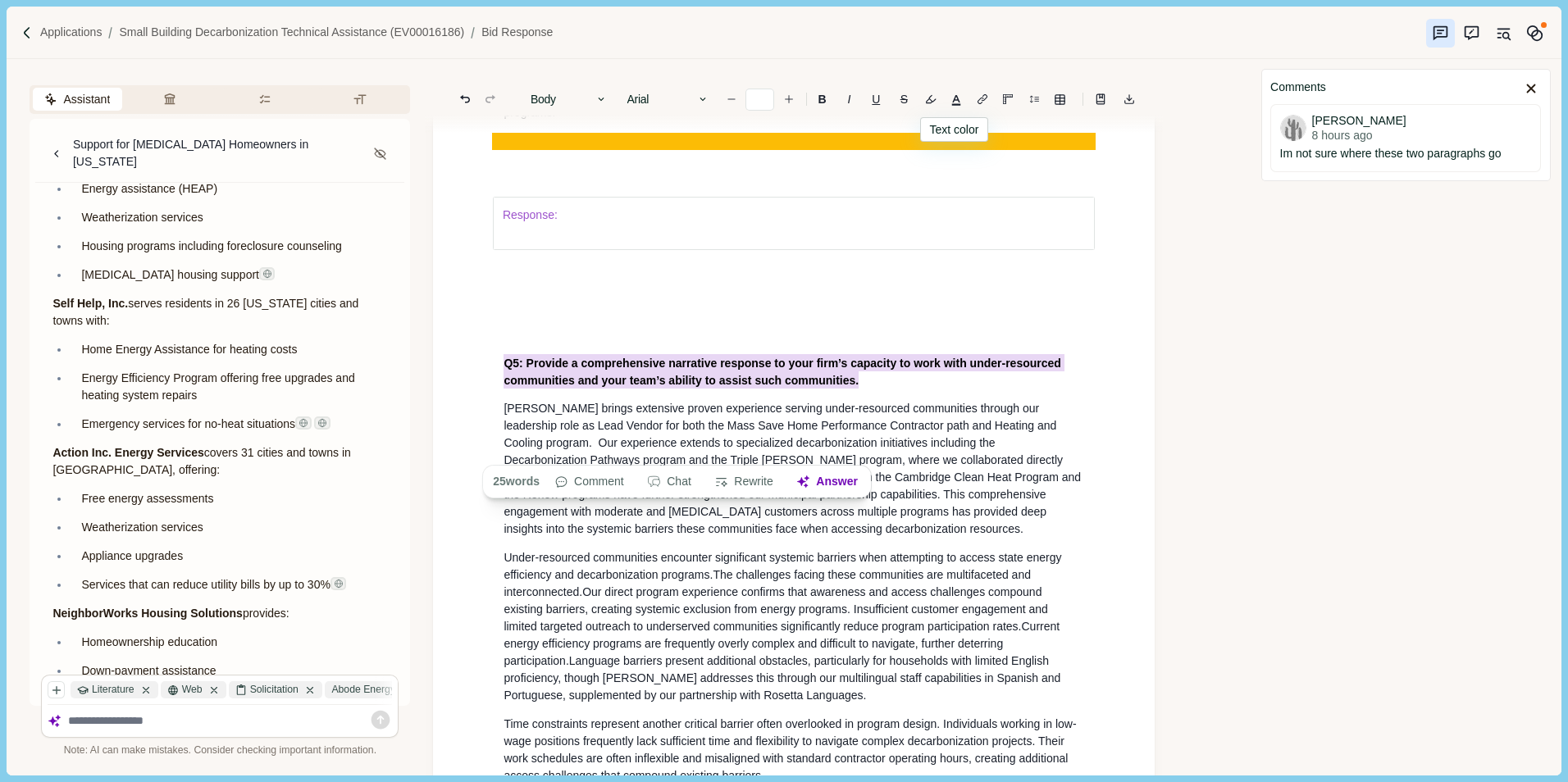
click at [545, 285] on div "Response:" at bounding box center [793, 223] width 603 height 124
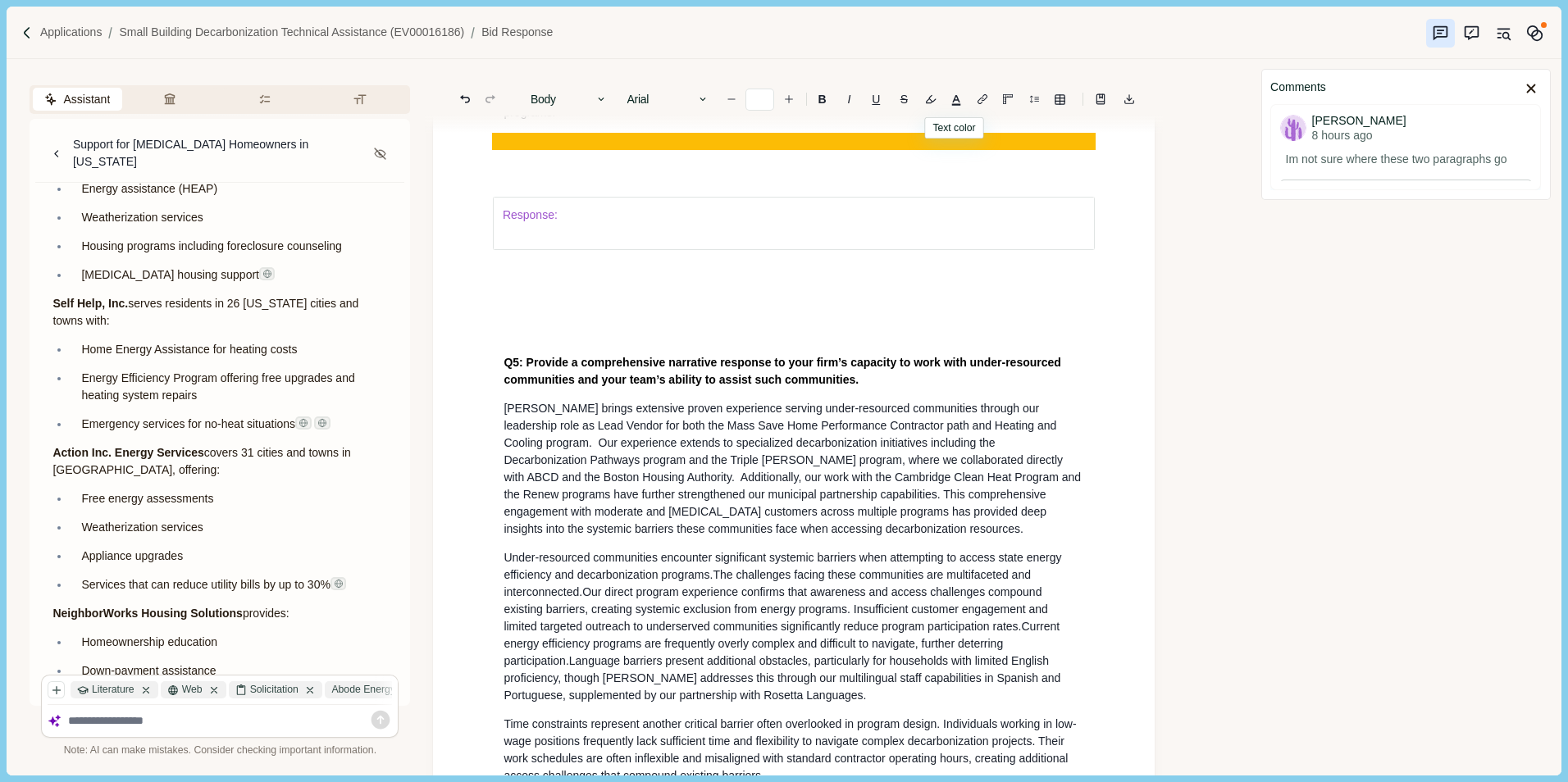
scroll to position [3728, 0]
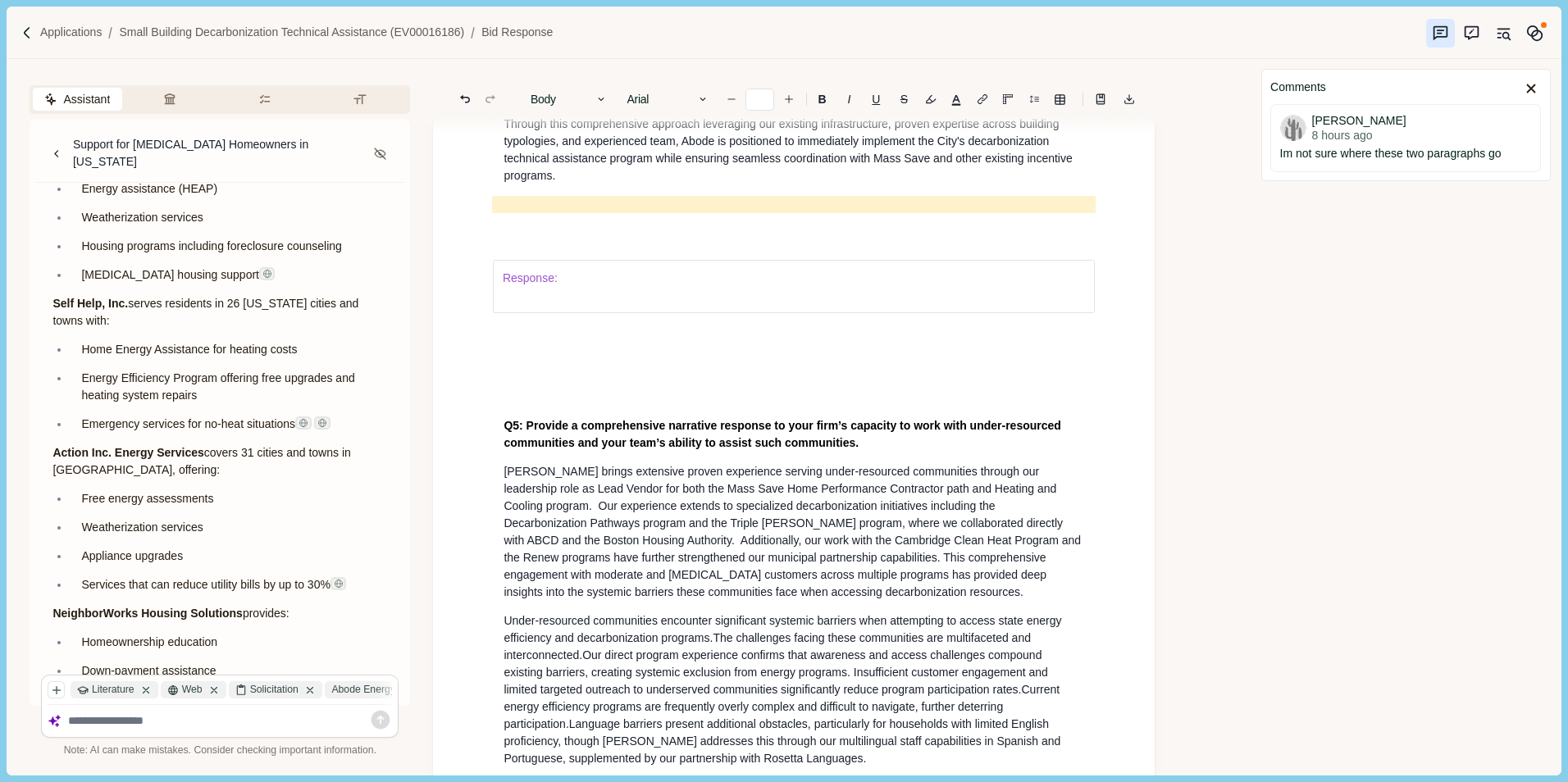
drag, startPoint x: 490, startPoint y: 323, endPoint x: 520, endPoint y: 391, distance: 74.3
click at [515, 314] on table "Response:" at bounding box center [793, 287] width 603 height 55
drag, startPoint x: 504, startPoint y: 344, endPoint x: 542, endPoint y: 346, distance: 38.1
click at [529, 284] on span "Response:" at bounding box center [530, 277] width 55 height 13
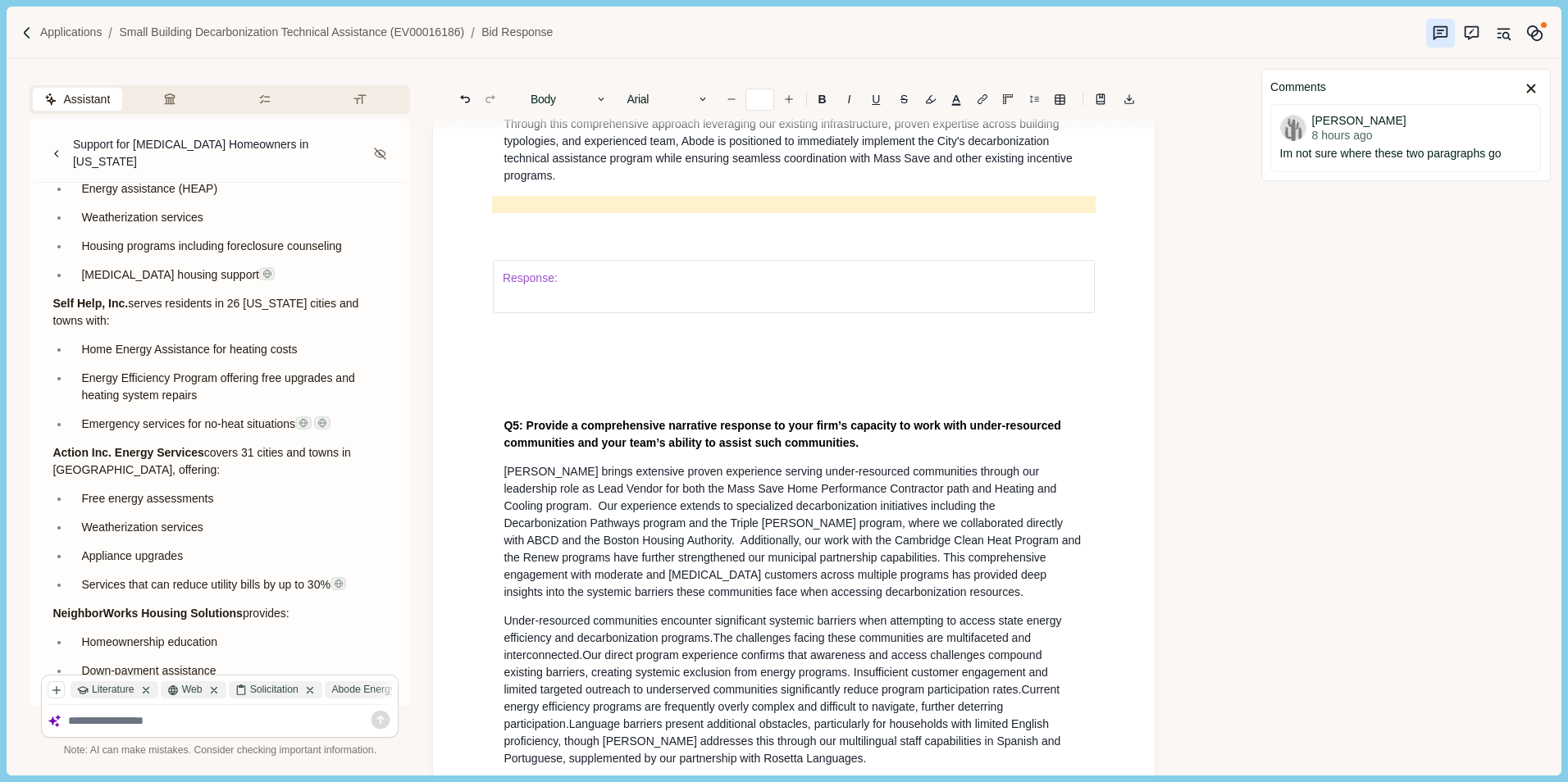
drag, startPoint x: 561, startPoint y: 346, endPoint x: 486, endPoint y: 339, distance: 75.3
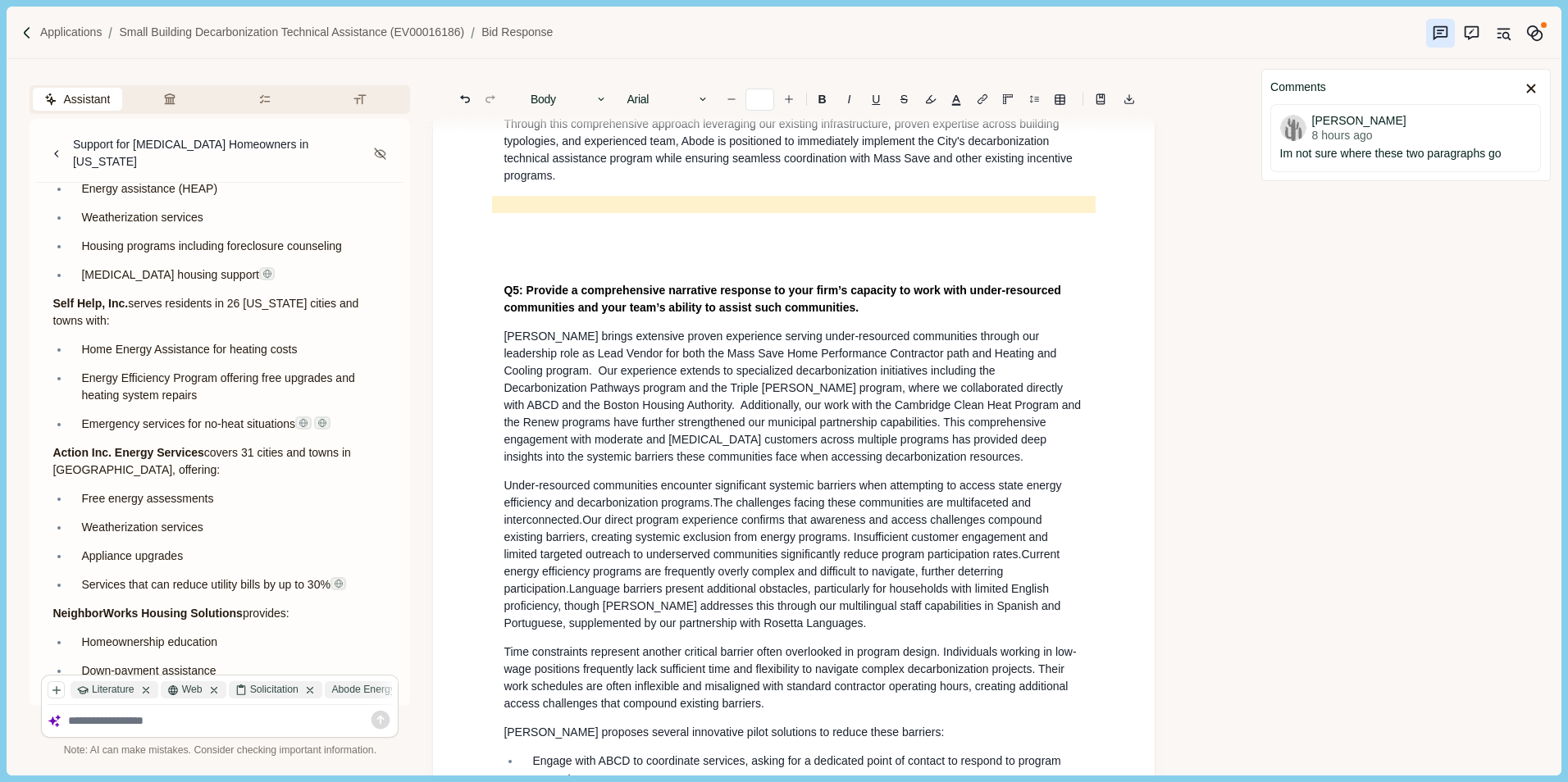
click at [517, 271] on p at bounding box center [793, 261] width 580 height 17
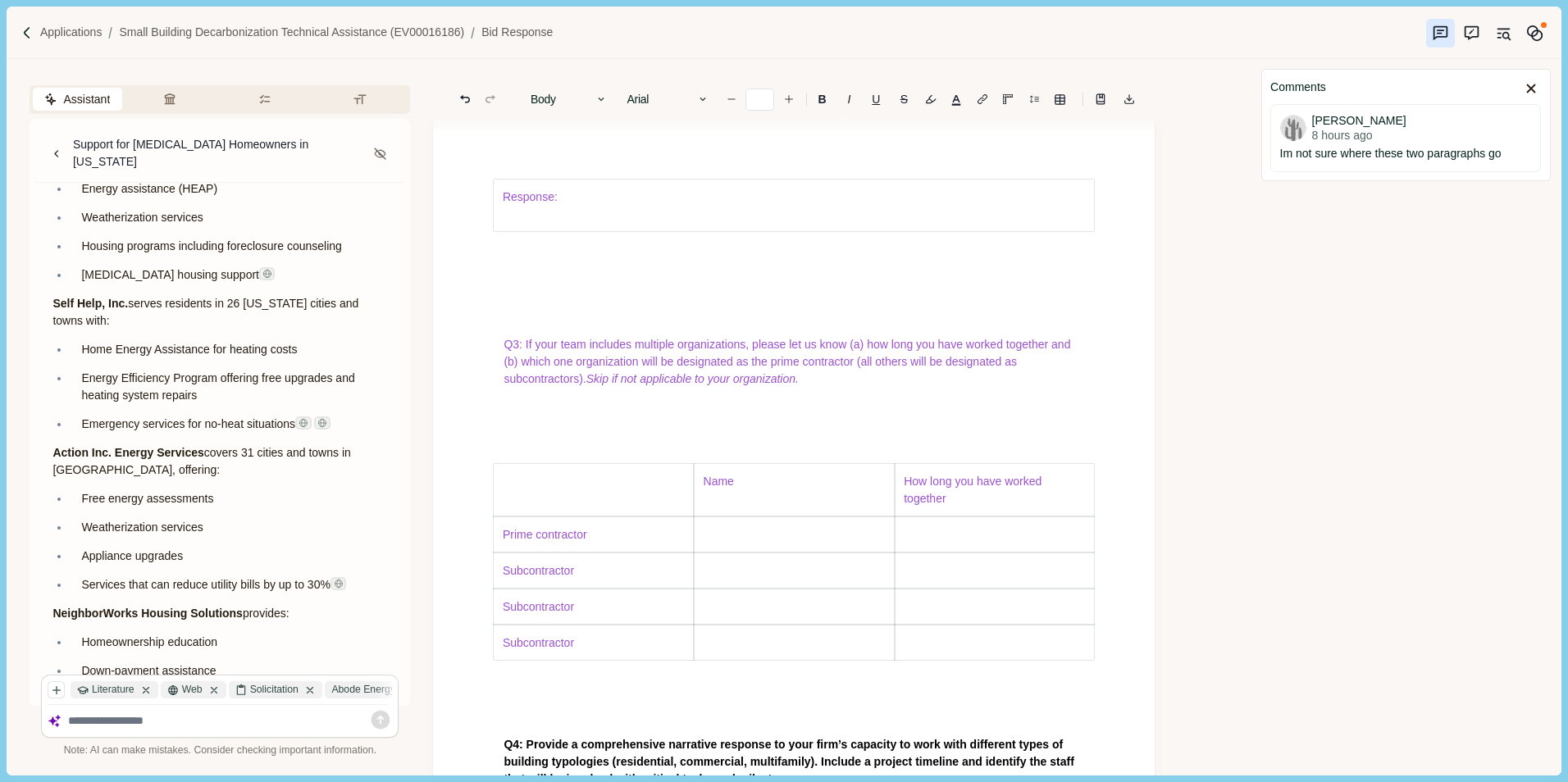
scroll to position [2170, 0]
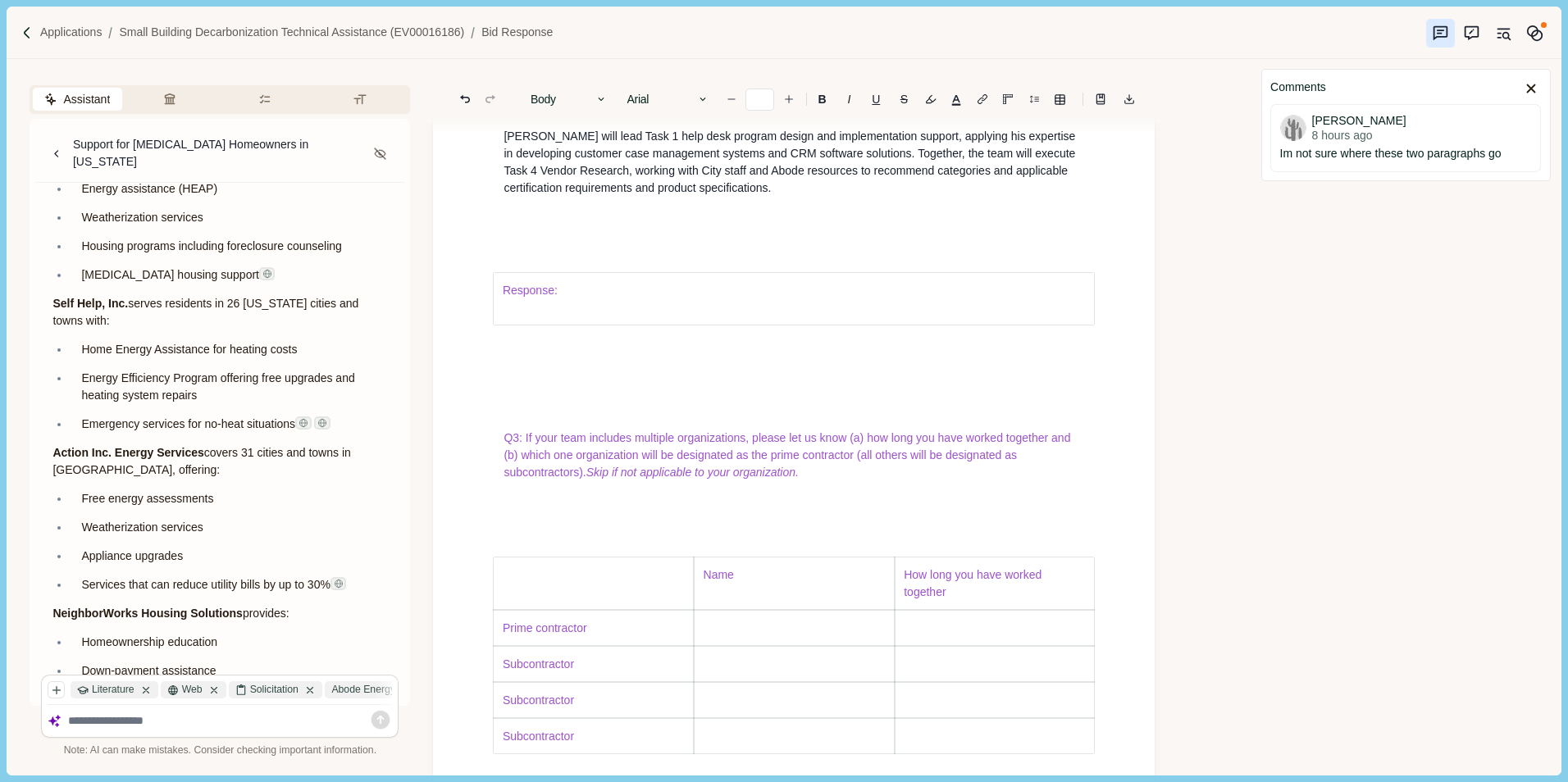
drag, startPoint x: 483, startPoint y: 298, endPoint x: 852, endPoint y: 555, distance: 449.7
drag, startPoint x: 563, startPoint y: 294, endPoint x: 669, endPoint y: 419, distance: 163.9
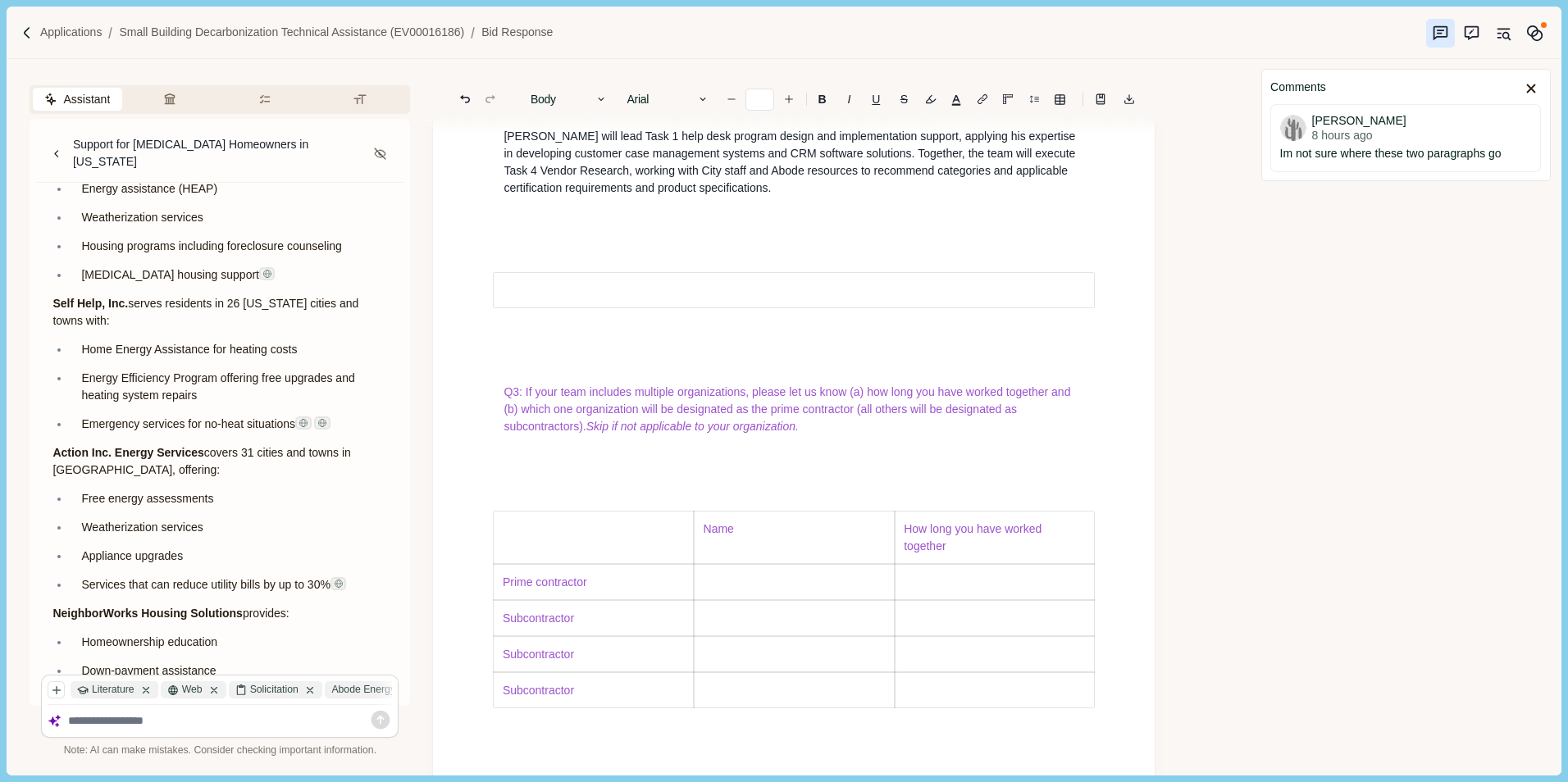
drag, startPoint x: 535, startPoint y: 343, endPoint x: 493, endPoint y: 322, distance: 47.0
click at [537, 299] on p at bounding box center [794, 290] width 583 height 17
drag, startPoint x: 484, startPoint y: 305, endPoint x: 533, endPoint y: 378, distance: 87.9
drag, startPoint x: 506, startPoint y: 347, endPoint x: 494, endPoint y: 324, distance: 25.9
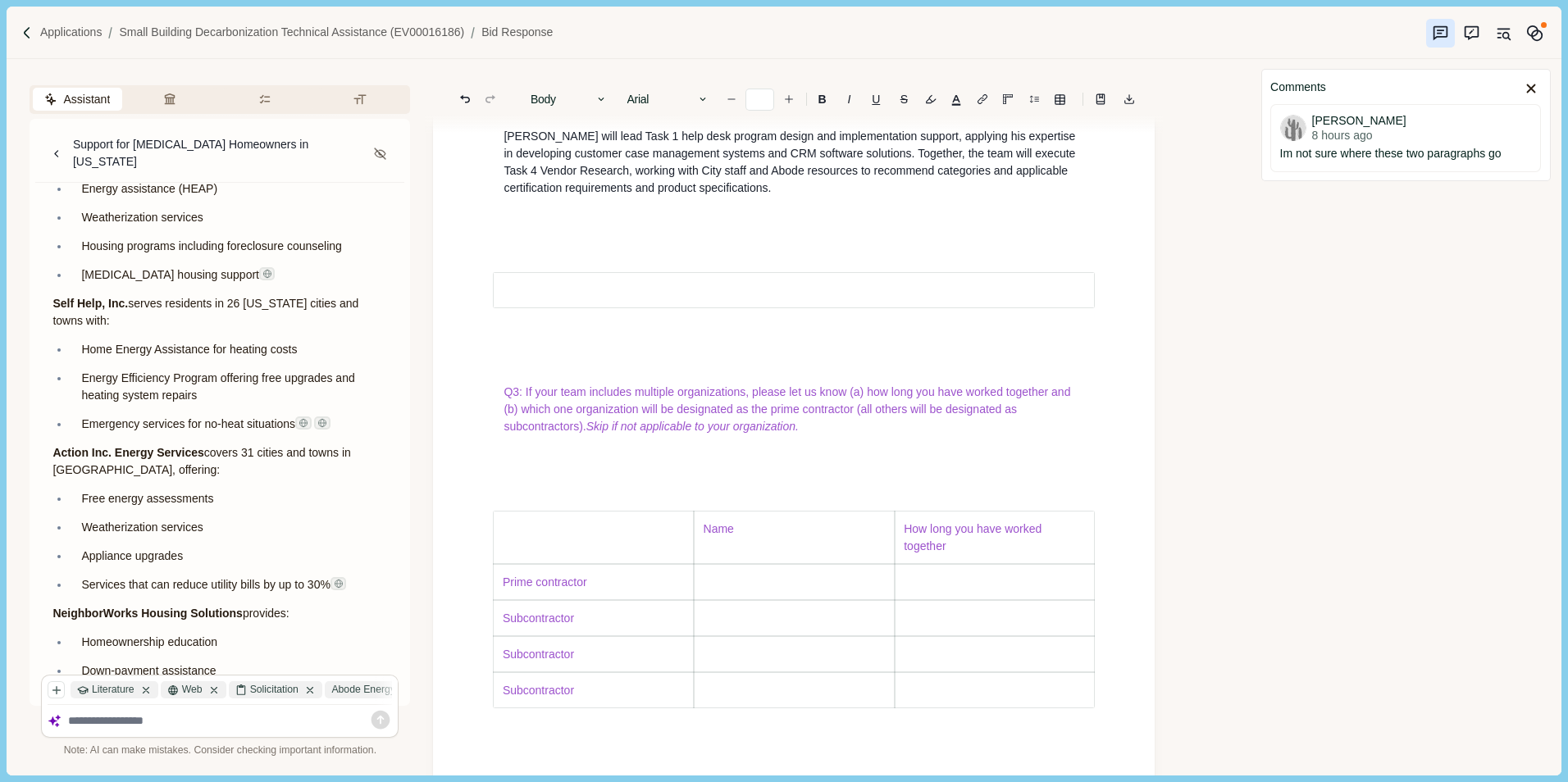
click at [508, 299] on p at bounding box center [794, 290] width 583 height 17
drag, startPoint x: 494, startPoint y: 323, endPoint x: 575, endPoint y: 369, distance: 93.2
click at [582, 344] on div at bounding box center [793, 291] width 603 height 107
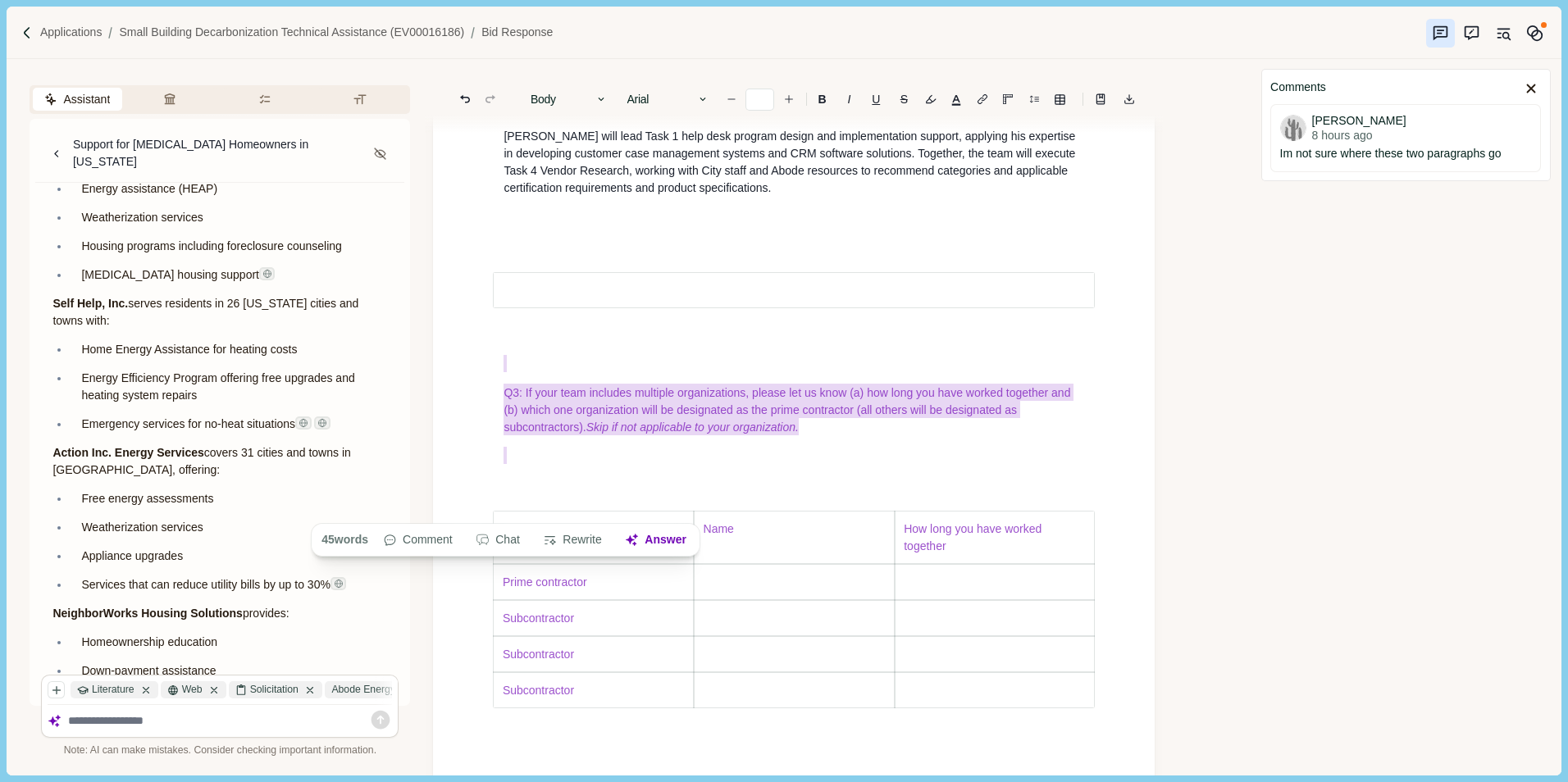
drag, startPoint x: 497, startPoint y: 415, endPoint x: 803, endPoint y: 494, distance: 316.0
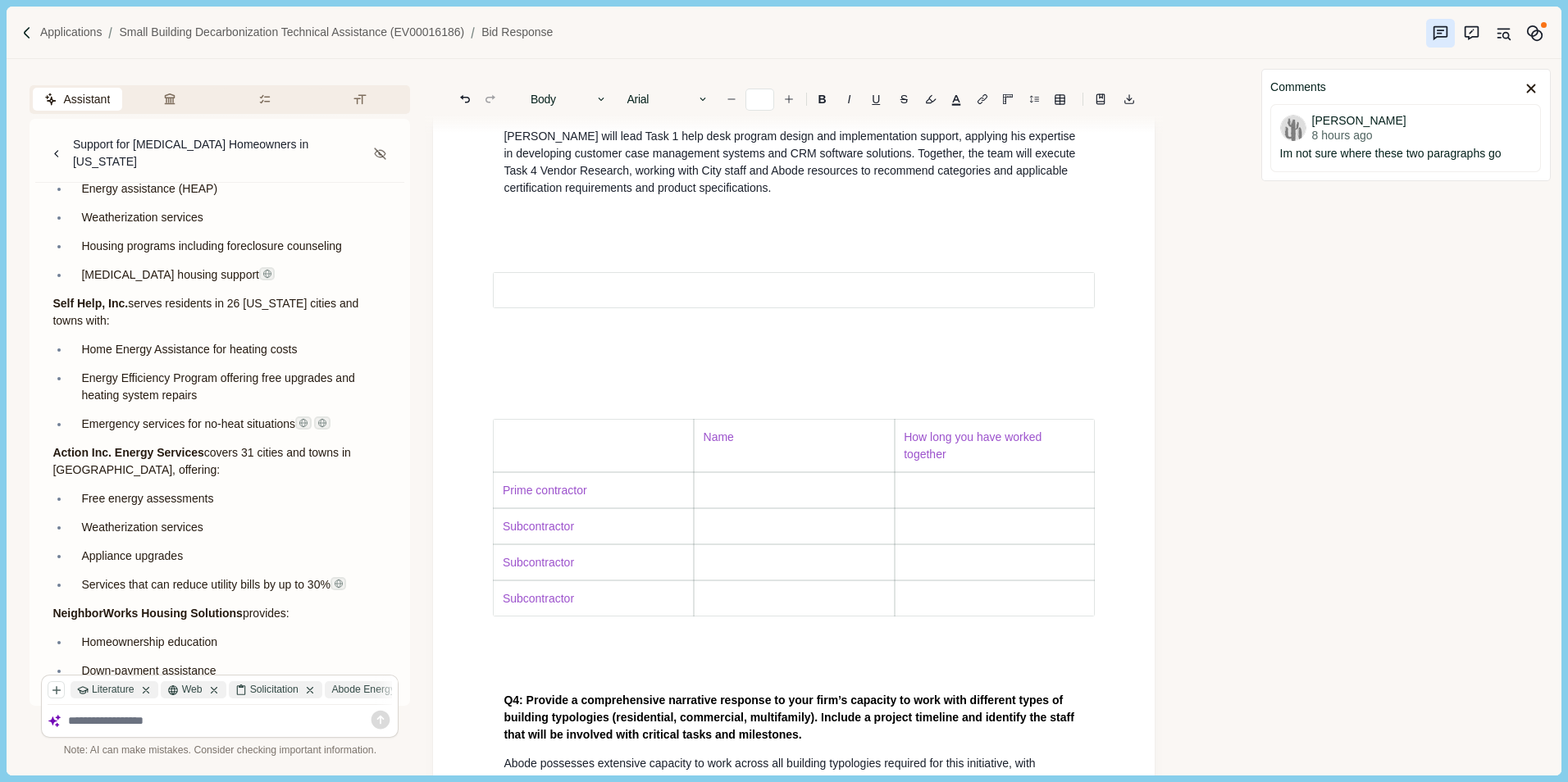
scroll to position [2334, 0]
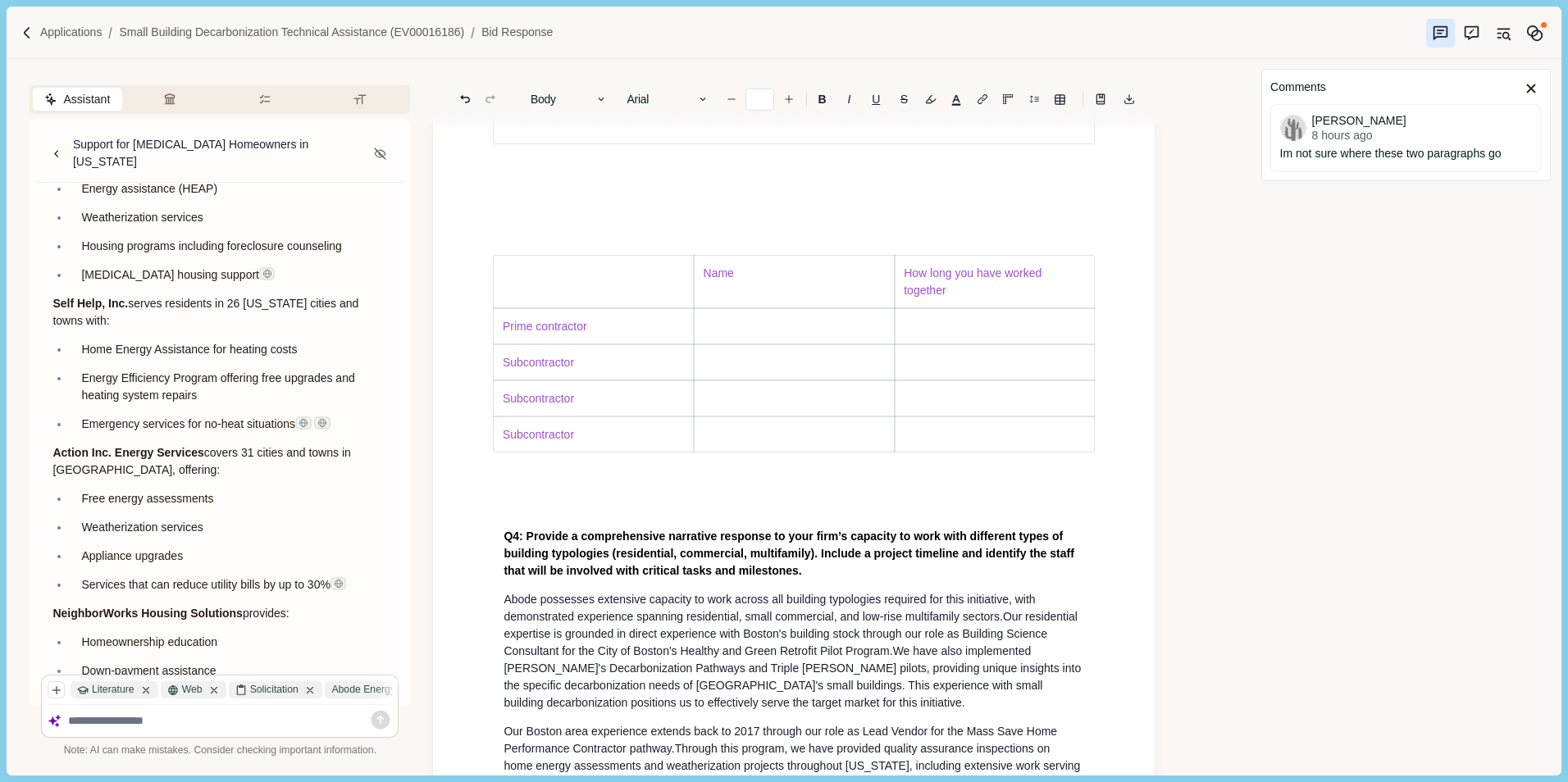
drag, startPoint x: 507, startPoint y: 304, endPoint x: 672, endPoint y: 518, distance: 270.2
drag, startPoint x: 677, startPoint y: 494, endPoint x: 665, endPoint y: 490, distance: 12.6
click at [675, 443] on p "Subcontractor" at bounding box center [593, 435] width 182 height 17
drag, startPoint x: 525, startPoint y: 360, endPoint x: 502, endPoint y: 335, distance: 34.0
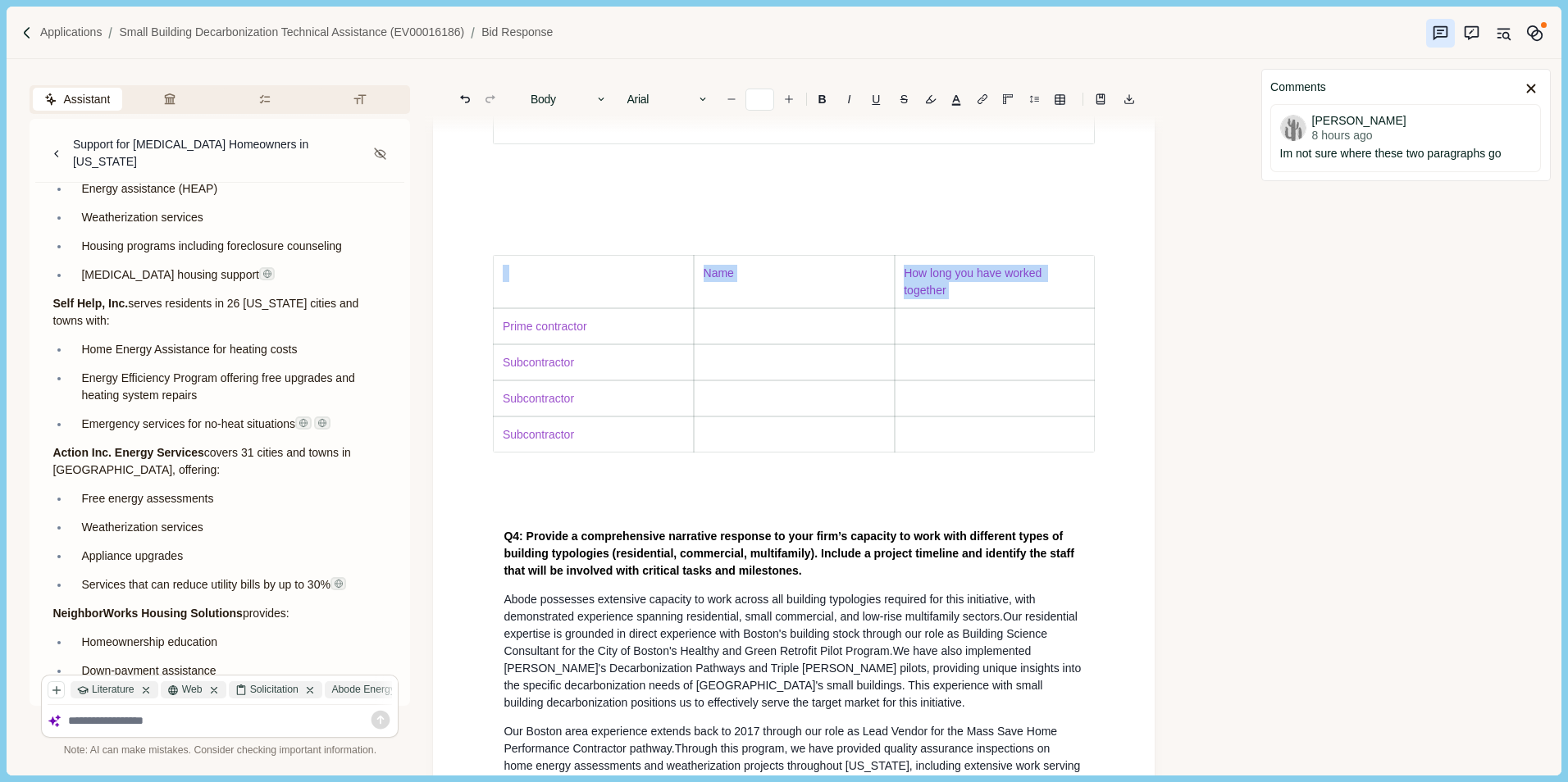
click at [525, 358] on tbody "Name How long you have worked together Prime contractor Subcontractor Subcontra…" at bounding box center [793, 354] width 601 height 197
click at [498, 308] on td at bounding box center [593, 282] width 201 height 53
click at [515, 308] on td at bounding box center [593, 282] width 201 height 53
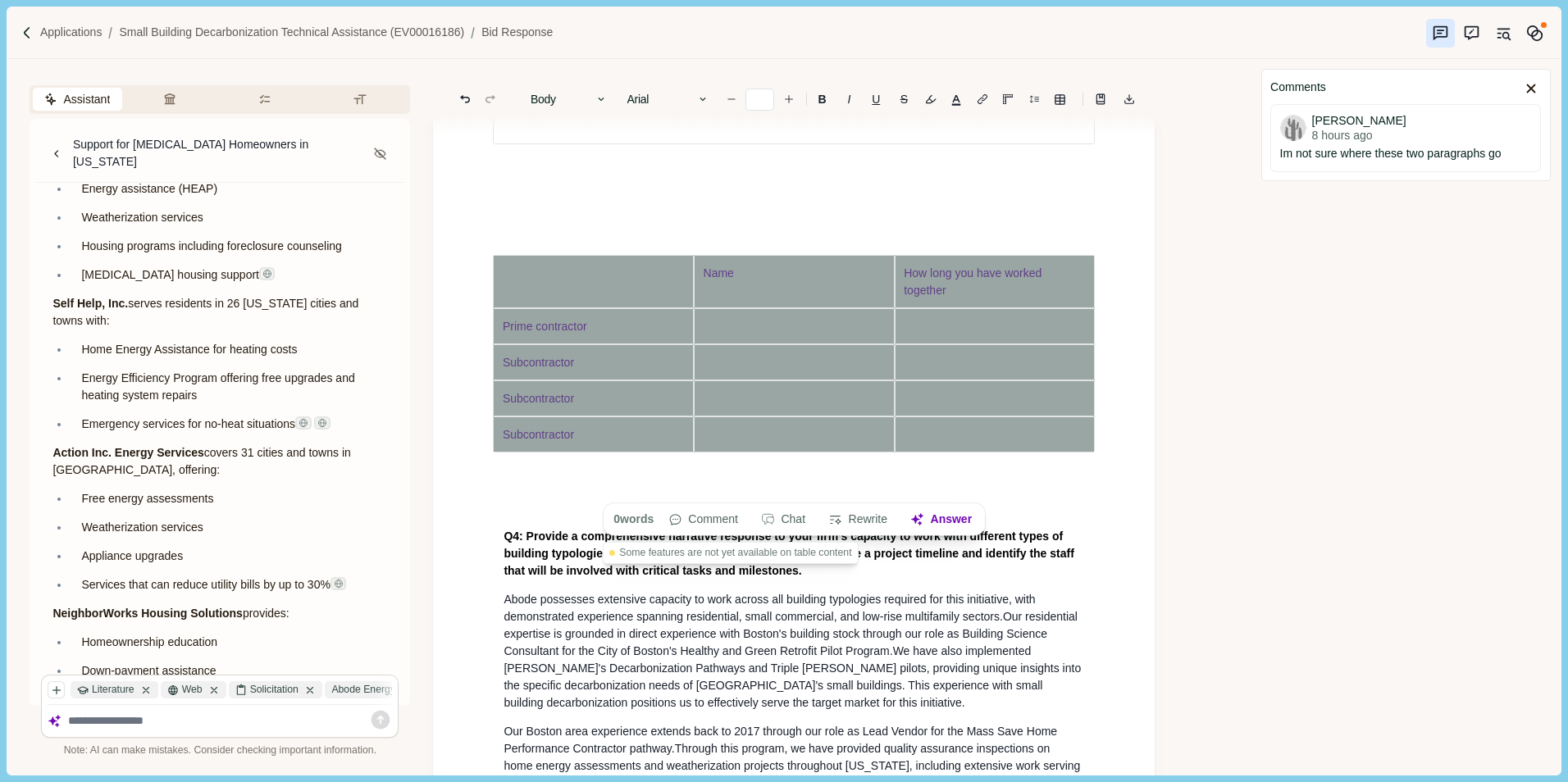
drag, startPoint x: 516, startPoint y: 316, endPoint x: 945, endPoint y: 477, distance: 458.2
click at [945, 452] on tbody "Name How long you have worked together Prime contractor Subcontractor Subcontra…" at bounding box center [793, 354] width 601 height 197
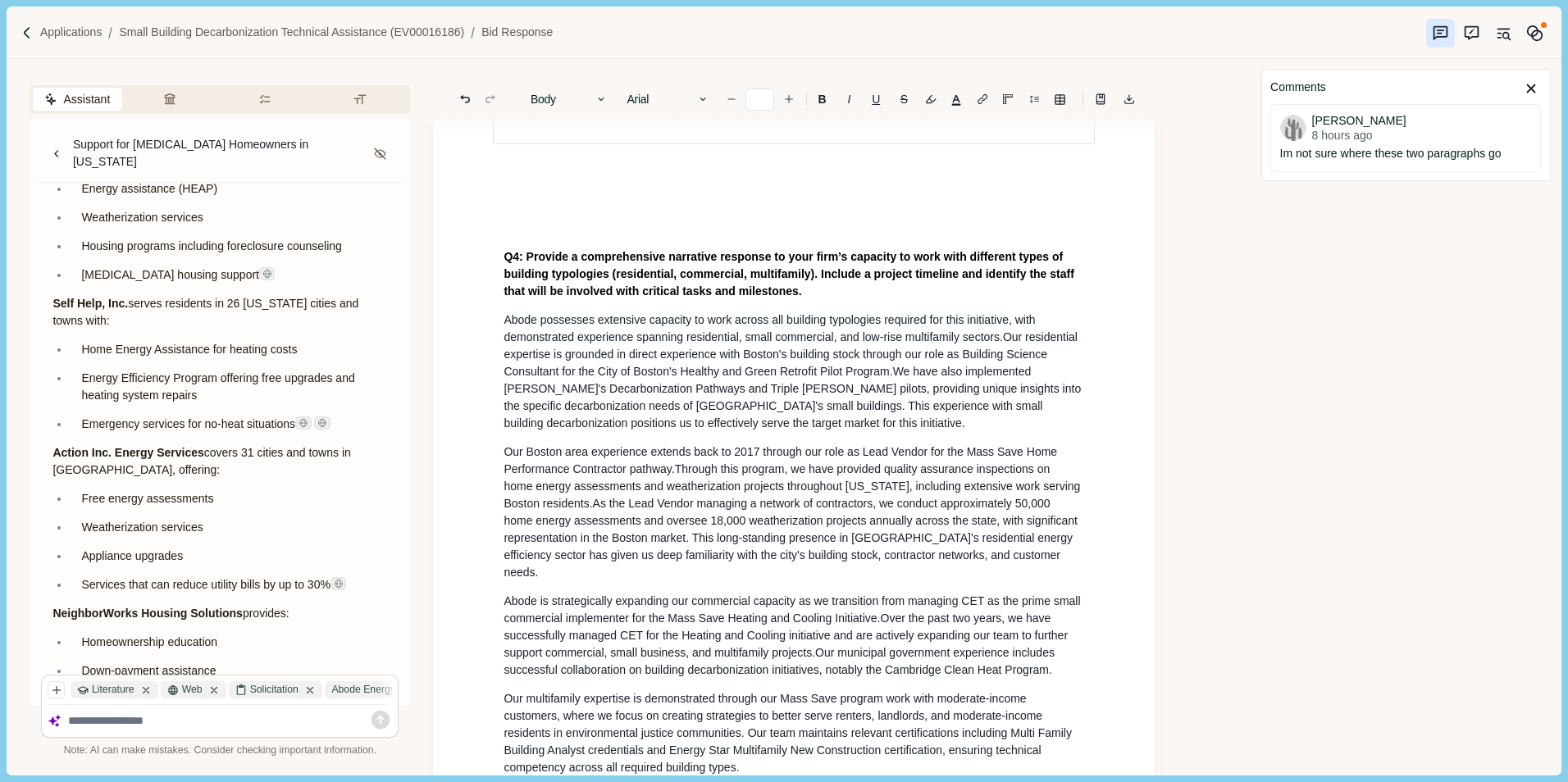
click at [582, 208] on p at bounding box center [793, 199] width 580 height 17
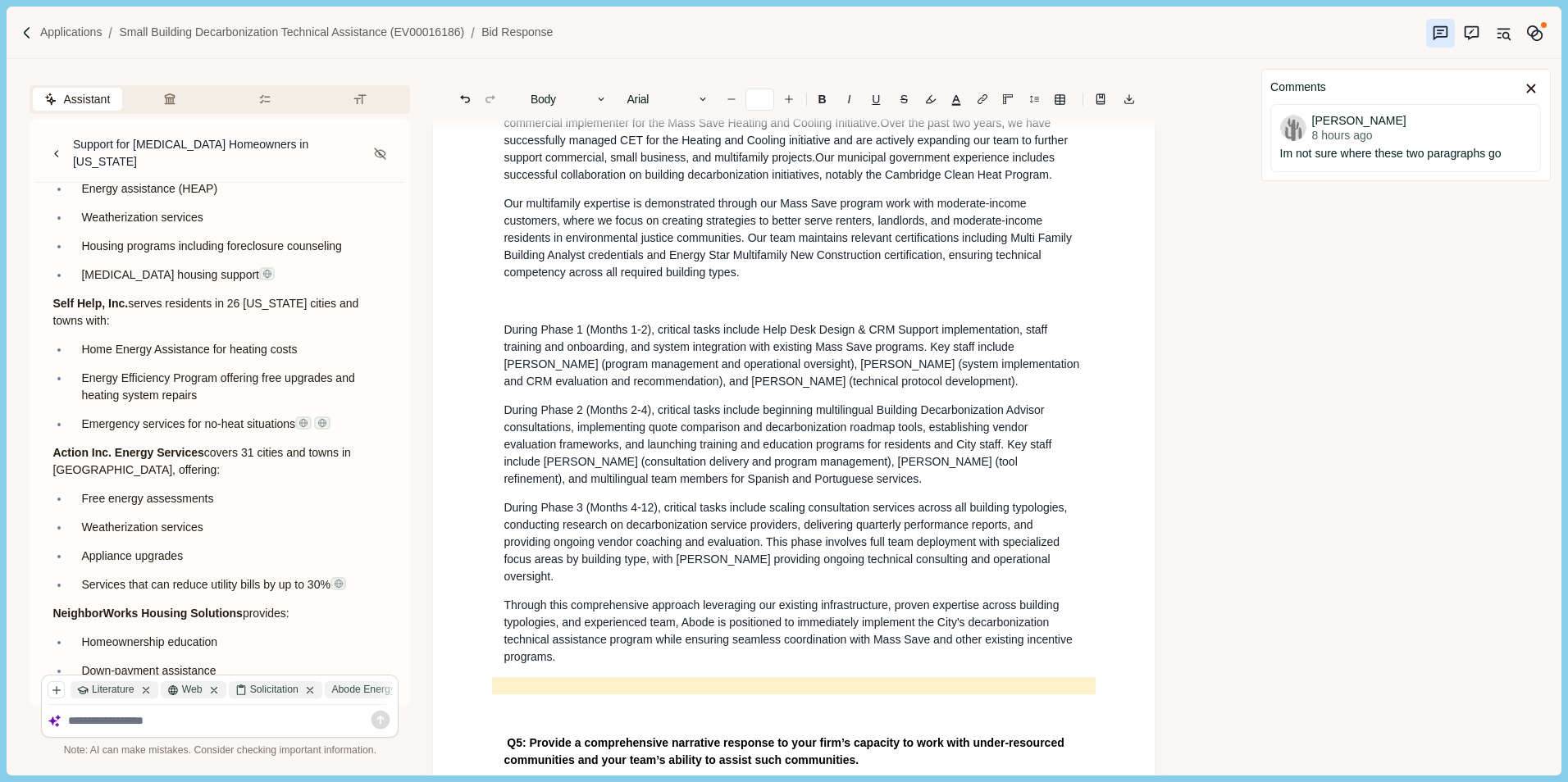
scroll to position [2908, 0]
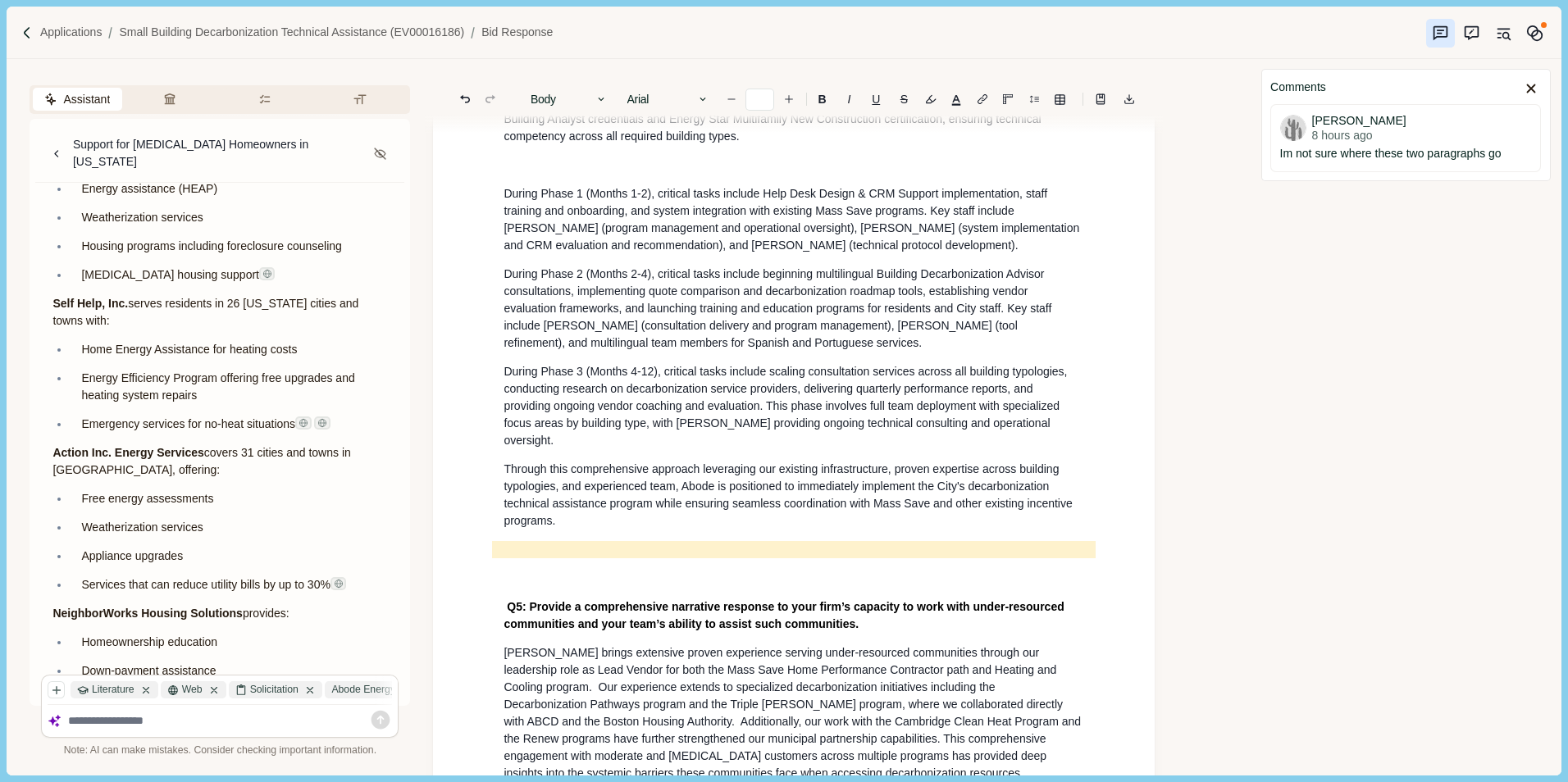
click at [515, 174] on p at bounding box center [793, 164] width 580 height 17
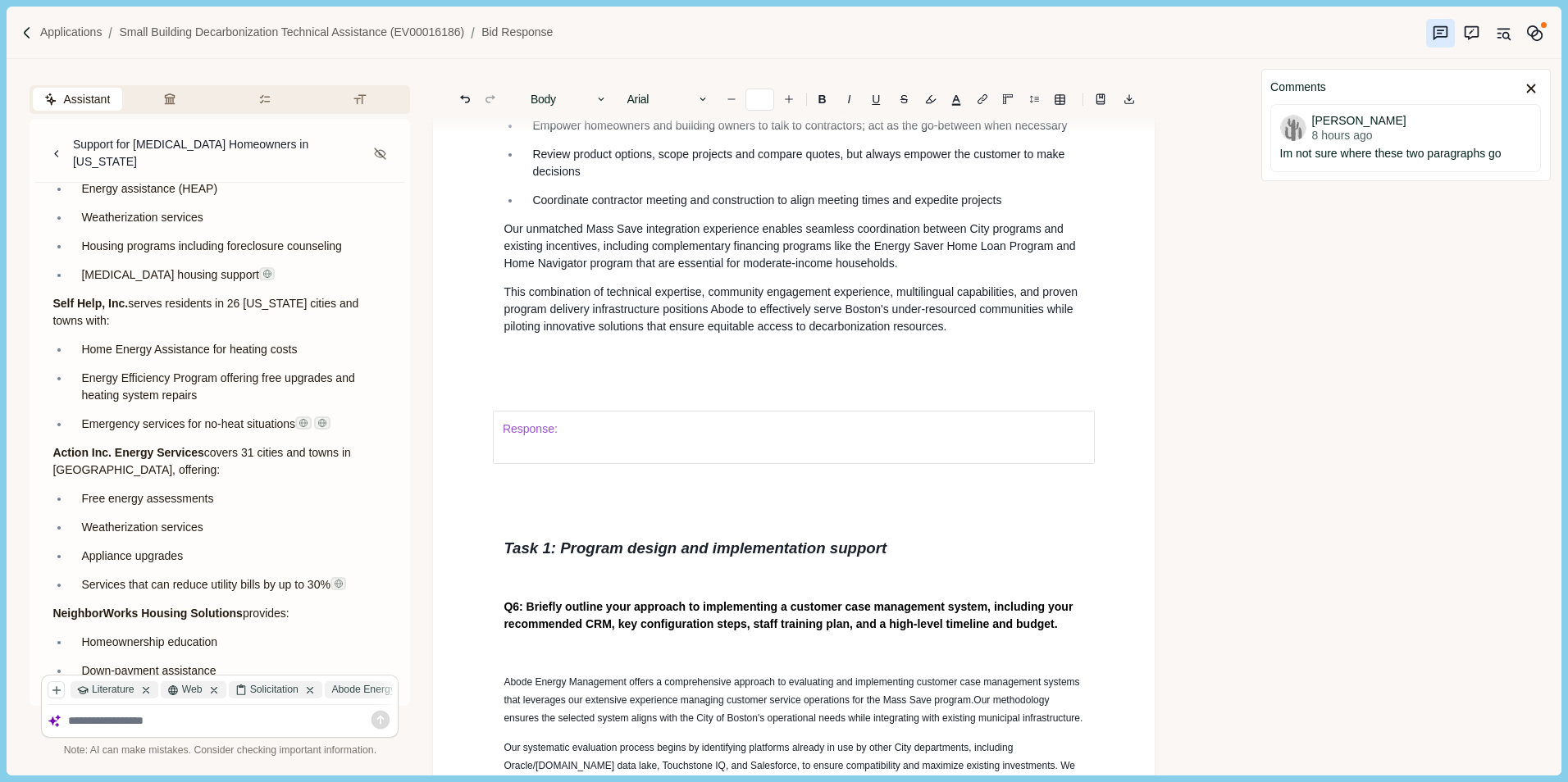
scroll to position [3974, 0]
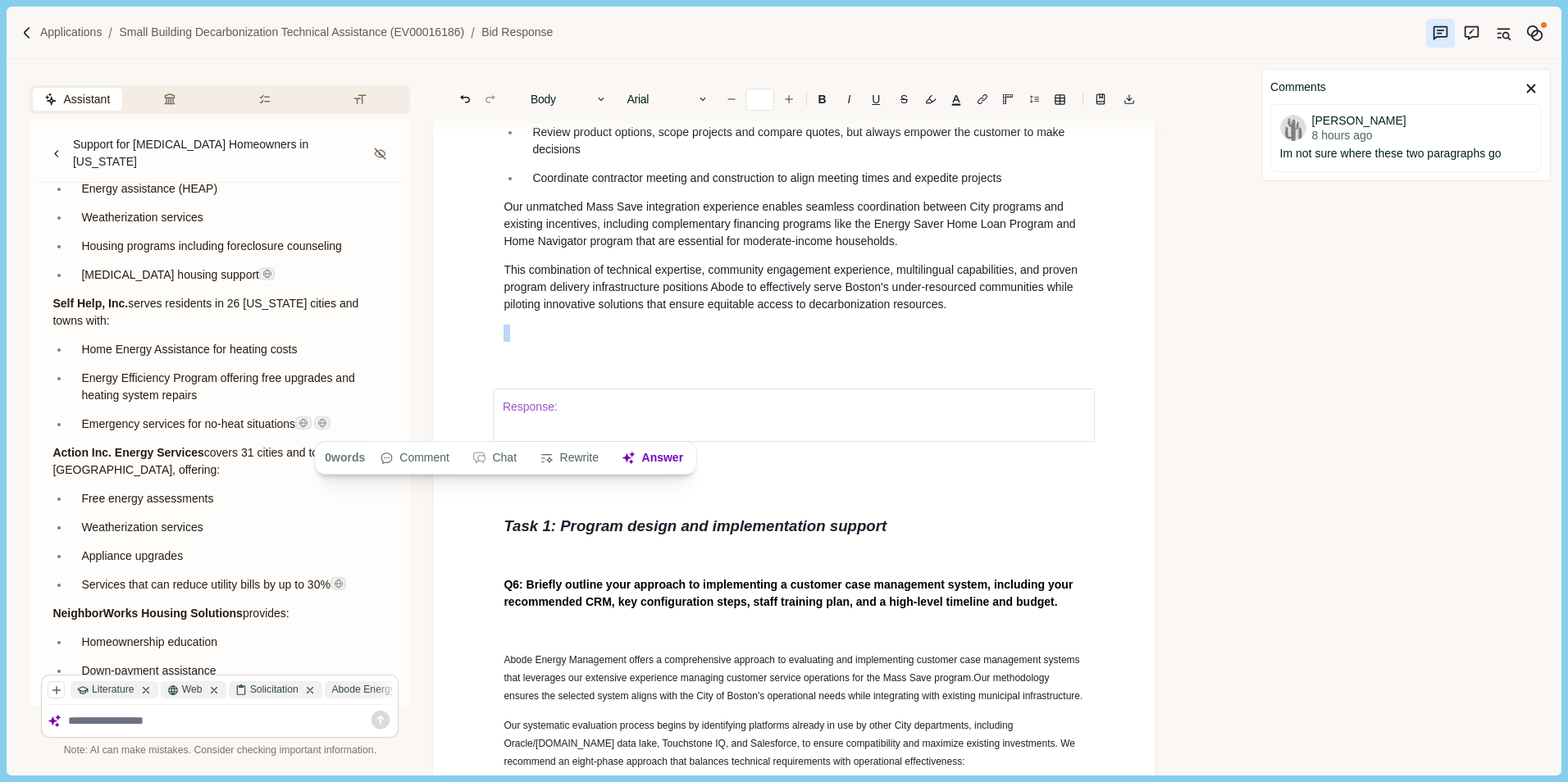
drag, startPoint x: 503, startPoint y: 433, endPoint x: 534, endPoint y: 558, distance: 128.8
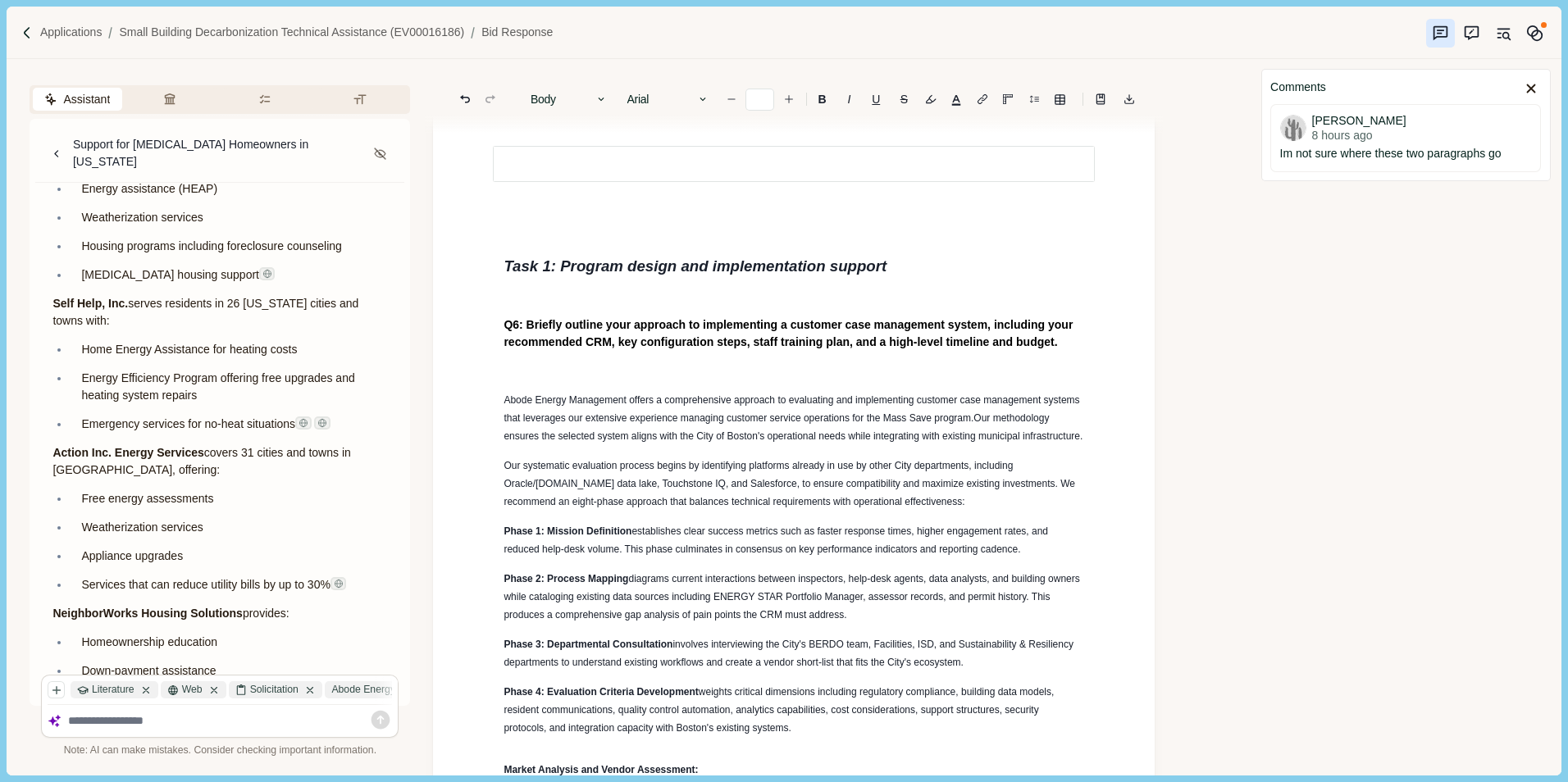
scroll to position [4220, 0]
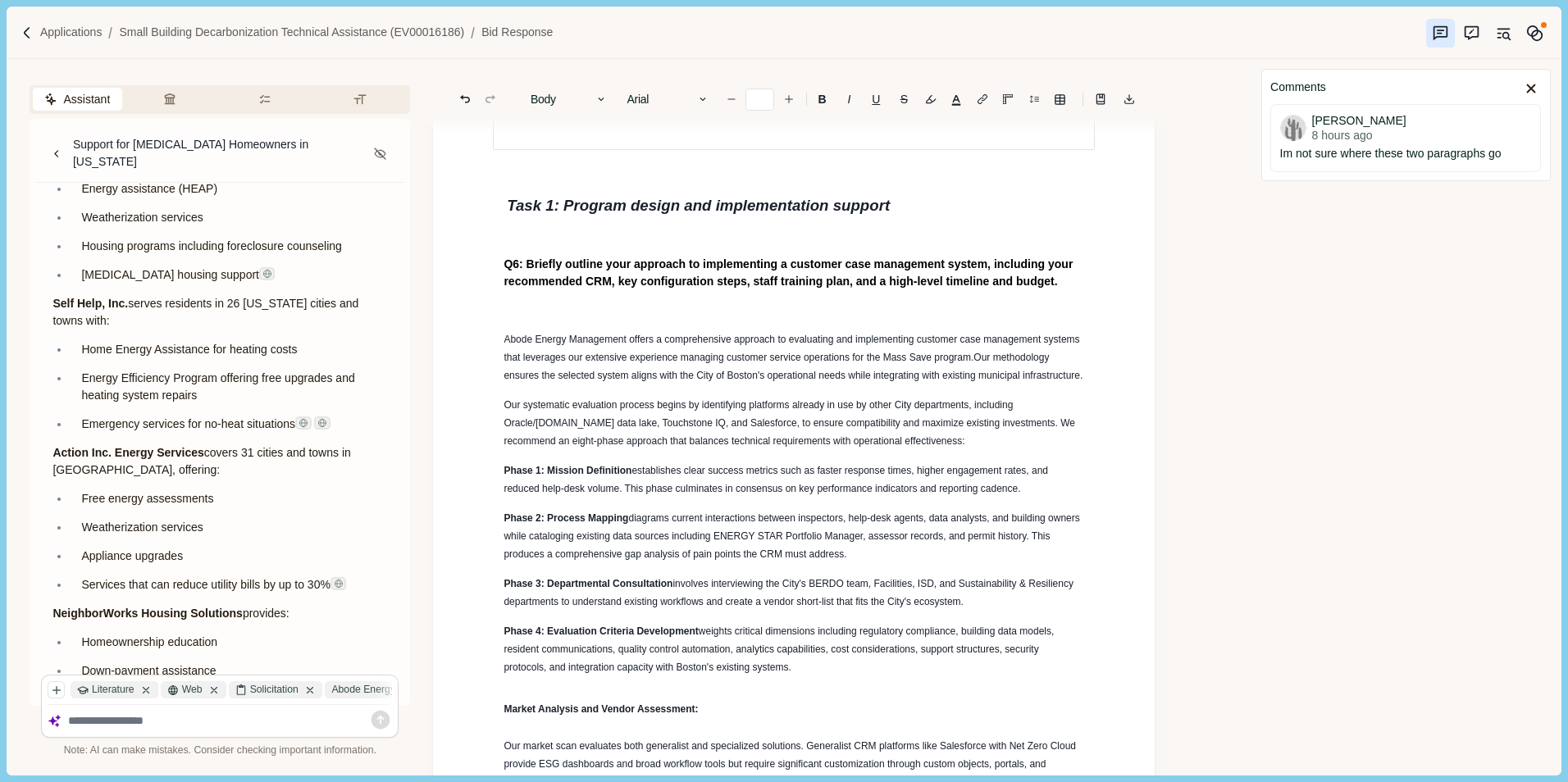
click at [505, 186] on div at bounding box center [793, 132] width 603 height 107
click at [513, 186] on div at bounding box center [793, 132] width 603 height 107
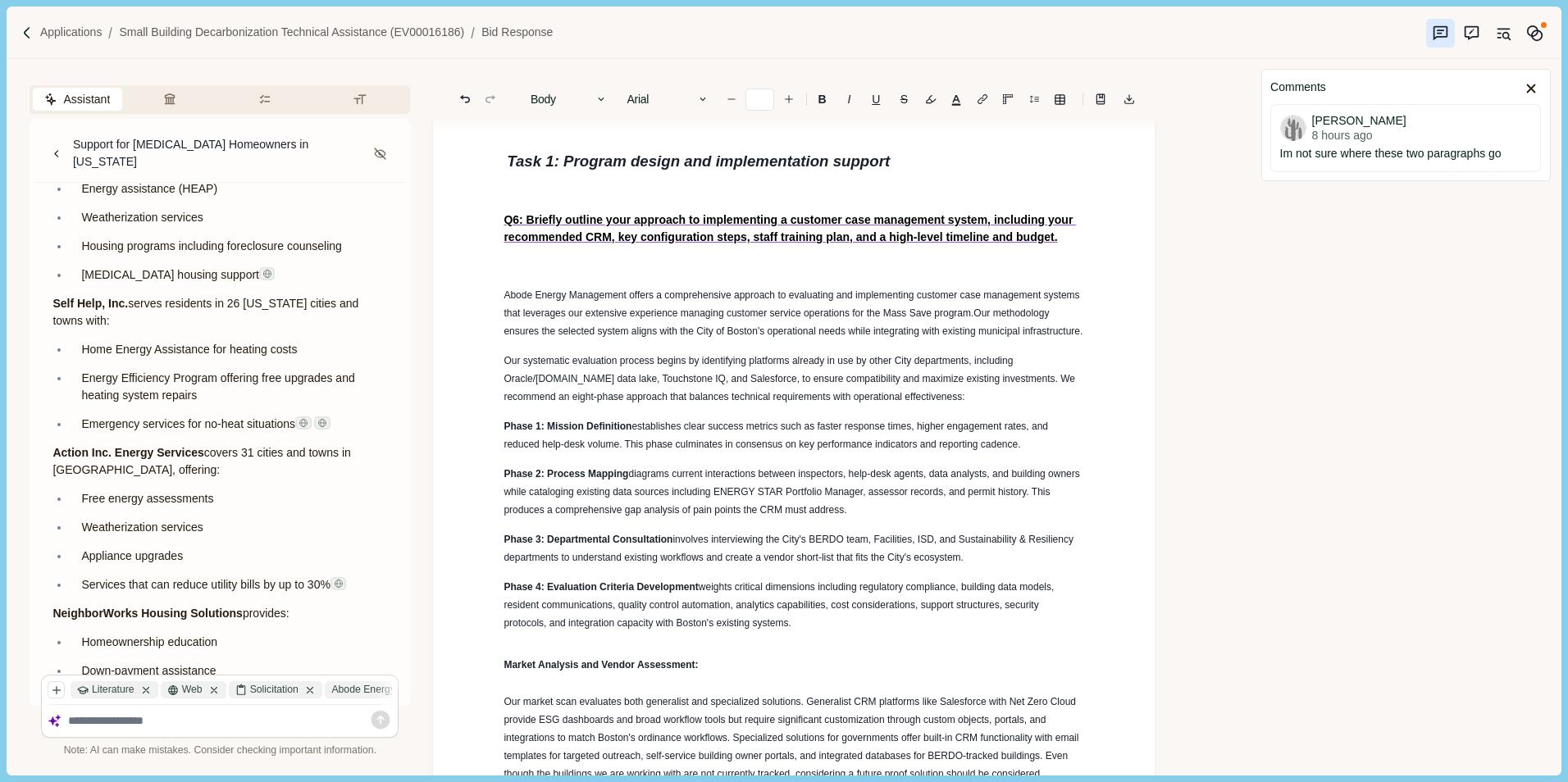
scroll to position [4302, 0]
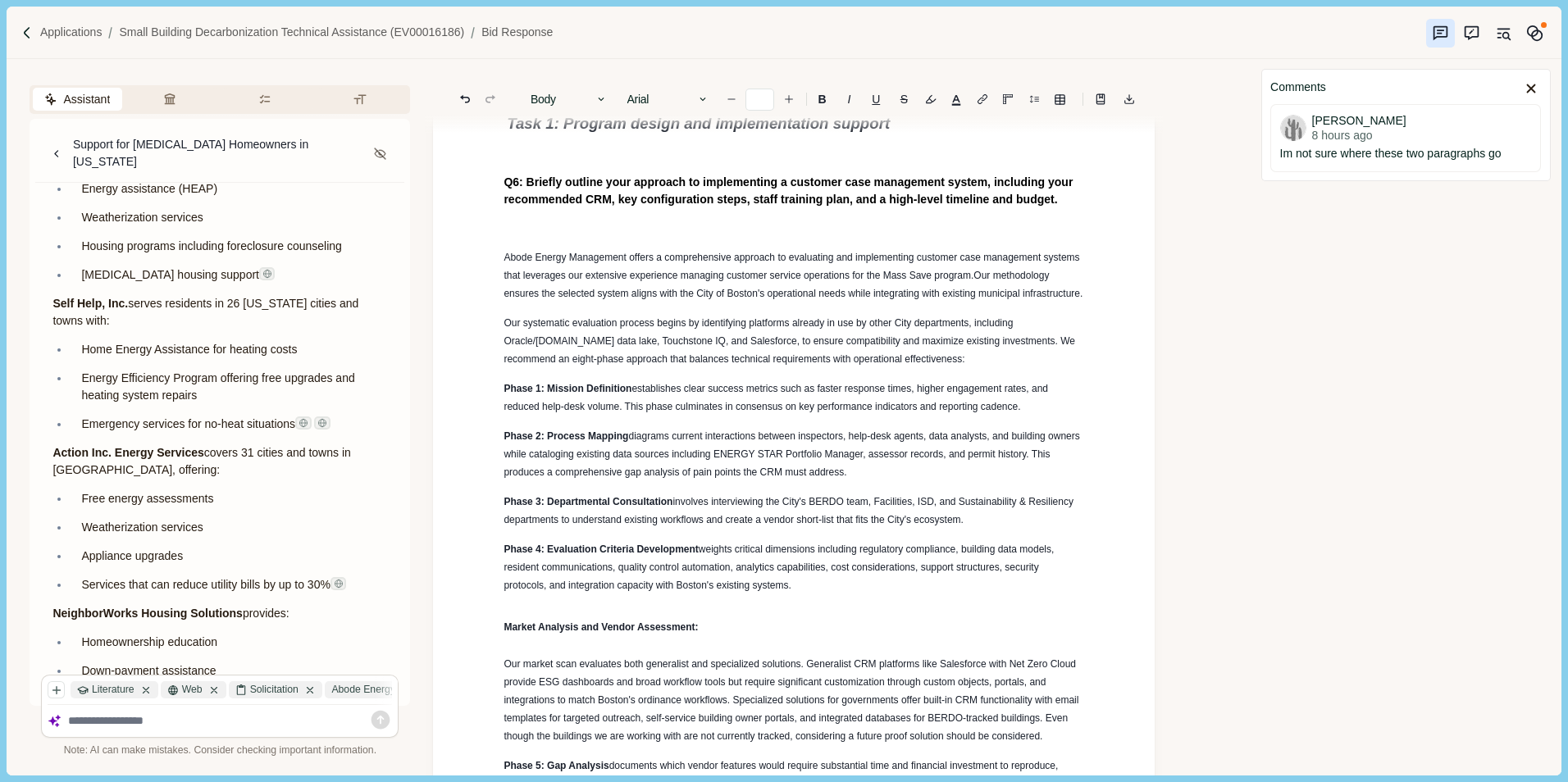
click at [547, 237] on p at bounding box center [793, 227] width 580 height 17
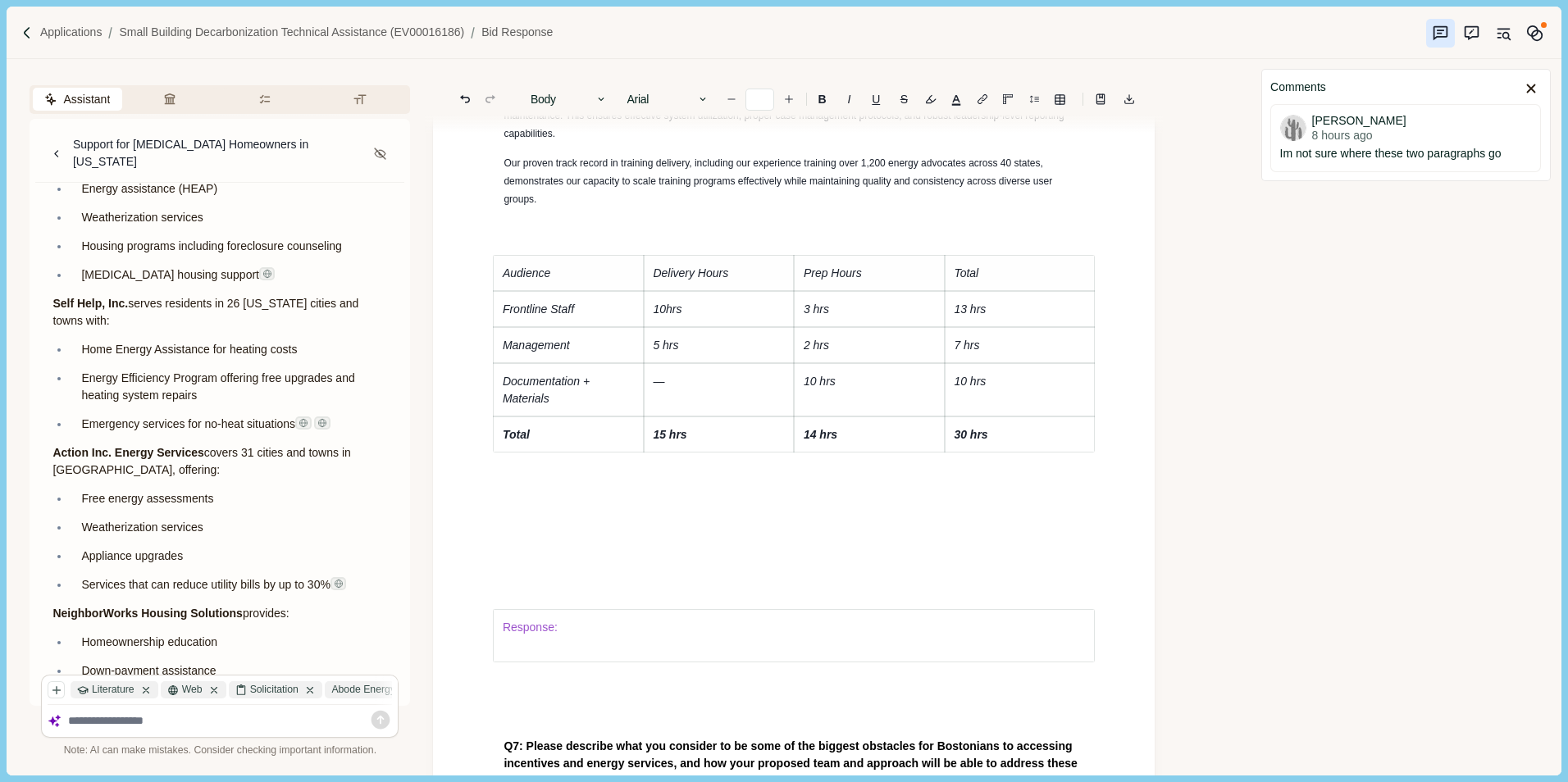
scroll to position [5861, 0]
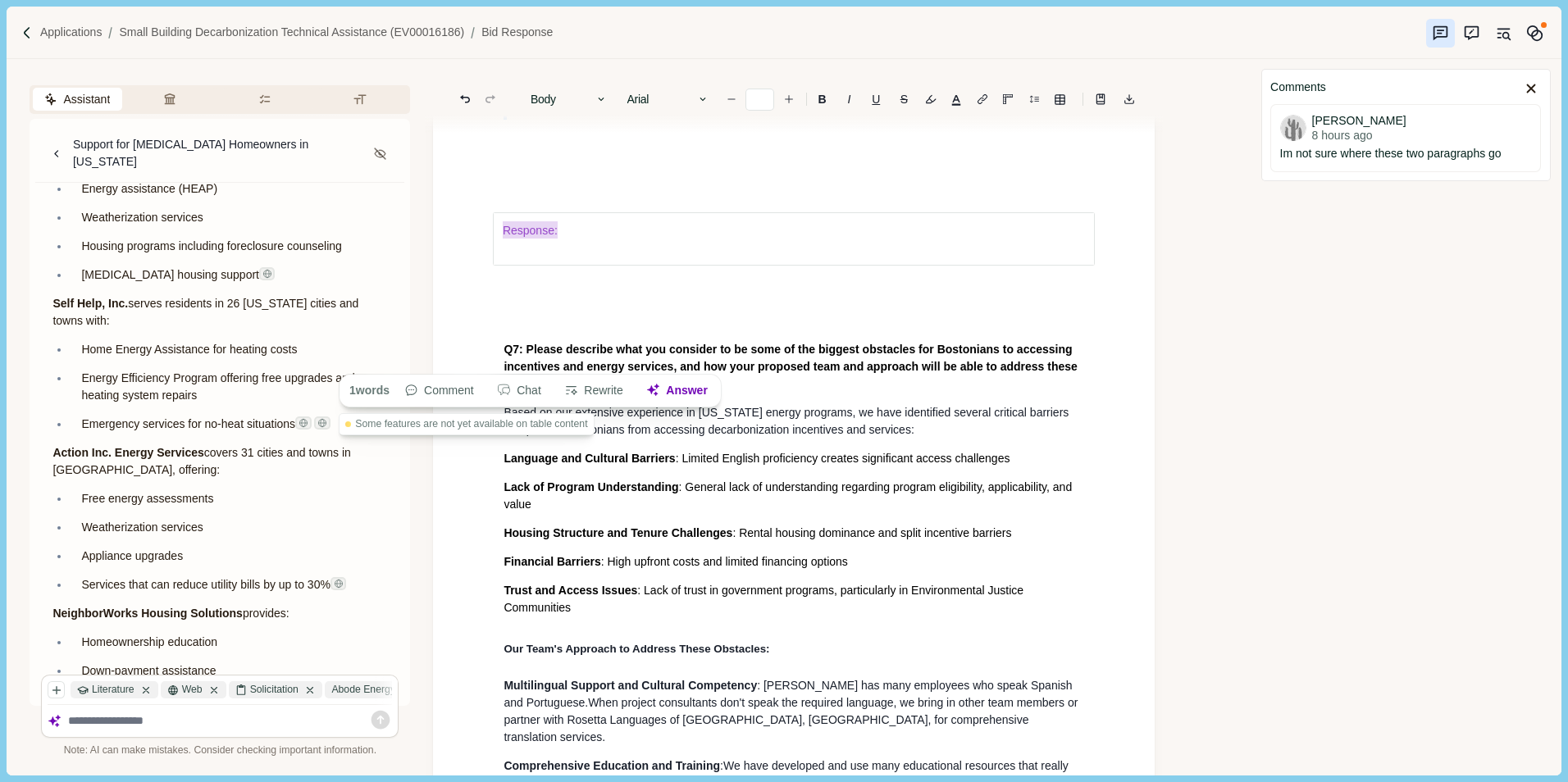
drag, startPoint x: 517, startPoint y: 254, endPoint x: 609, endPoint y: 366, distance: 144.9
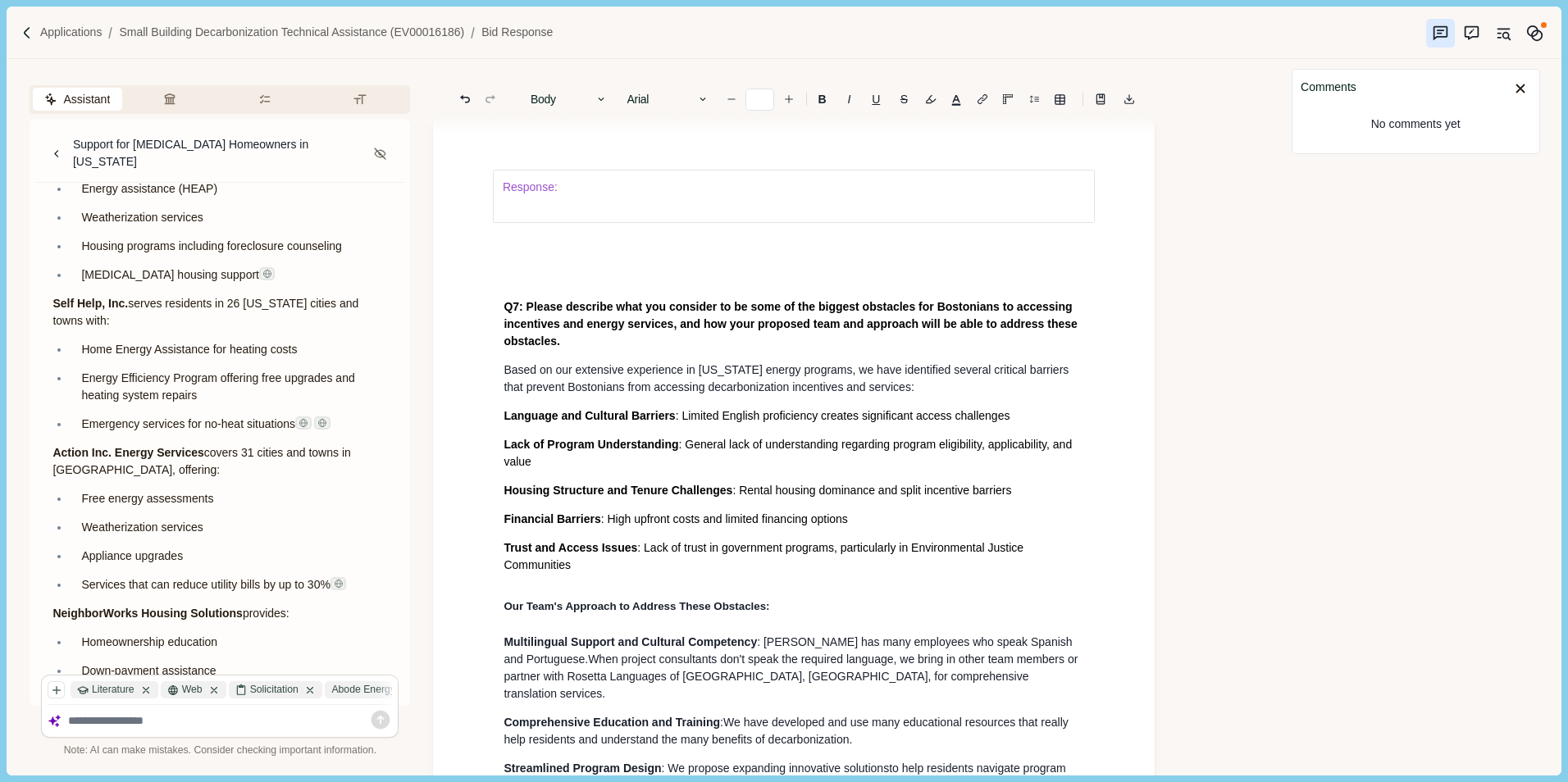
scroll to position [0, 0]
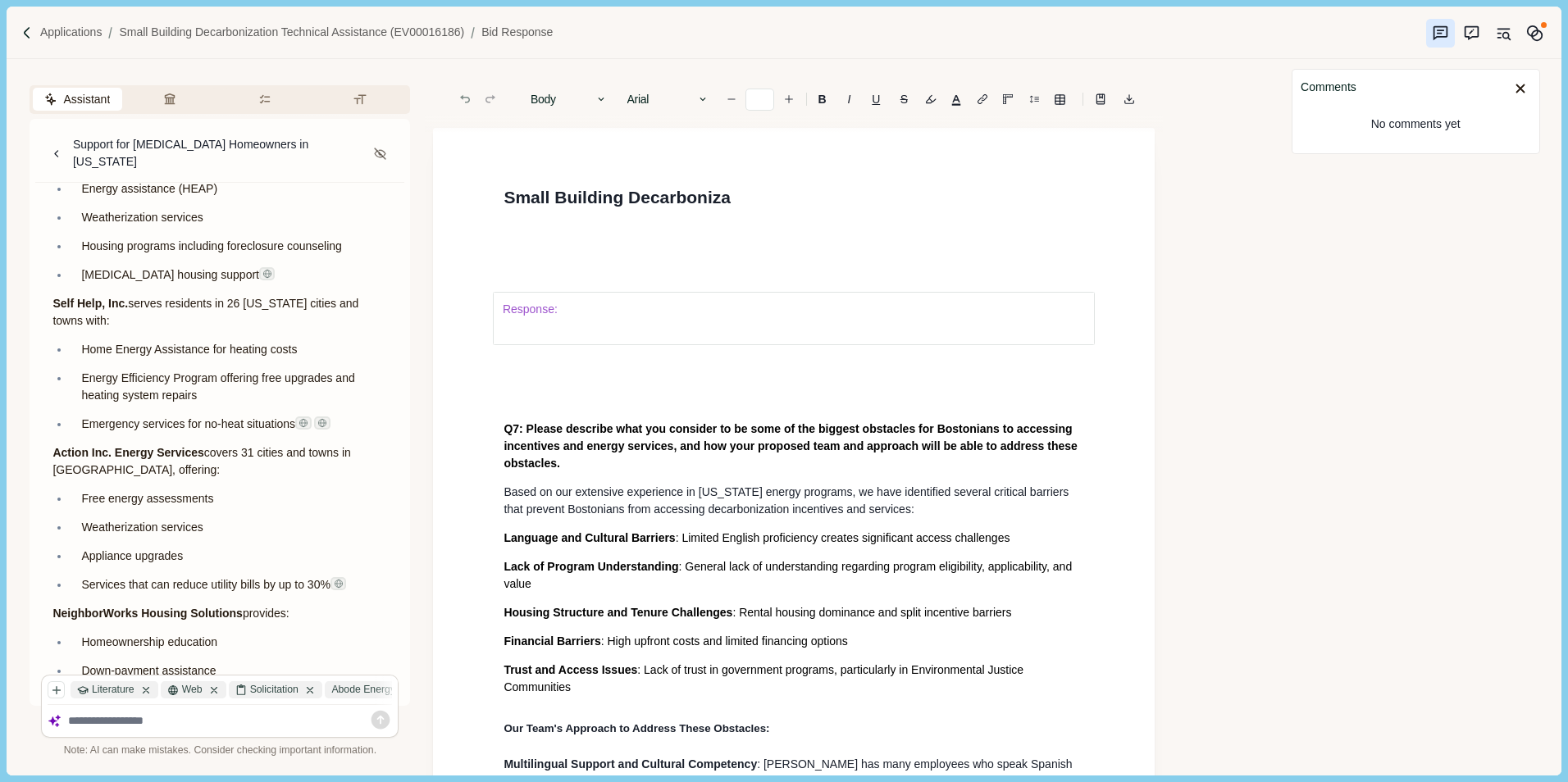
click at [463, 99] on icon "Undo" at bounding box center [465, 99] width 15 height 15
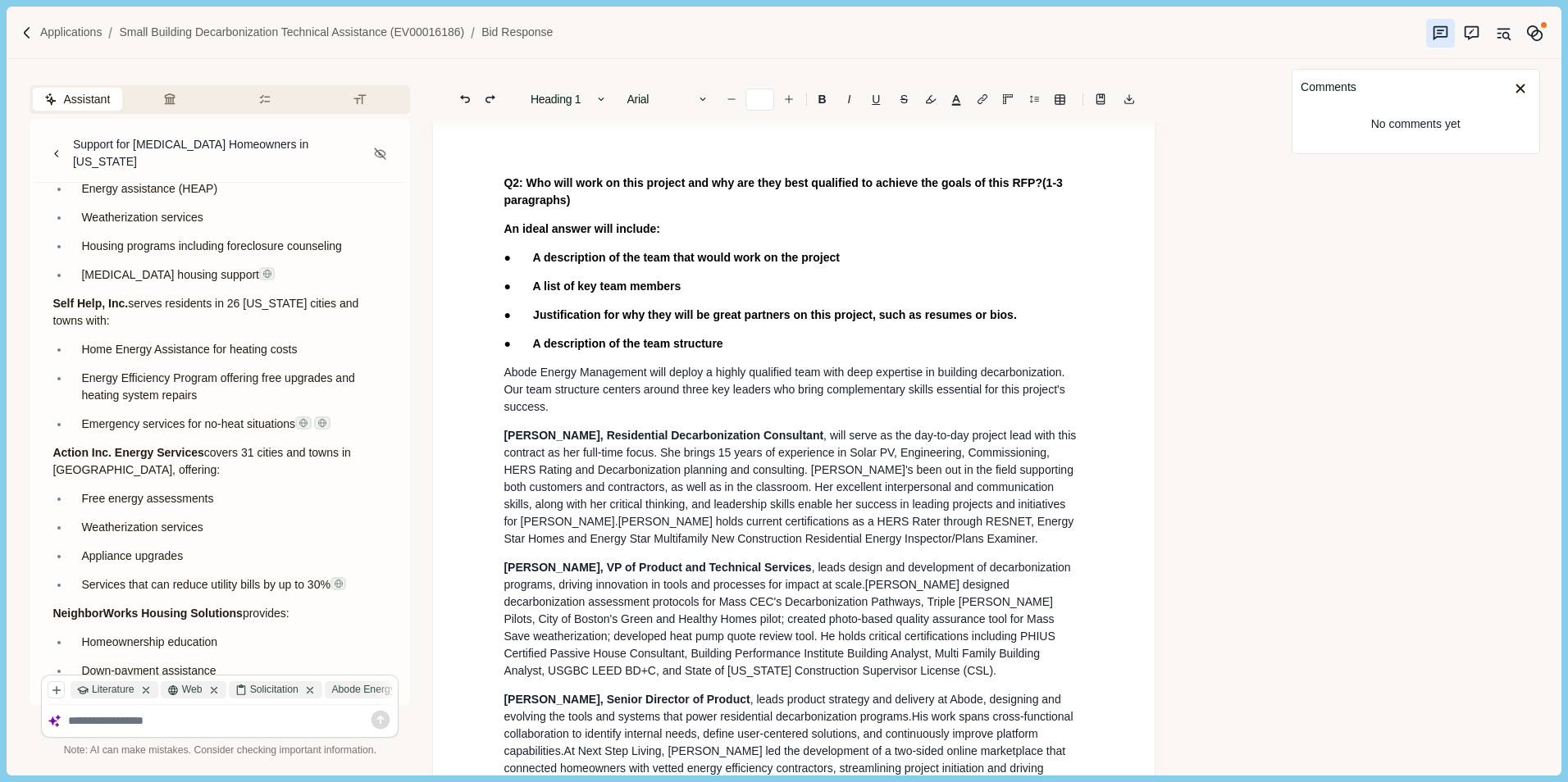
scroll to position [1066, 0]
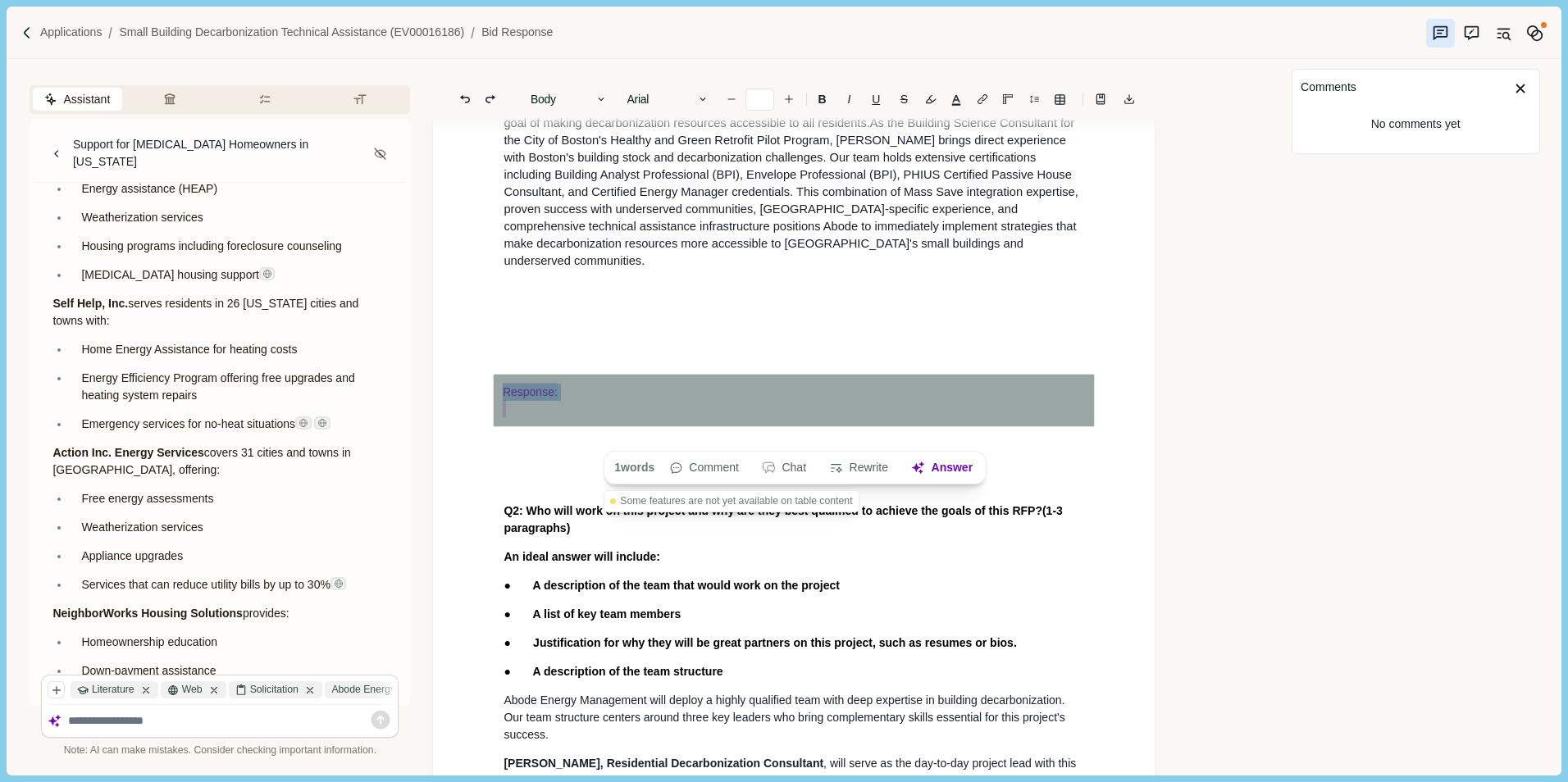
click at [521, 327] on p at bounding box center [793, 318] width 580 height 17
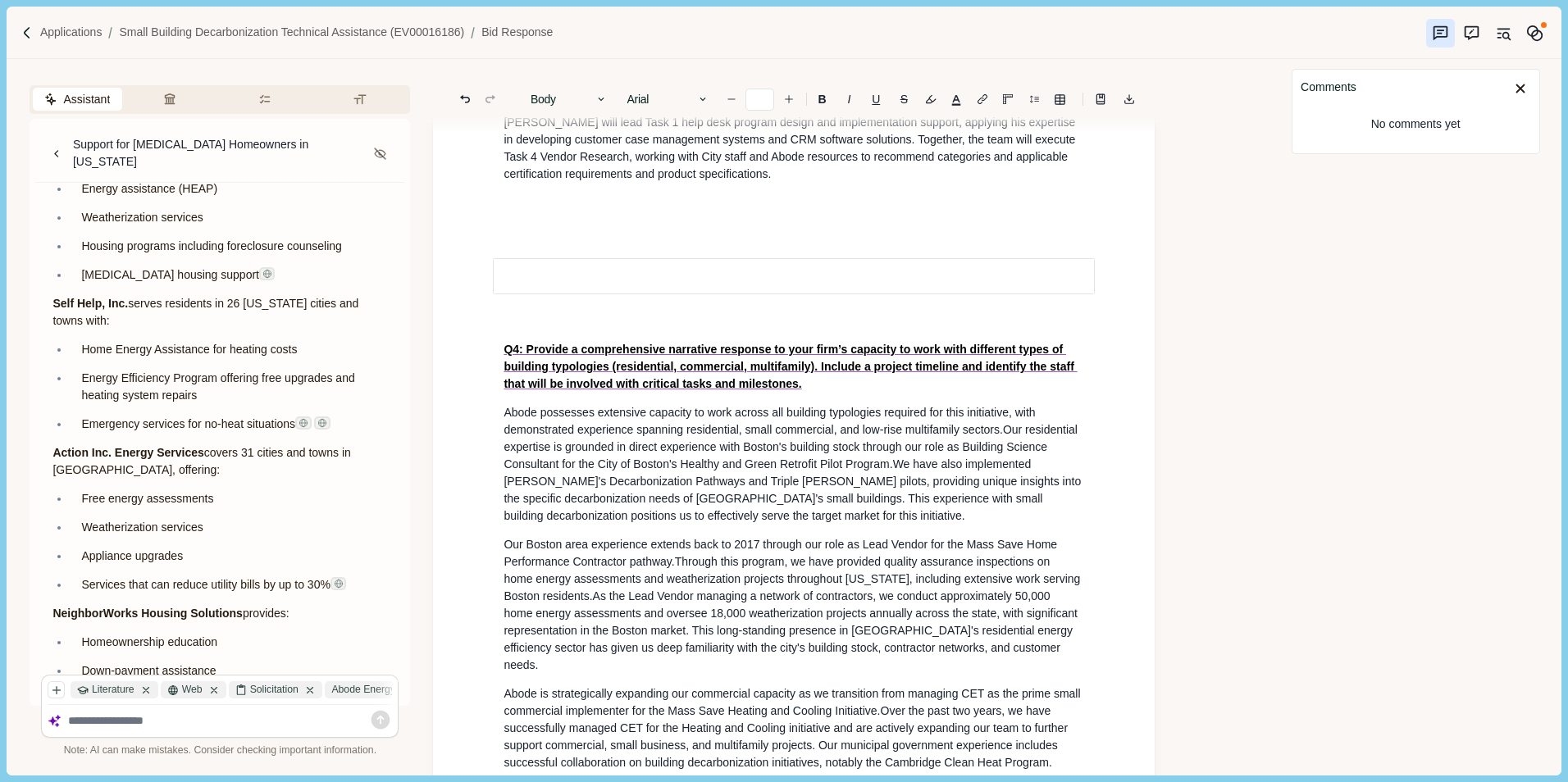
scroll to position [1968, 0]
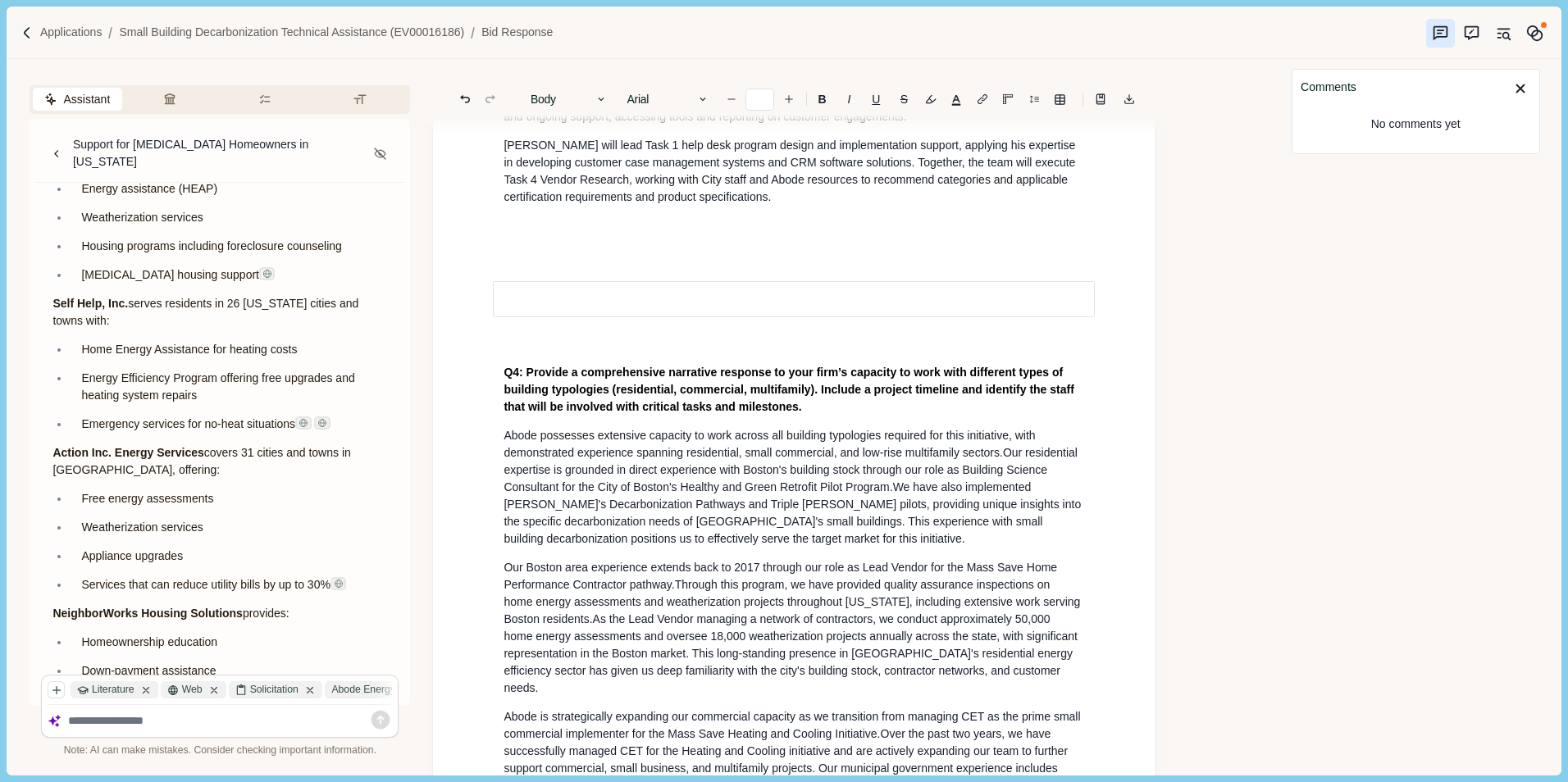
click at [537, 310] on div at bounding box center [793, 299] width 603 height 107
click at [545, 306] on div at bounding box center [793, 299] width 603 height 107
click at [548, 304] on div at bounding box center [793, 299] width 603 height 107
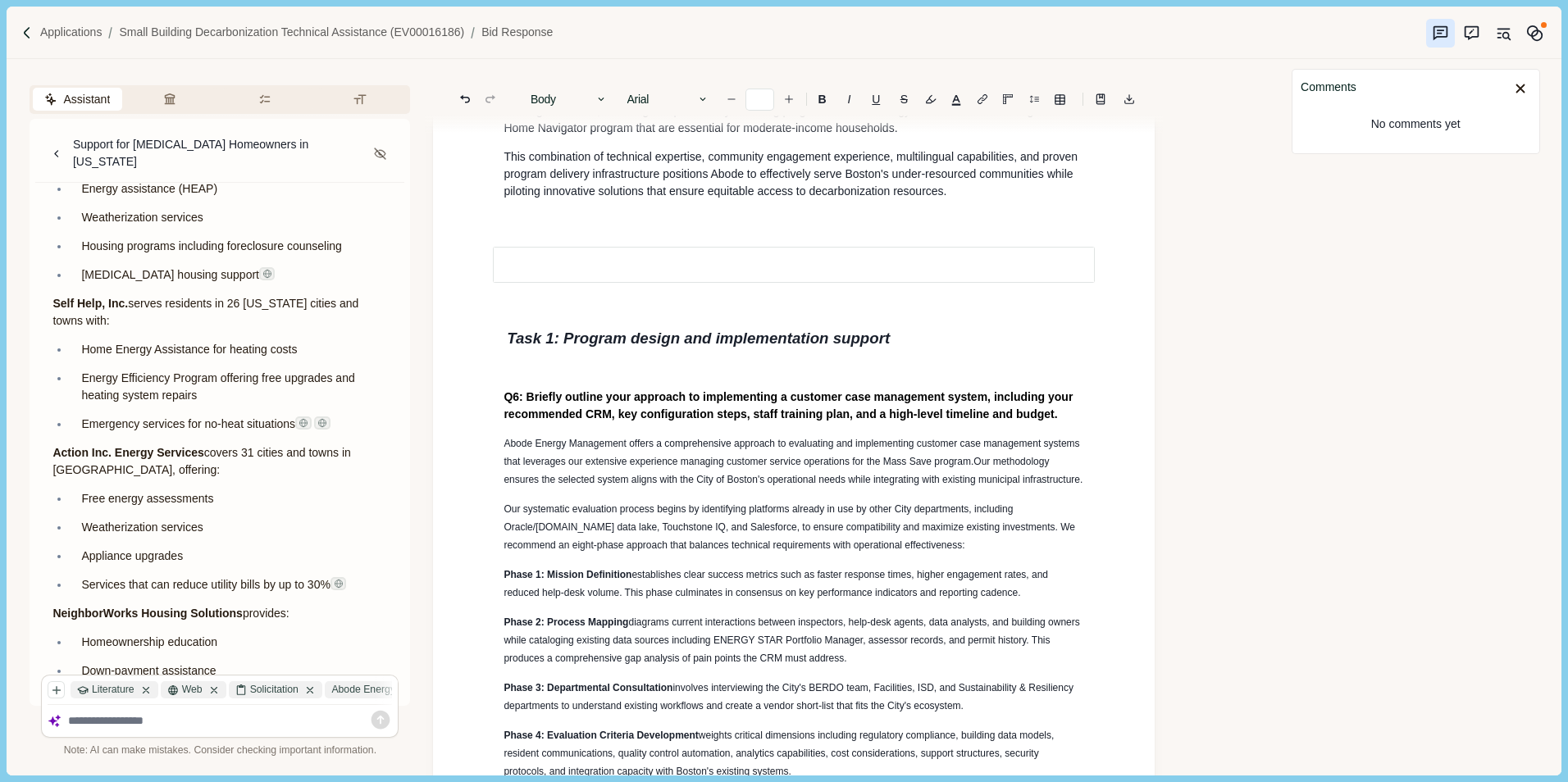
scroll to position [3691, 0]
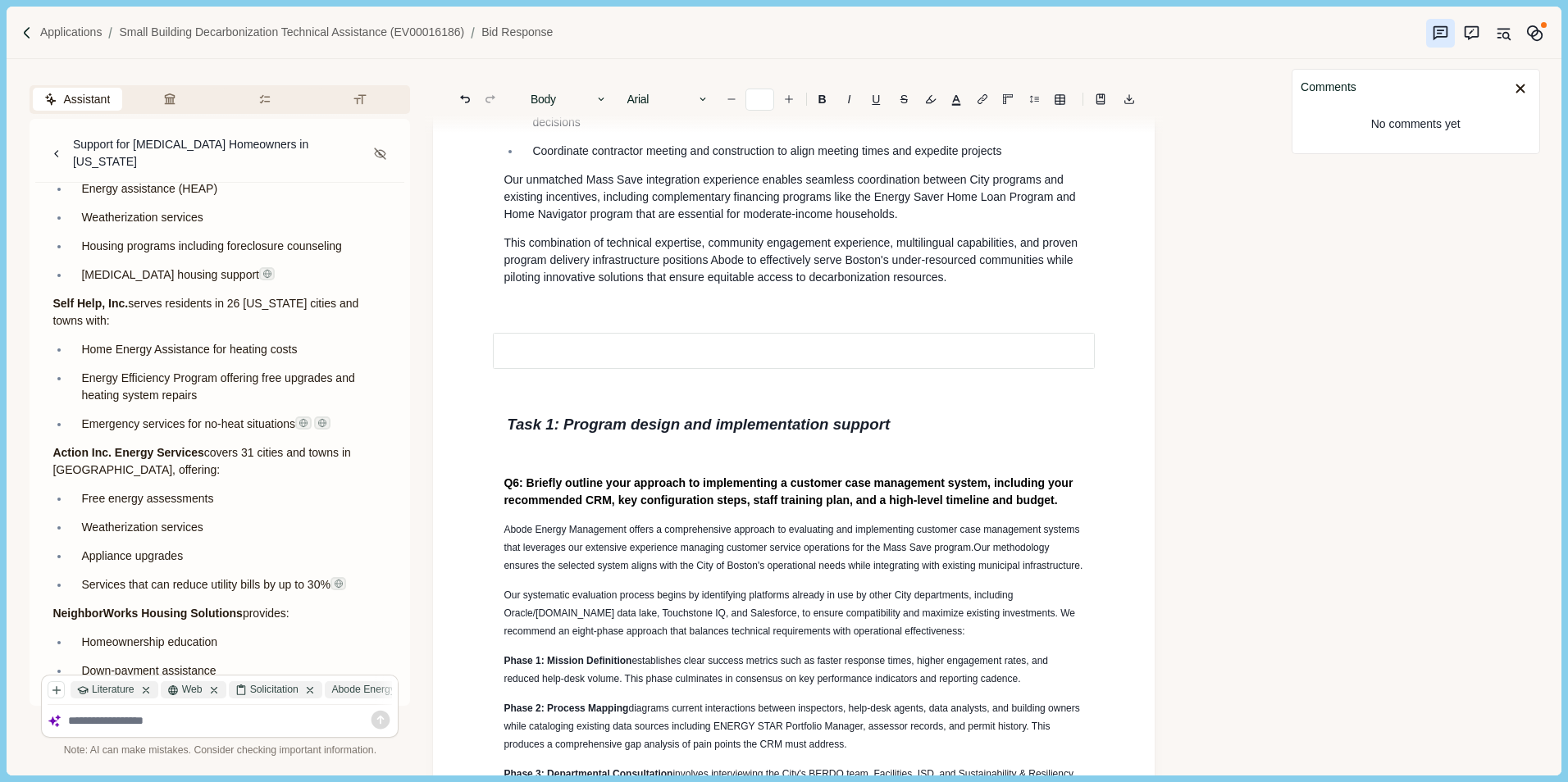
click at [524, 404] on div at bounding box center [793, 351] width 603 height 107
click at [526, 394] on div at bounding box center [793, 351] width 603 height 107
click at [501, 395] on div at bounding box center [793, 351] width 603 height 107
click at [938, 392] on div at bounding box center [793, 351] width 603 height 107
click at [977, 286] on p "This combination of technical expertise, community engagement experience, multi…" at bounding box center [793, 260] width 580 height 52
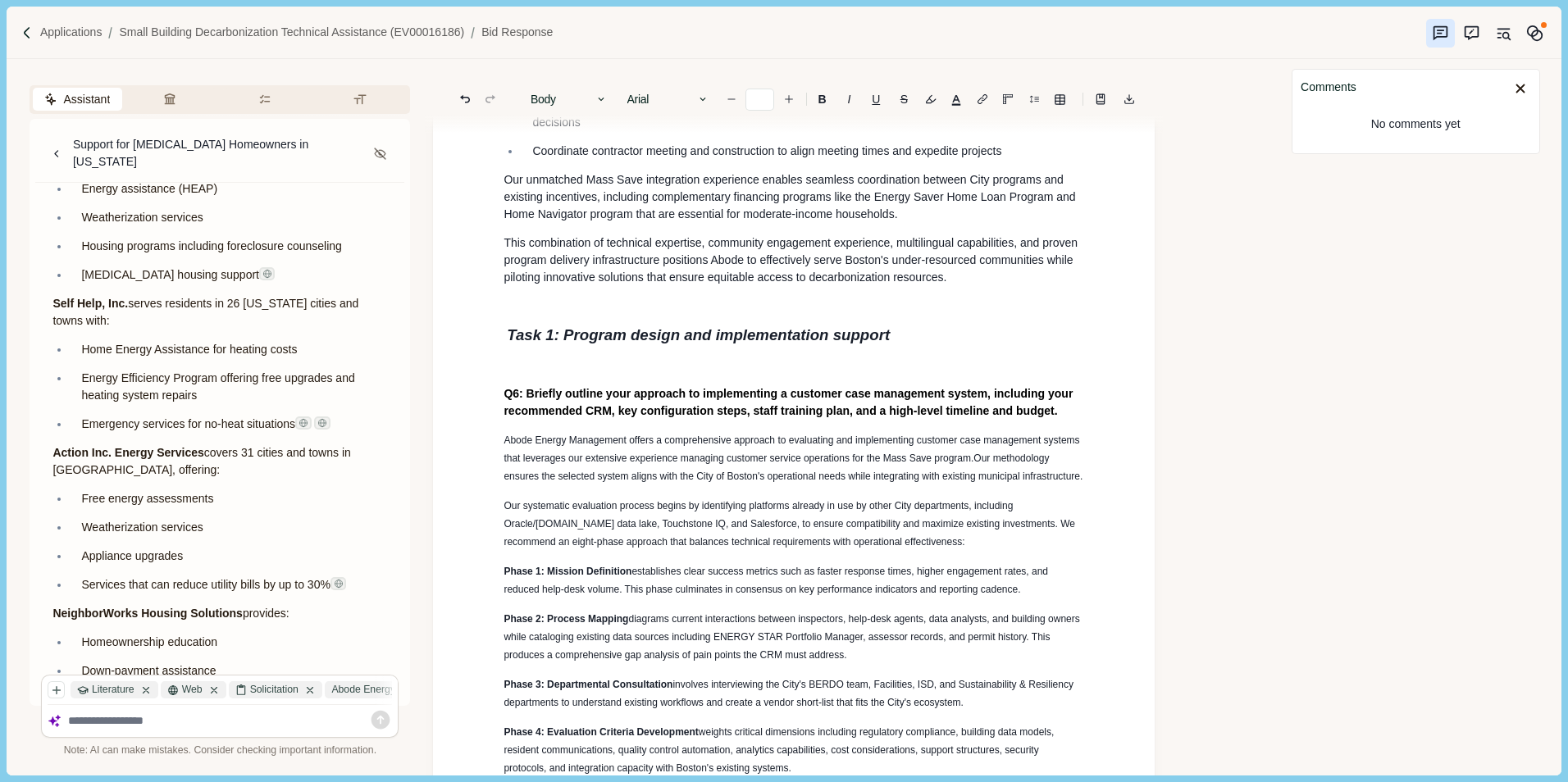
click at [541, 374] on p at bounding box center [793, 364] width 580 height 17
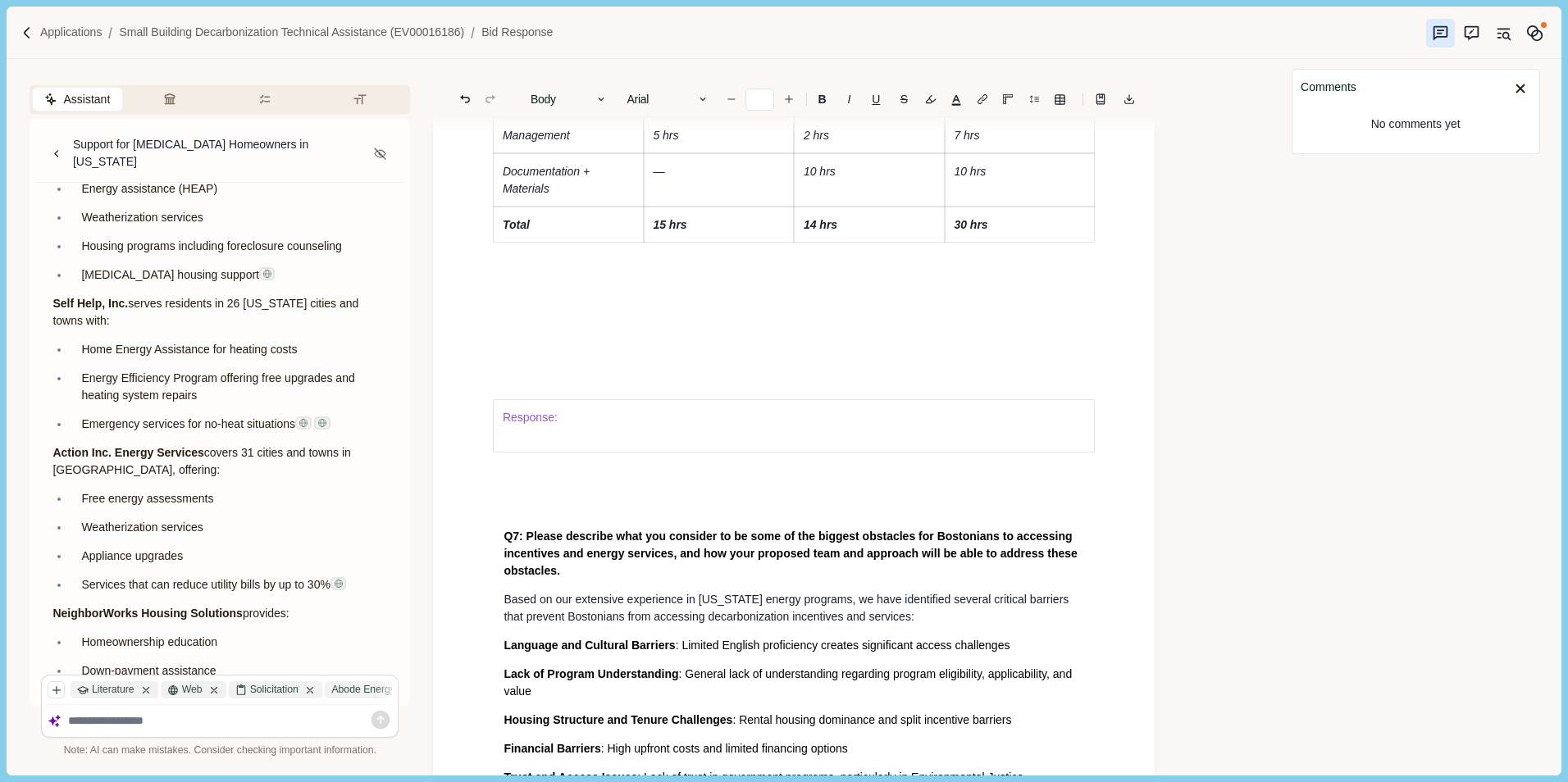
scroll to position [5248, 0]
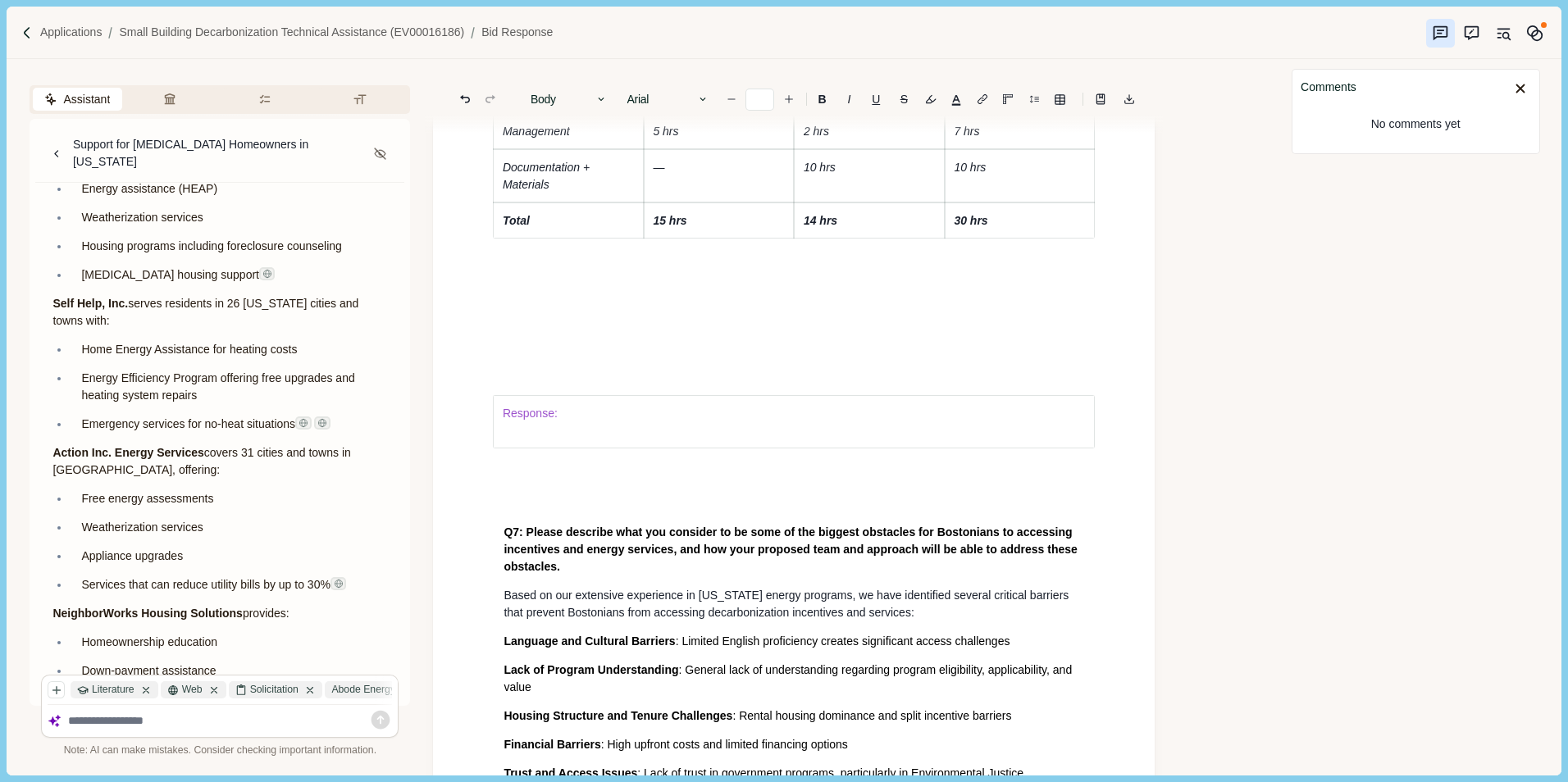
click at [540, 320] on p at bounding box center [793, 302] width 580 height 35
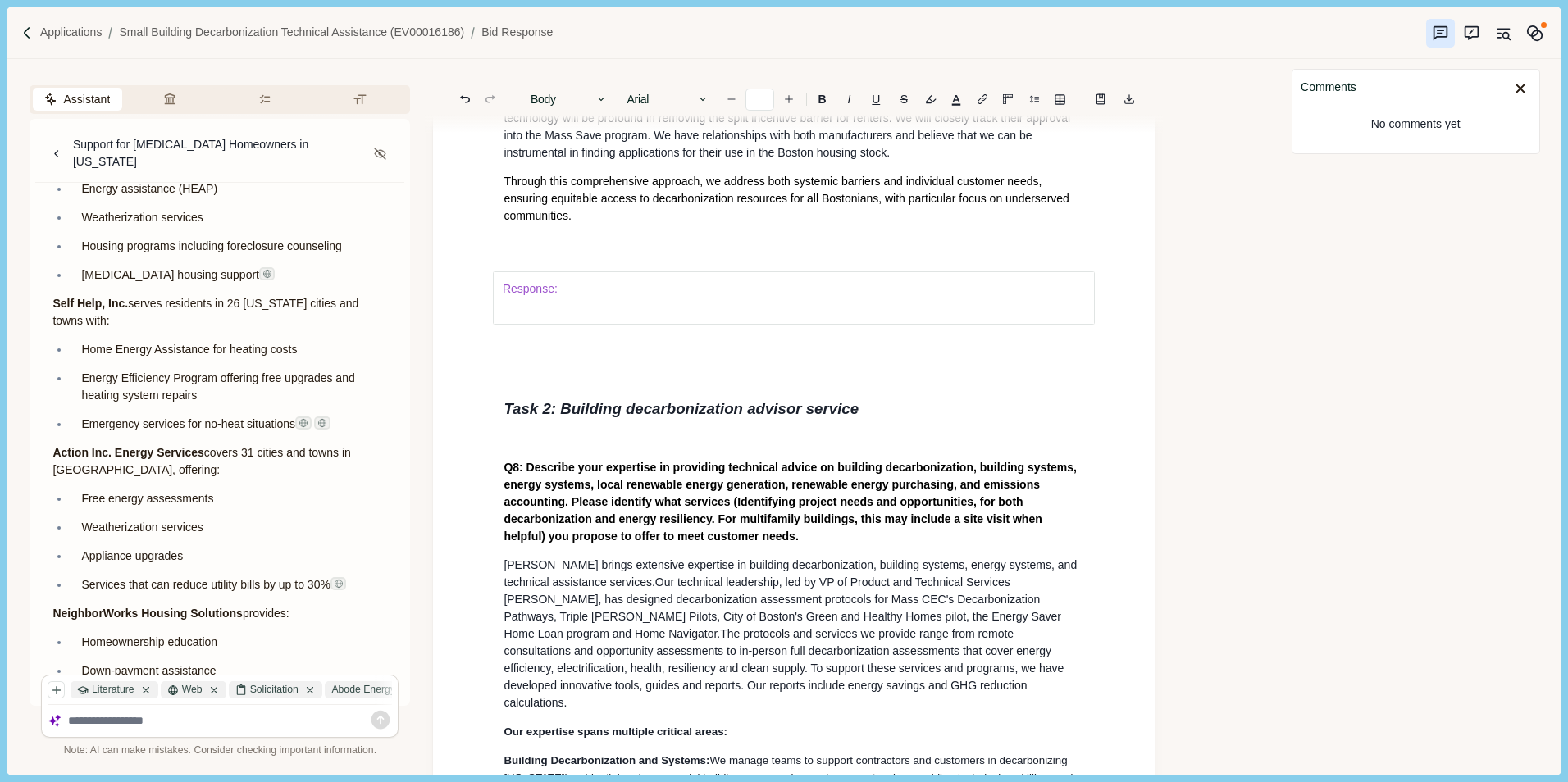
scroll to position [6233, 0]
click at [529, 358] on div "Response:" at bounding box center [793, 296] width 603 height 124
click at [506, 358] on div "Response:" at bounding box center [793, 296] width 603 height 124
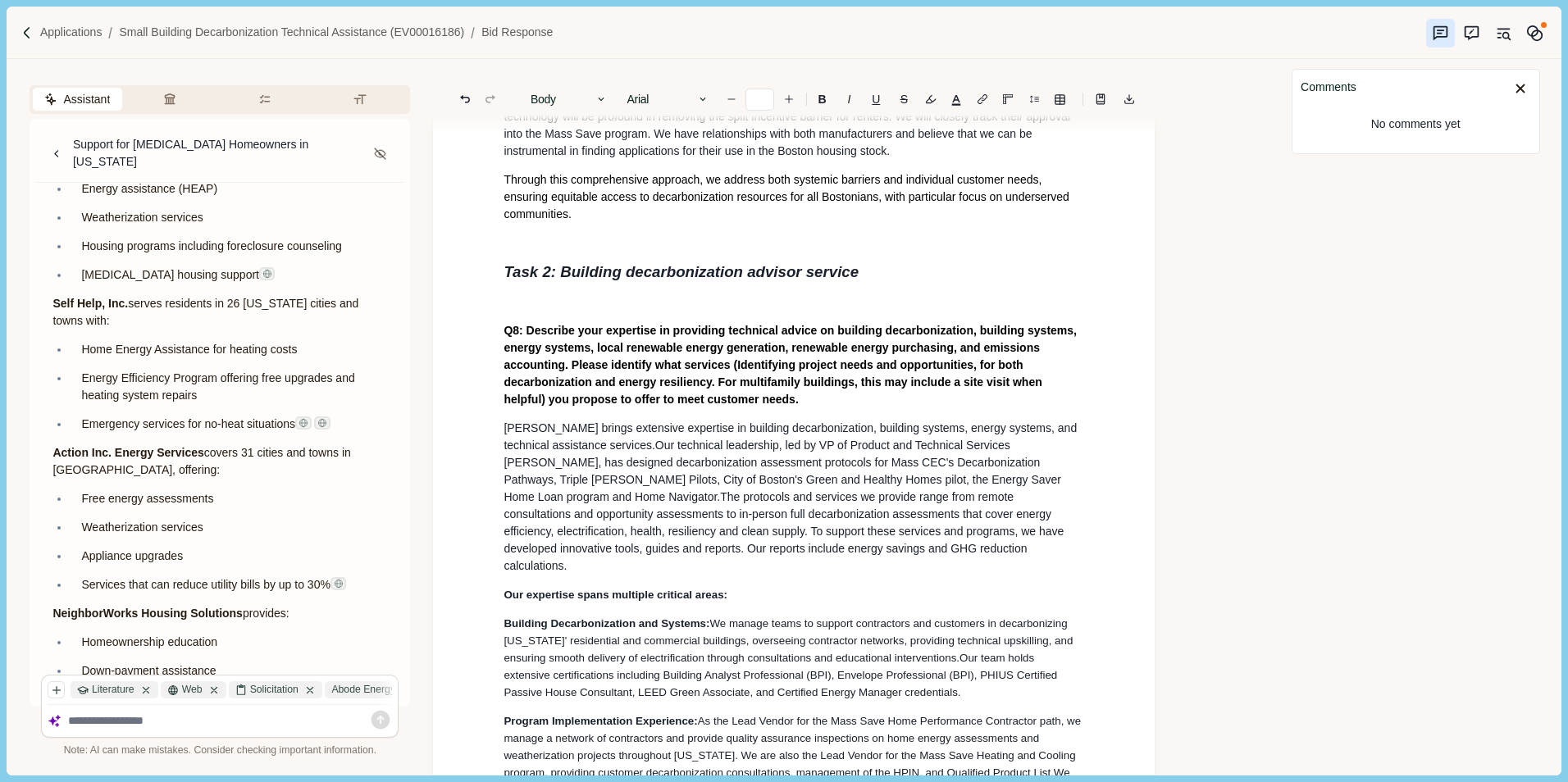
click at [562, 311] on p at bounding box center [793, 301] width 580 height 17
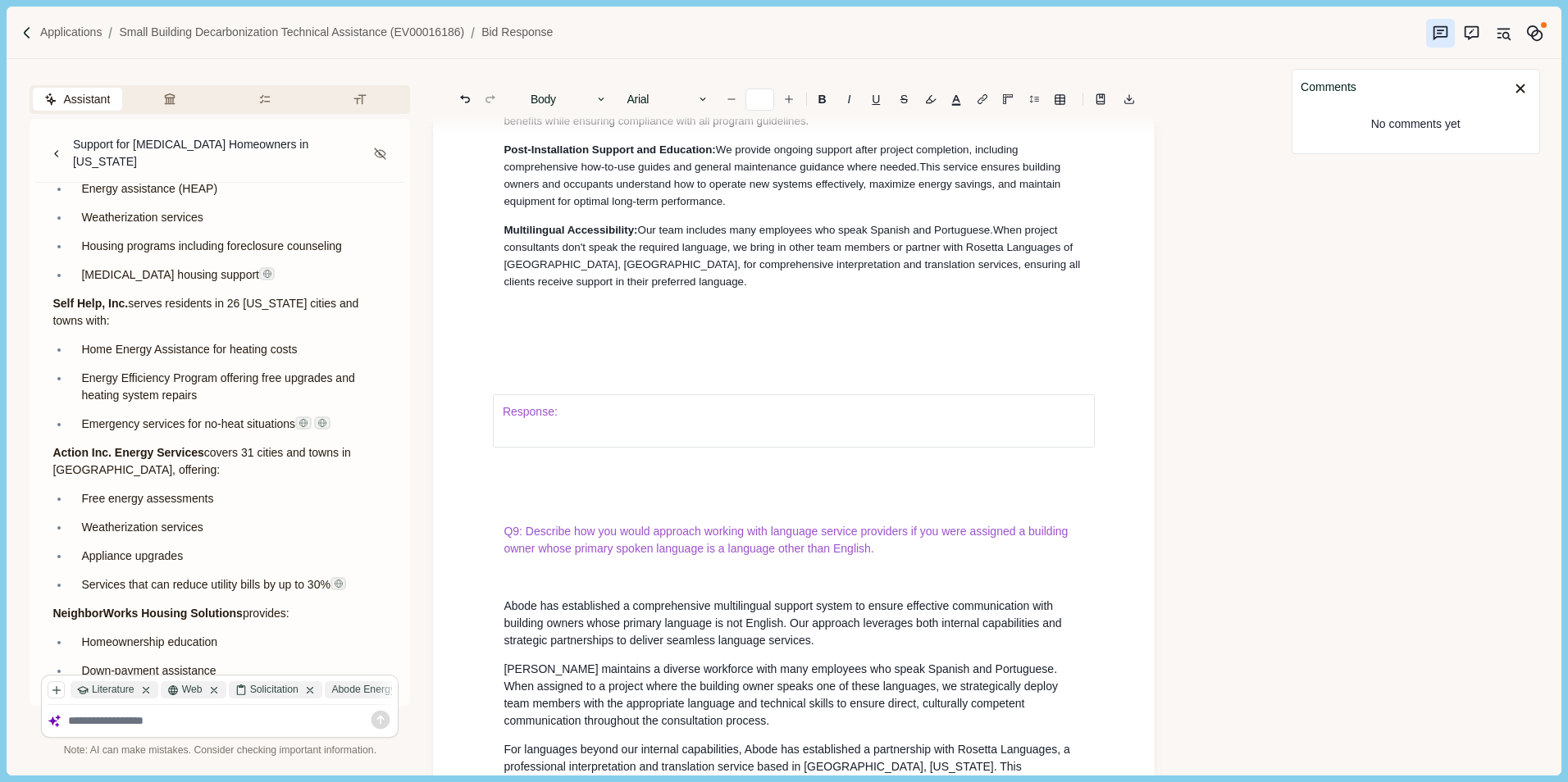
scroll to position [7709, 0]
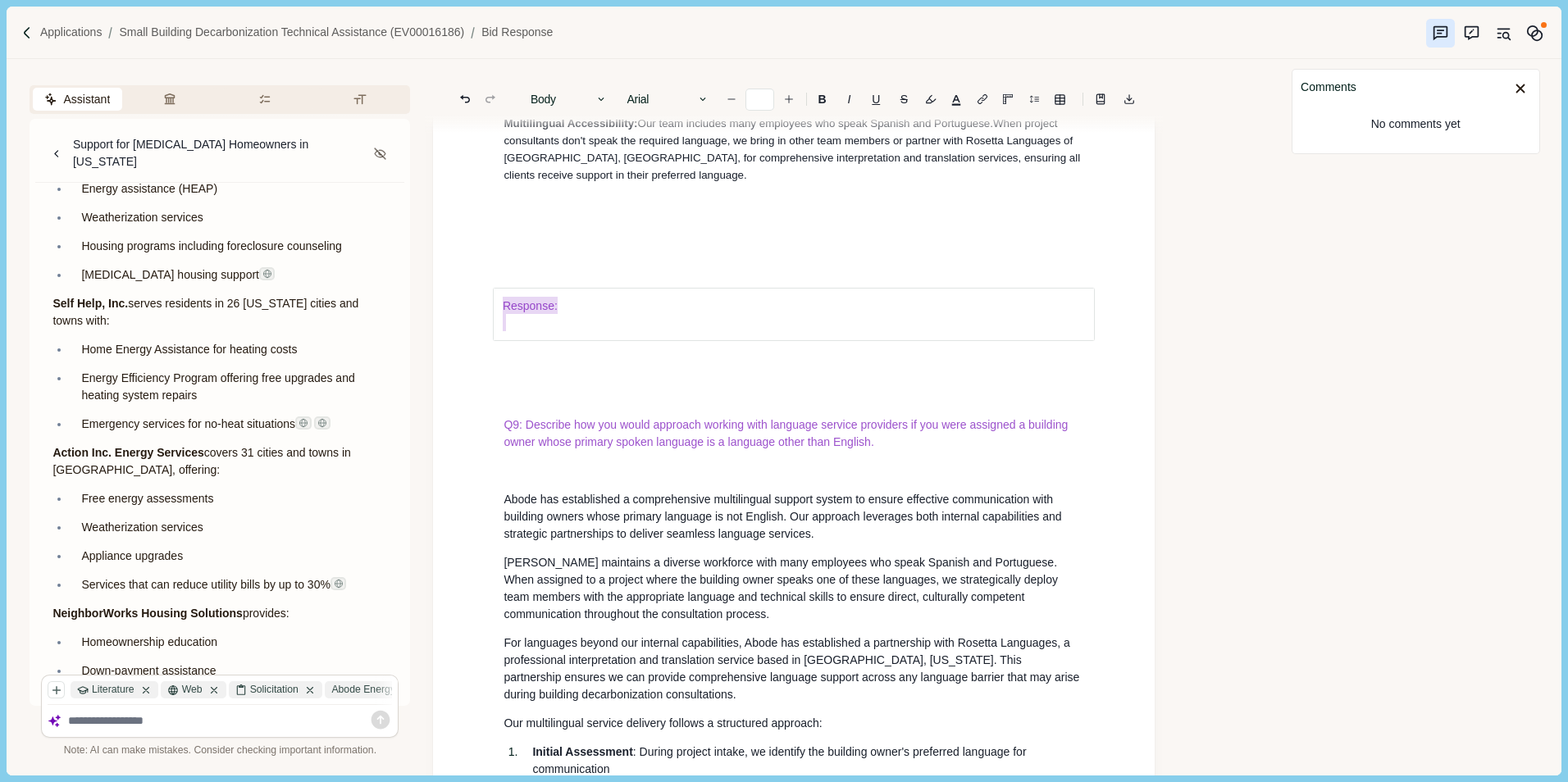
drag, startPoint x: 527, startPoint y: 371, endPoint x: 526, endPoint y: 491, distance: 120.0
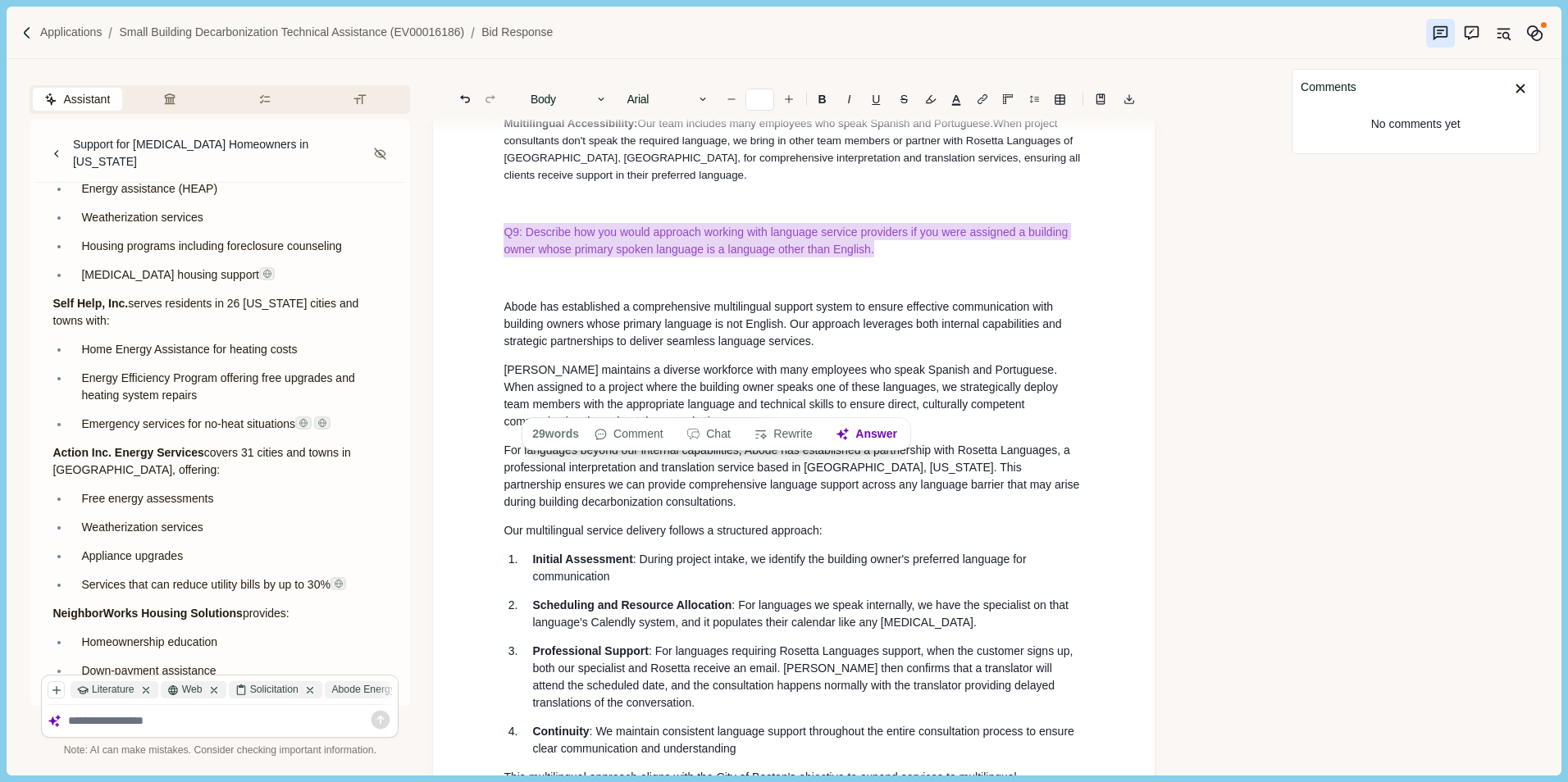
drag, startPoint x: 499, startPoint y: 384, endPoint x: 936, endPoint y: 404, distance: 437.5
click at [827, 92] on button "B" at bounding box center [822, 100] width 26 height 23
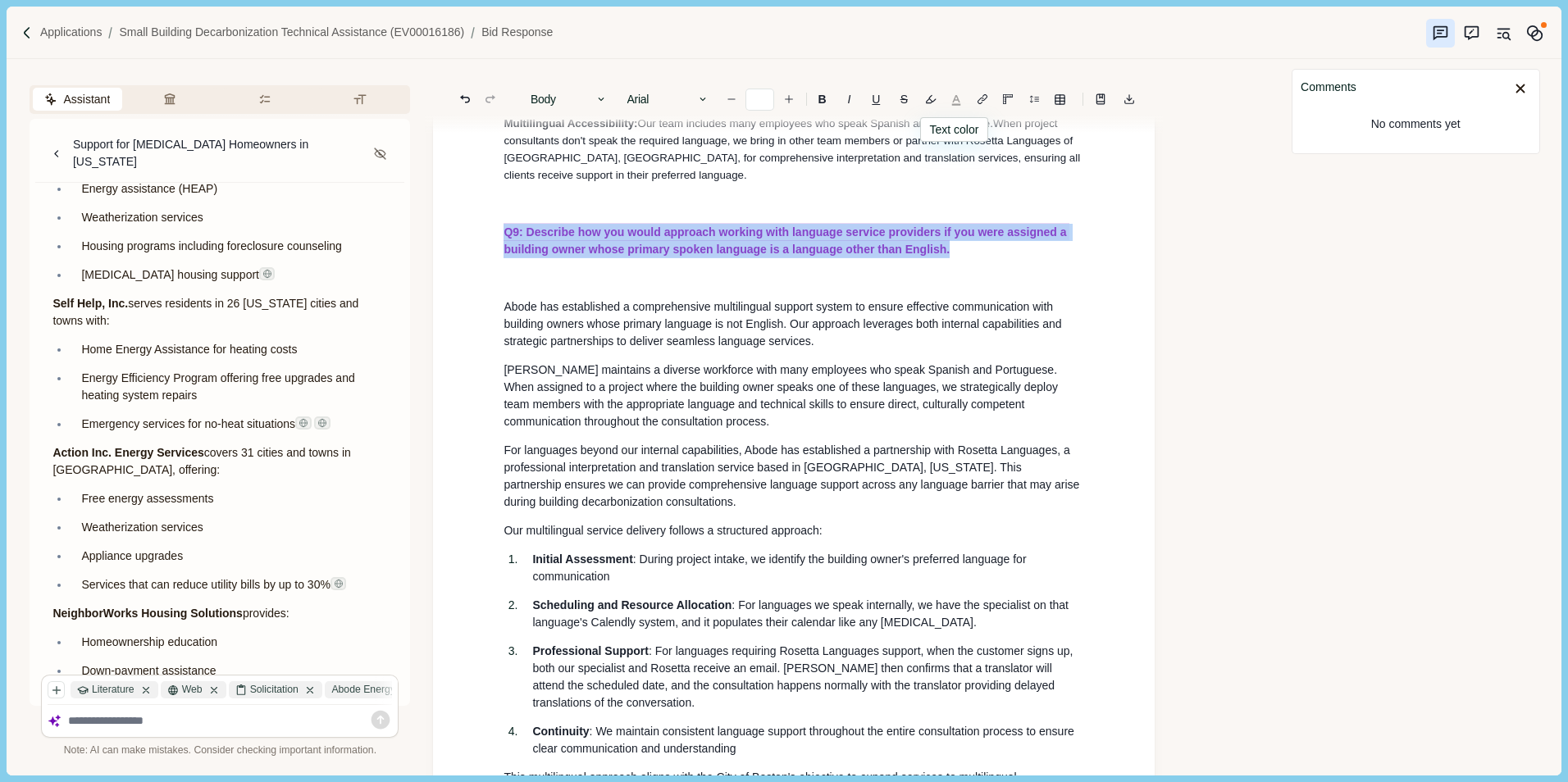
click at [951, 99] on button "button" at bounding box center [956, 100] width 23 height 23
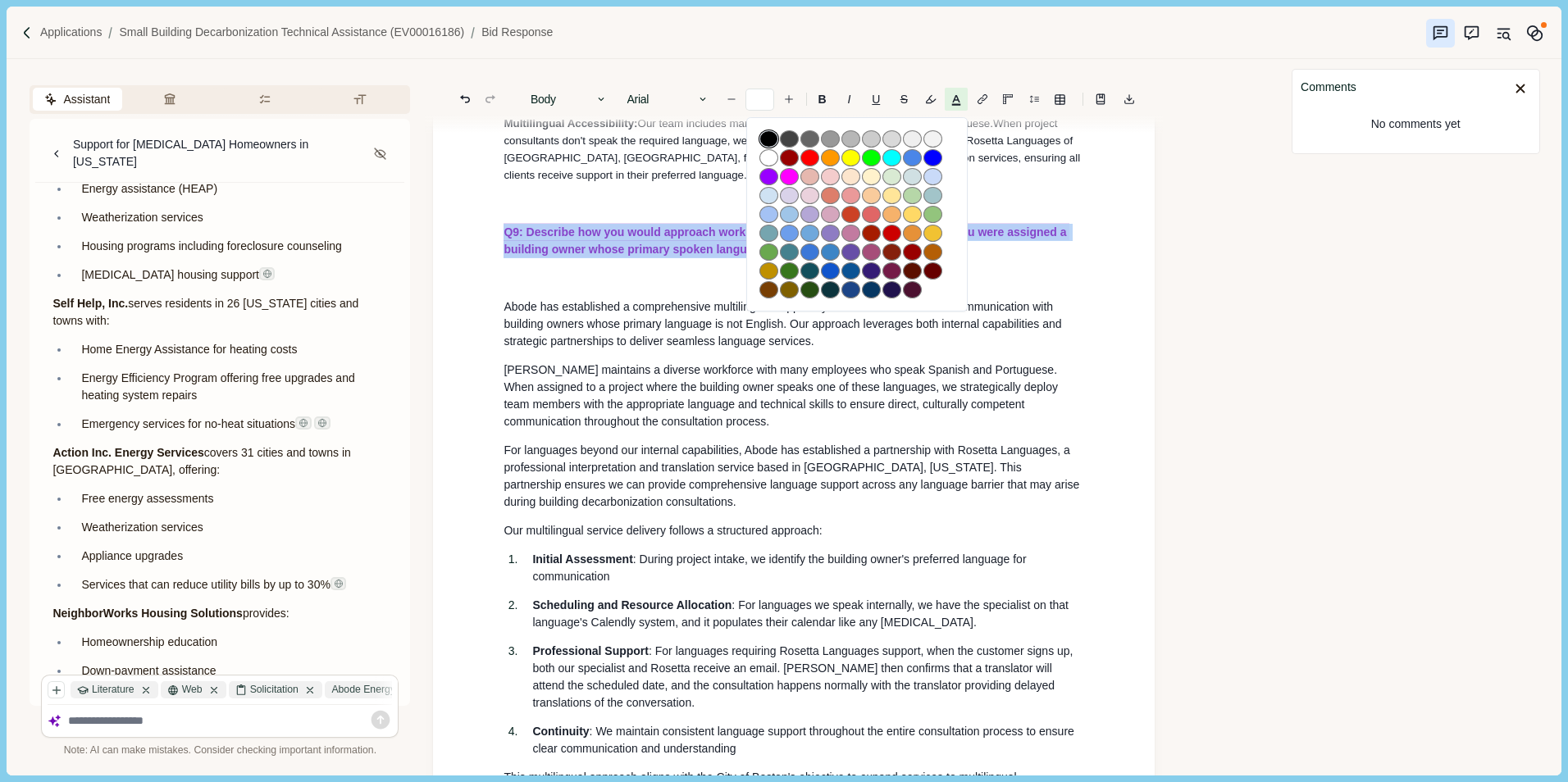
click at [768, 136] on button "button" at bounding box center [768, 139] width 19 height 17
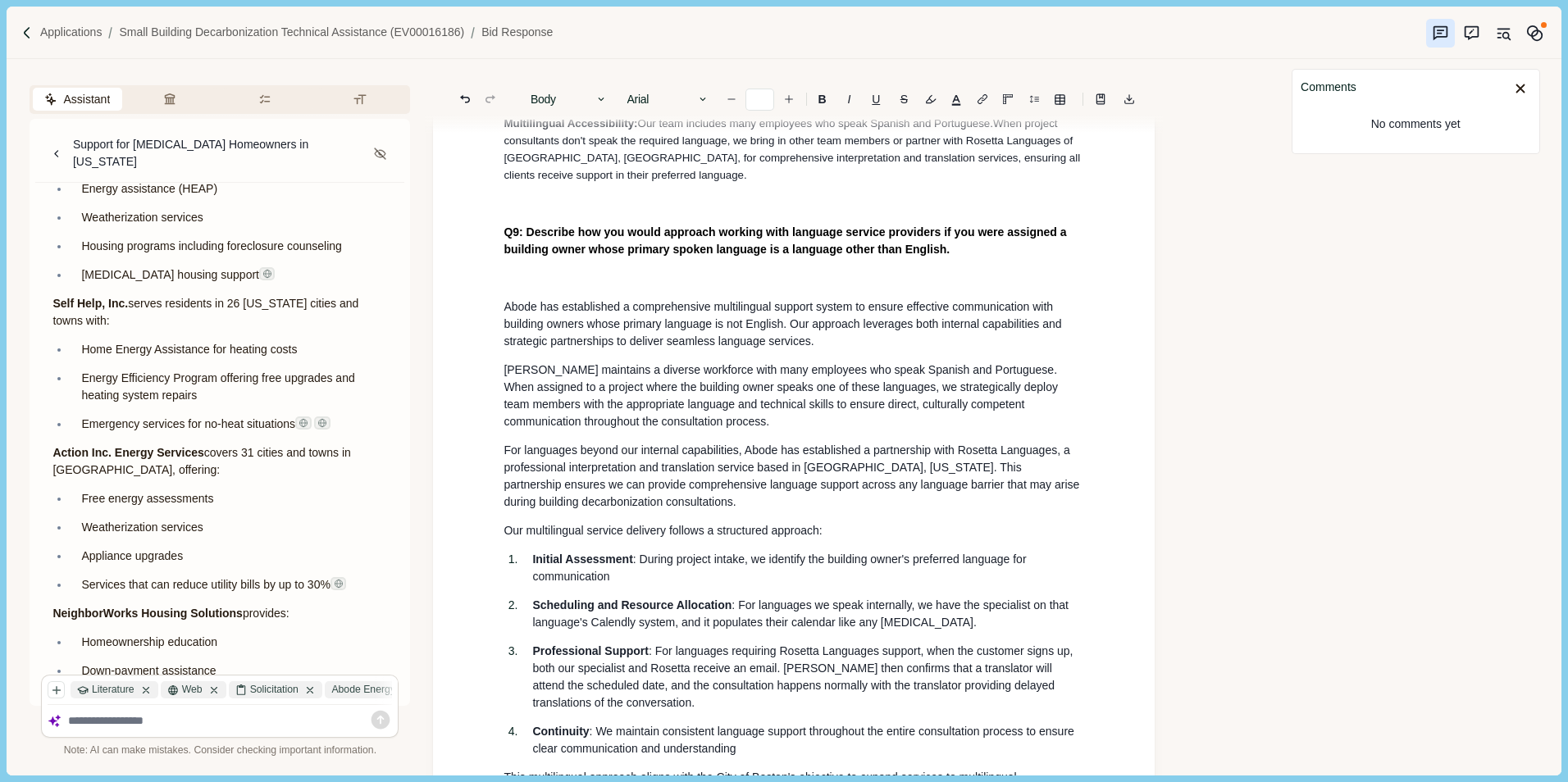
click at [525, 287] on p at bounding box center [793, 278] width 580 height 17
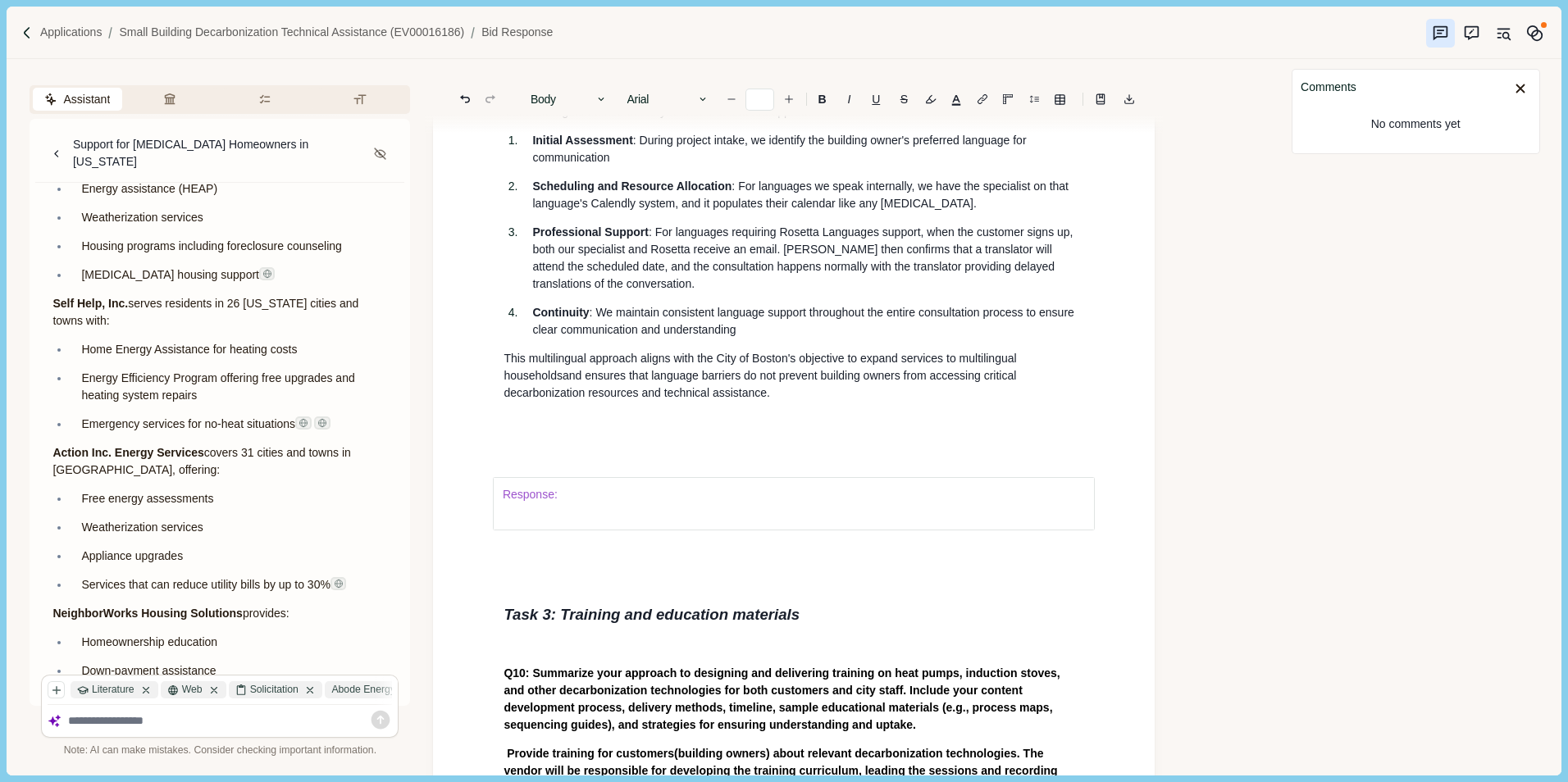
scroll to position [8365, 0]
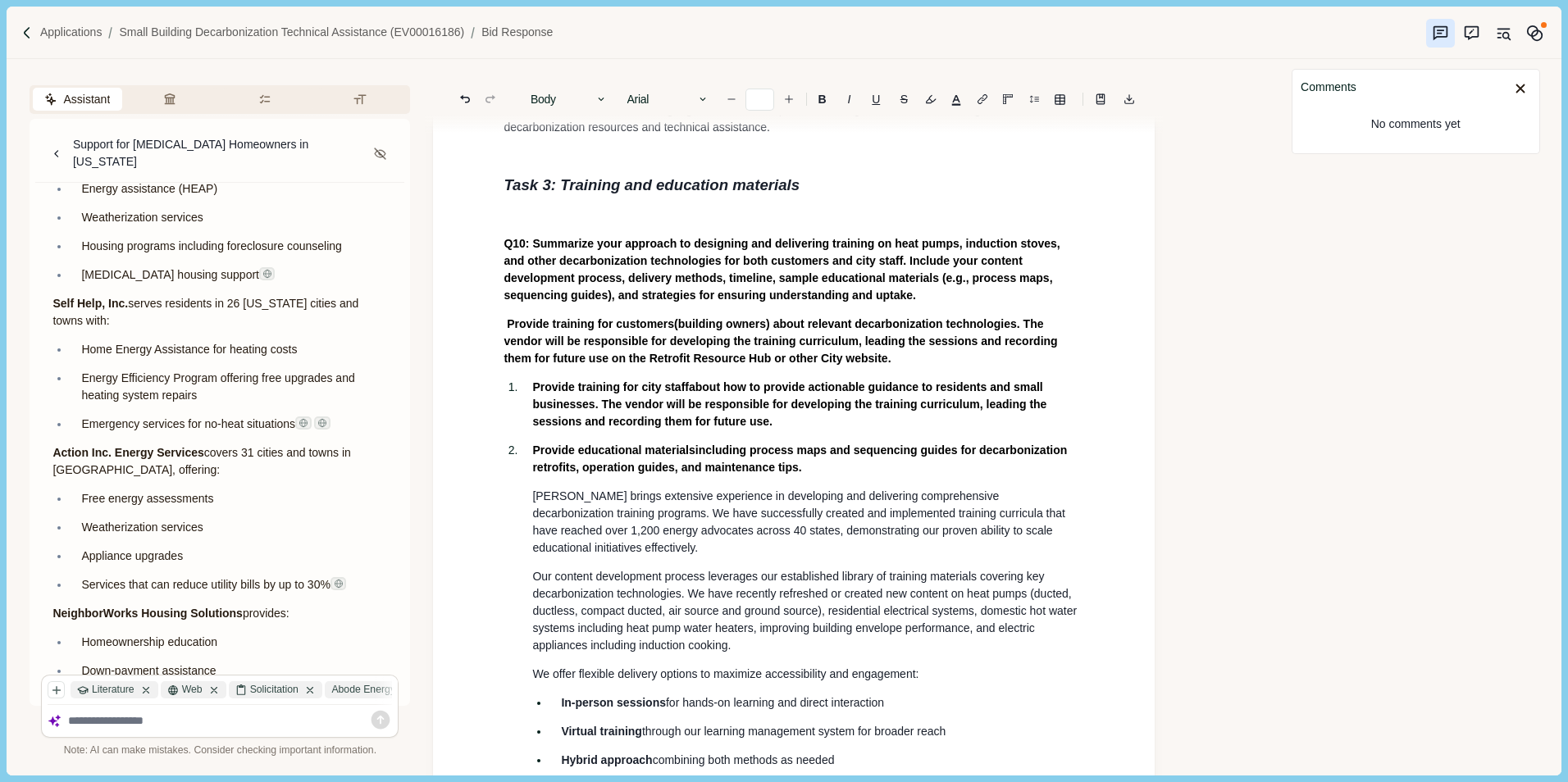
click at [552, 224] on p at bounding box center [793, 215] width 580 height 17
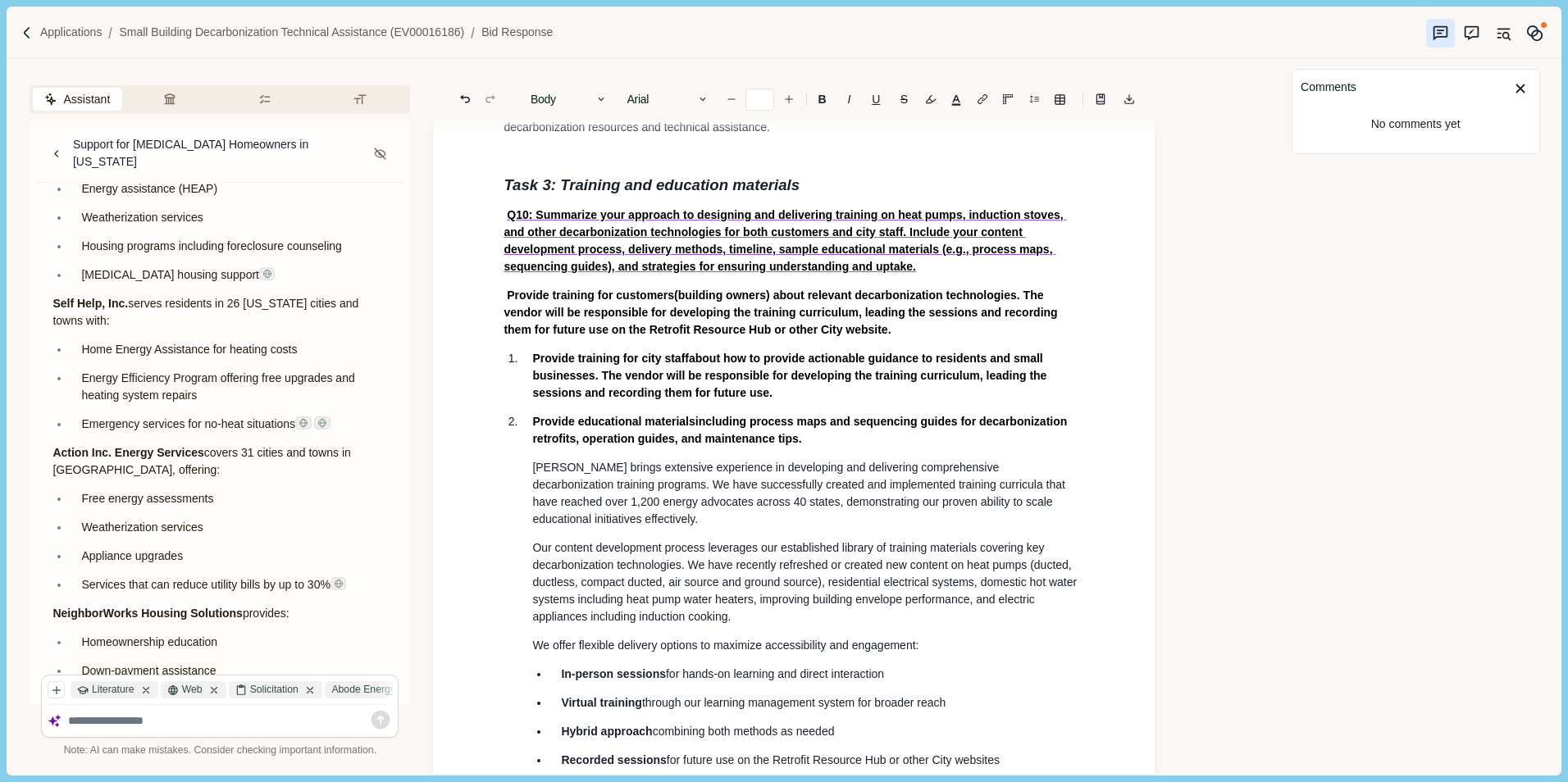
type input "**"
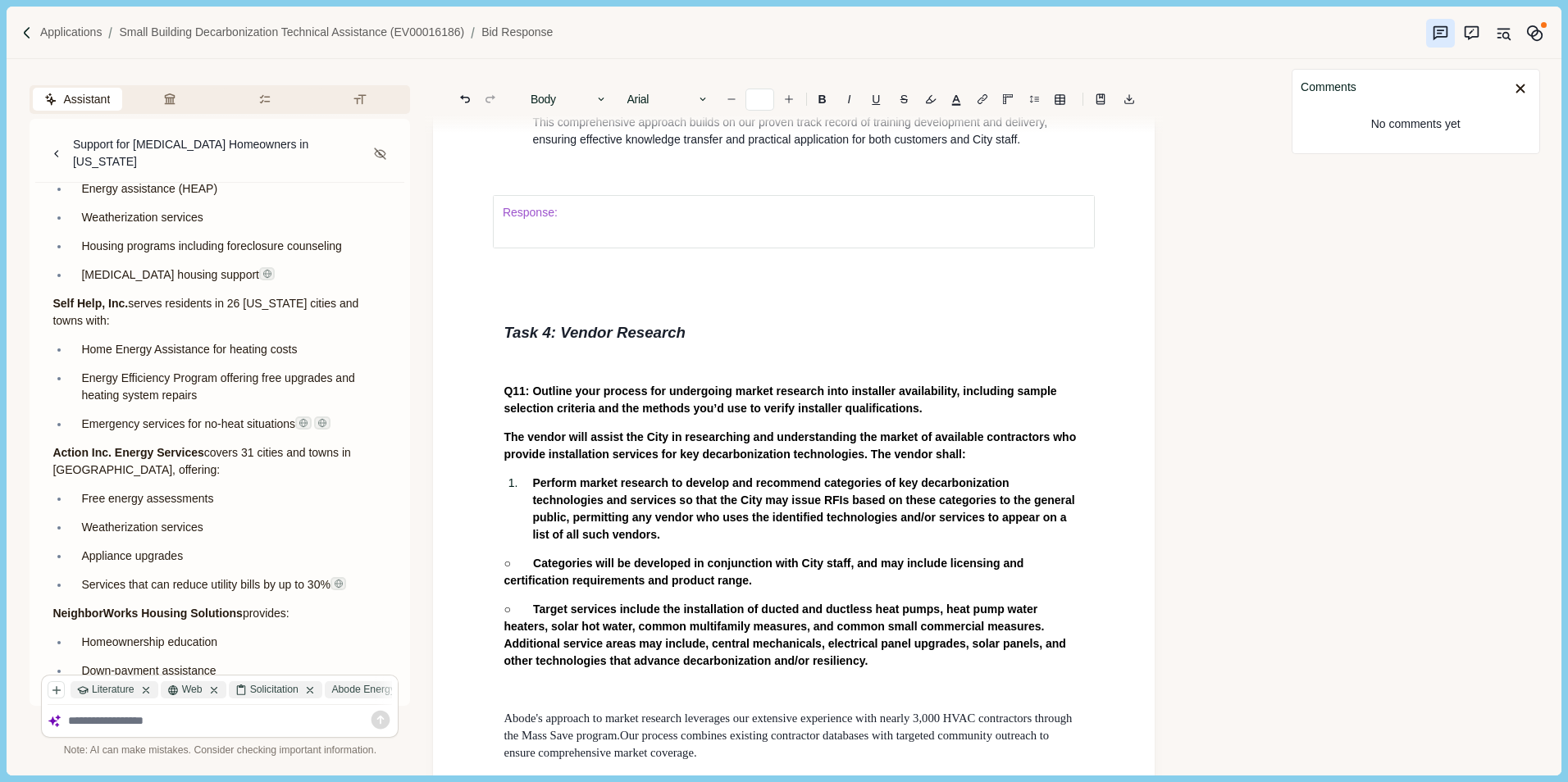
scroll to position [10251, 0]
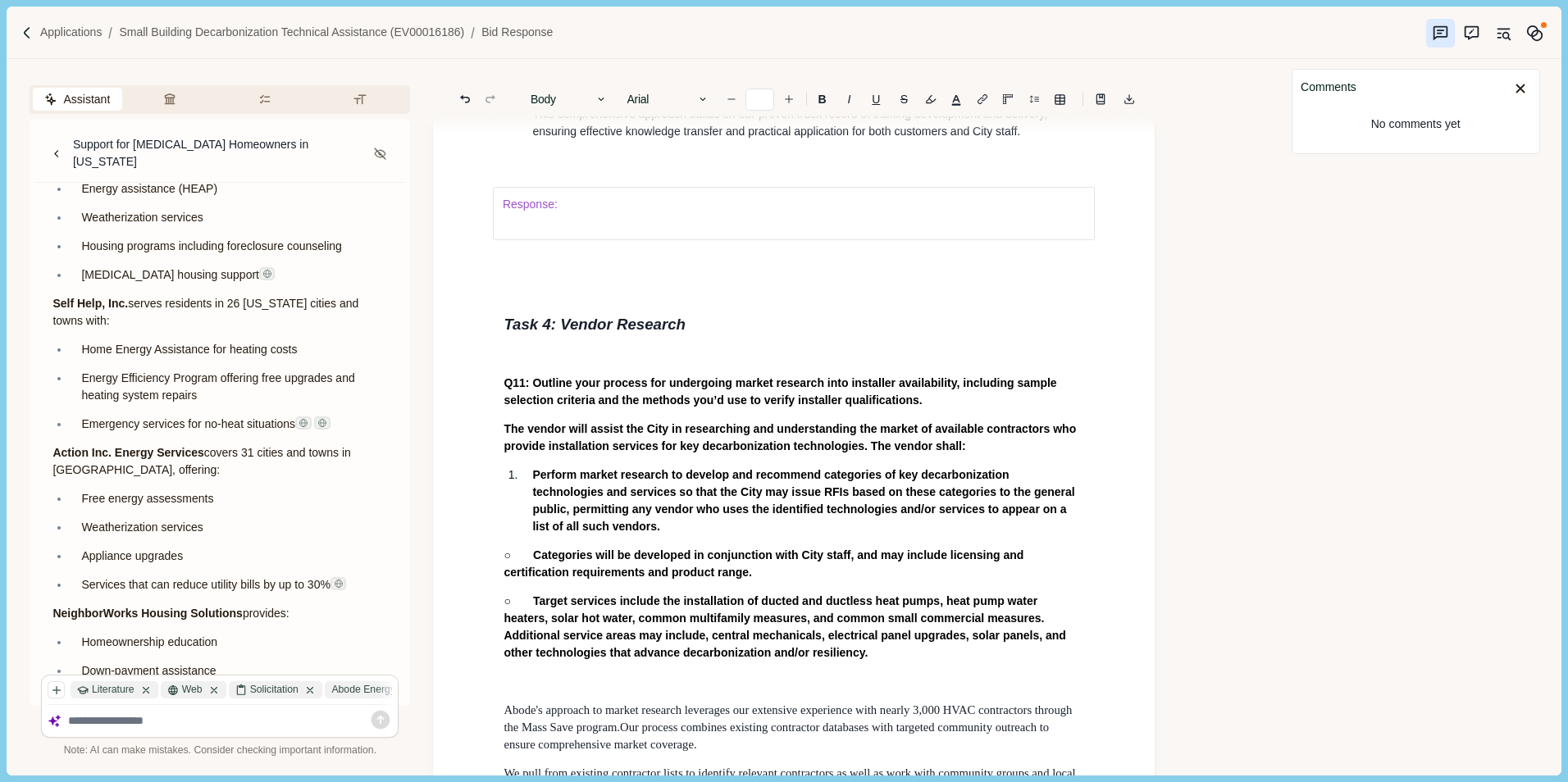
click at [582, 275] on div "Response:" at bounding box center [793, 213] width 603 height 124
click at [539, 275] on div "Response:" at bounding box center [793, 213] width 603 height 124
click at [1030, 275] on div "Response:" at bounding box center [793, 213] width 603 height 124
click at [1026, 140] on p "This comprehensive approach builds on our proven track record of training devel…" at bounding box center [808, 123] width 552 height 35
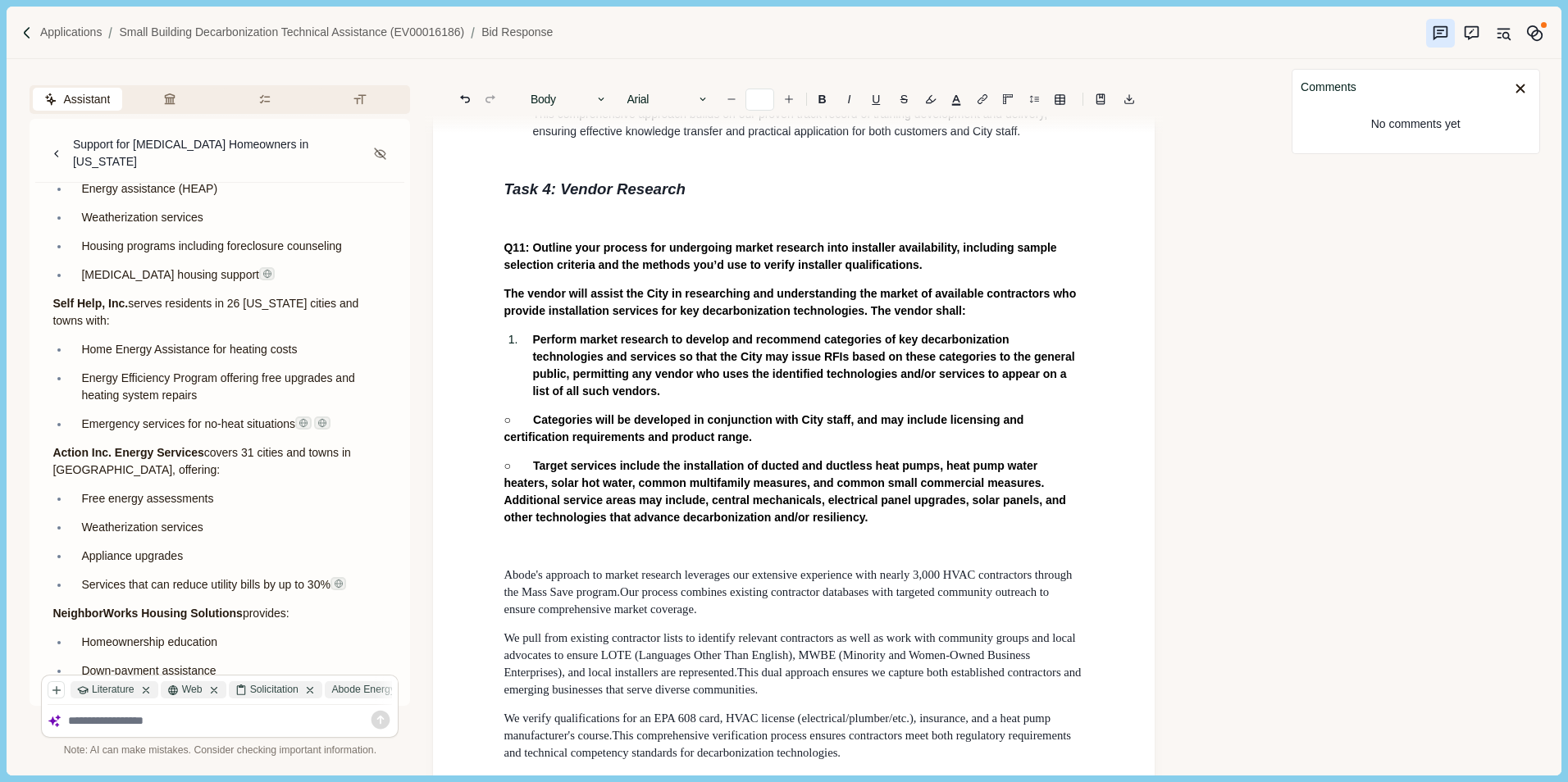
click at [633, 228] on p at bounding box center [793, 219] width 580 height 17
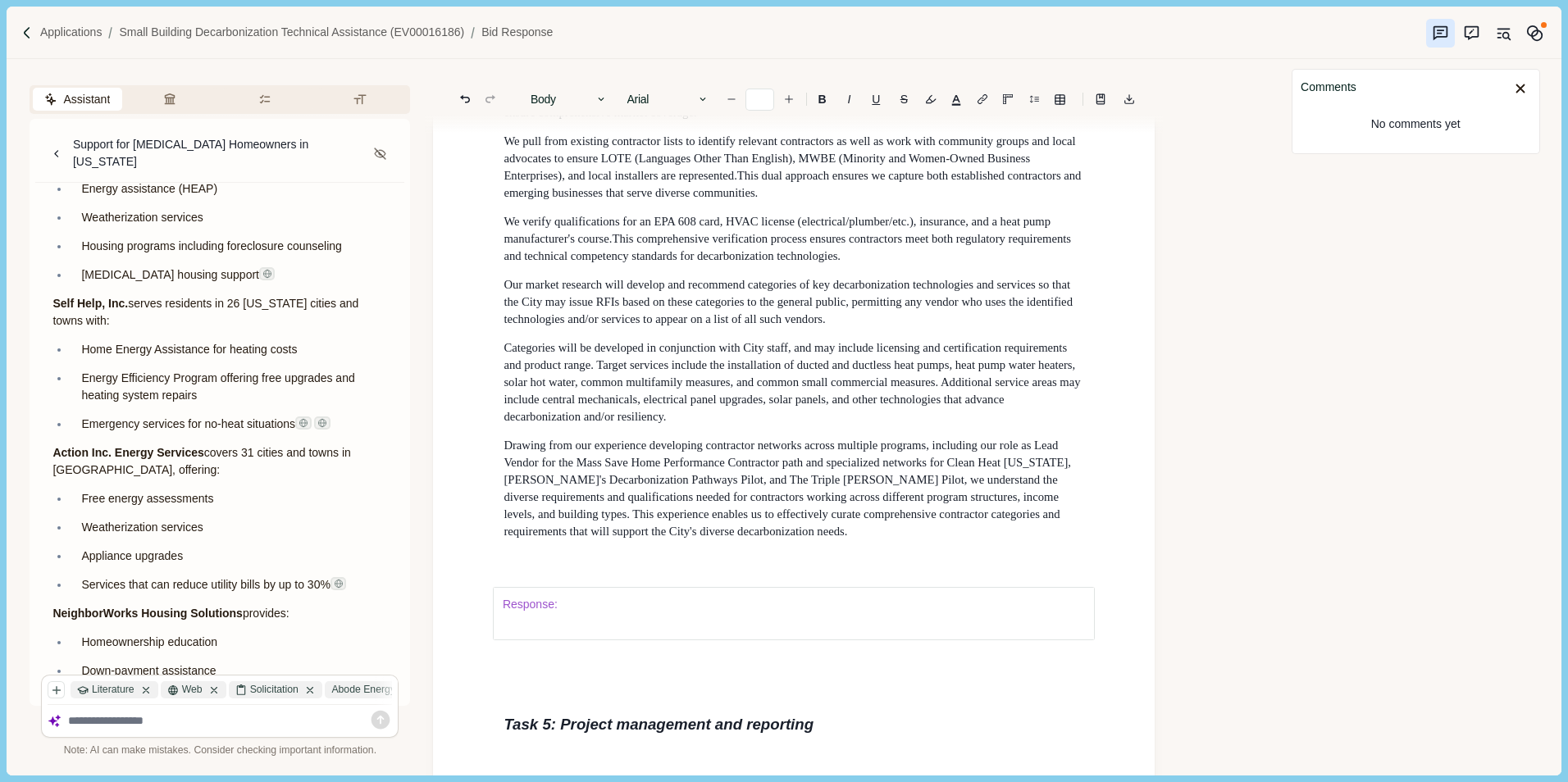
scroll to position [10744, 0]
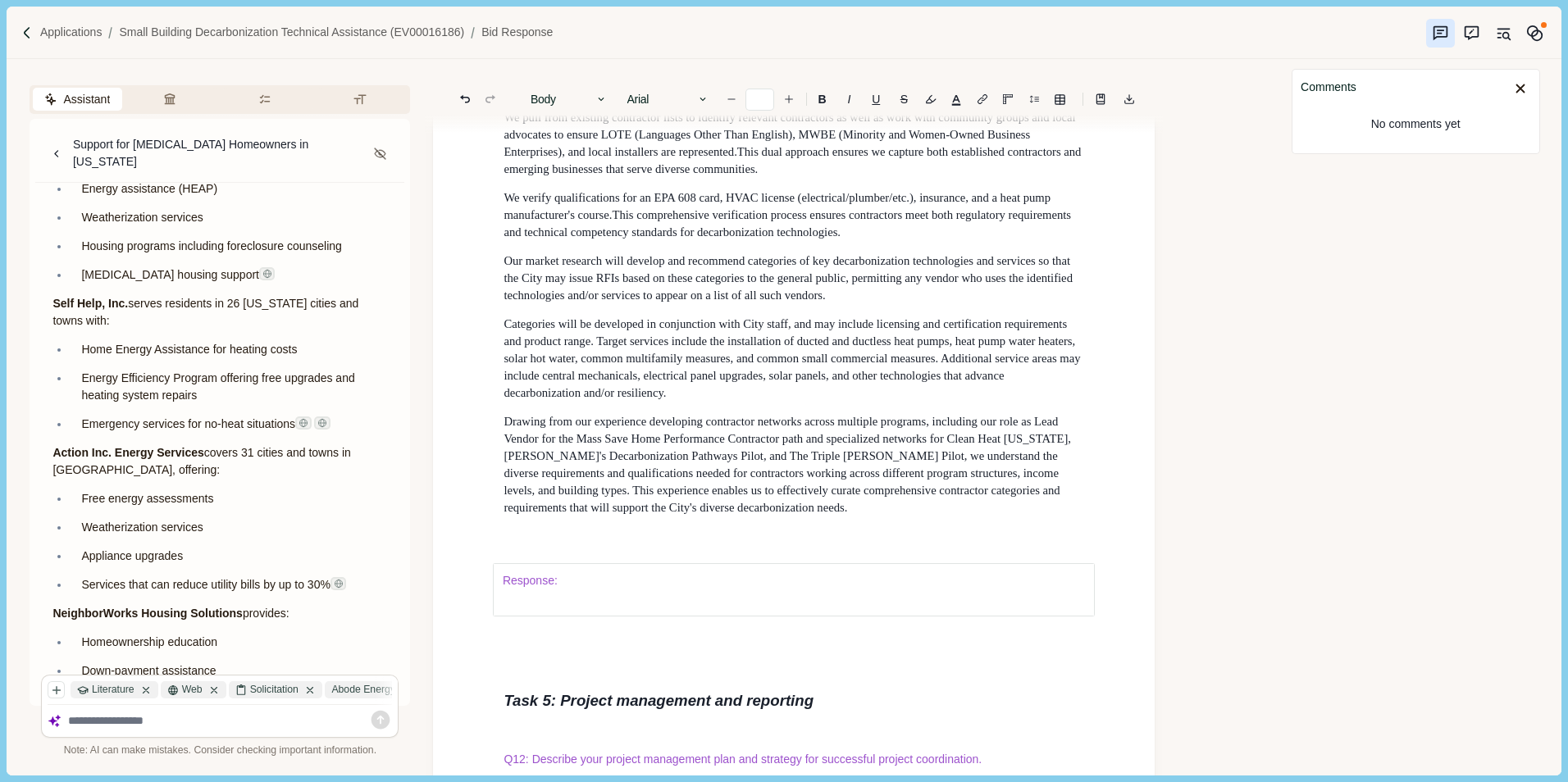
click at [537, 35] on p at bounding box center [793, 25] width 580 height 17
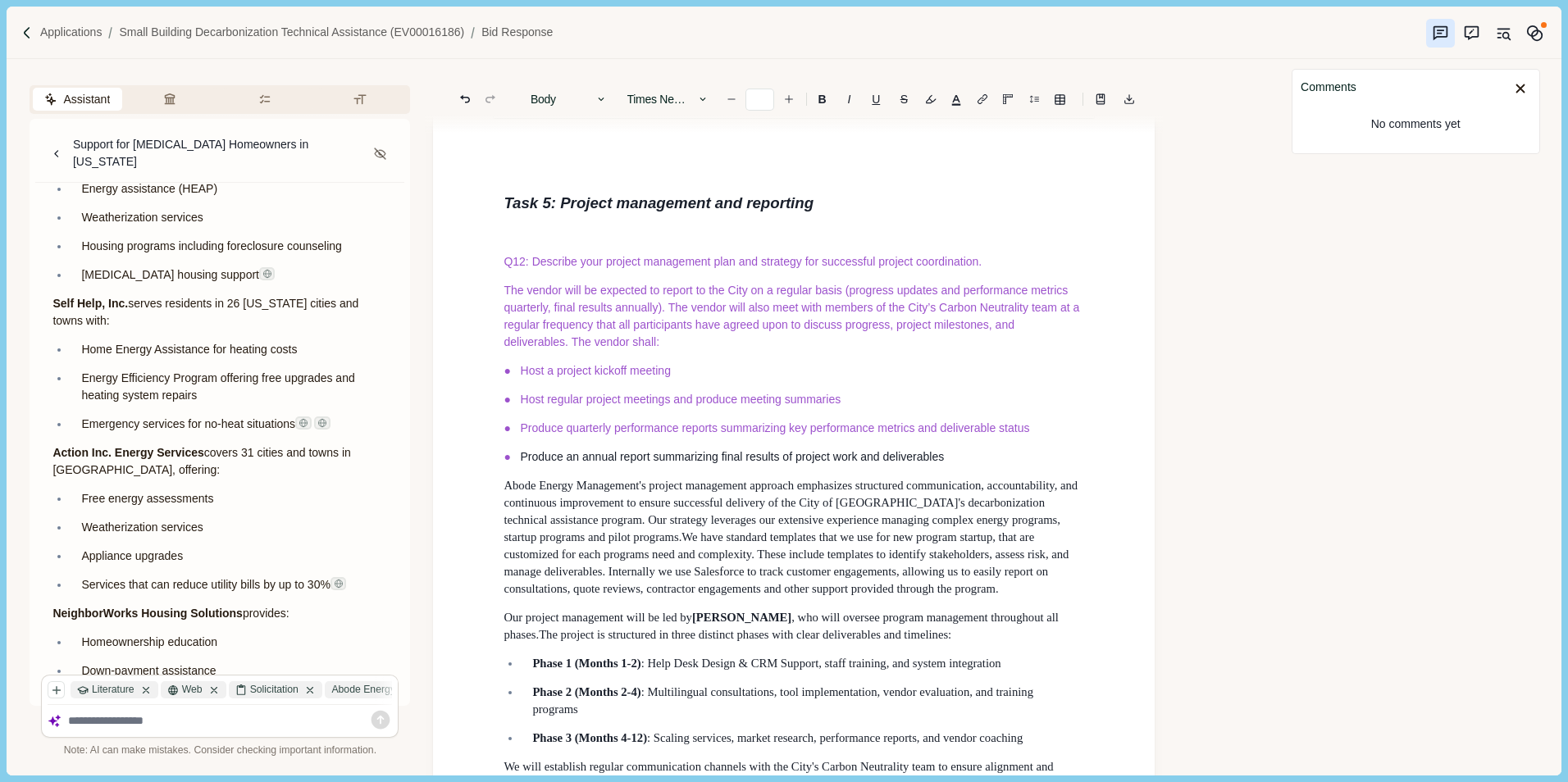
scroll to position [11235, 0]
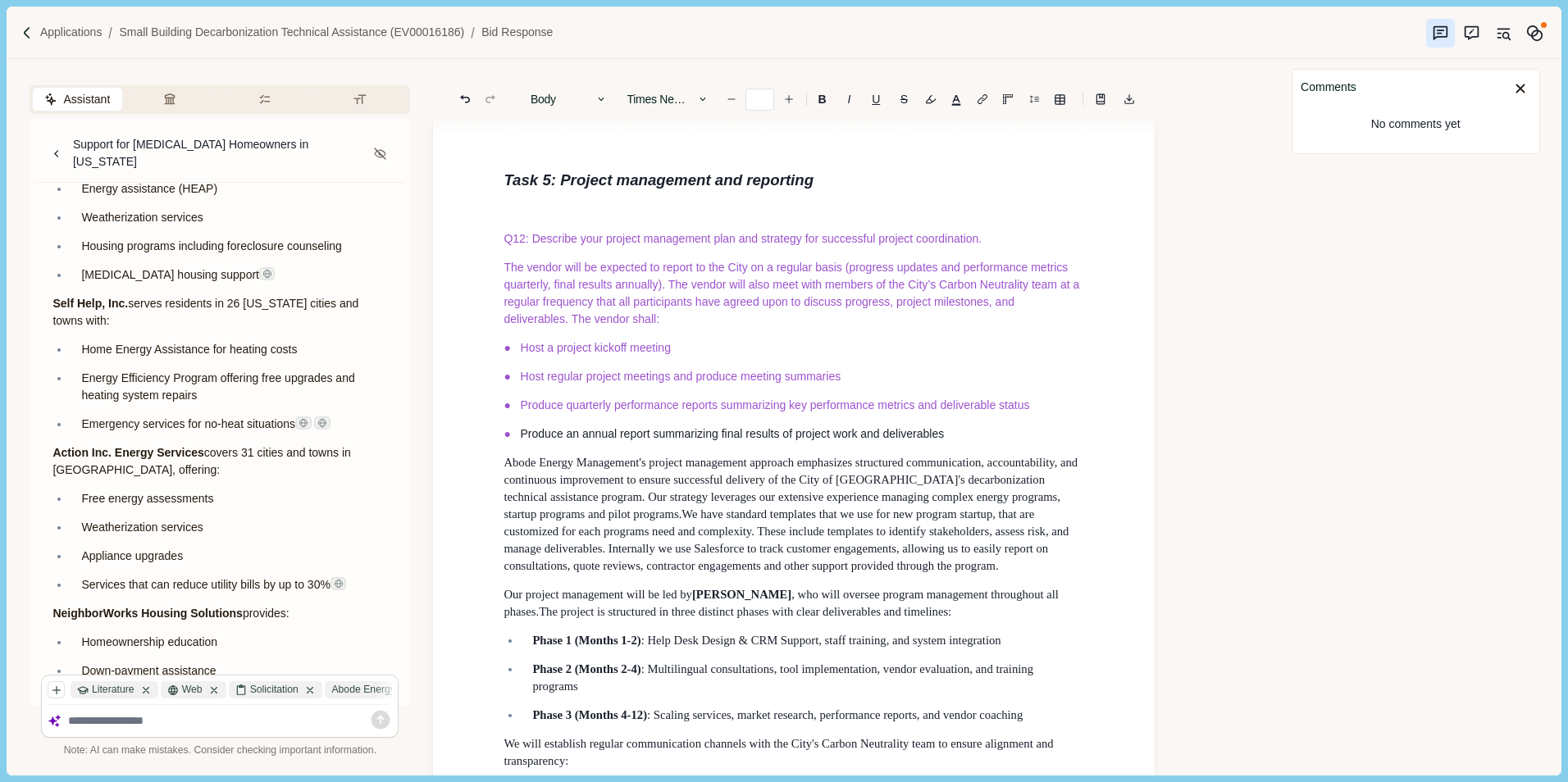
click at [545, 132] on div "Response:" at bounding box center [793, 68] width 603 height 124
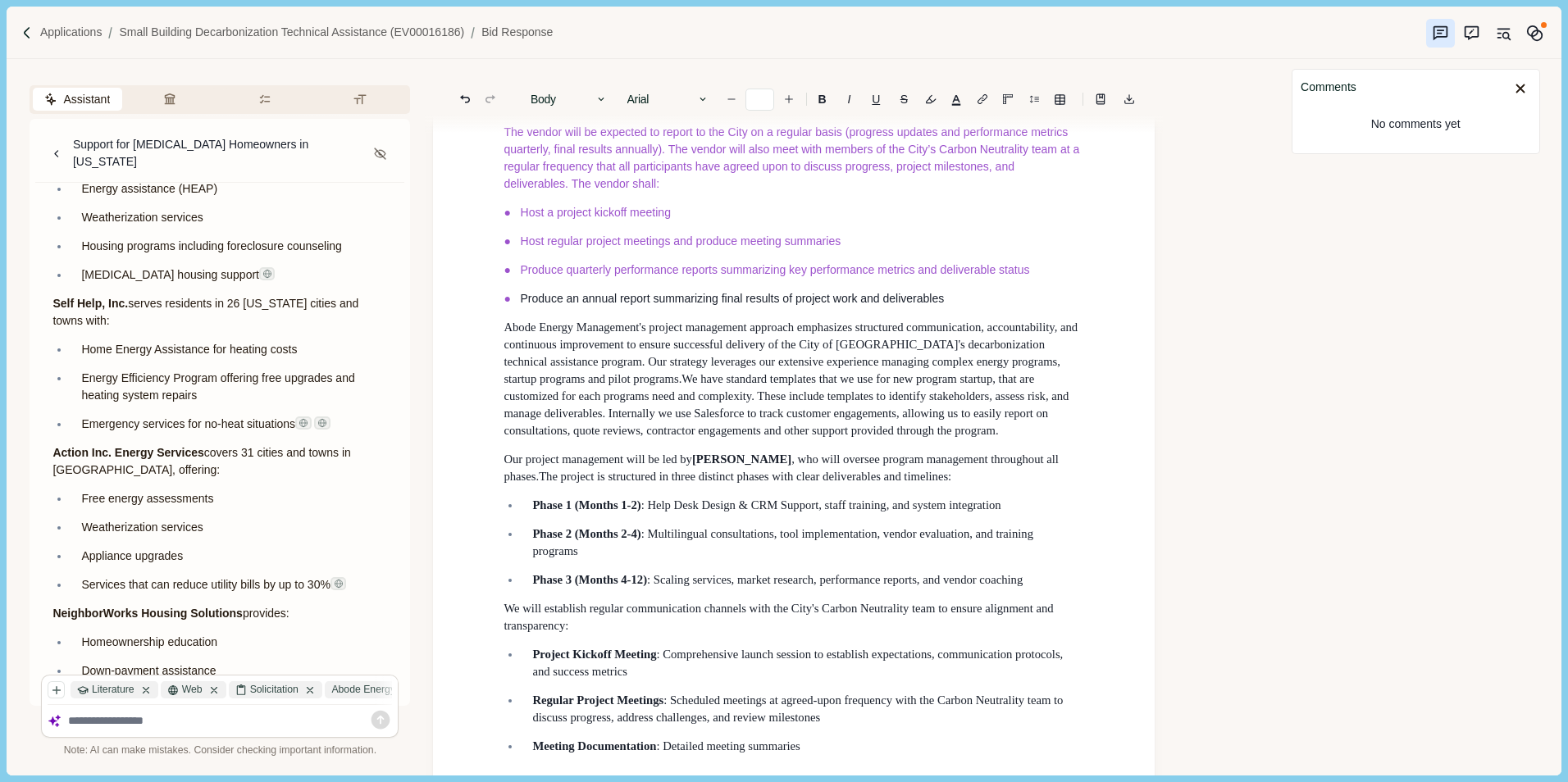
click at [617, 84] on p at bounding box center [793, 75] width 580 height 17
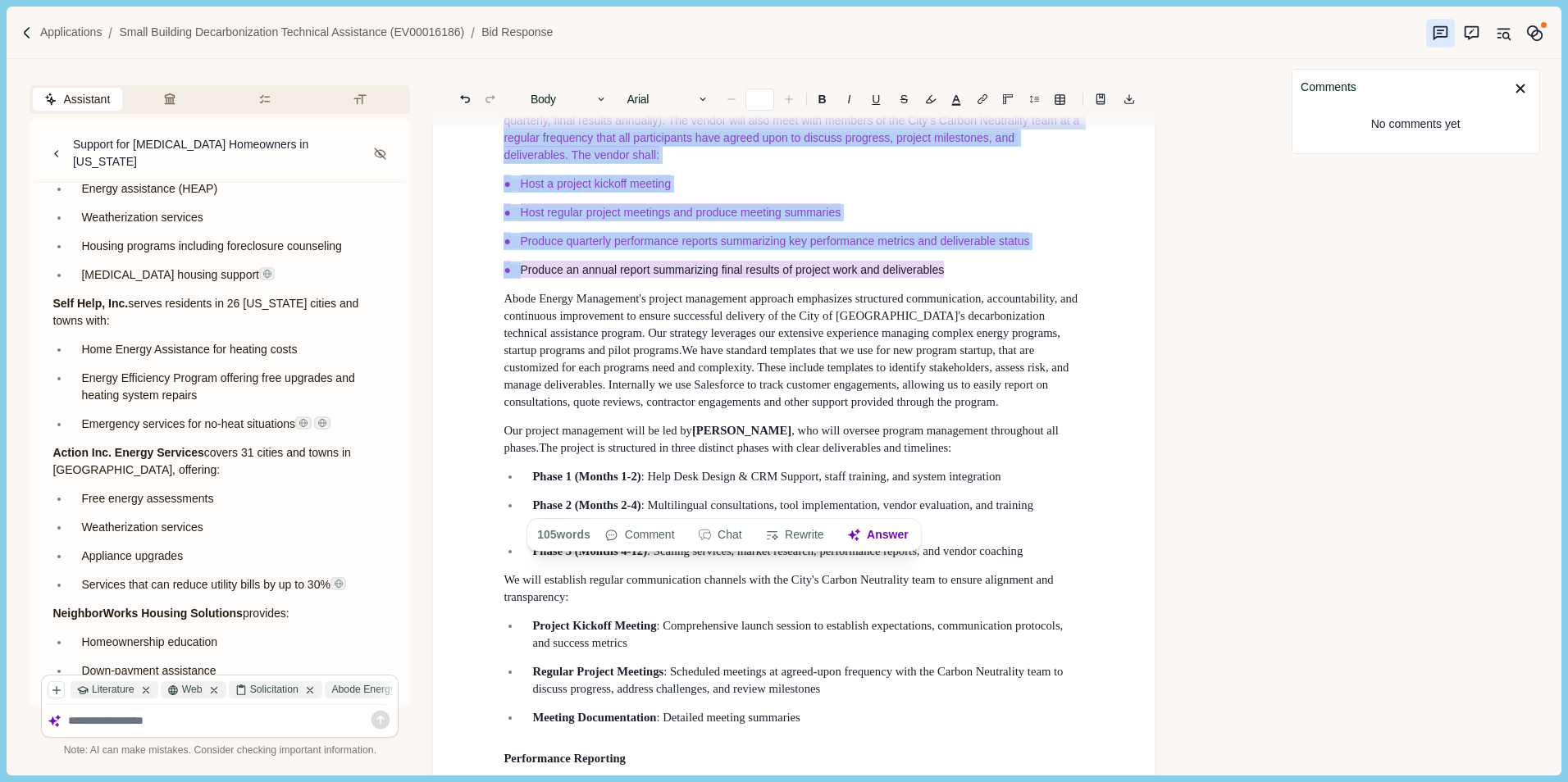
drag, startPoint x: 498, startPoint y: 302, endPoint x: 958, endPoint y: 500, distance: 500.8
click at [819, 101] on b "B" at bounding box center [822, 99] width 8 height 12
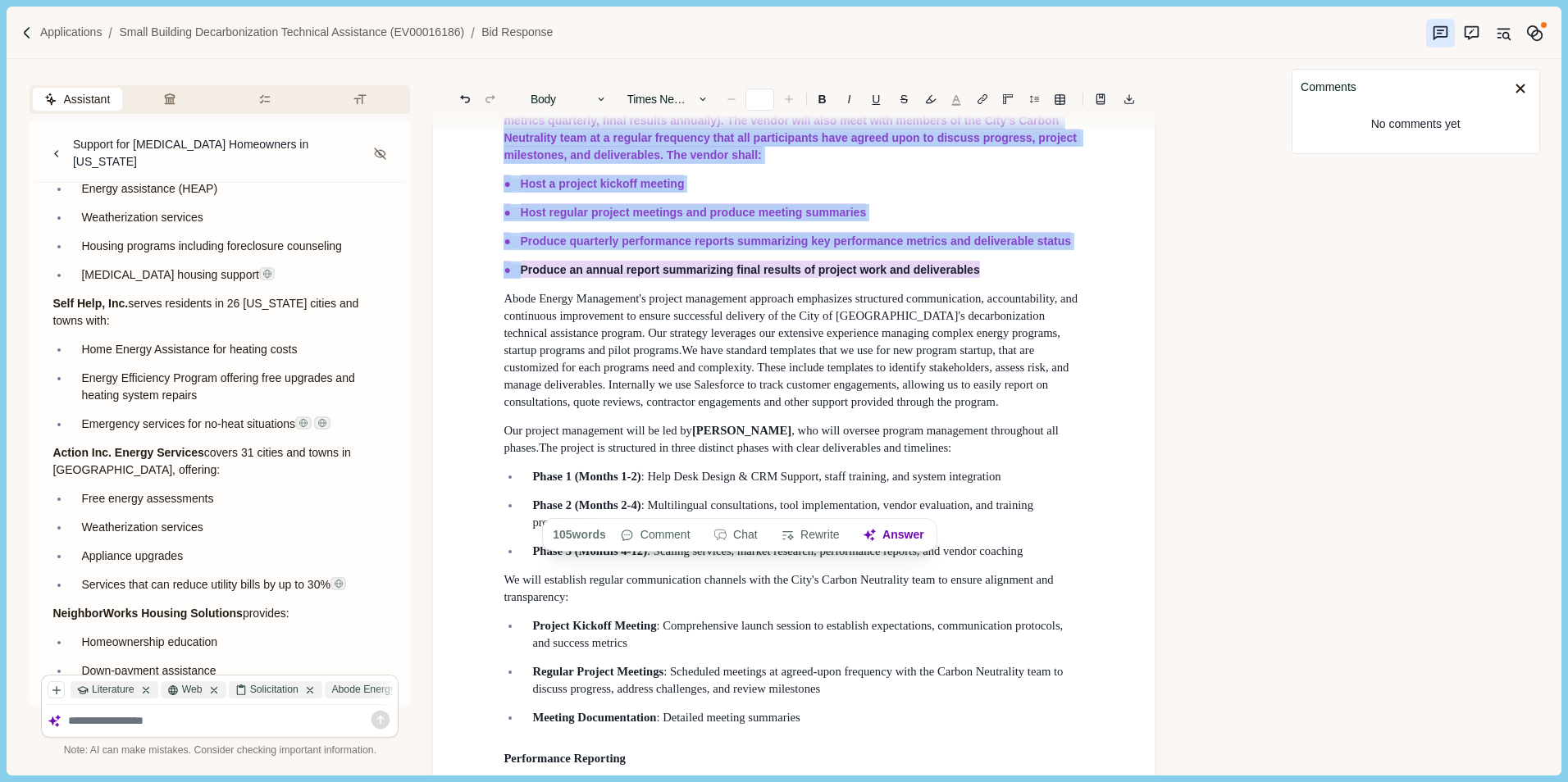
click at [958, 102] on button "button" at bounding box center [956, 100] width 23 height 23
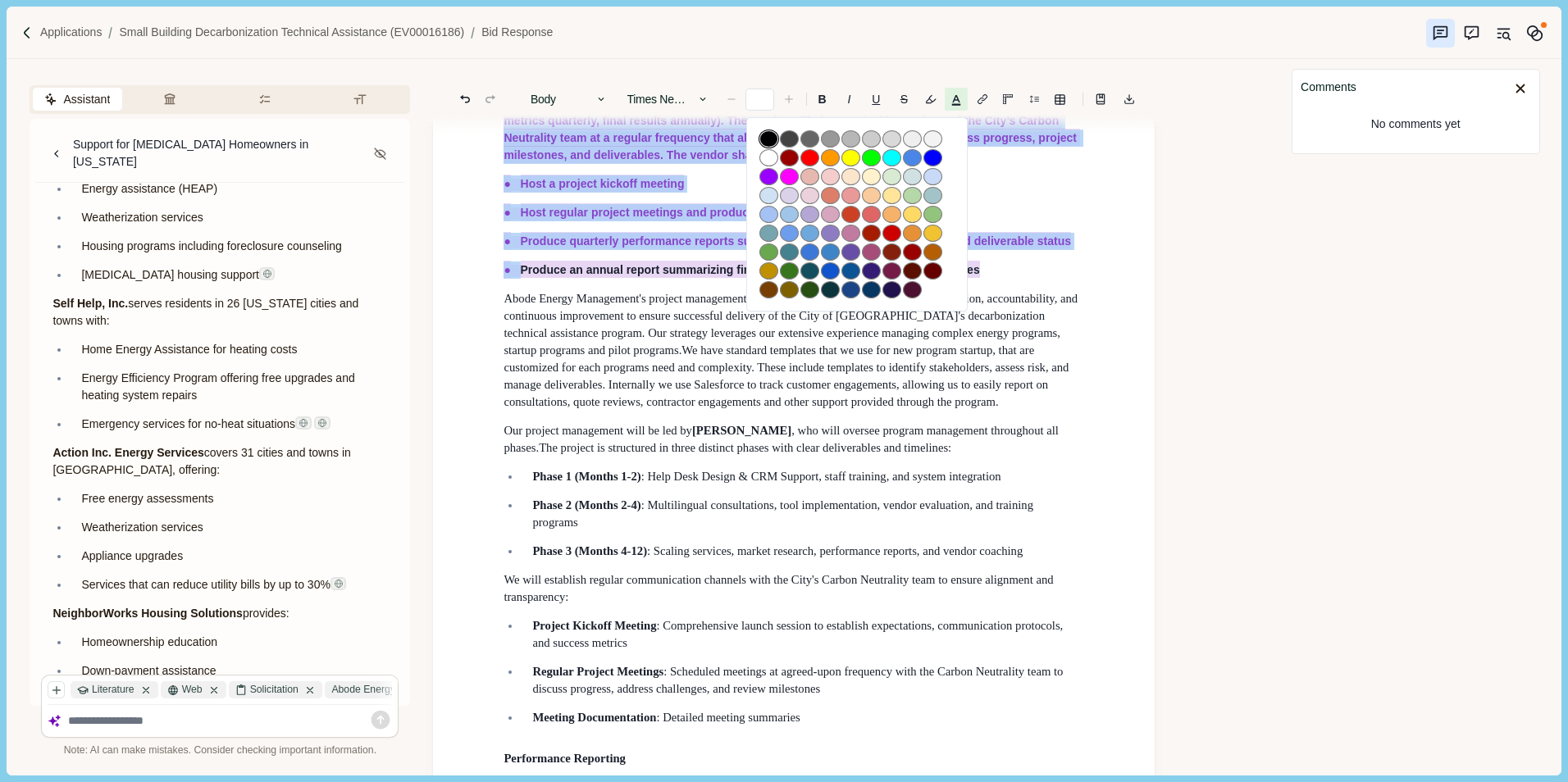
click at [770, 138] on button "button" at bounding box center [768, 139] width 19 height 17
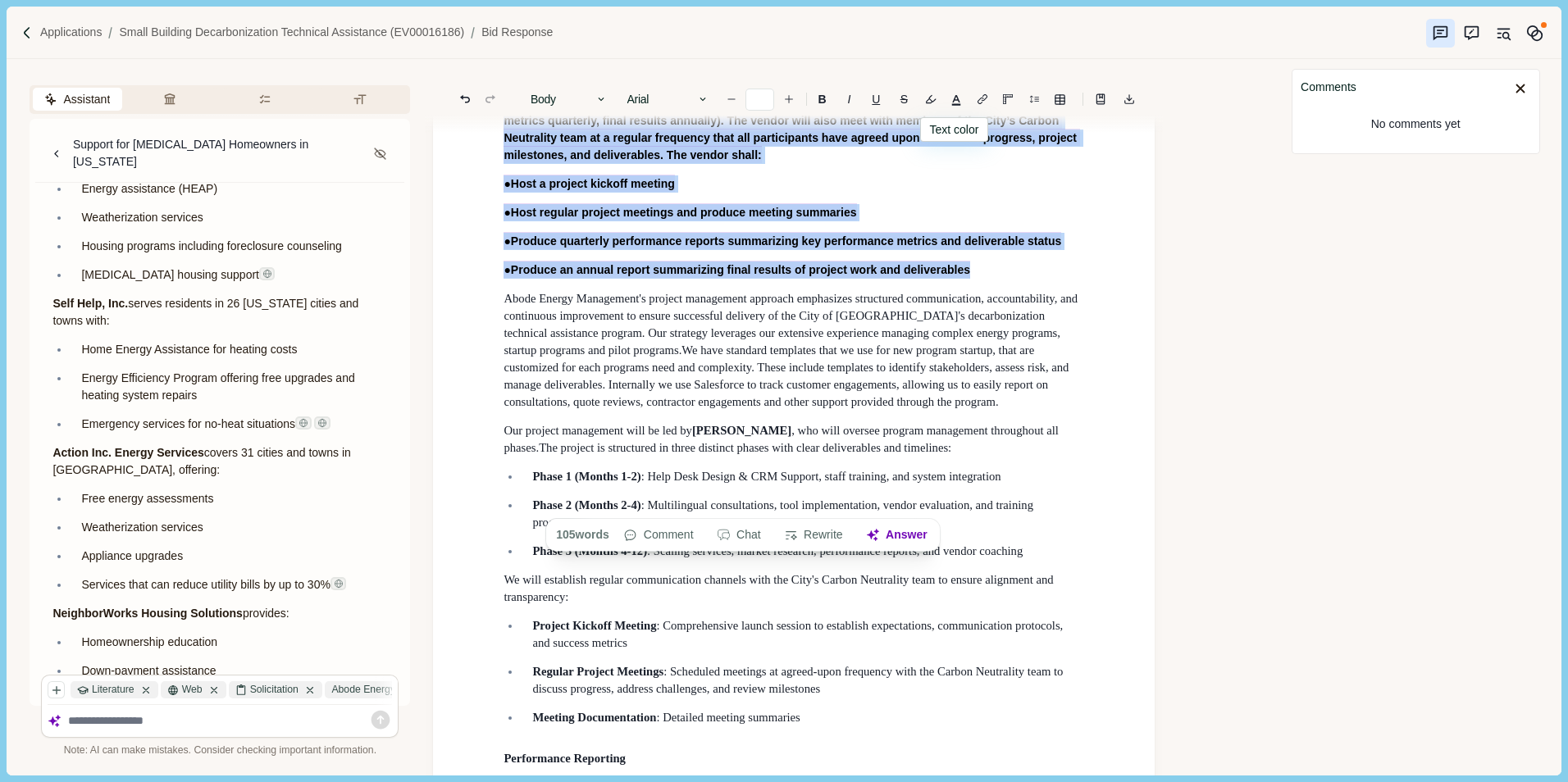
type input "**"
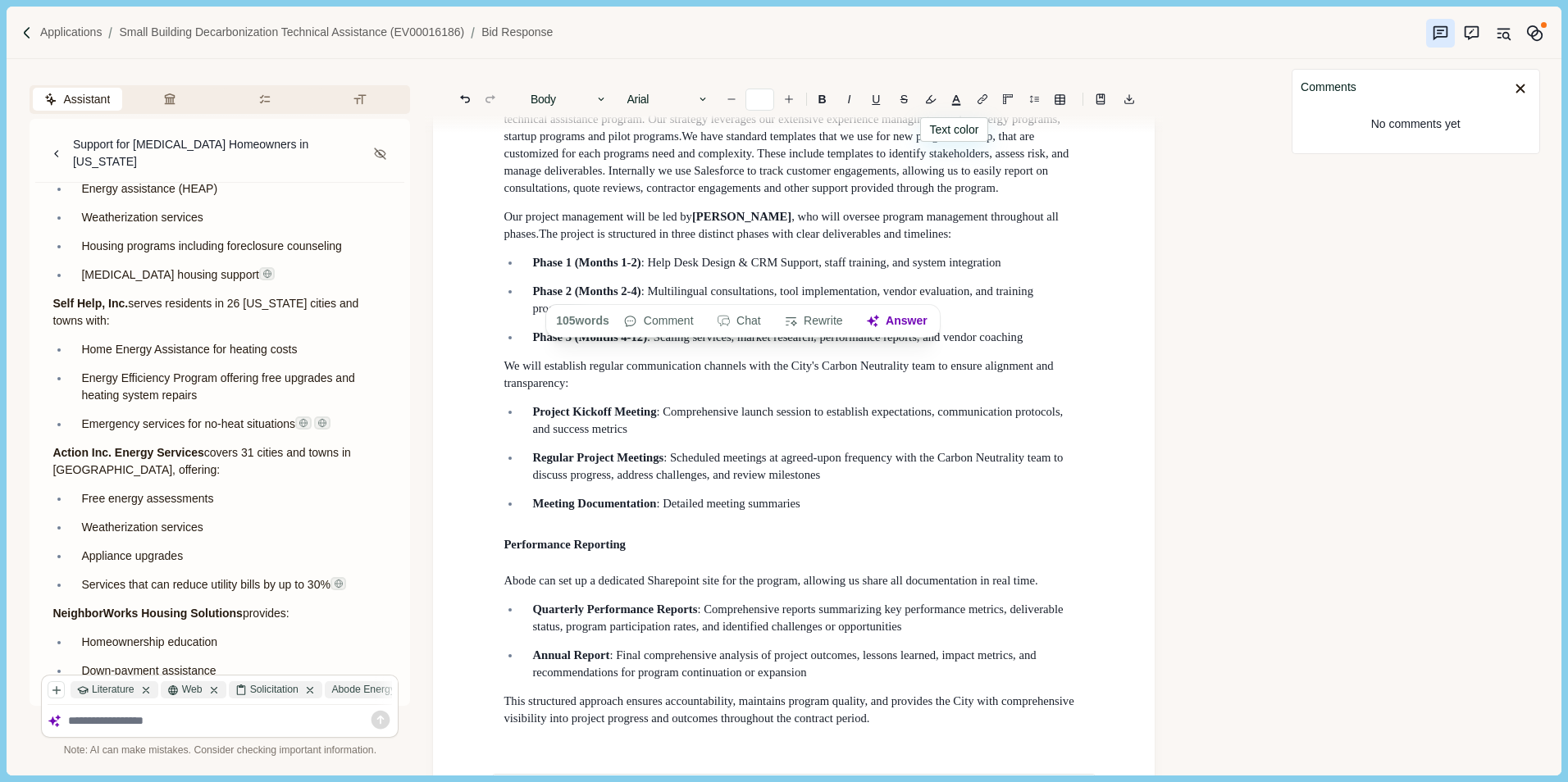
scroll to position [11481, 0]
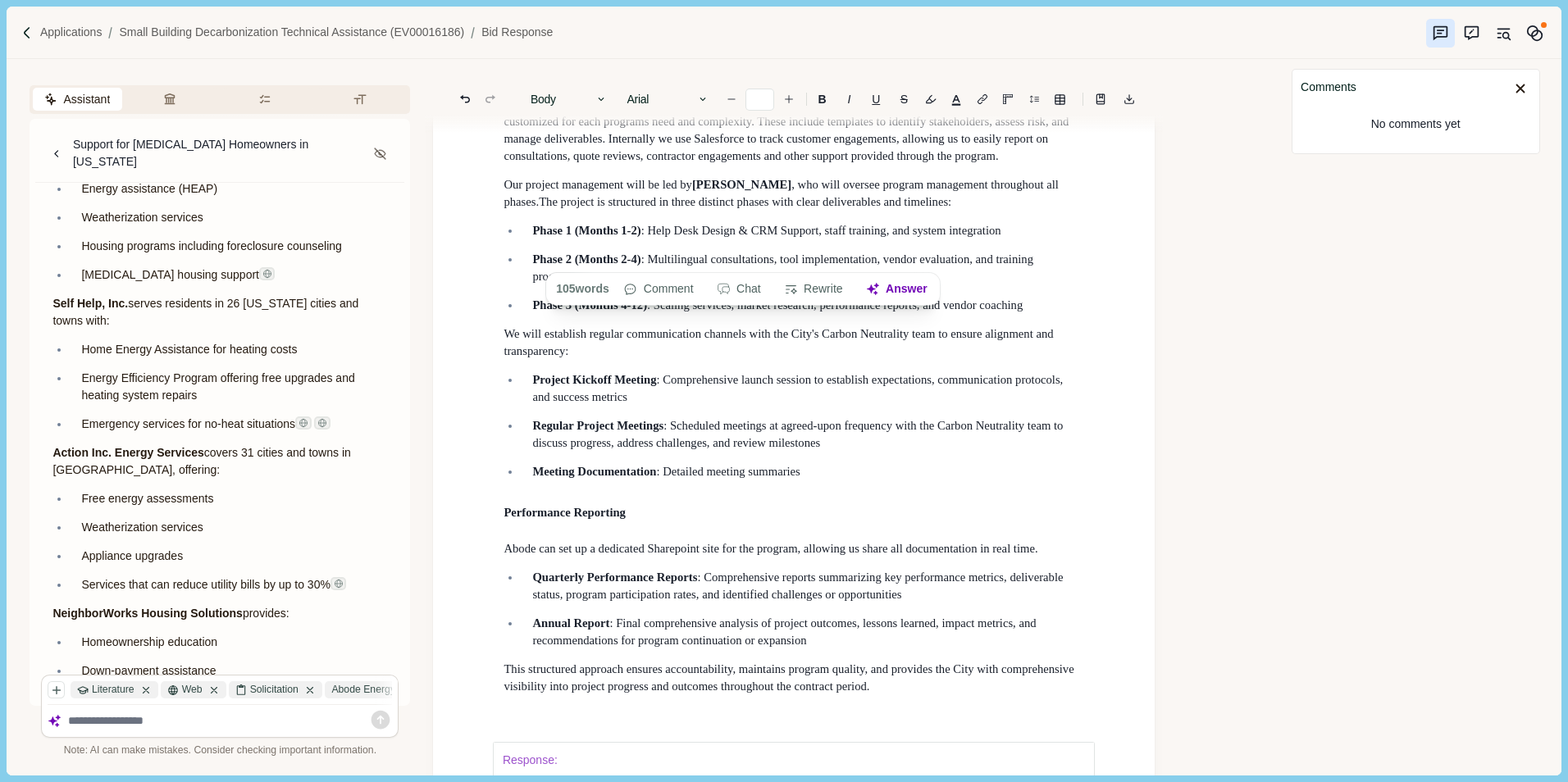
drag, startPoint x: 1126, startPoint y: 436, endPoint x: 1085, endPoint y: 433, distance: 41.1
click at [1186, 217] on div "Assistant Review Criteria Requirements Formatting Support for [MEDICAL_DATA] Ho…" at bounding box center [642, 417] width 1272 height 716
click at [1219, 366] on div "Assistant Review Criteria Requirements Formatting Support for [MEDICAL_DATA] Ho…" at bounding box center [642, 417] width 1272 height 716
click at [1164, 407] on div "Assistant Review Criteria Requirements Formatting Support for [MEDICAL_DATA] Ho…" at bounding box center [642, 417] width 1272 height 716
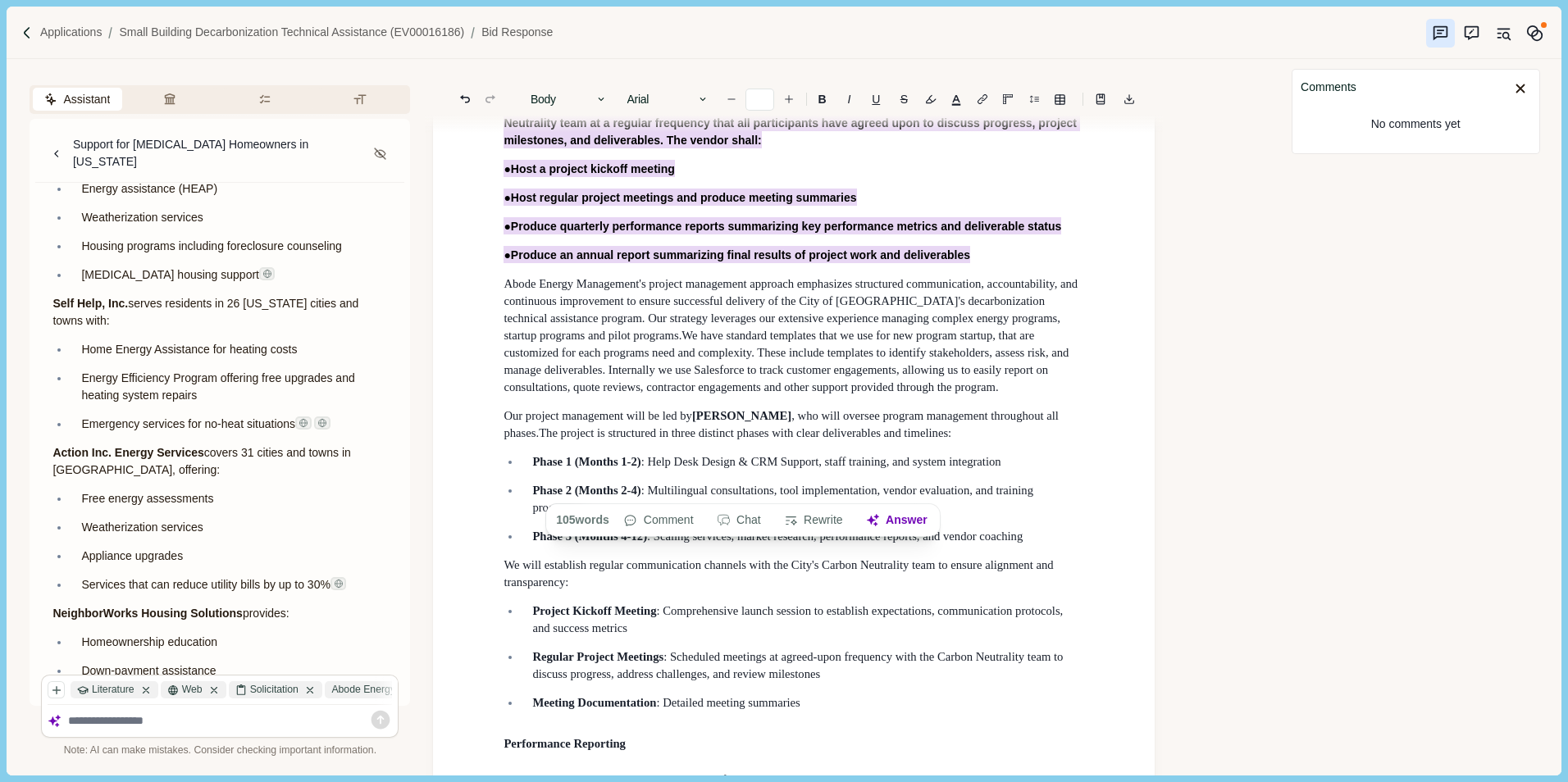
scroll to position [11235, 0]
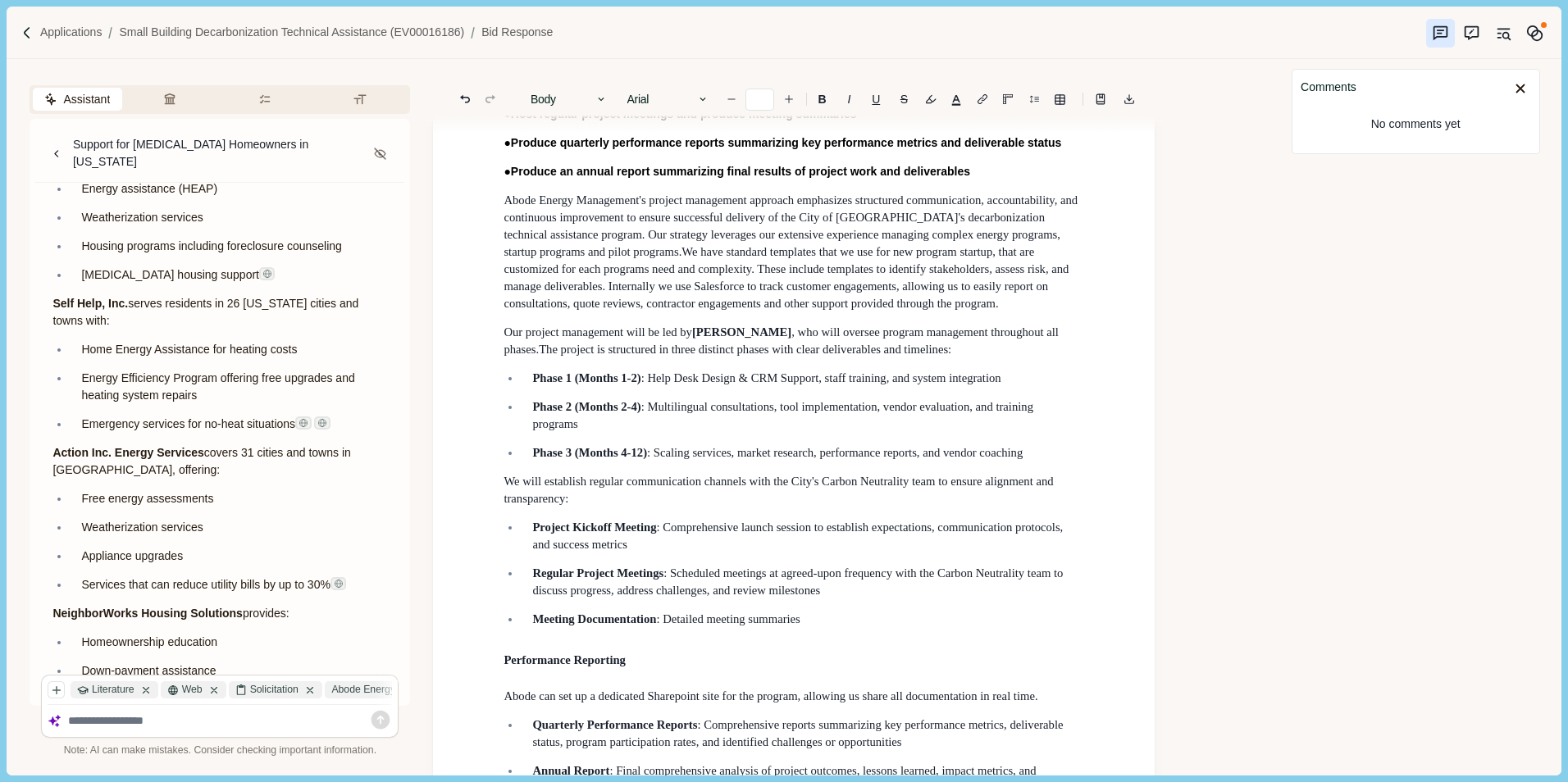
scroll to position [11399, 0]
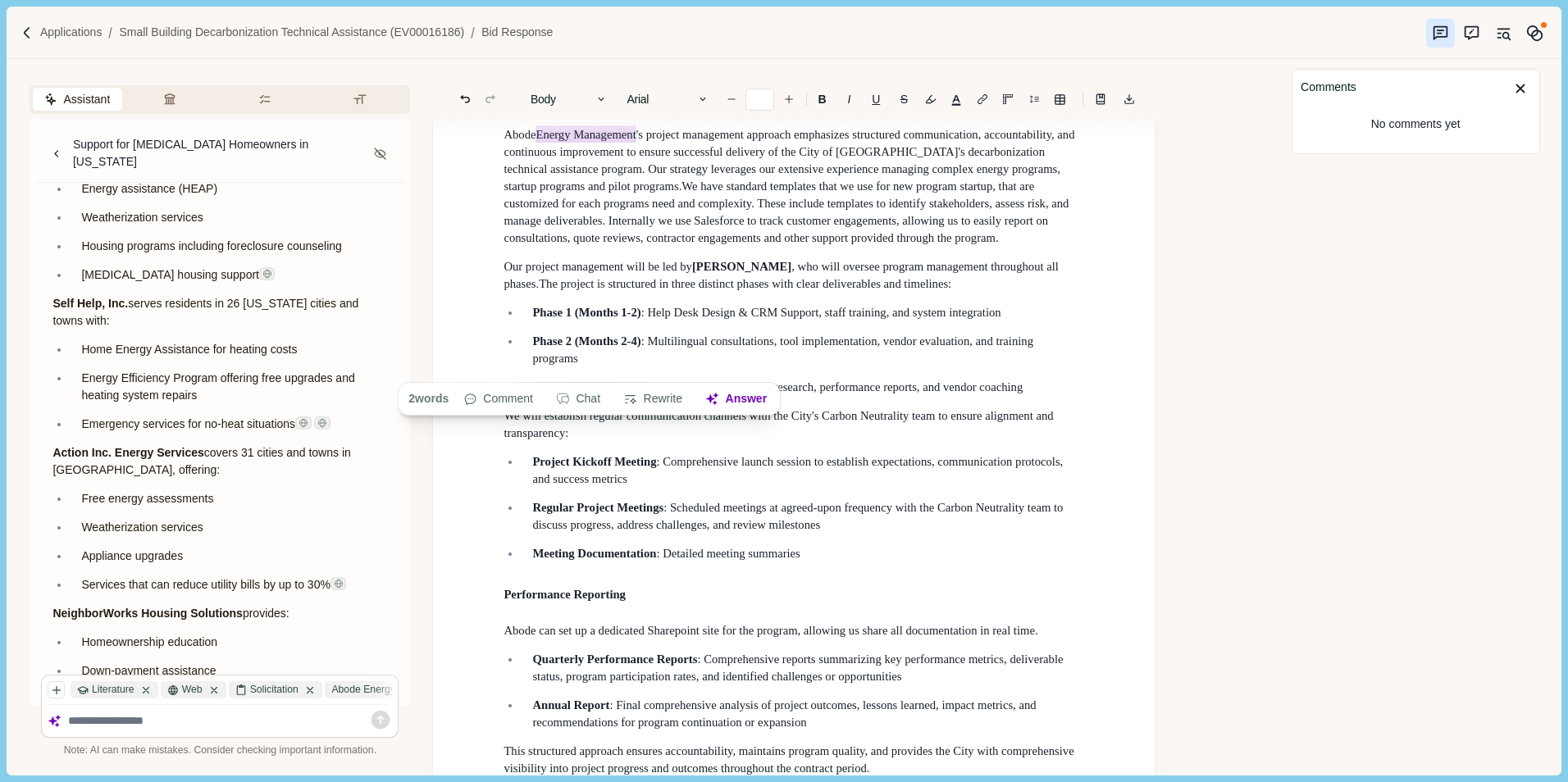
drag, startPoint x: 541, startPoint y: 369, endPoint x: 638, endPoint y: 369, distance: 97.0
click at [638, 193] on span "Abode Energy Management 's project management approach emphasizes structured co…" at bounding box center [791, 159] width 574 height 68
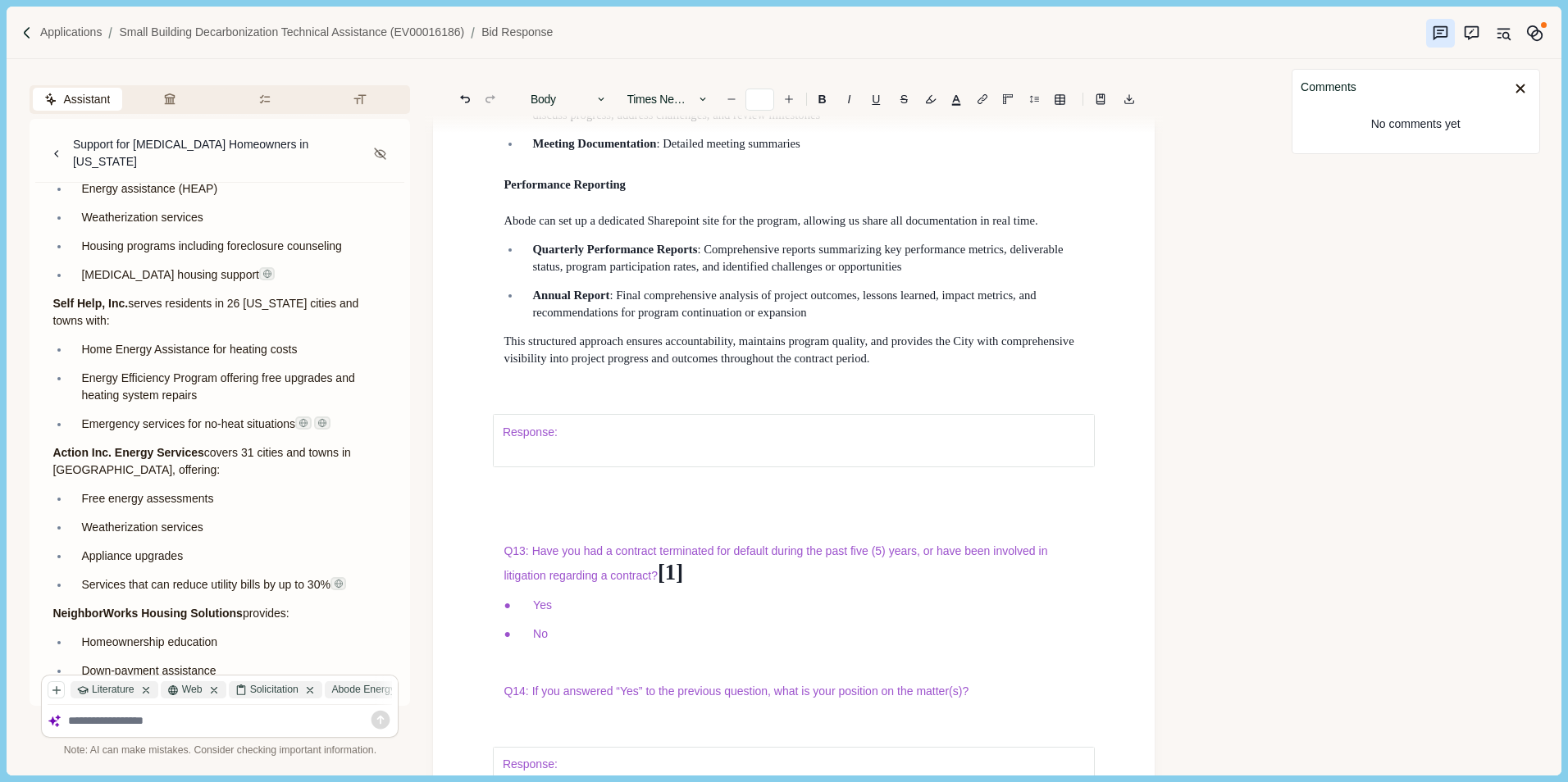
scroll to position [12055, 0]
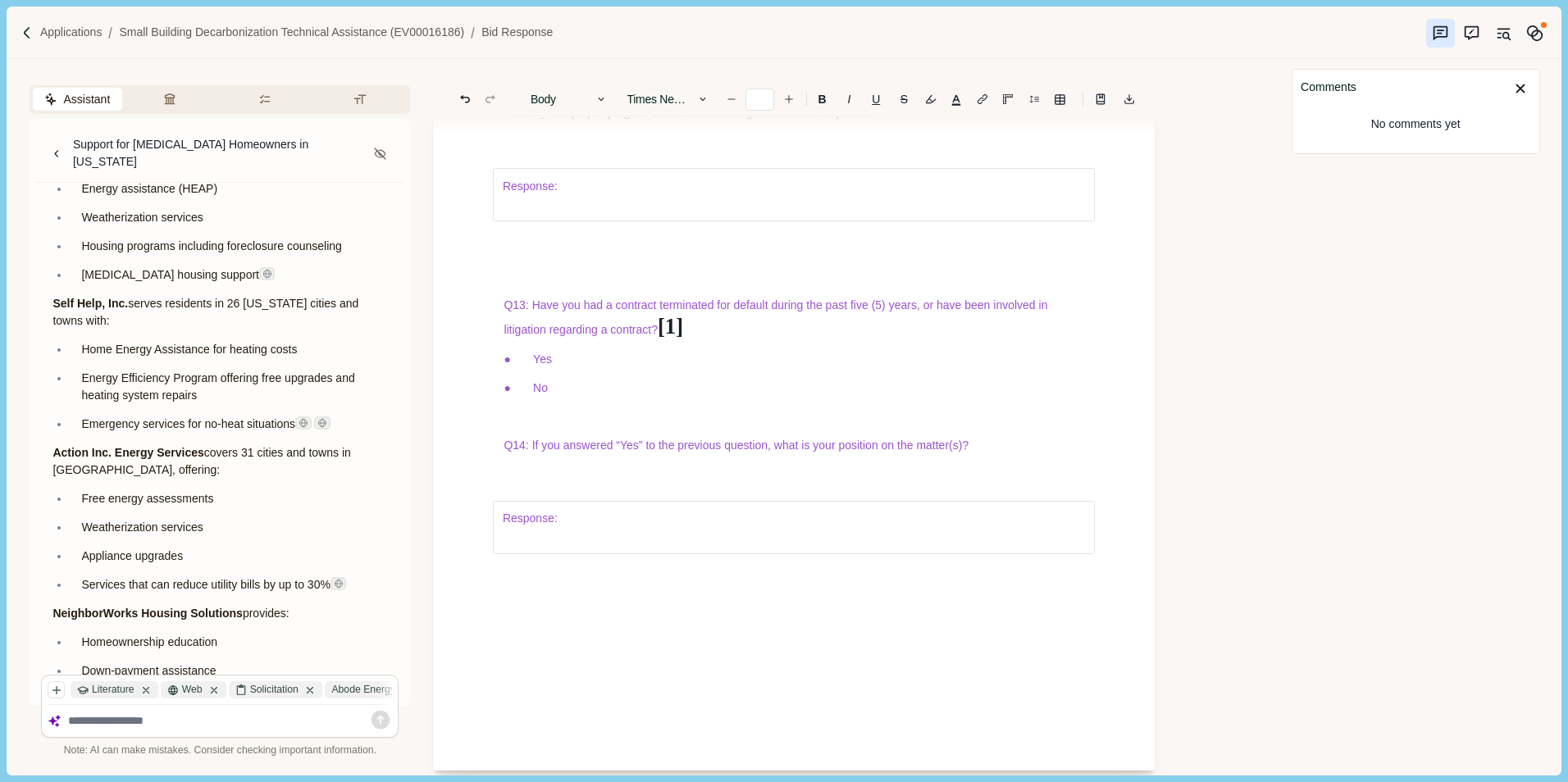
click at [838, 257] on div "Response:" at bounding box center [793, 195] width 603 height 124
click at [911, 122] on p "This structured approach ensures accountability, maintains program quality, and…" at bounding box center [793, 104] width 580 height 35
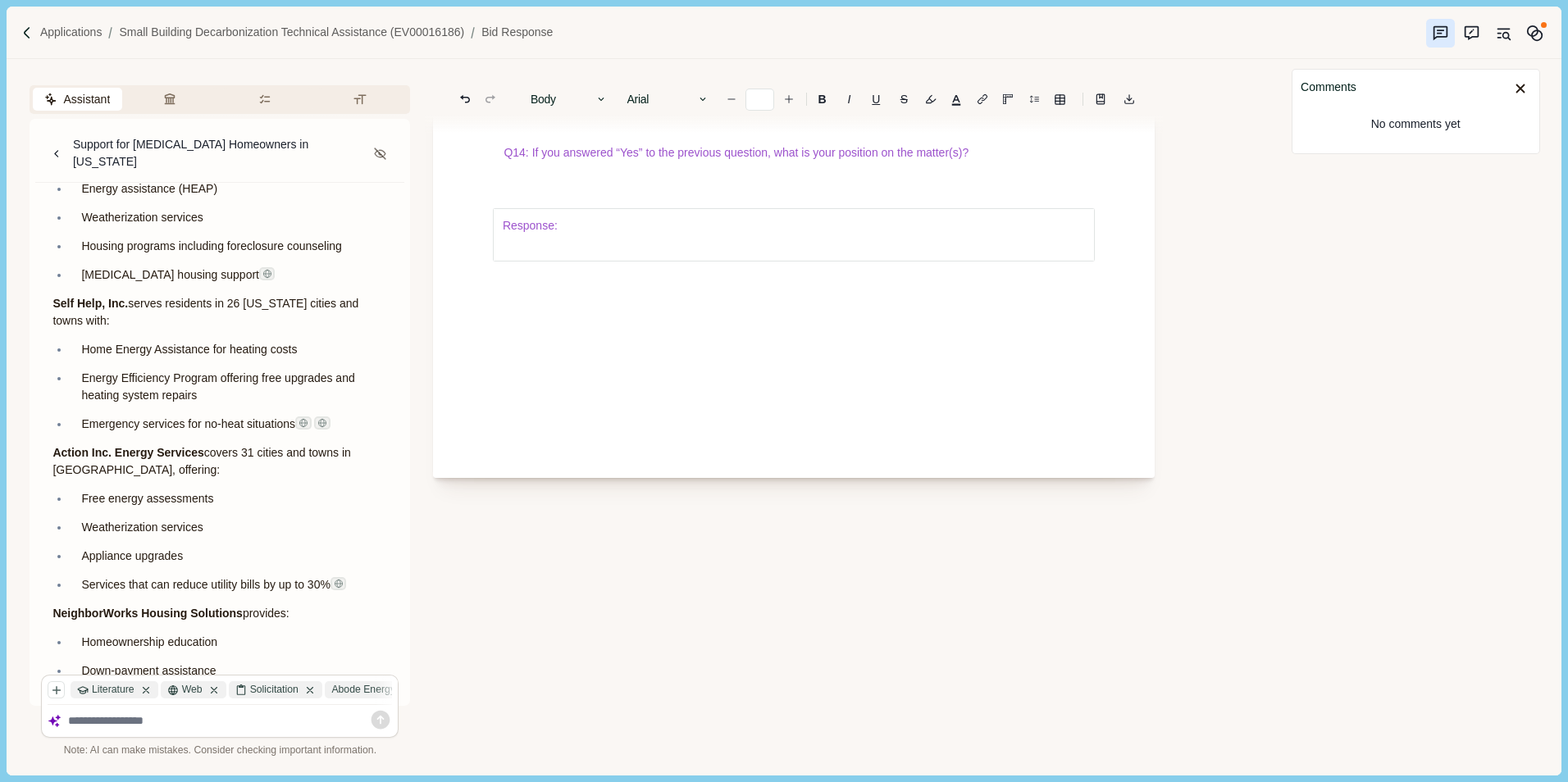
scroll to position [12220, 0]
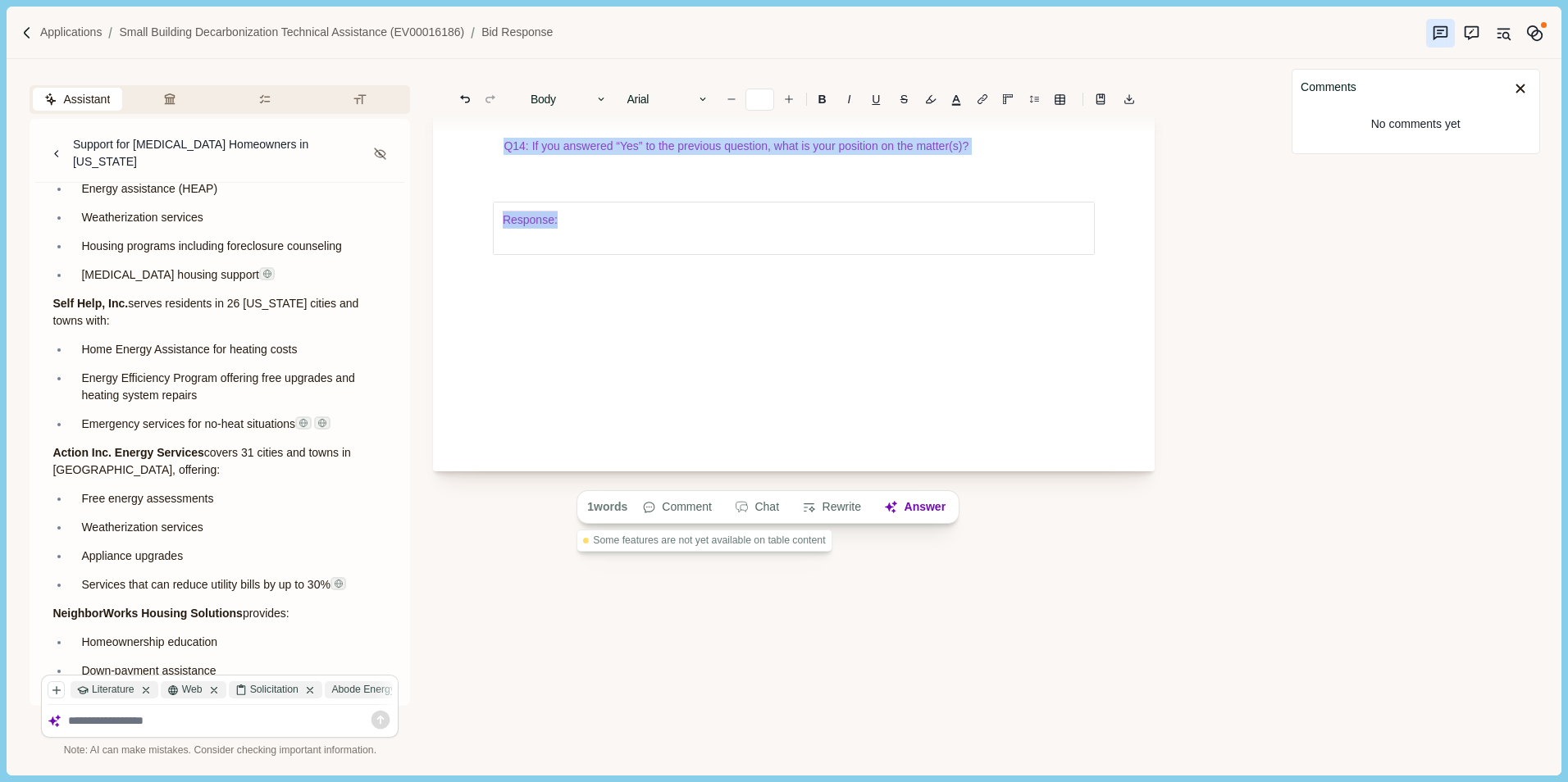
drag, startPoint x: 548, startPoint y: 438, endPoint x: 643, endPoint y: 464, distance: 98.5
click at [643, 291] on div "Response:" at bounding box center [793, 227] width 603 height 124
click at [1023, 155] on p "Q14: If you answered “Yes” to the previous question, what is your position on t…" at bounding box center [793, 146] width 580 height 17
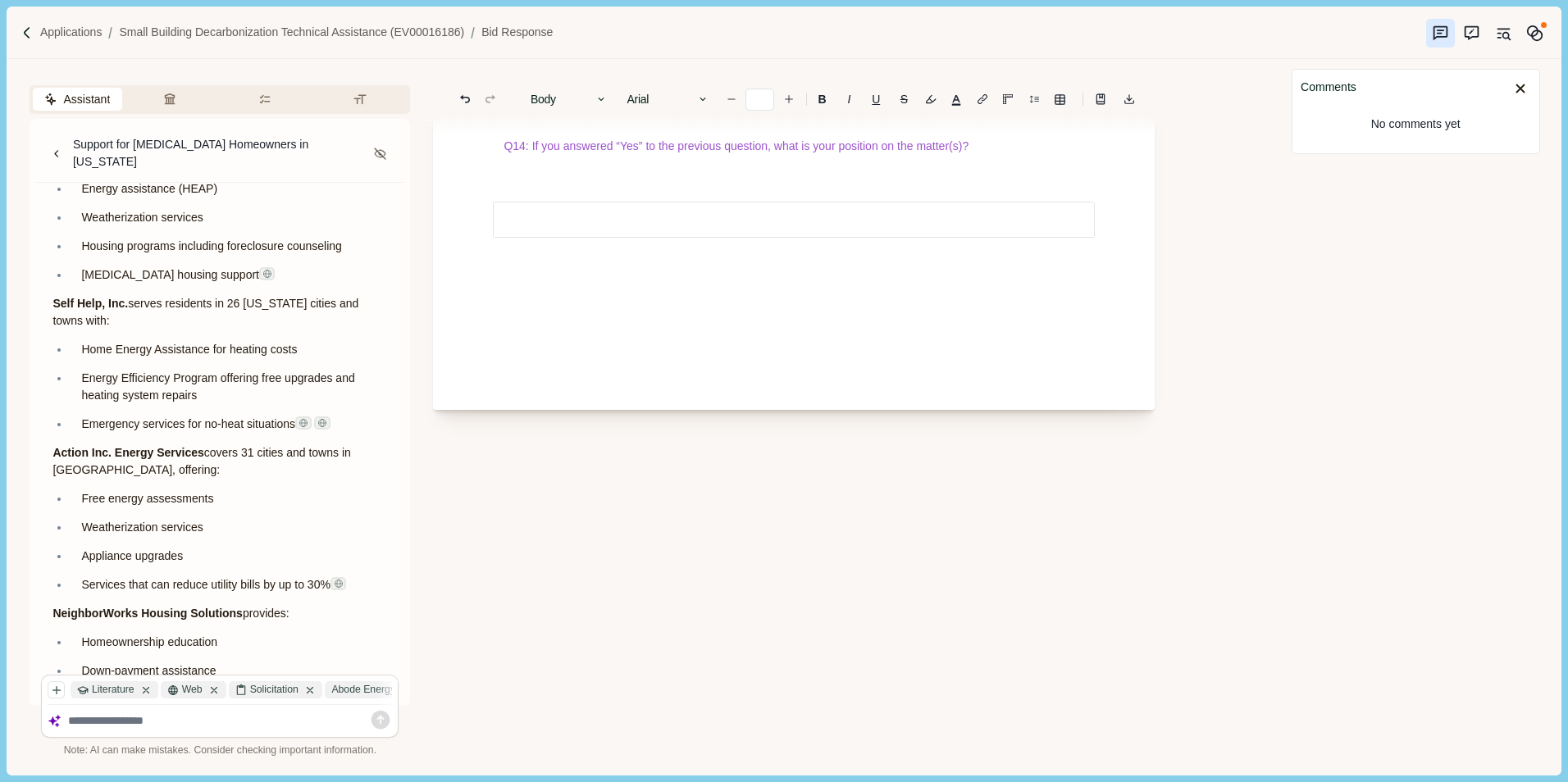
click at [991, 126] on p at bounding box center [793, 117] width 580 height 17
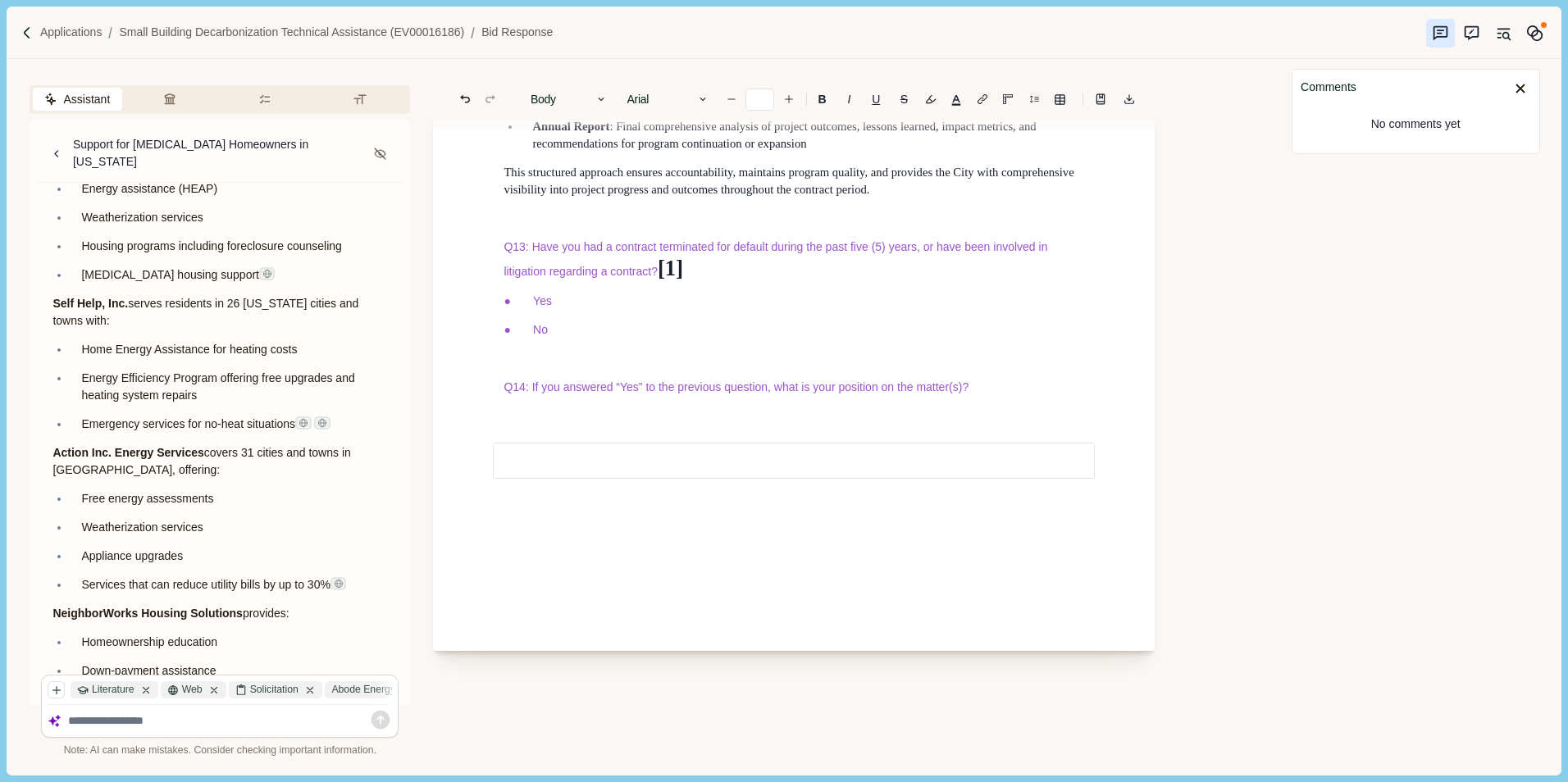
scroll to position [11973, 0]
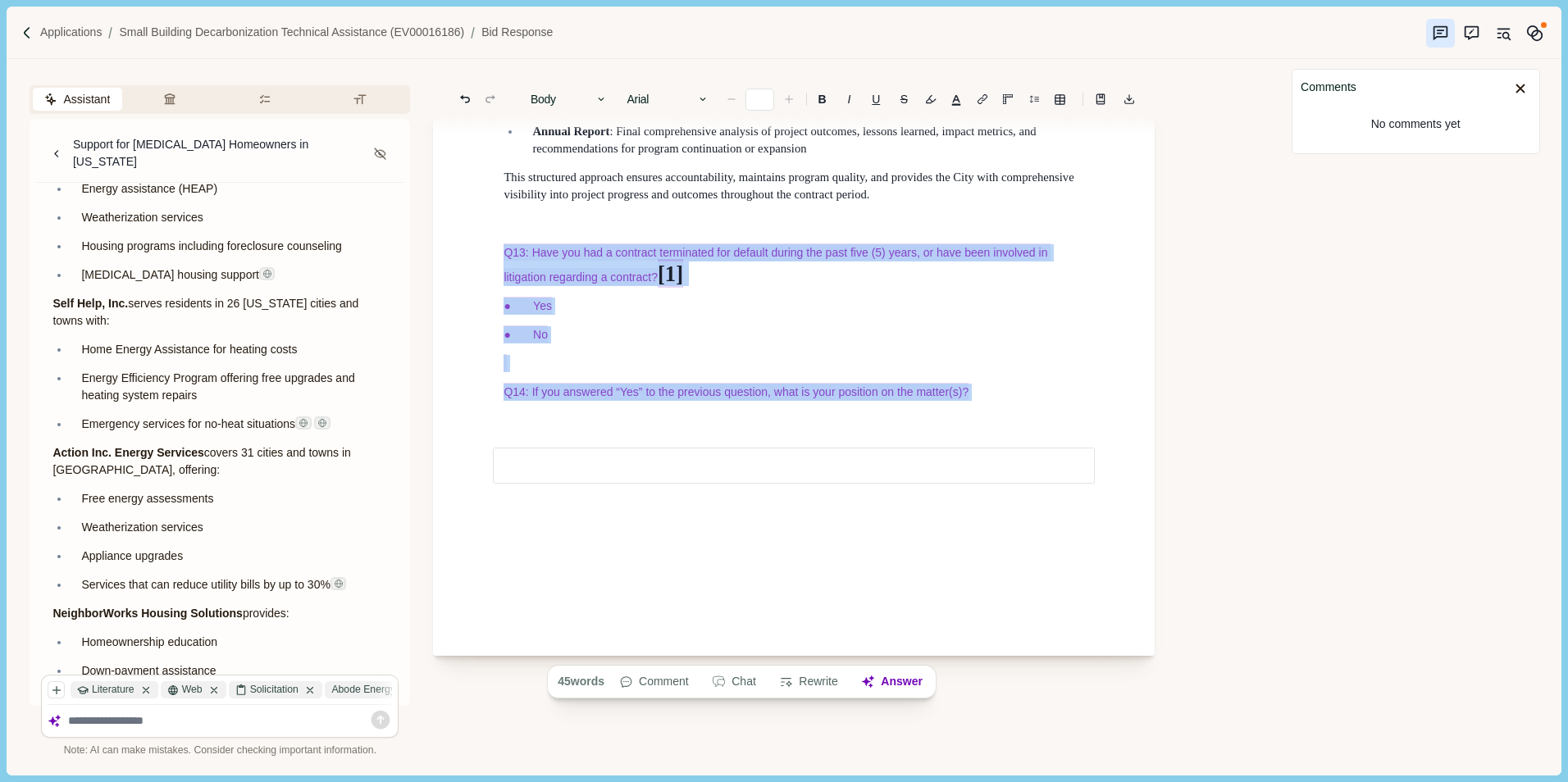
drag, startPoint x: 497, startPoint y: 507, endPoint x: 1020, endPoint y: 670, distance: 547.8
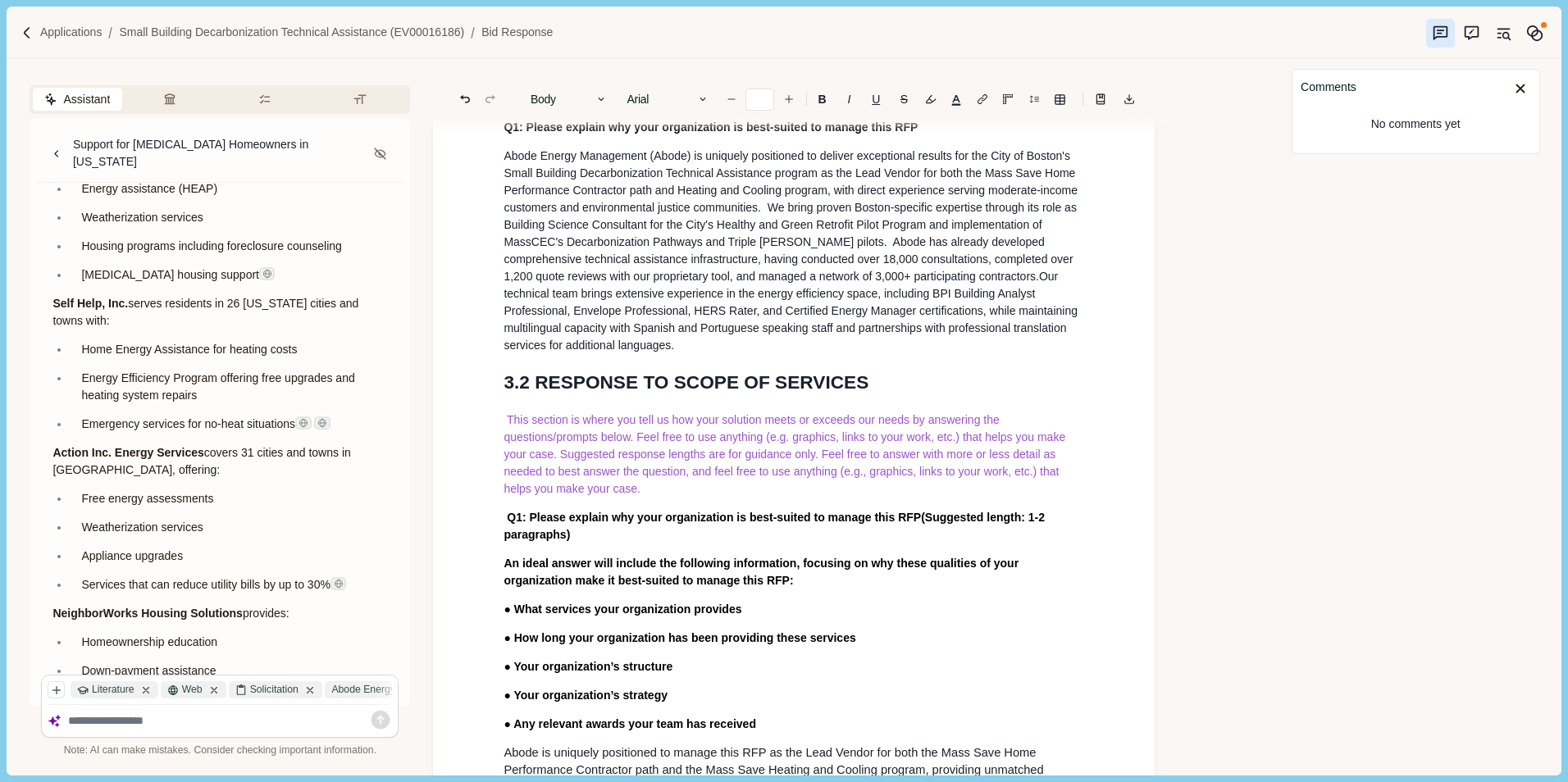
scroll to position [0, 0]
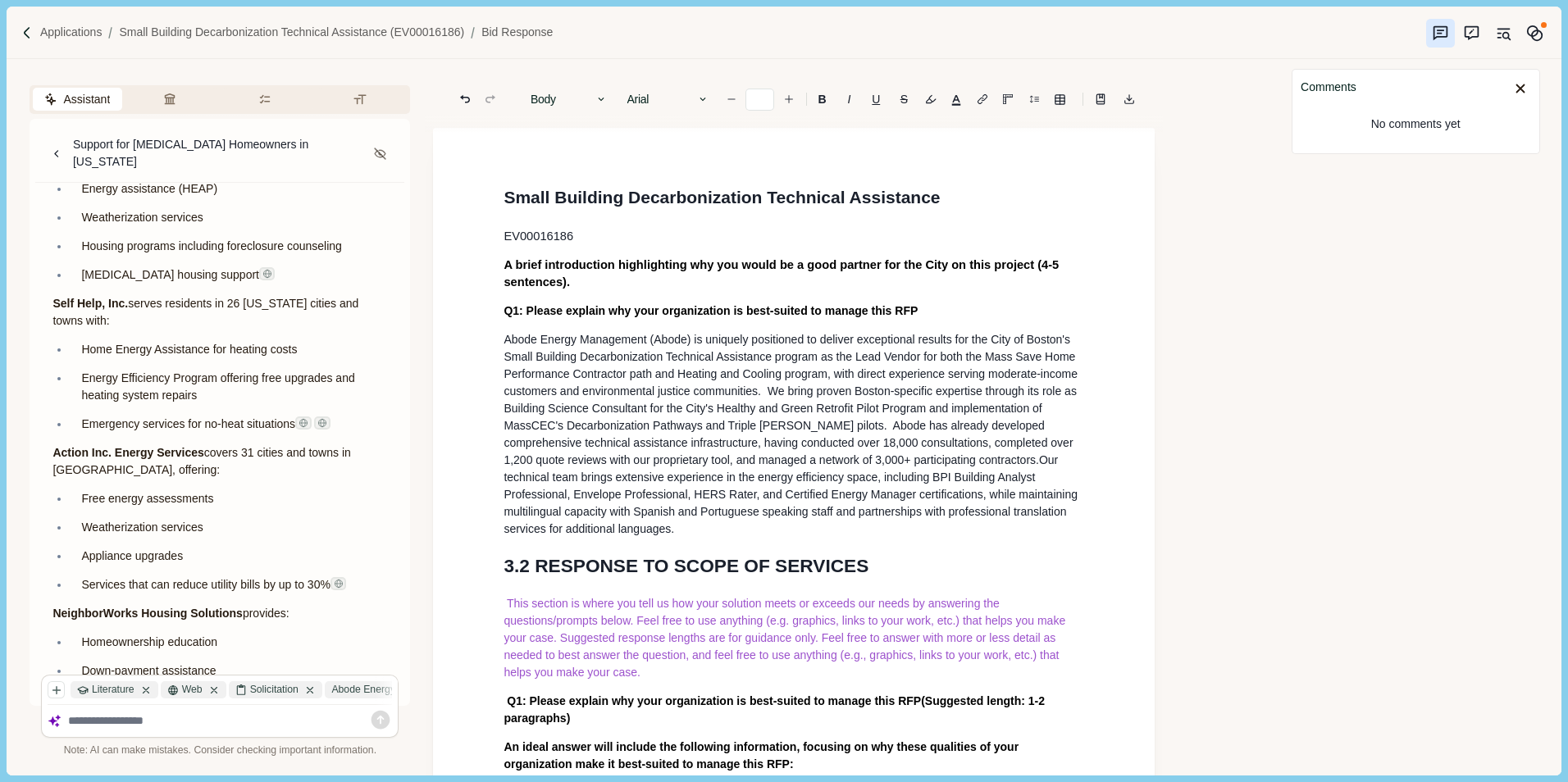
click at [540, 415] on span ", with direct experience serving moderate-income customers and environmental ju…" at bounding box center [792, 417] width 577 height 100
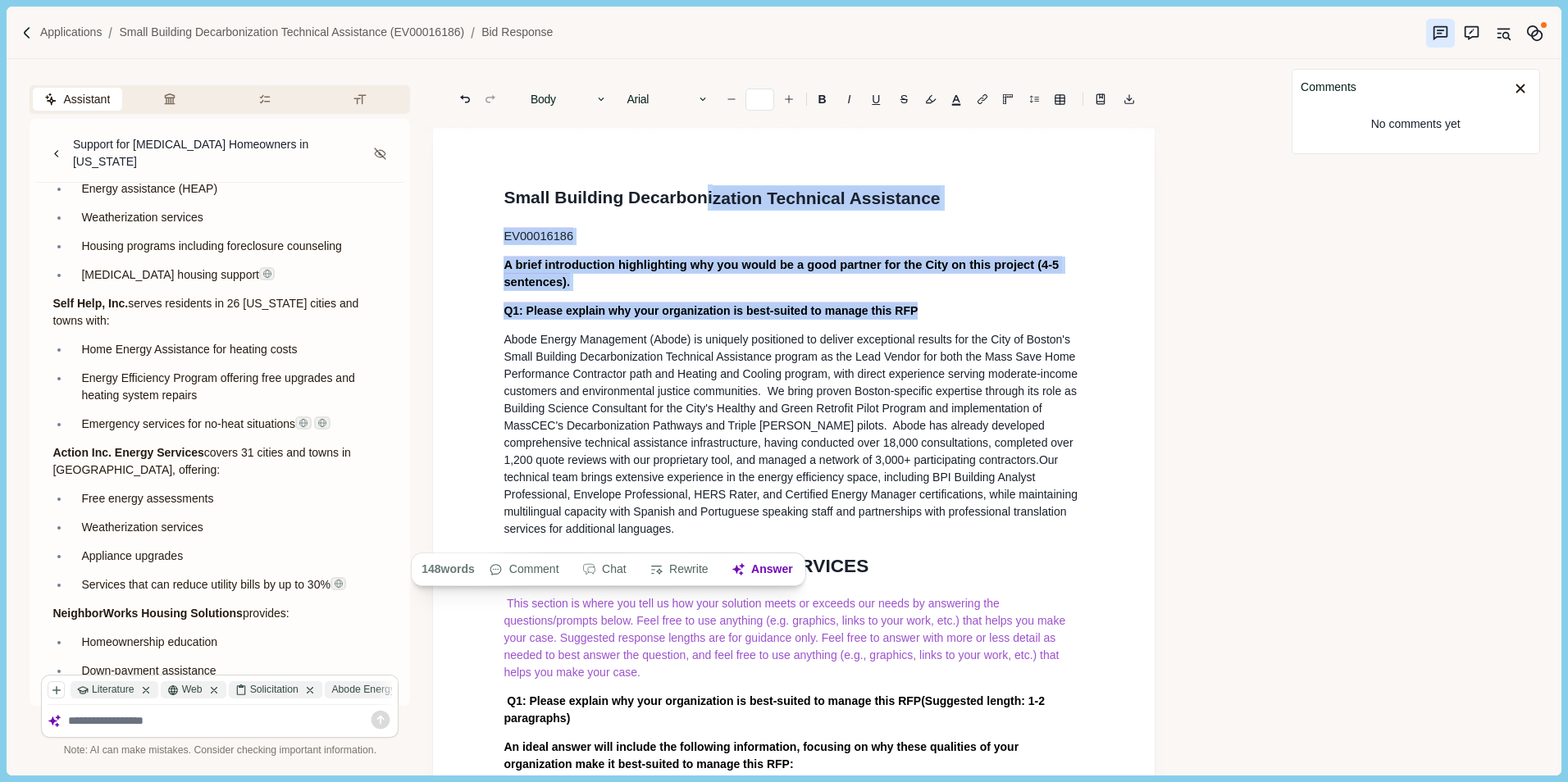
drag, startPoint x: 497, startPoint y: 357, endPoint x: 686, endPoint y: 564, distance: 280.3
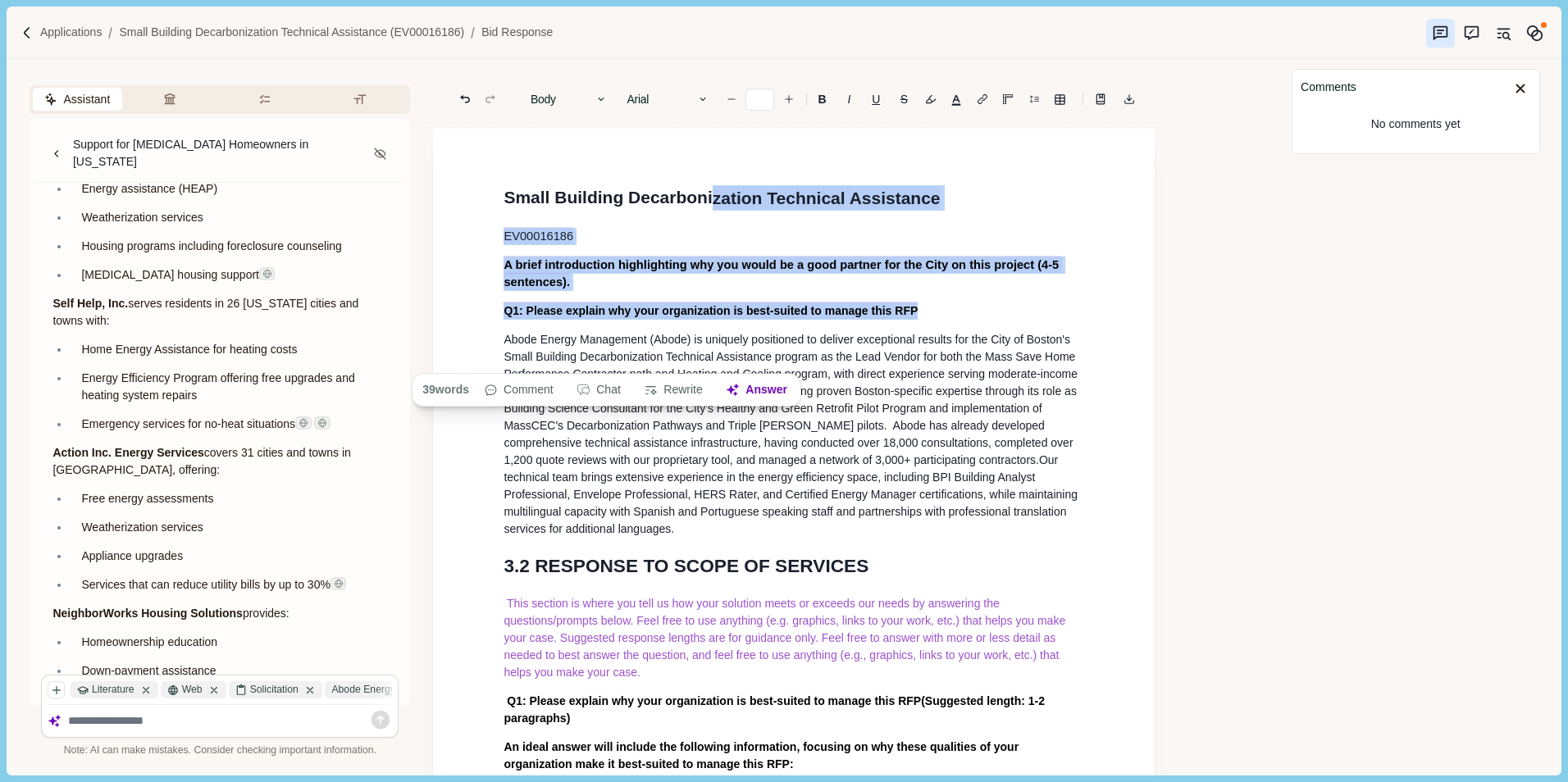
click at [1015, 579] on h2 "3.2 RESPONSE TO SCOPE OF SERVICES" at bounding box center [793, 567] width 580 height 23
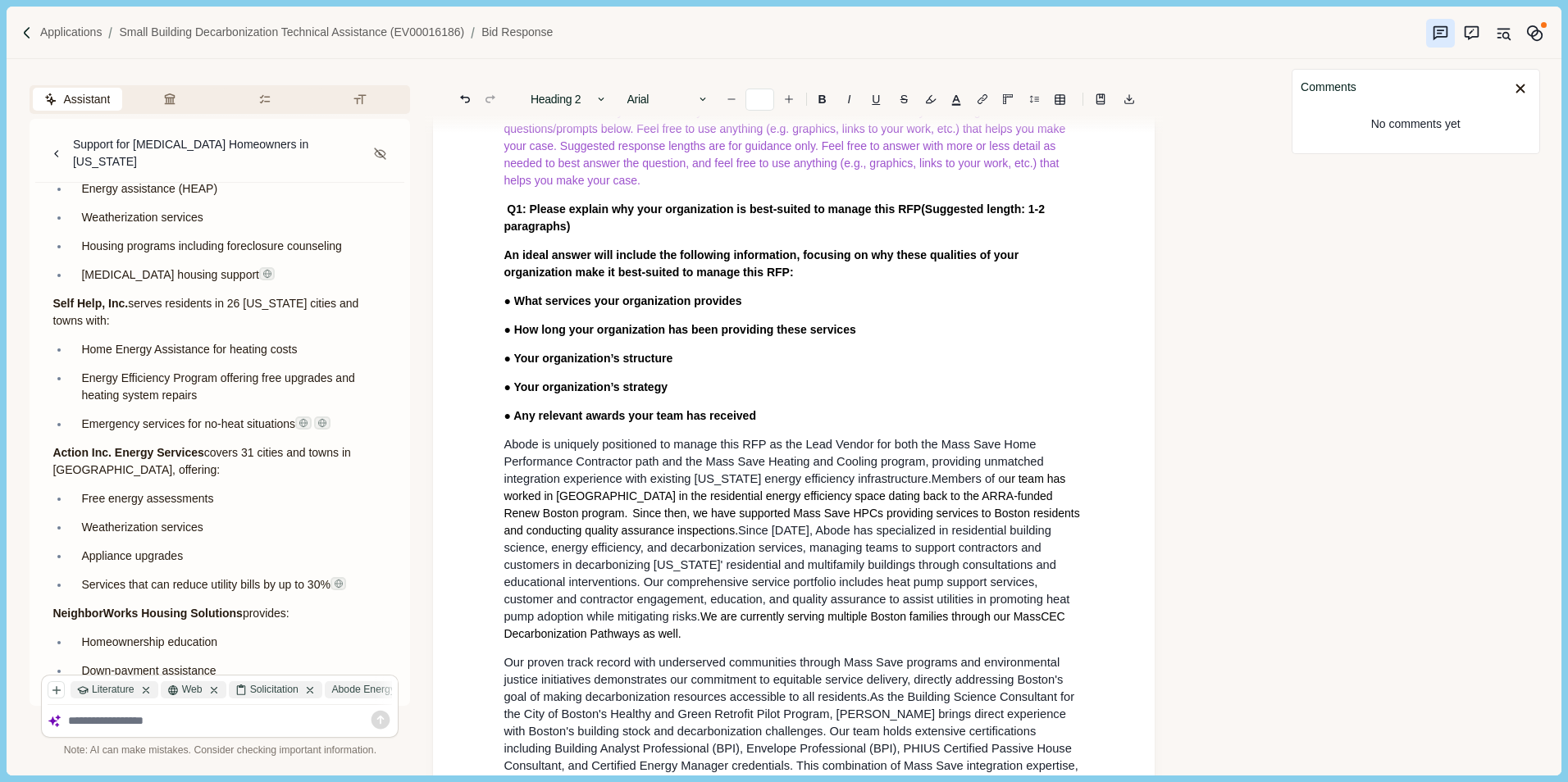
scroll to position [328, 0]
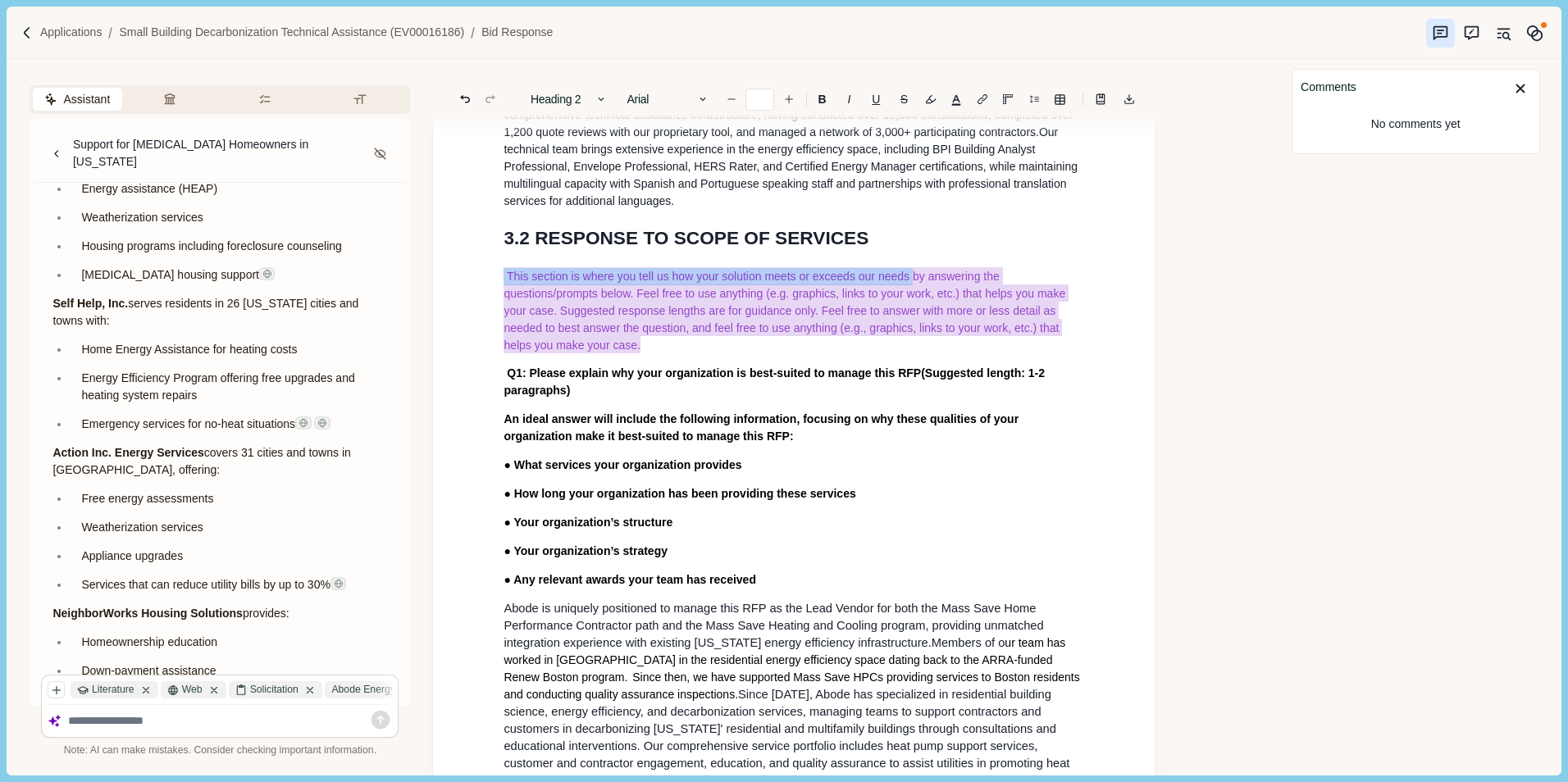
type input "**"
drag, startPoint x: 496, startPoint y: 300, endPoint x: 657, endPoint y: 370, distance: 175.6
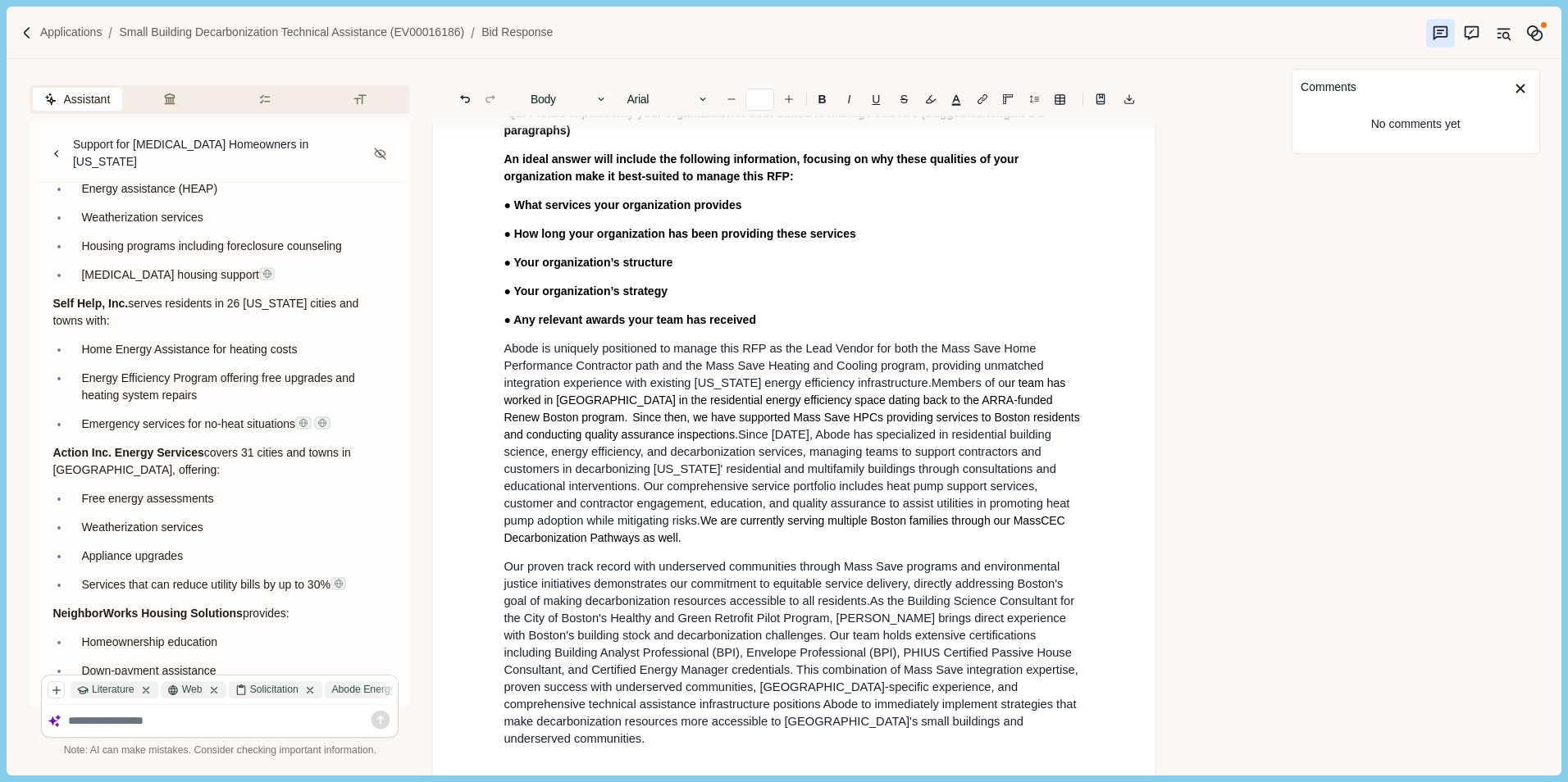
scroll to position [492, 0]
click at [559, 388] on span "Abode is uniquely positioned to manage this RFP as the Lead Vendor for both the…" at bounding box center [775, 364] width 543 height 48
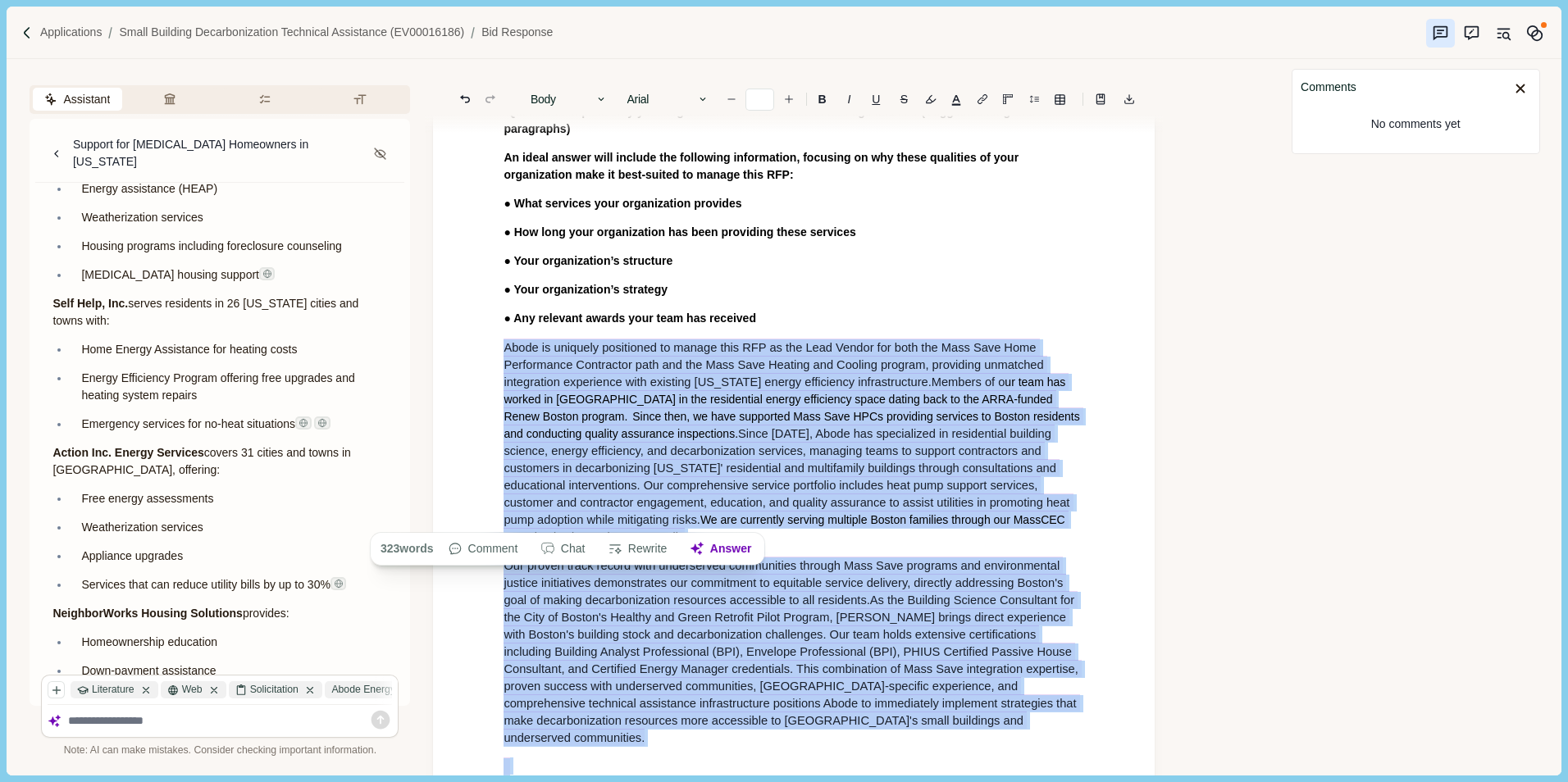
scroll to position [672, 0]
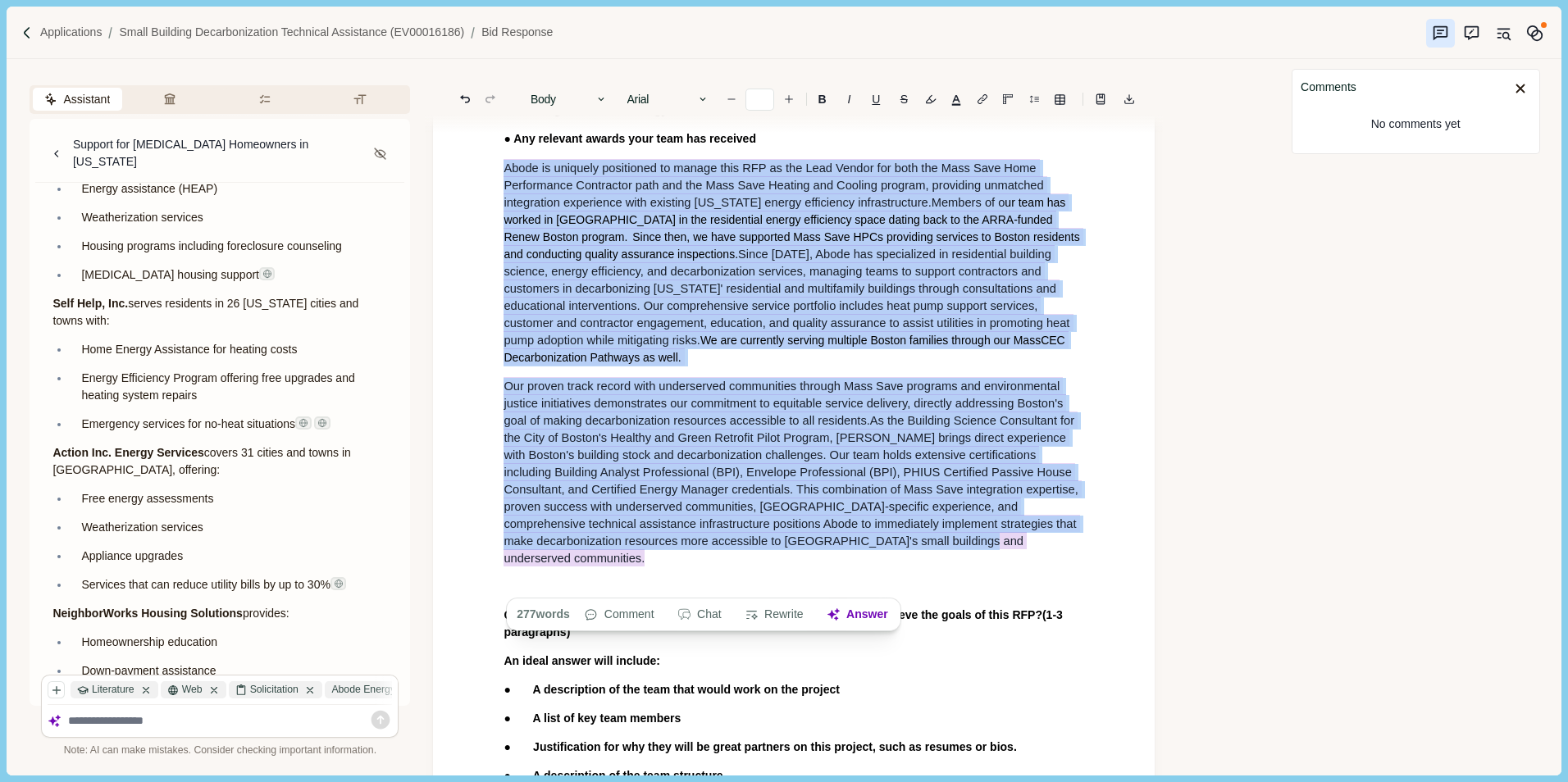
drag, startPoint x: 516, startPoint y: 383, endPoint x: 951, endPoint y: 589, distance: 481.3
click at [823, 101] on b "B" at bounding box center [822, 99] width 8 height 12
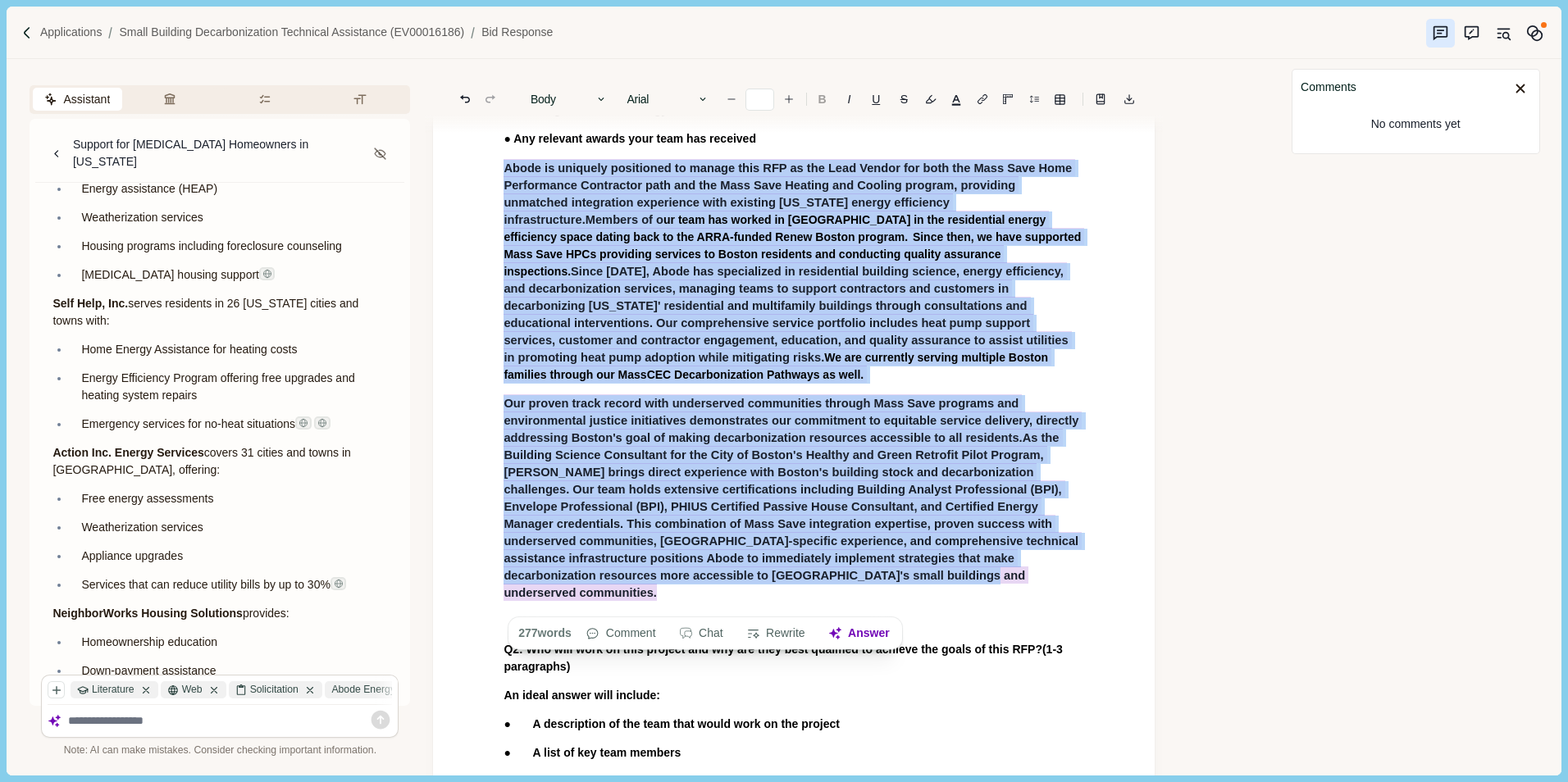
click at [821, 101] on b "B" at bounding box center [822, 99] width 8 height 12
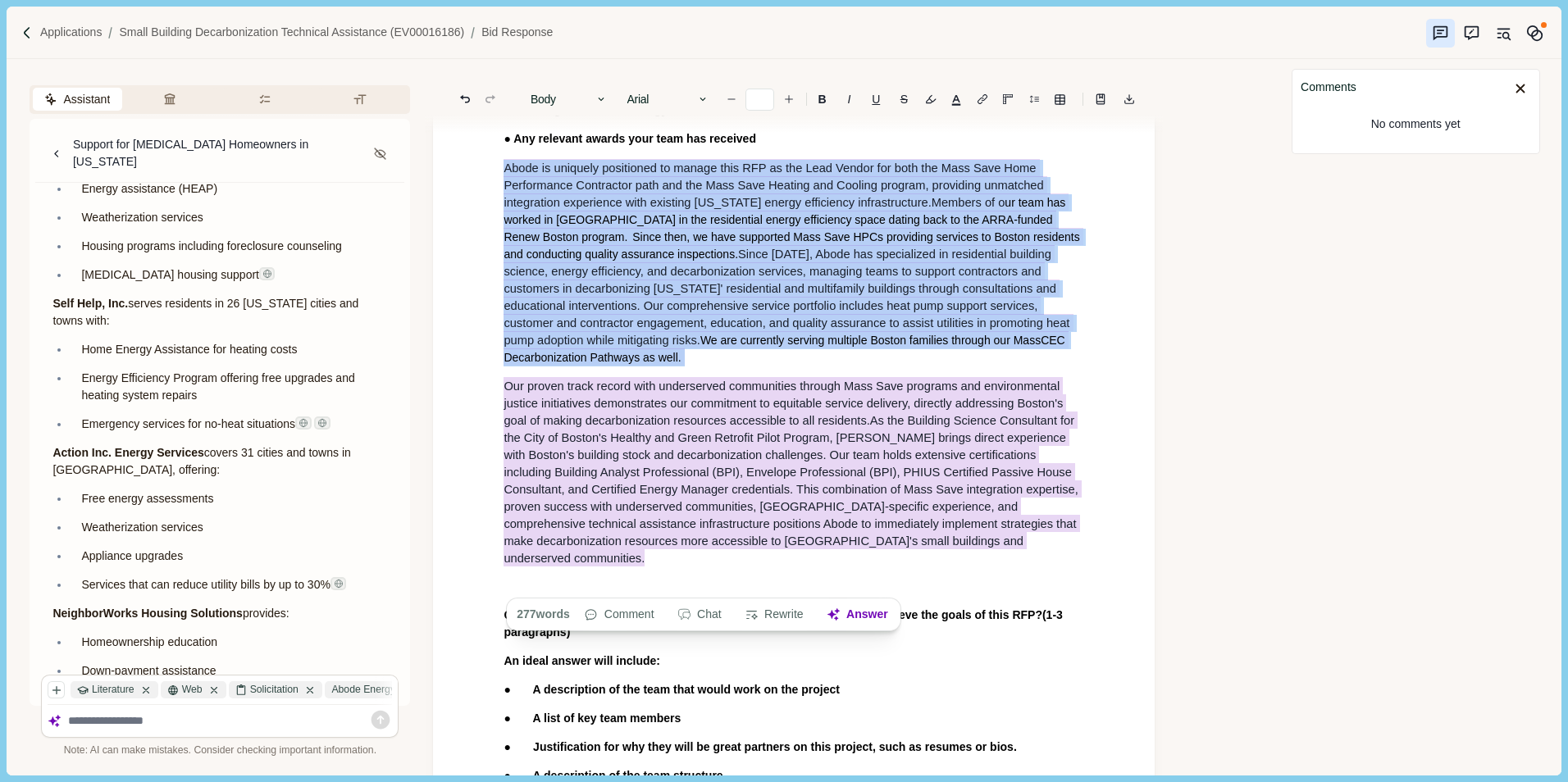
click at [932, 124] on div "Body Heading 1 Heading 2 Heading 3 Heading 4 Body Arial Arial Calibri Comic San…" at bounding box center [793, 93] width 669 height 69
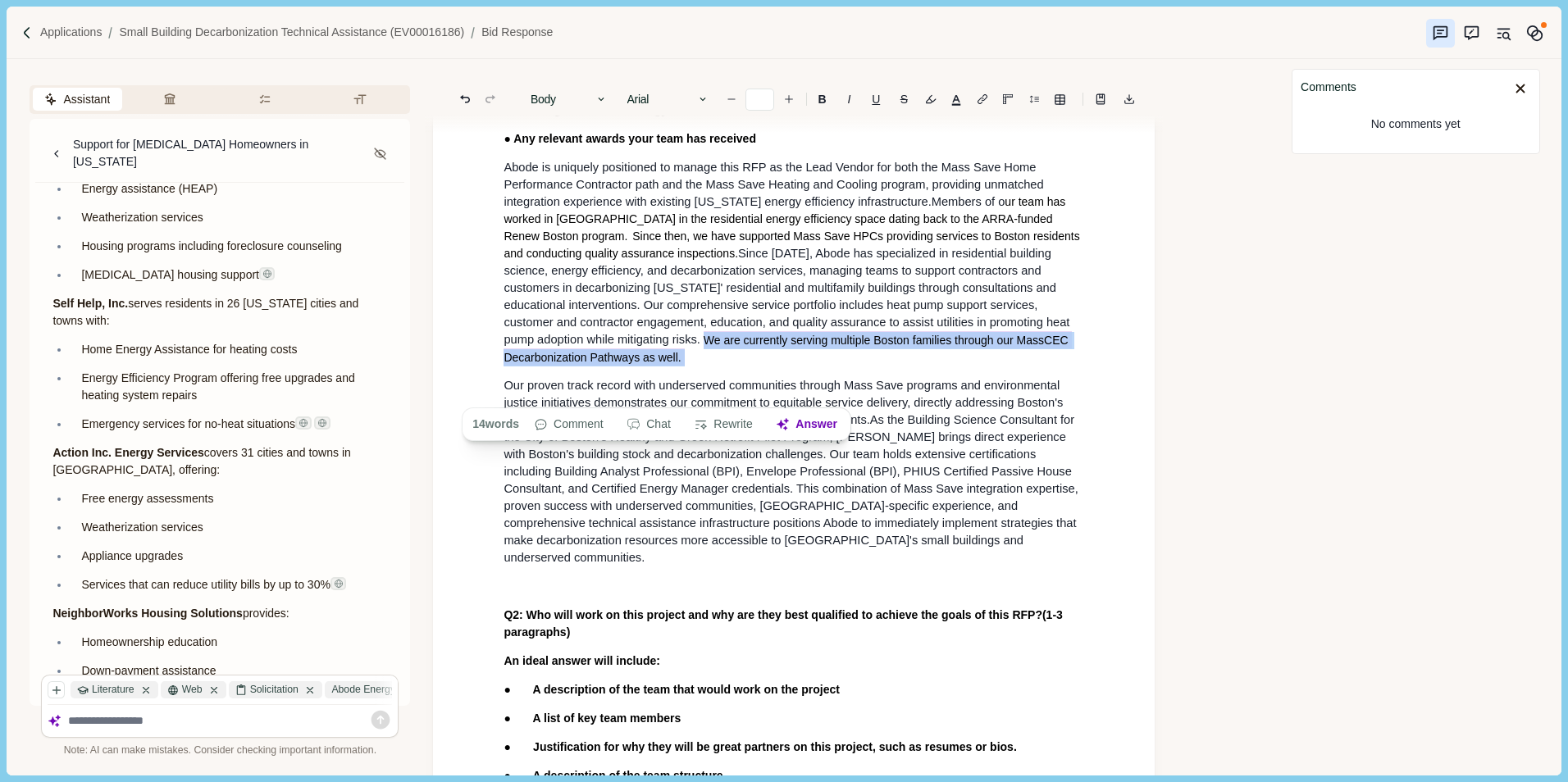
drag, startPoint x: 619, startPoint y: 370, endPoint x: 691, endPoint y: 393, distance: 75.6
click at [691, 366] on p "Abode is uniquely positioned to manage this RFP as the Lead Vendor for both the…" at bounding box center [793, 262] width 580 height 207
click at [819, 101] on b "B" at bounding box center [822, 99] width 8 height 12
click at [1064, 366] on p "Abode is uniquely positioned to manage this RFP as the Lead Vendor for both the…" at bounding box center [793, 262] width 580 height 207
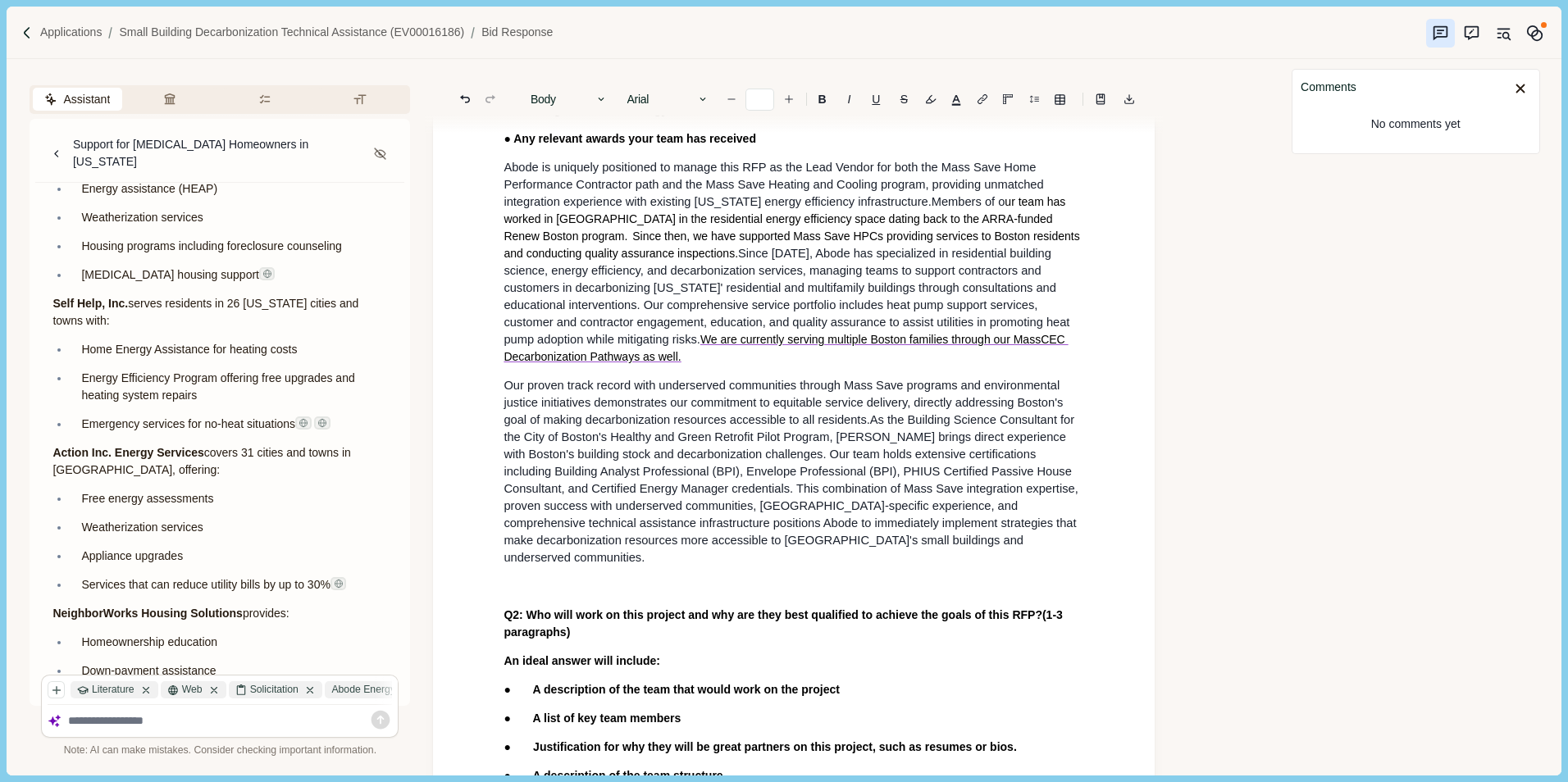
click at [704, 363] on span "We are currently serving multiple Boston families through our MassCEC Decarboni…" at bounding box center [785, 348] width 564 height 30
click at [741, 363] on span "We are currently serving multiple Boston families through our MassCEC Decarboni…" at bounding box center [785, 348] width 564 height 30
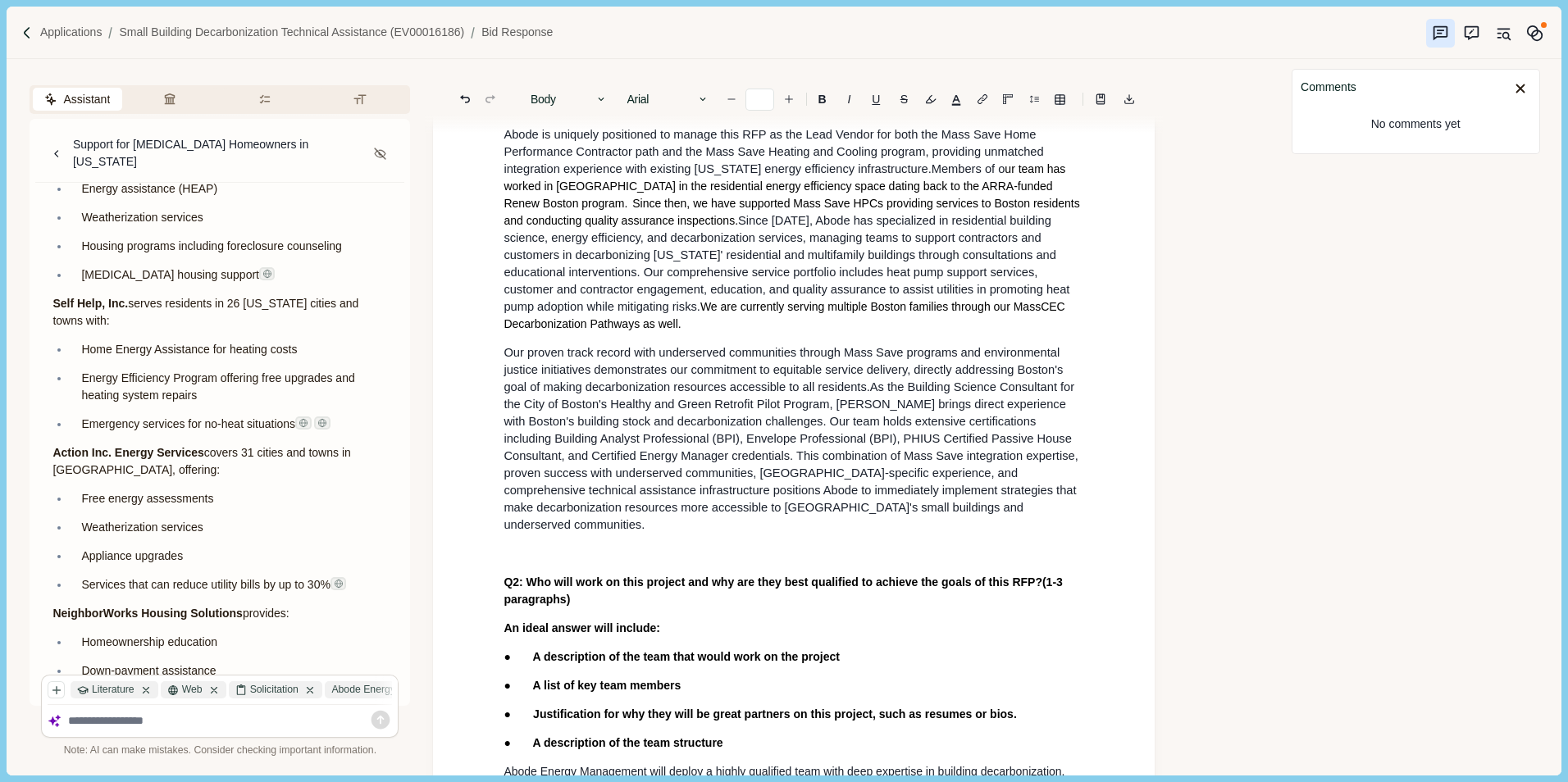
scroll to position [754, 0]
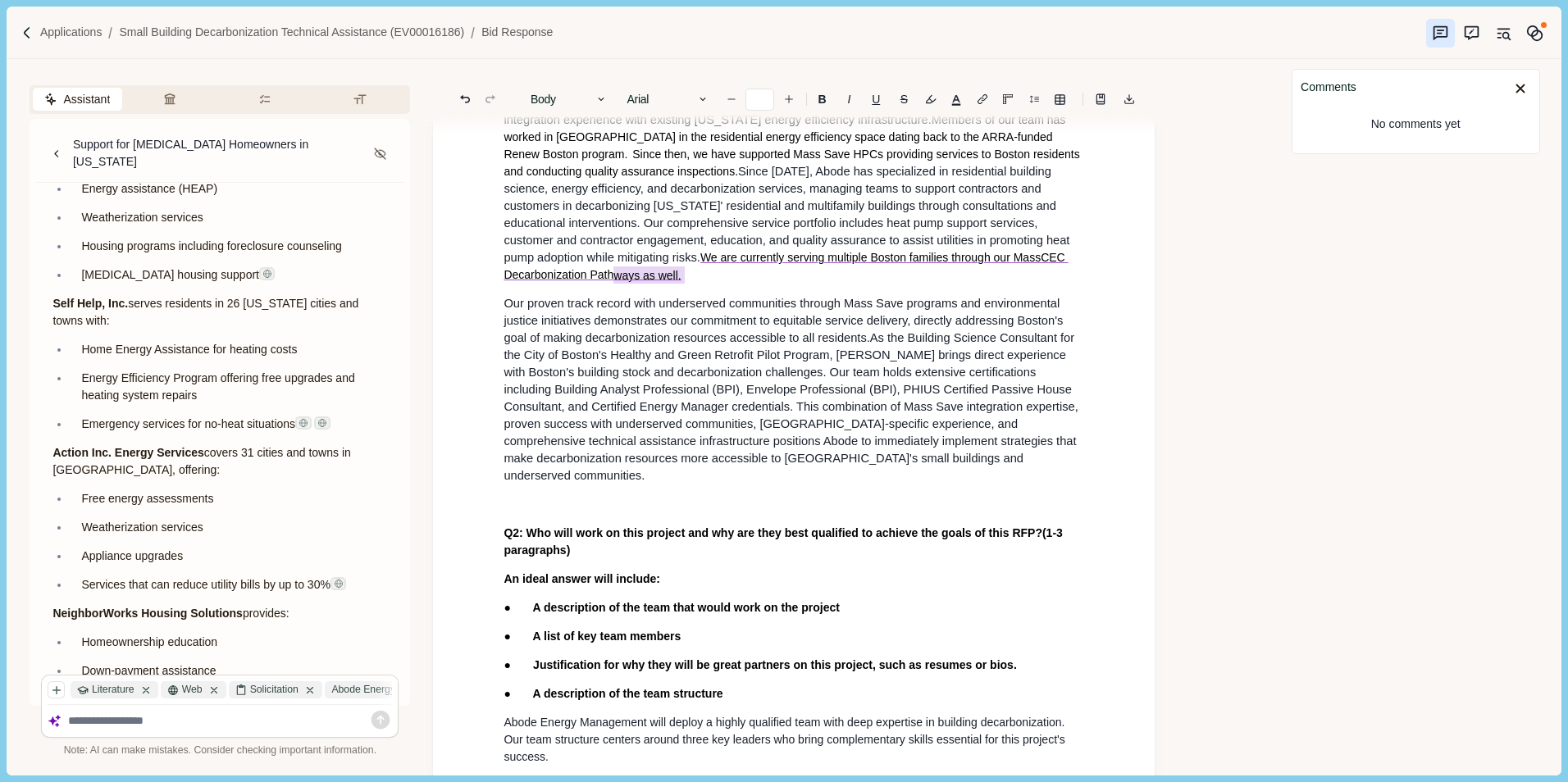
drag, startPoint x: 693, startPoint y: 315, endPoint x: 620, endPoint y: 303, distance: 74.0
click at [619, 283] on p "Abode is uniquely positioned to manage this RFP as the Lead Vendor for both the…" at bounding box center [793, 180] width 580 height 207
click at [603, 214] on span "Since [DATE], Abode has specialized in residential building science, energy eff…" at bounding box center [788, 214] width 569 height 100
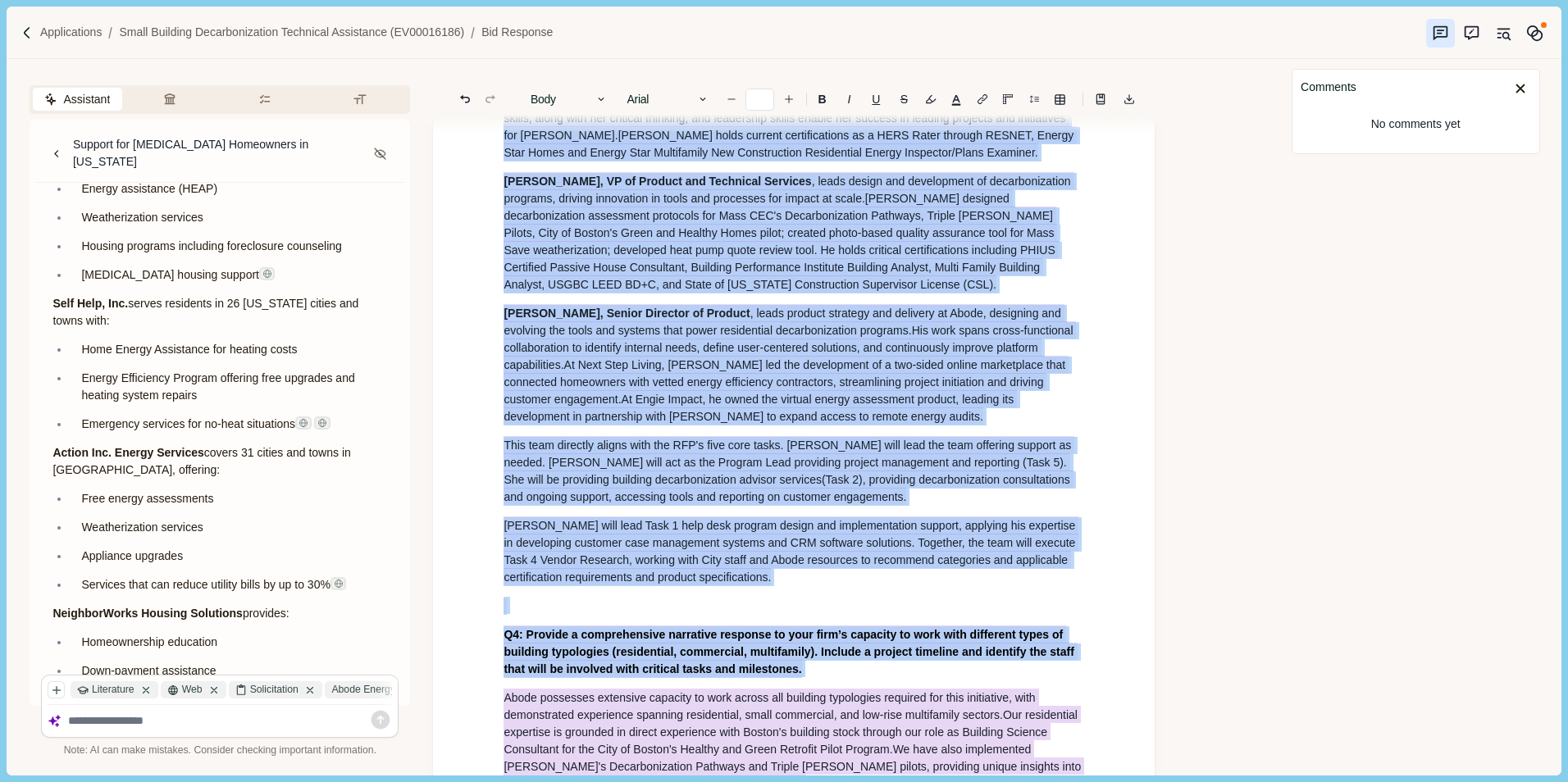
scroll to position [1569, 0]
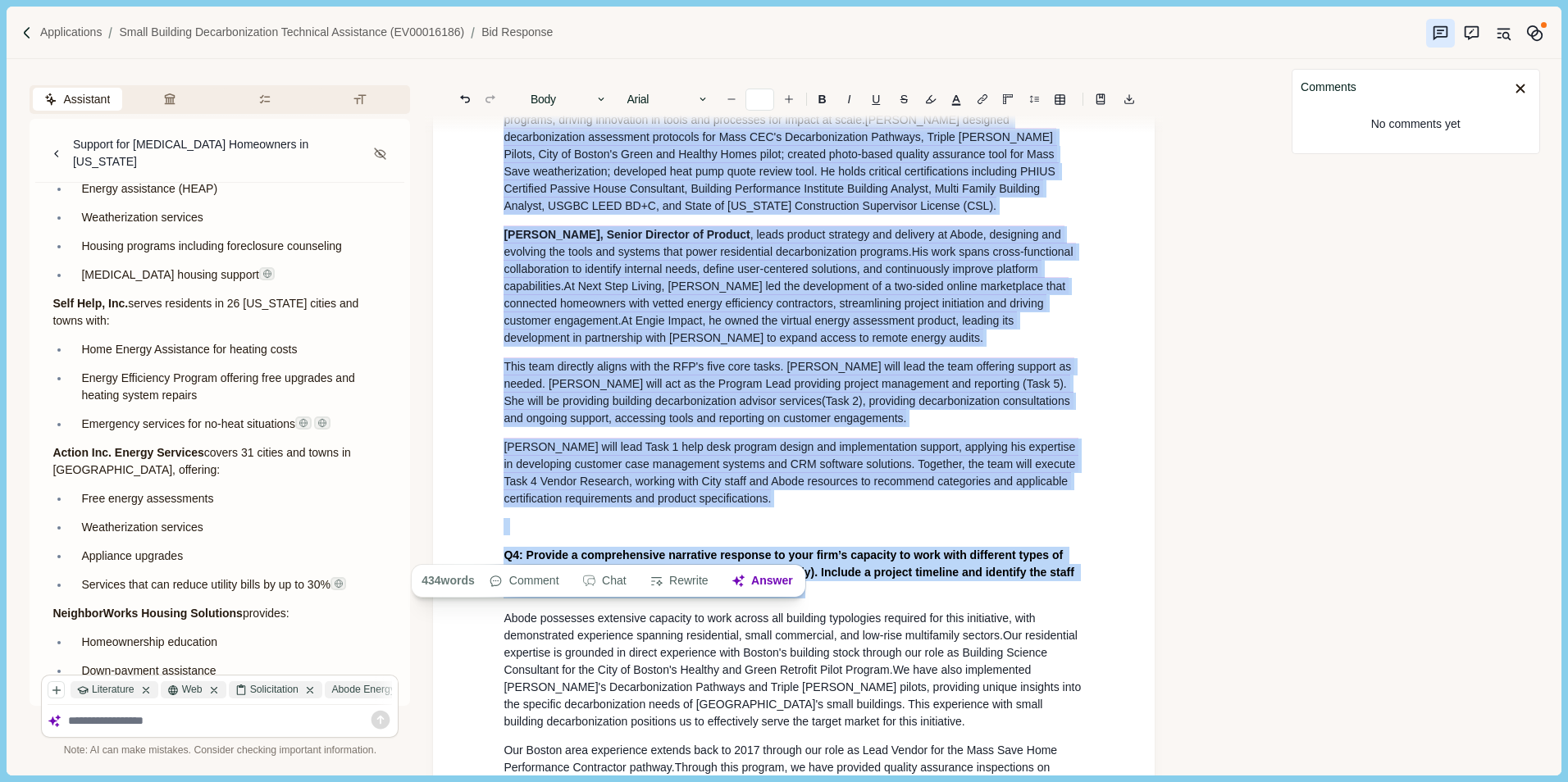
drag, startPoint x: 501, startPoint y: 256, endPoint x: 749, endPoint y: 549, distance: 383.9
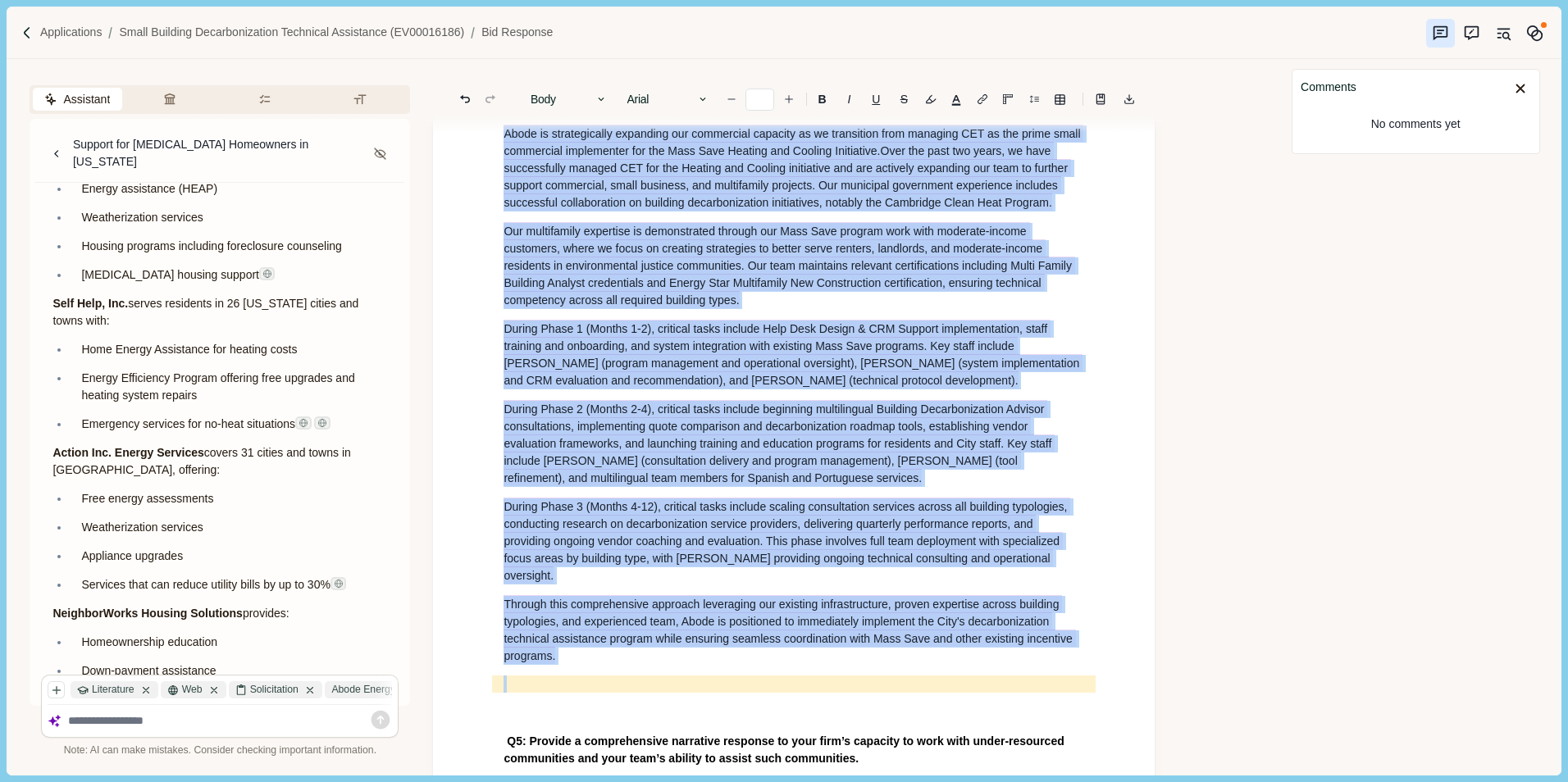
scroll to position [2372, 0]
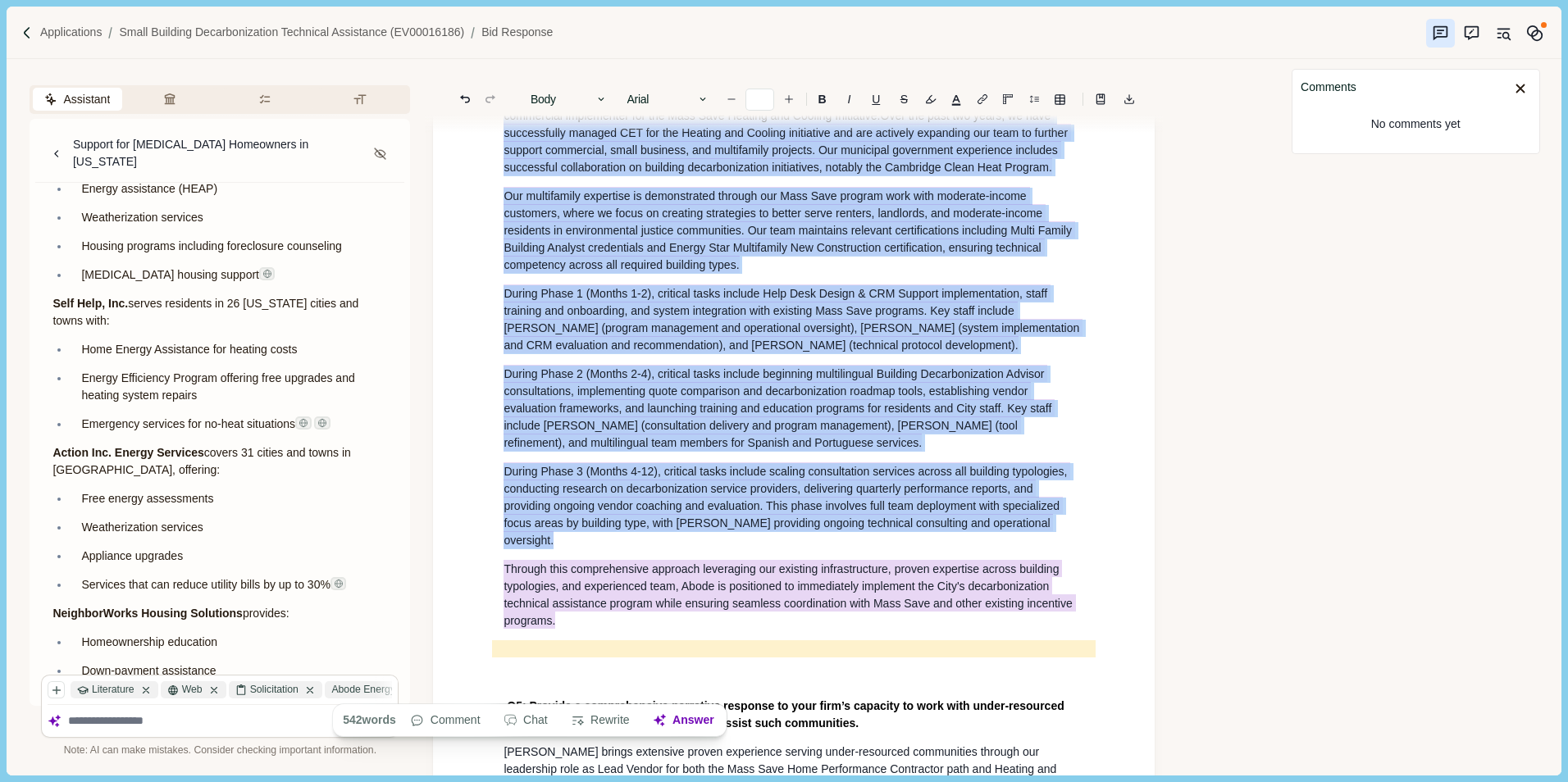
drag, startPoint x: 514, startPoint y: 368, endPoint x: 654, endPoint y: 690, distance: 351.1
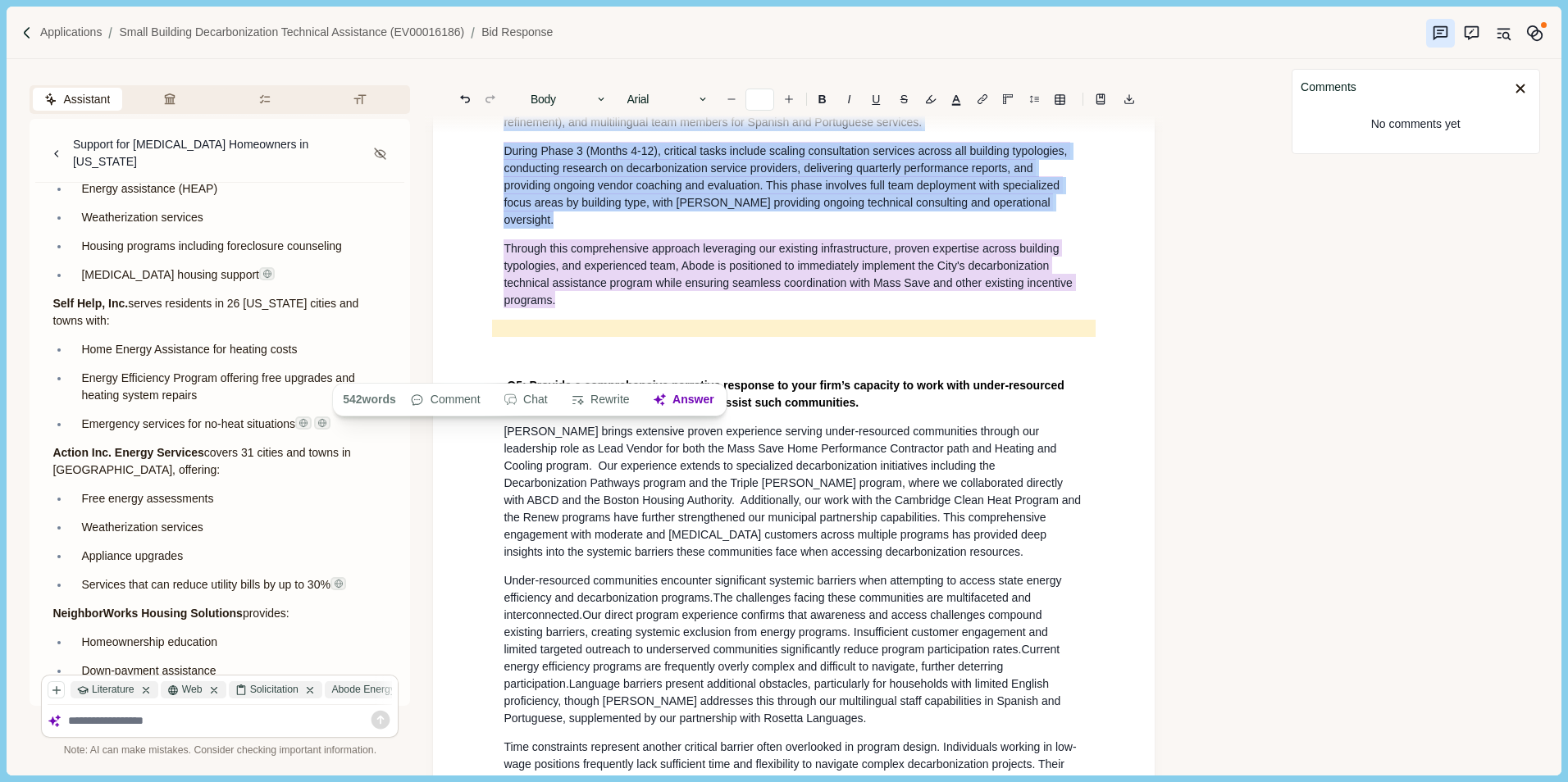
scroll to position [2864, 0]
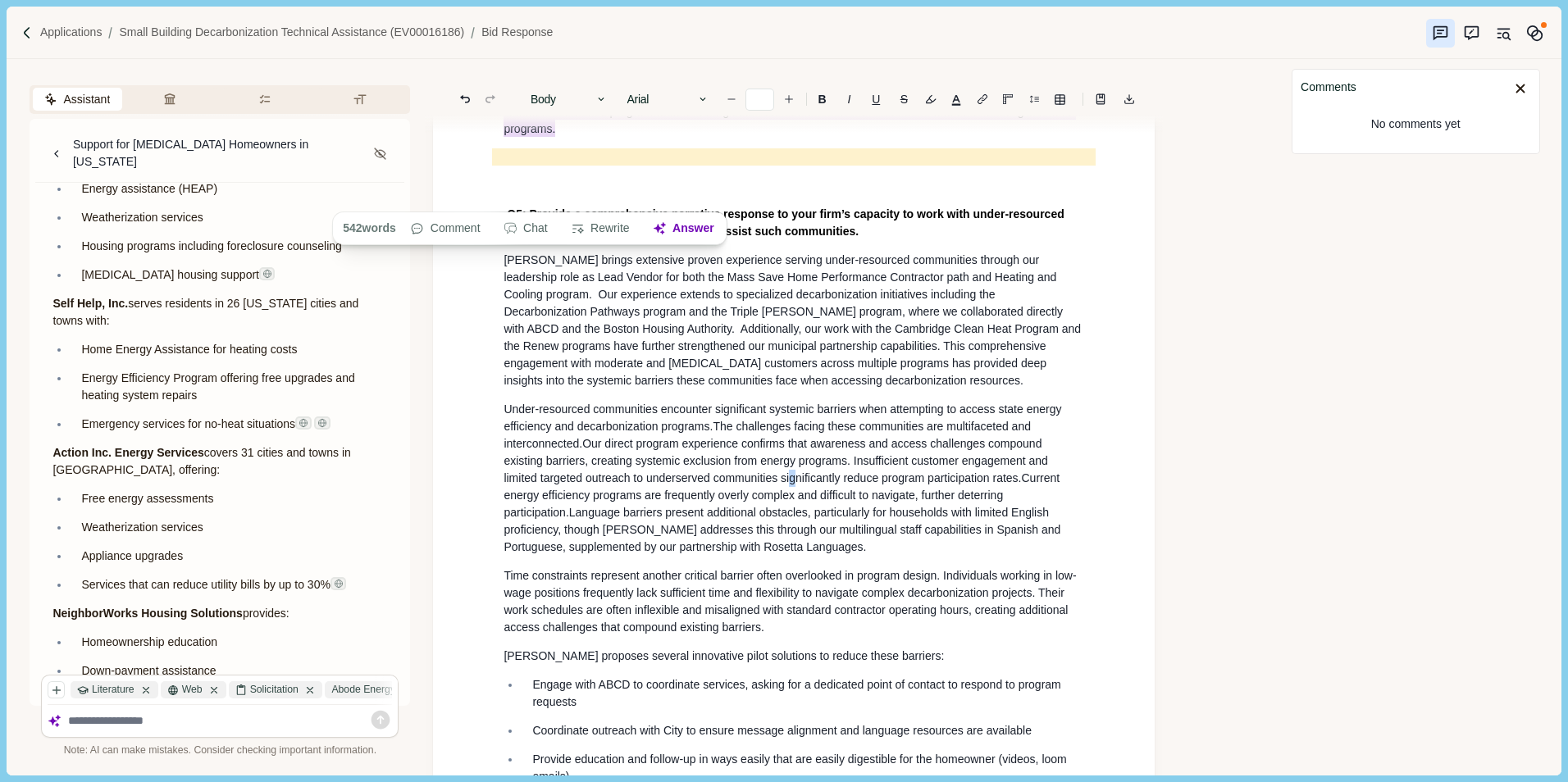
click at [787, 484] on span "Our direct program experience confirms that awareness and access challenges com…" at bounding box center [777, 461] width 547 height 48
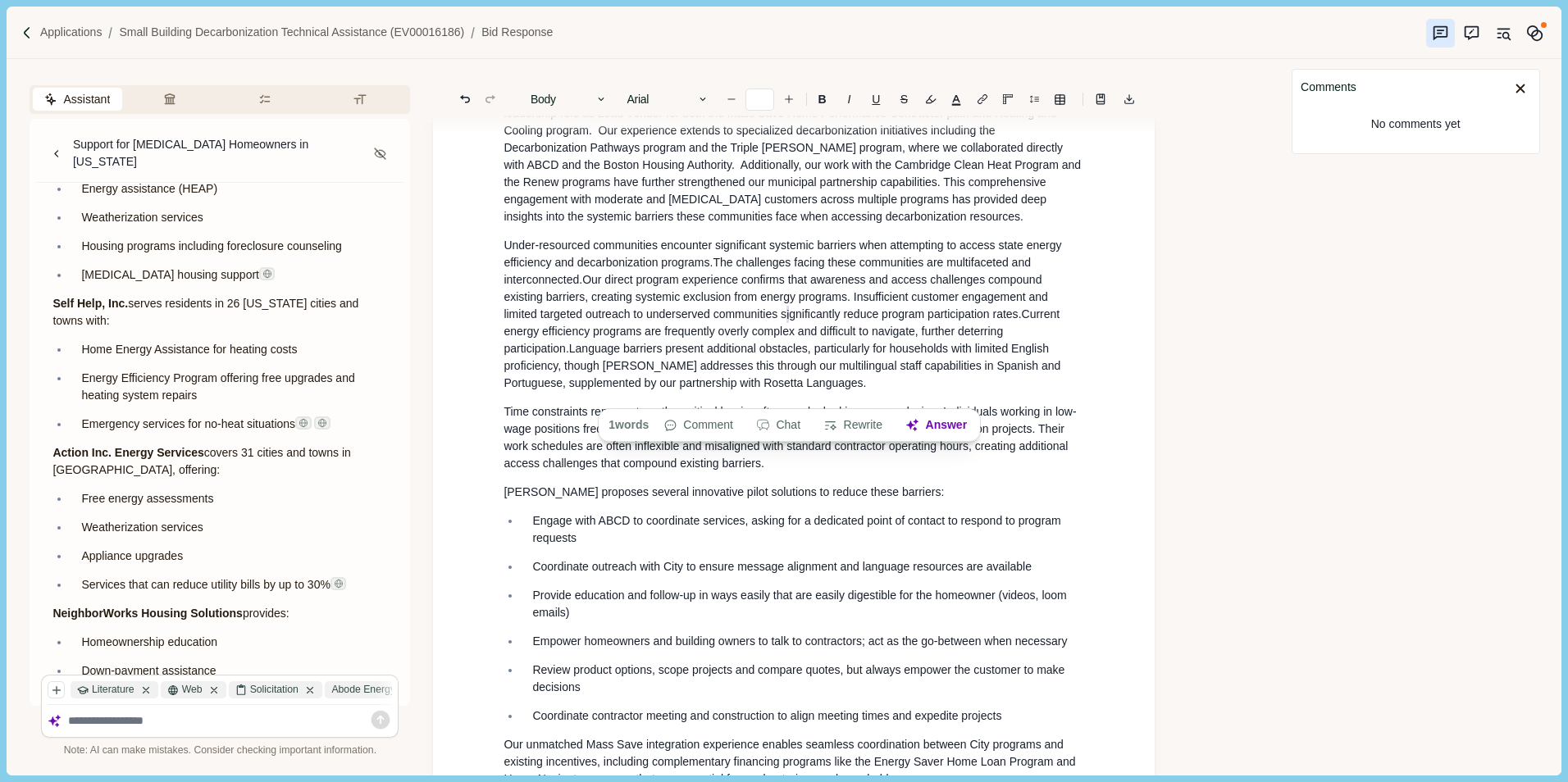
scroll to position [3274, 0]
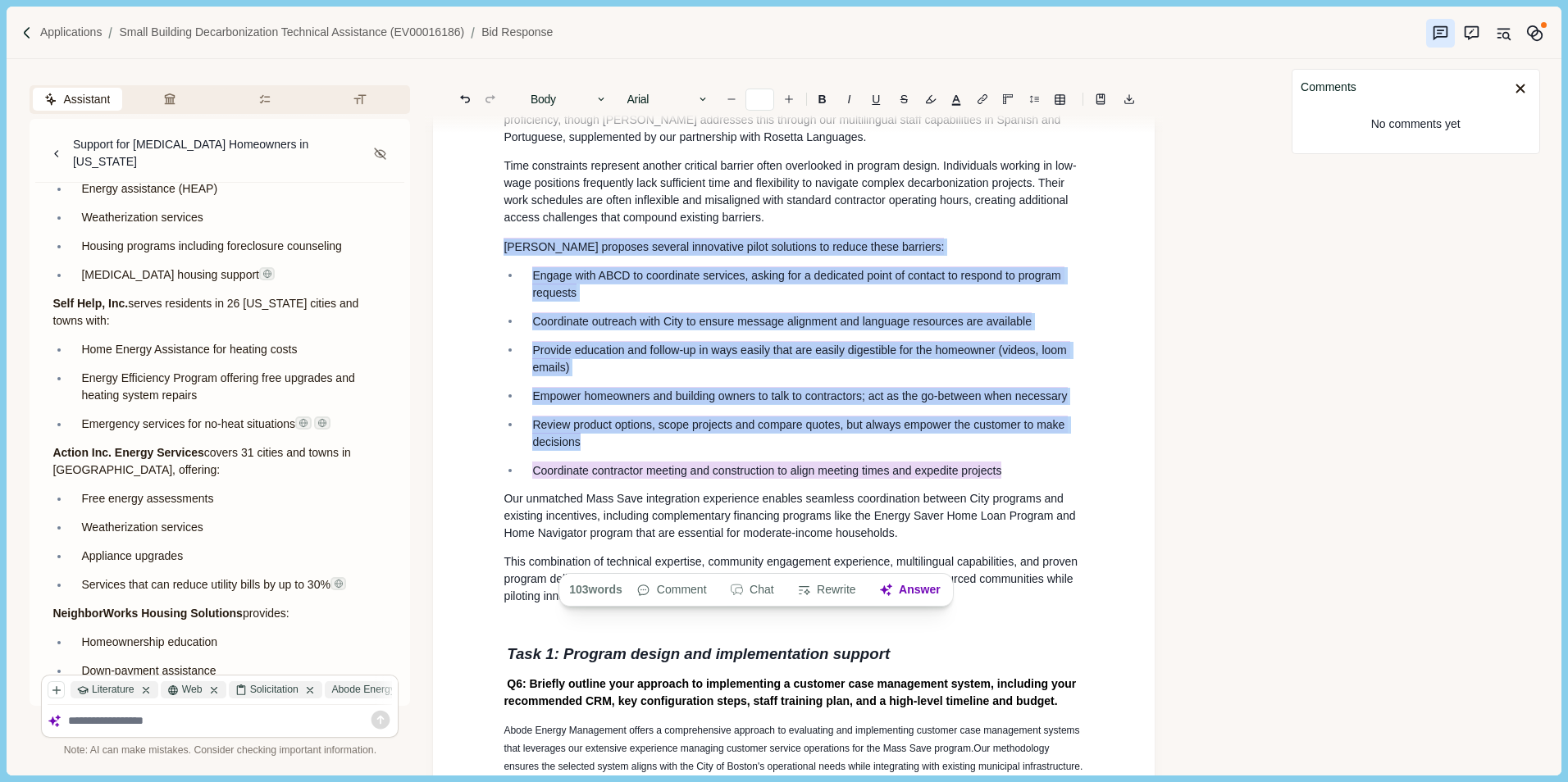
drag, startPoint x: 503, startPoint y: 335, endPoint x: 727, endPoint y: 294, distance: 227.7
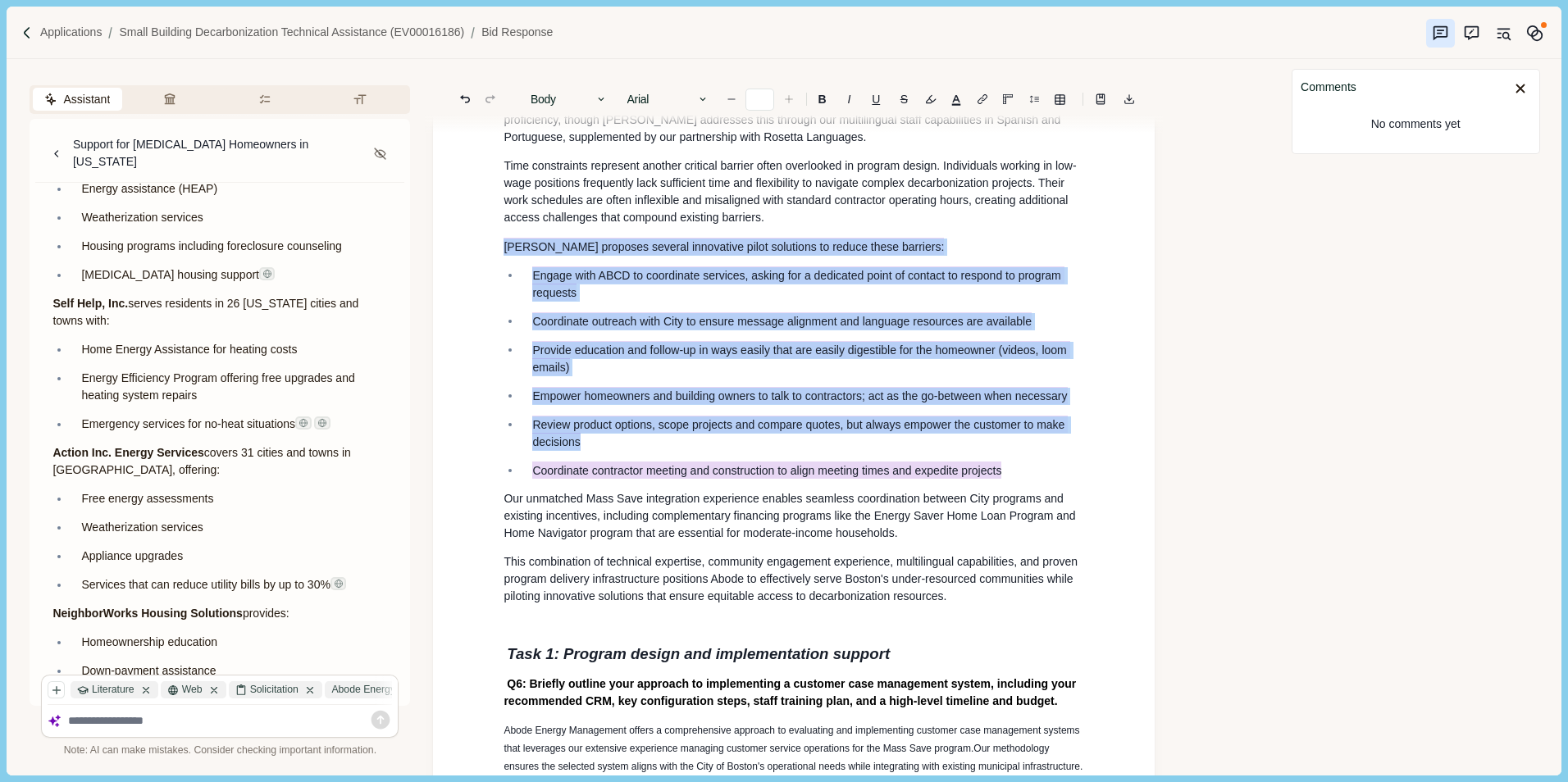
click at [785, 101] on icon "Increase font size" at bounding box center [788, 99] width 12 height 12
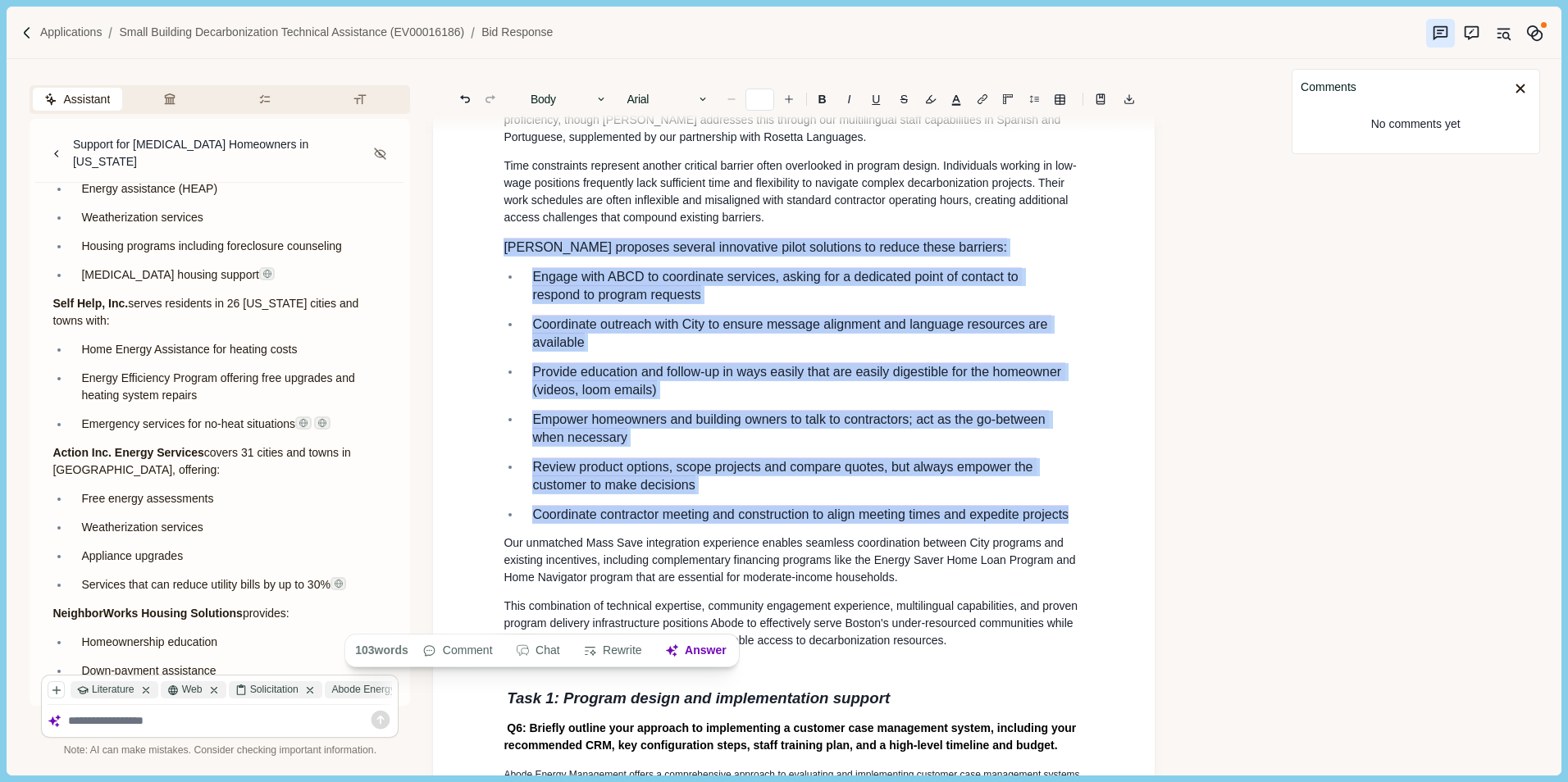
click at [728, 100] on icon "Decrease font size" at bounding box center [731, 99] width 12 height 12
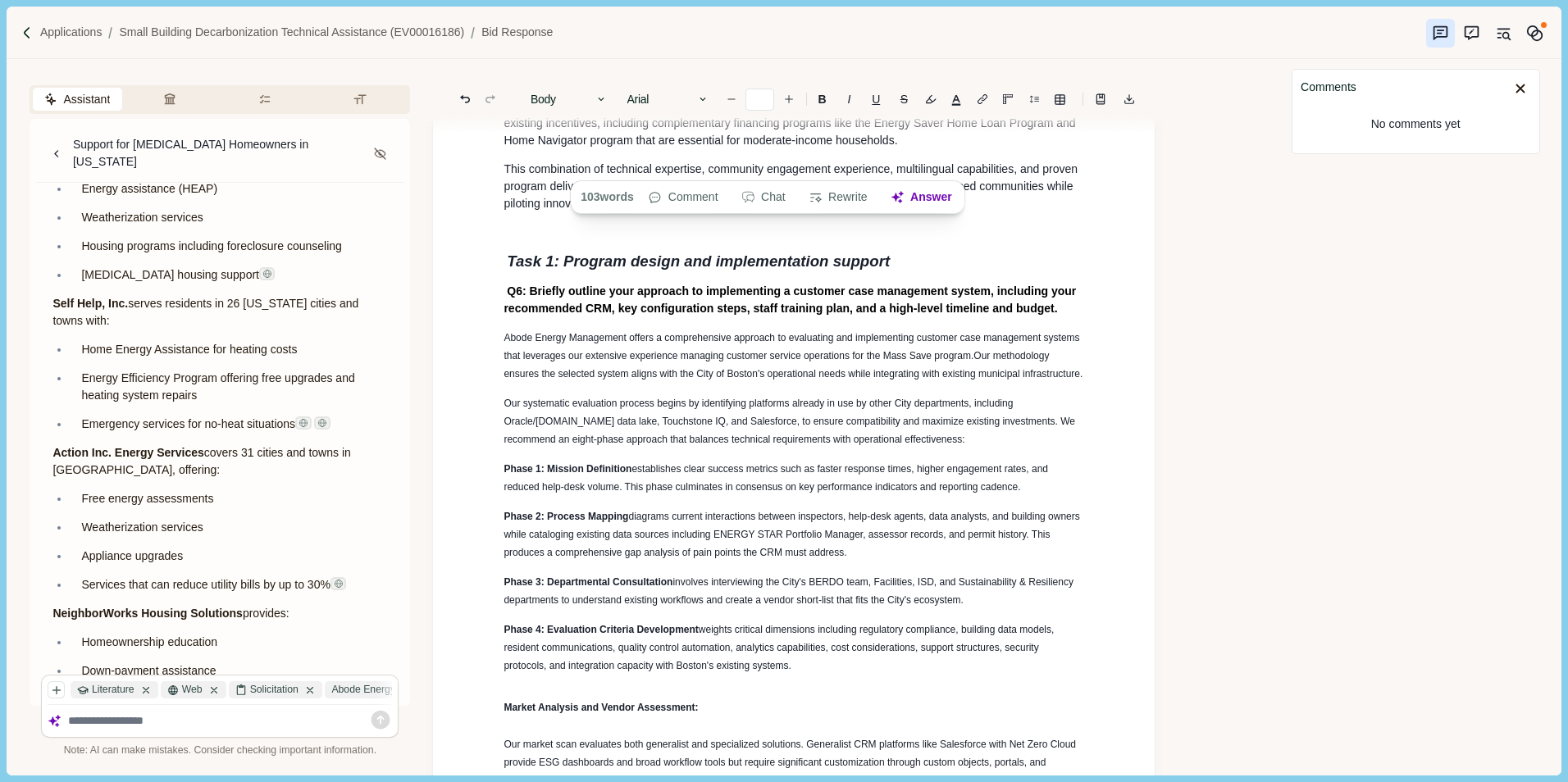
scroll to position [3766, 0]
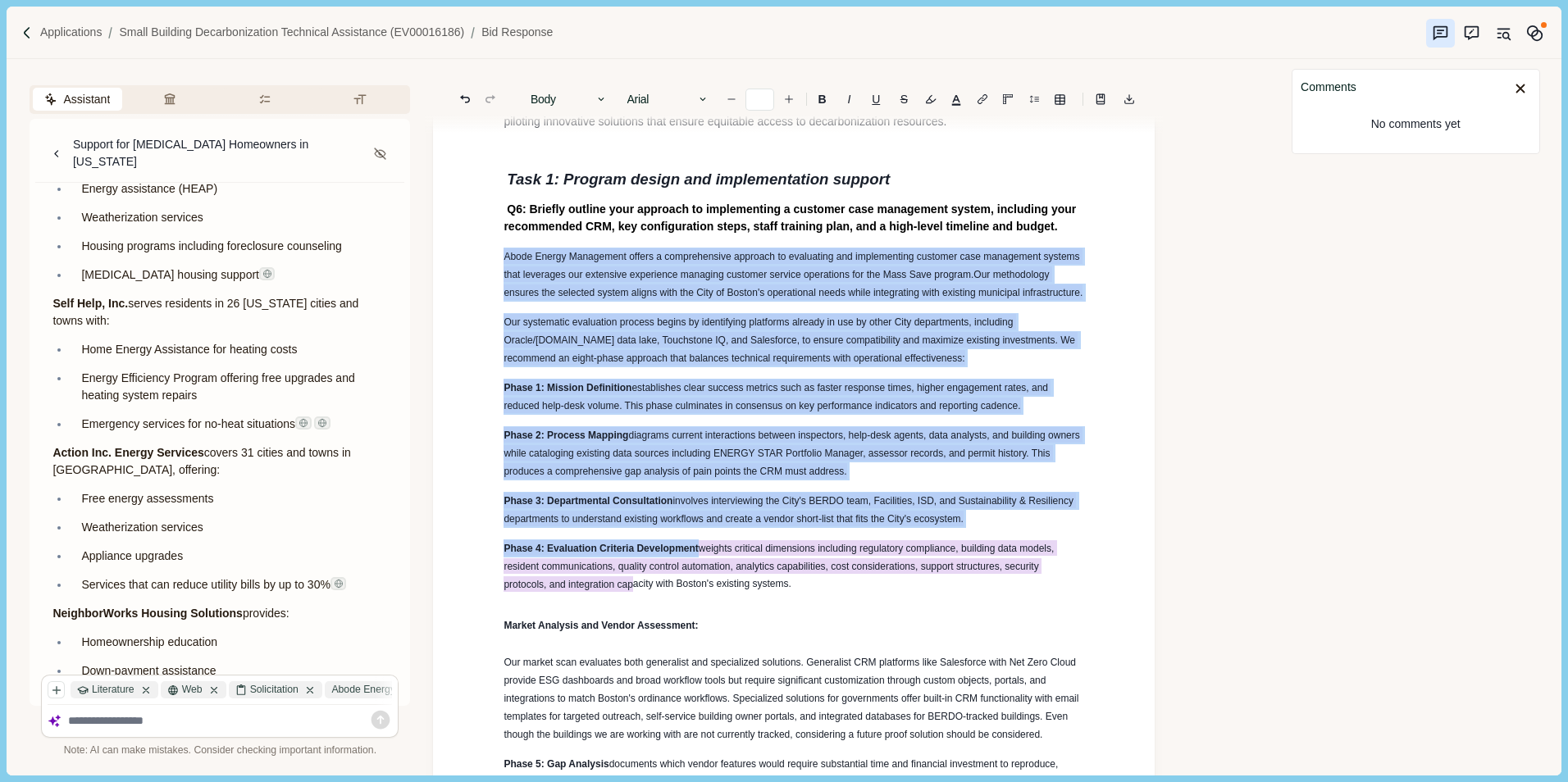
type input "*"
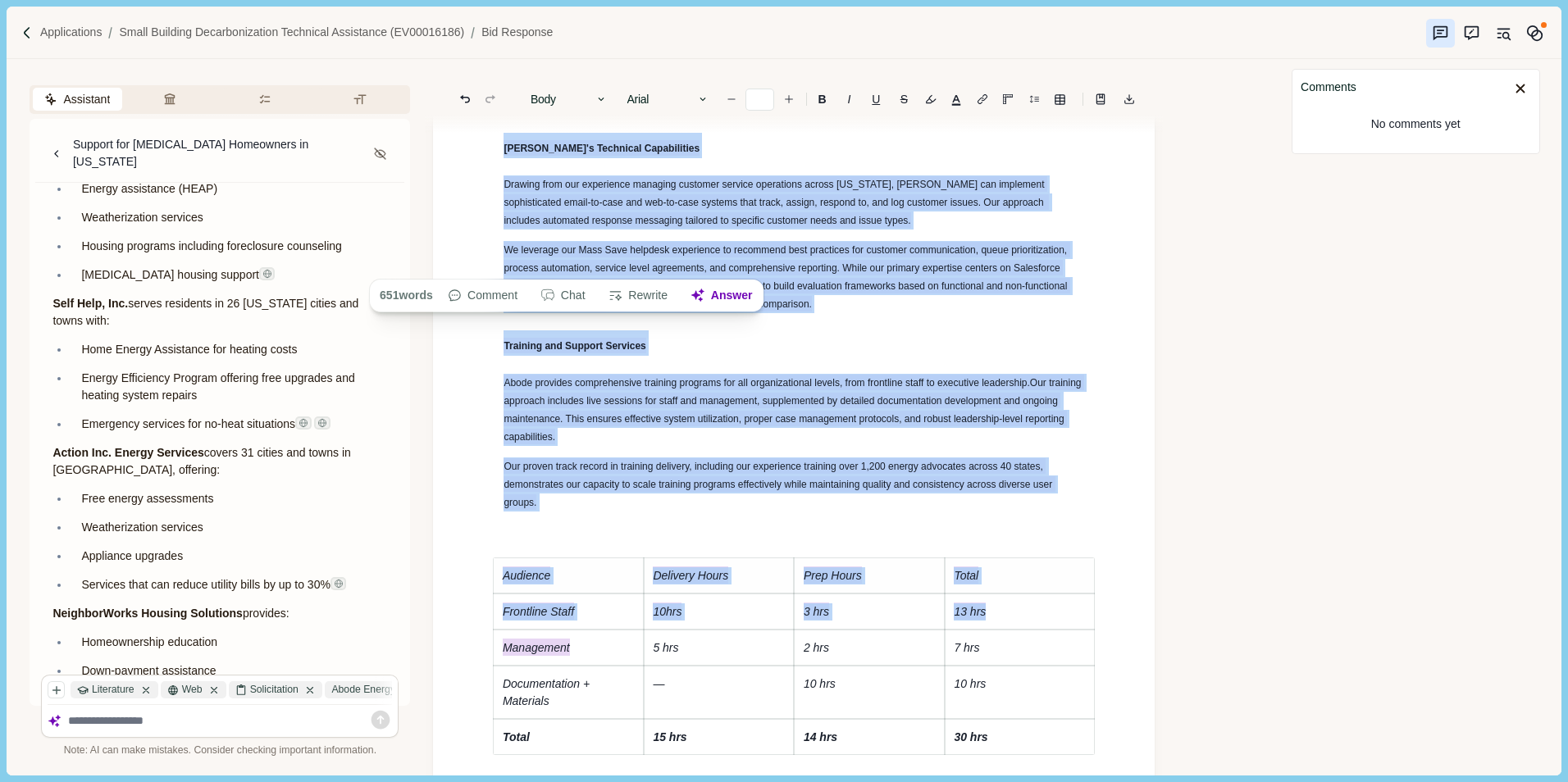
scroll to position [4720, 0]
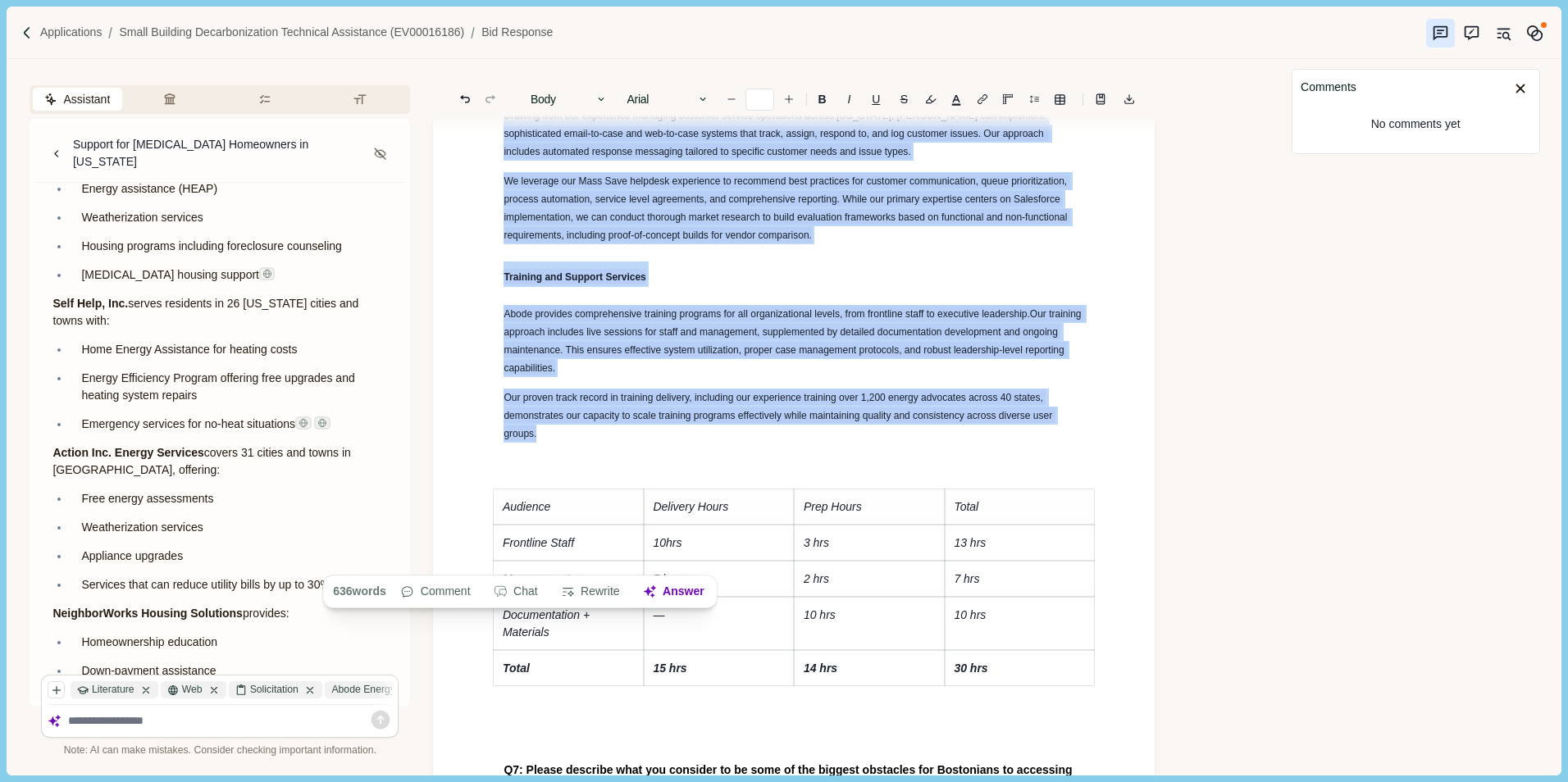
drag, startPoint x: 499, startPoint y: 347, endPoint x: 592, endPoint y: 570, distance: 241.6
click at [788, 99] on icon "Increase font size" at bounding box center [788, 99] width 12 height 12
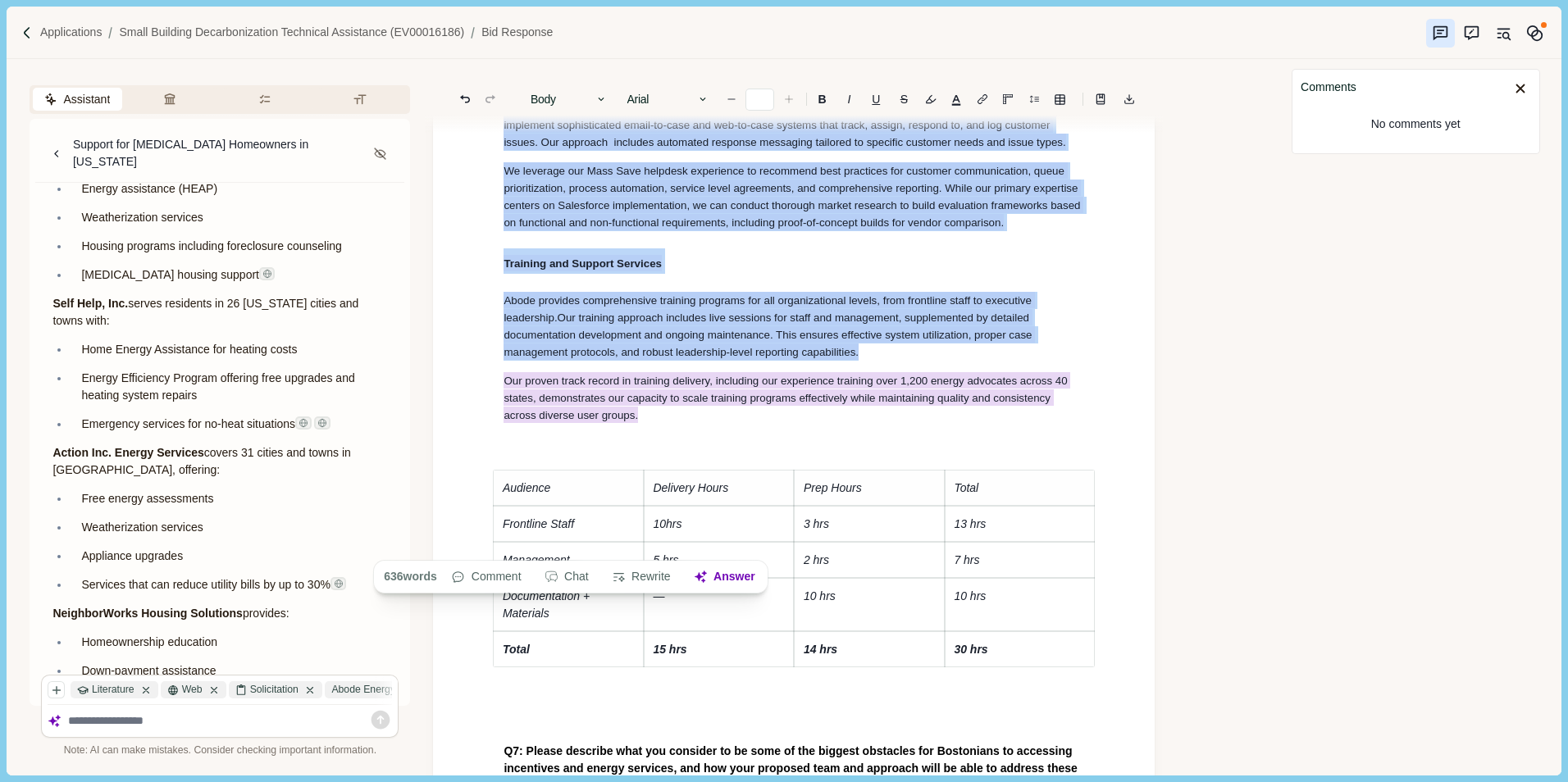
click at [788, 99] on icon "Increase font size" at bounding box center [788, 99] width 12 height 12
type input "**"
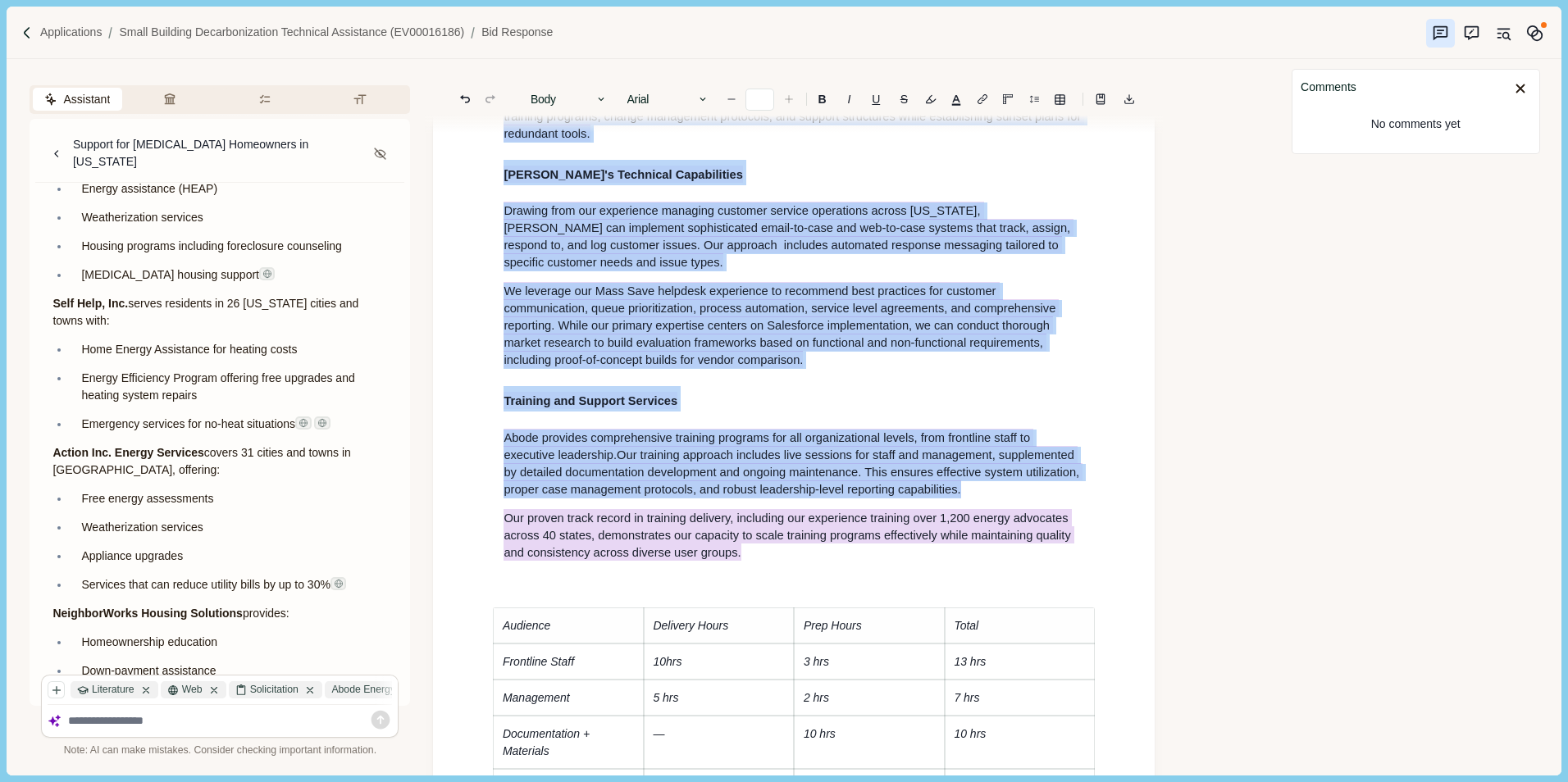
scroll to position [4863, 0]
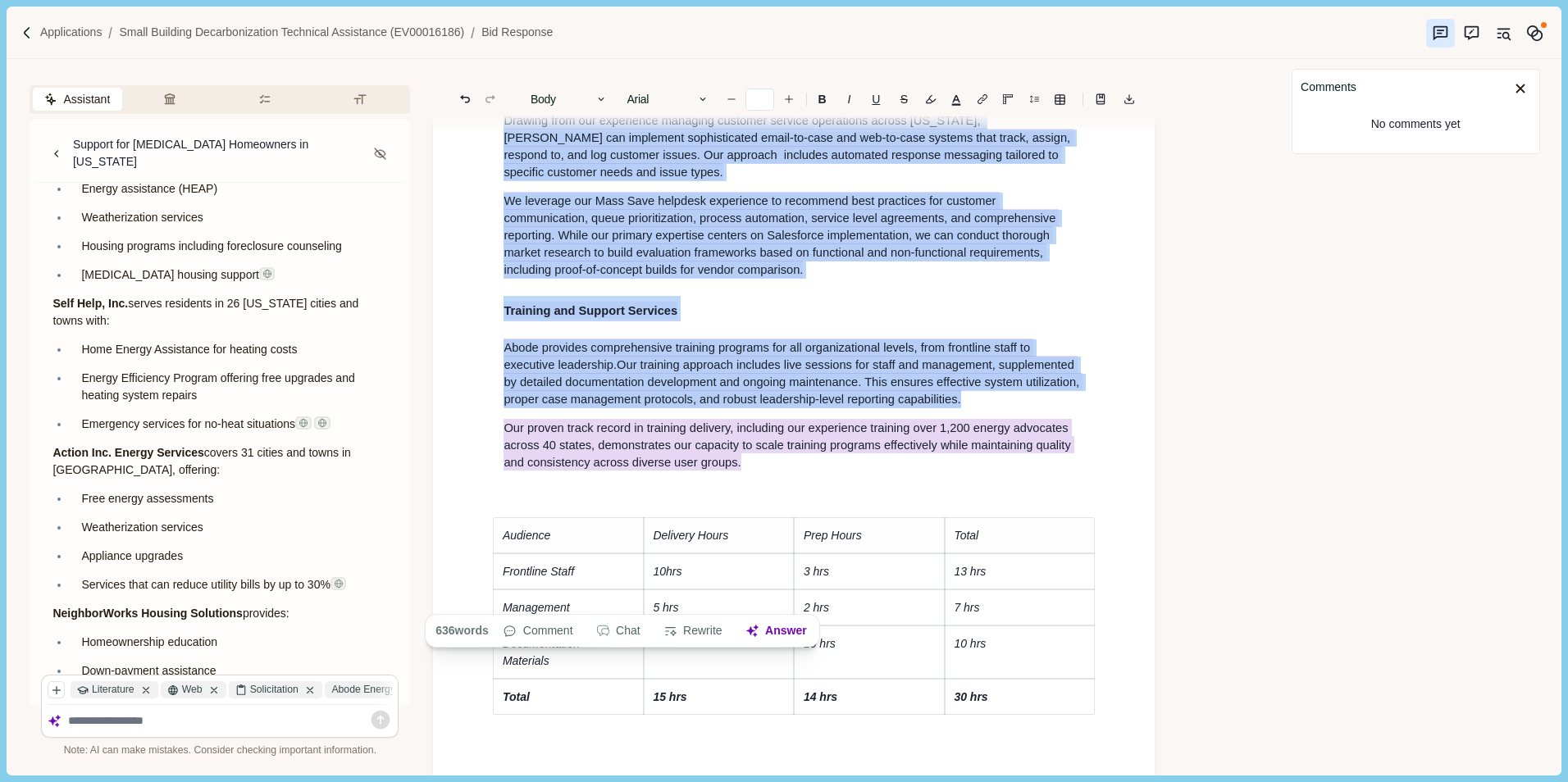
click at [818, 323] on h1 "Training and Support Services" at bounding box center [793, 309] width 580 height 27
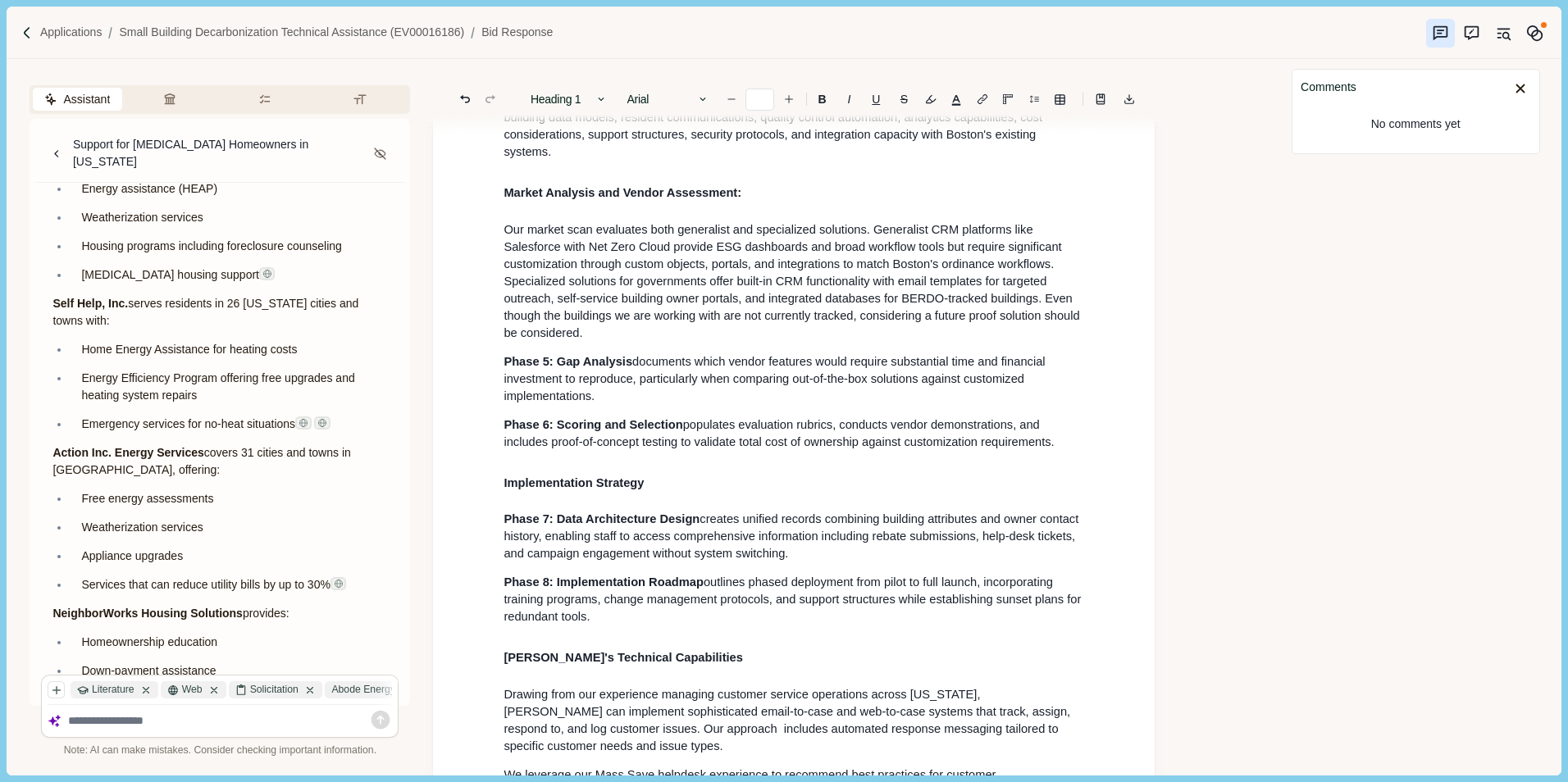
scroll to position [3961, 0]
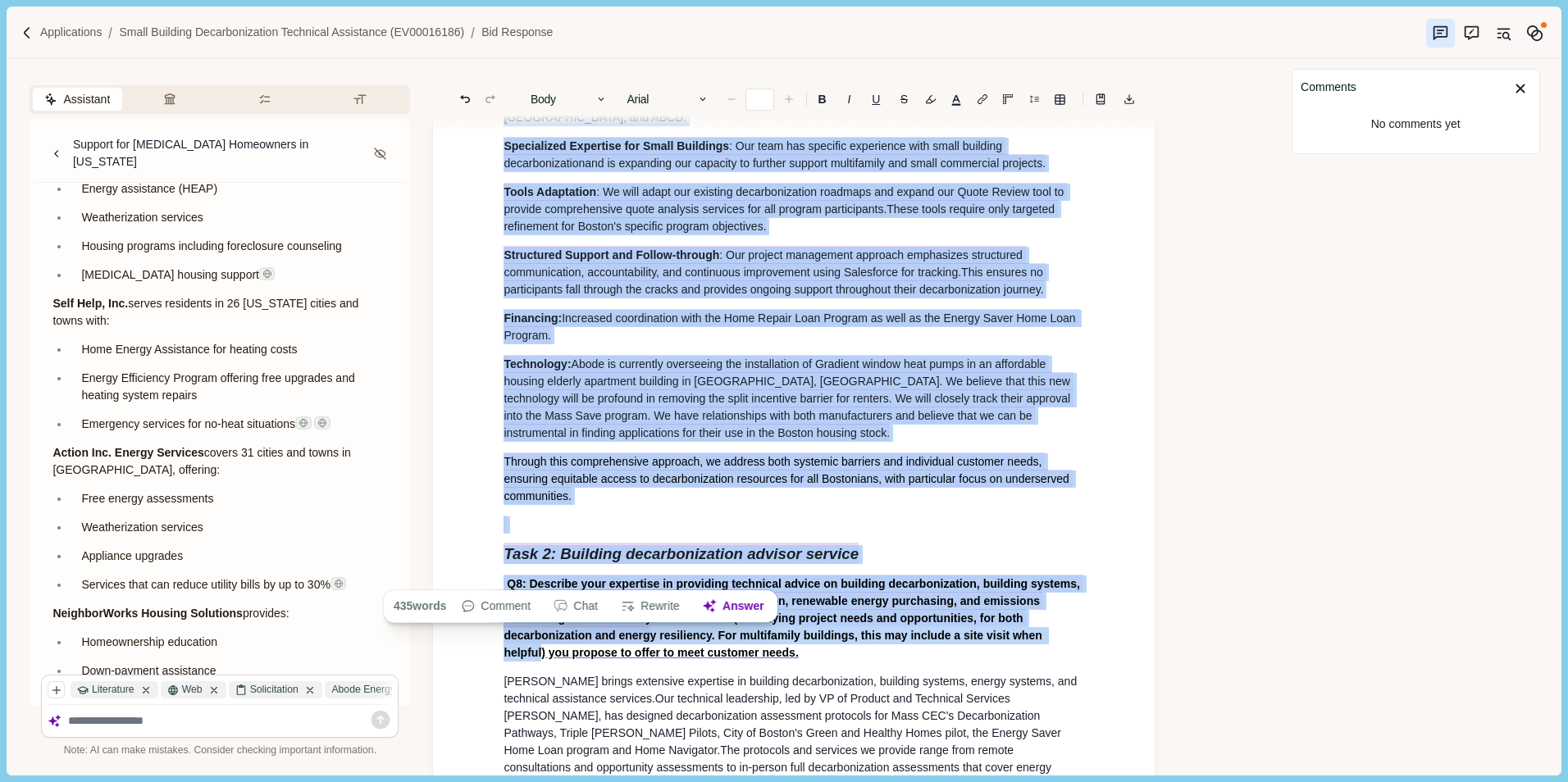
scroll to position [6085, 0]
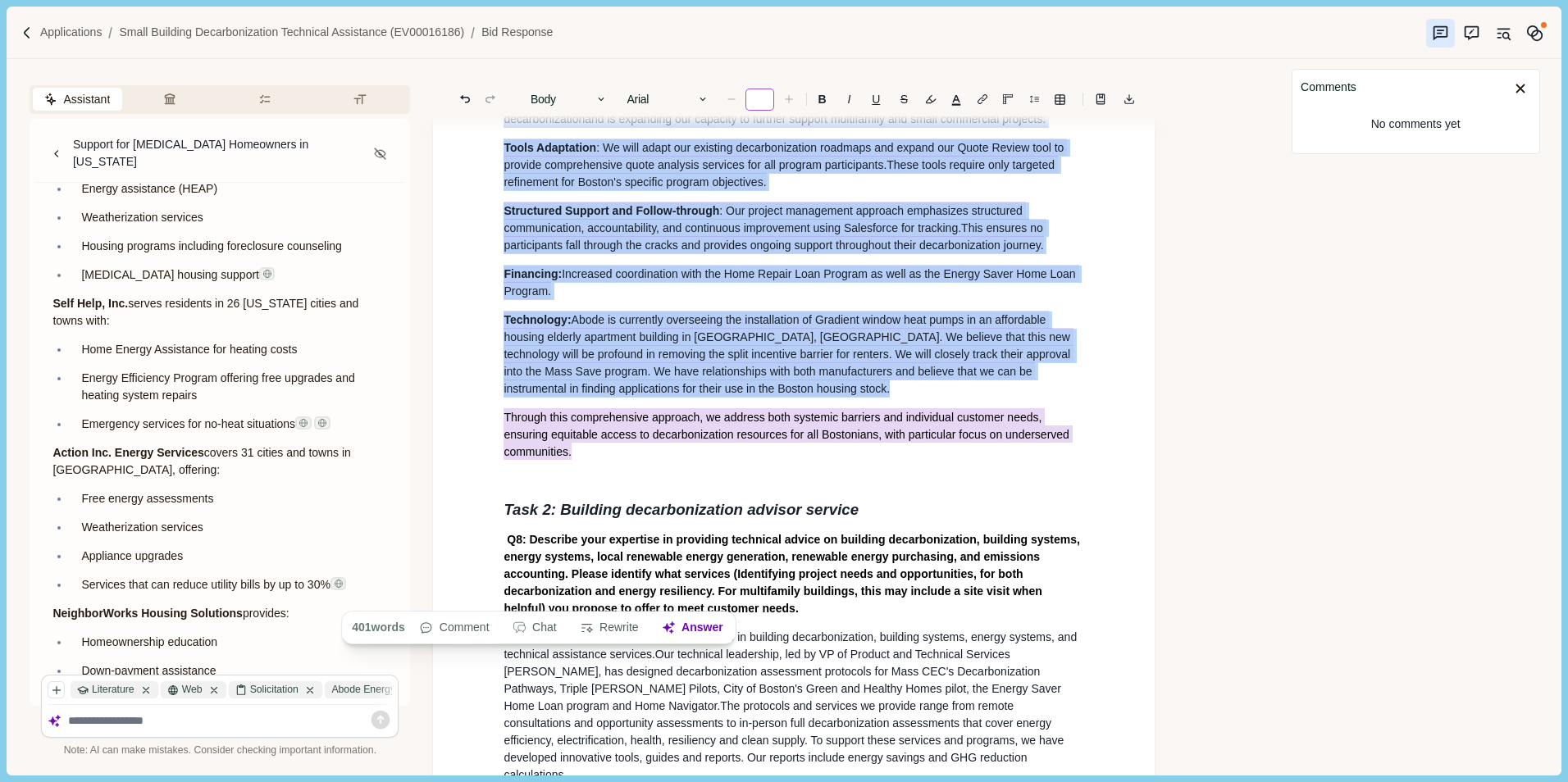
click at [759, 101] on input "number" at bounding box center [760, 100] width 28 height 22
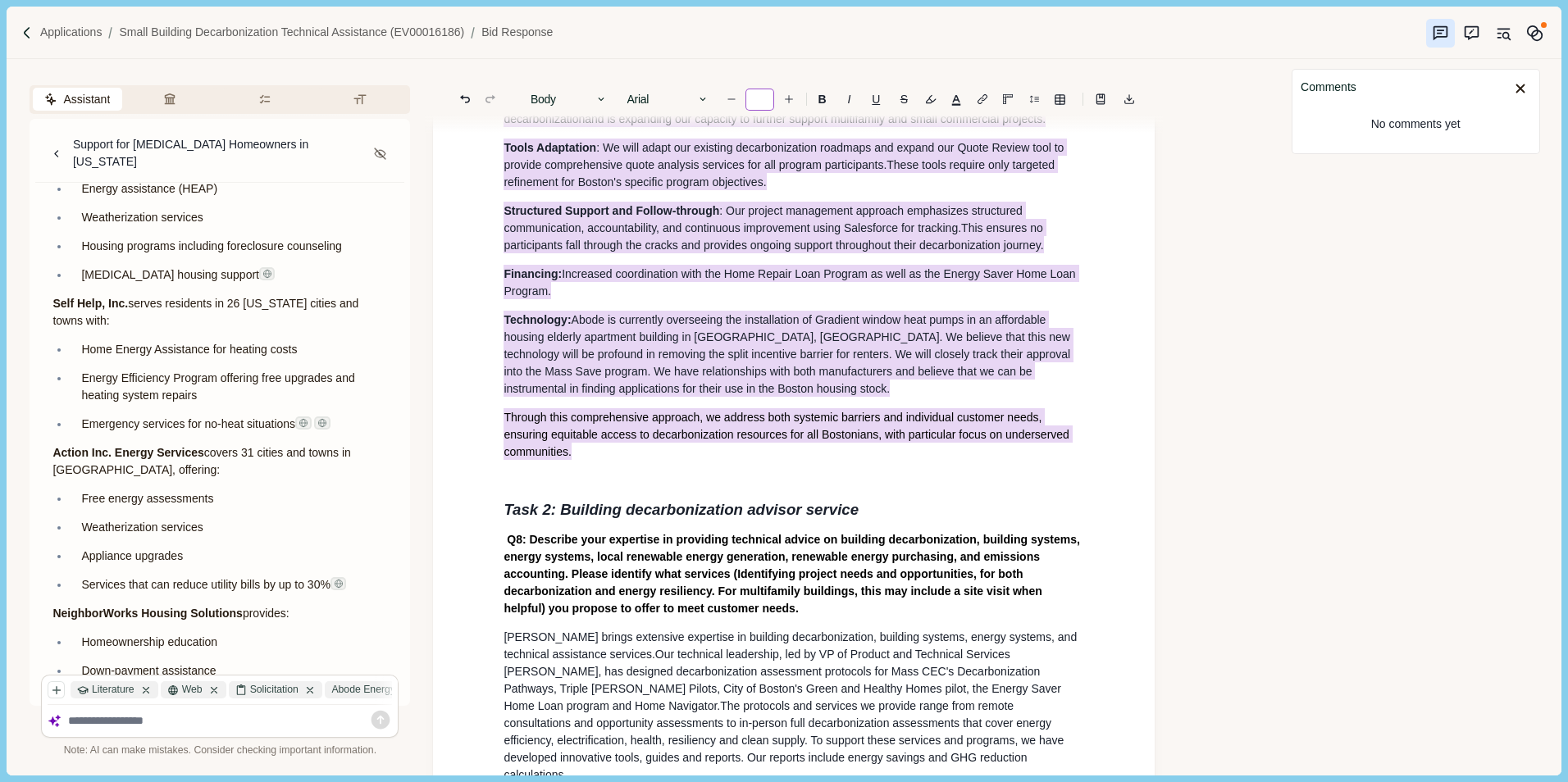
type input "**"
click at [1100, 382] on div "Small Building Decarbonization Technical Assistance EV00016186 A brief introduc…" at bounding box center [793, 195] width 721 height 12305
click at [883, 610] on div "Small Building Decarbonization Technical Assistance EV00016186 A brief introduc…" at bounding box center [793, 198] width 603 height 12197
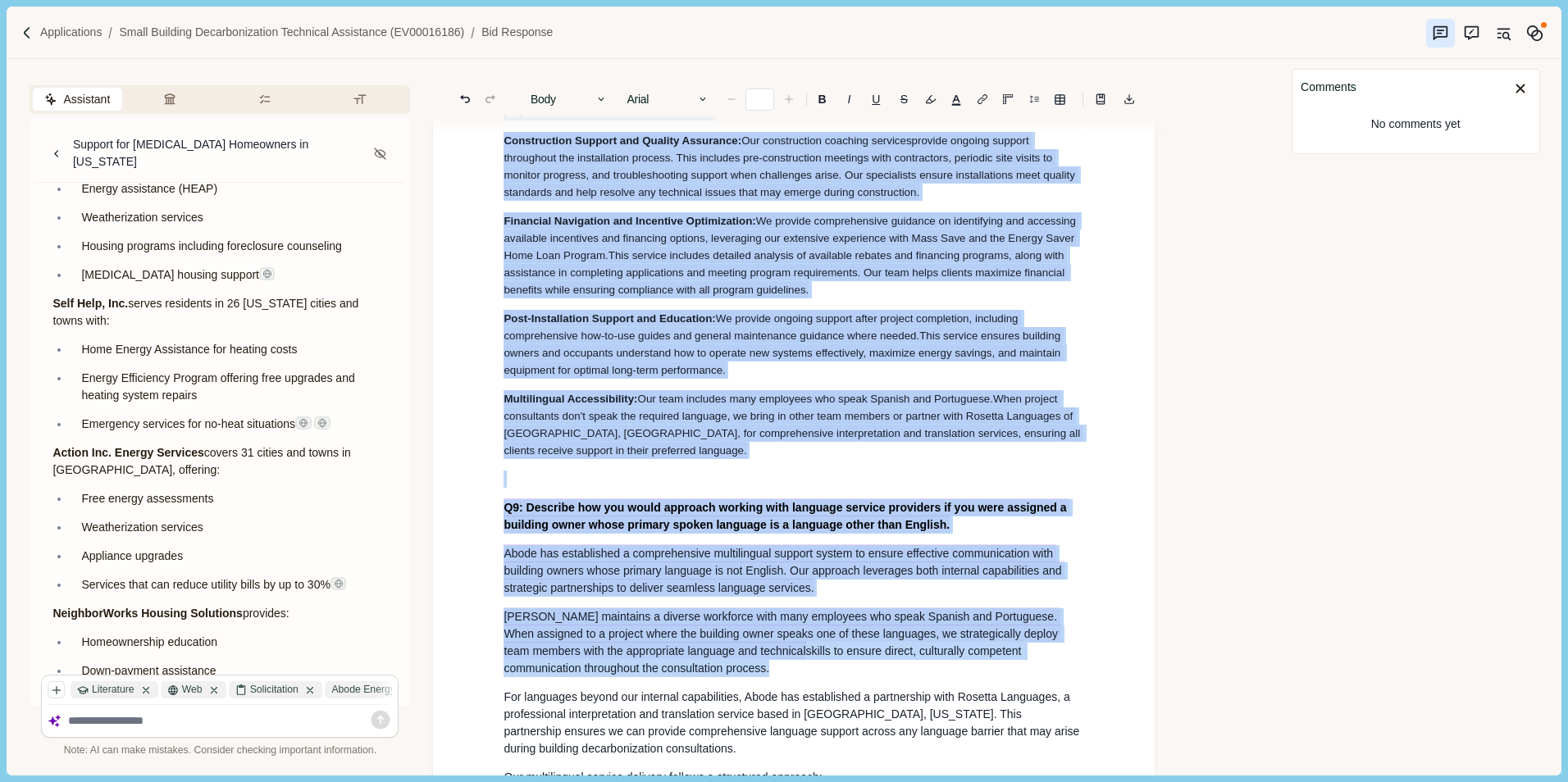
scroll to position [7622, 0]
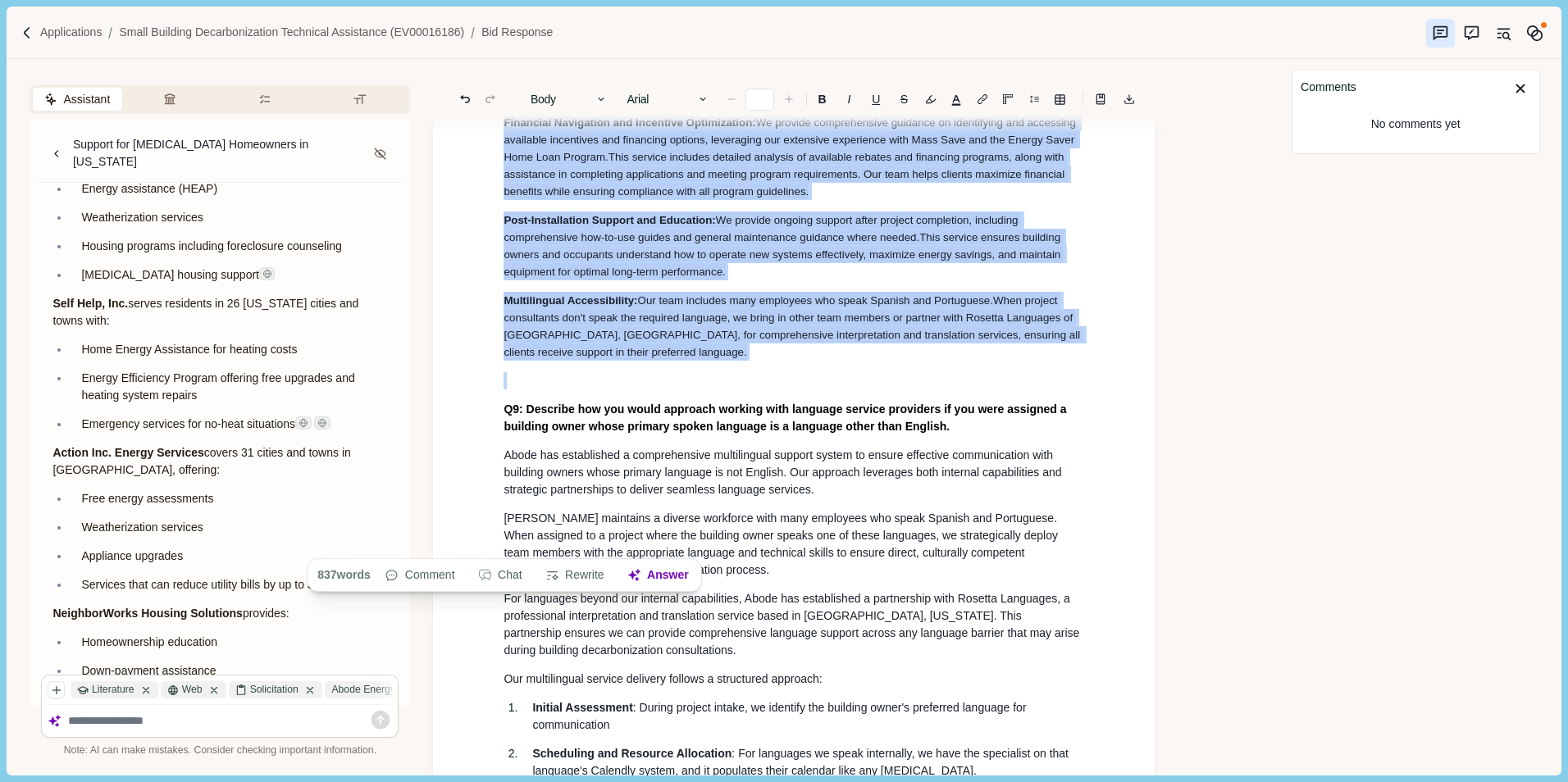
drag, startPoint x: 502, startPoint y: 292, endPoint x: 679, endPoint y: 529, distance: 295.8
click at [762, 100] on input "number" at bounding box center [760, 100] width 28 height 22
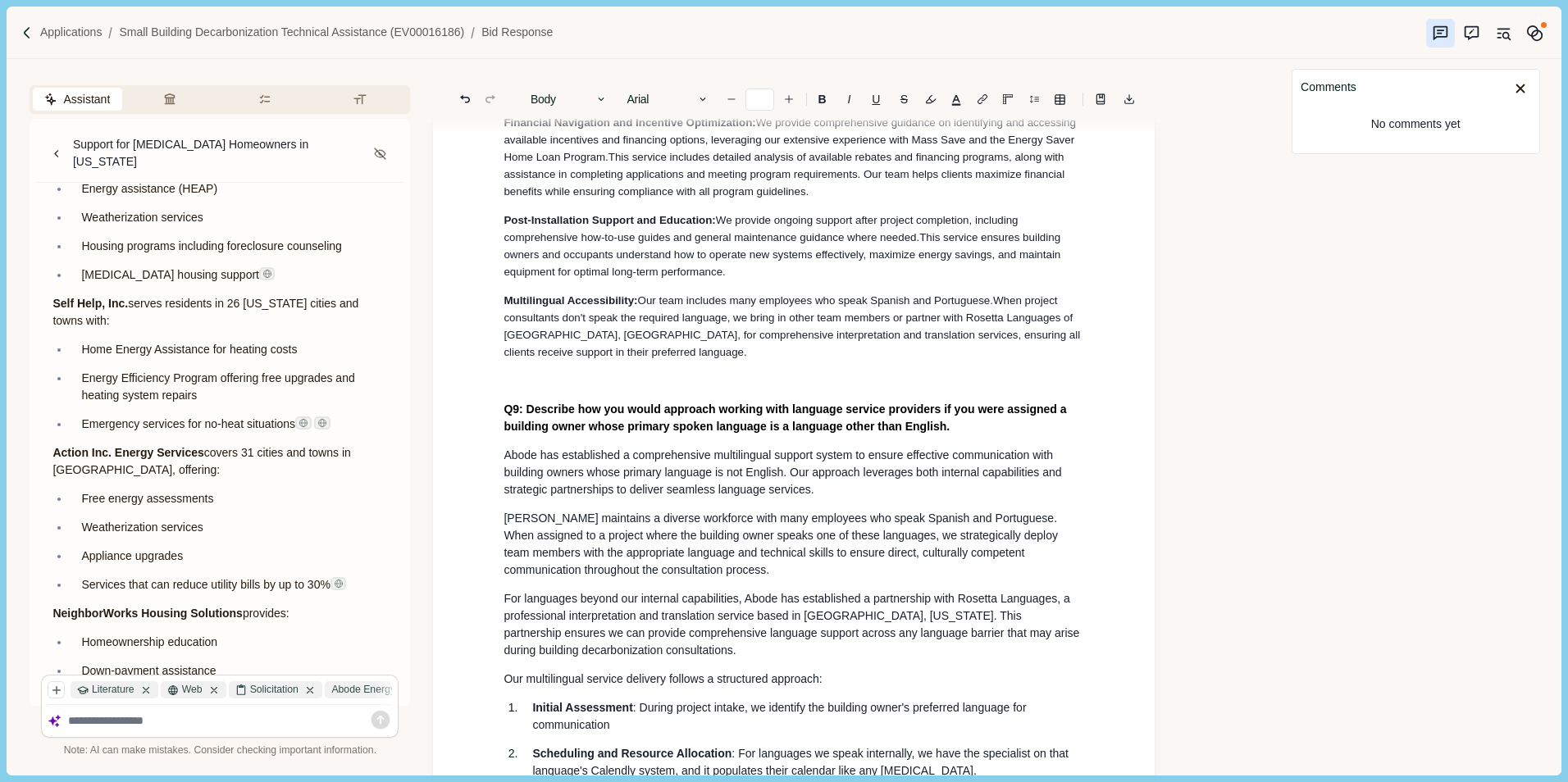
click at [815, 243] on span "We provide ongoing support after project completion, including comprehensive ho…" at bounding box center [762, 228] width 517 height 29
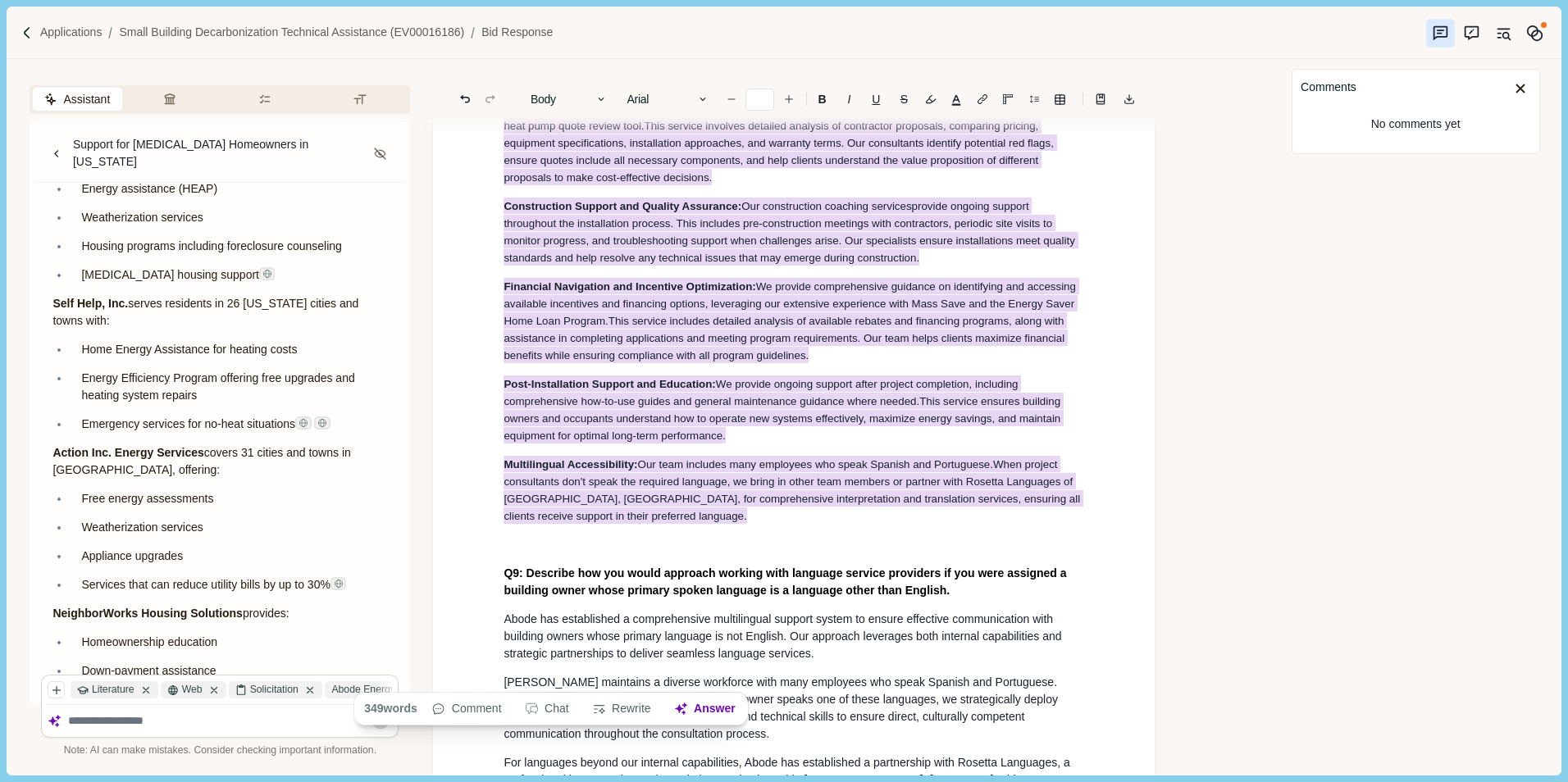
drag, startPoint x: 511, startPoint y: 161, endPoint x: 658, endPoint y: 675, distance: 534.6
click at [790, 100] on icon "Increase font size" at bounding box center [788, 99] width 12 height 12
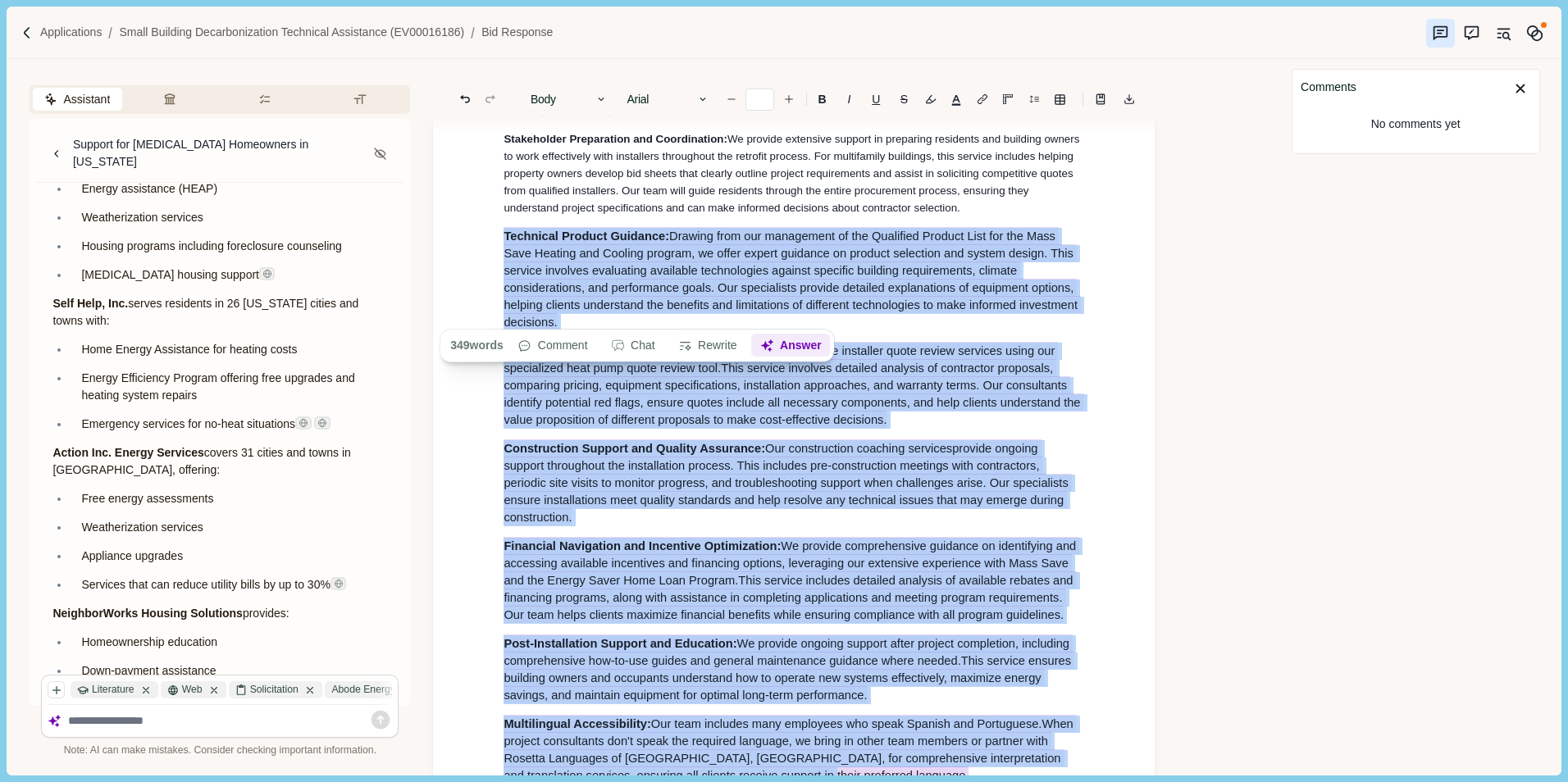
scroll to position [7130, 0]
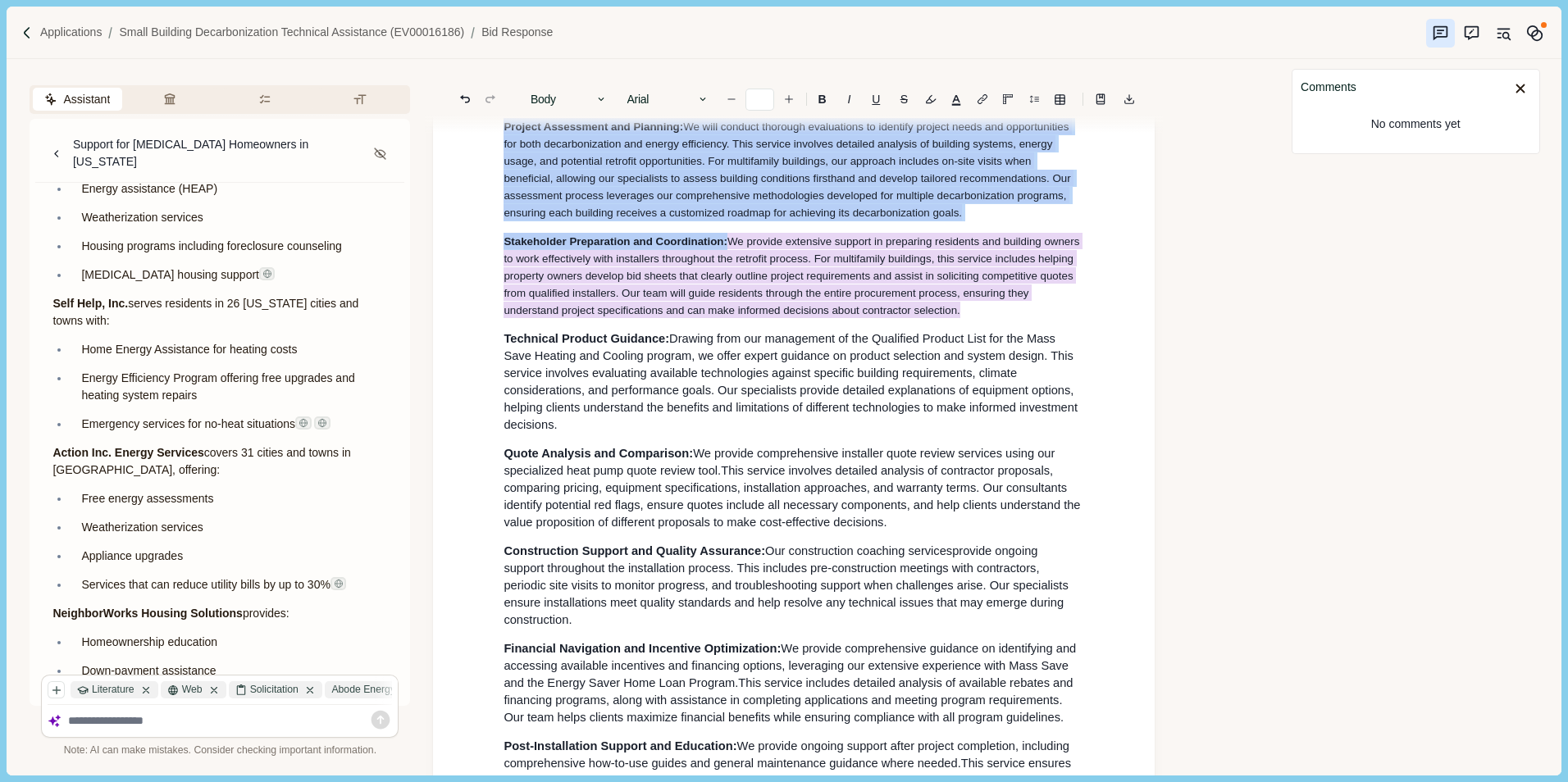
drag, startPoint x: 585, startPoint y: 283, endPoint x: 968, endPoint y: 451, distance: 418.2
click at [787, 98] on icon "Increase font size" at bounding box center [788, 99] width 12 height 12
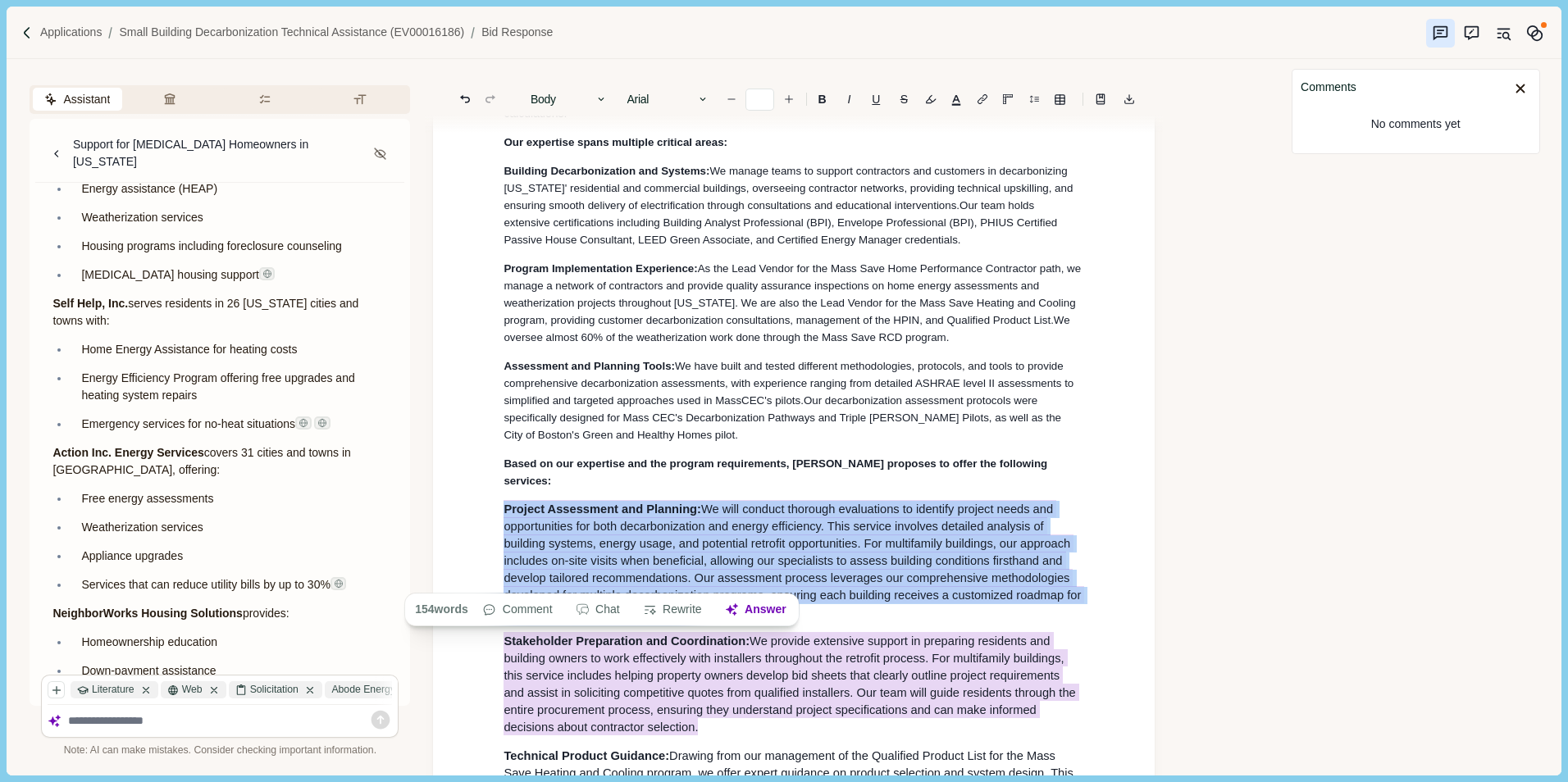
scroll to position [6720, 0]
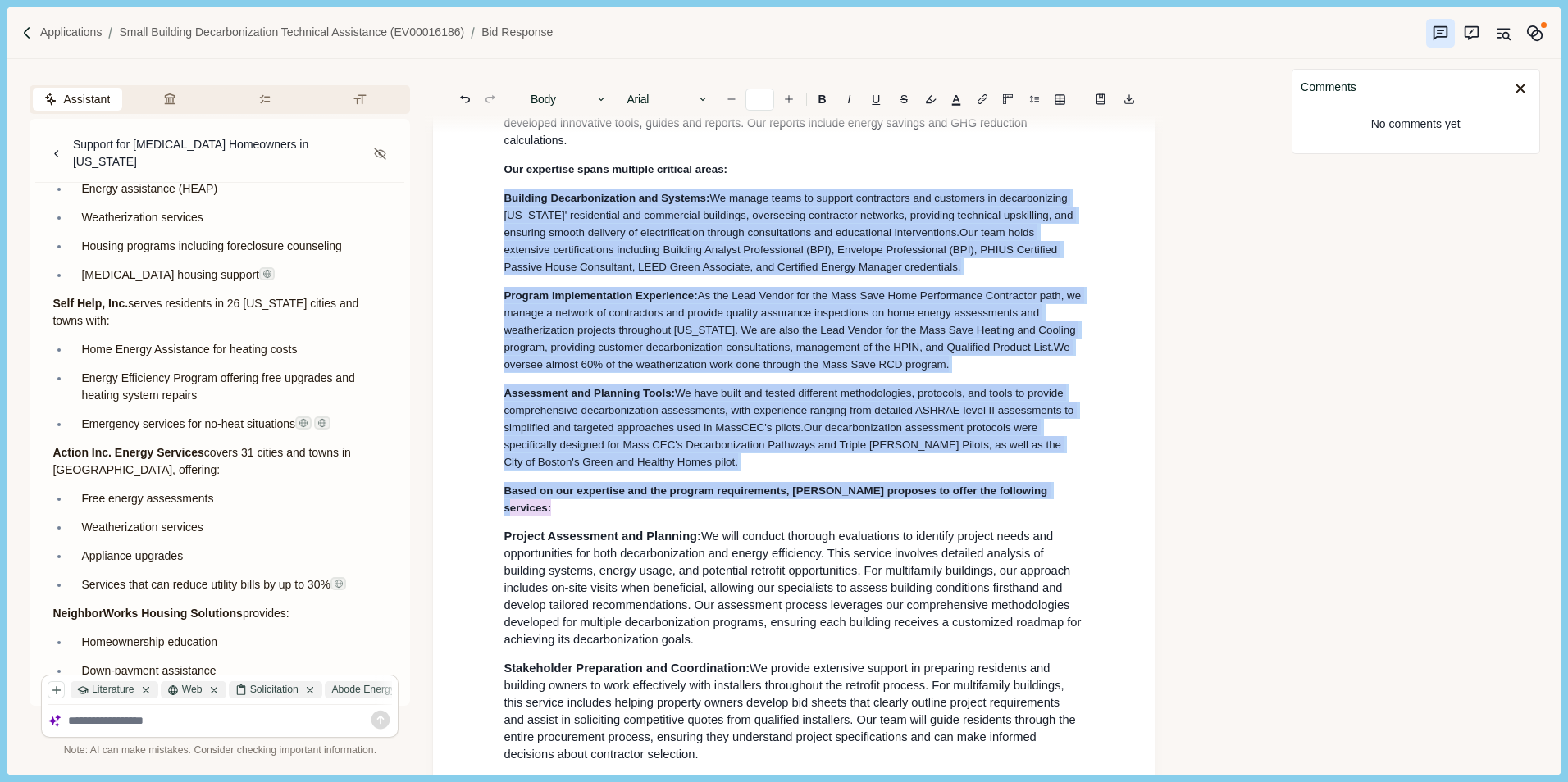
drag, startPoint x: 495, startPoint y: 334, endPoint x: 1060, endPoint y: 630, distance: 637.8
click at [789, 99] on icon "Increase font size" at bounding box center [788, 99] width 12 height 12
type input "**"
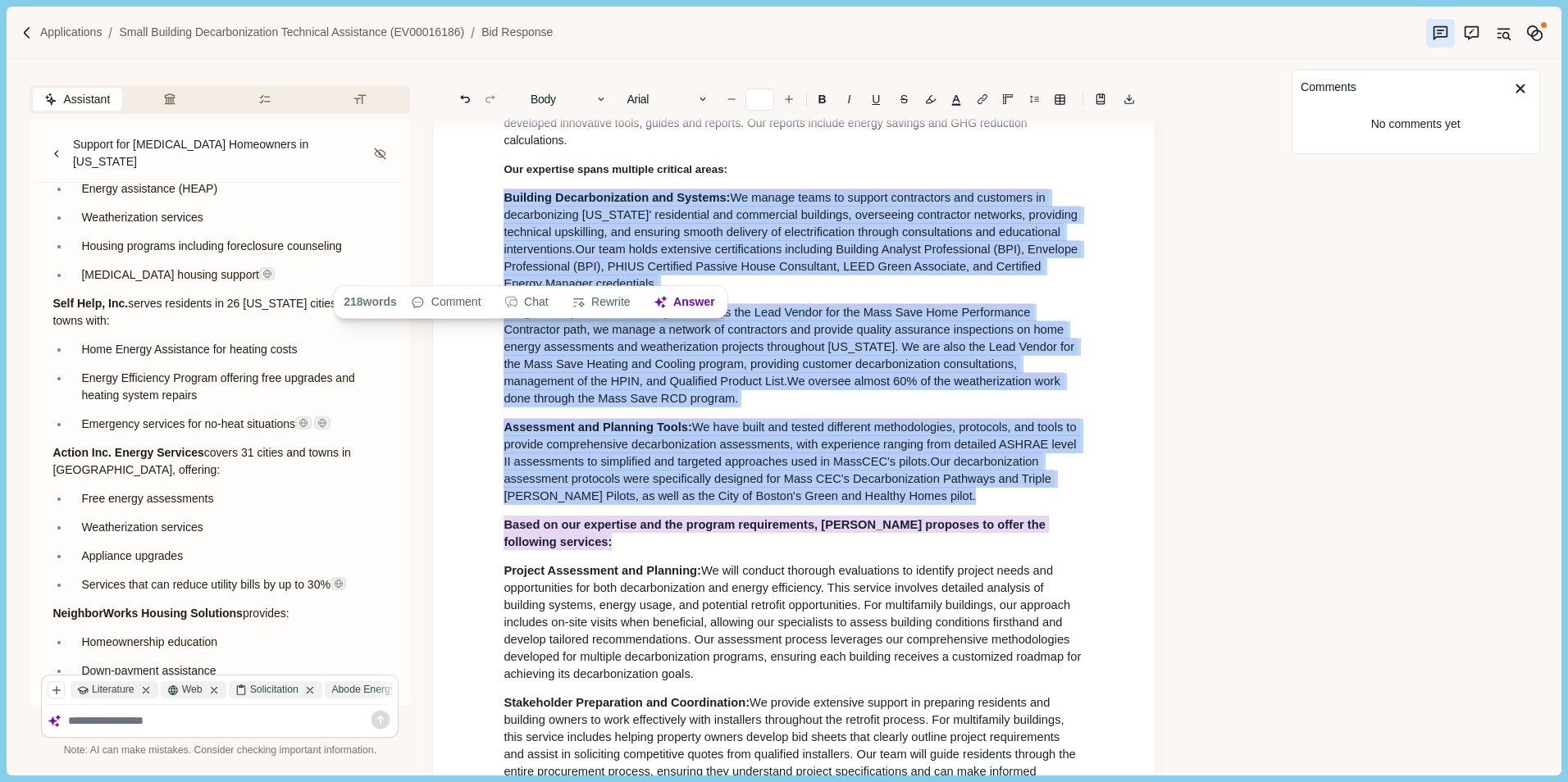
scroll to position [6474, 0]
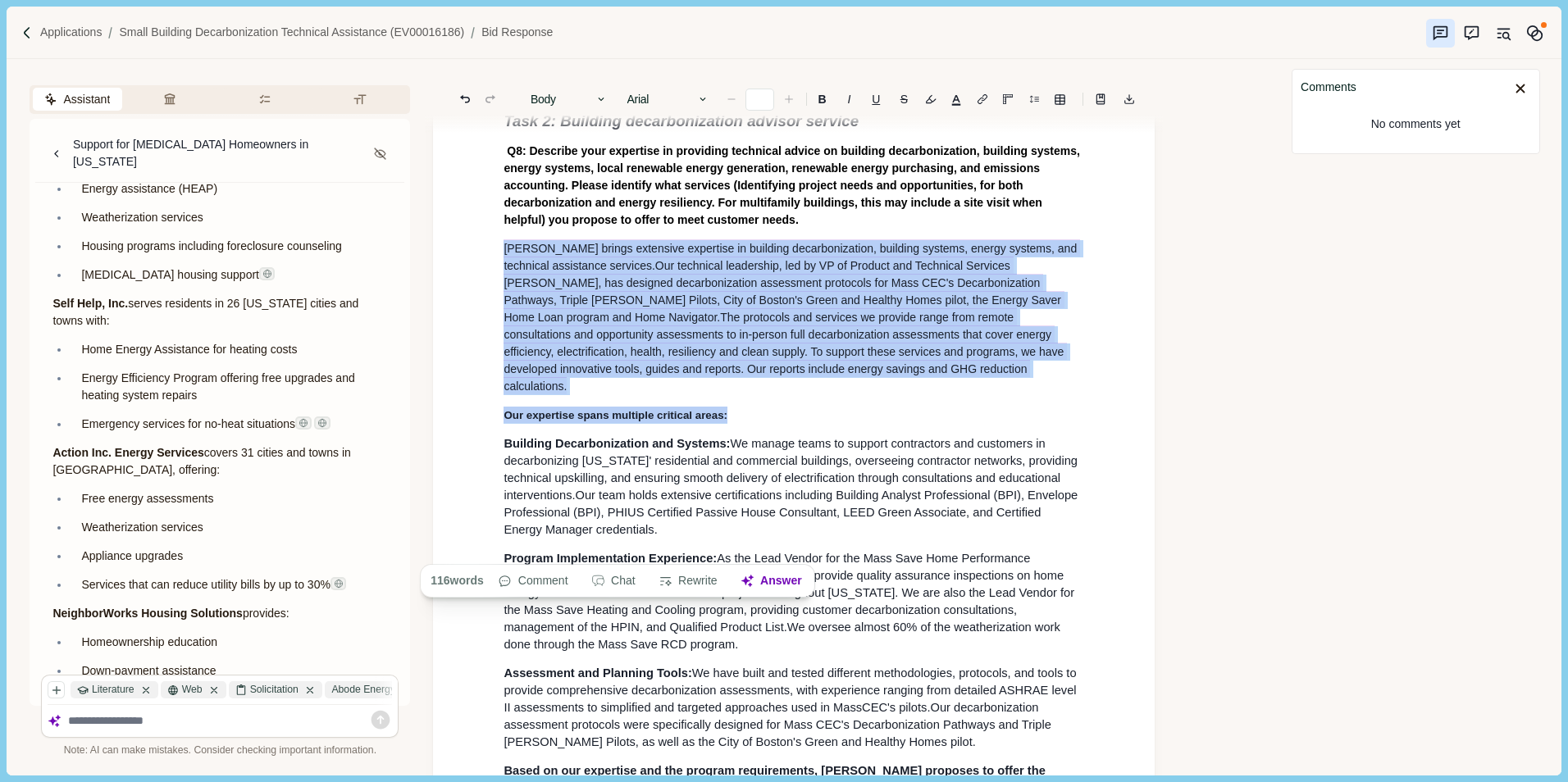
drag, startPoint x: 503, startPoint y: 391, endPoint x: 804, endPoint y: 536, distance: 334.1
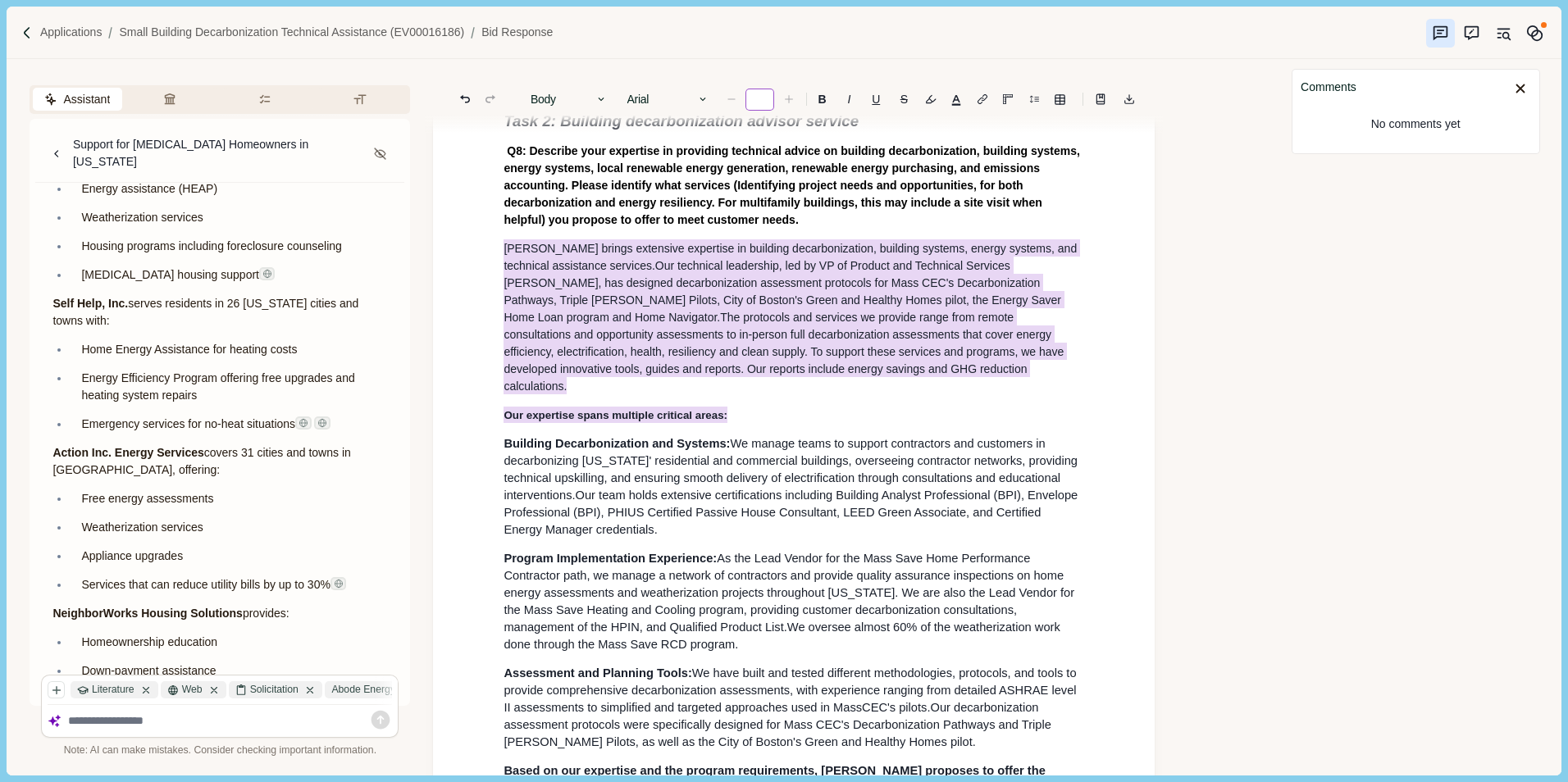
click at [763, 100] on input "number" at bounding box center [760, 100] width 28 height 22
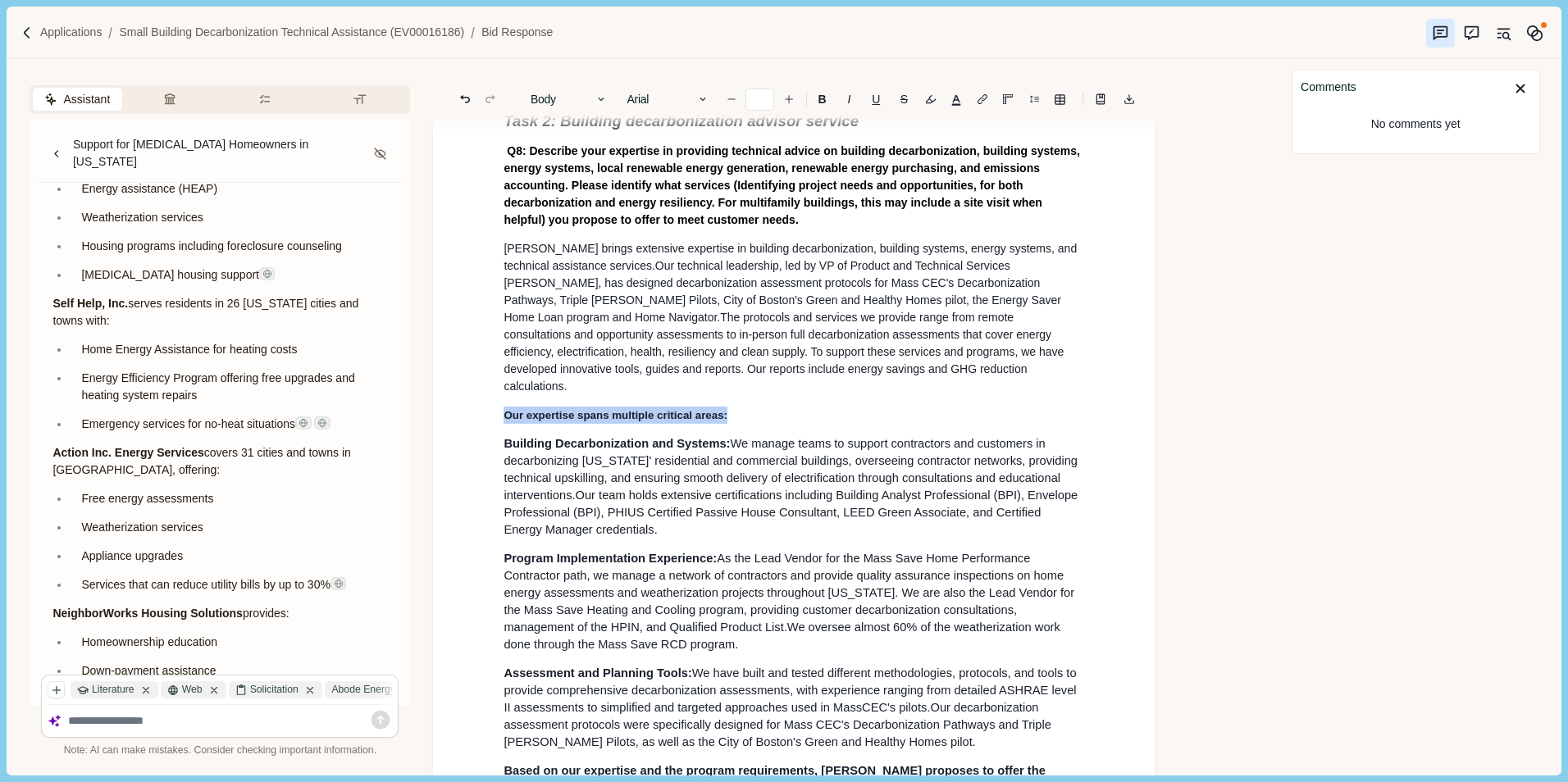
drag, startPoint x: 496, startPoint y: 551, endPoint x: 752, endPoint y: 549, distance: 256.0
click at [786, 96] on icon "Increase font size" at bounding box center [788, 99] width 12 height 12
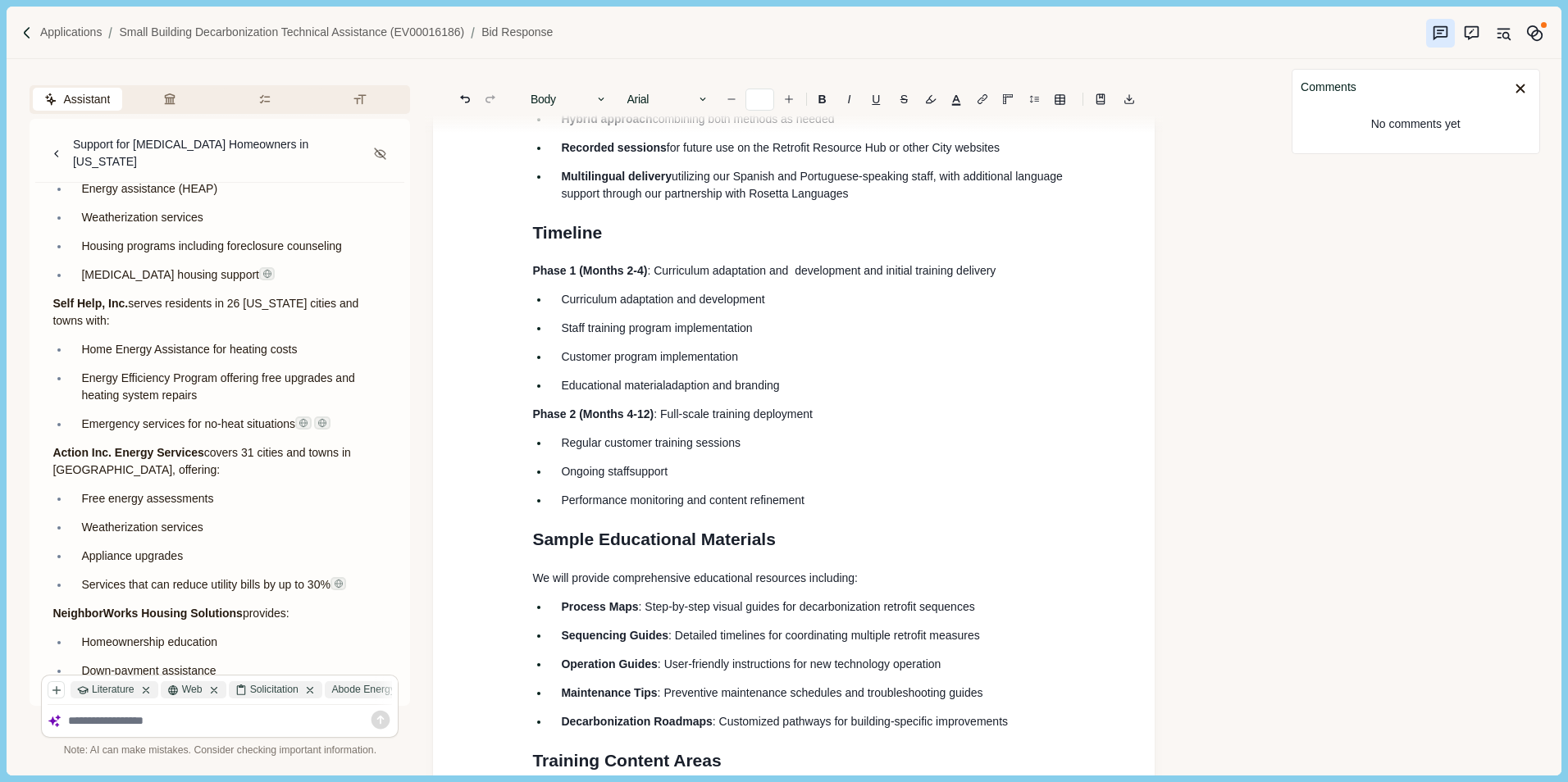
scroll to position [9098, 0]
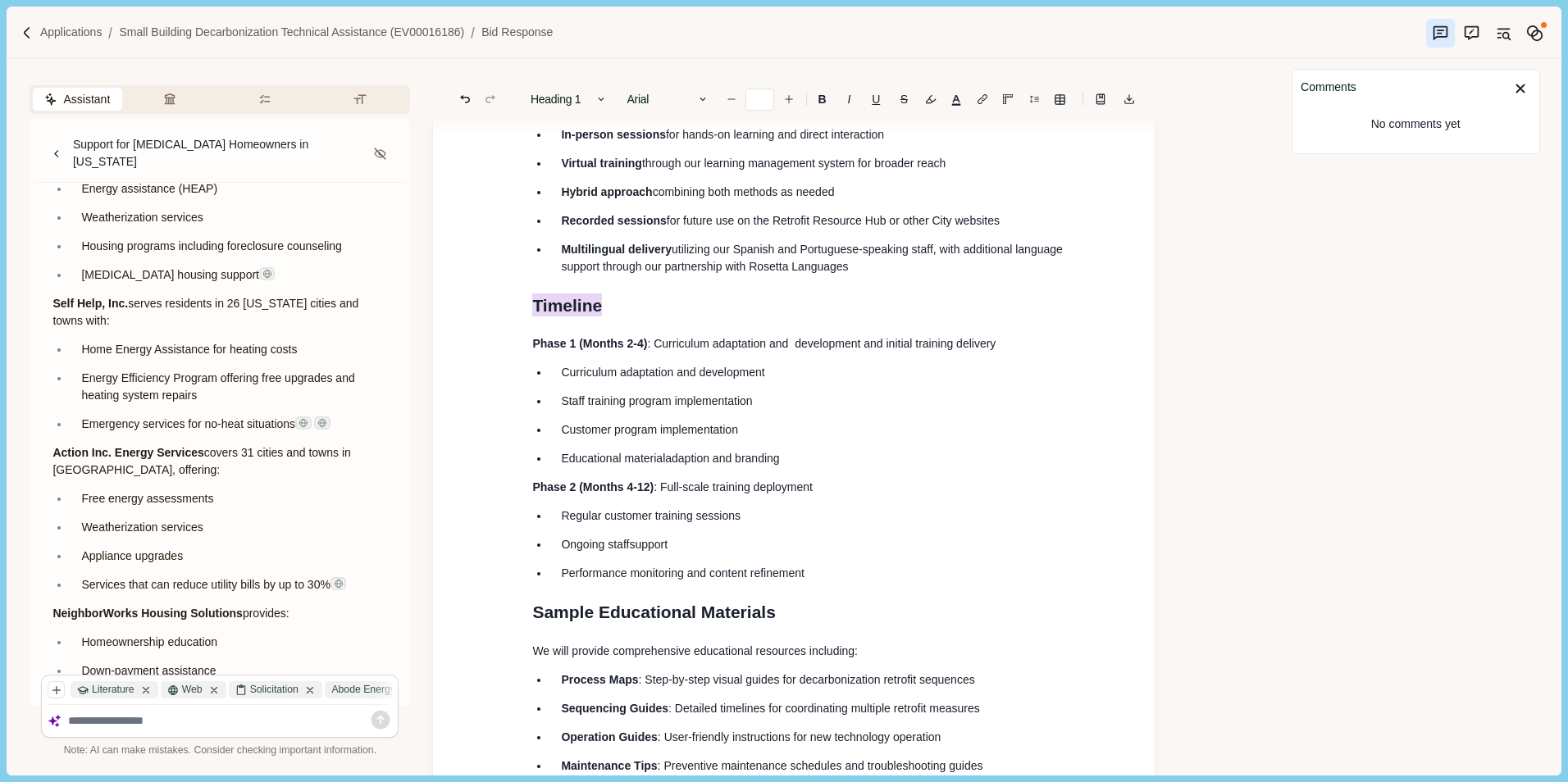
drag, startPoint x: 533, startPoint y: 527, endPoint x: 602, endPoint y: 526, distance: 69.0
click at [602, 319] on h1 "Timeline" at bounding box center [808, 306] width 552 height 27
click at [732, 98] on icon "Decrease font size" at bounding box center [731, 99] width 12 height 12
click at [792, 91] on button "Increase font size" at bounding box center [789, 100] width 23 height 23
type input "**"
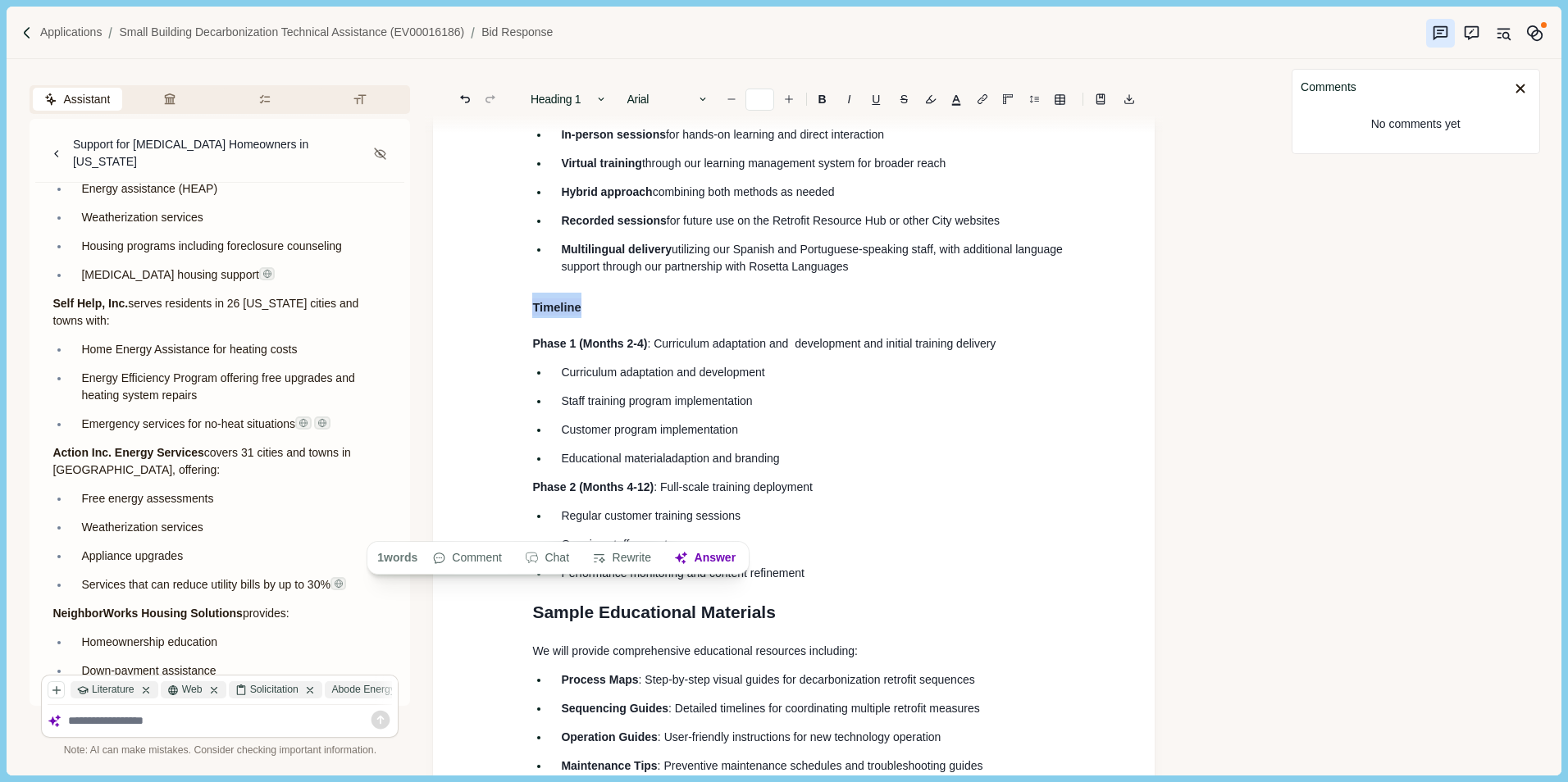
click at [600, 319] on h1 "Timeline" at bounding box center [808, 306] width 552 height 27
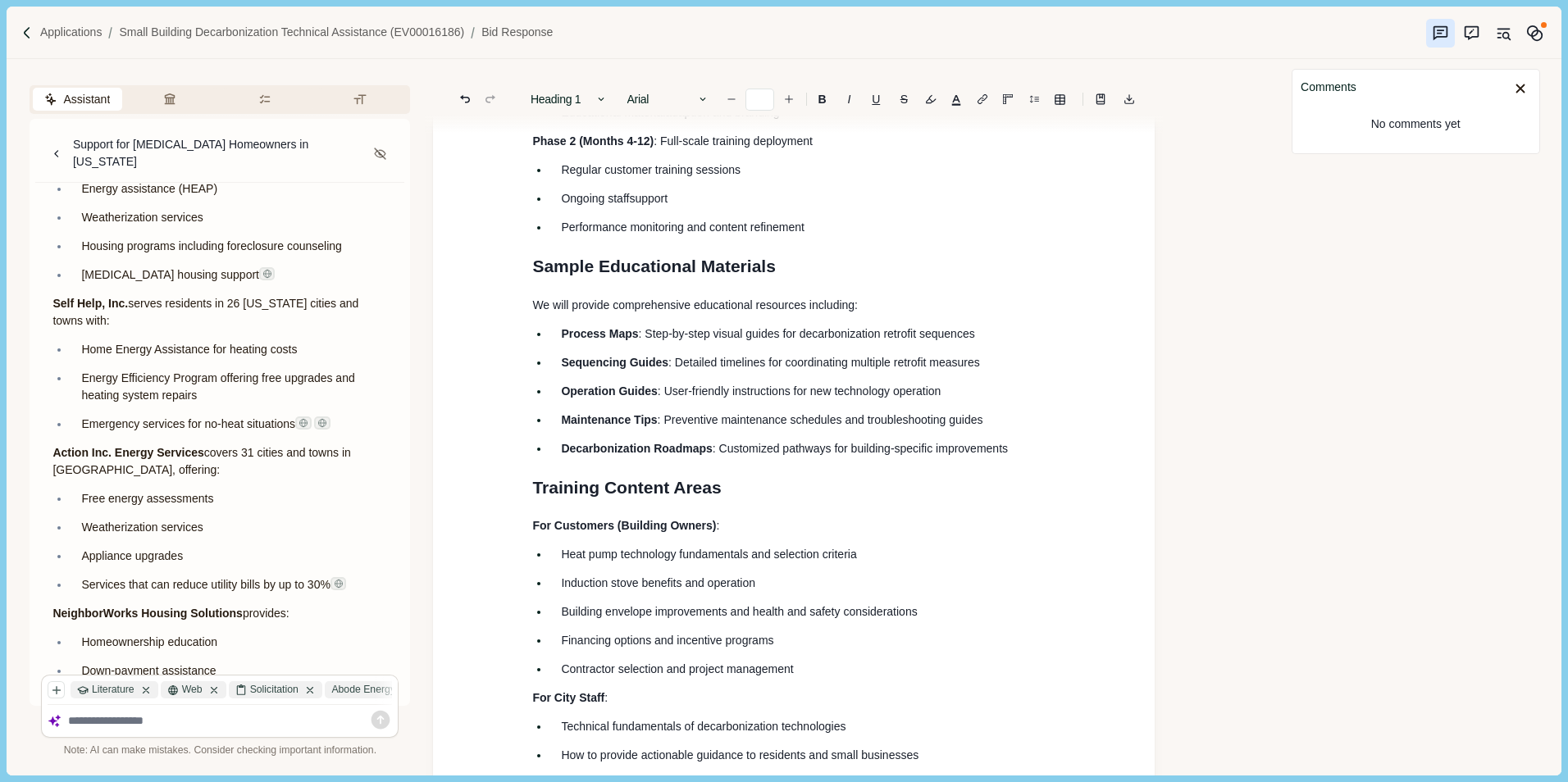
scroll to position [9508, 0]
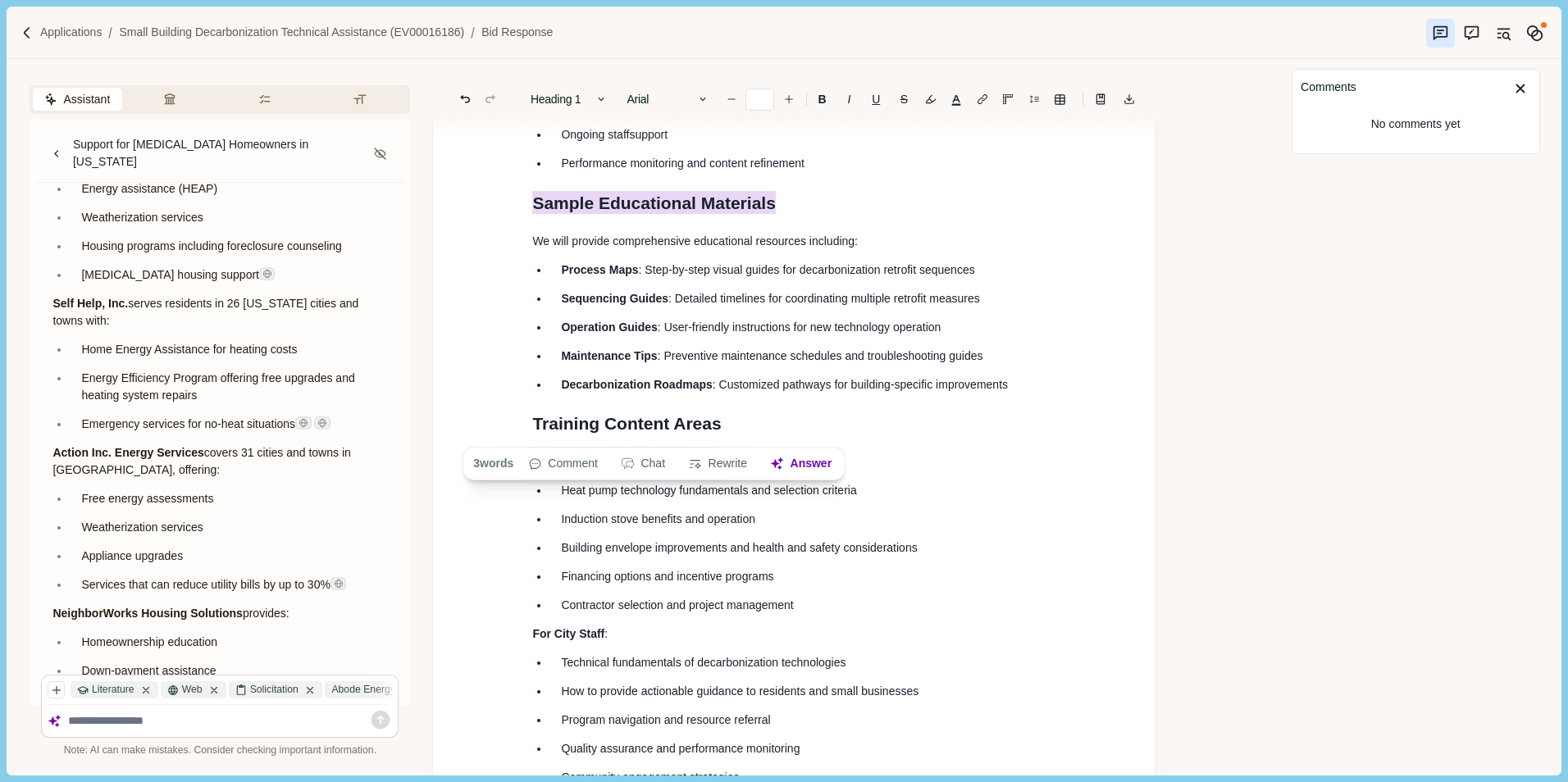
drag, startPoint x: 534, startPoint y: 430, endPoint x: 800, endPoint y: 423, distance: 266.1
click at [800, 216] on h1 "Sample Educational Materials" at bounding box center [808, 203] width 552 height 27
click at [788, 95] on icon "Increase font size" at bounding box center [788, 99] width 12 height 12
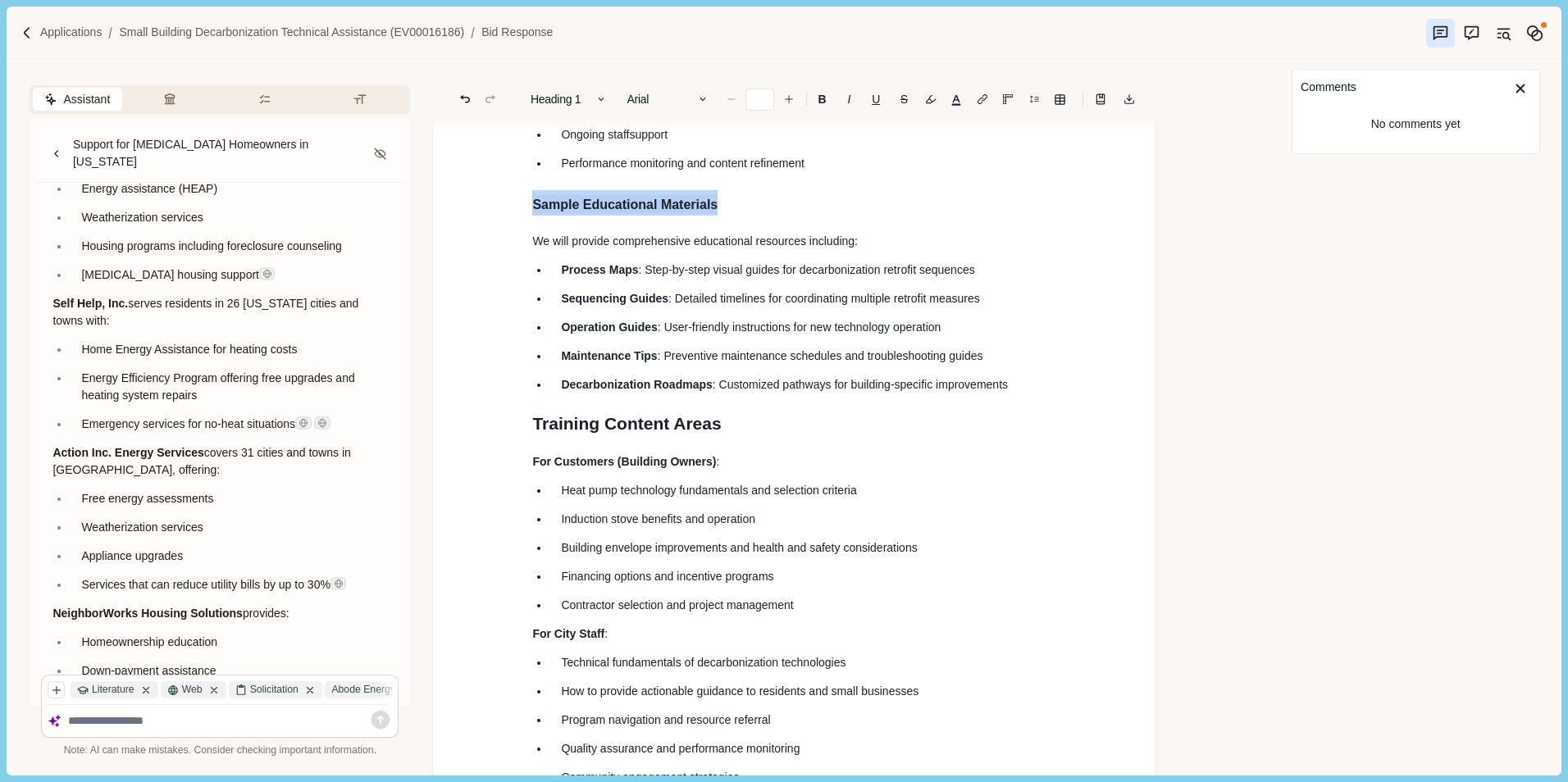
click at [732, 96] on icon "Decrease font size" at bounding box center [731, 99] width 12 height 12
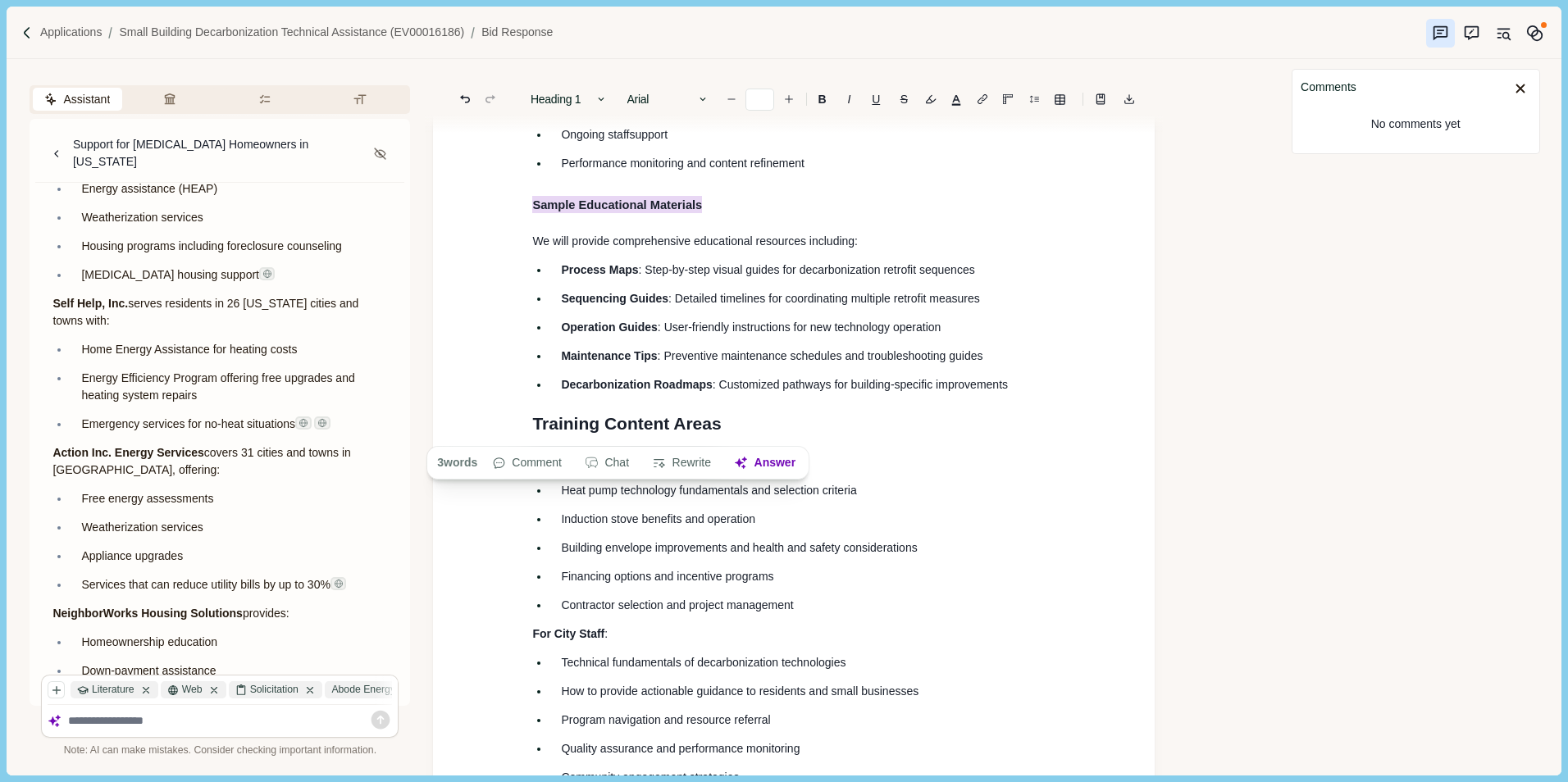
click at [723, 216] on h1 "Sample Educational Materials" at bounding box center [808, 203] width 552 height 27
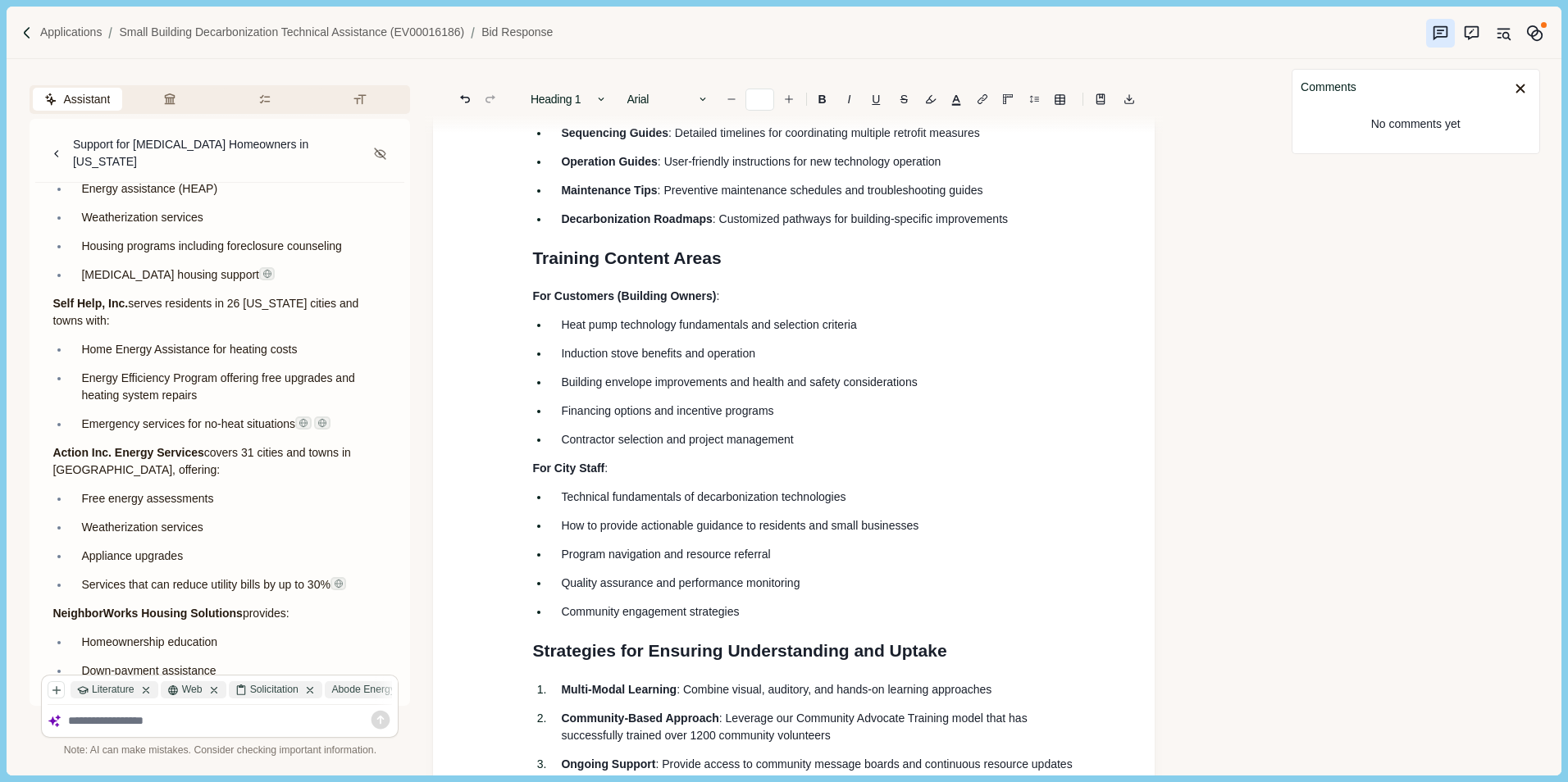
scroll to position [9755, 0]
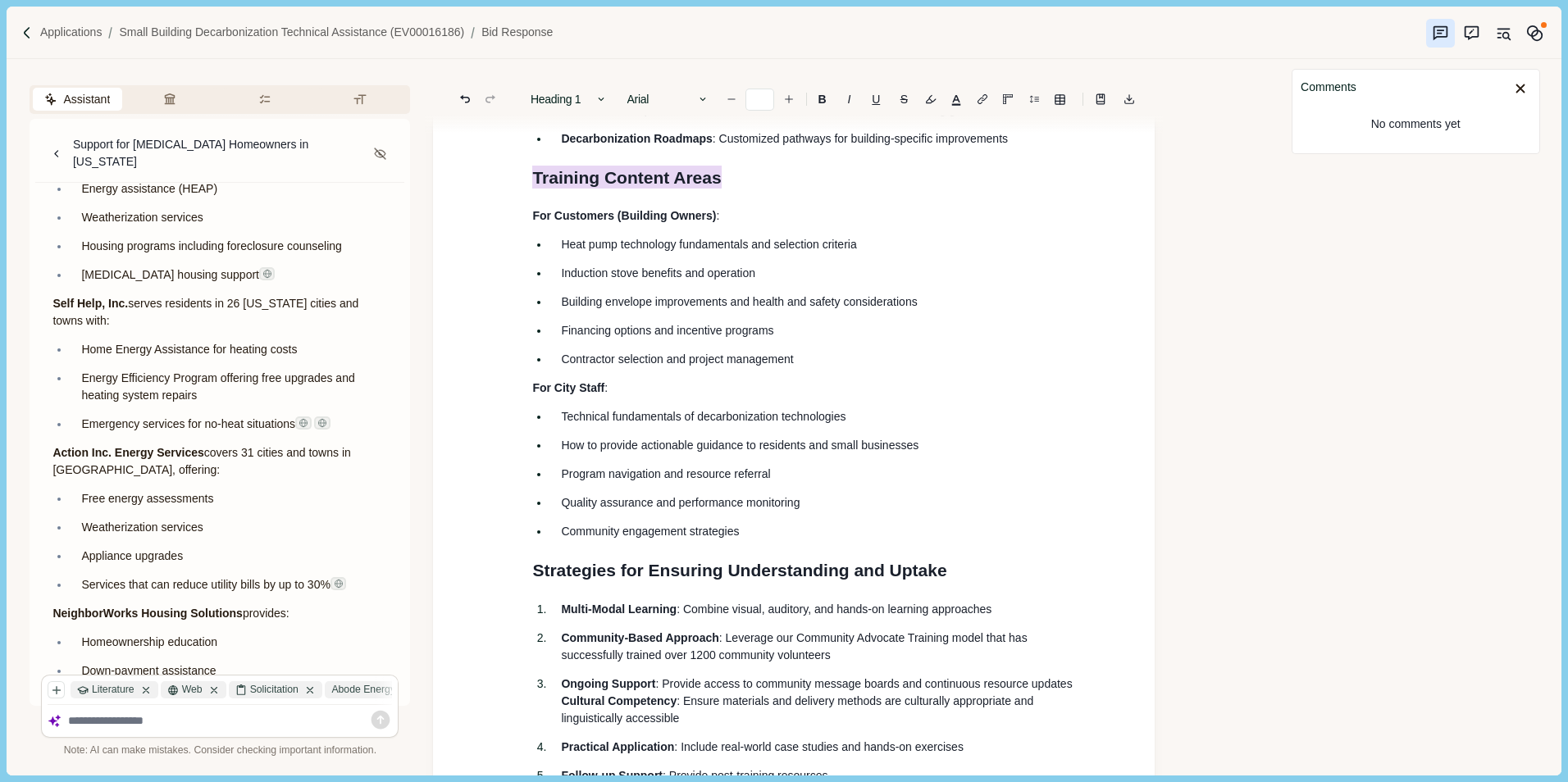
drag, startPoint x: 536, startPoint y: 408, endPoint x: 731, endPoint y: 403, distance: 195.1
click at [731, 191] on h1 "Training Content Areas" at bounding box center [808, 178] width 552 height 27
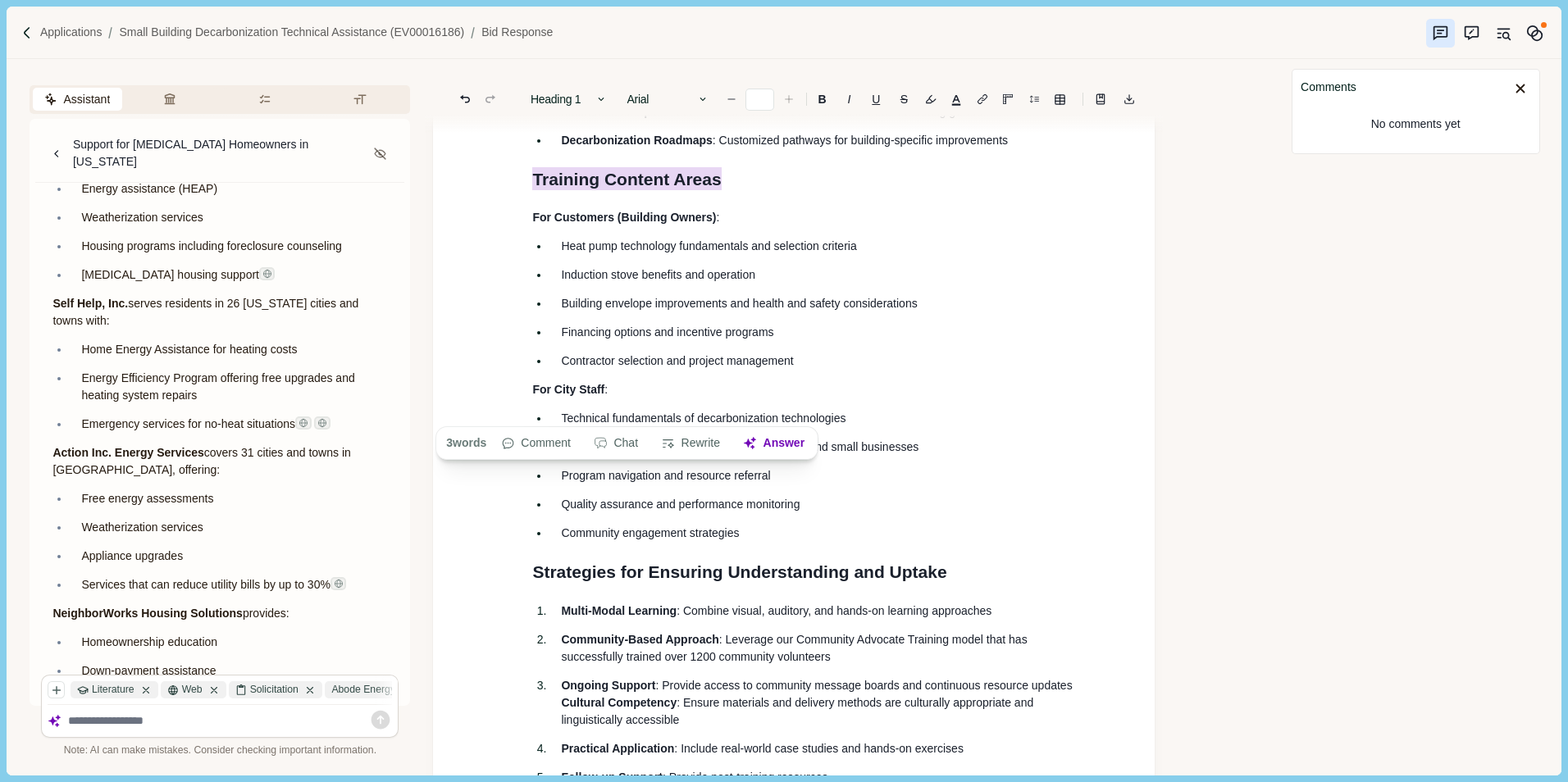
click at [792, 98] on icon "Increase font size" at bounding box center [788, 99] width 12 height 12
click at [731, 96] on icon "Decrease font size" at bounding box center [731, 99] width 12 height 12
click at [672, 193] on h1 "Training Content Areas" at bounding box center [808, 180] width 552 height 27
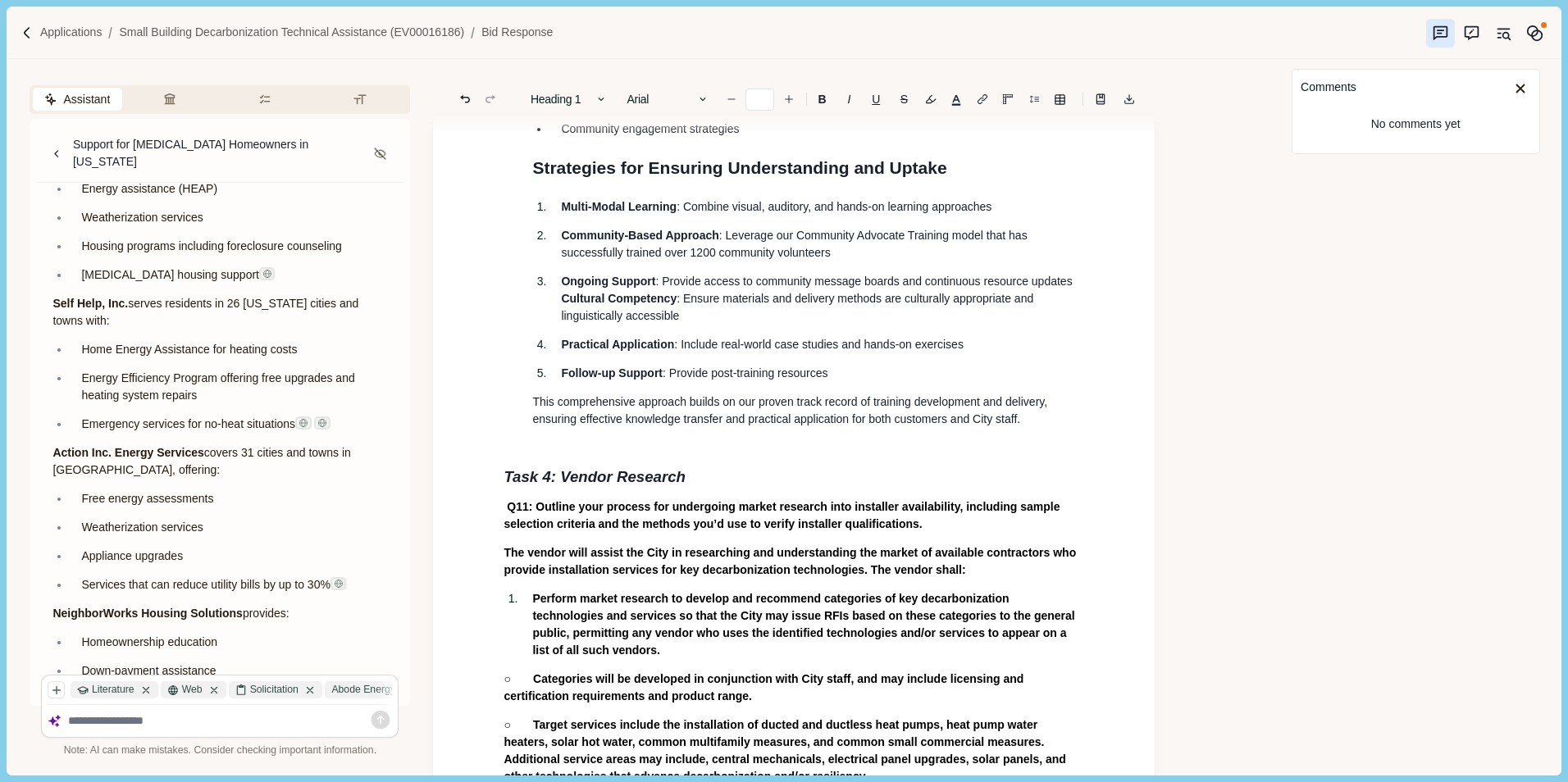
scroll to position [10164, 0]
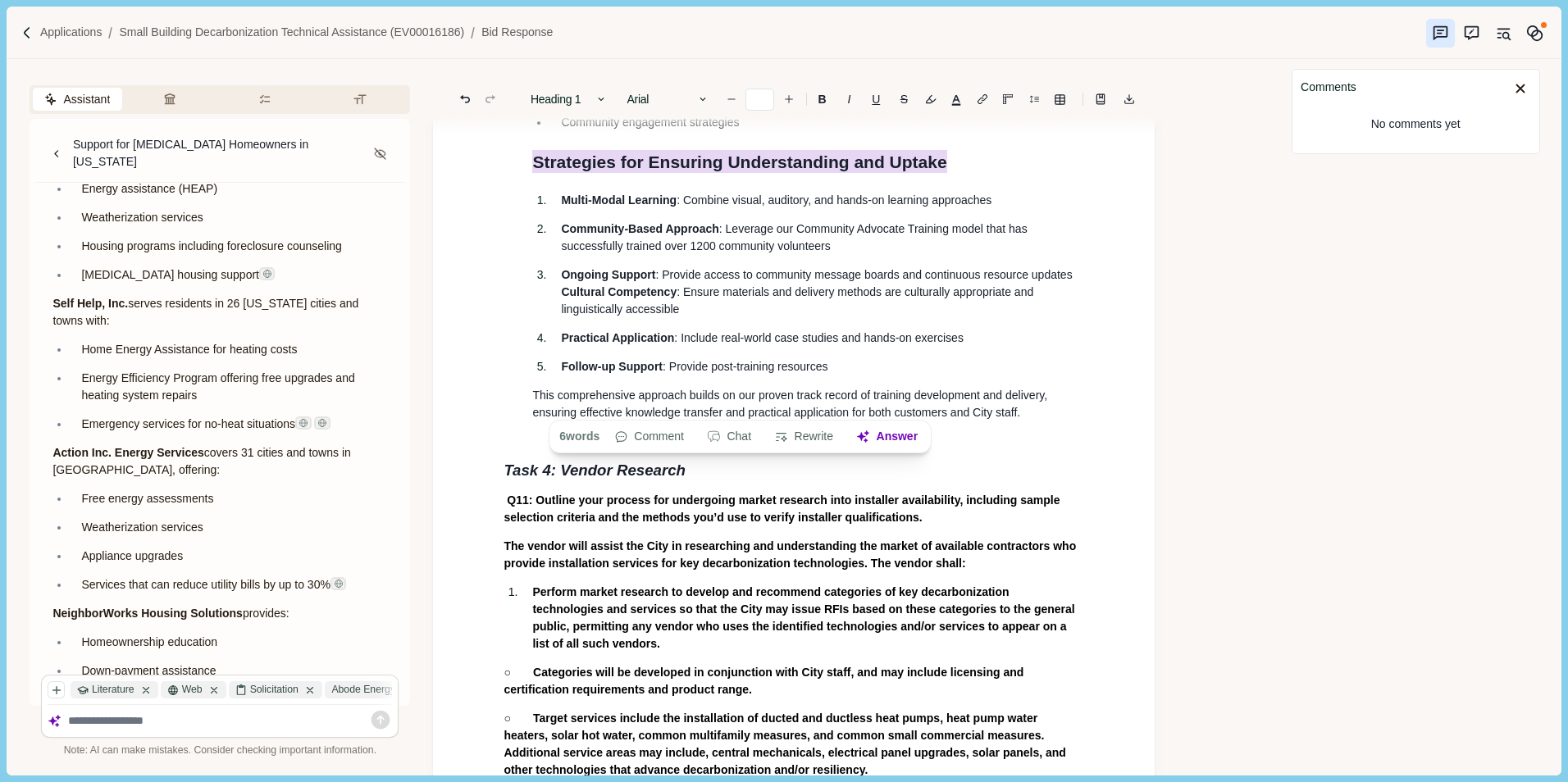
drag, startPoint x: 534, startPoint y: 401, endPoint x: 946, endPoint y: 387, distance: 412.2
click at [792, 100] on icon "Increase font size" at bounding box center [788, 99] width 12 height 12
click at [737, 100] on icon "Decrease font size" at bounding box center [731, 99] width 12 height 12
type input "**"
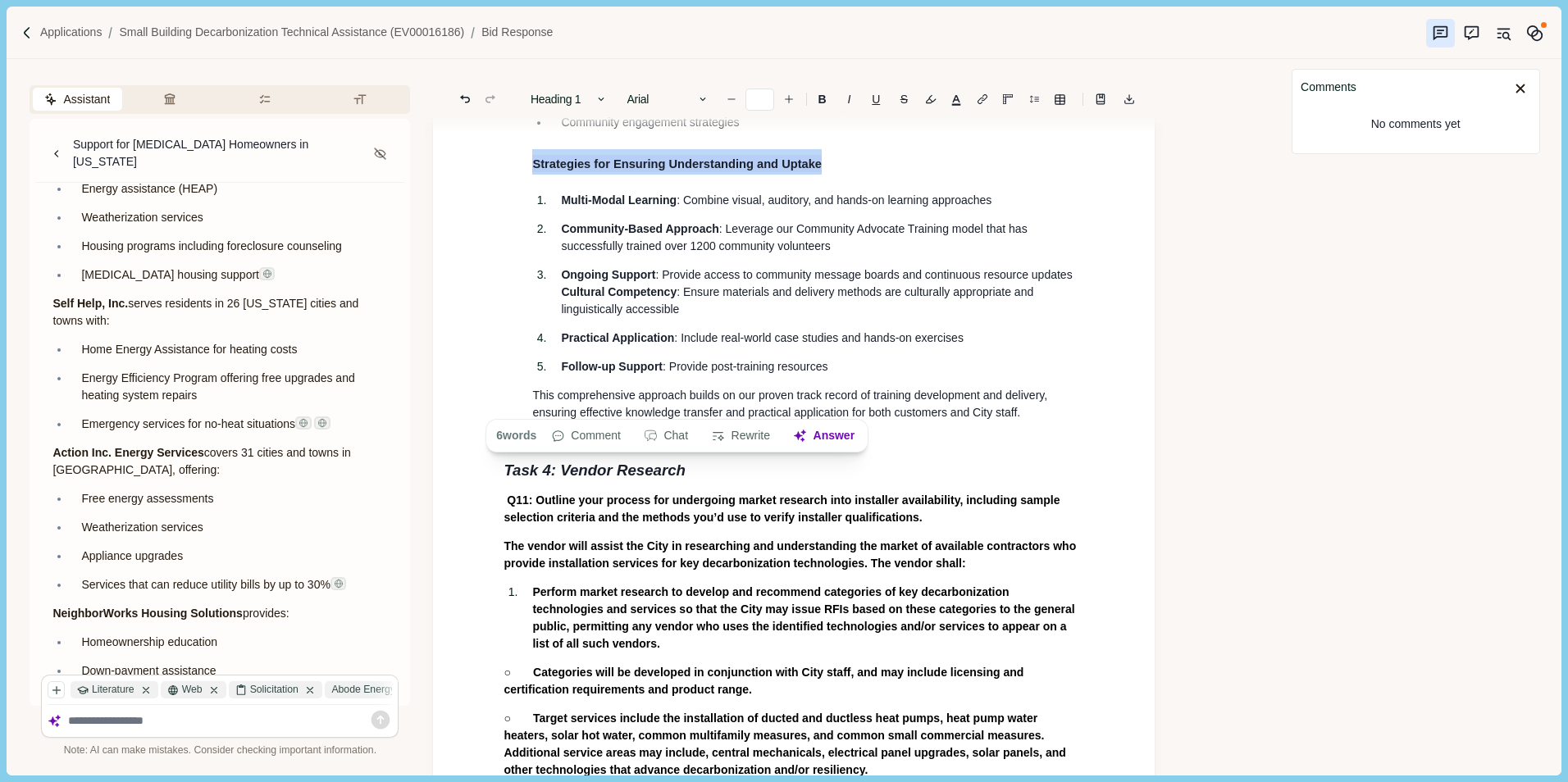
click at [831, 175] on h1 "Strategies for Ensuring Understanding and Uptake" at bounding box center [808, 162] width 552 height 27
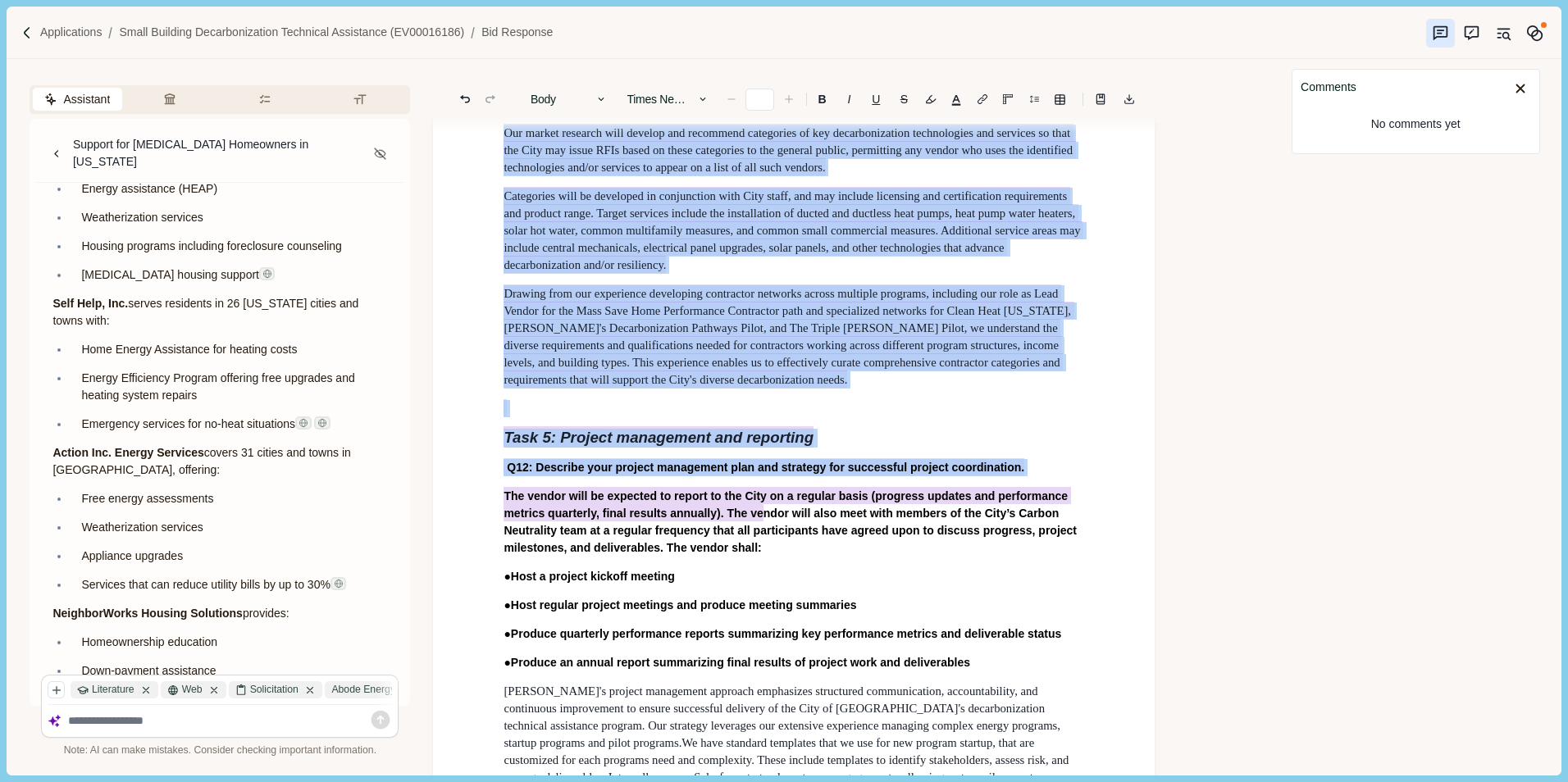
scroll to position [11076, 0]
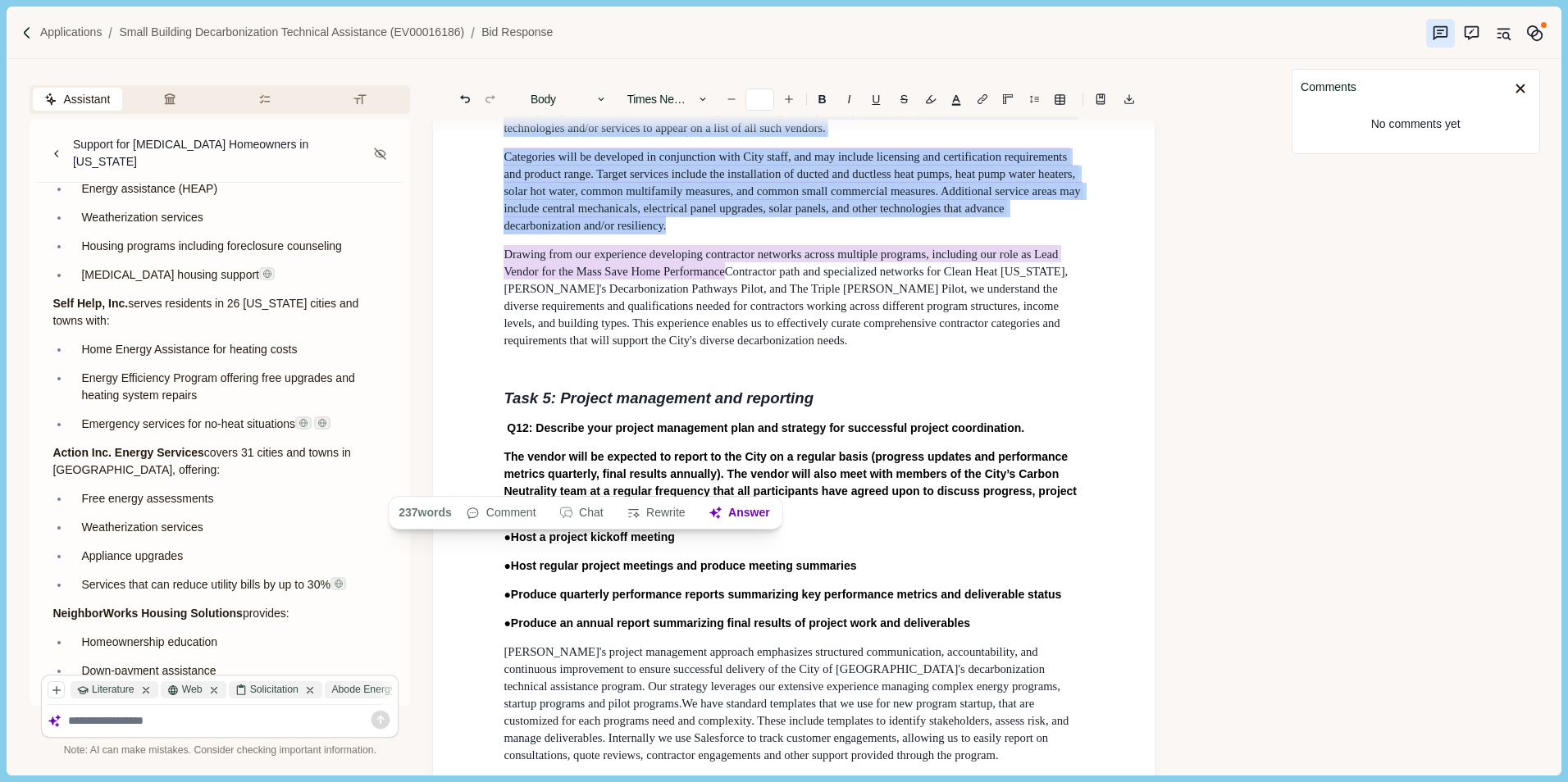
type input "**"
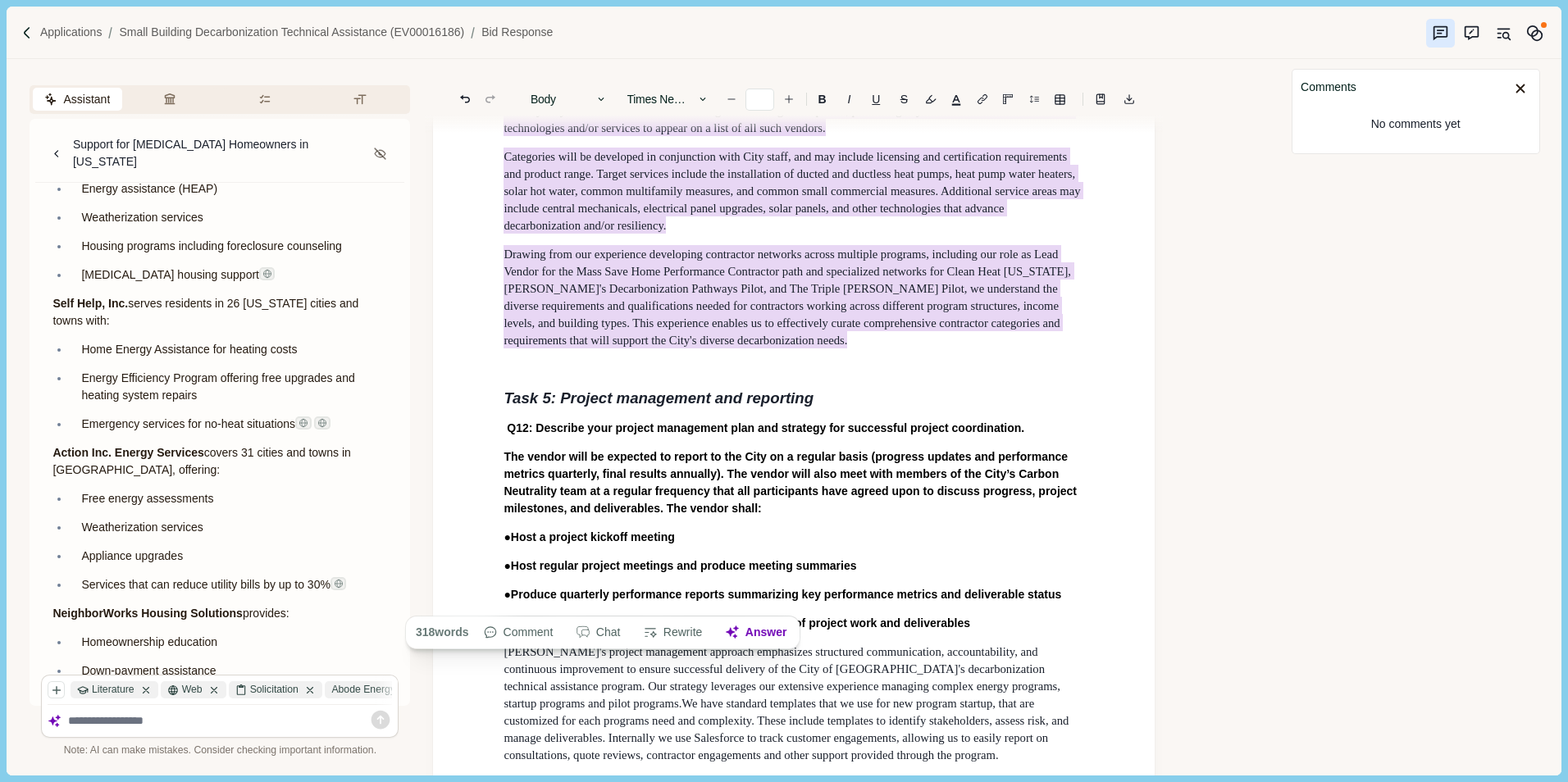
drag, startPoint x: 501, startPoint y: 385, endPoint x: 728, endPoint y: 597, distance: 310.6
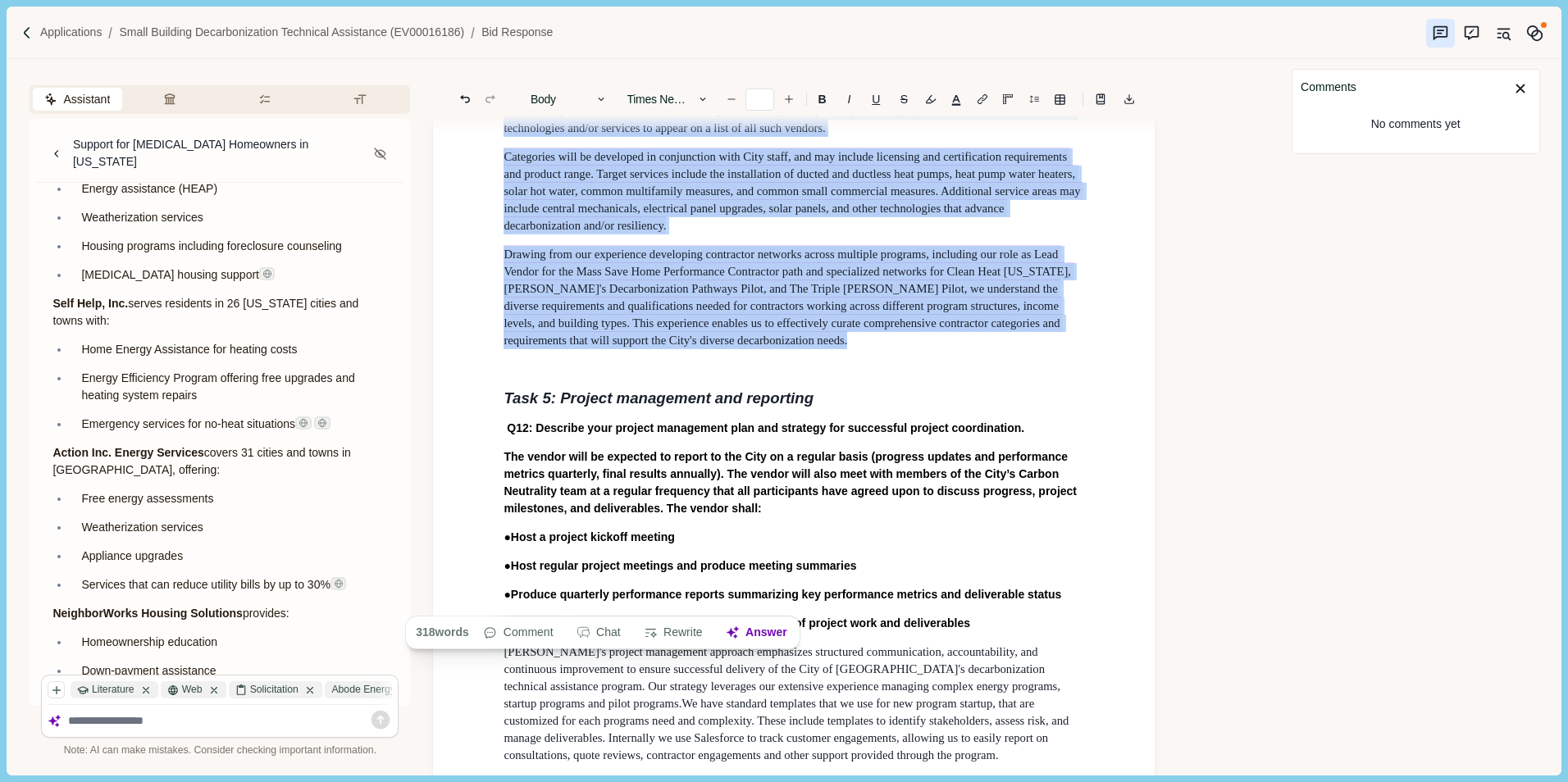
click at [704, 96] on icon "button" at bounding box center [702, 99] width 12 height 12
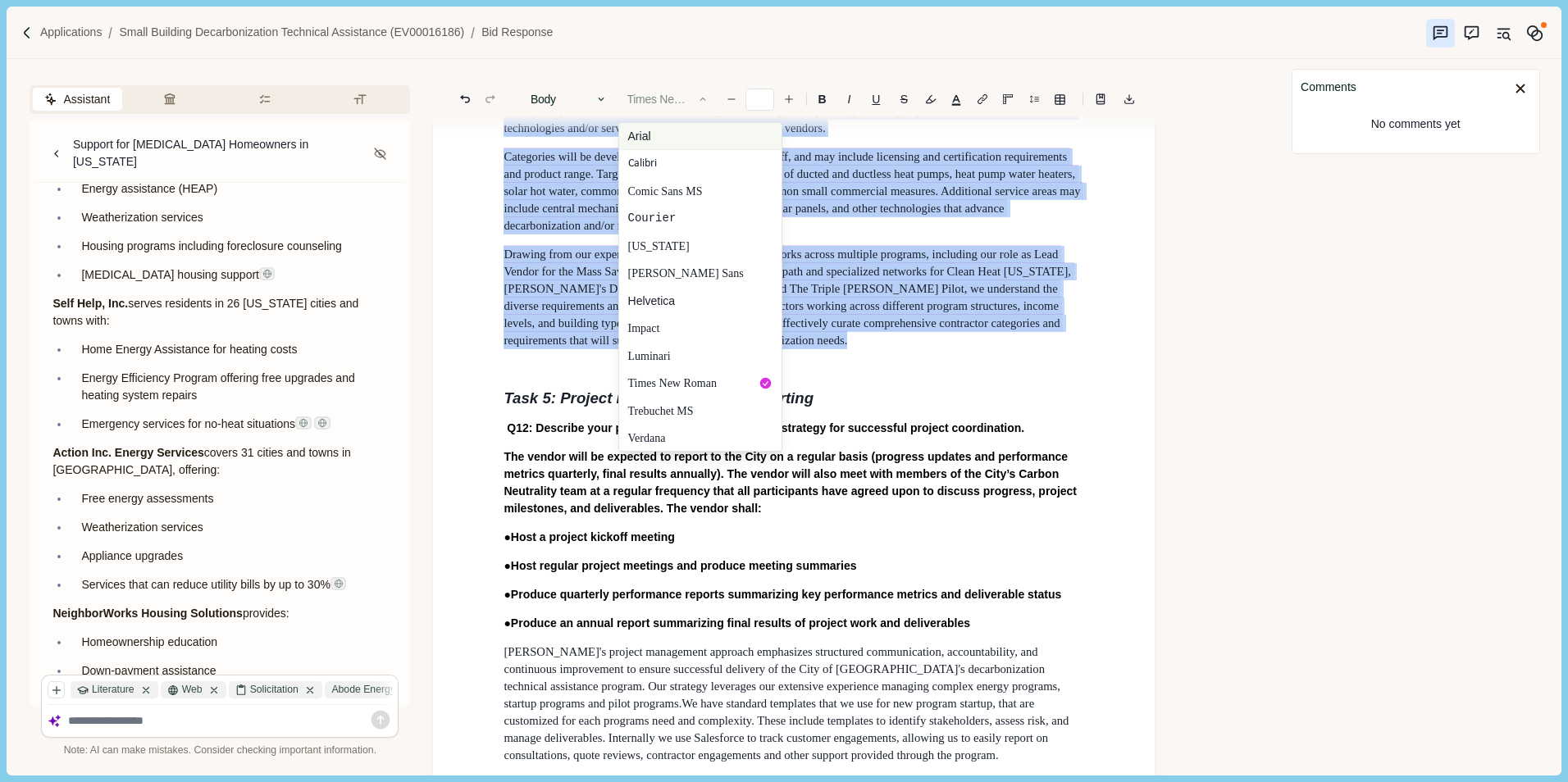
click at [654, 132] on button "Arial" at bounding box center [700, 136] width 163 height 27
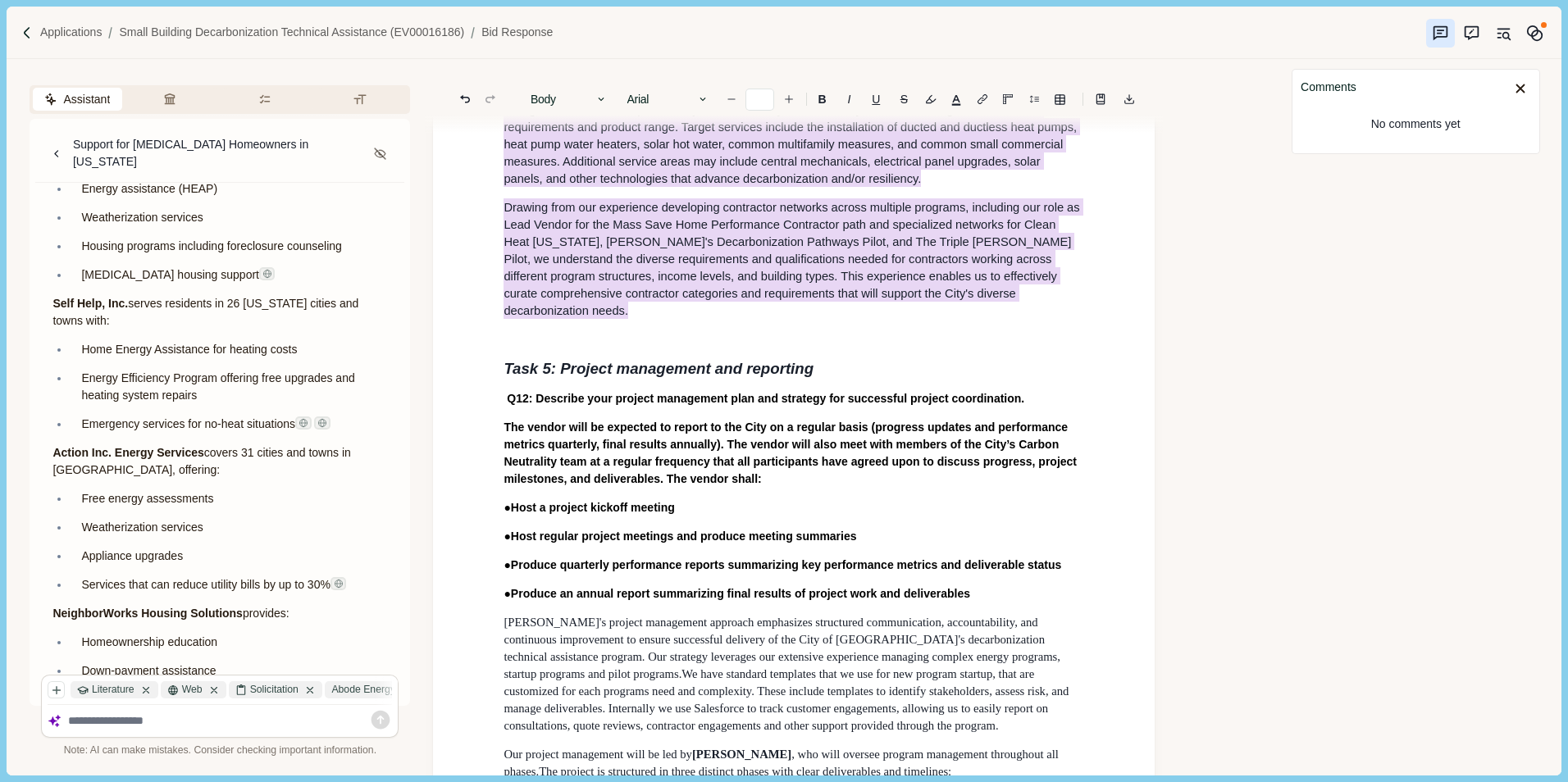
scroll to position [11322, 0]
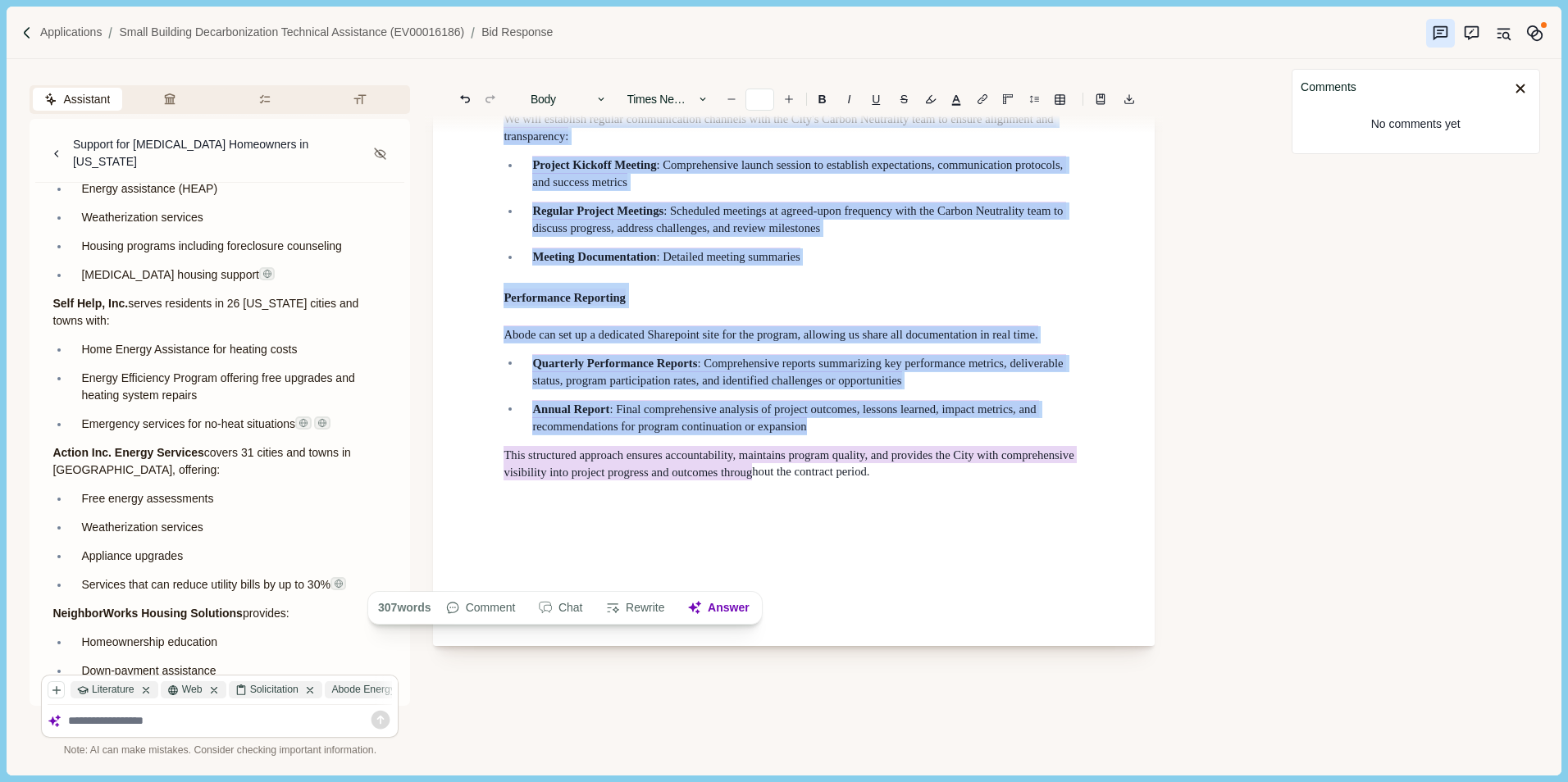
scroll to position [11919, 0]
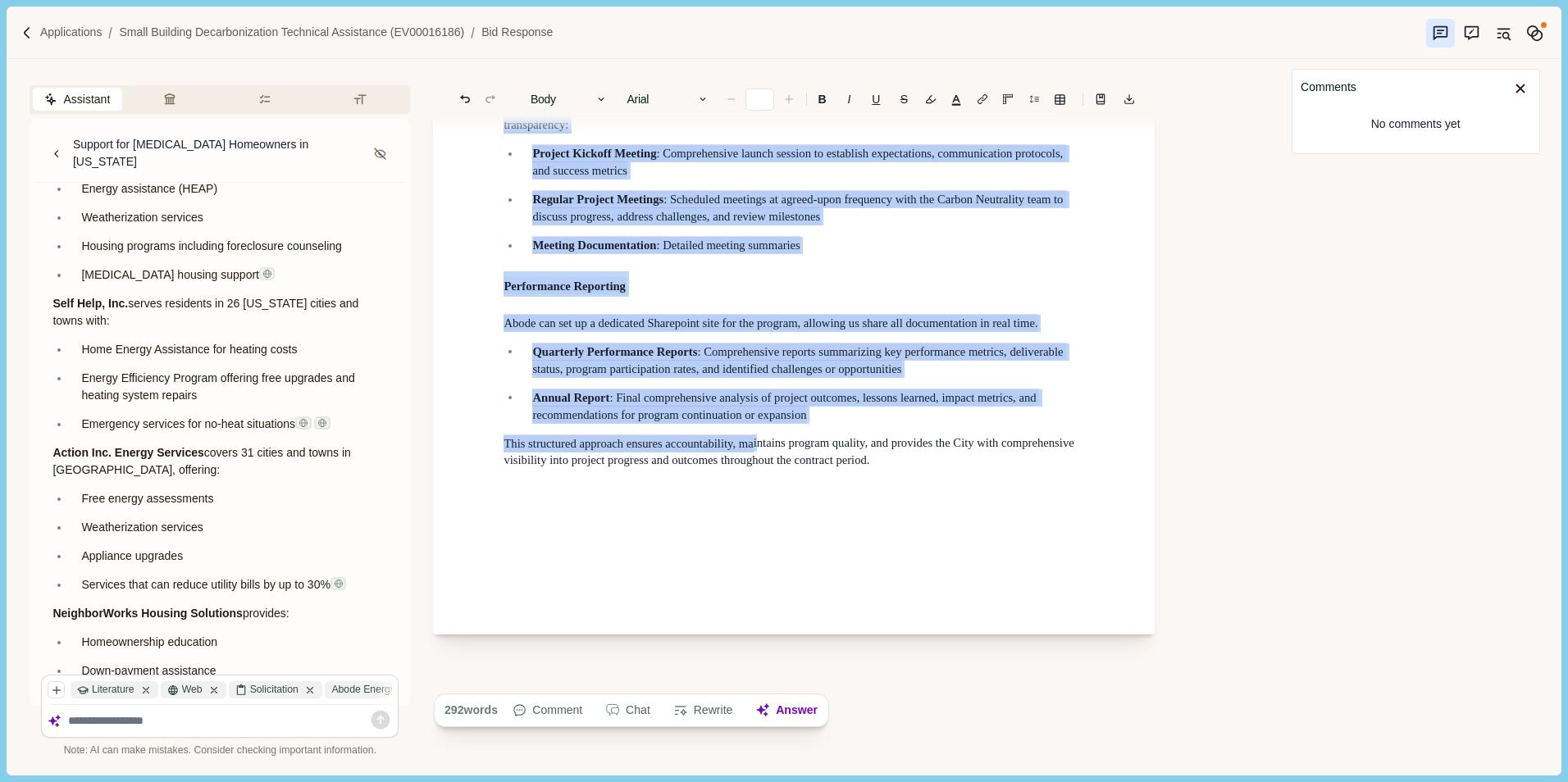
type input "**"
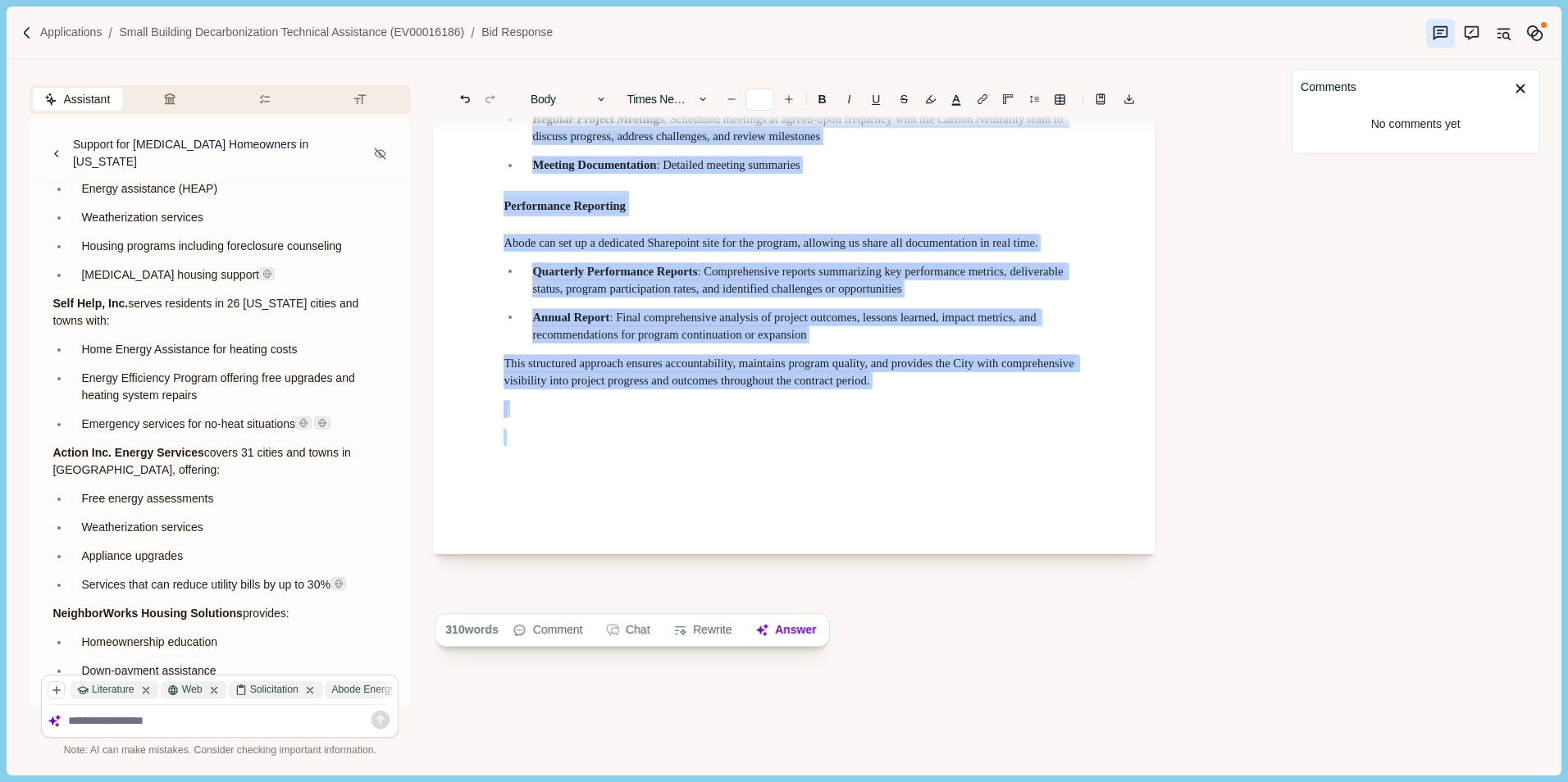
scroll to position [12014, 0]
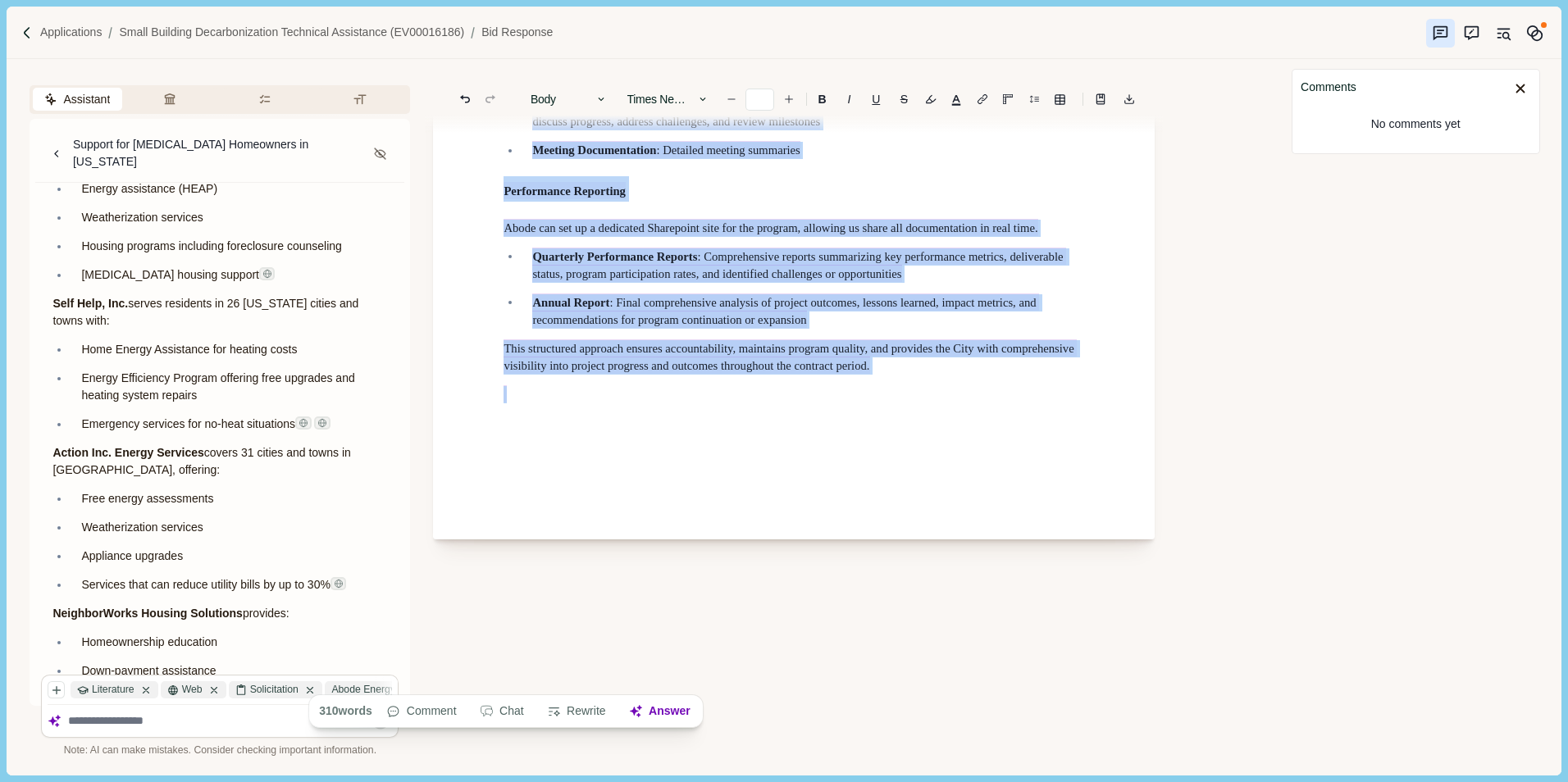
drag, startPoint x: 545, startPoint y: 295, endPoint x: 914, endPoint y: 664, distance: 521.8
click at [705, 98] on icon "button" at bounding box center [702, 99] width 12 height 12
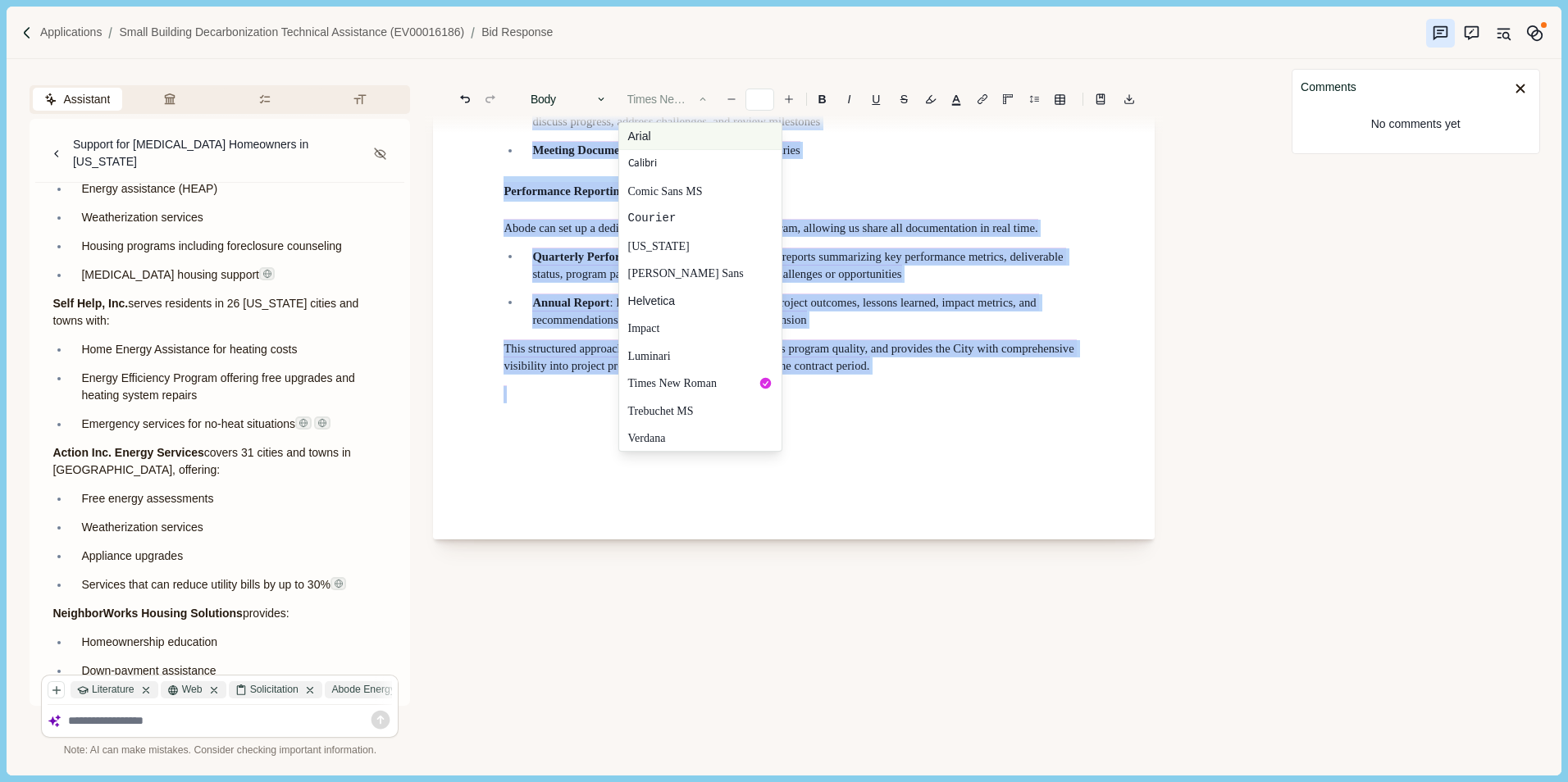
click at [667, 134] on button "Arial" at bounding box center [700, 136] width 163 height 27
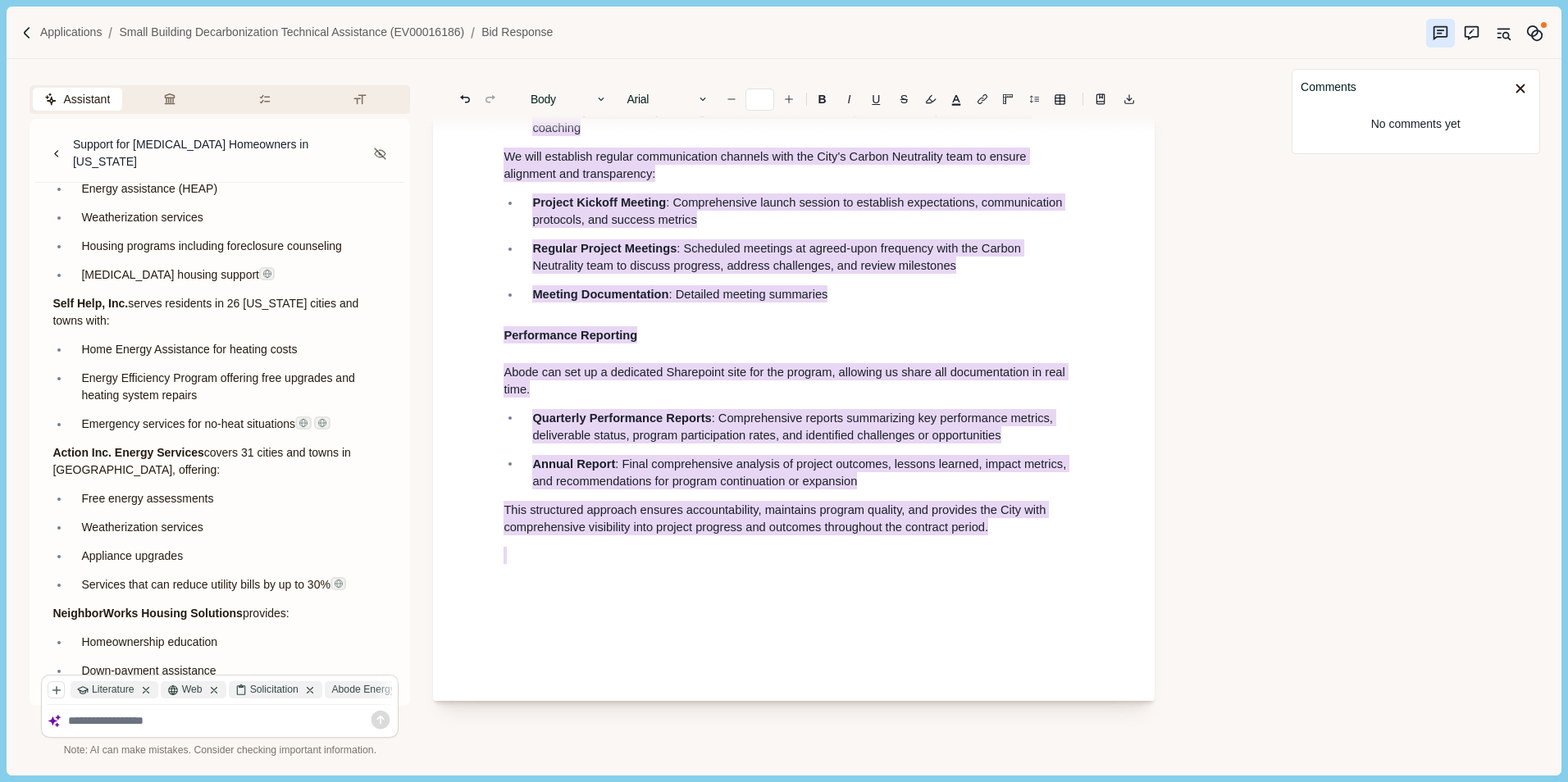
scroll to position [11686, 0]
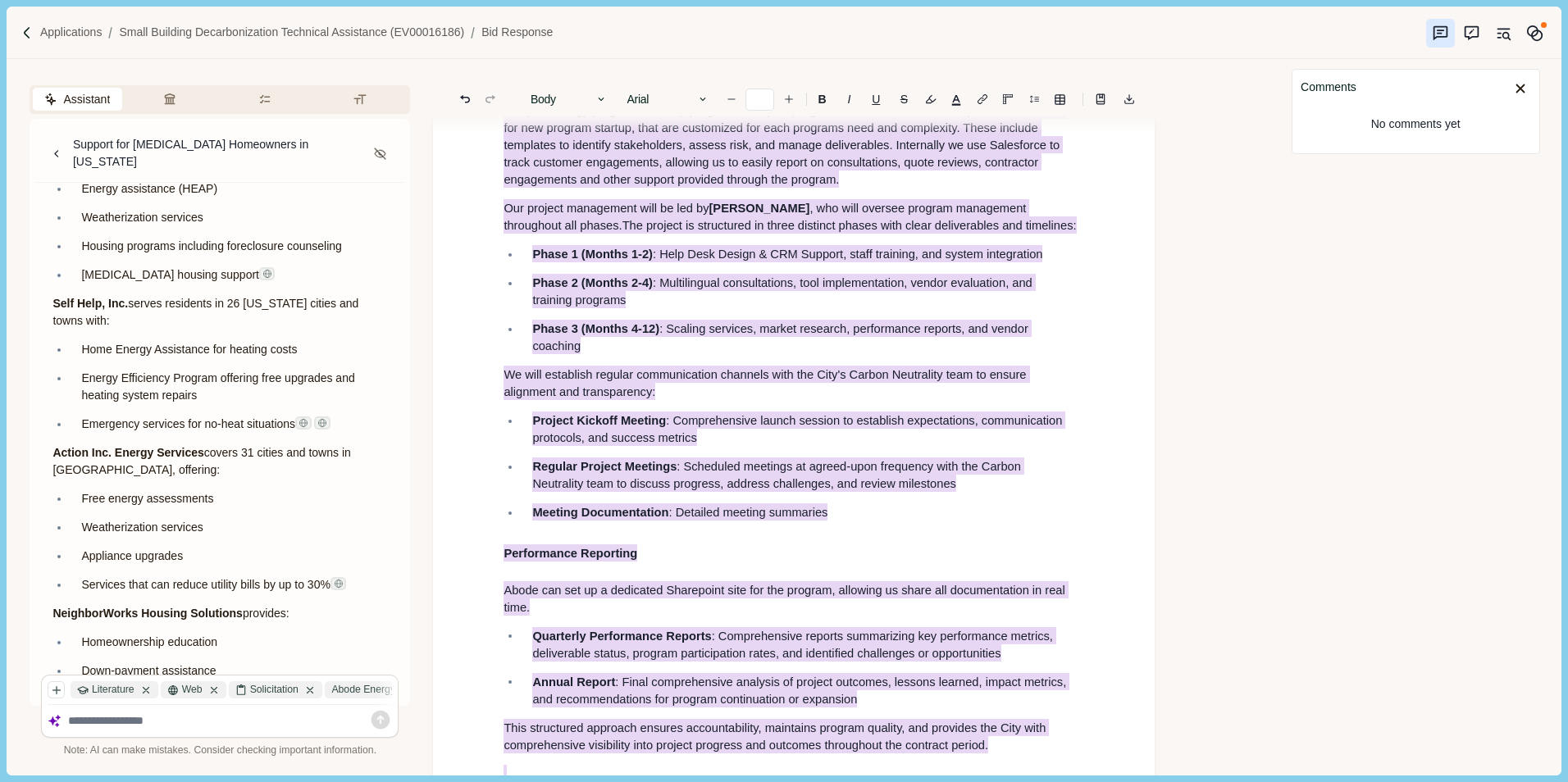
click at [1198, 371] on div "Assistant Review Criteria Requirements Formatting Support for [MEDICAL_DATA] Ho…" at bounding box center [642, 417] width 1272 height 716
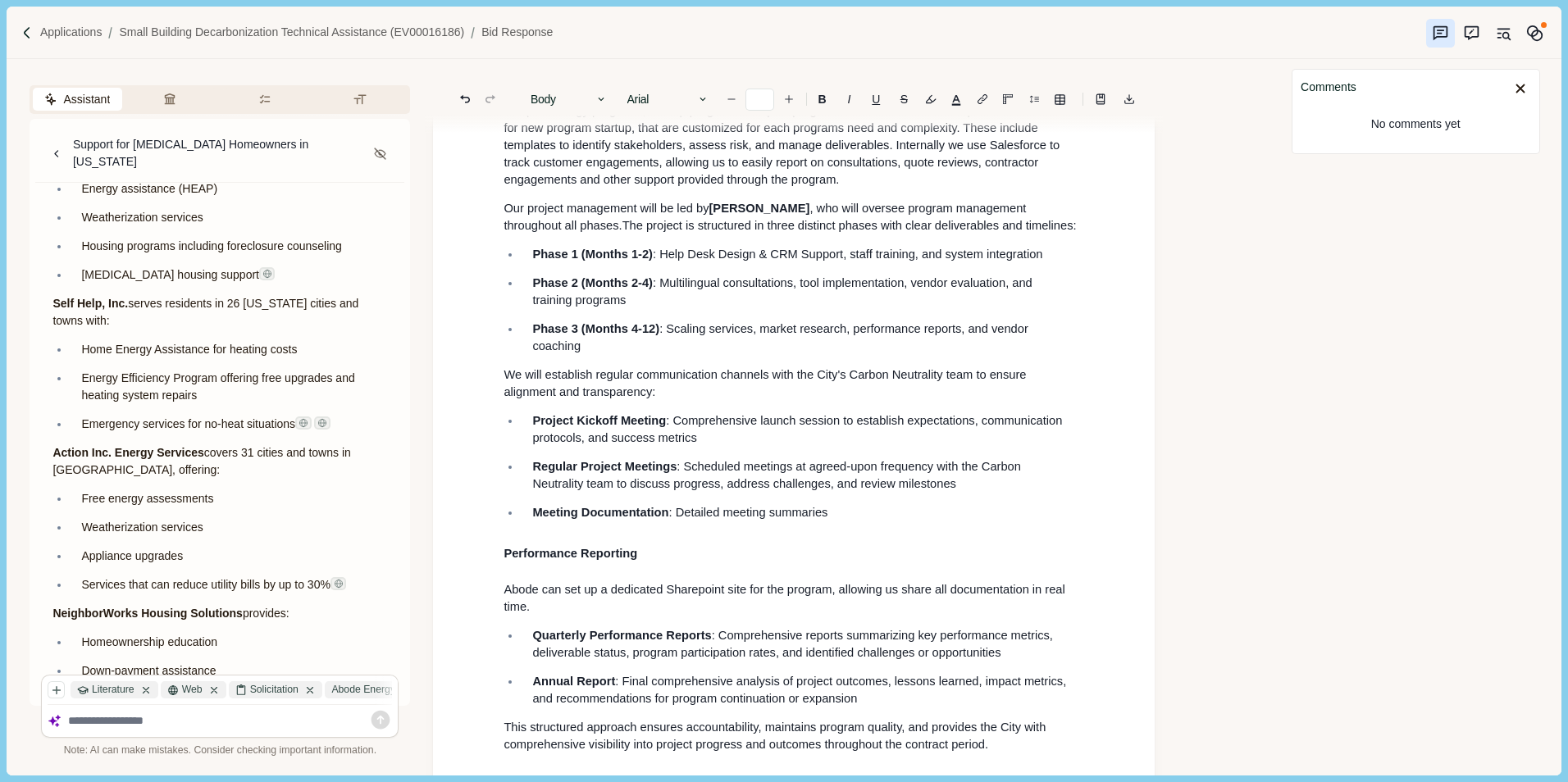
click at [1016, 188] on p "[PERSON_NAME]'s project management approach emphasizes structured communication…" at bounding box center [793, 119] width 580 height 138
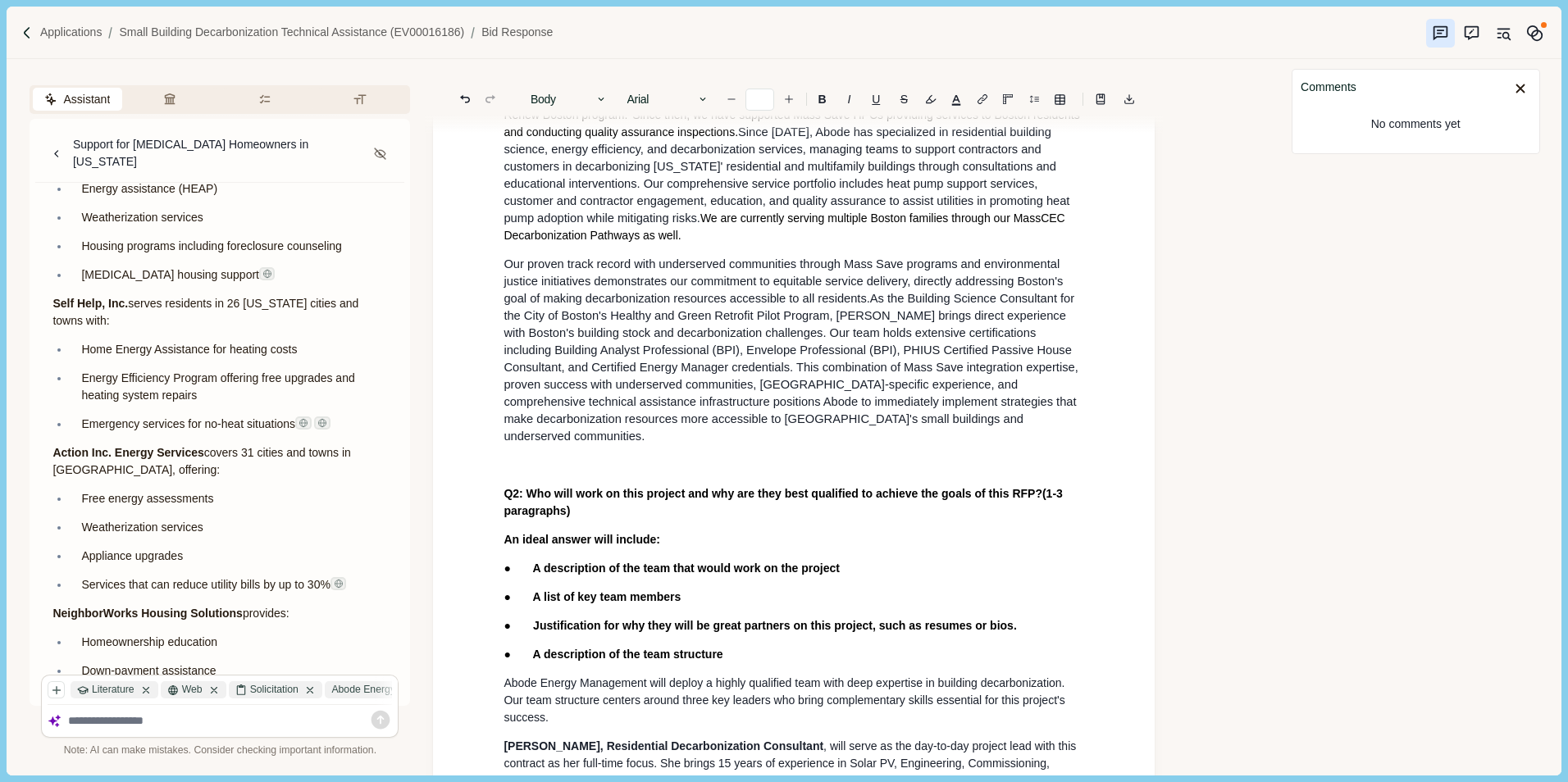
scroll to position [0, 0]
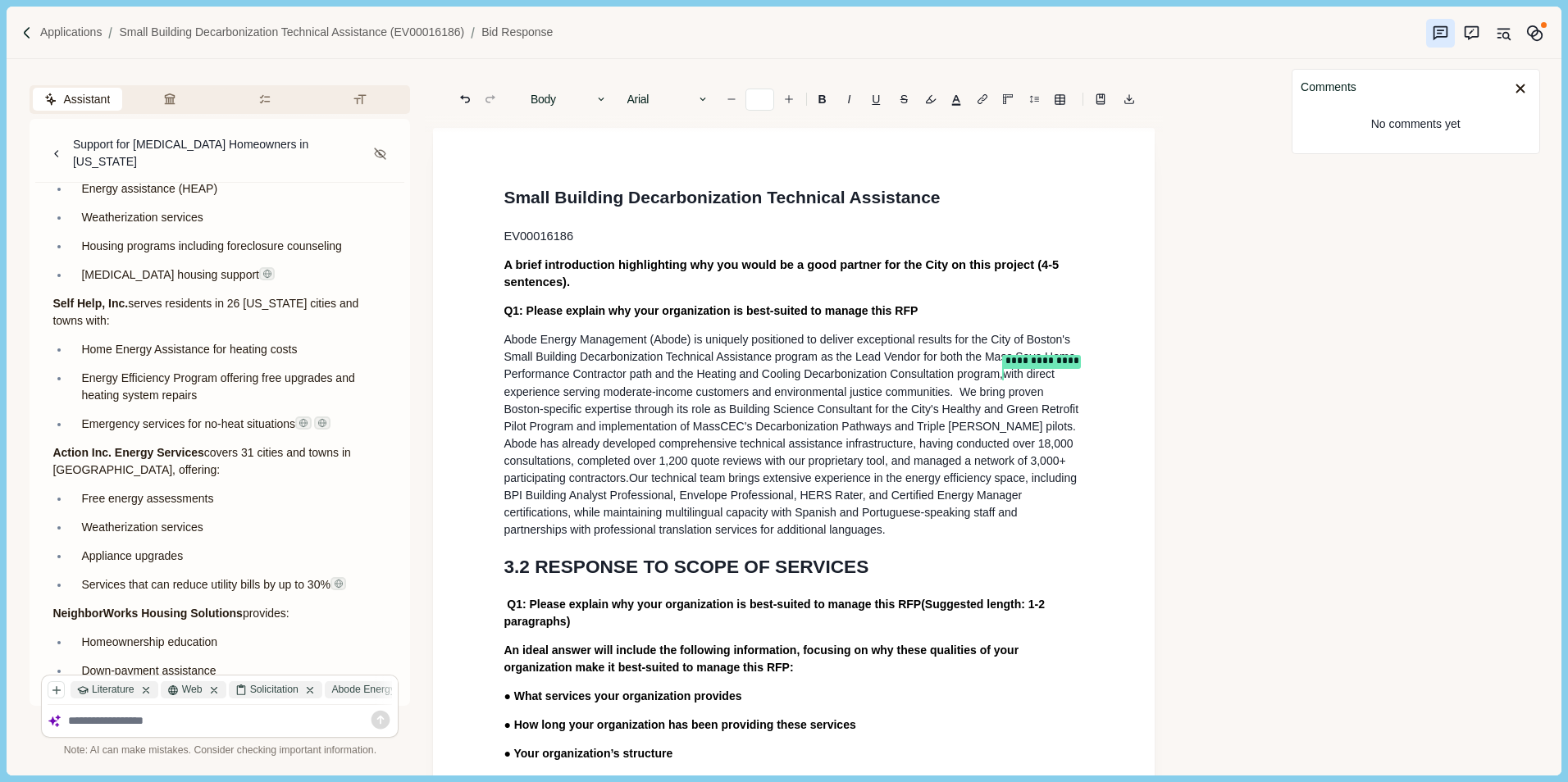
click at [957, 410] on span "**********" at bounding box center [792, 426] width 578 height 117
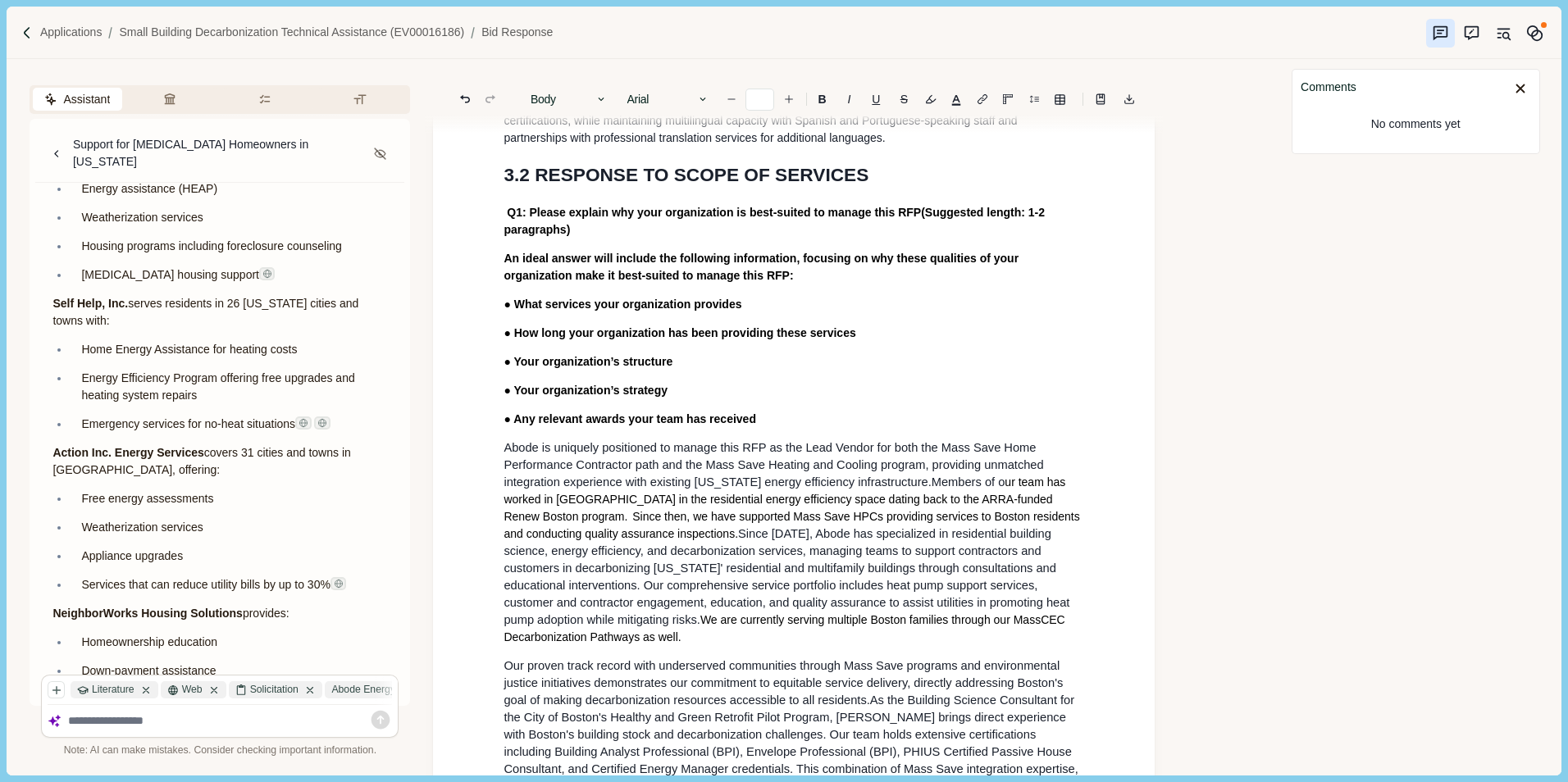
scroll to position [474, 0]
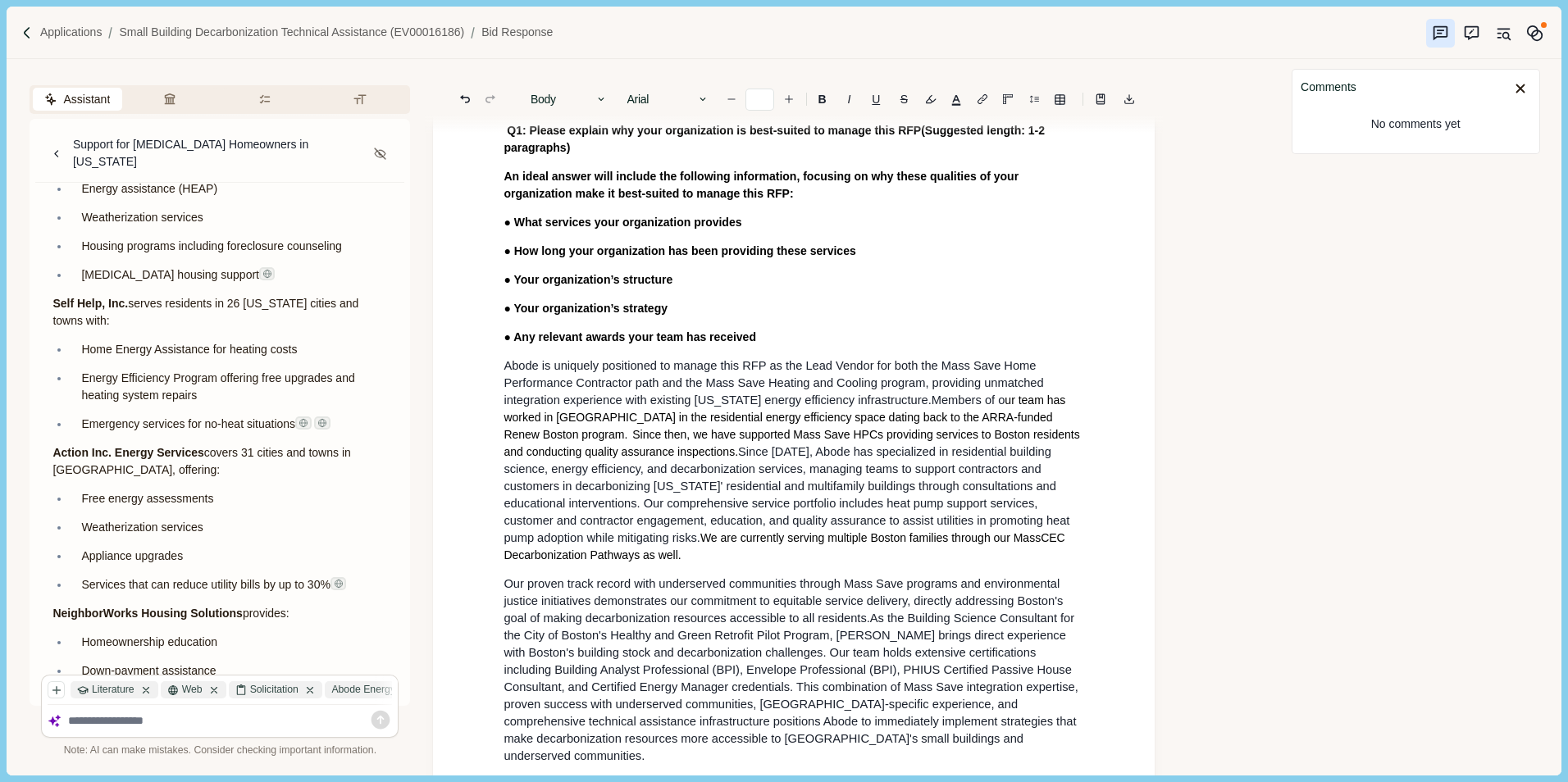
click at [927, 459] on span "ur team has worked in [GEOGRAPHIC_DATA] in the residential energy efficiency sp…" at bounding box center [793, 426] width 579 height 65
